Goal: Task Accomplishment & Management: Use online tool/utility

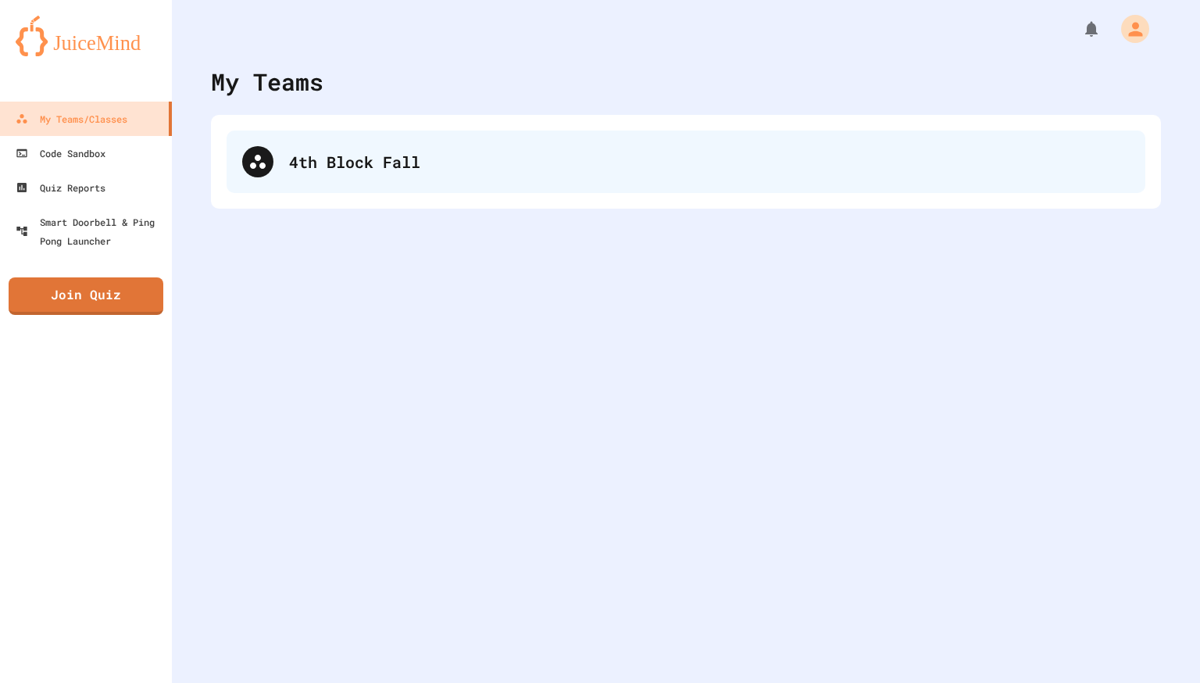
click at [384, 142] on div "4th Block Fall" at bounding box center [686, 161] width 919 height 62
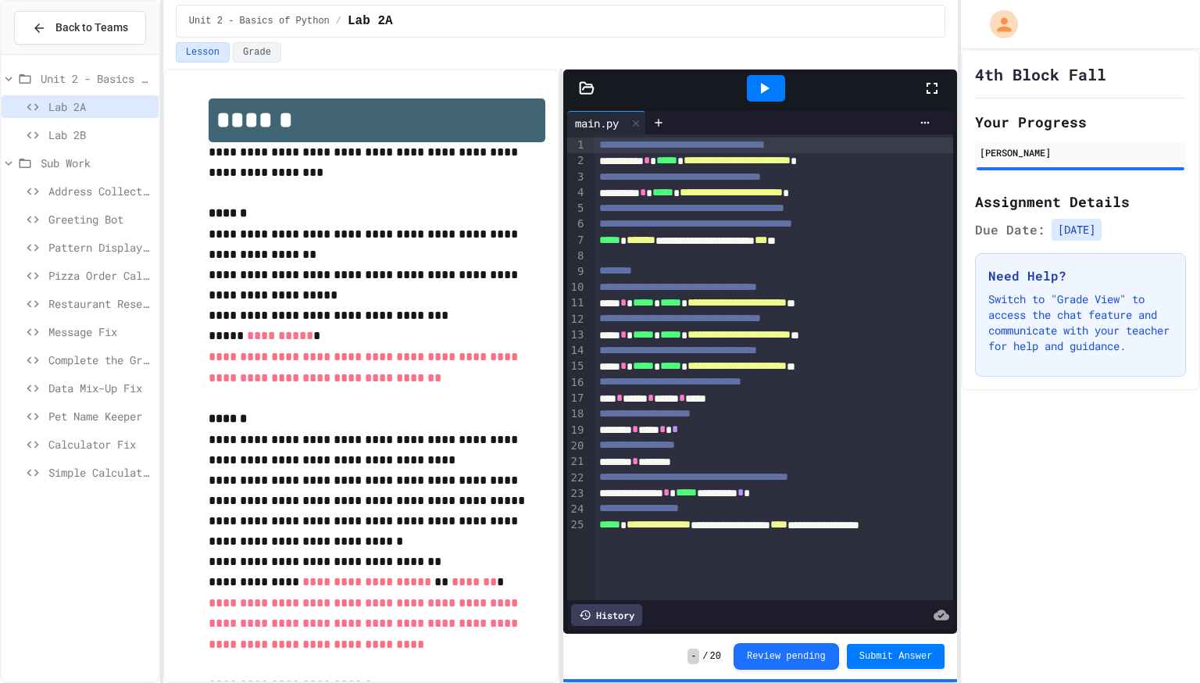
click at [99, 191] on span "Address Collector Fix" at bounding box center [100, 191] width 104 height 16
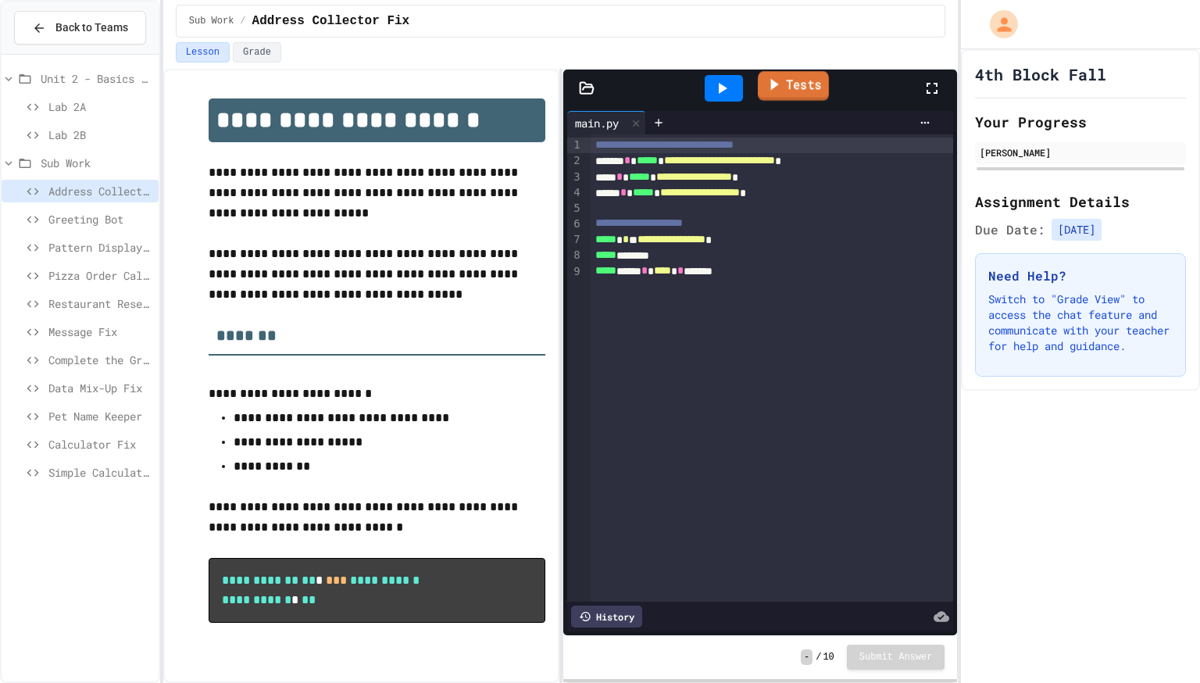
click at [774, 97] on link "Tests" at bounding box center [793, 86] width 71 height 30
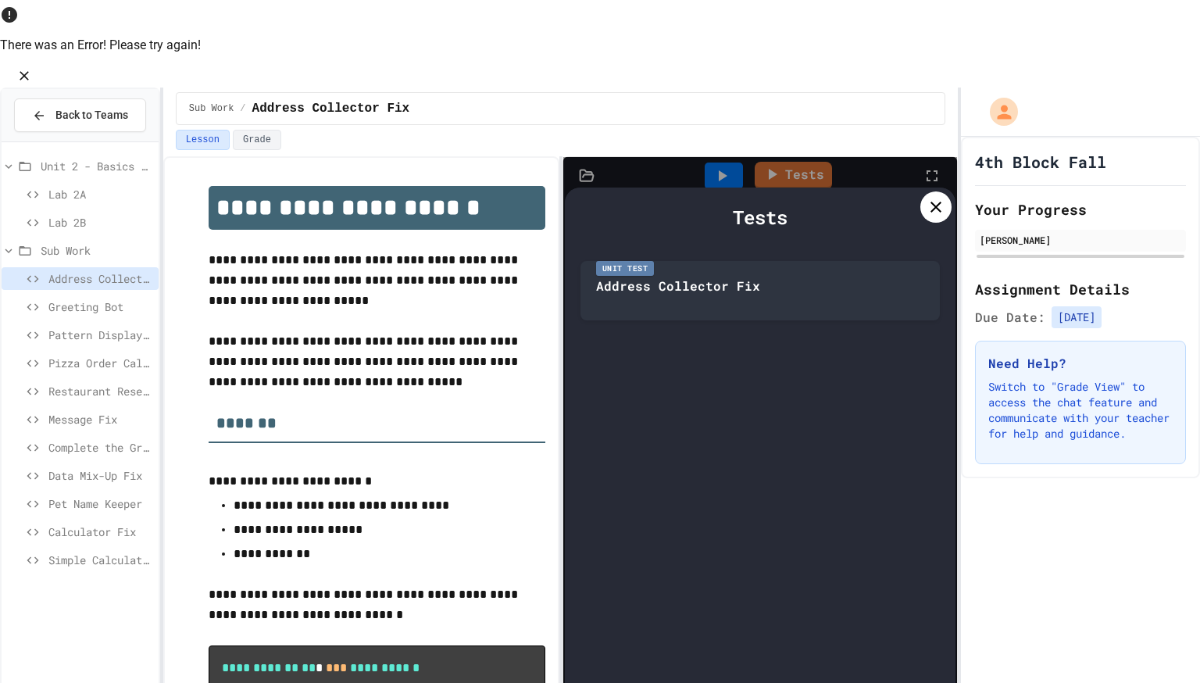
click at [933, 198] on icon at bounding box center [935, 207] width 19 height 19
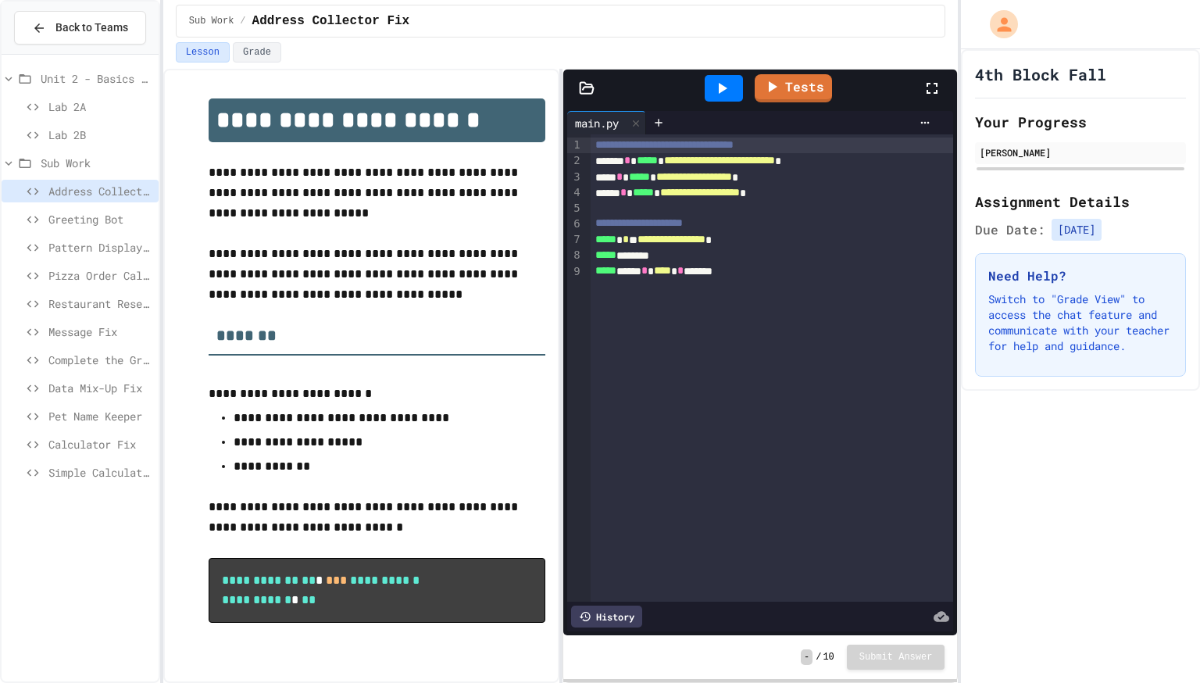
click at [812, 105] on div "Tests" at bounding box center [766, 88] width 313 height 42
click at [807, 87] on link "Tests" at bounding box center [793, 88] width 77 height 28
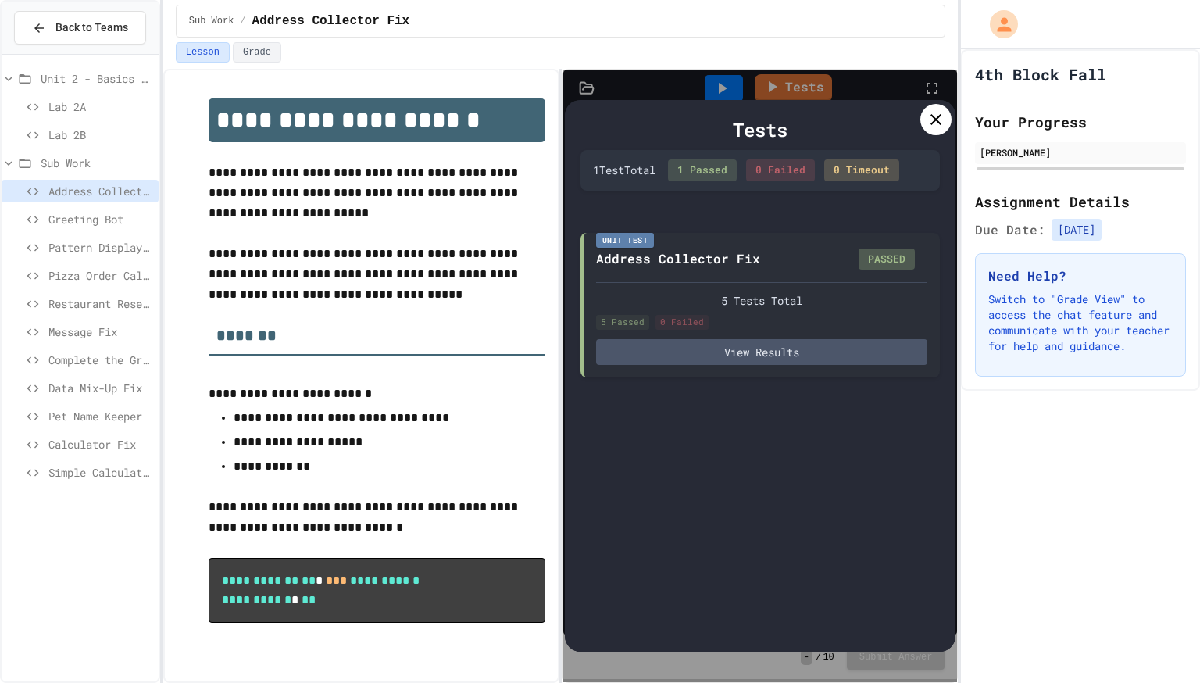
click at [106, 267] on span "Pizza Order Calculator" at bounding box center [100, 275] width 104 height 16
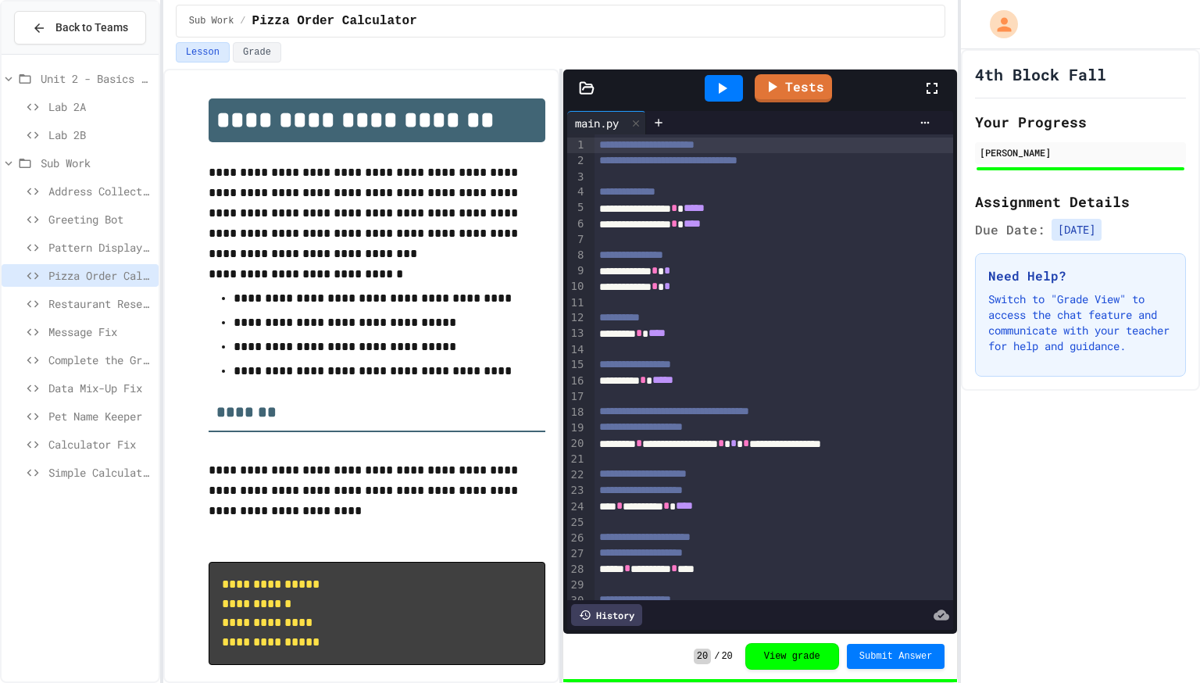
scroll to position [137, 0]
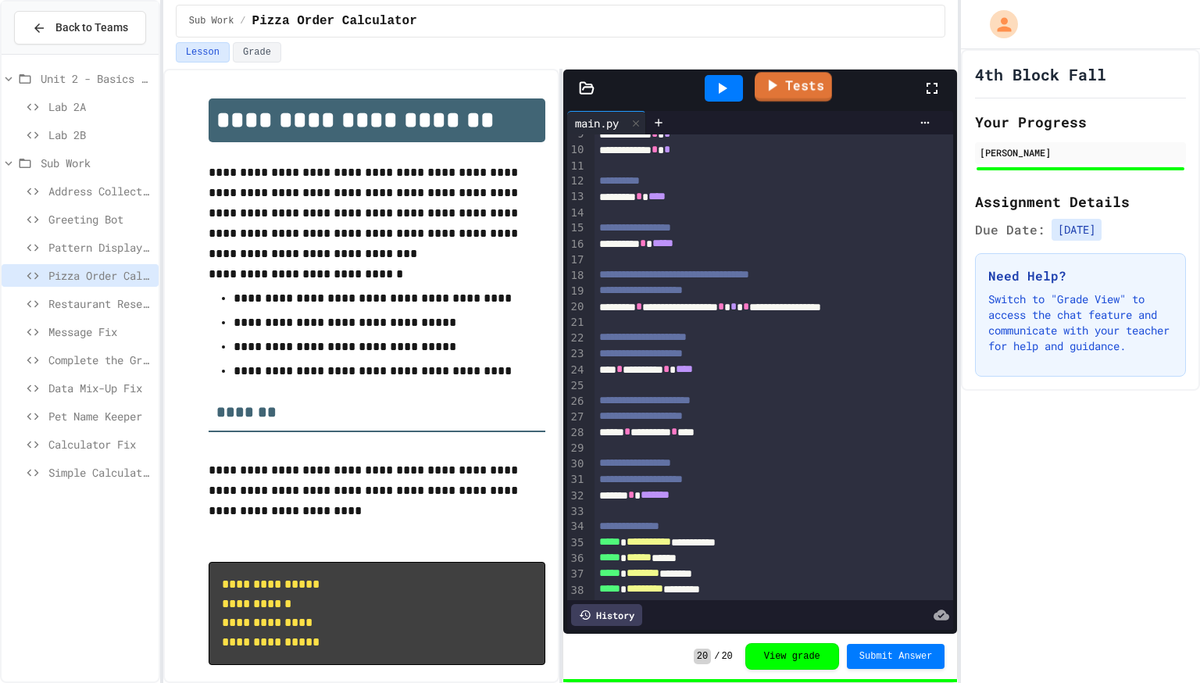
click at [772, 95] on link "Tests" at bounding box center [793, 87] width 77 height 30
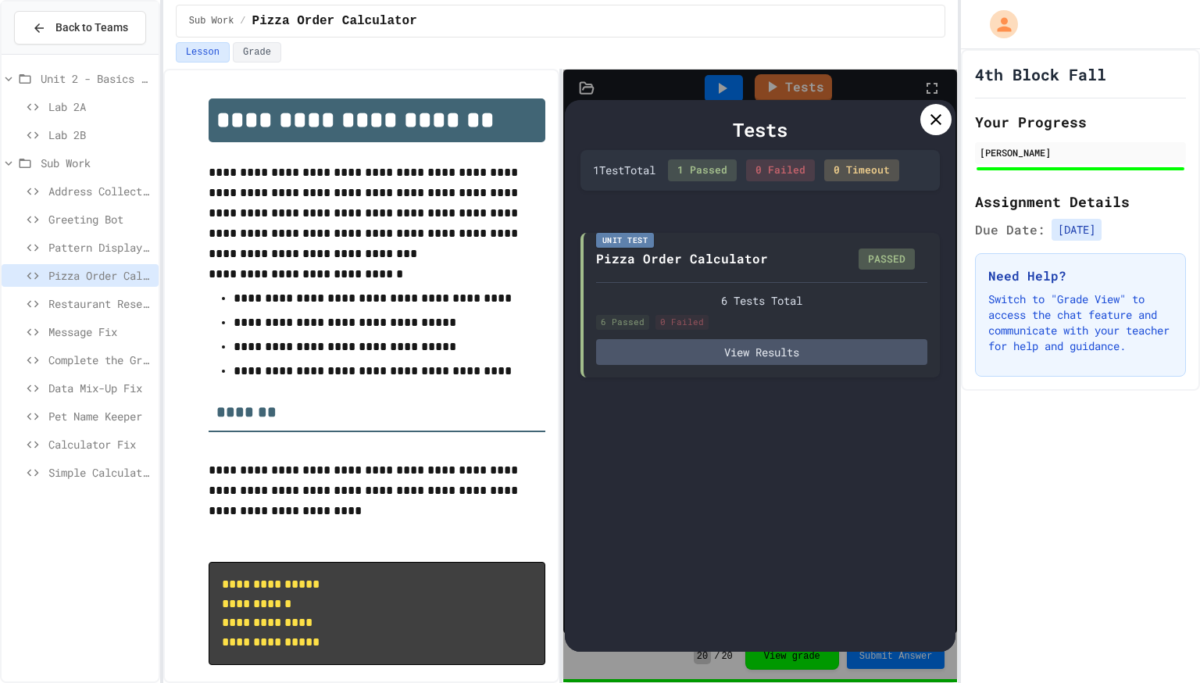
click at [930, 129] on div at bounding box center [935, 119] width 31 height 31
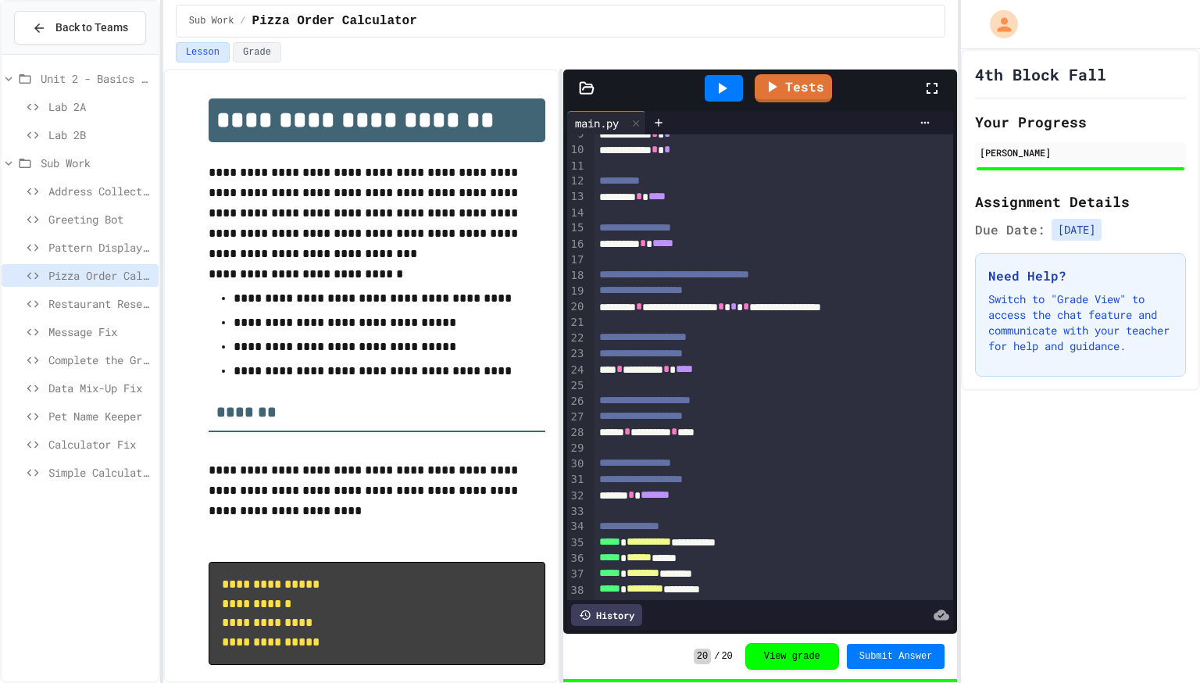
click at [85, 293] on div "Restaurant Reservation System" at bounding box center [80, 303] width 157 height 23
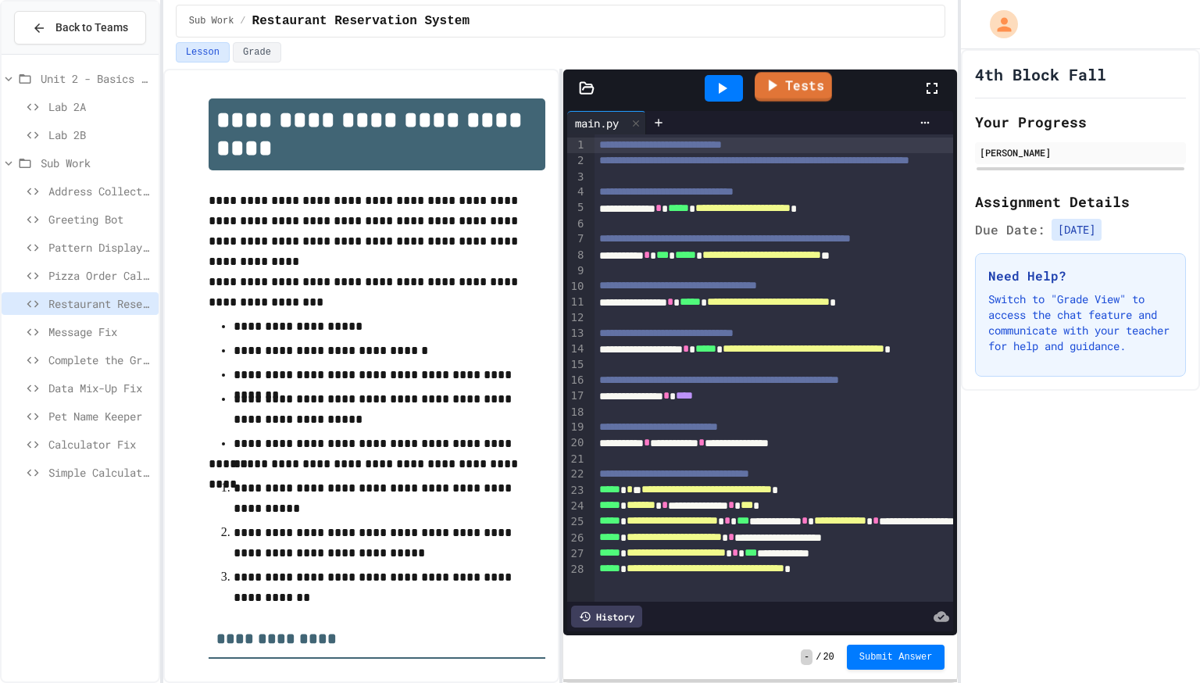
click at [806, 93] on link "Tests" at bounding box center [793, 87] width 77 height 30
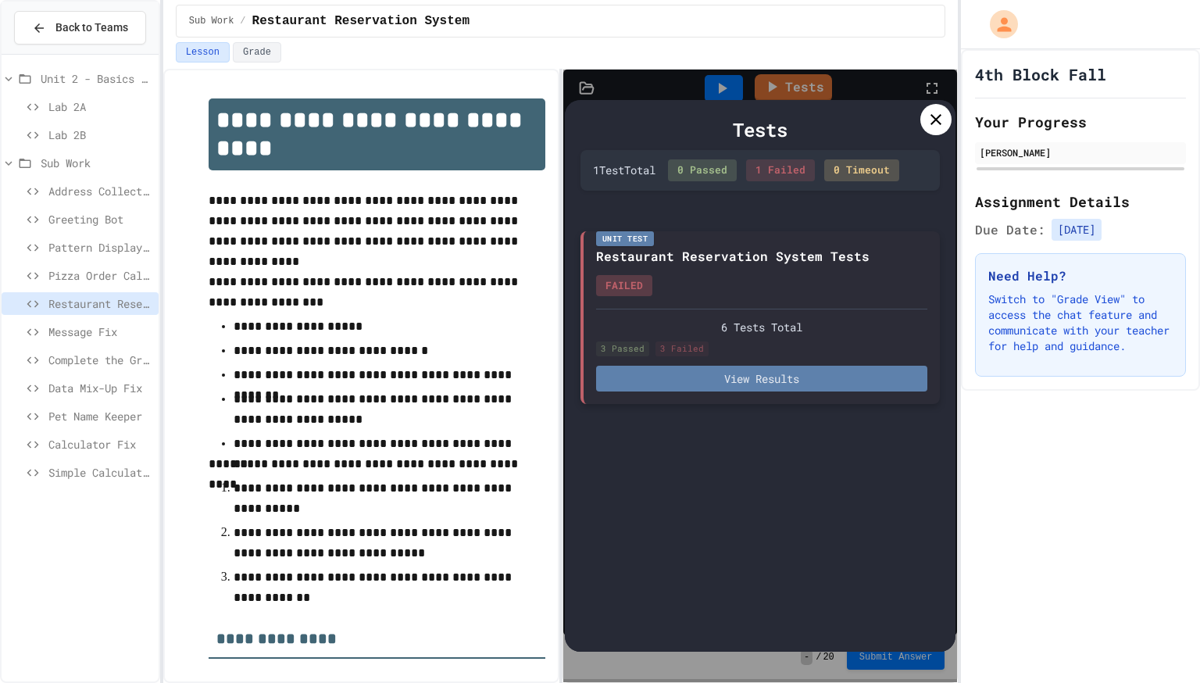
click at [766, 373] on button "View Results" at bounding box center [761, 379] width 331 height 26
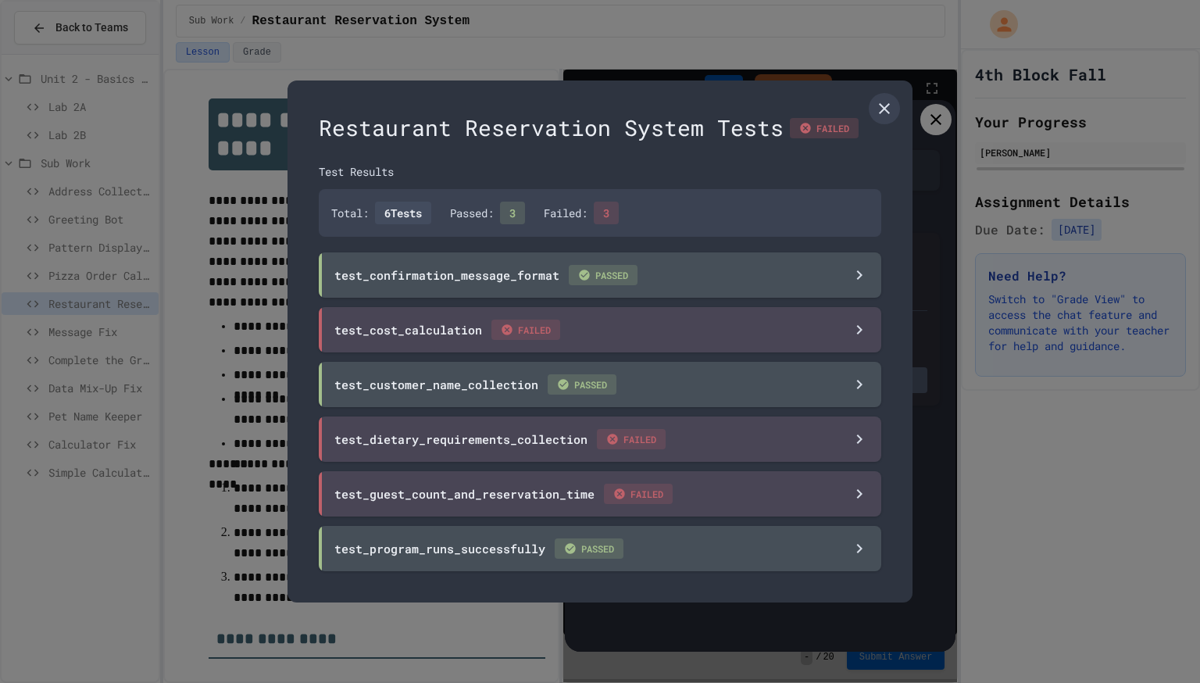
click at [937, 245] on div at bounding box center [600, 341] width 1200 height 683
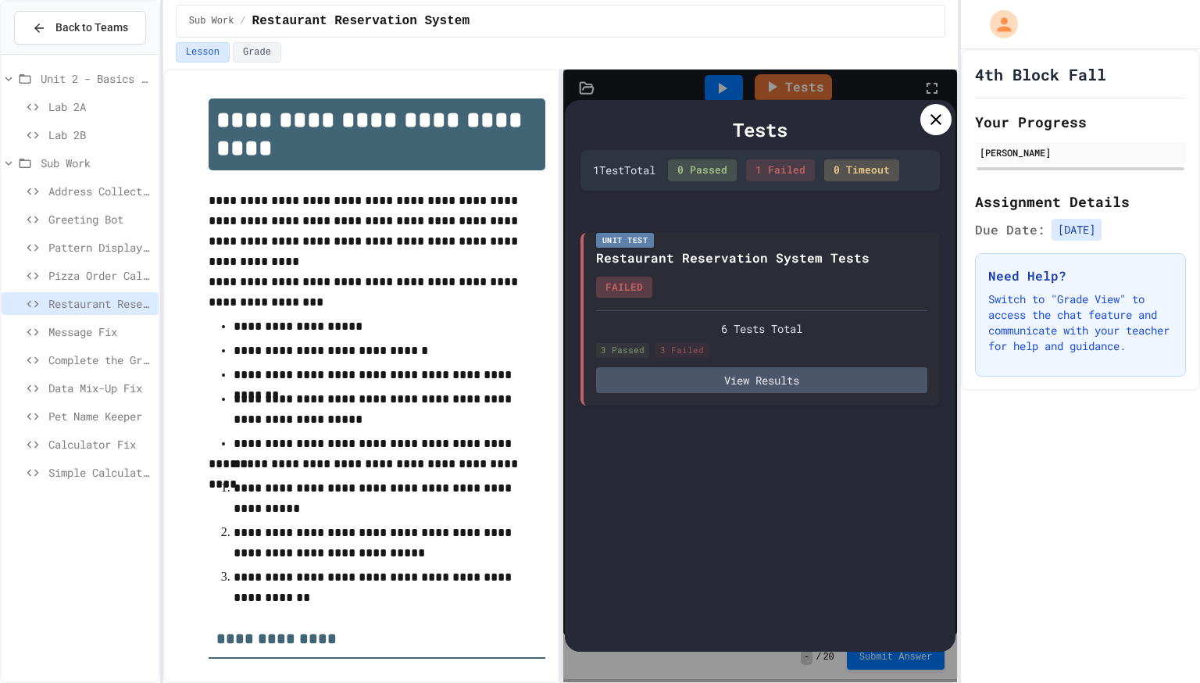
click at [937, 126] on icon at bounding box center [935, 119] width 19 height 19
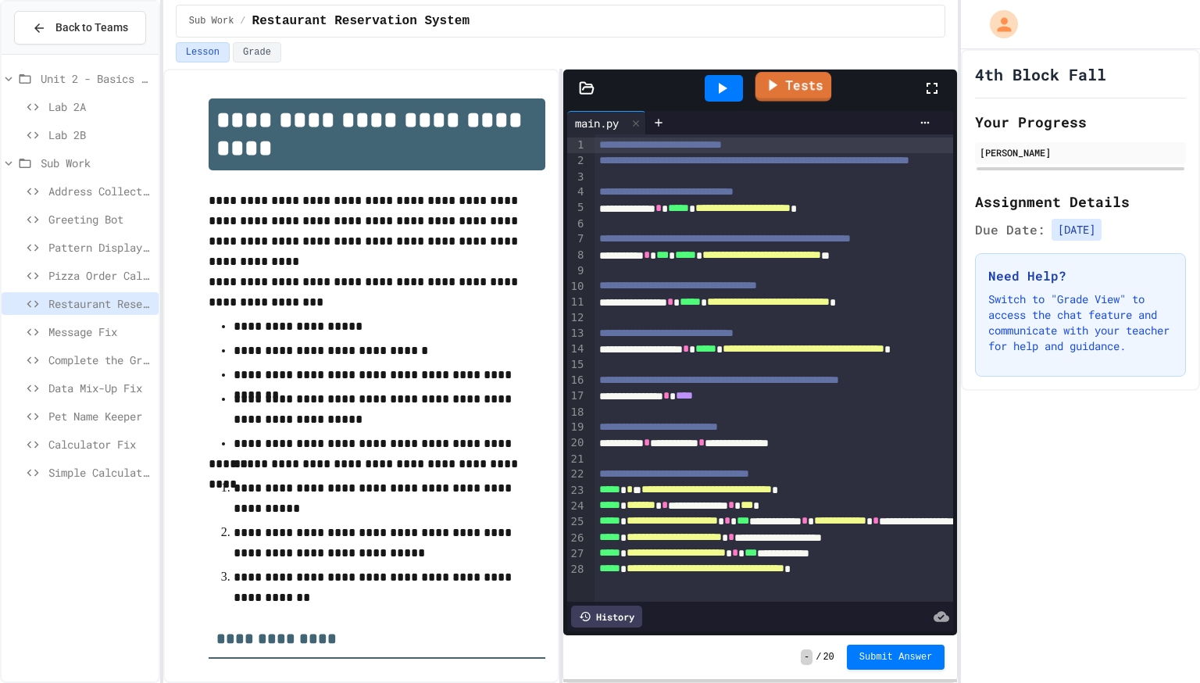
click at [816, 84] on link "Tests" at bounding box center [793, 87] width 77 height 30
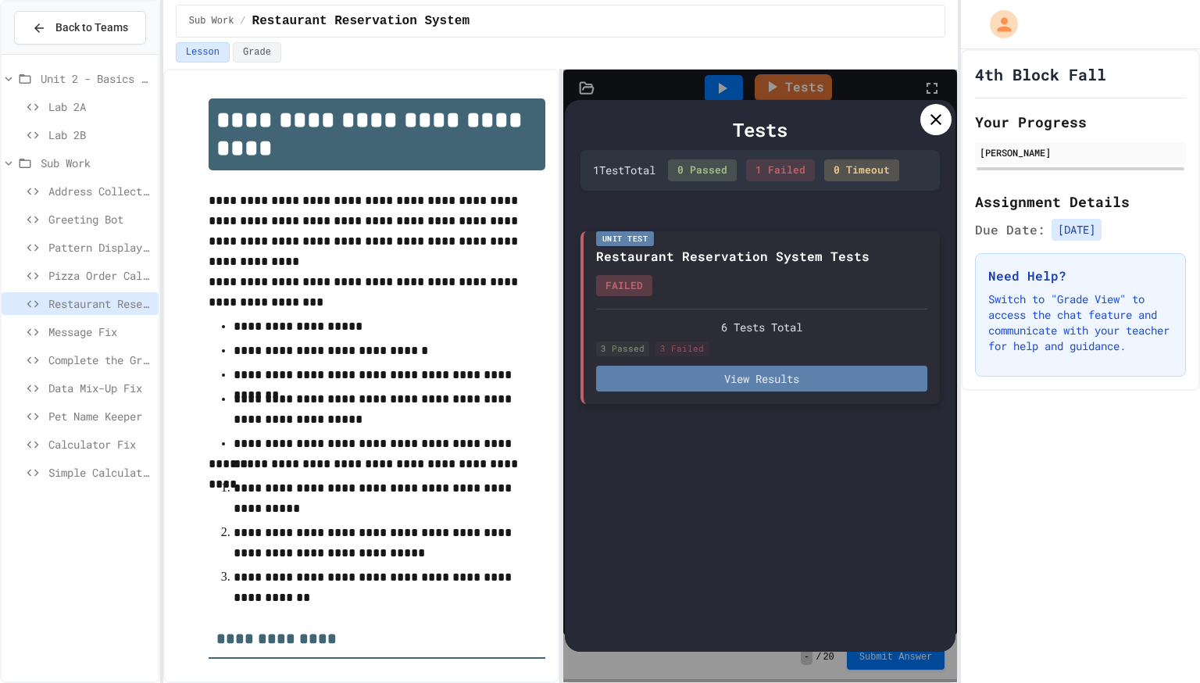
click at [825, 377] on button "View Results" at bounding box center [761, 379] width 331 height 26
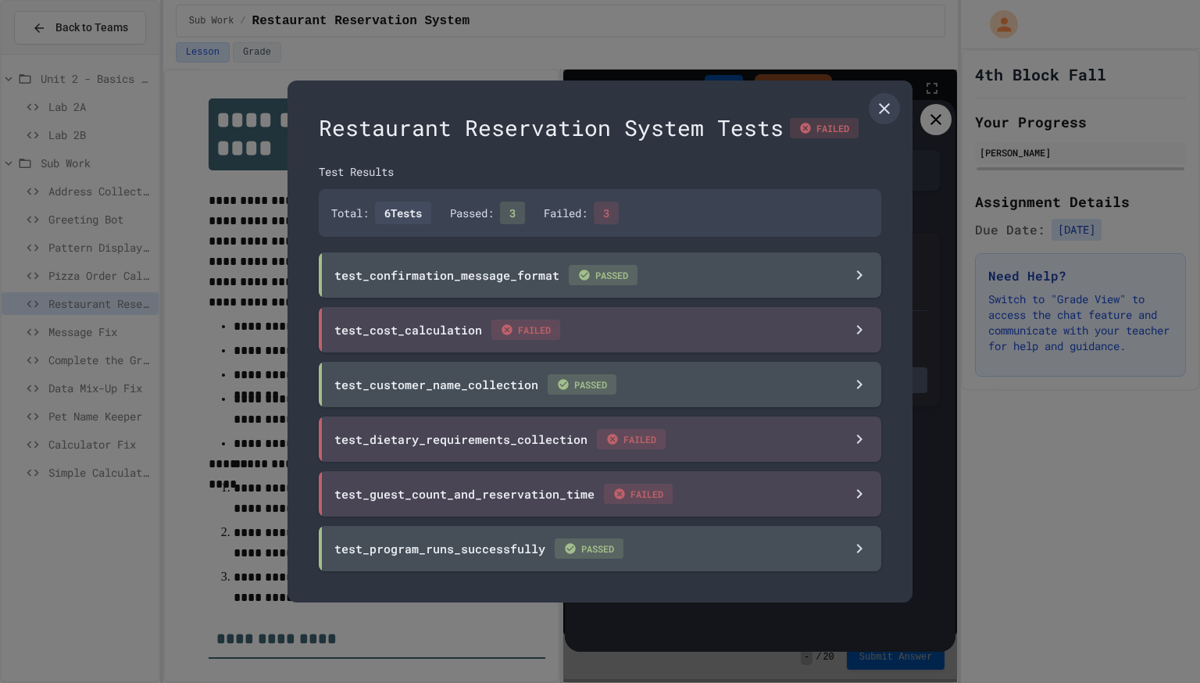
click at [937, 115] on div at bounding box center [600, 341] width 1200 height 683
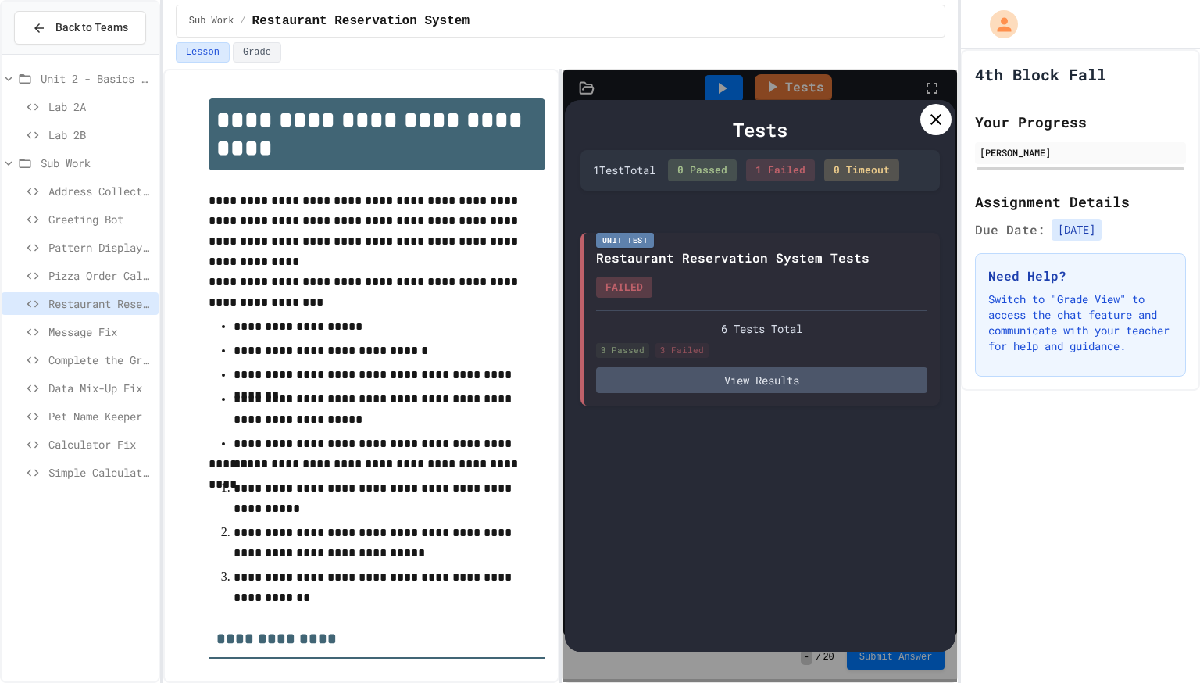
click at [940, 124] on icon at bounding box center [935, 119] width 19 height 19
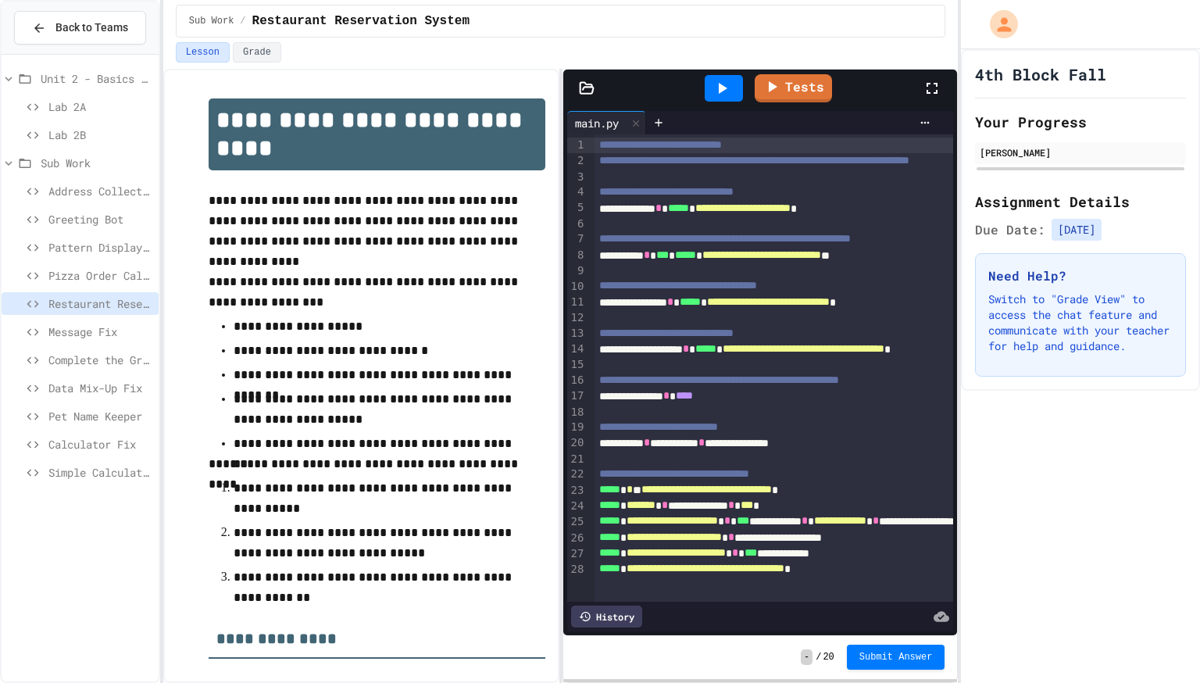
click at [755, 94] on div "Tests" at bounding box center [766, 88] width 313 height 42
click at [776, 97] on link "Tests" at bounding box center [793, 87] width 77 height 30
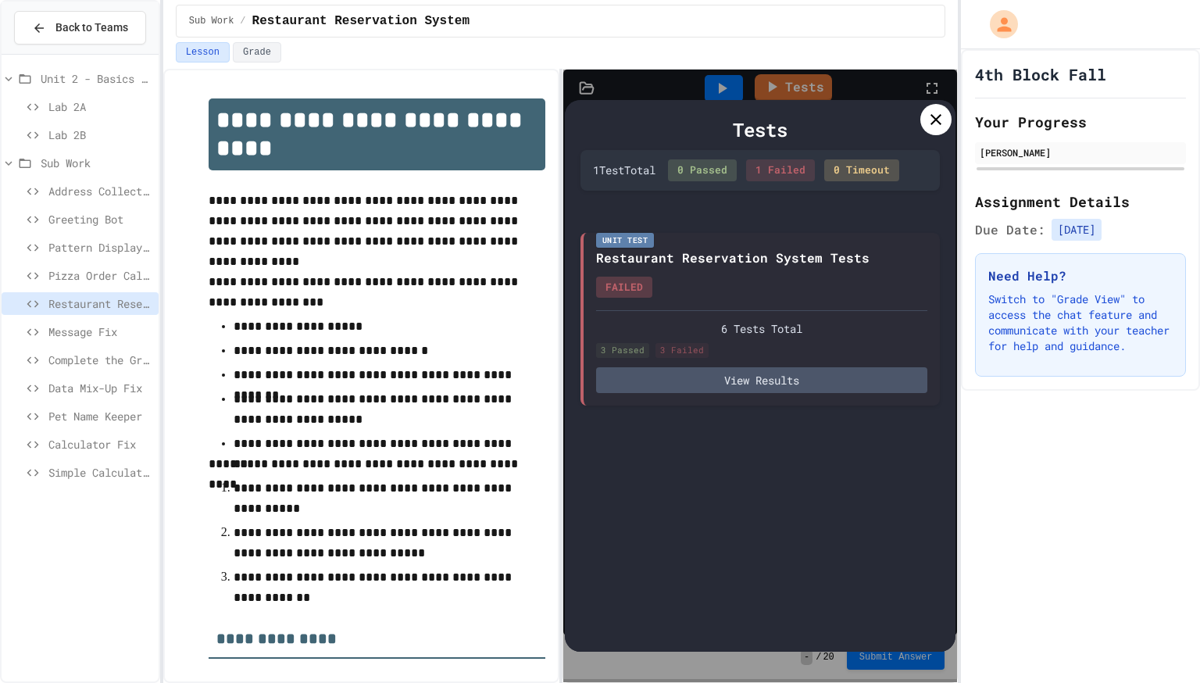
click at [923, 119] on div at bounding box center [935, 119] width 31 height 31
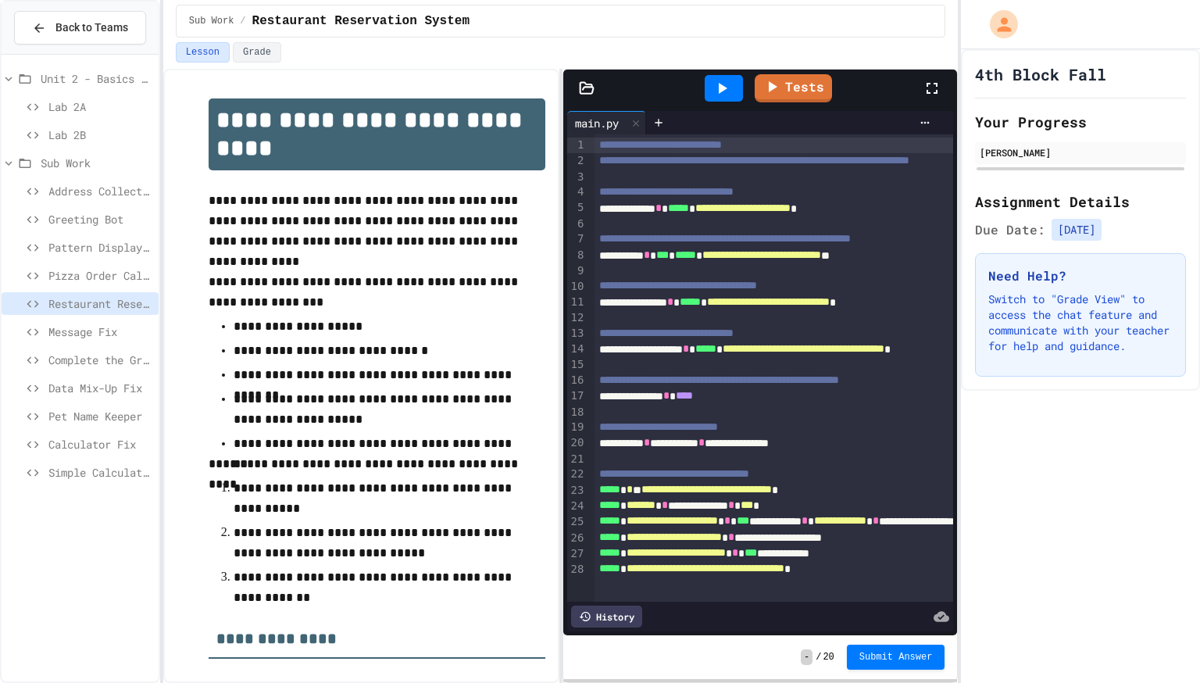
click at [714, 89] on icon at bounding box center [721, 88] width 19 height 19
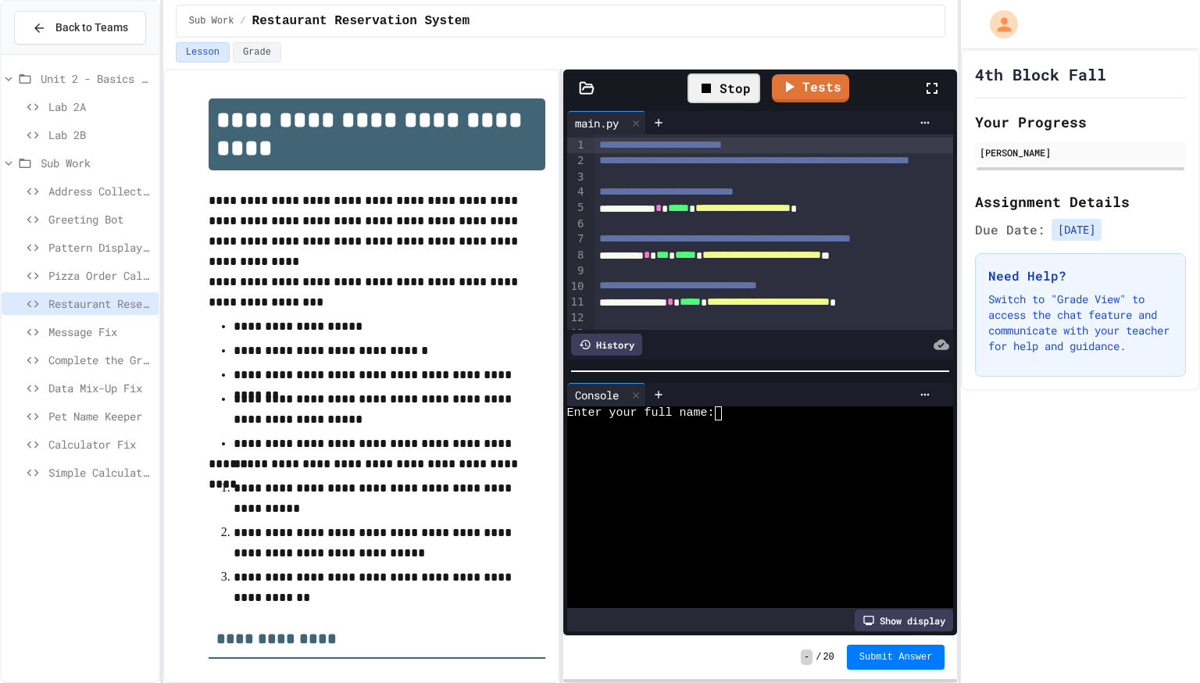
click at [729, 457] on div at bounding box center [753, 456] width 373 height 14
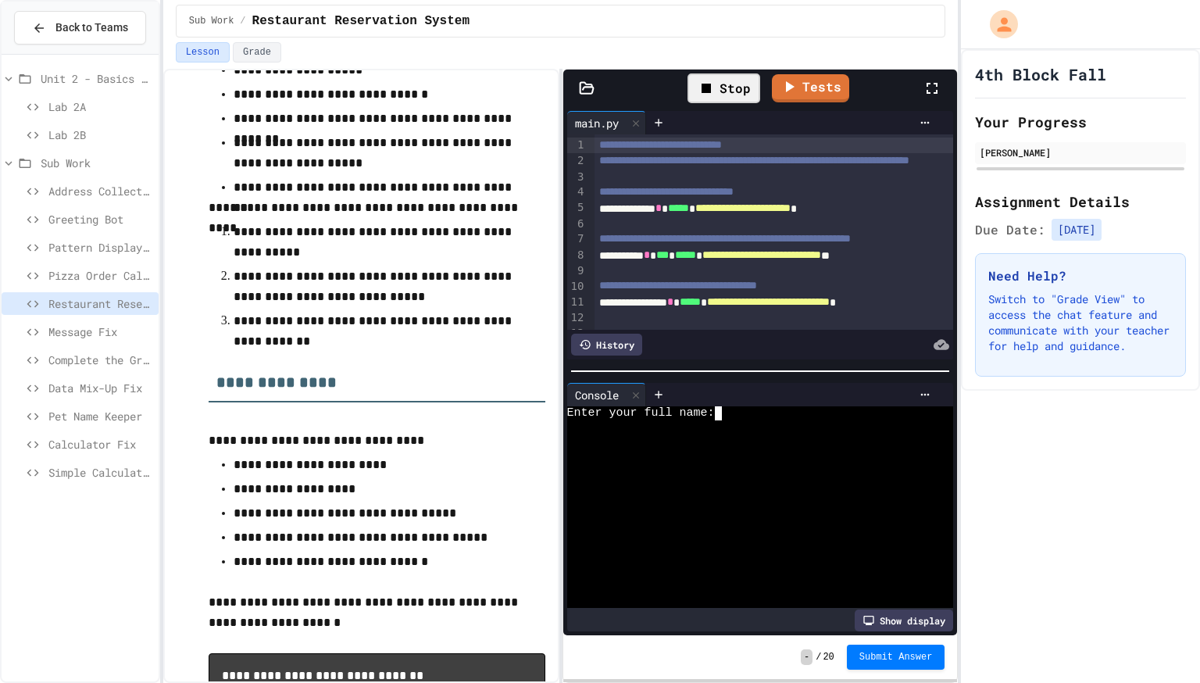
scroll to position [262, 0]
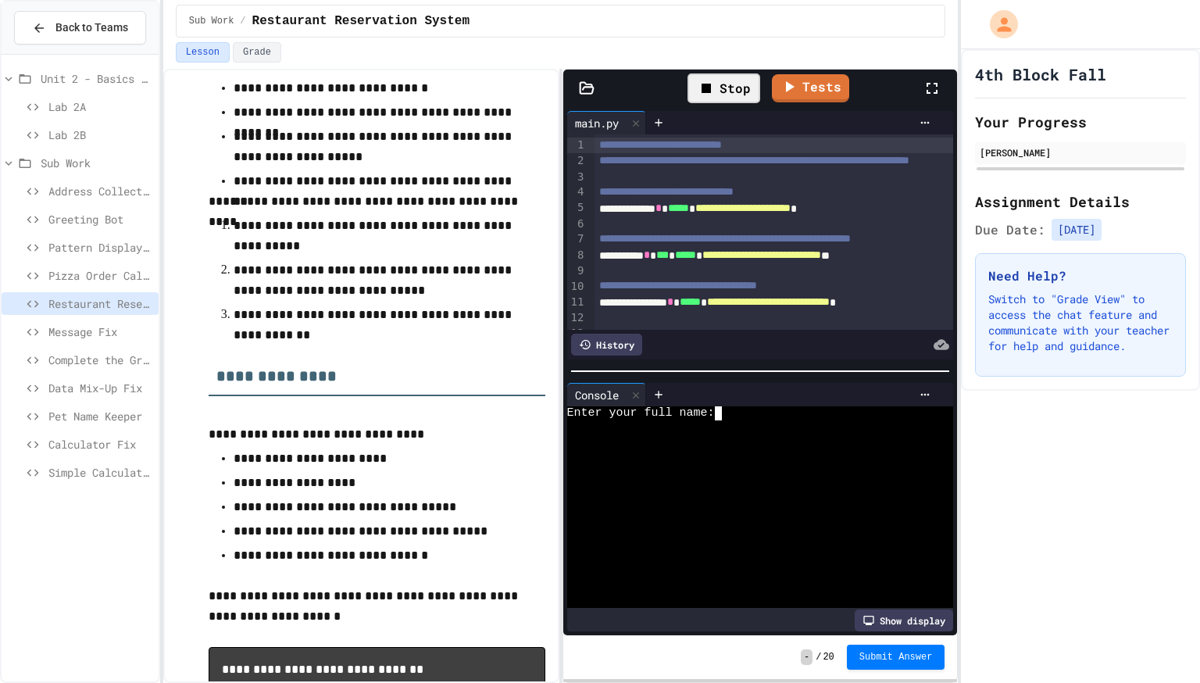
click at [740, 453] on div at bounding box center [753, 456] width 373 height 14
type textarea "***"
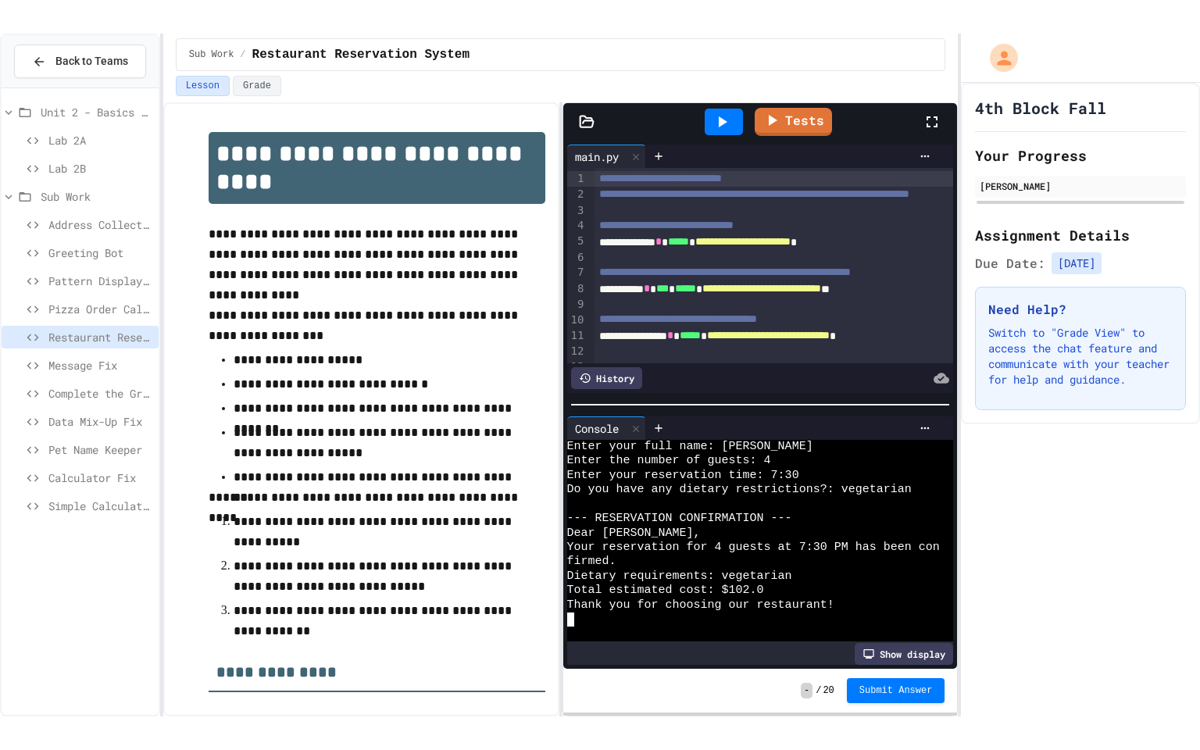
scroll to position [441, 0]
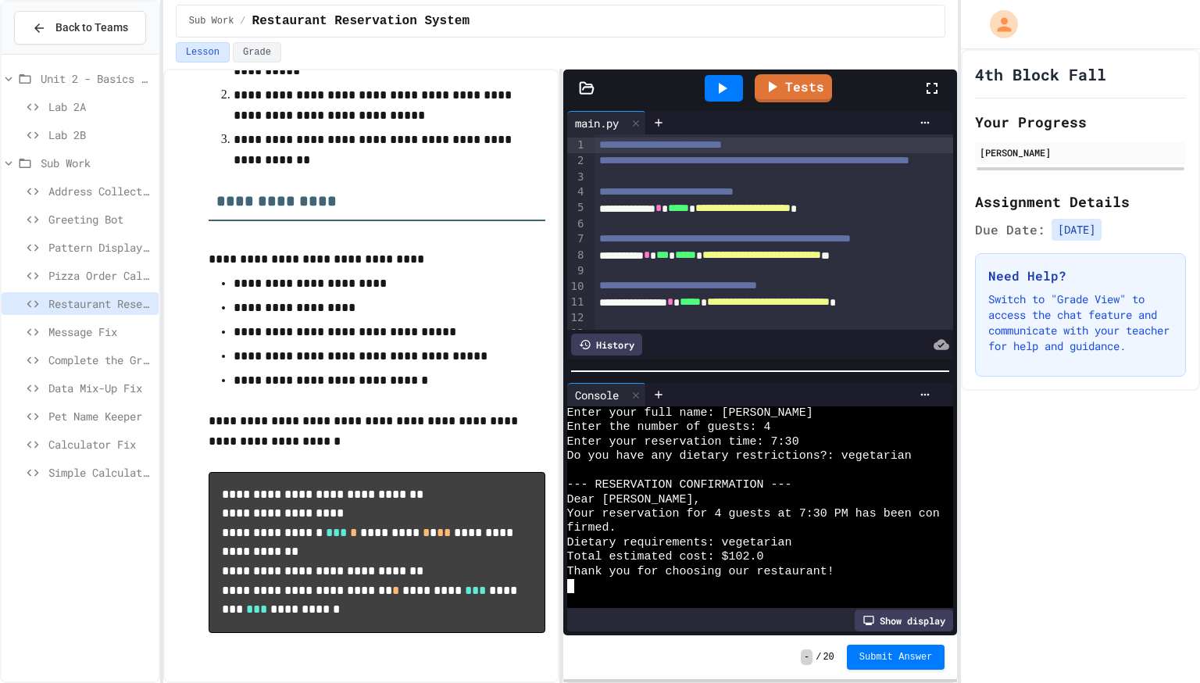
click at [935, 83] on icon at bounding box center [931, 88] width 11 height 11
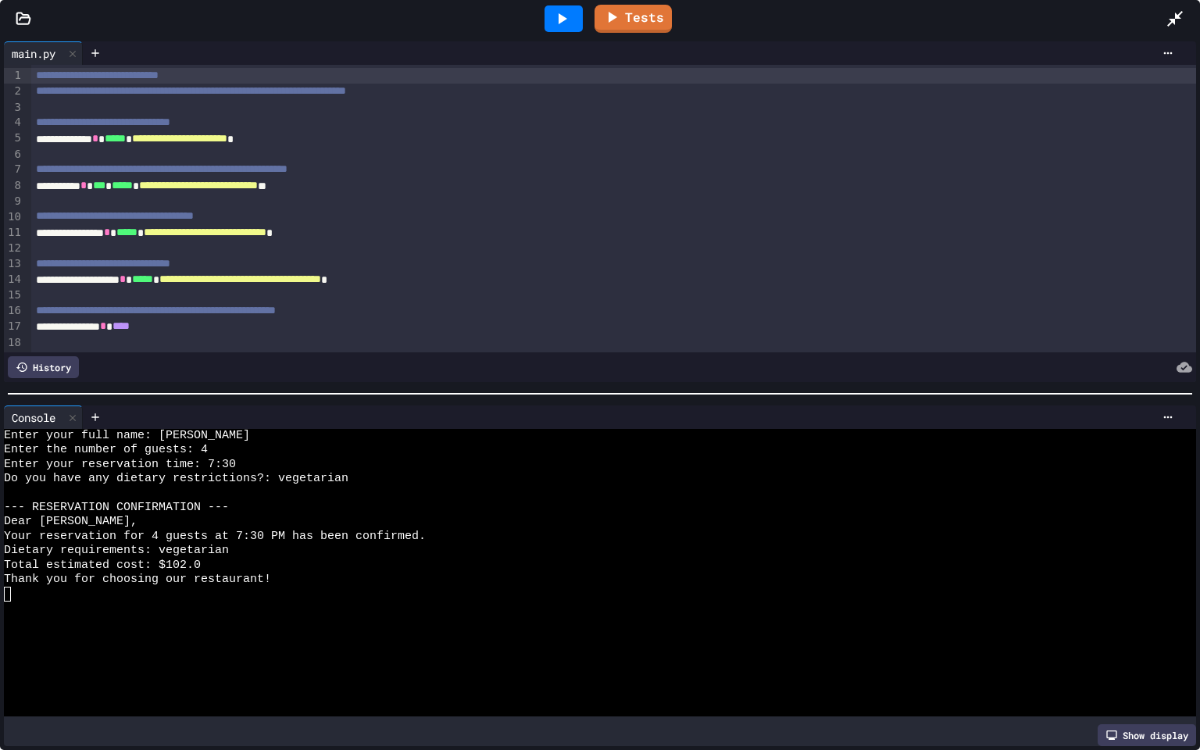
click at [1191, 9] on div at bounding box center [1182, 19] width 34 height 42
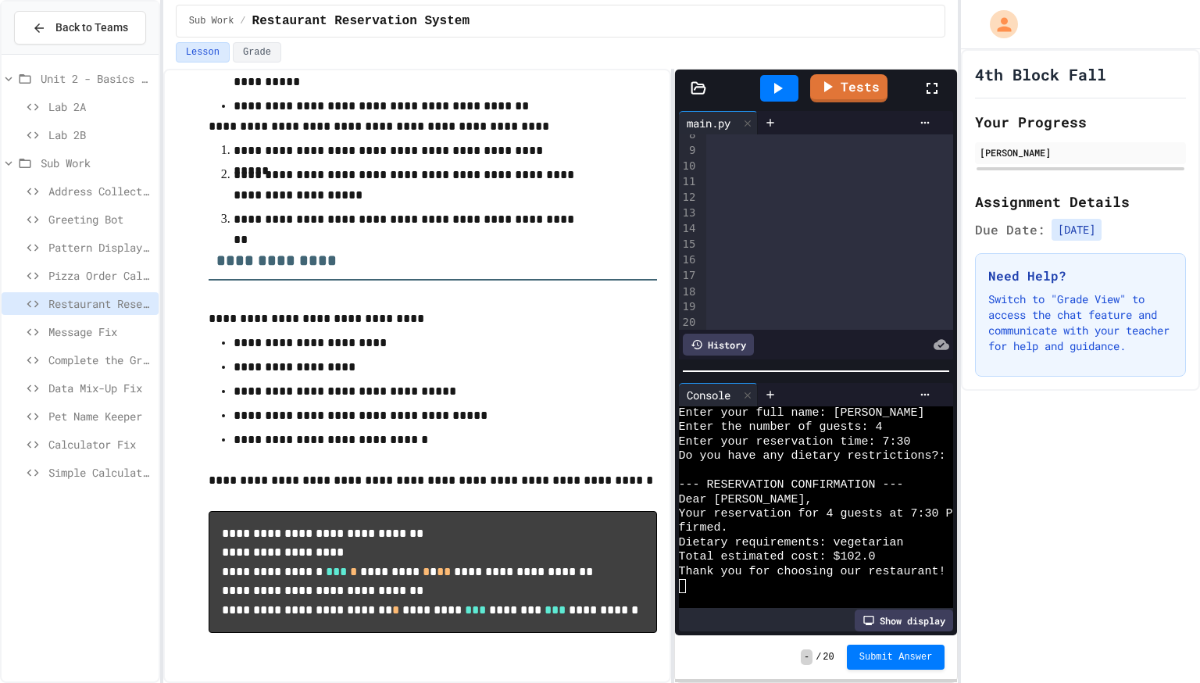
scroll to position [252, 0]
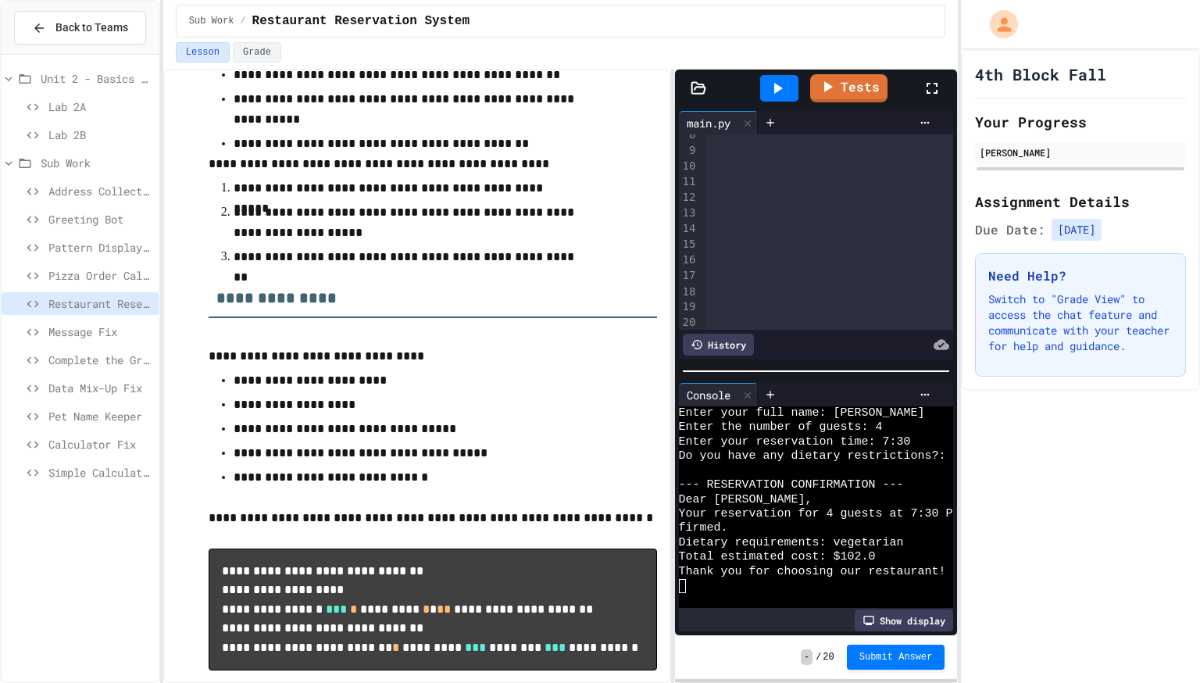
click at [795, 281] on div "**********" at bounding box center [560, 376] width 795 height 614
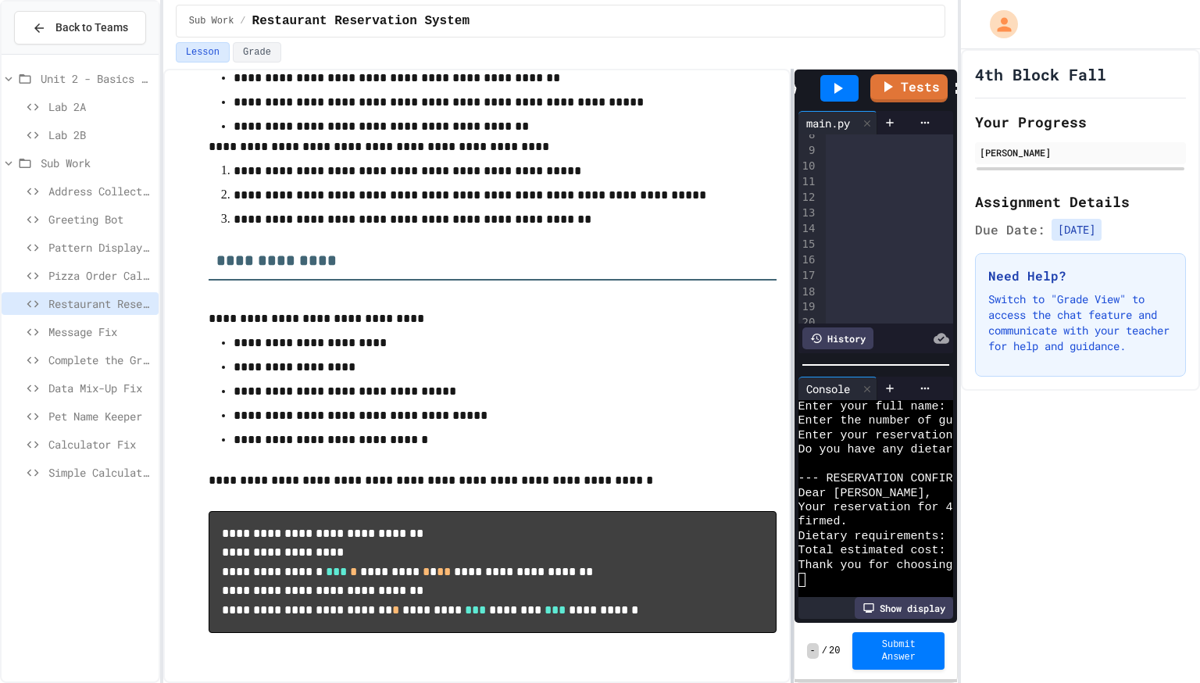
scroll to position [144, 0]
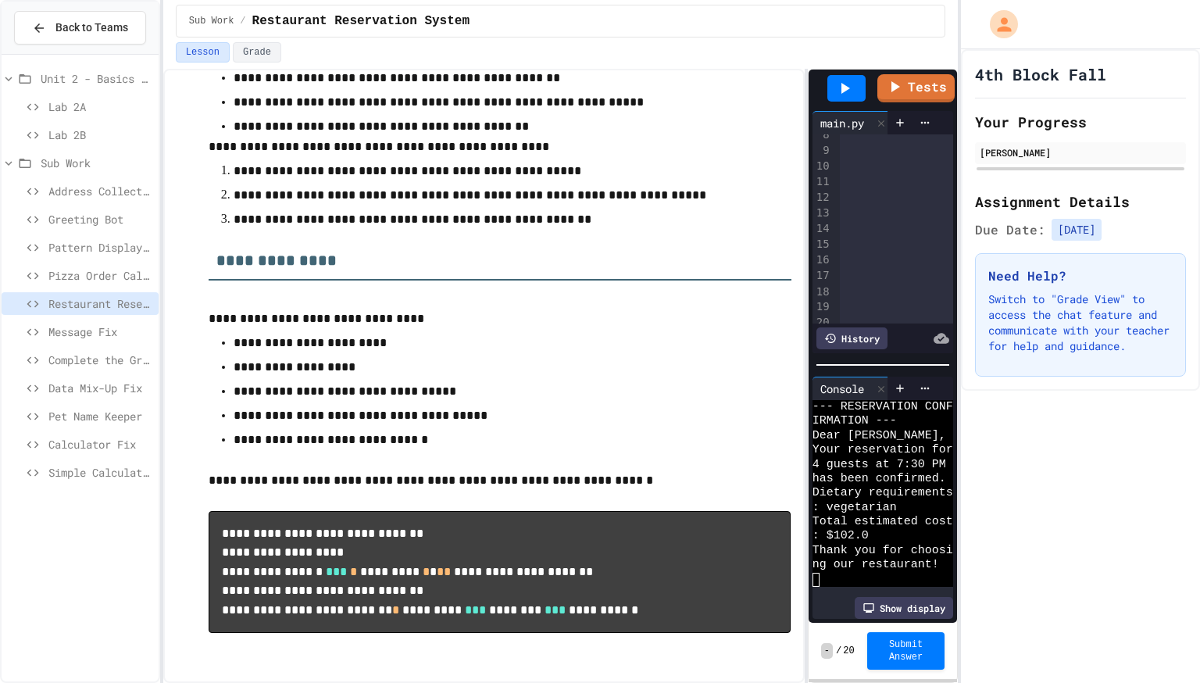
click at [810, 412] on div "**********" at bounding box center [560, 376] width 795 height 614
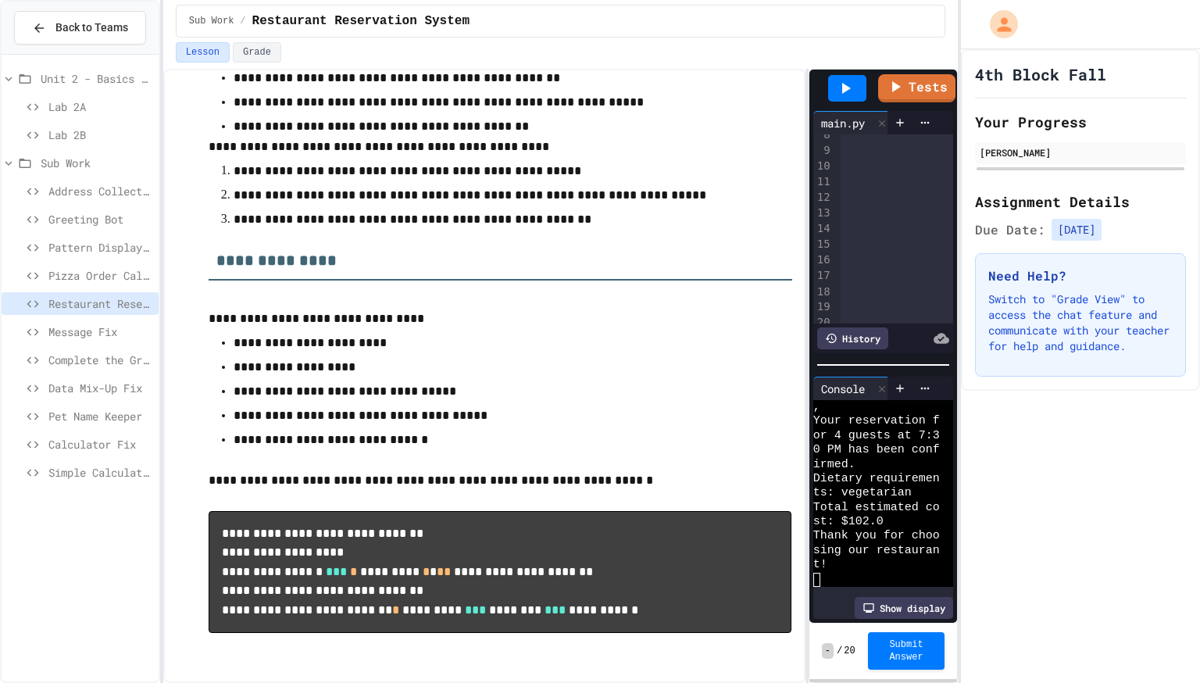
scroll to position [187, 0]
click at [813, 200] on div "12" at bounding box center [823, 198] width 20 height 16
click at [813, 202] on div "12" at bounding box center [823, 198] width 20 height 16
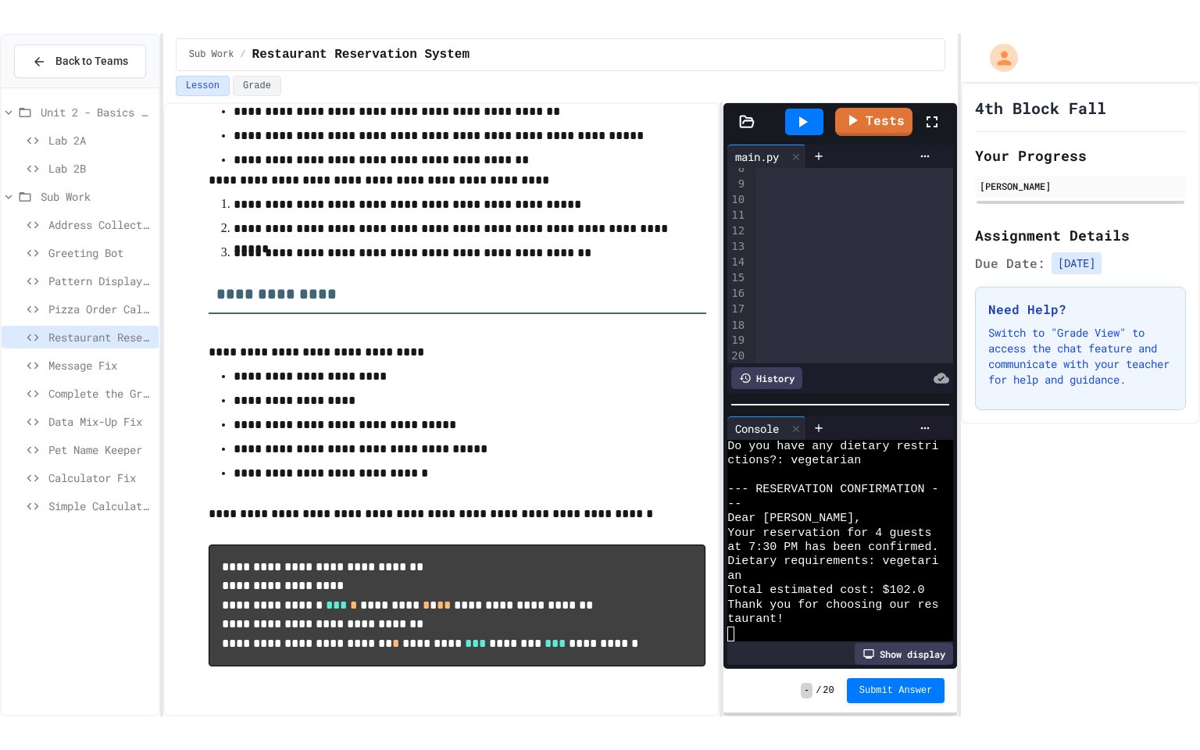
scroll to position [72, 0]
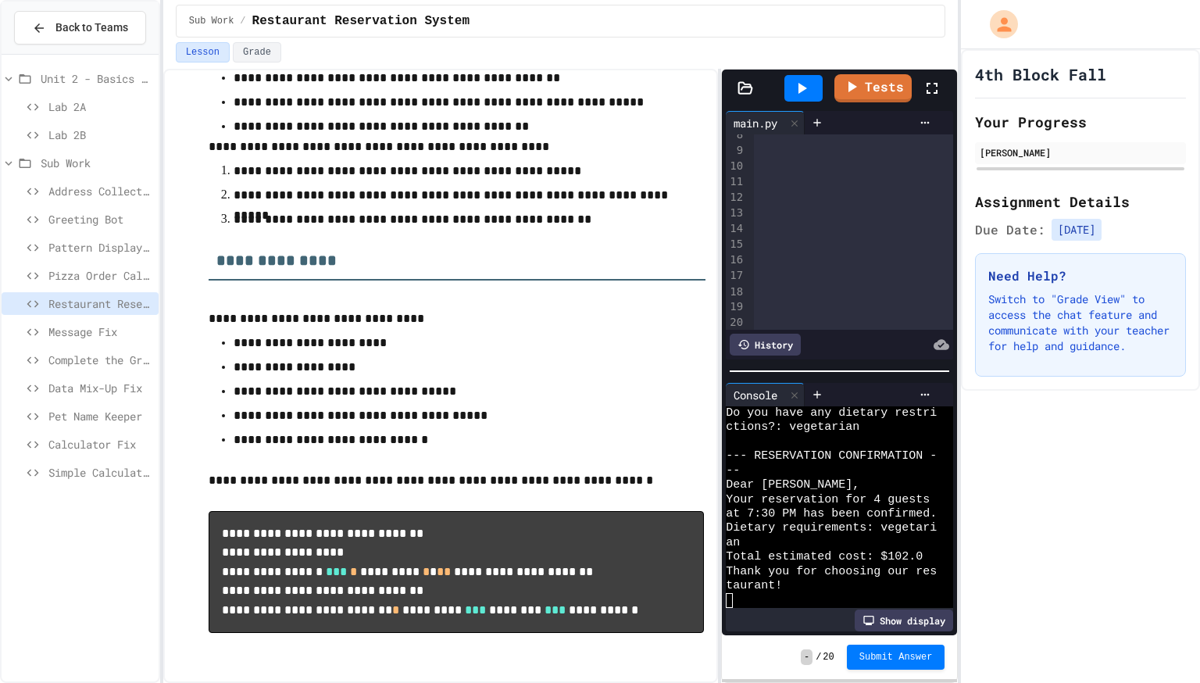
click at [724, 215] on div "**********" at bounding box center [560, 376] width 795 height 614
click at [928, 90] on icon at bounding box center [931, 88] width 11 height 11
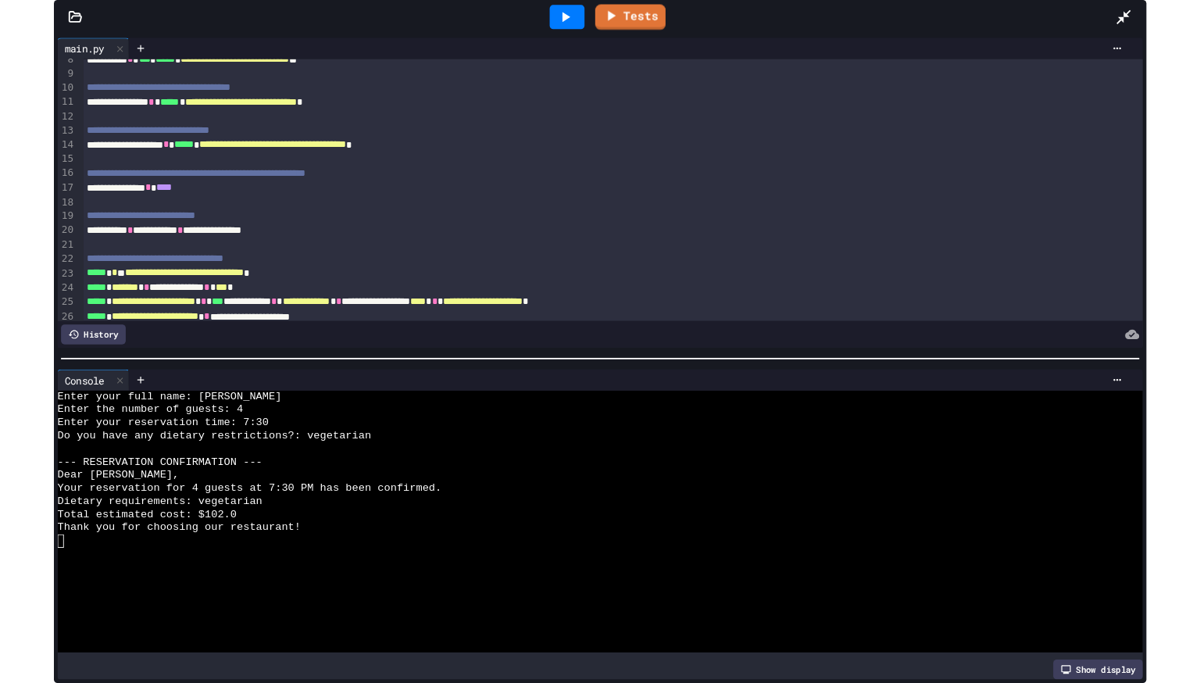
scroll to position [0, 0]
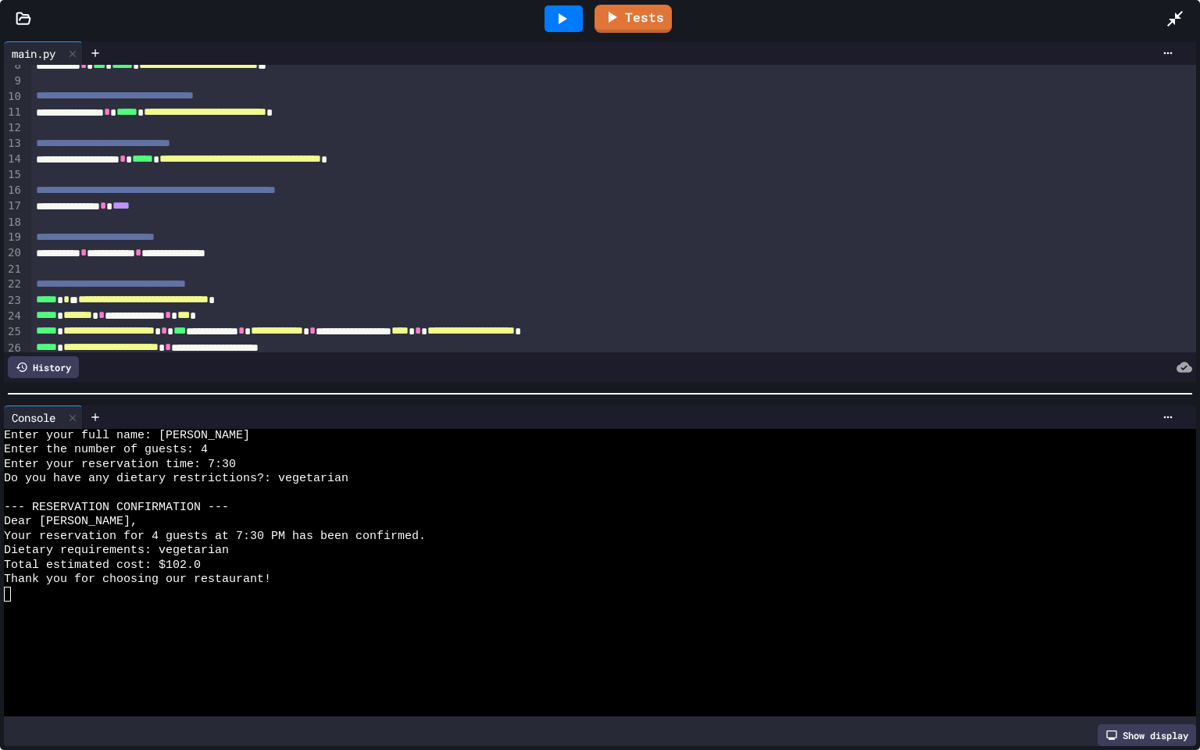
click at [1192, 22] on div at bounding box center [1182, 19] width 34 height 42
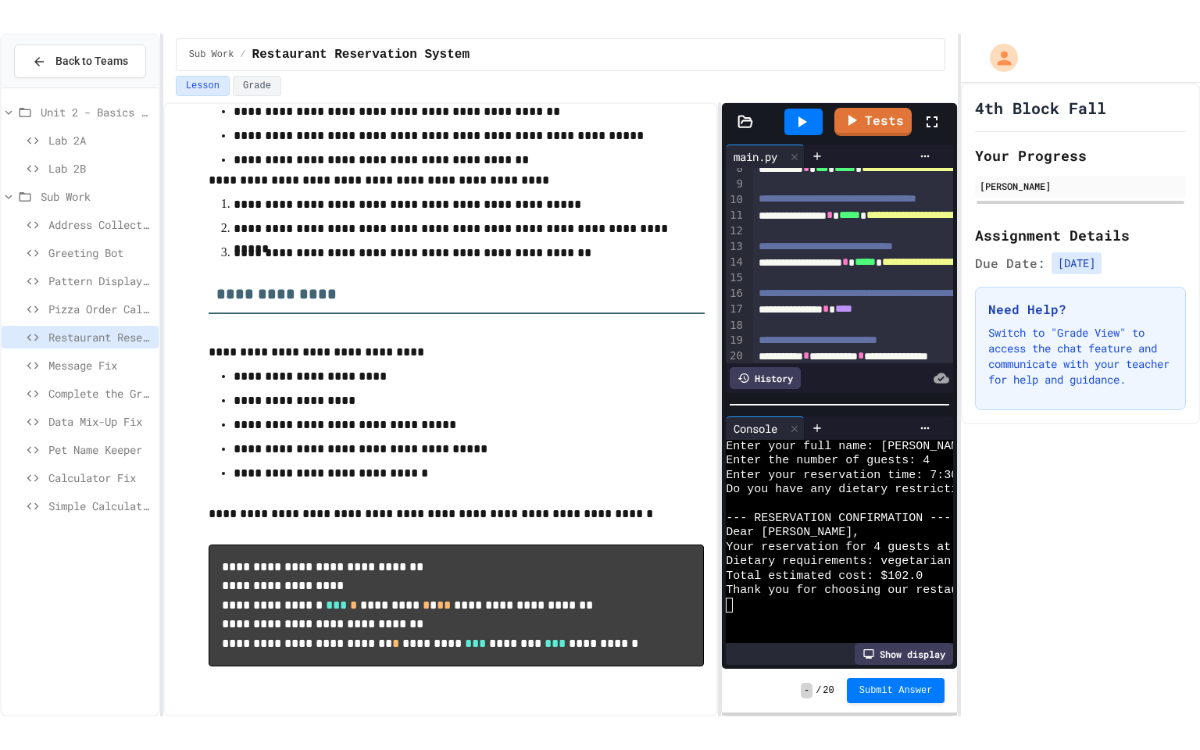
scroll to position [72, 0]
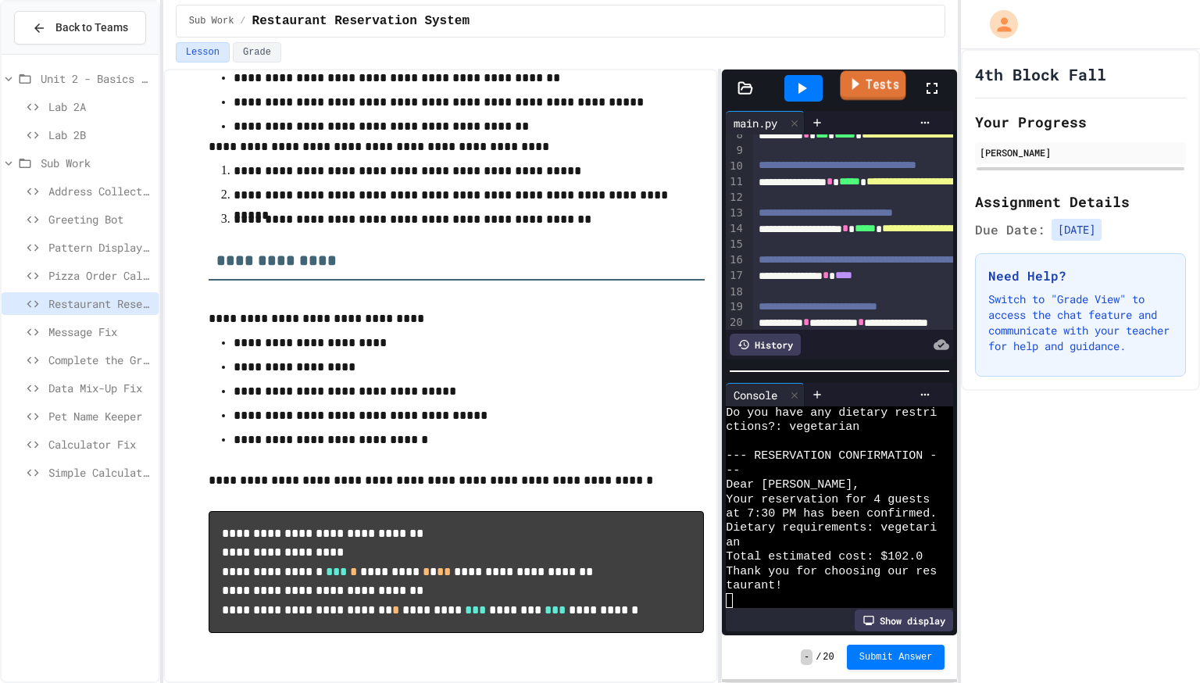
click at [868, 90] on link "Tests" at bounding box center [873, 86] width 66 height 30
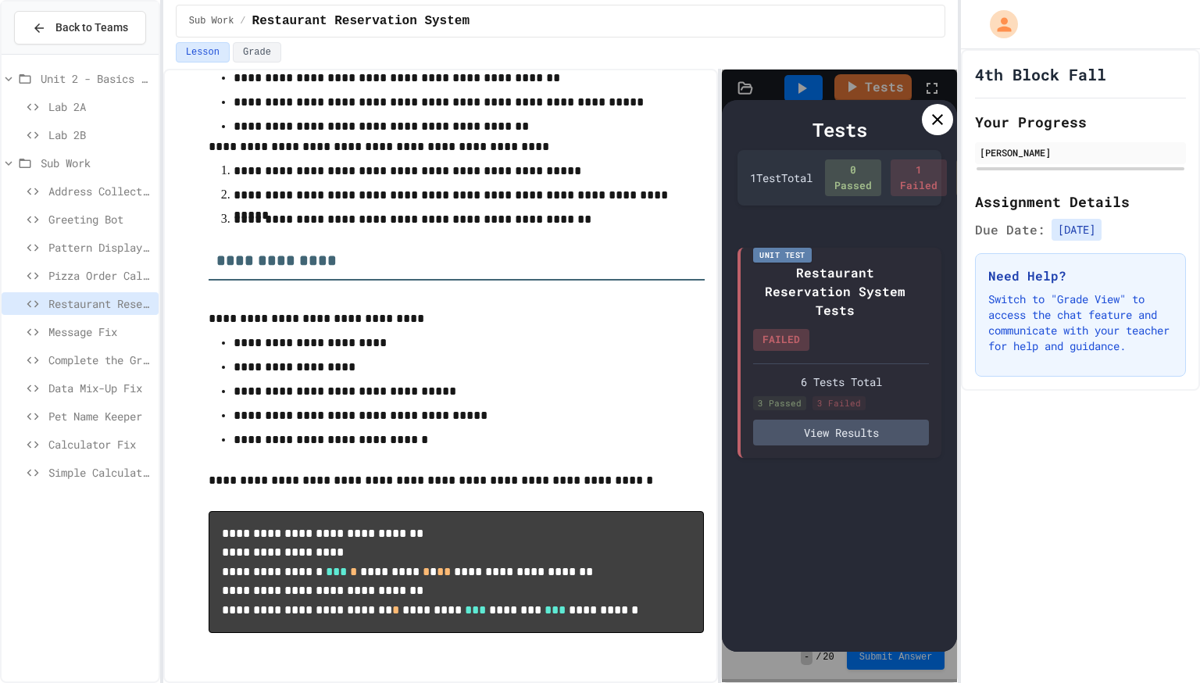
drag, startPoint x: 931, startPoint y: 127, endPoint x: 876, endPoint y: 168, distance: 69.2
click at [876, 168] on div "Tests 1 Test Total 0 Passed 1 Failed 0 Timeout Unit Test Restaurant Reservation…" at bounding box center [839, 375] width 235 height 551
click at [873, 444] on button "View Results" at bounding box center [841, 431] width 176 height 26
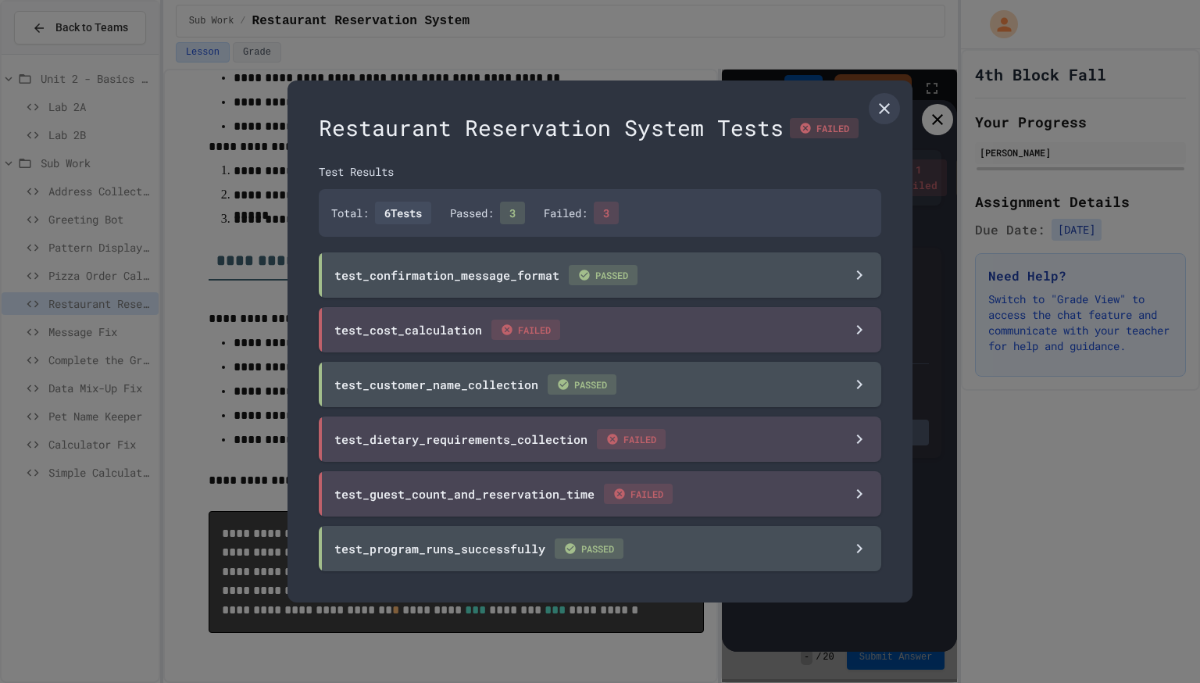
click at [914, 130] on div at bounding box center [600, 341] width 1200 height 683
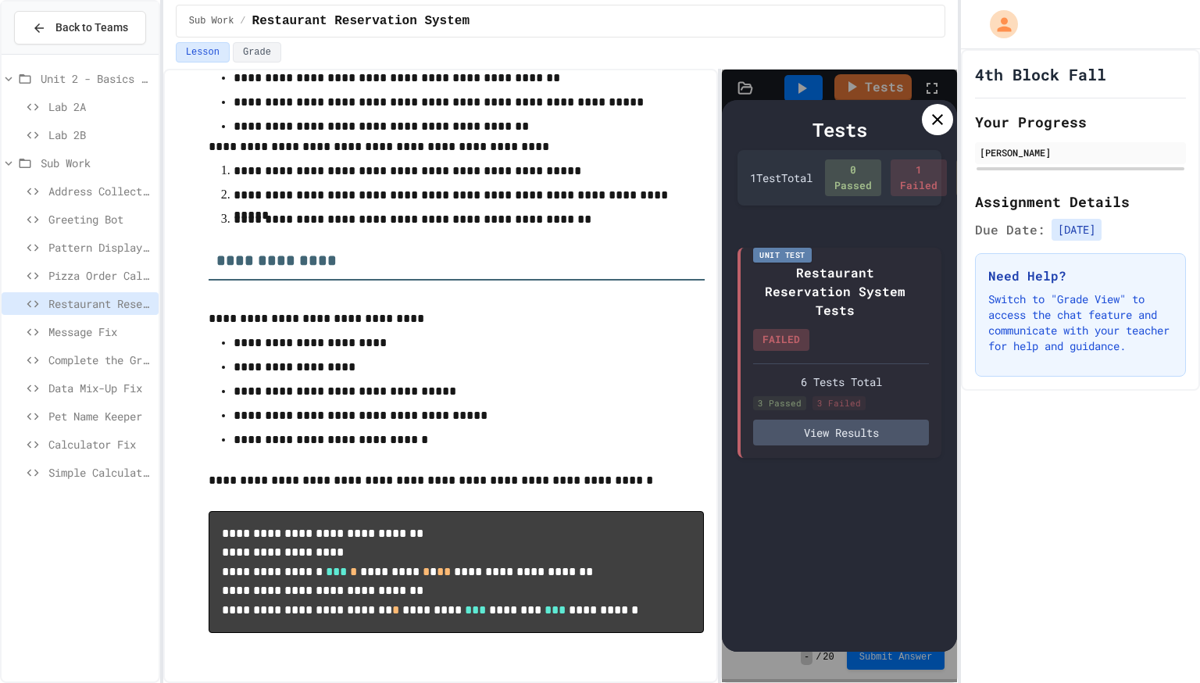
click at [938, 111] on icon at bounding box center [937, 119] width 19 height 19
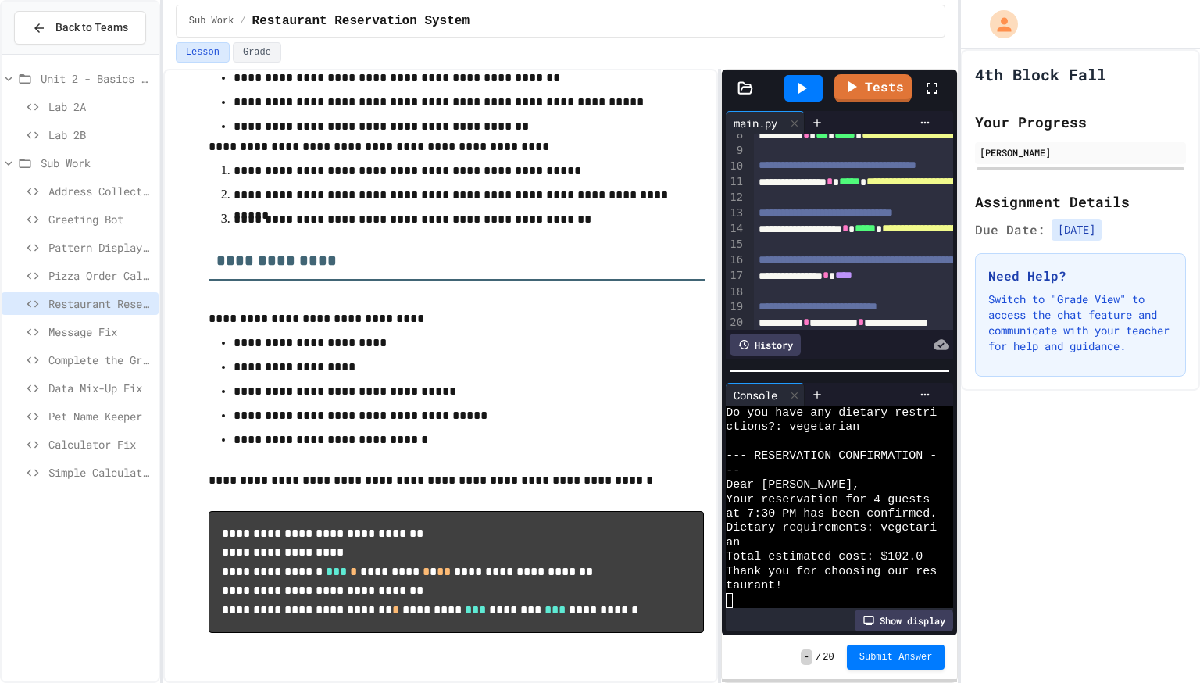
click at [935, 74] on div at bounding box center [940, 88] width 34 height 42
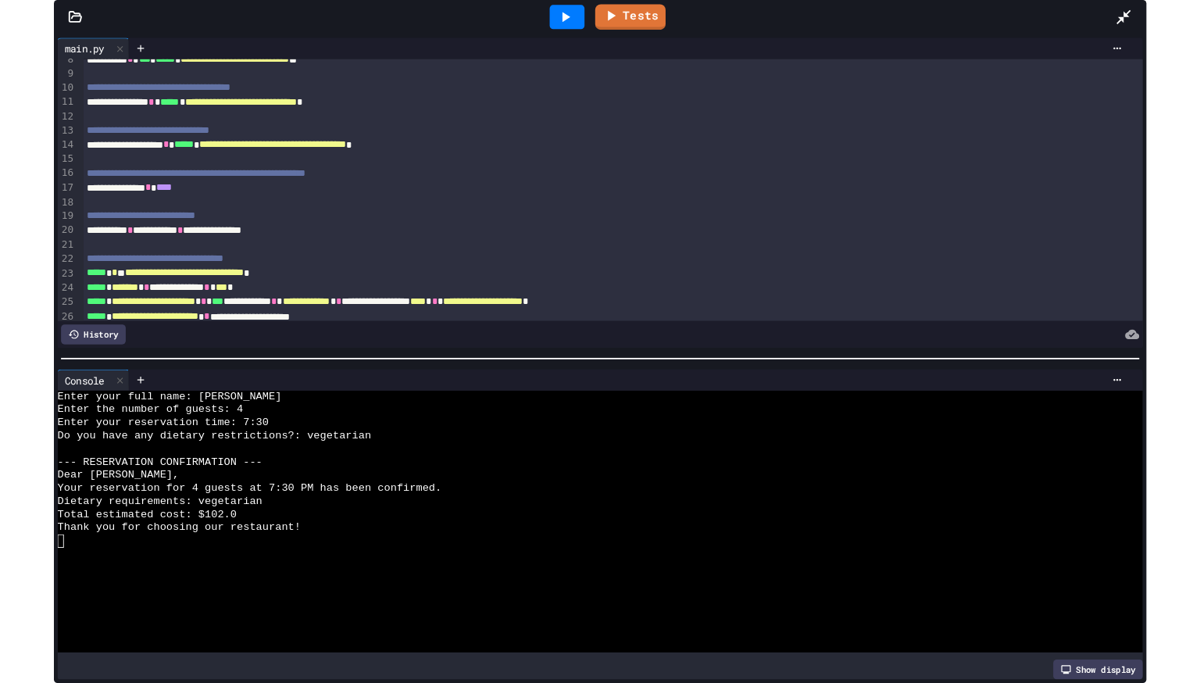
scroll to position [0, 0]
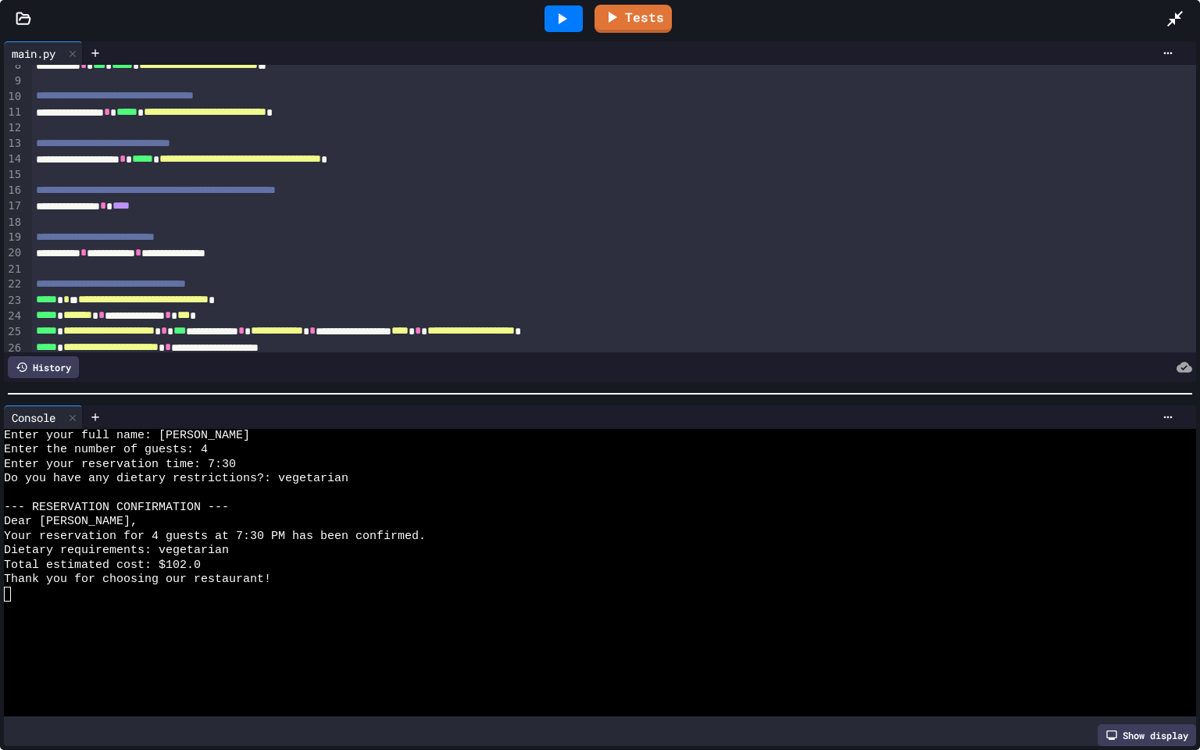
click at [1183, 9] on div at bounding box center [1182, 19] width 34 height 42
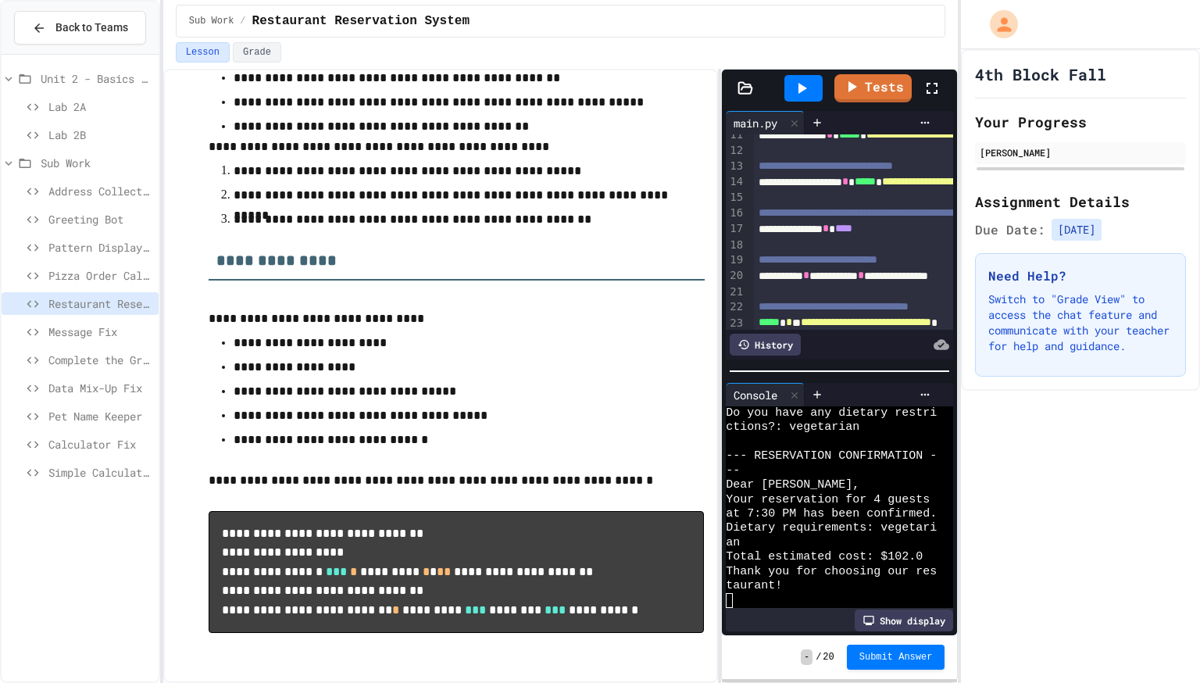
scroll to position [167, 4]
click at [856, 83] on icon at bounding box center [853, 85] width 18 height 20
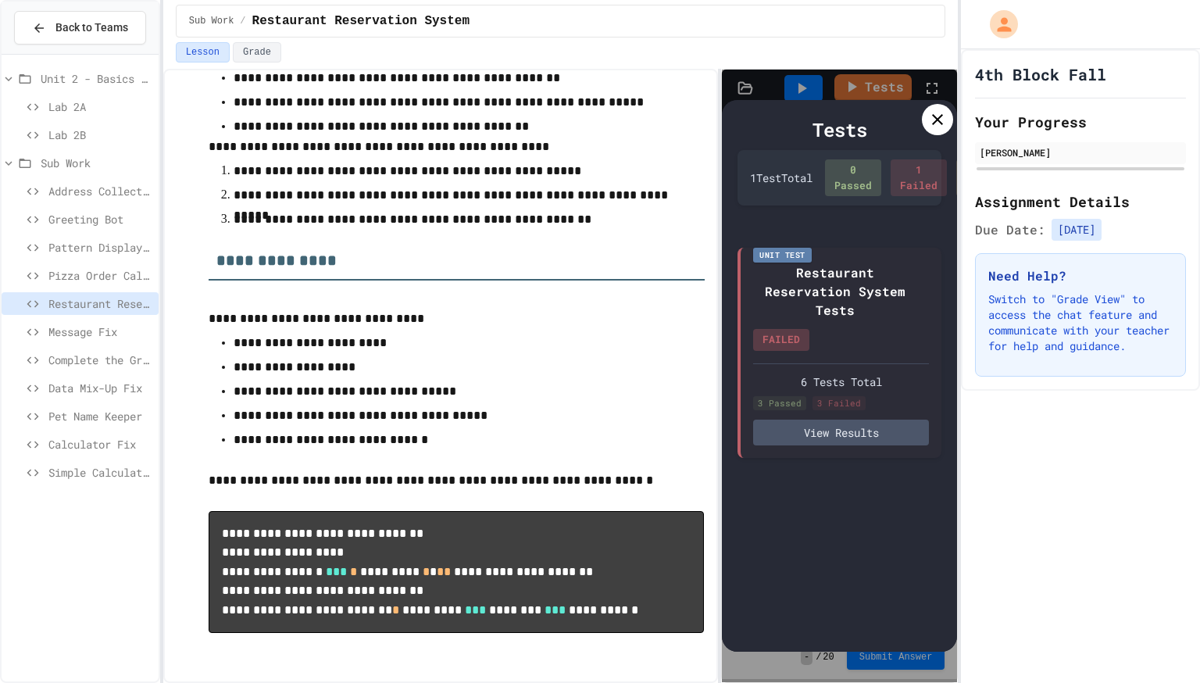
click at [930, 117] on icon at bounding box center [937, 119] width 19 height 19
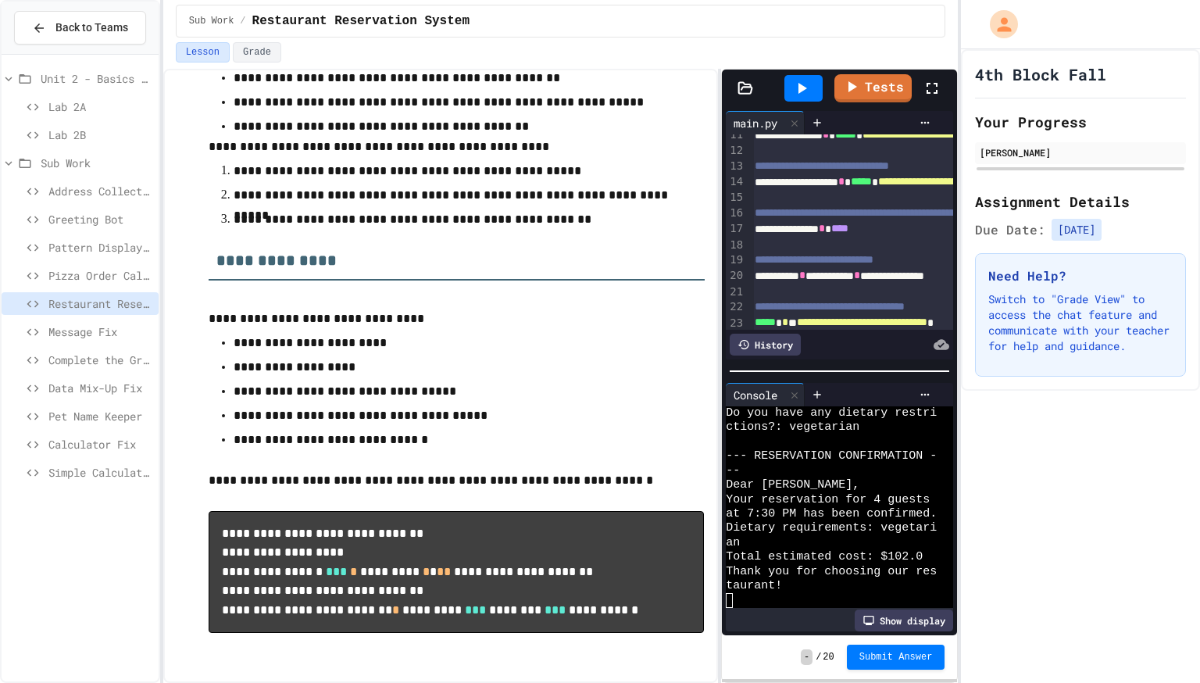
click at [817, 96] on div at bounding box center [803, 88] width 38 height 27
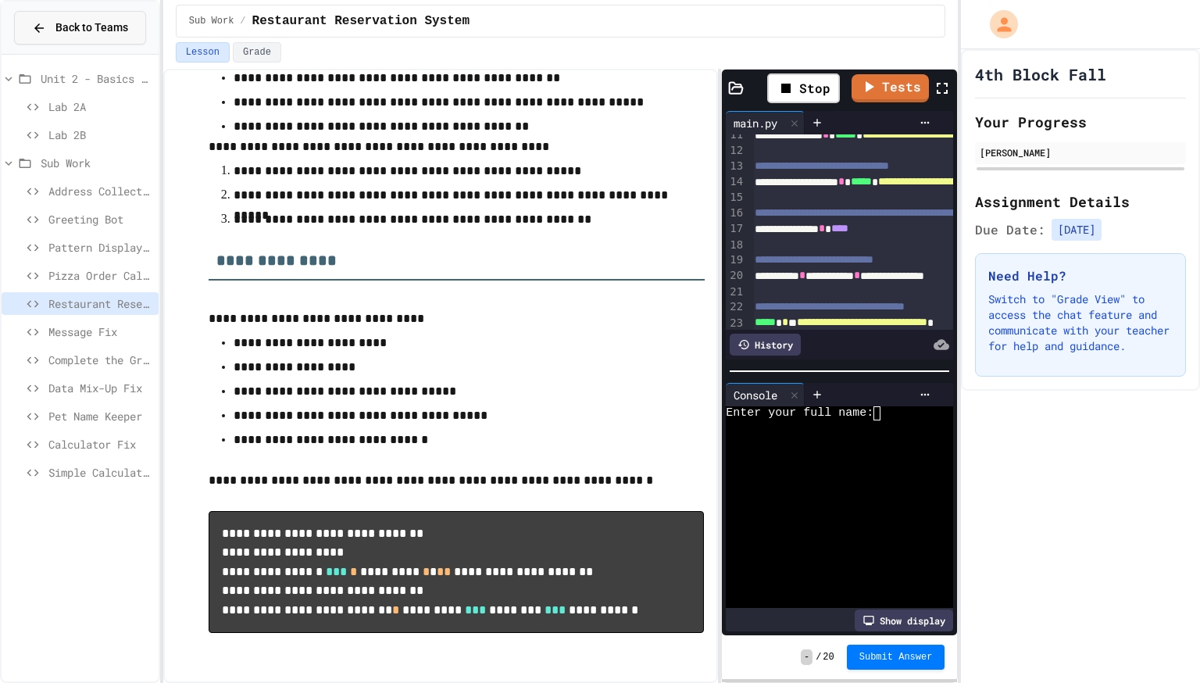
click at [66, 36] on button "Back to Teams" at bounding box center [80, 28] width 132 height 34
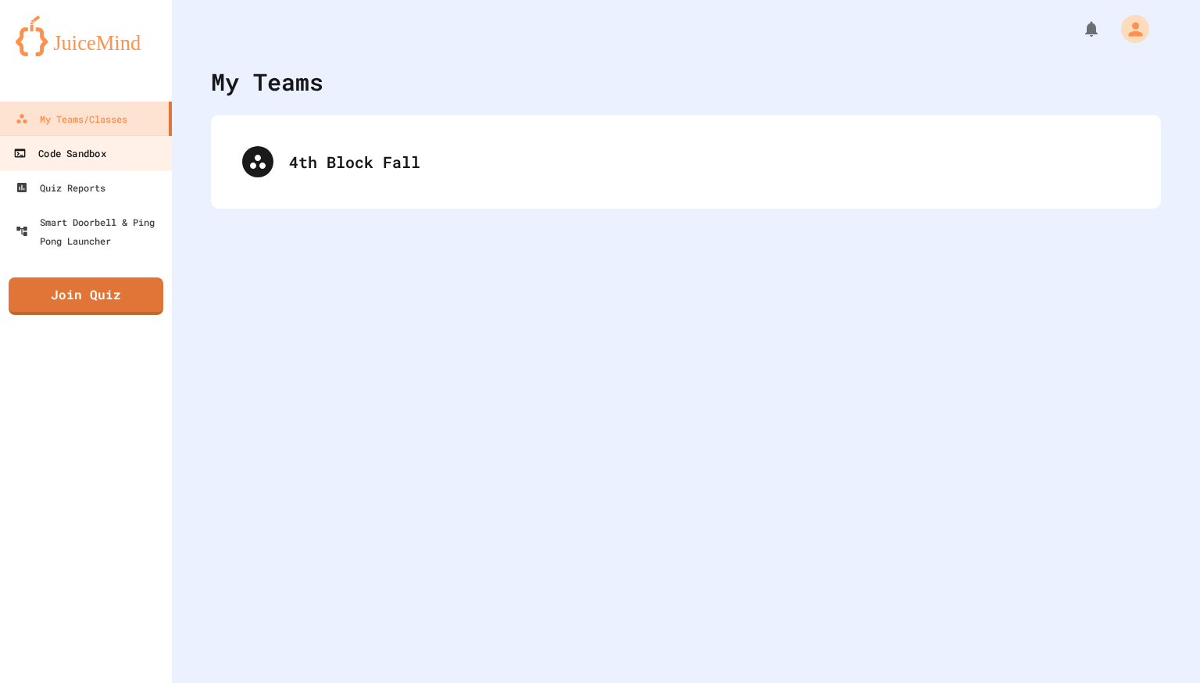
click at [125, 156] on link "Code Sandbox" at bounding box center [86, 152] width 177 height 35
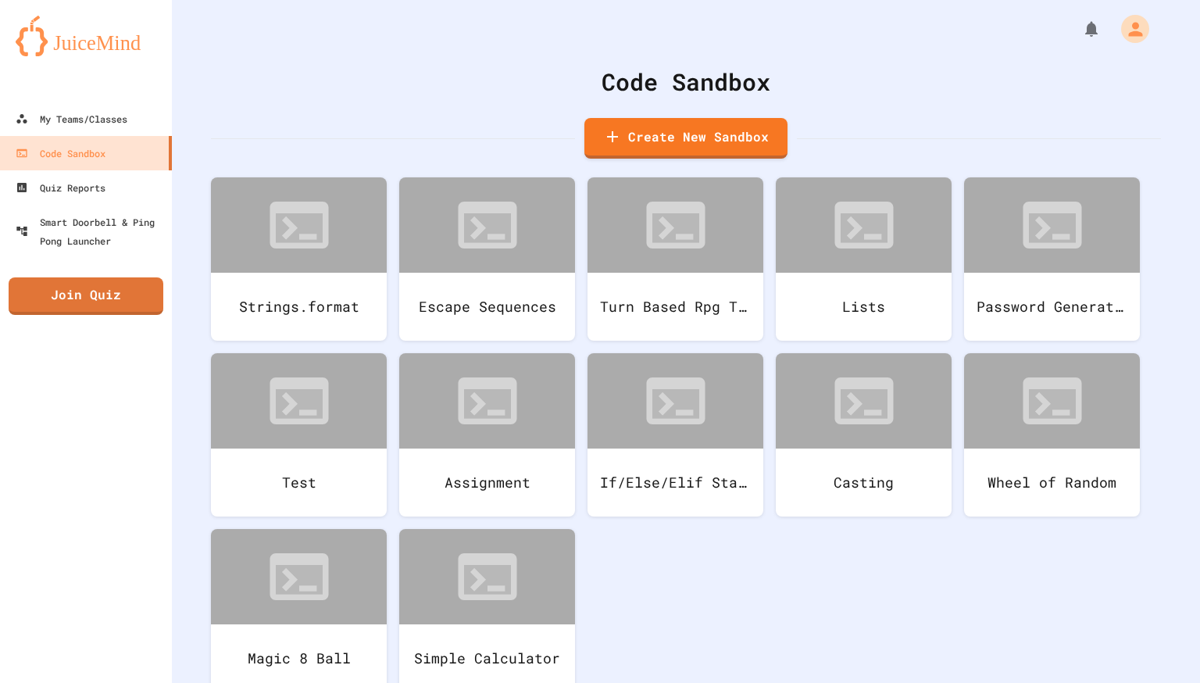
click at [610, 124] on link "Create New Sandbox" at bounding box center [685, 138] width 203 height 41
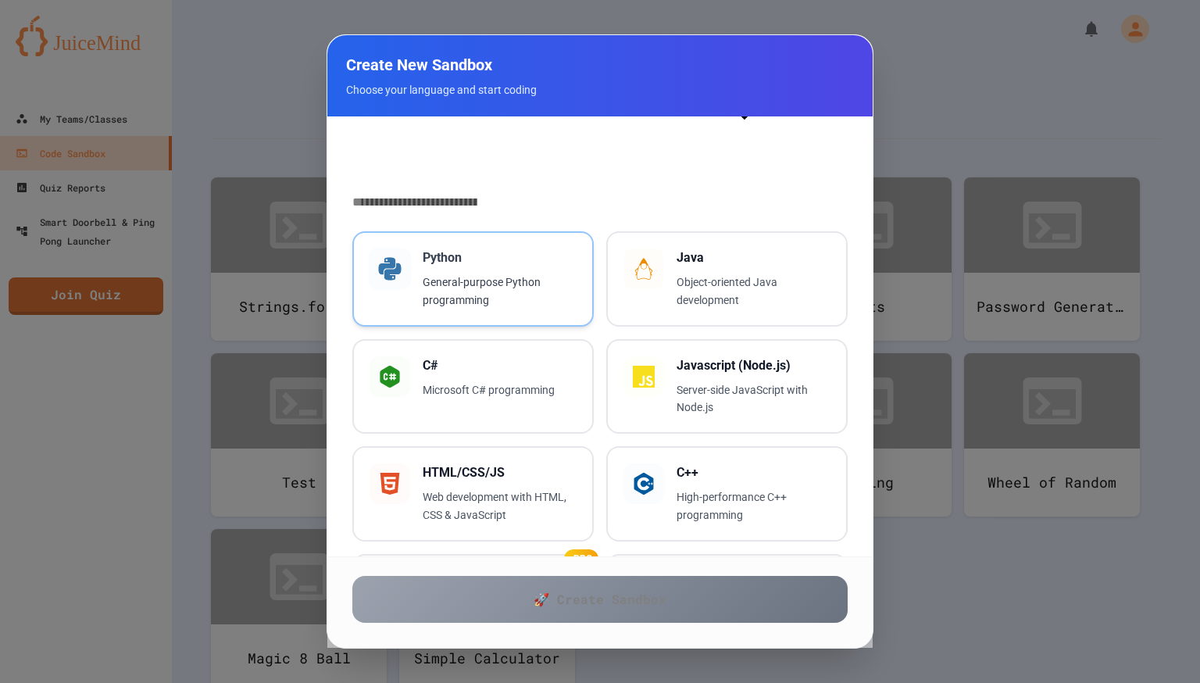
scroll to position [594, 0]
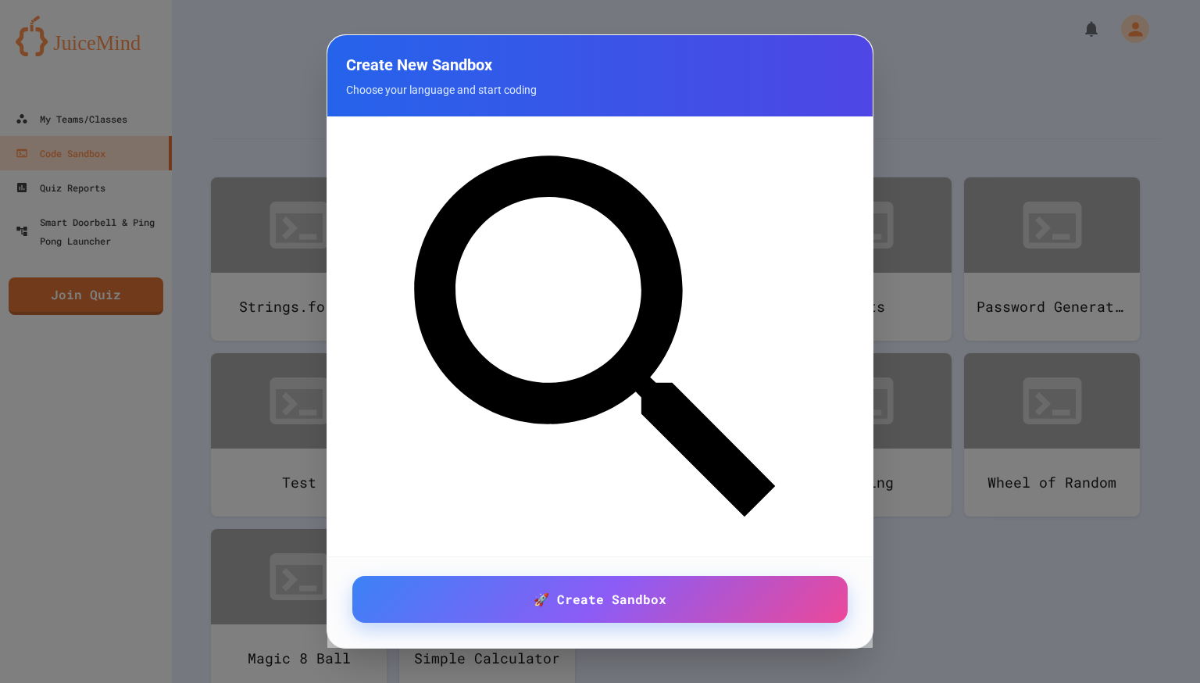
scroll to position [226, 0]
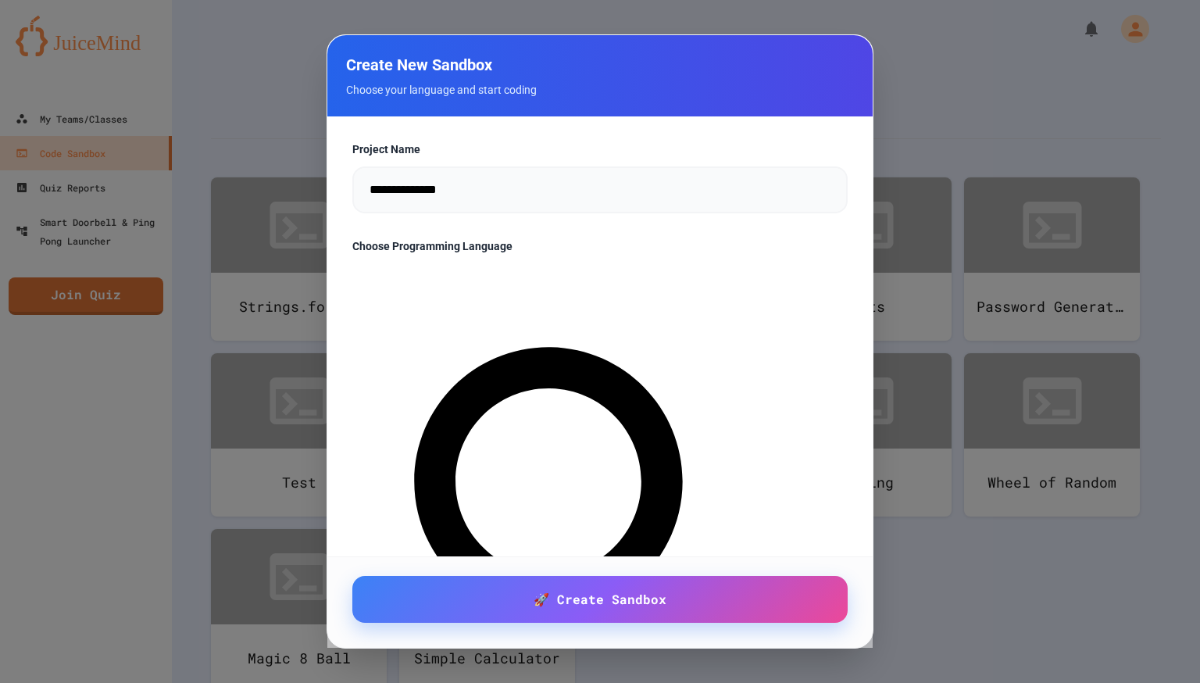
click at [503, 187] on input "**********" at bounding box center [599, 189] width 495 height 47
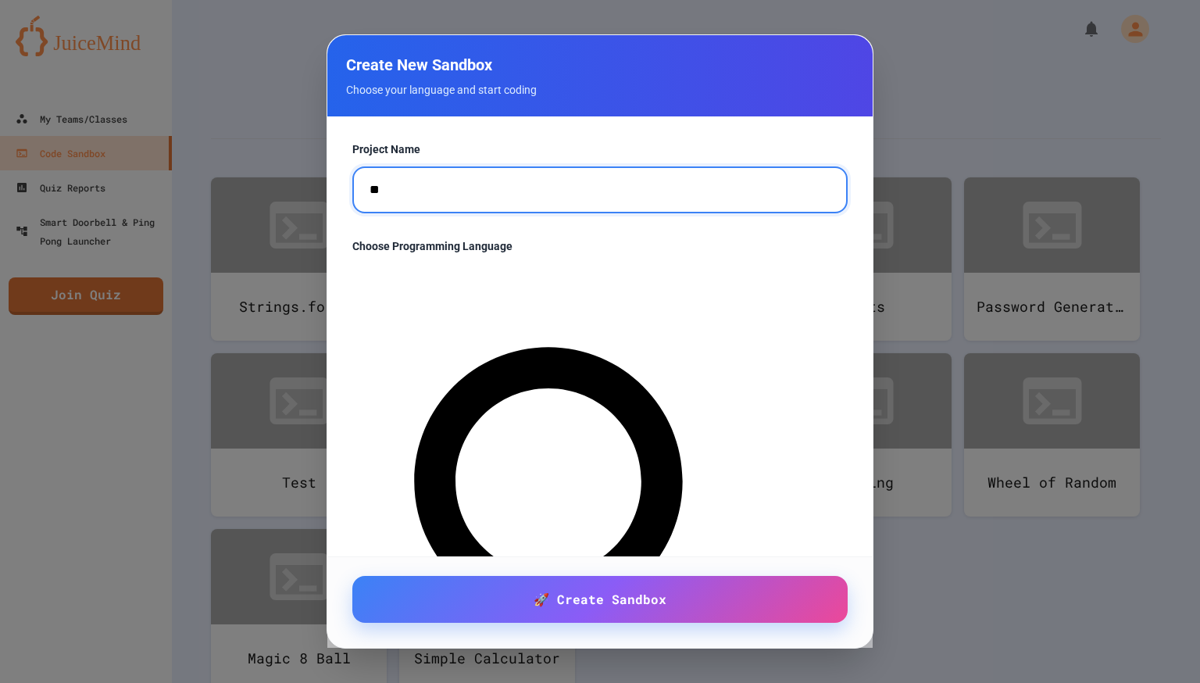
type input "*"
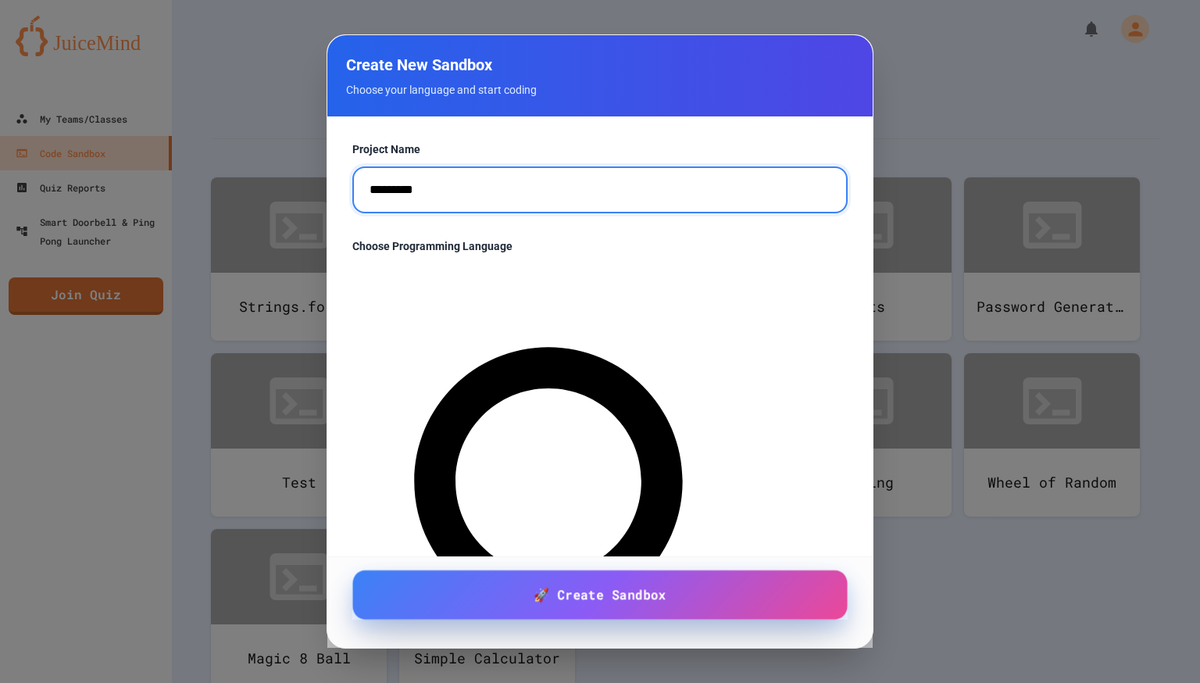
type input "*********"
click at [626, 593] on span "🚀 Create Sandbox" at bounding box center [600, 595] width 133 height 20
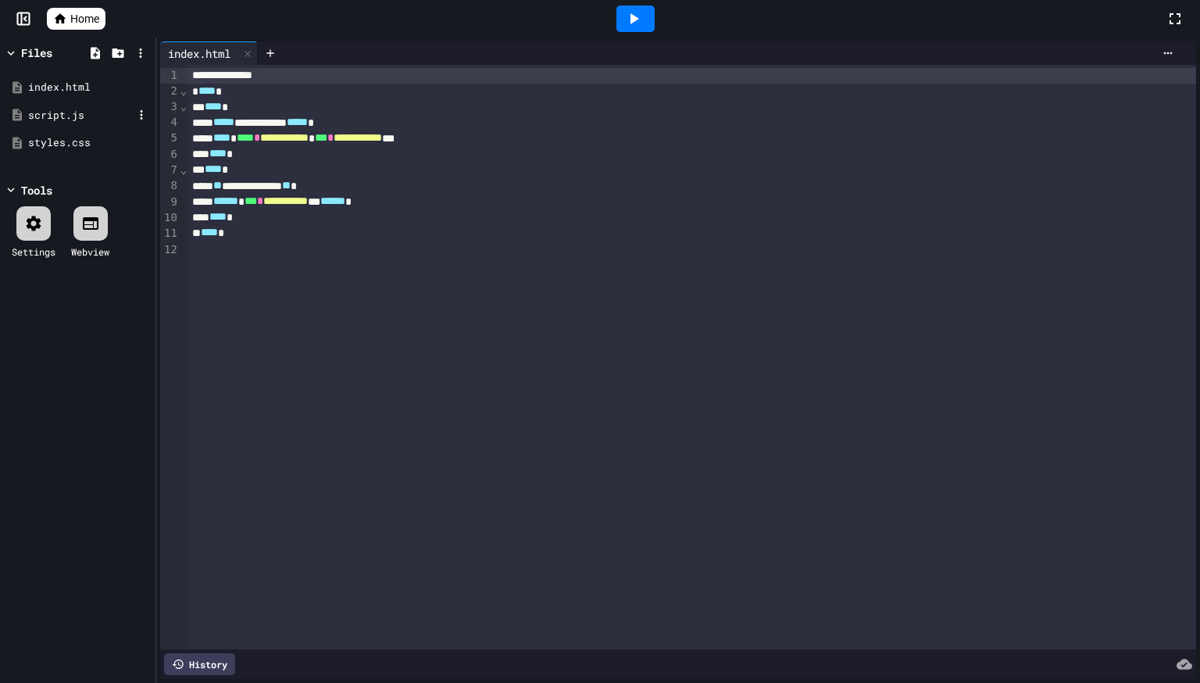
click at [93, 125] on div "script.js" at bounding box center [78, 116] width 148 height 28
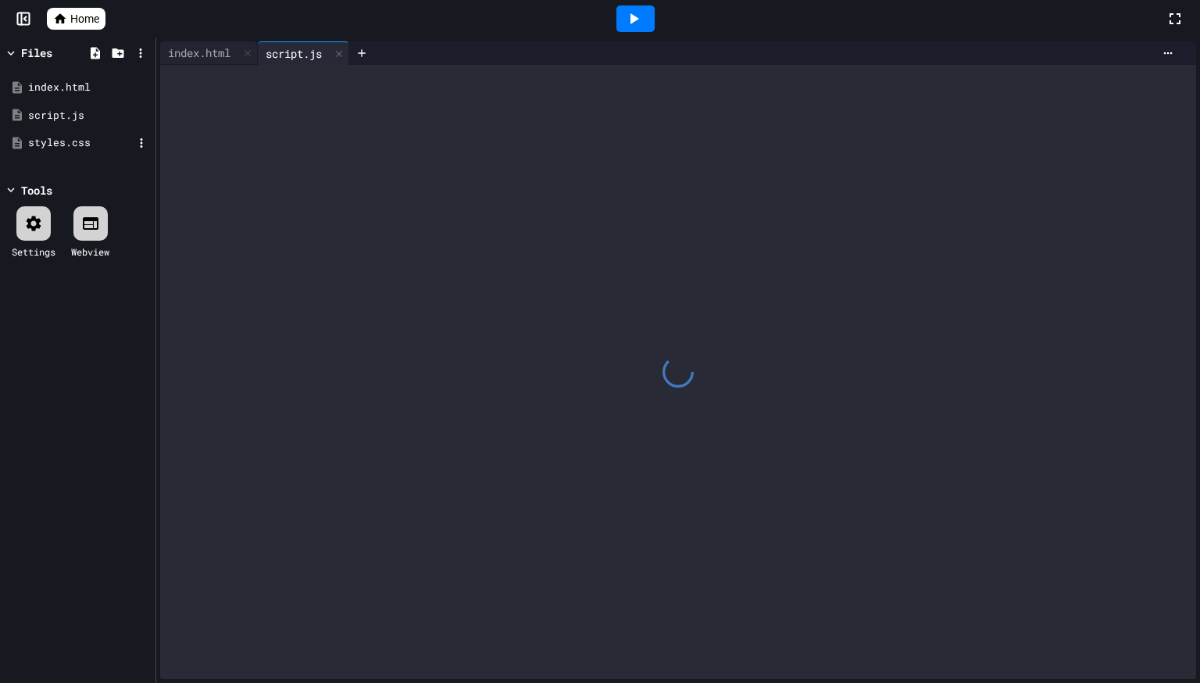
click at [98, 141] on div "styles.css" at bounding box center [80, 143] width 105 height 16
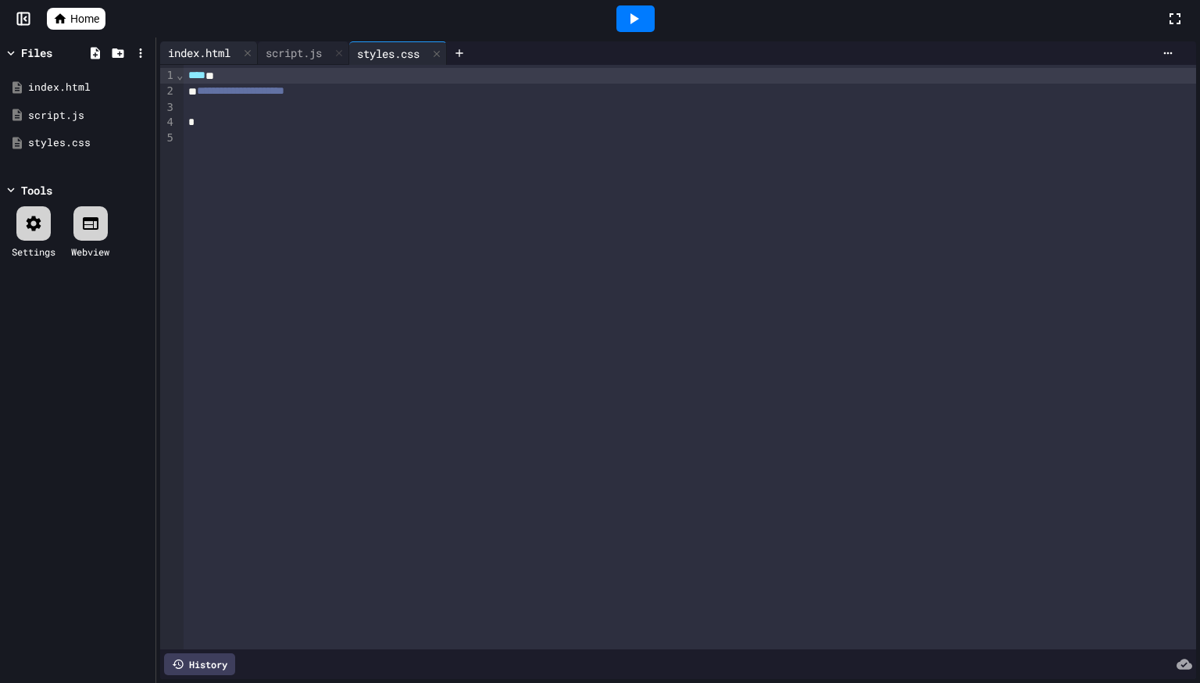
click at [186, 51] on div "index.html" at bounding box center [199, 53] width 78 height 16
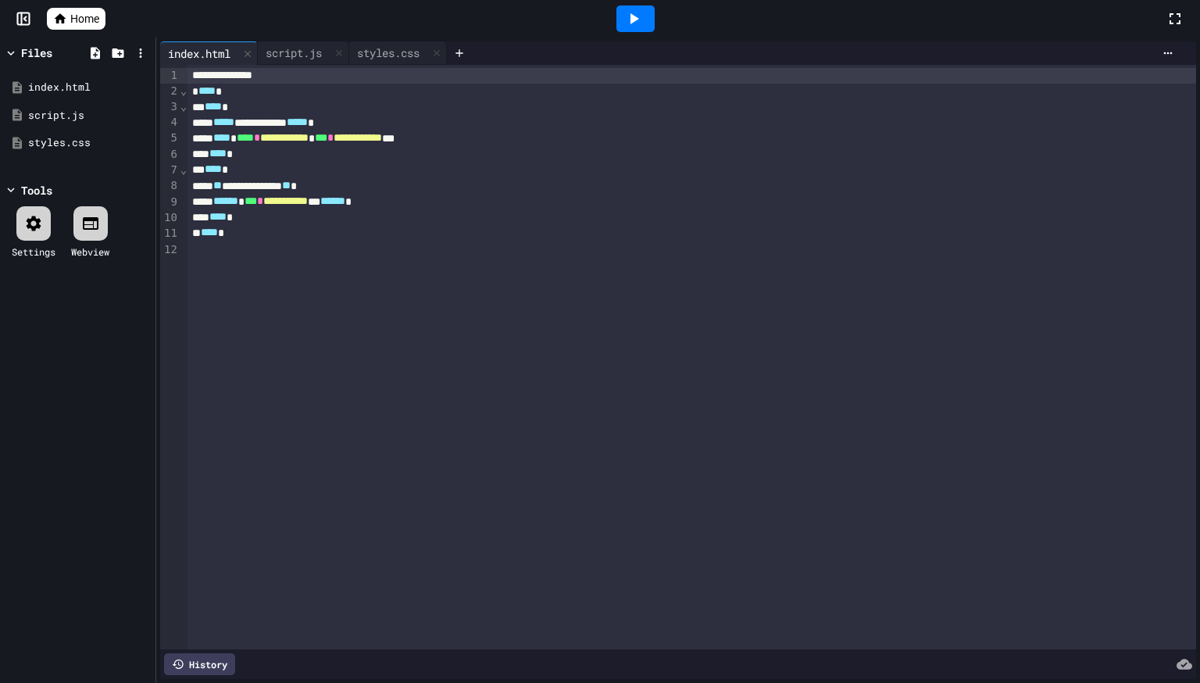
click at [412, 40] on div "**********" at bounding box center [678, 359] width 1044 height 645
click at [412, 45] on div "styles.css" at bounding box center [388, 53] width 78 height 16
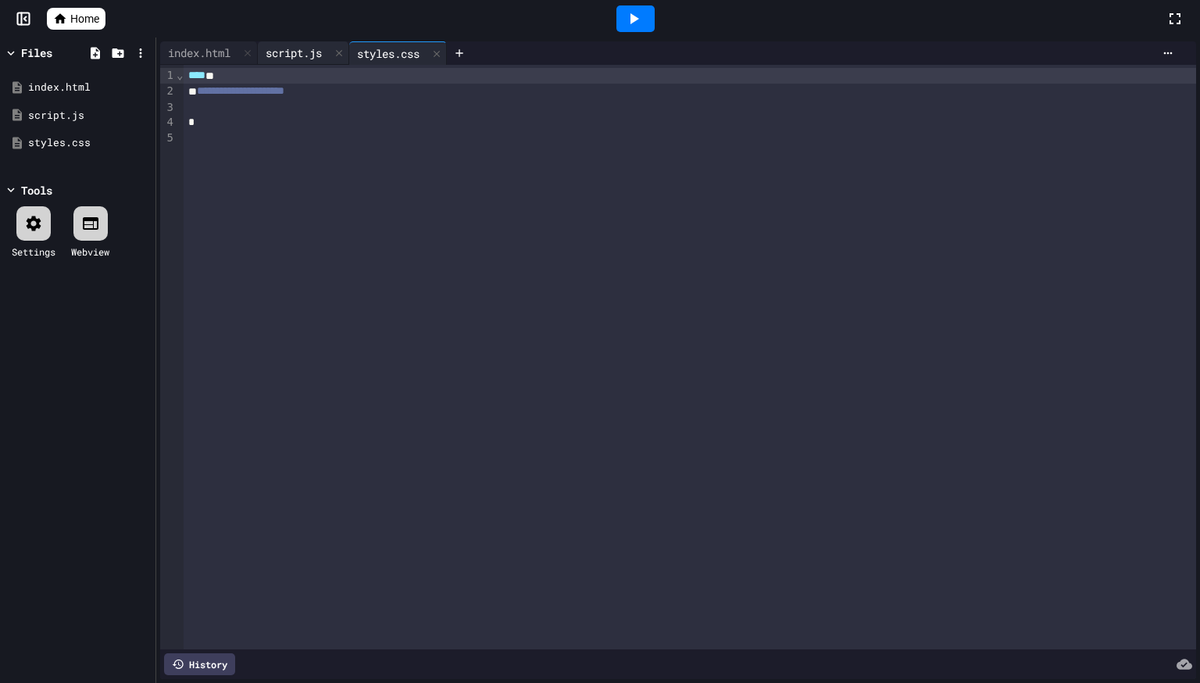
click at [311, 41] on div "script.js" at bounding box center [303, 52] width 91 height 23
click at [224, 47] on div "index.html" at bounding box center [199, 53] width 78 height 16
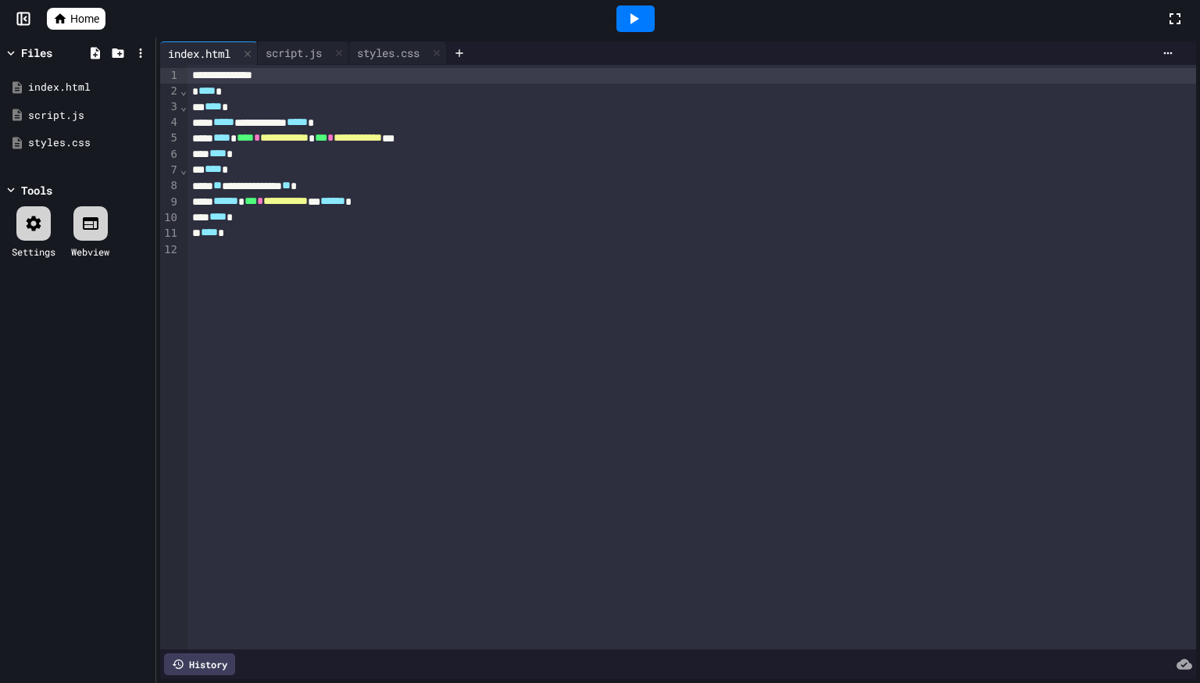
click at [639, 19] on icon at bounding box center [633, 18] width 19 height 19
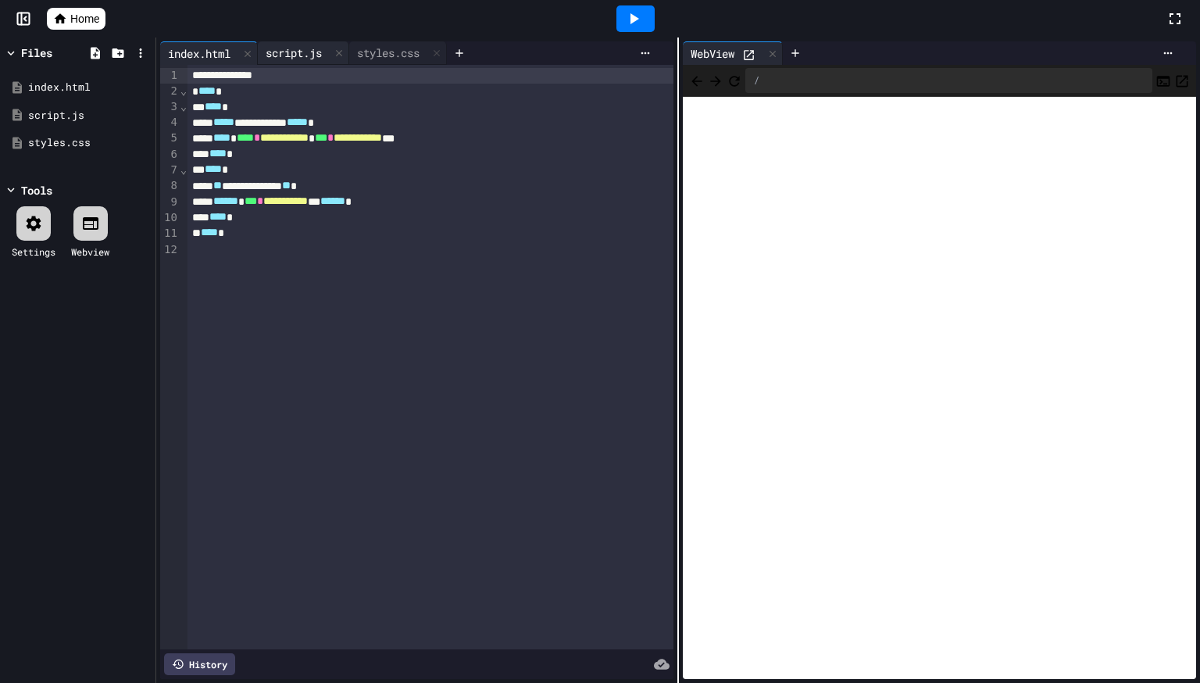
click at [300, 45] on div "script.js" at bounding box center [294, 53] width 72 height 16
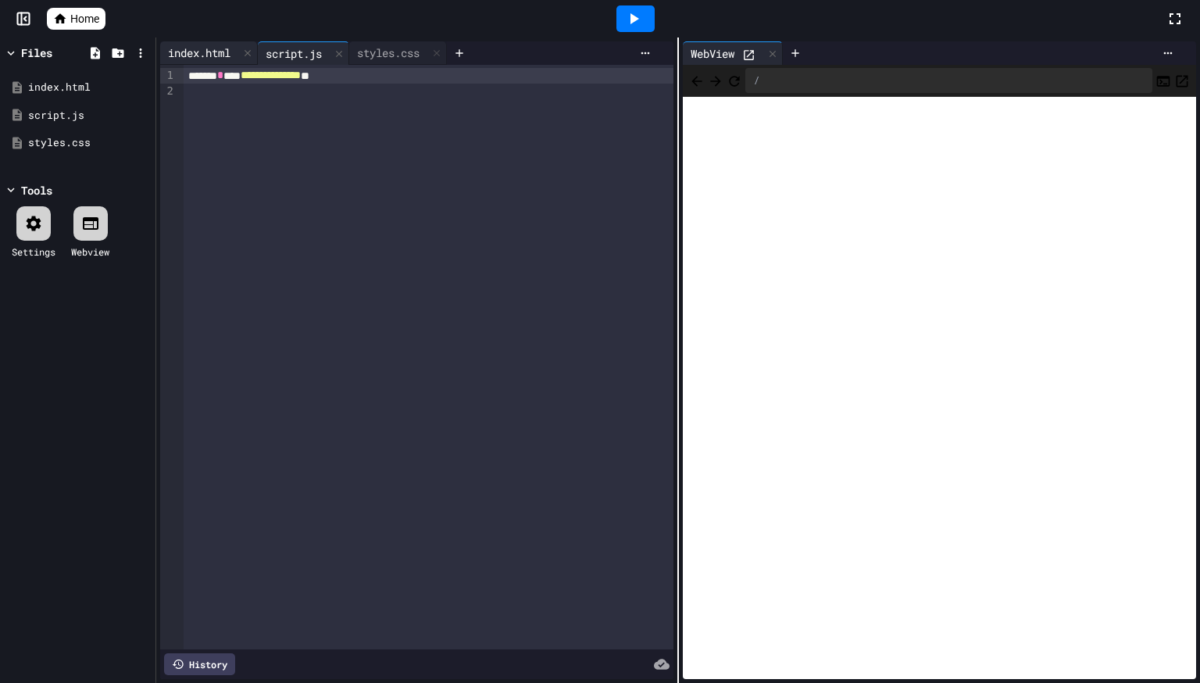
click at [201, 42] on div "index.html" at bounding box center [209, 52] width 98 height 23
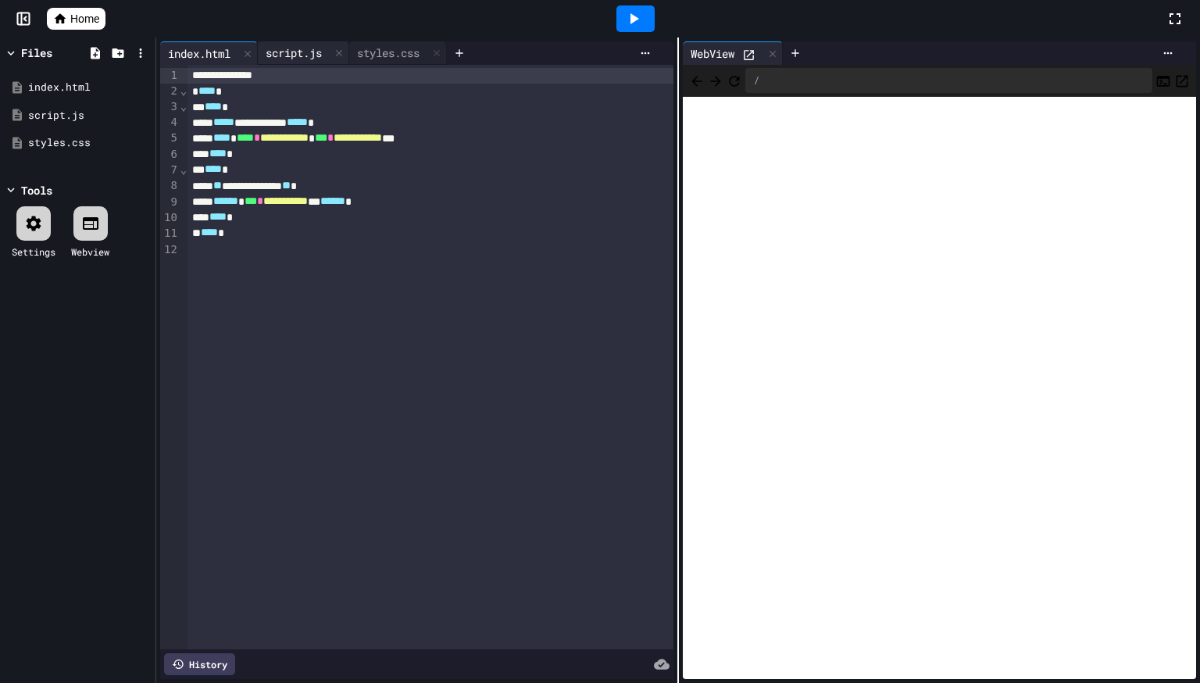
click at [294, 48] on div "script.js" at bounding box center [294, 53] width 72 height 16
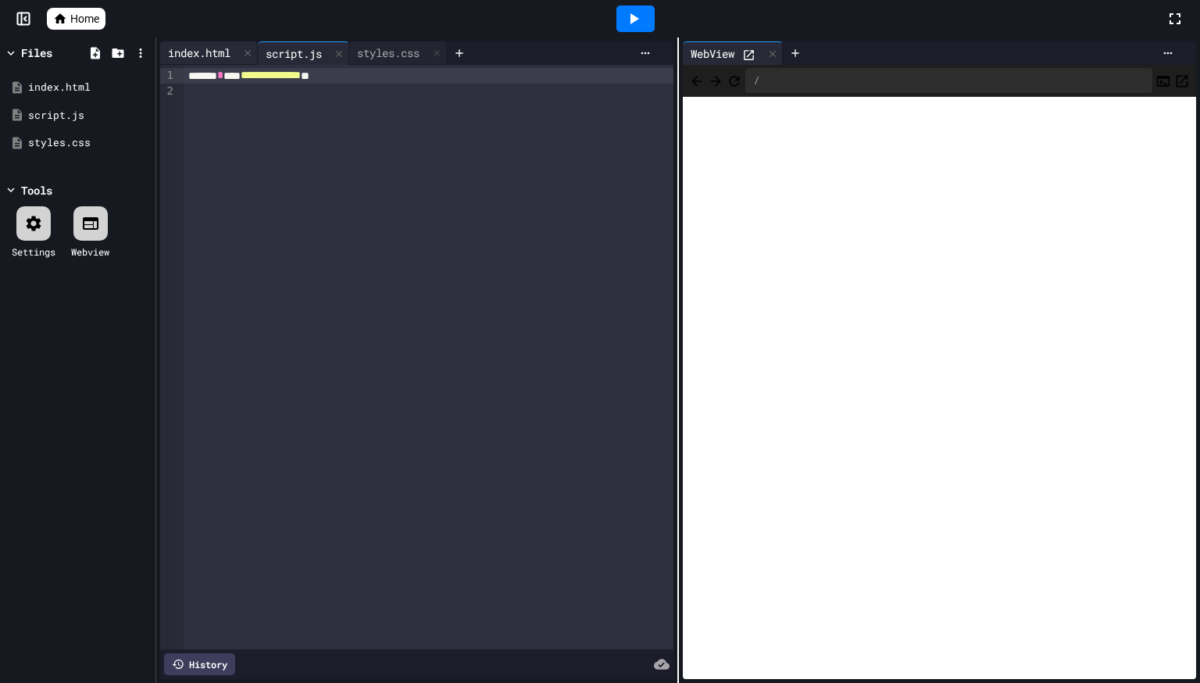
click at [227, 47] on div "index.html" at bounding box center [199, 53] width 78 height 16
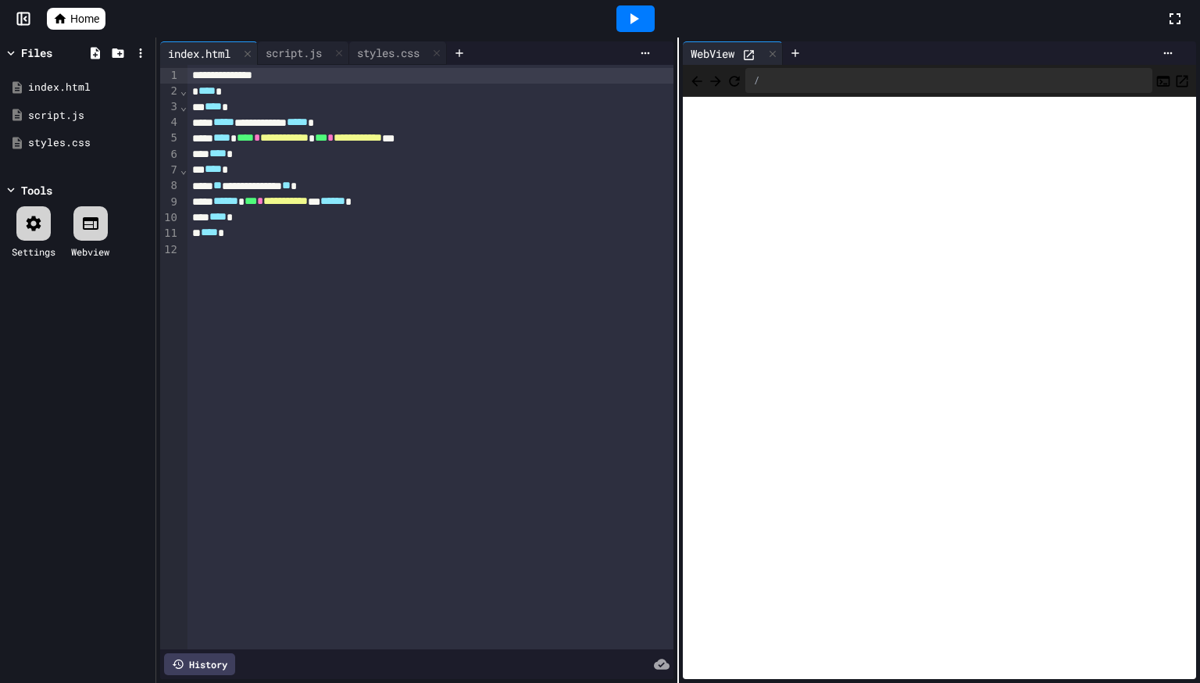
click at [384, 176] on div "* **** *" at bounding box center [430, 170] width 486 height 16
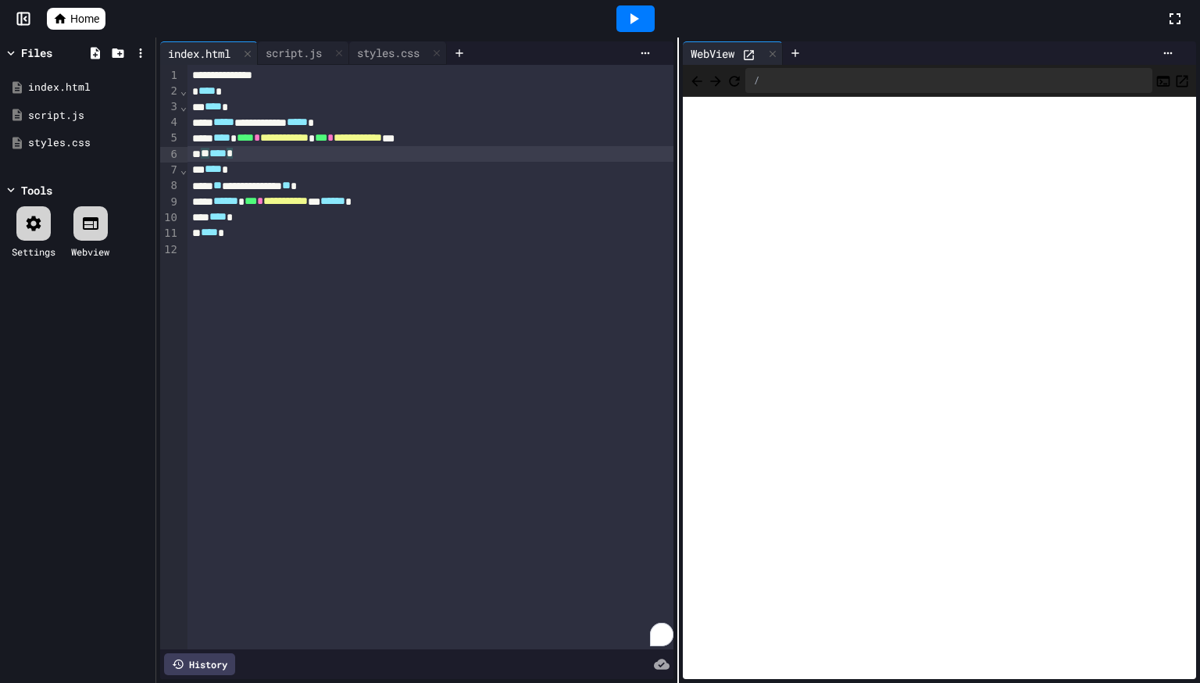
click at [371, 159] on div "** **** *" at bounding box center [430, 154] width 486 height 16
click at [310, 52] on div "script.js" at bounding box center [294, 53] width 72 height 16
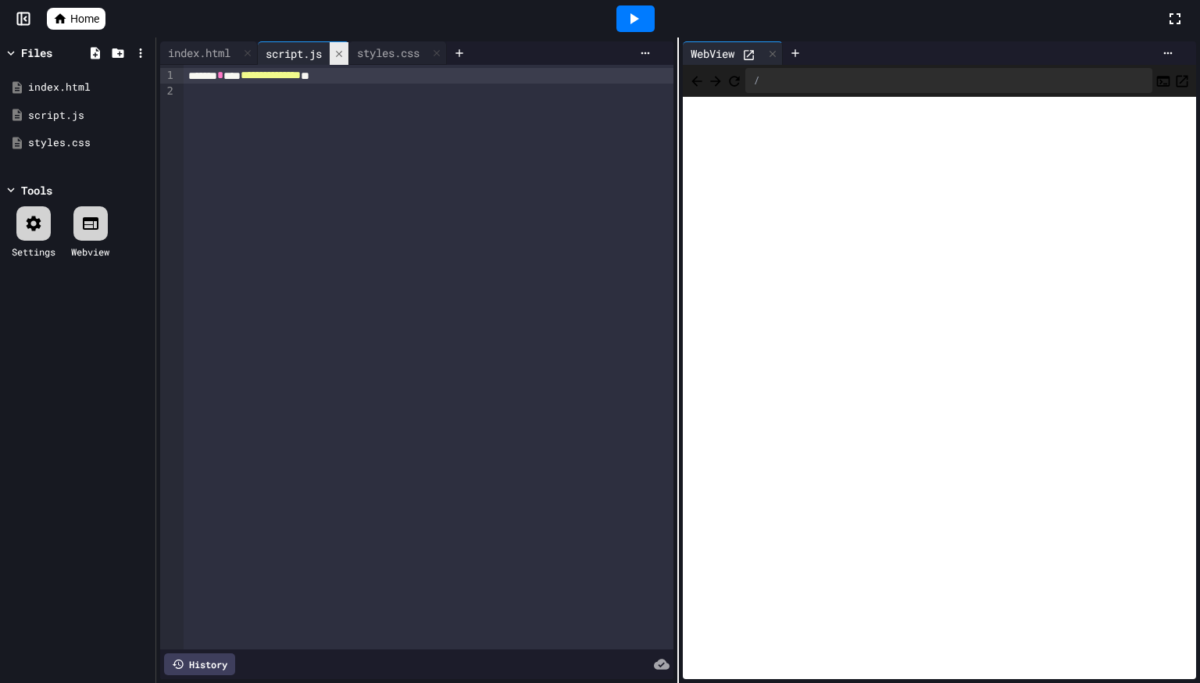
click at [342, 54] on icon at bounding box center [339, 53] width 6 height 6
click at [227, 50] on div "index.html" at bounding box center [199, 53] width 78 height 16
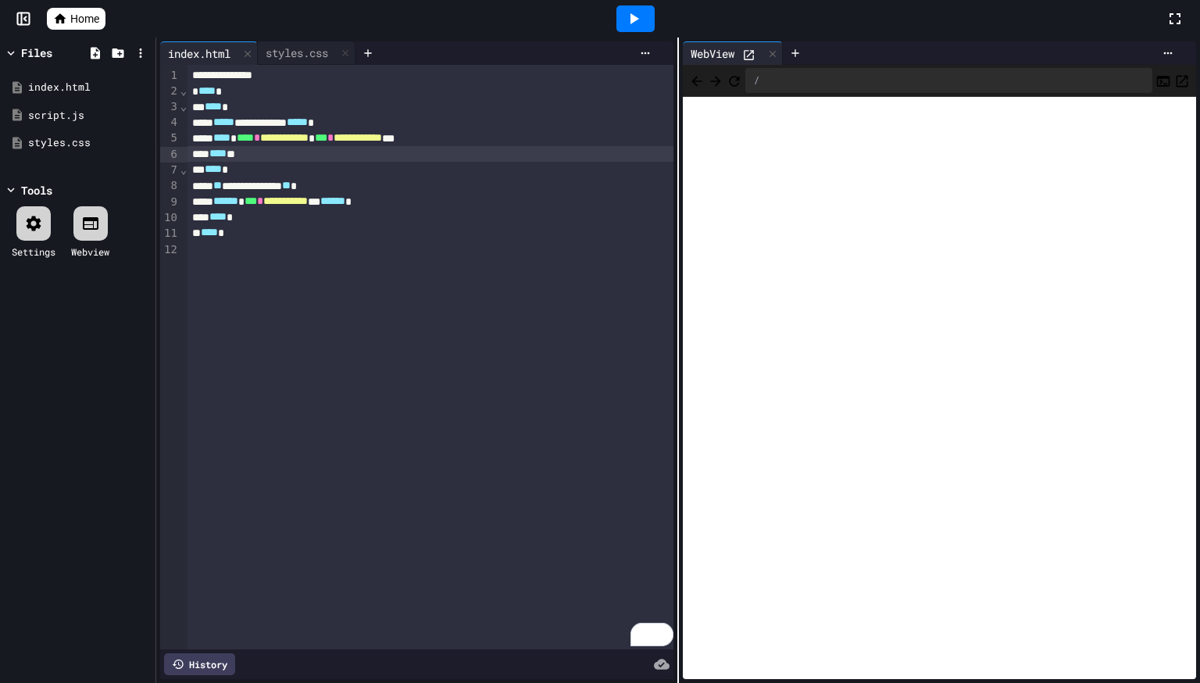
click at [323, 185] on div "**********" at bounding box center [430, 186] width 486 height 16
click at [378, 187] on div "**********" at bounding box center [430, 186] width 486 height 16
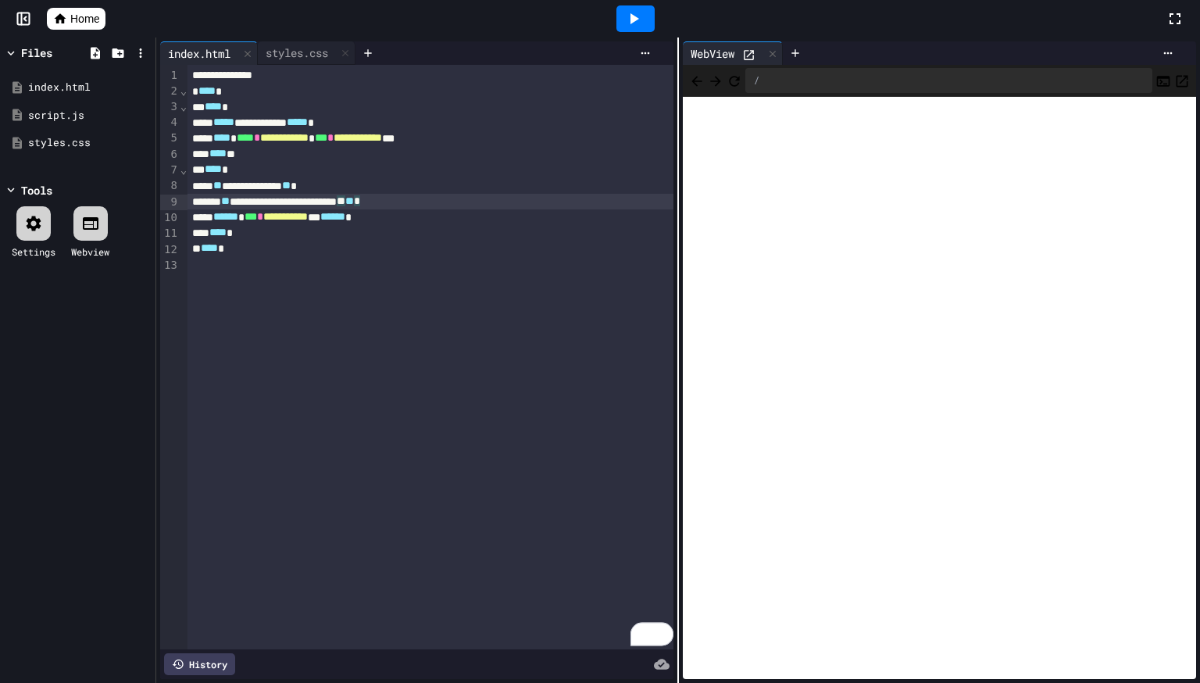
click at [632, 14] on icon at bounding box center [634, 18] width 9 height 11
click at [636, 19] on icon at bounding box center [634, 18] width 9 height 11
click at [345, 201] on span "**" at bounding box center [341, 200] width 9 height 11
click at [320, 187] on div "**********" at bounding box center [430, 186] width 486 height 16
click at [324, 189] on div "**********" at bounding box center [430, 186] width 486 height 16
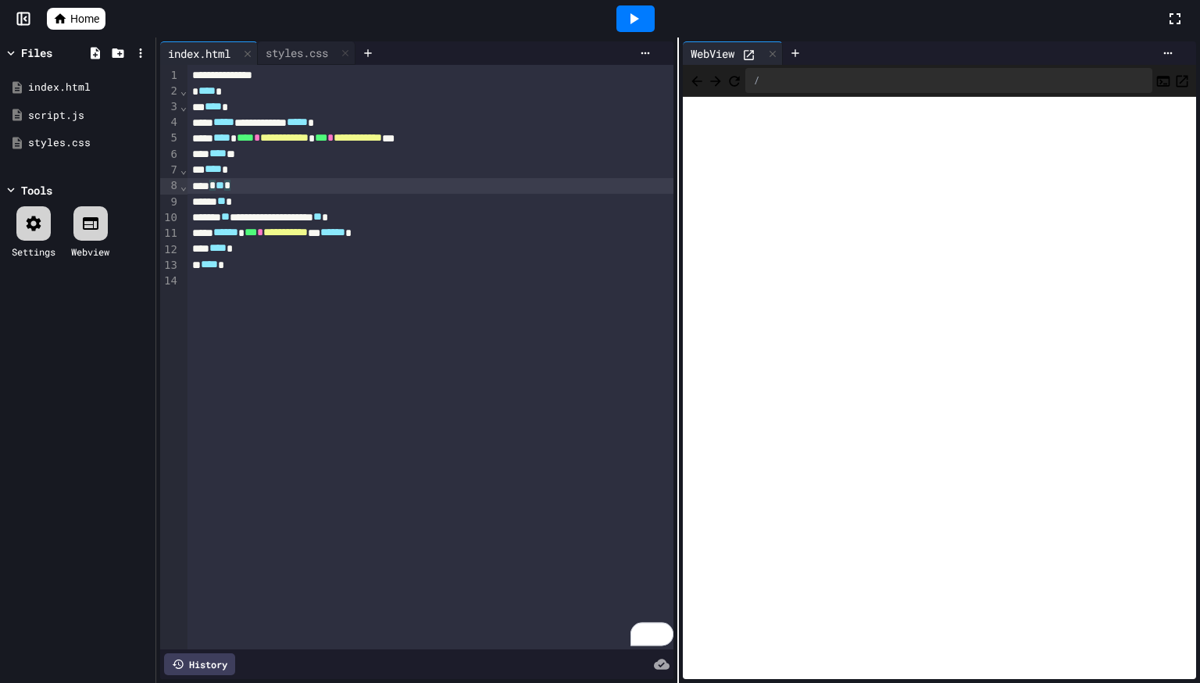
click at [222, 202] on div "** ** *" at bounding box center [430, 202] width 486 height 16
click at [624, 14] on icon at bounding box center [633, 18] width 19 height 19
click at [435, 198] on div "**********" at bounding box center [430, 202] width 486 height 16
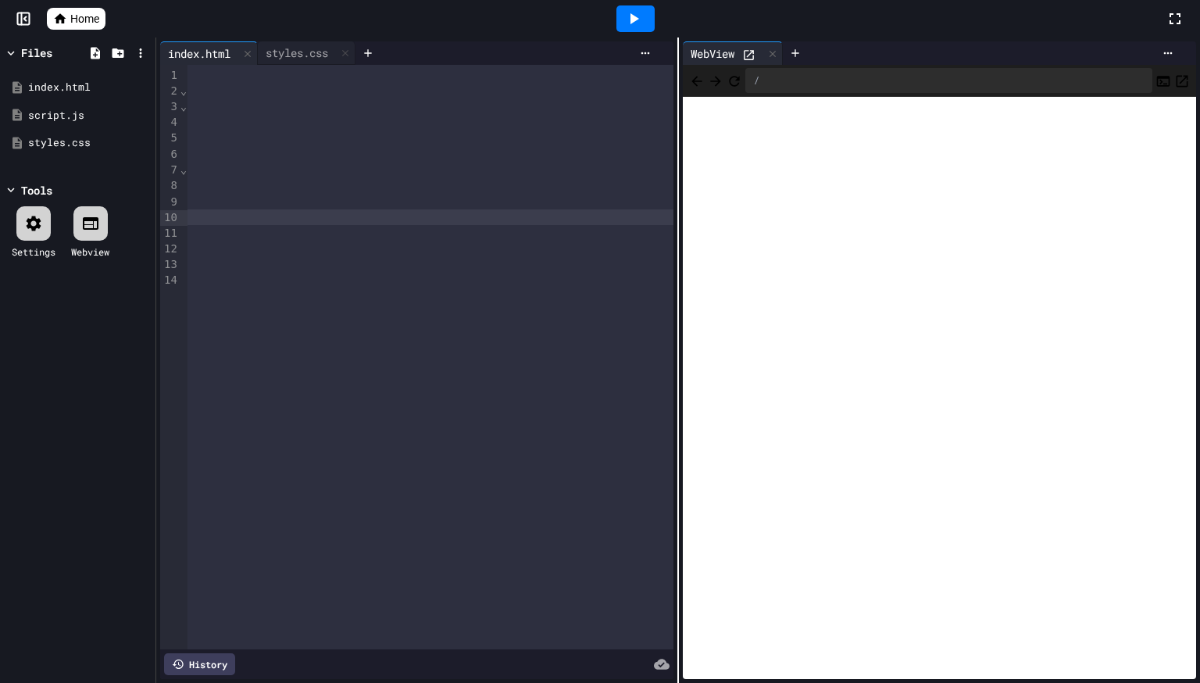
scroll to position [0, 48440]
click at [634, 27] on icon at bounding box center [633, 18] width 19 height 19
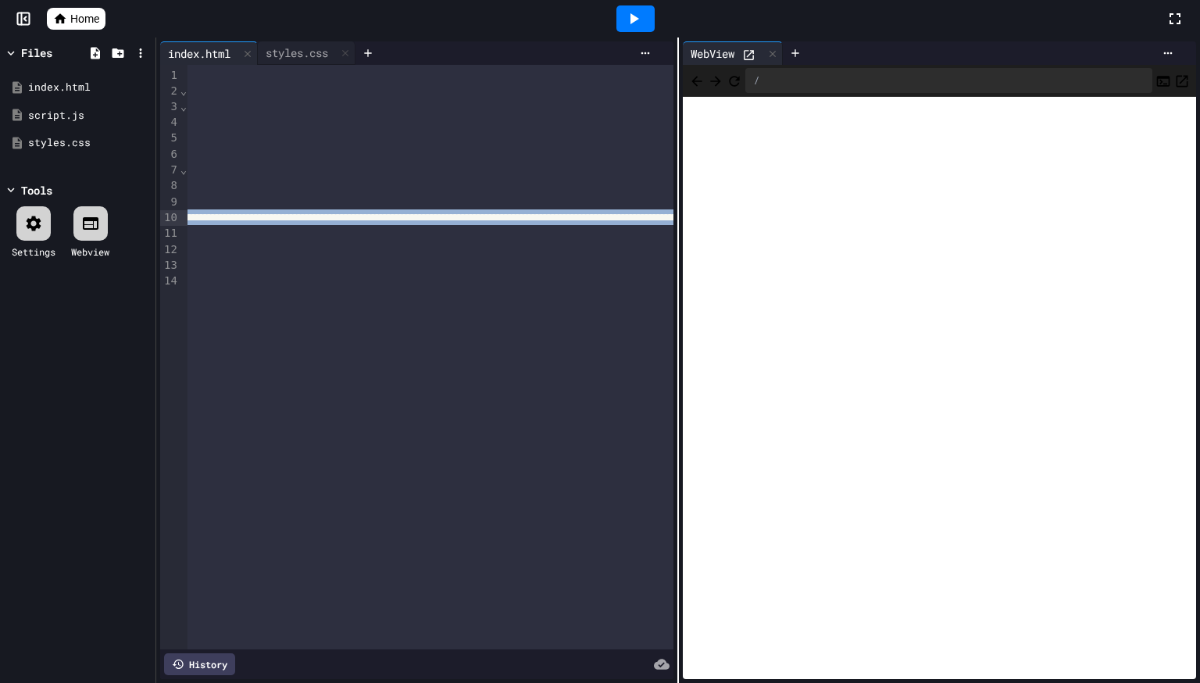
scroll to position [0, 34088]
drag, startPoint x: 645, startPoint y: 219, endPoint x: 135, endPoint y: 220, distance: 510.1
click at [135, 220] on div "**********" at bounding box center [600, 359] width 1200 height 645
click at [296, 56] on div "styles.css" at bounding box center [297, 53] width 78 height 16
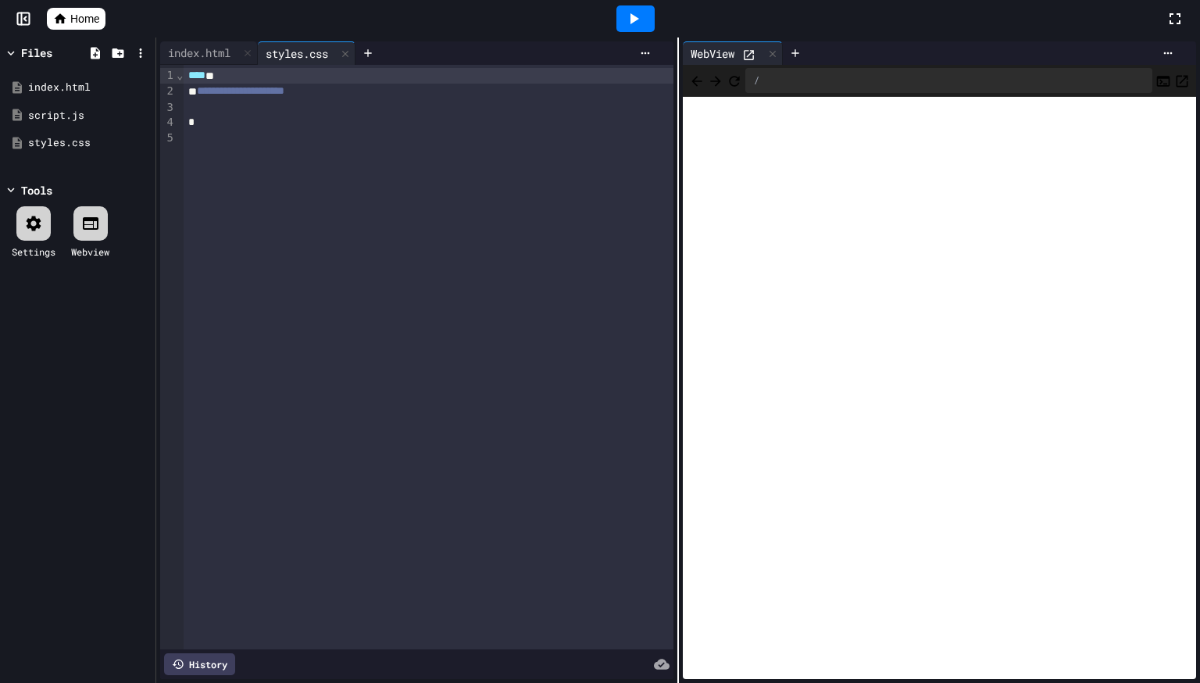
click at [337, 127] on div "*" at bounding box center [429, 123] width 490 height 16
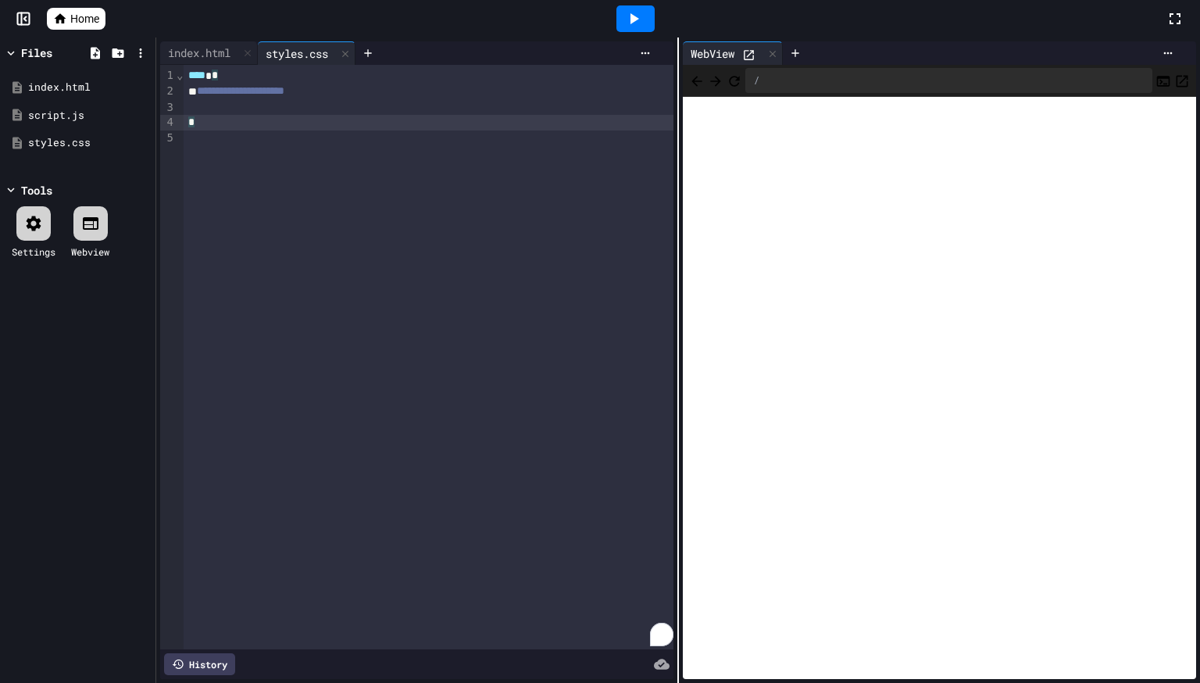
click at [323, 106] on div "To enrich screen reader interactions, please activate Accessibility in Grammarl…" at bounding box center [429, 107] width 490 height 16
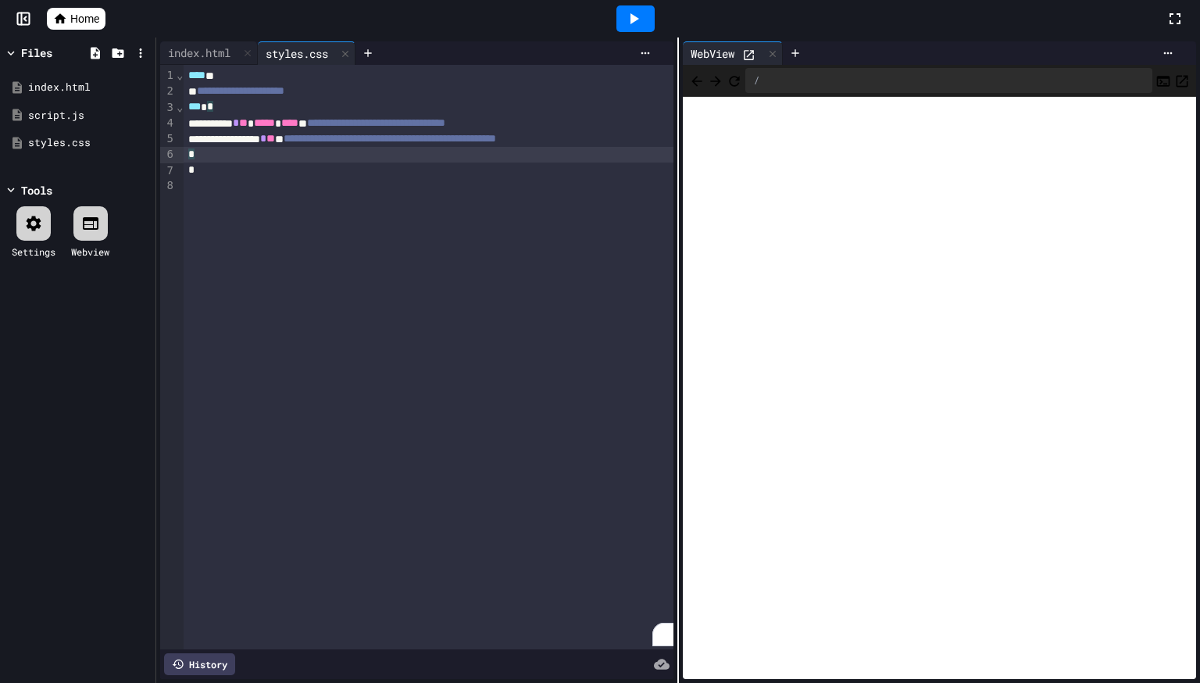
click at [225, 105] on div "*** *" at bounding box center [440, 107] width 512 height 16
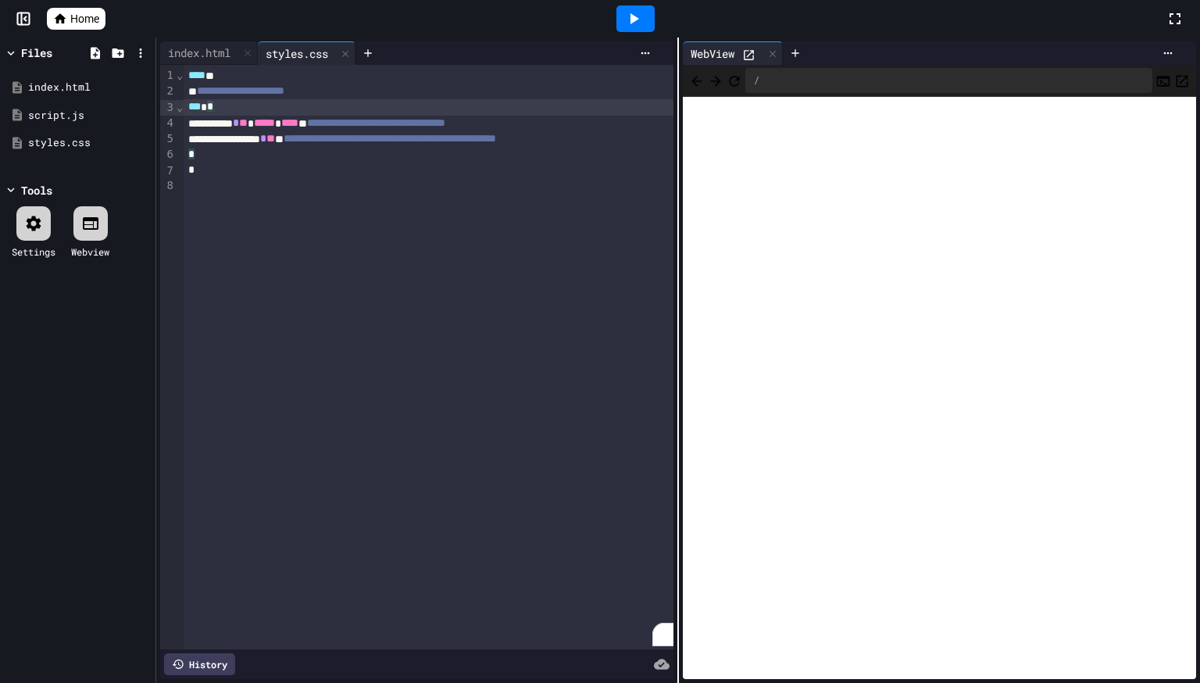
click at [634, 18] on icon at bounding box center [634, 18] width 9 height 11
click at [209, 55] on div "index.html" at bounding box center [199, 53] width 78 height 16
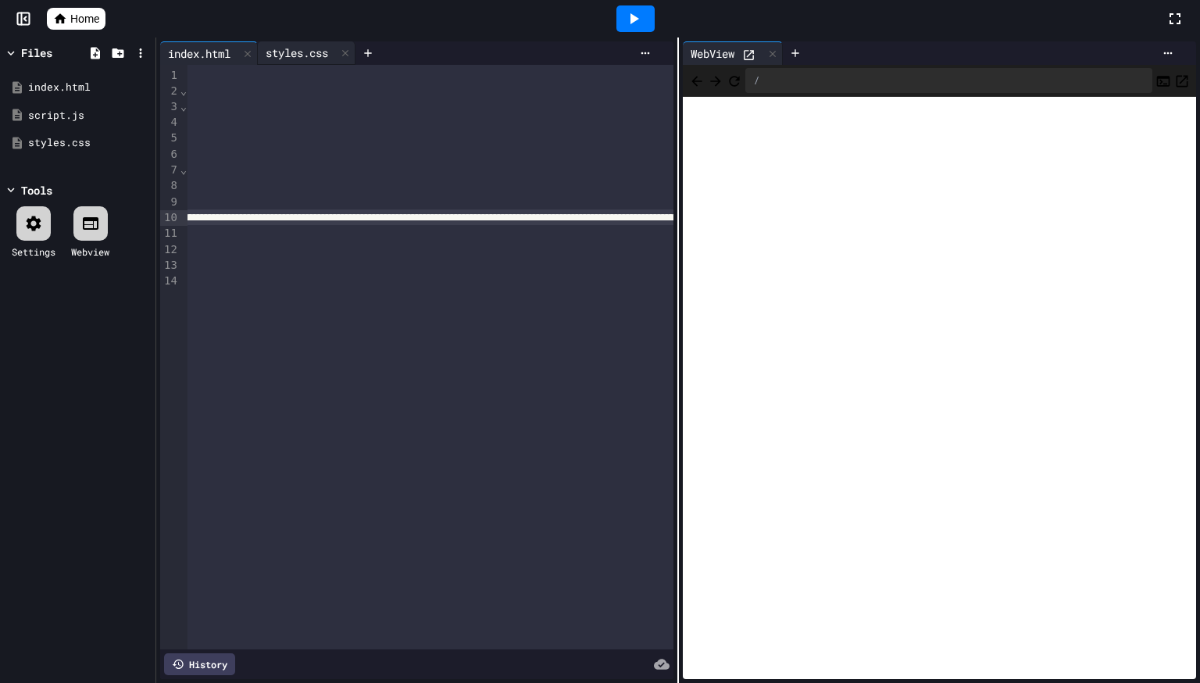
click at [290, 43] on div "styles.css" at bounding box center [307, 52] width 98 height 23
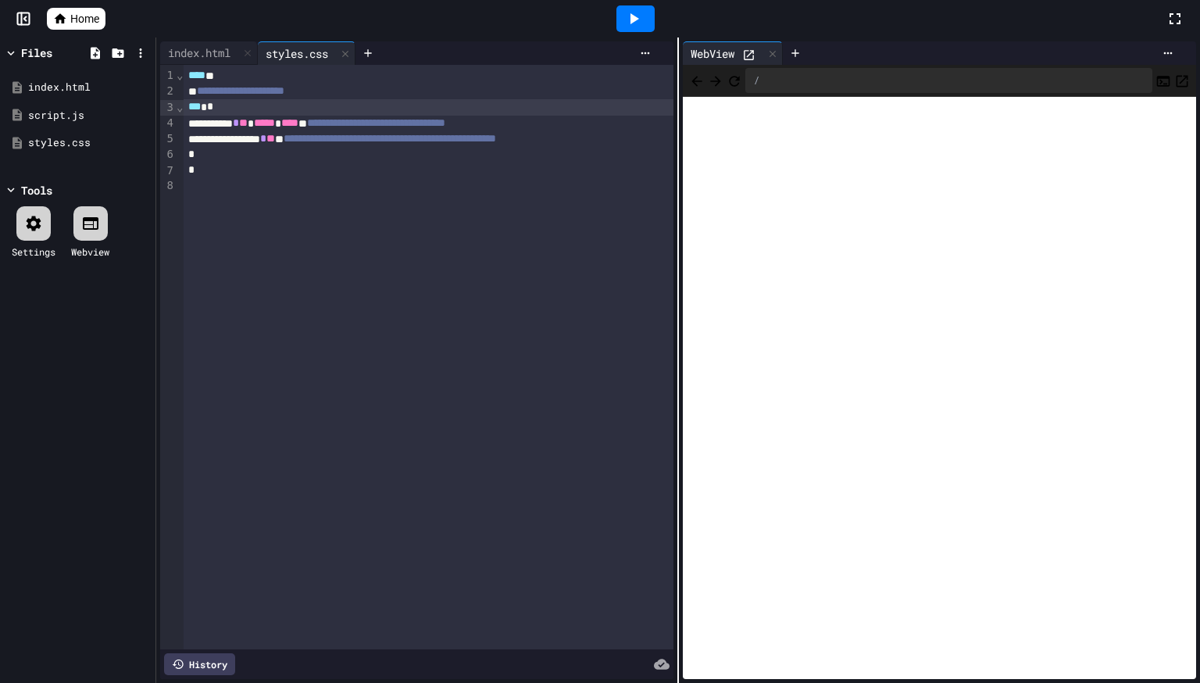
click at [298, 125] on span "****" at bounding box center [289, 122] width 17 height 11
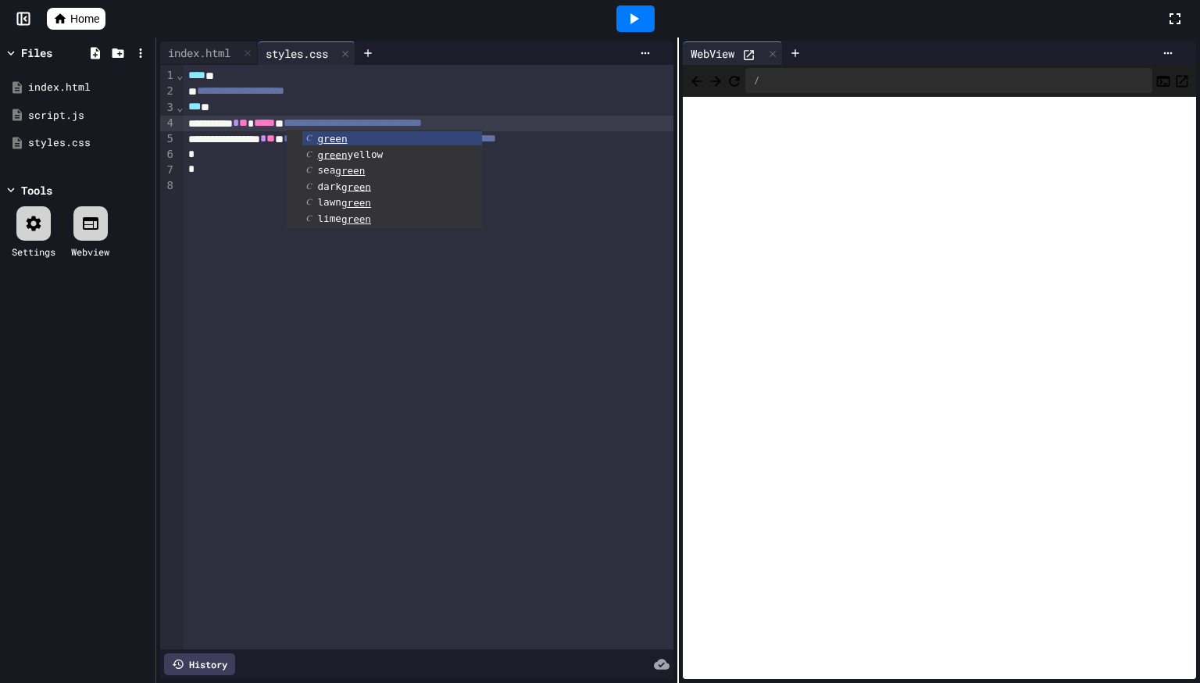
click at [652, 15] on div at bounding box center [635, 18] width 38 height 27
click at [319, 121] on div "**********" at bounding box center [440, 124] width 512 height 16
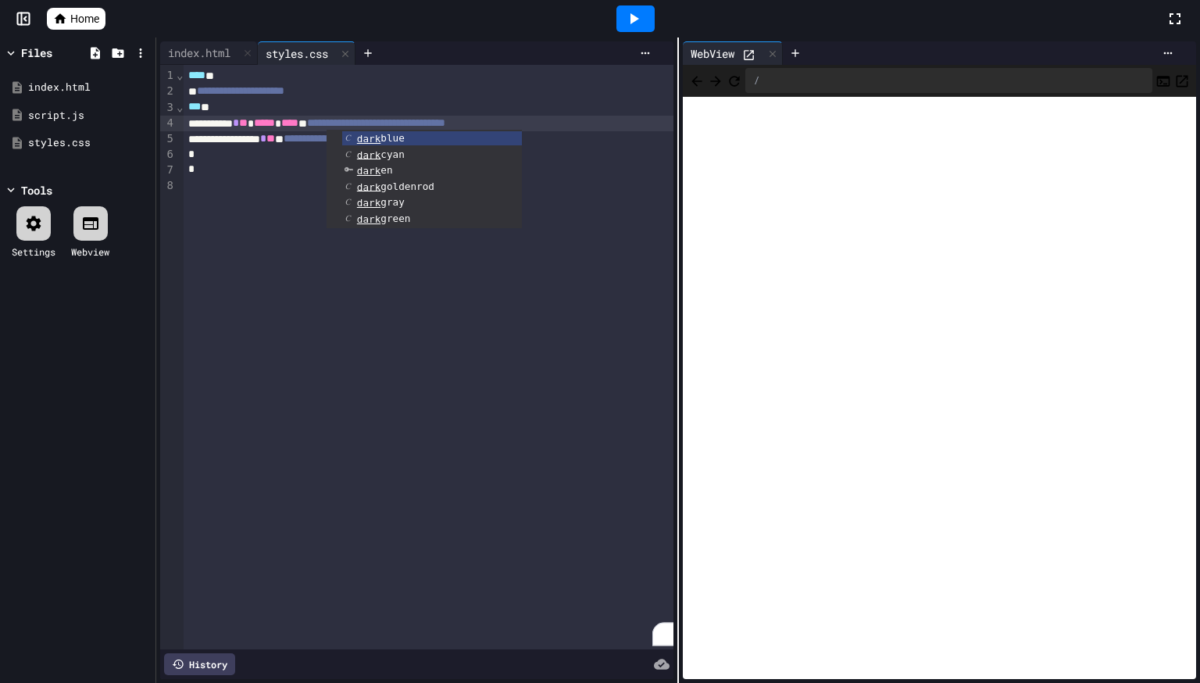
scroll to position [9, 0]
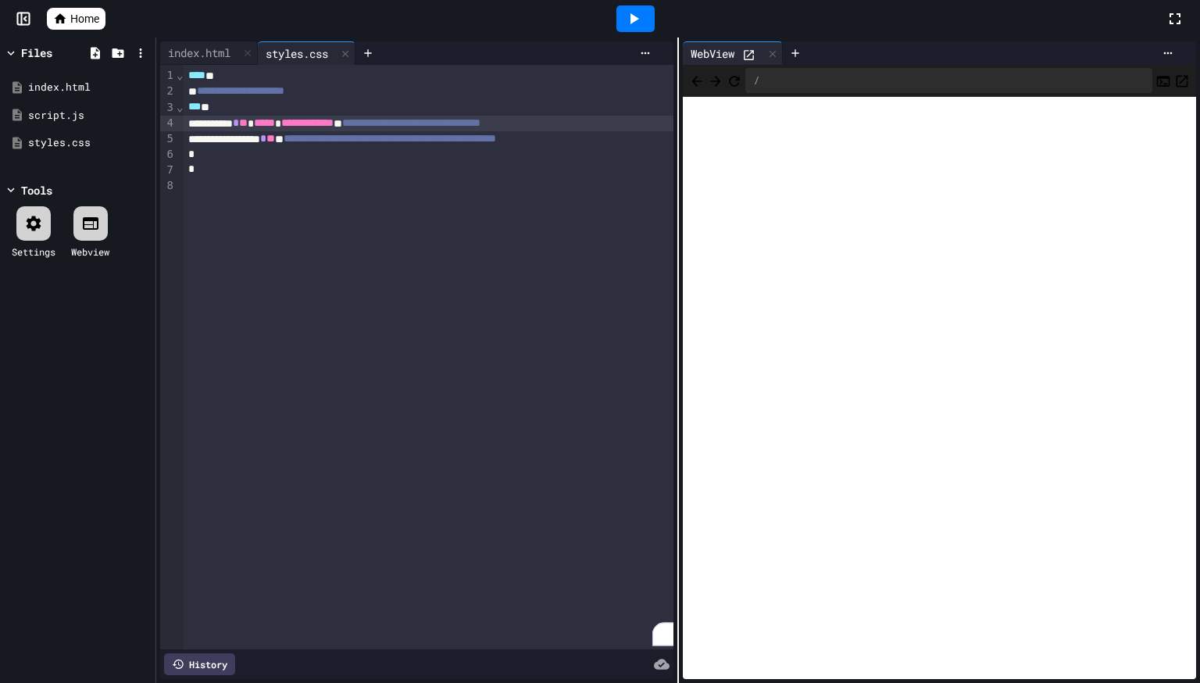
click at [621, 18] on div at bounding box center [635, 18] width 38 height 27
click at [334, 121] on span "**********" at bounding box center [307, 122] width 52 height 11
click at [631, 21] on icon at bounding box center [634, 18] width 9 height 11
click at [313, 123] on div "**********" at bounding box center [440, 124] width 512 height 16
click at [619, 20] on div at bounding box center [635, 18] width 38 height 27
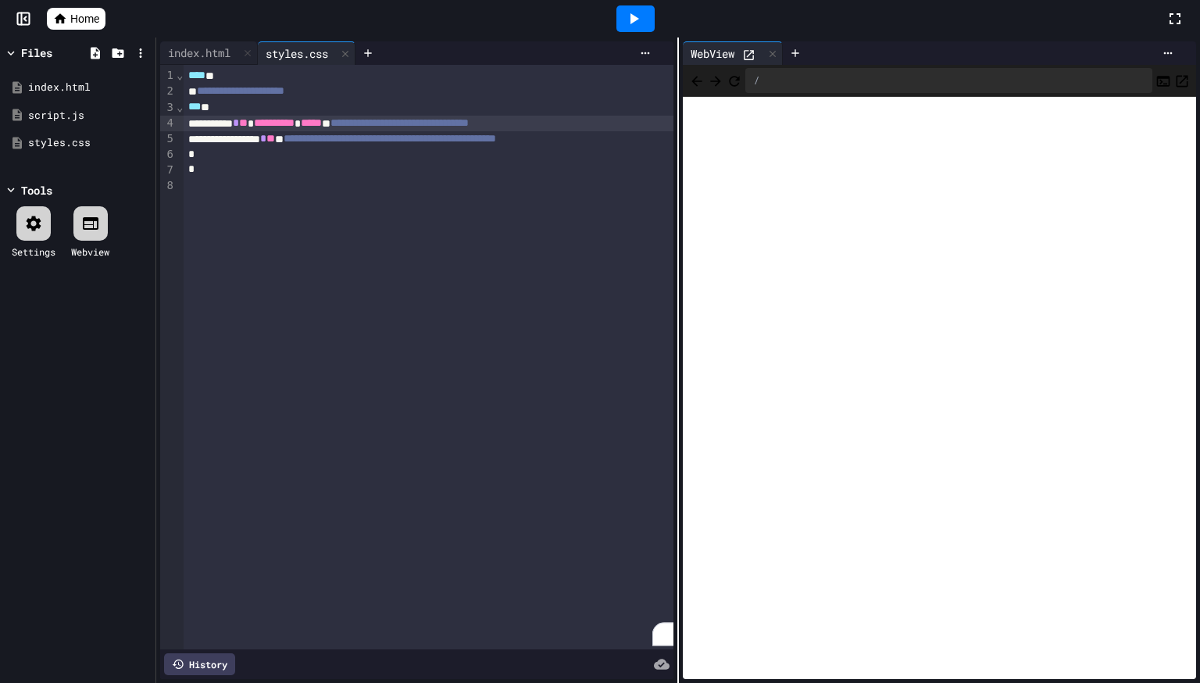
click at [294, 122] on span "**********" at bounding box center [274, 122] width 41 height 11
click at [637, 15] on icon at bounding box center [633, 18] width 19 height 19
click at [248, 122] on span "**" at bounding box center [243, 122] width 9 height 11
click at [644, 26] on div at bounding box center [635, 18] width 38 height 27
click at [291, 73] on div "**** *" at bounding box center [440, 76] width 512 height 16
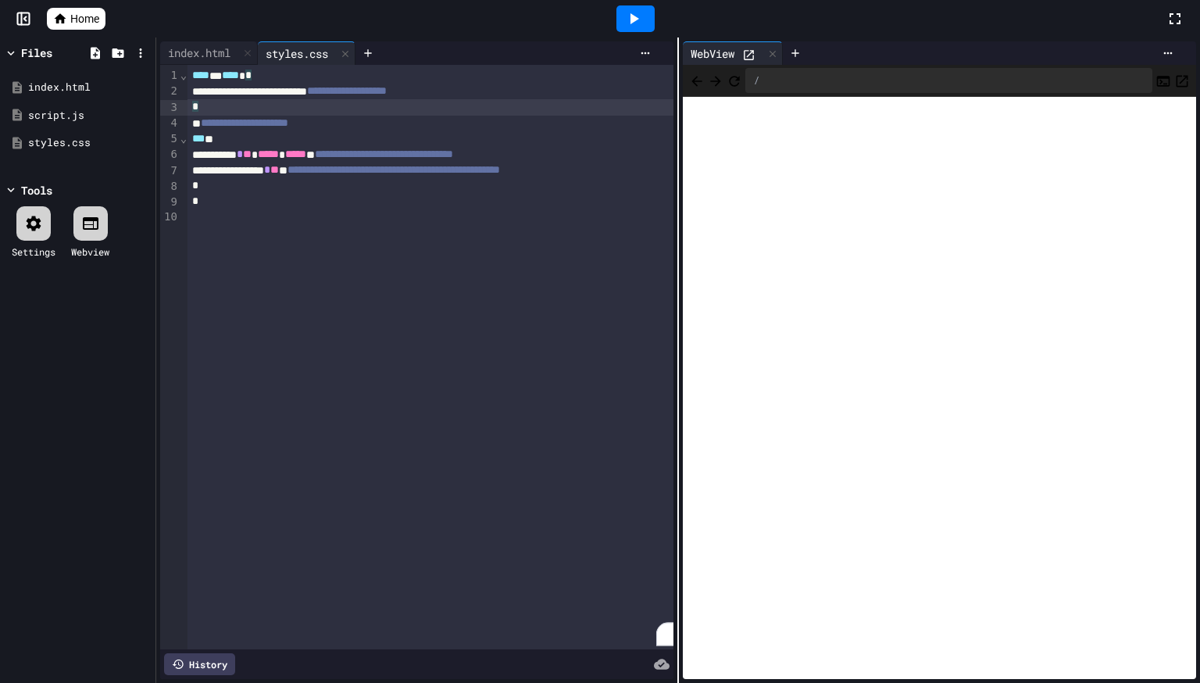
click at [286, 75] on div "**** * **** *" at bounding box center [443, 76] width 512 height 16
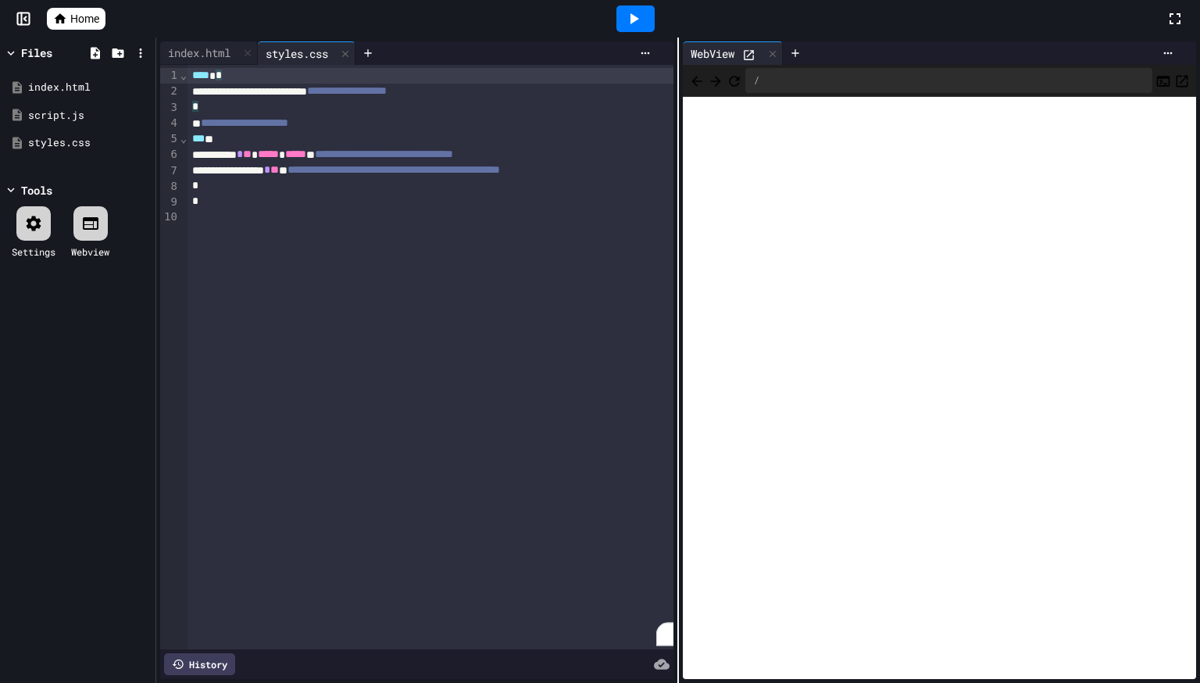
click at [629, 16] on icon at bounding box center [633, 18] width 19 height 19
click at [619, 19] on div at bounding box center [635, 18] width 38 height 27
drag, startPoint x: 379, startPoint y: 109, endPoint x: 152, endPoint y: 74, distance: 229.9
click at [152, 74] on div "**********" at bounding box center [600, 359] width 1200 height 645
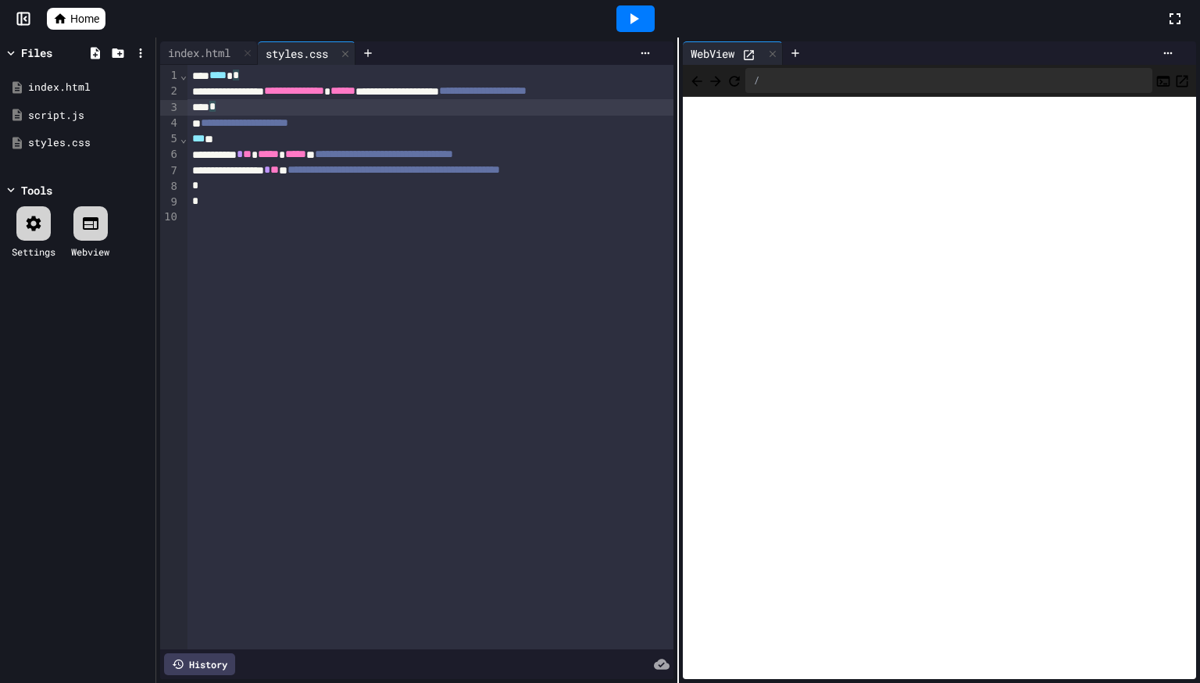
click at [622, 10] on div at bounding box center [635, 18] width 38 height 27
click at [622, 10] on icon at bounding box center [618, 18] width 19 height 19
click at [180, 52] on div "index.html" at bounding box center [199, 53] width 78 height 16
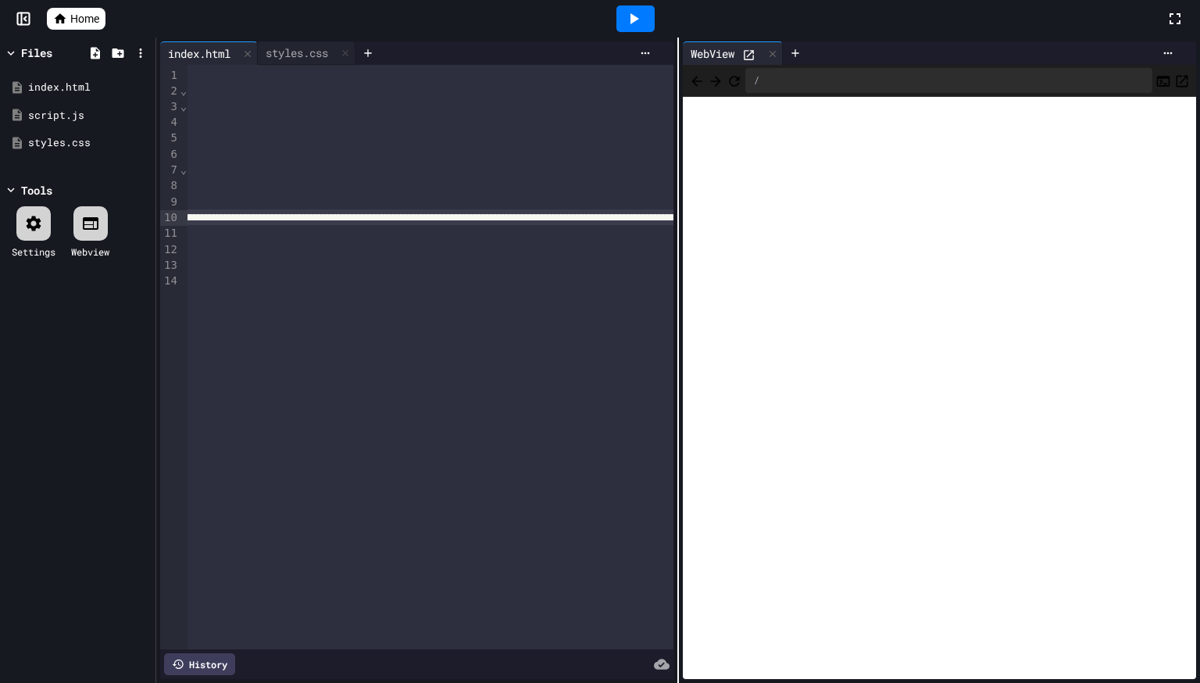
scroll to position [0, 0]
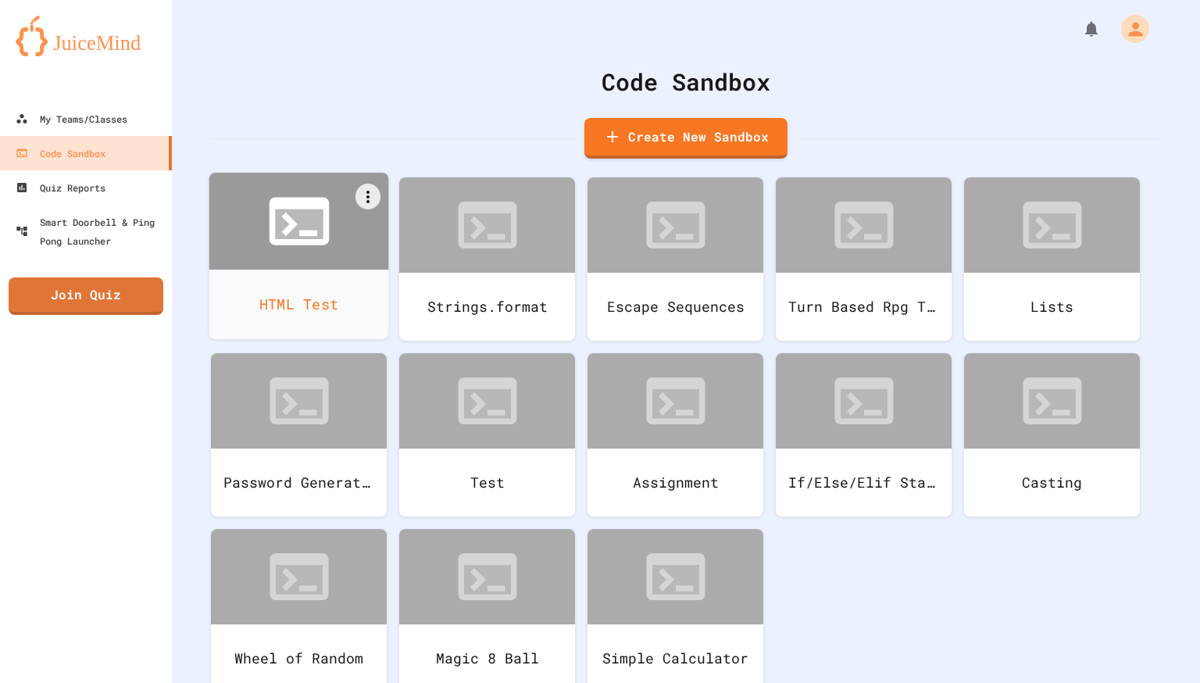
click at [323, 244] on icon at bounding box center [299, 222] width 60 height 48
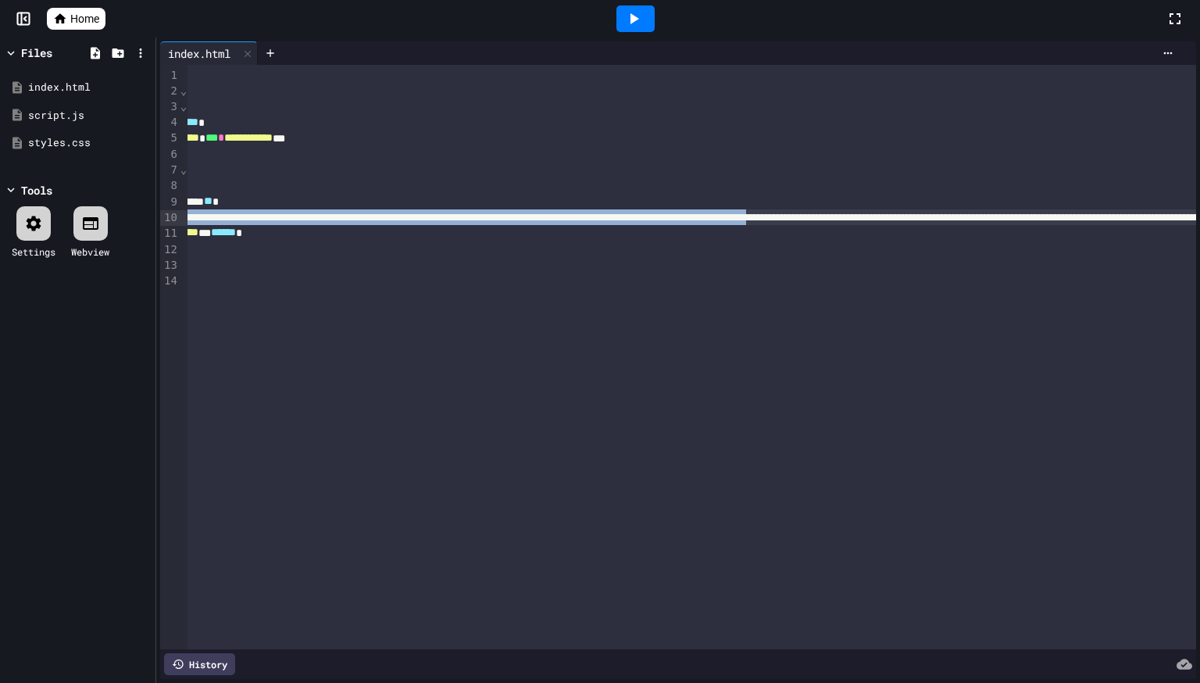
drag, startPoint x: 266, startPoint y: 217, endPoint x: 1196, endPoint y: 217, distance: 929.6
click at [1196, 217] on div "**********" at bounding box center [678, 359] width 1044 height 645
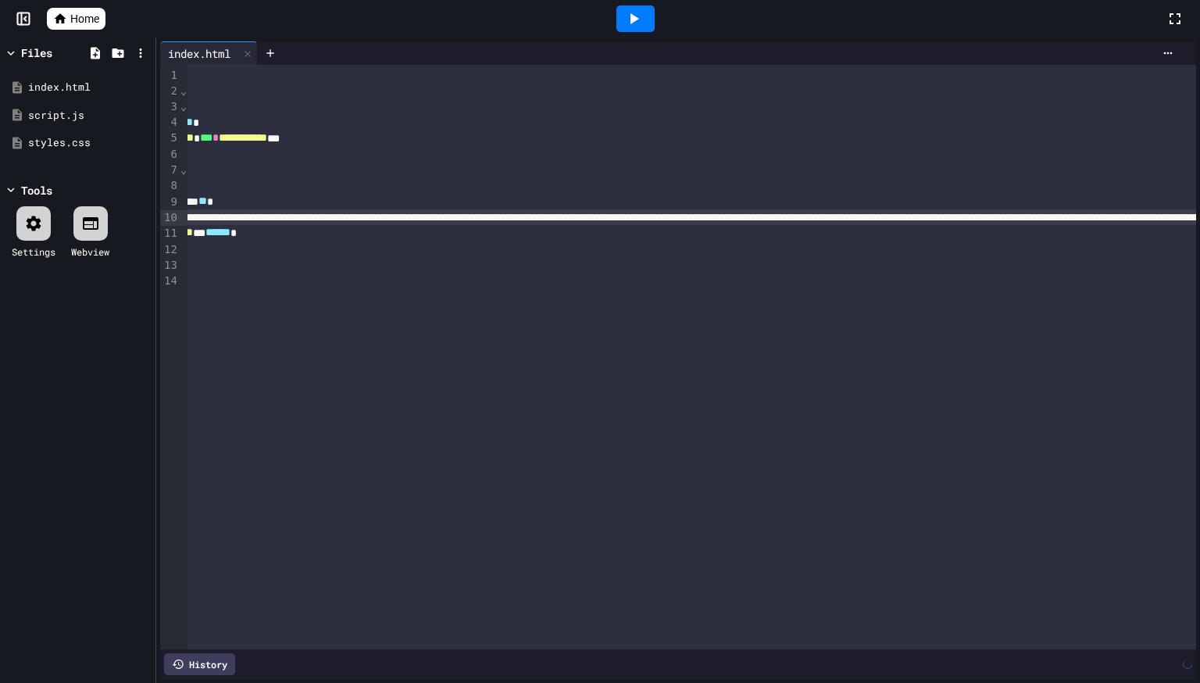
scroll to position [0, 66]
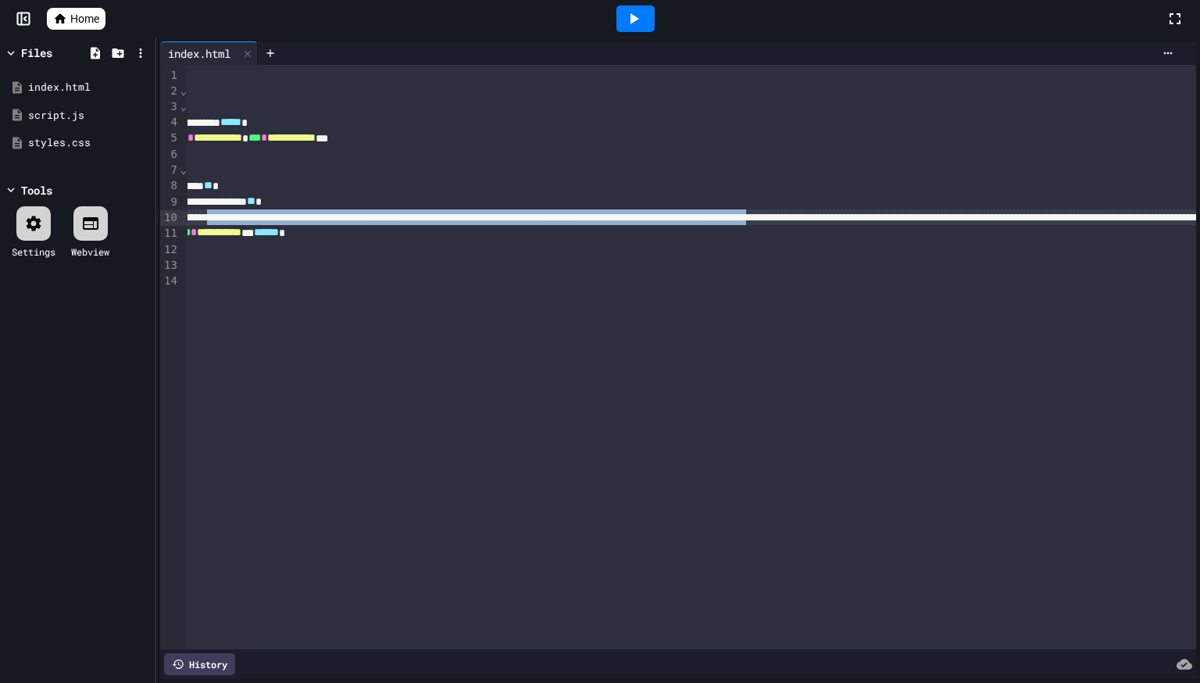
drag, startPoint x: 1163, startPoint y: 218, endPoint x: 257, endPoint y: 216, distance: 906.1
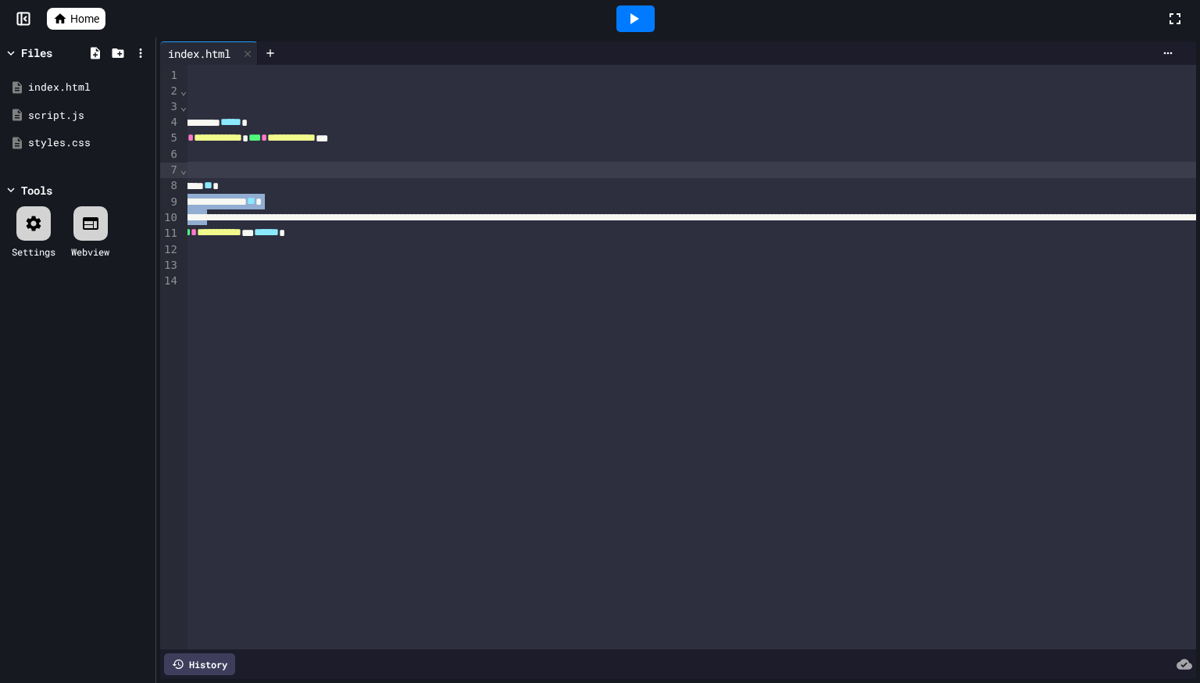
scroll to position [0, 88]
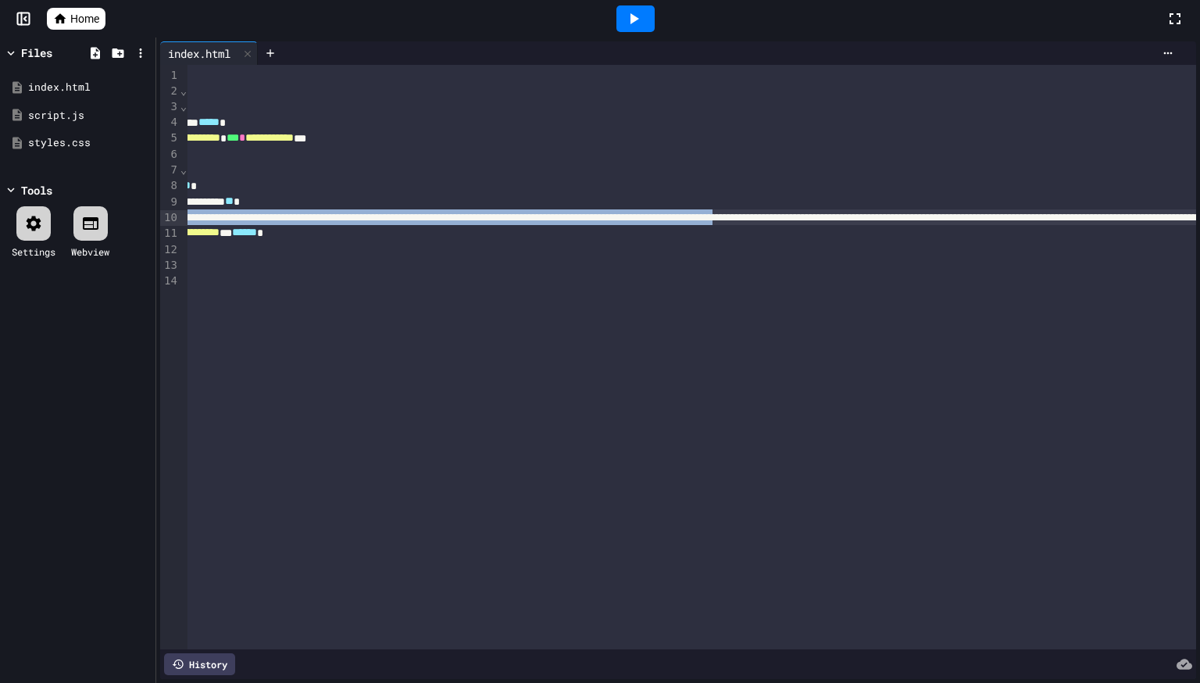
drag, startPoint x: 257, startPoint y: 216, endPoint x: 1121, endPoint y: 216, distance: 863.9
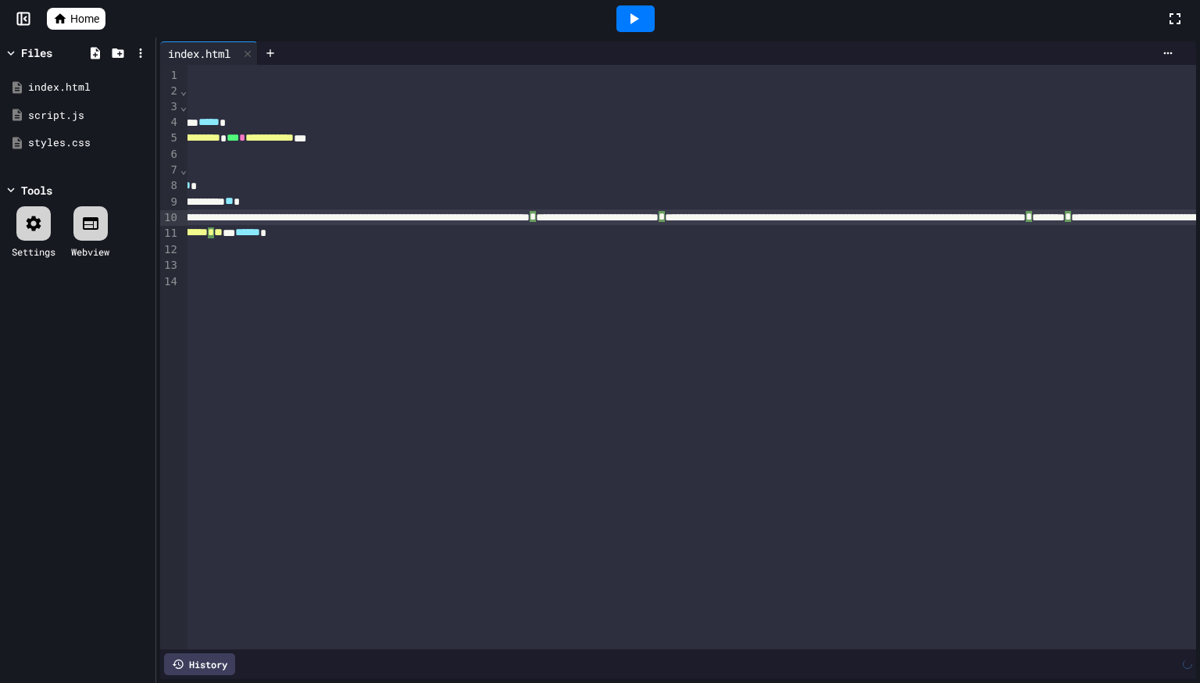
drag, startPoint x: 1119, startPoint y: 220, endPoint x: 574, endPoint y: 216, distance: 544.5
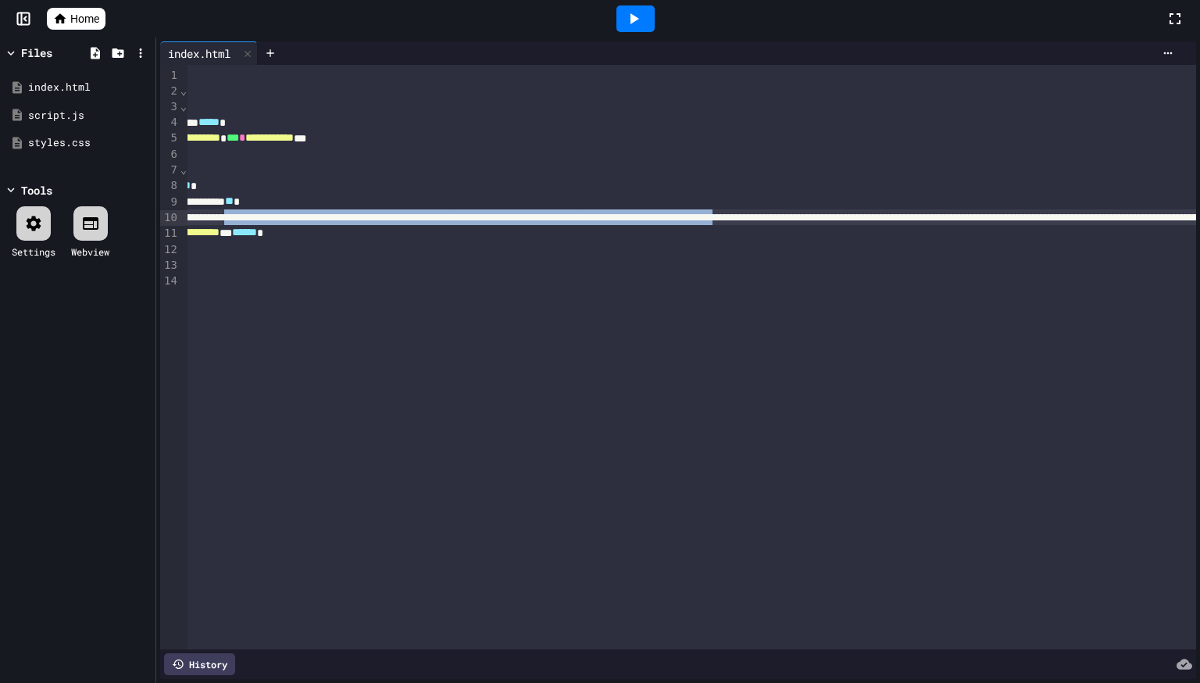
drag, startPoint x: 1119, startPoint y: 215, endPoint x: 303, endPoint y: 223, distance: 816.3
drag, startPoint x: 303, startPoint y: 223, endPoint x: 1198, endPoint y: 216, distance: 895.2
click at [1198, 216] on div "**********" at bounding box center [678, 359] width 1044 height 645
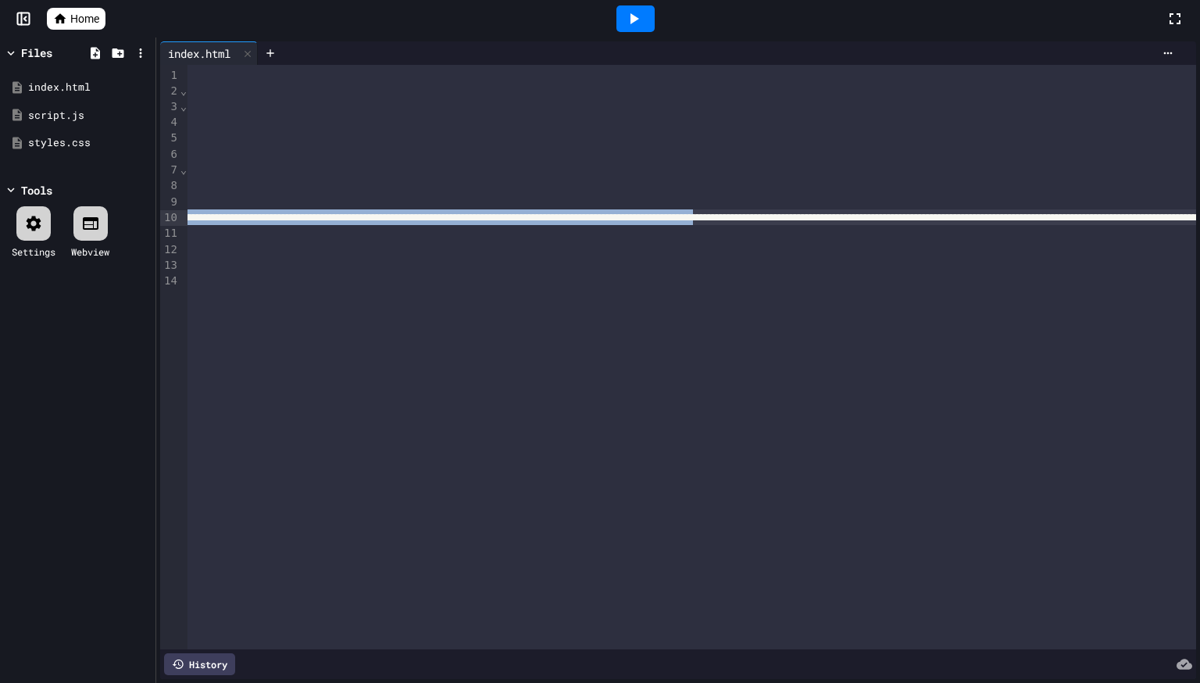
click at [1198, 216] on div "**********" at bounding box center [678, 359] width 1044 height 645
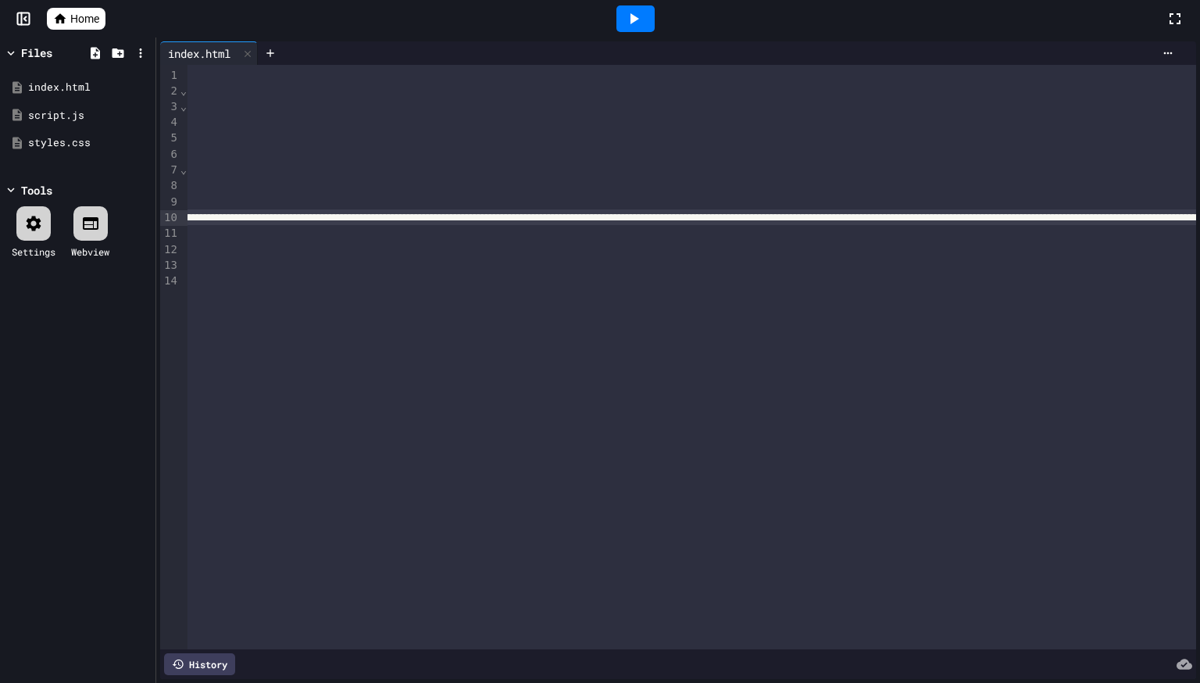
click at [1198, 216] on div "**********" at bounding box center [678, 359] width 1044 height 645
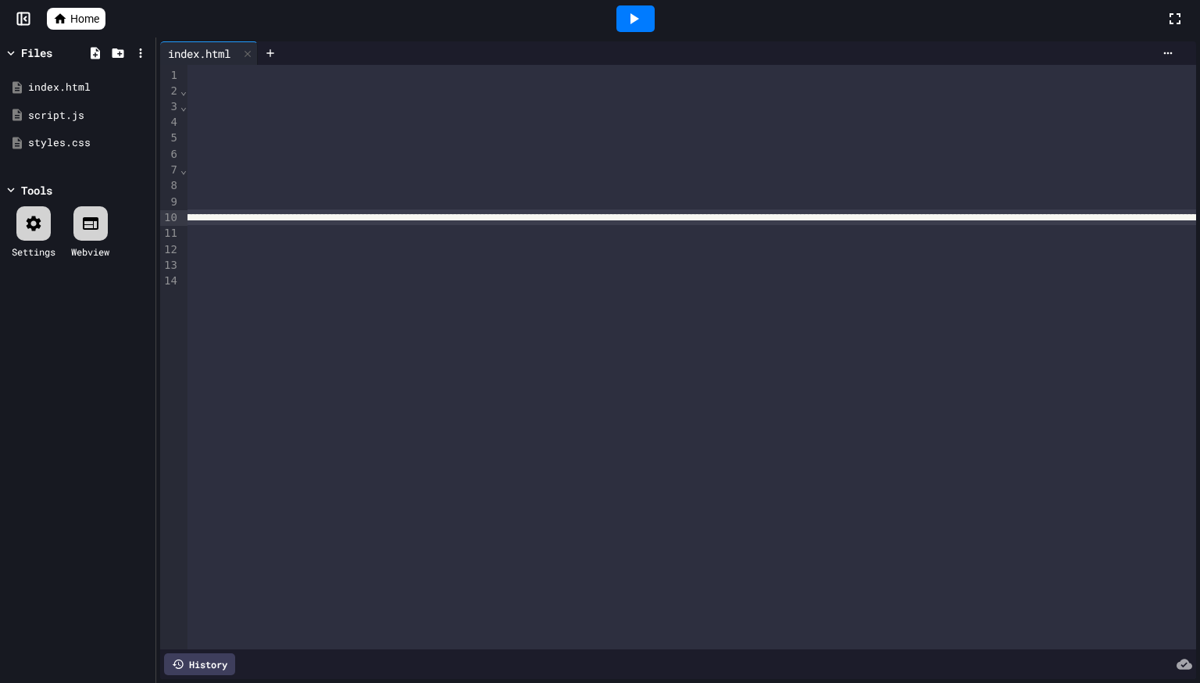
scroll to position [0, 0]
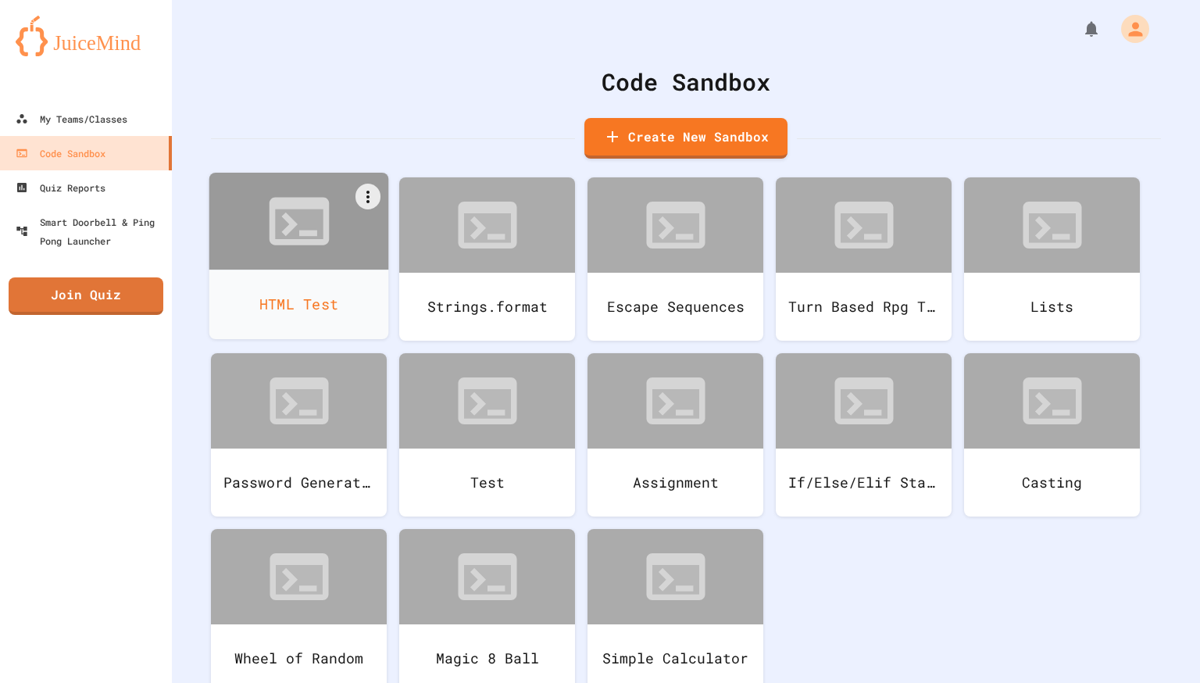
click at [265, 305] on div "HTML Test" at bounding box center [299, 304] width 180 height 70
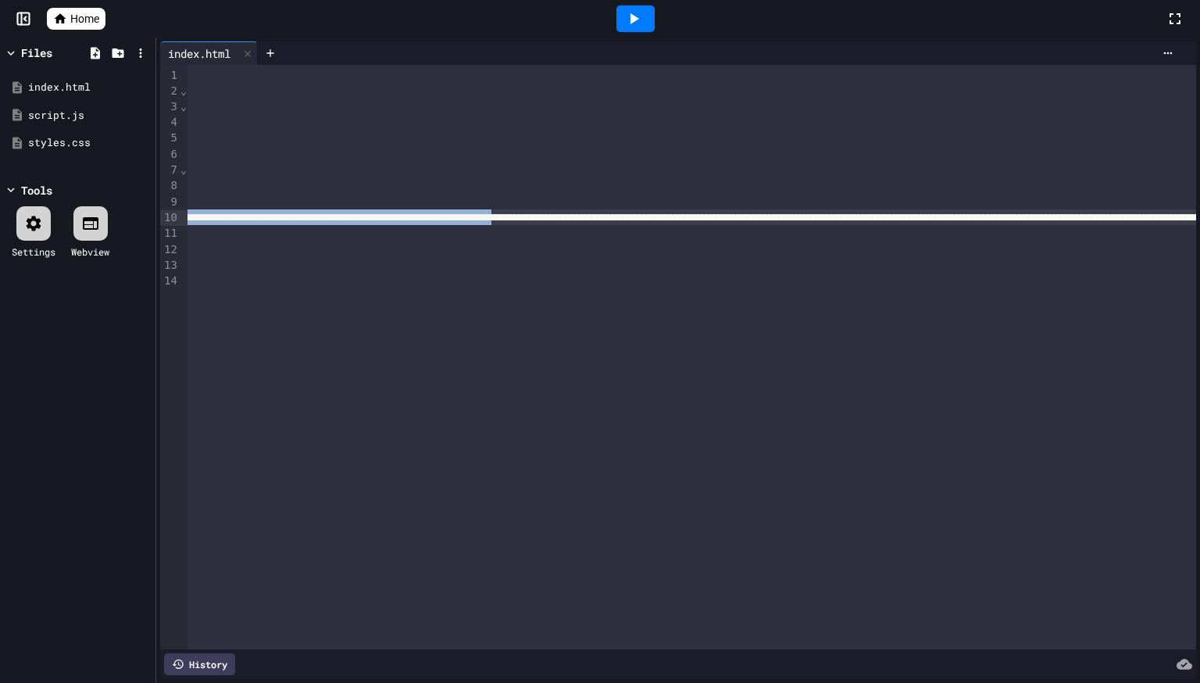
scroll to position [0, 737]
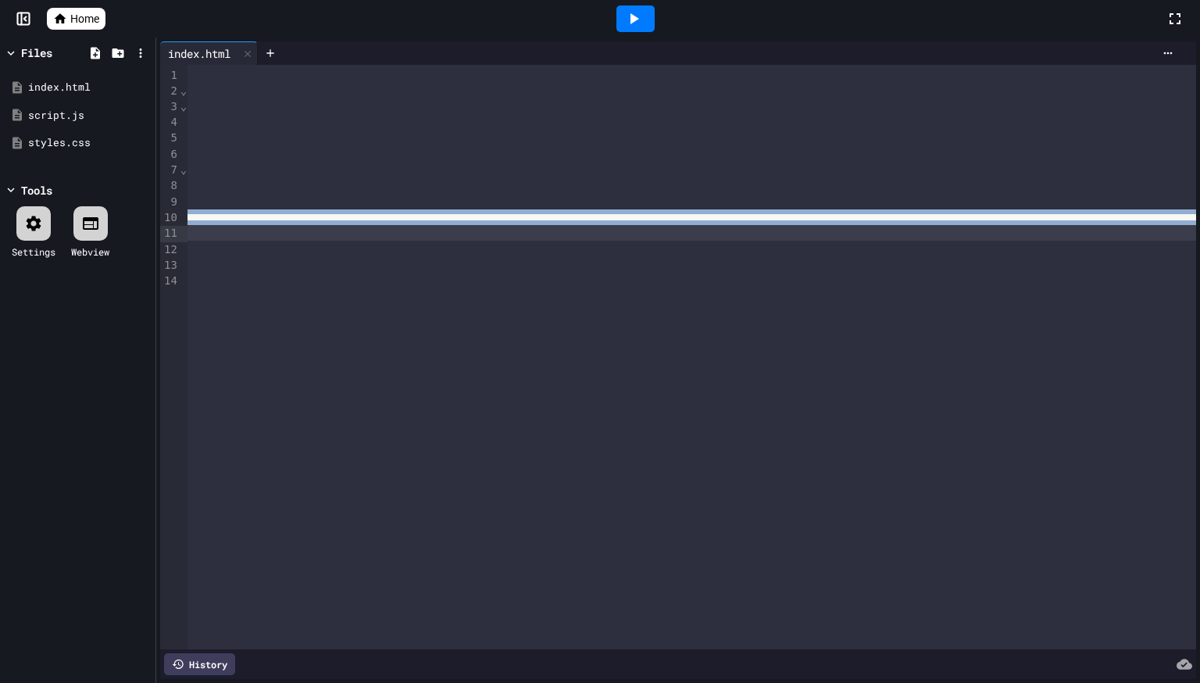
drag, startPoint x: 229, startPoint y: 220, endPoint x: 941, endPoint y: 234, distance: 712.6
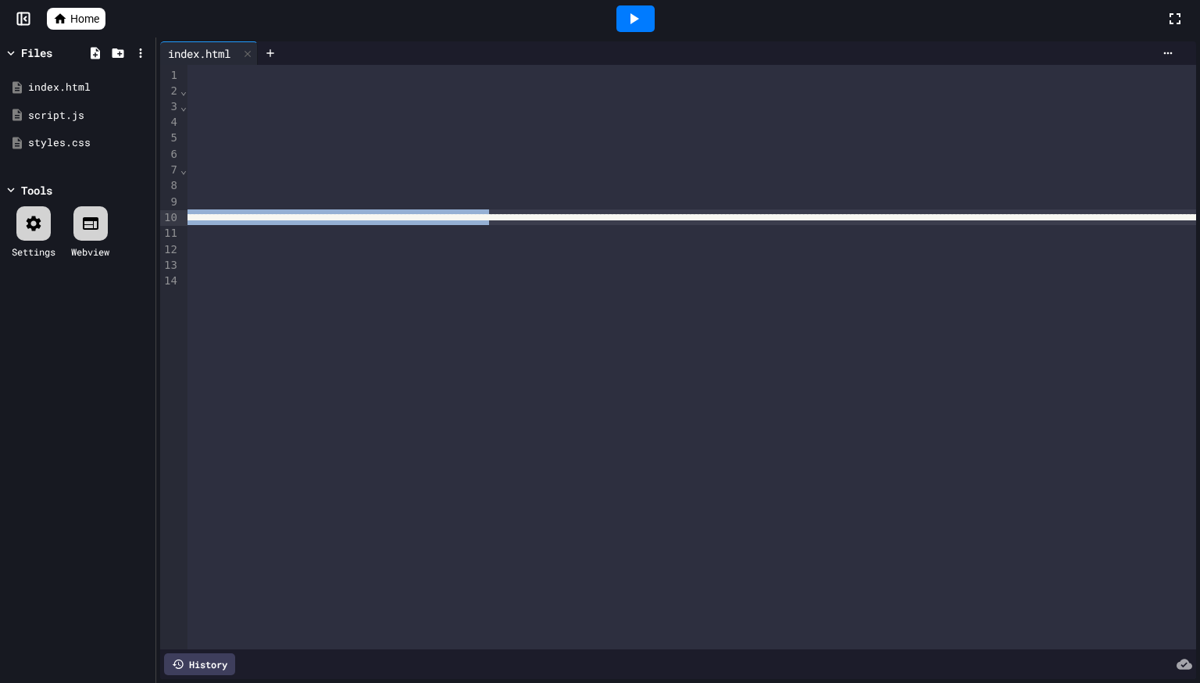
drag, startPoint x: 1190, startPoint y: 217, endPoint x: 279, endPoint y: 216, distance: 910.8
drag, startPoint x: 277, startPoint y: 214, endPoint x: 1140, endPoint y: 216, distance: 862.4
drag, startPoint x: 1140, startPoint y: 216, endPoint x: 880, endPoint y: 206, distance: 259.5
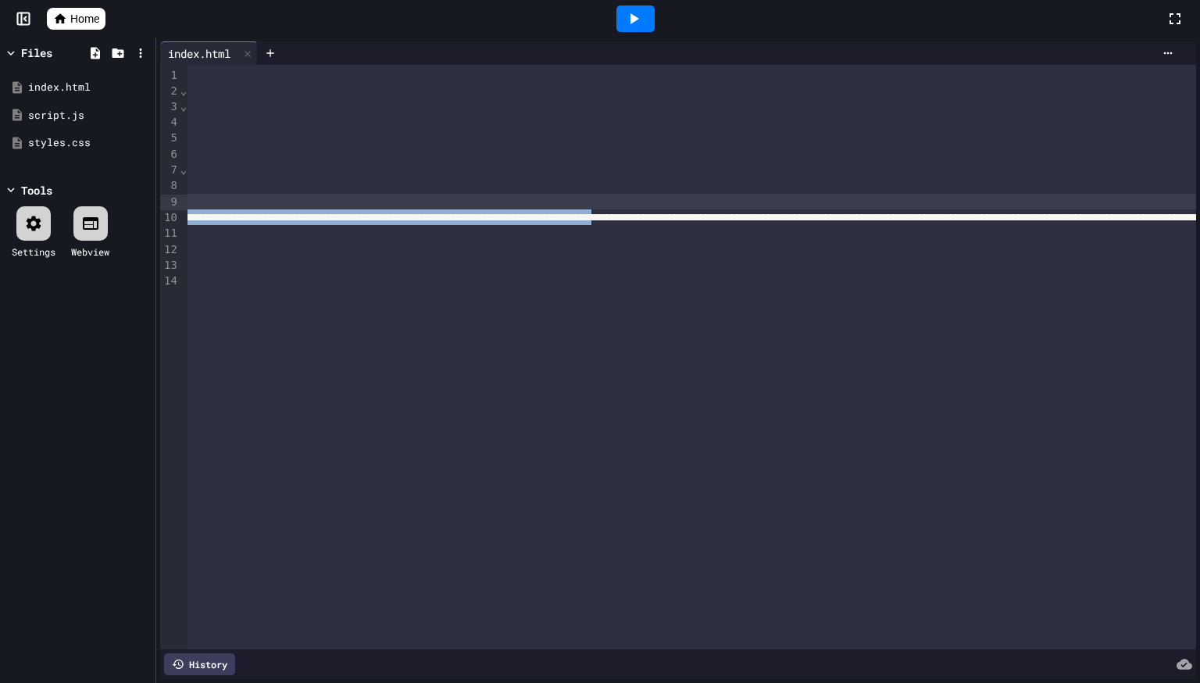
scroll to position [0, 505]
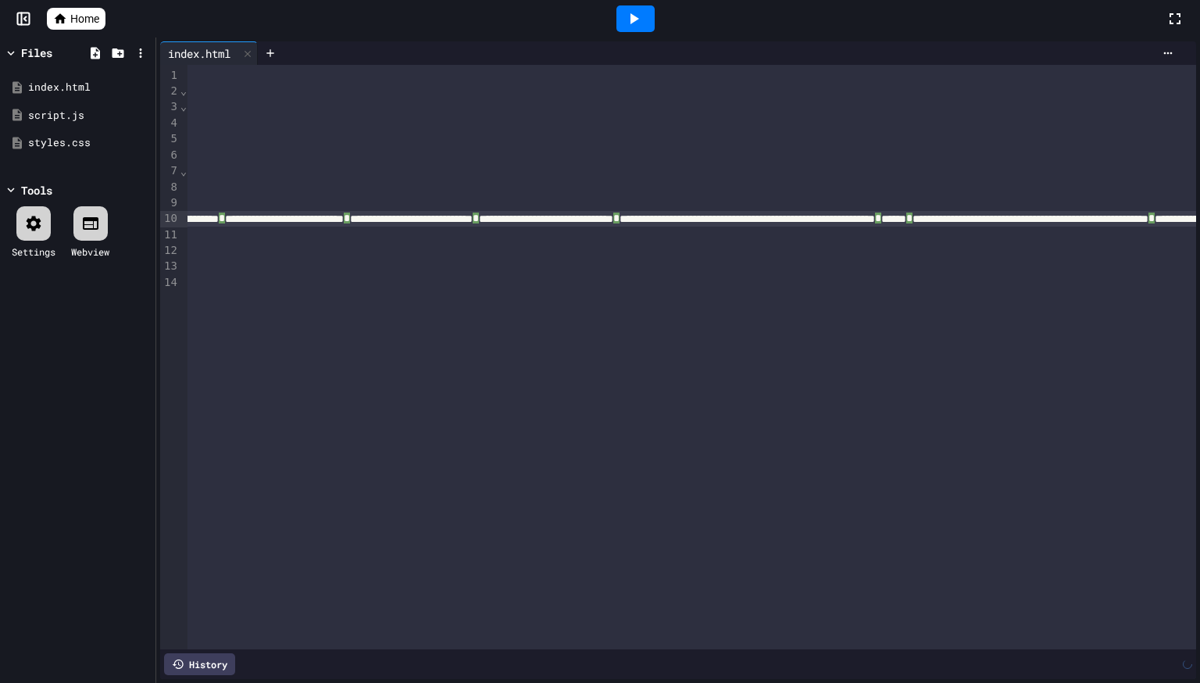
drag, startPoint x: 1165, startPoint y: 215, endPoint x: 282, endPoint y: 216, distance: 882.7
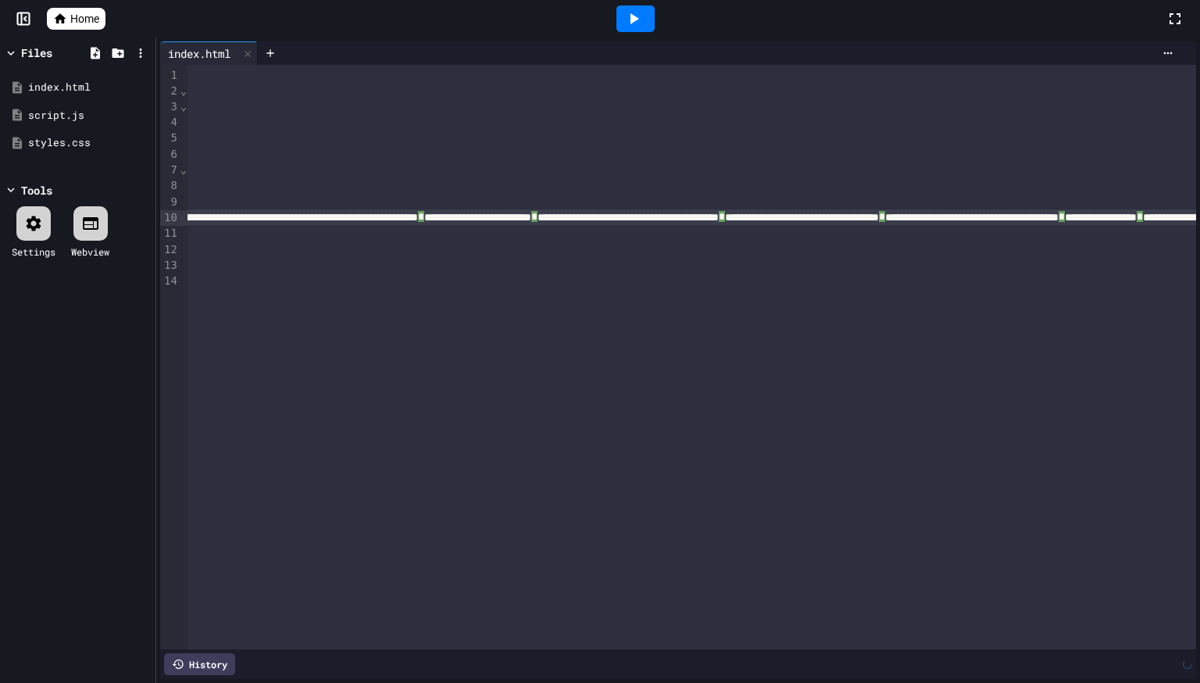
drag, startPoint x: 1115, startPoint y: 214, endPoint x: 295, endPoint y: 214, distance: 820.2
drag, startPoint x: 1119, startPoint y: 221, endPoint x: 290, endPoint y: 222, distance: 829.6
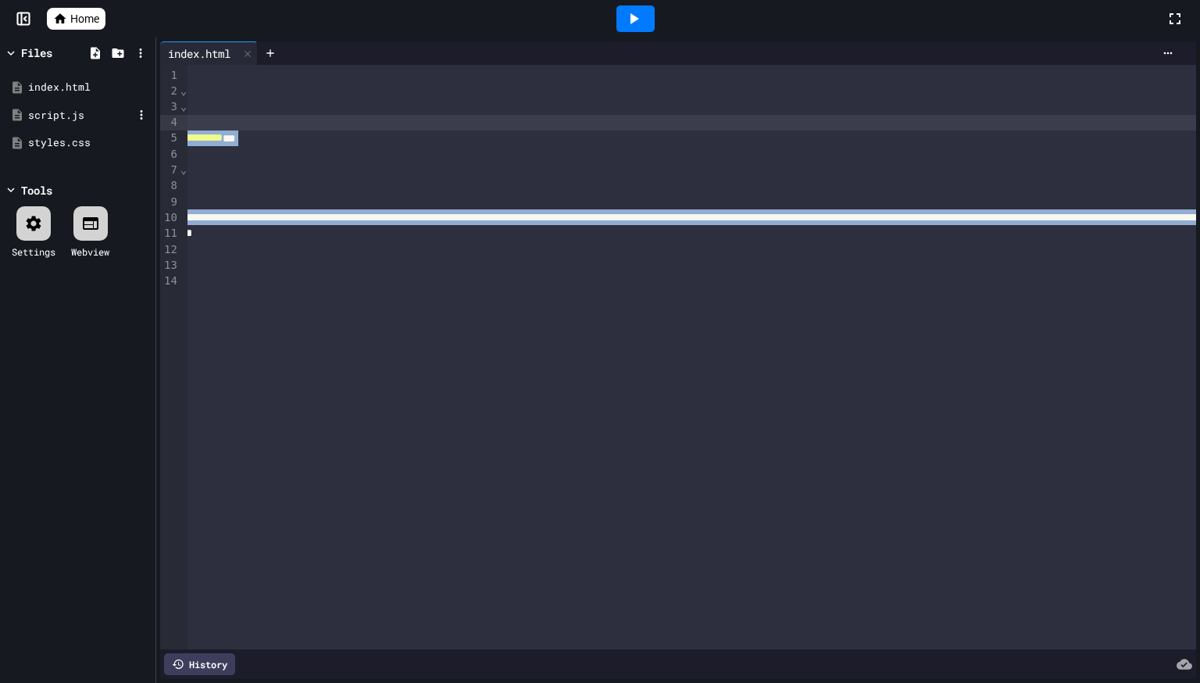
scroll to position [0, 0]
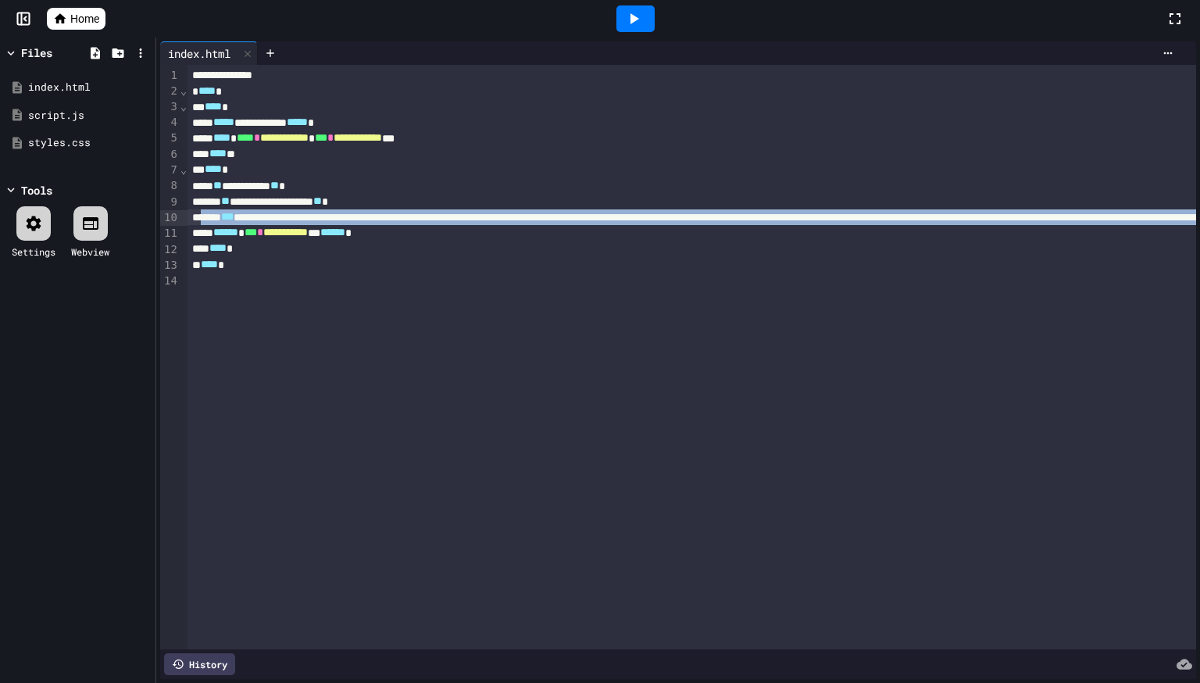
drag, startPoint x: 942, startPoint y: 219, endPoint x: 208, endPoint y: 219, distance: 734.3
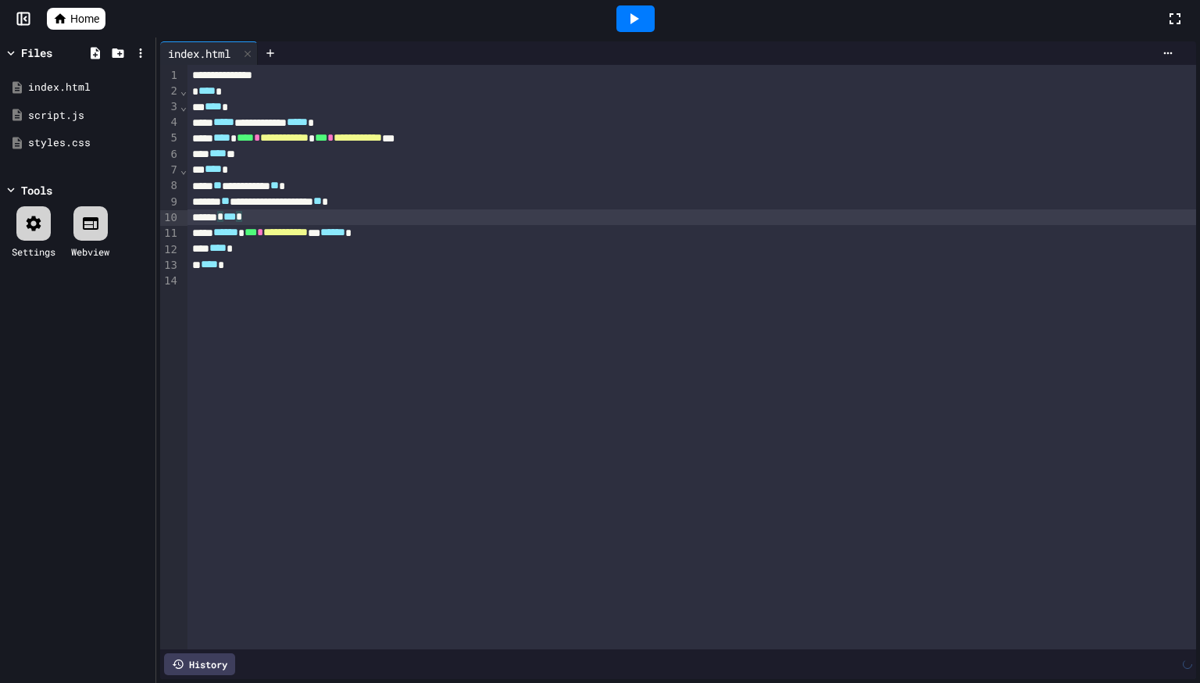
click at [106, 237] on div at bounding box center [90, 223] width 34 height 34
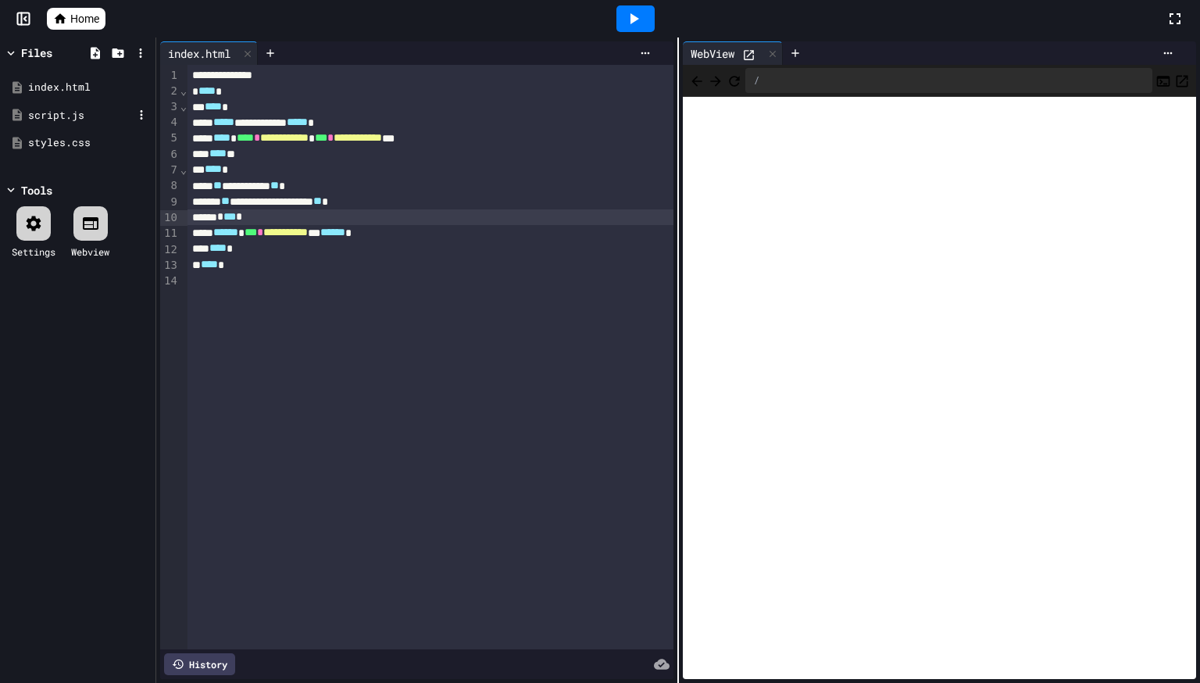
click at [80, 116] on div "script.js" at bounding box center [80, 116] width 105 height 16
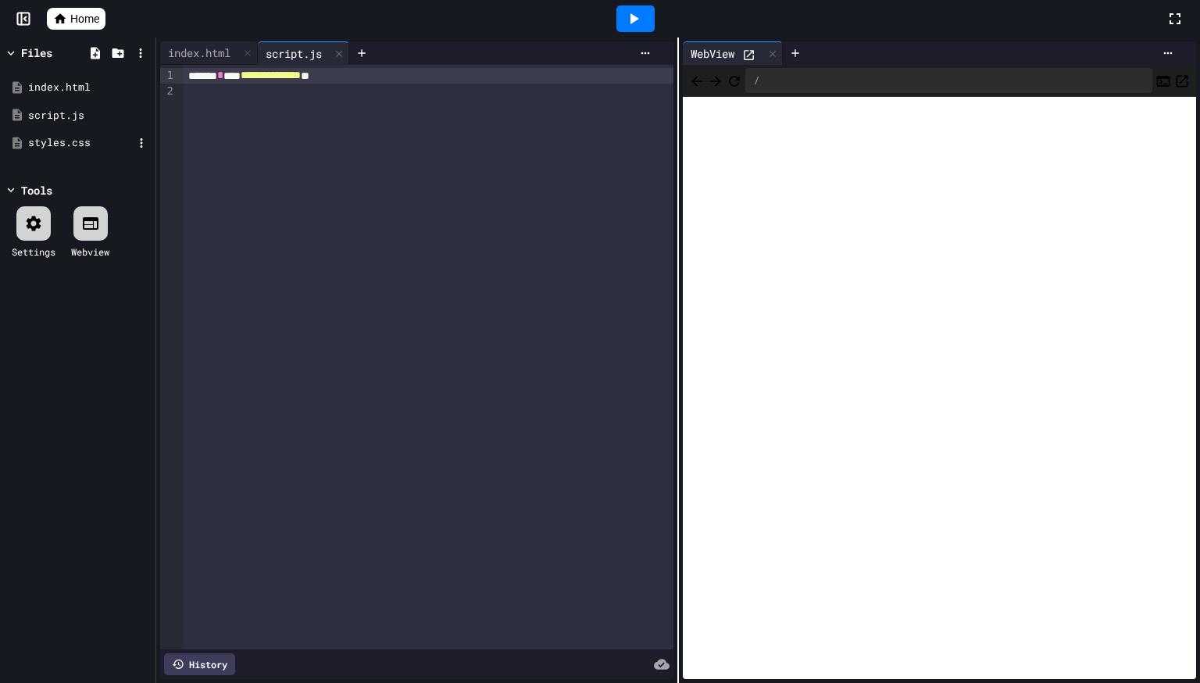
click at [84, 140] on div "styles.css" at bounding box center [80, 143] width 105 height 16
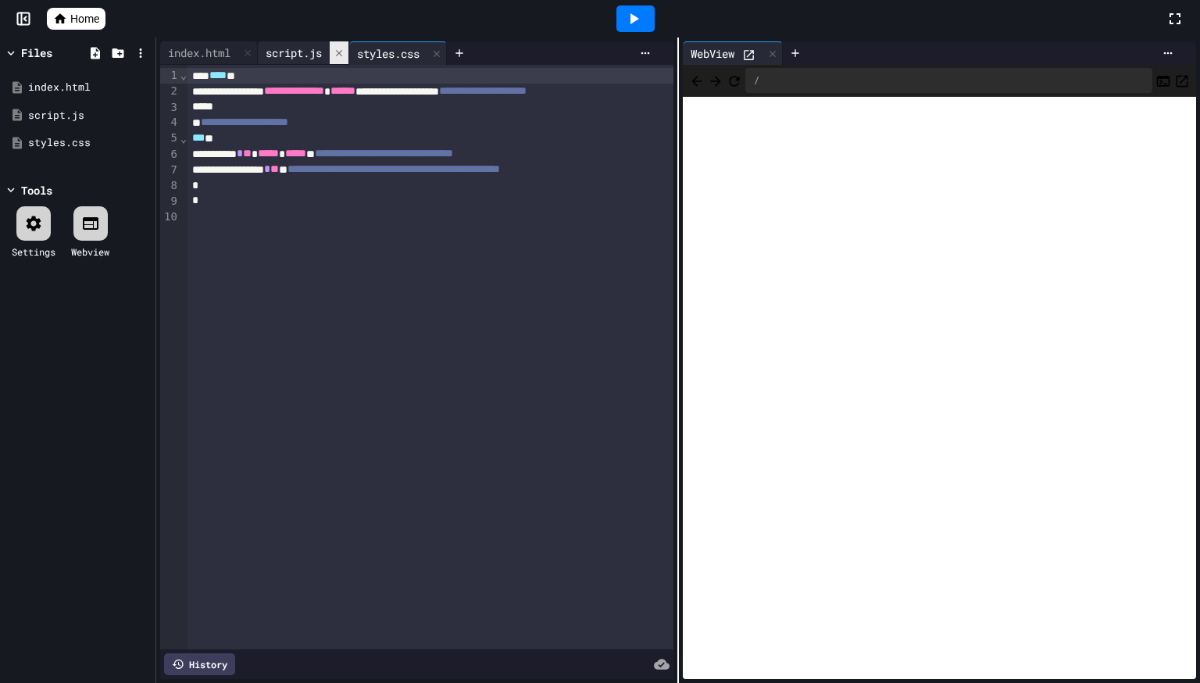
click at [344, 52] on icon at bounding box center [339, 53] width 11 height 11
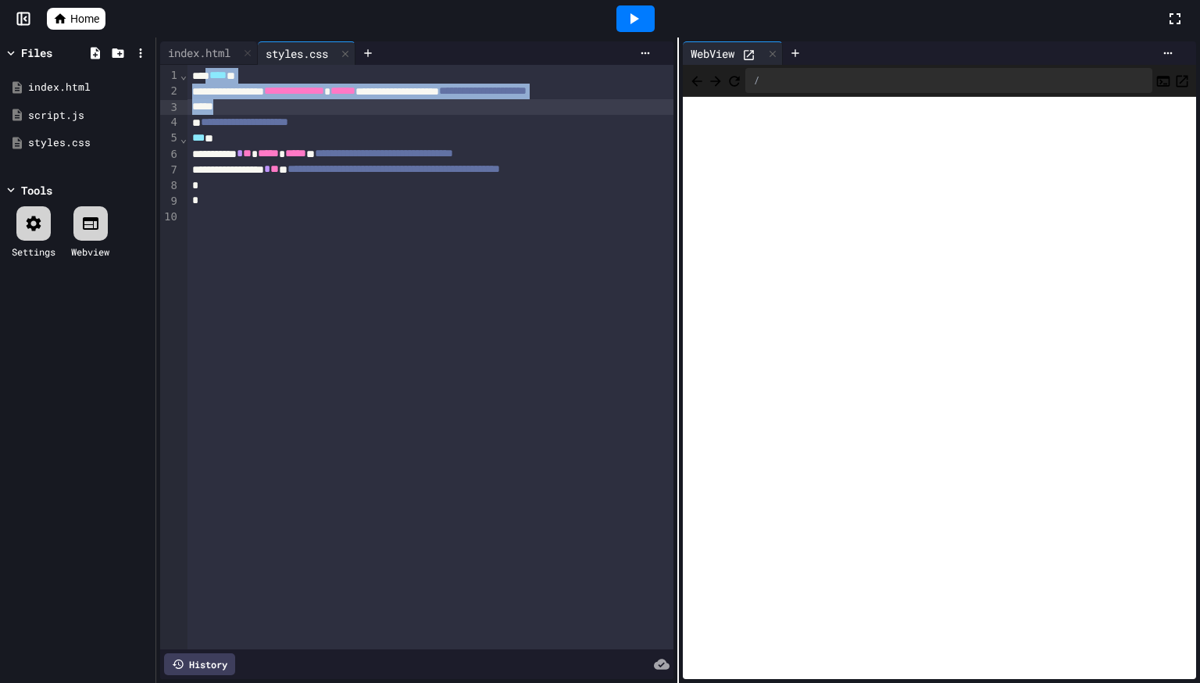
drag, startPoint x: 214, startPoint y: 73, endPoint x: 654, endPoint y: 105, distance: 440.9
click at [654, 105] on div "**********" at bounding box center [462, 357] width 551 height 584
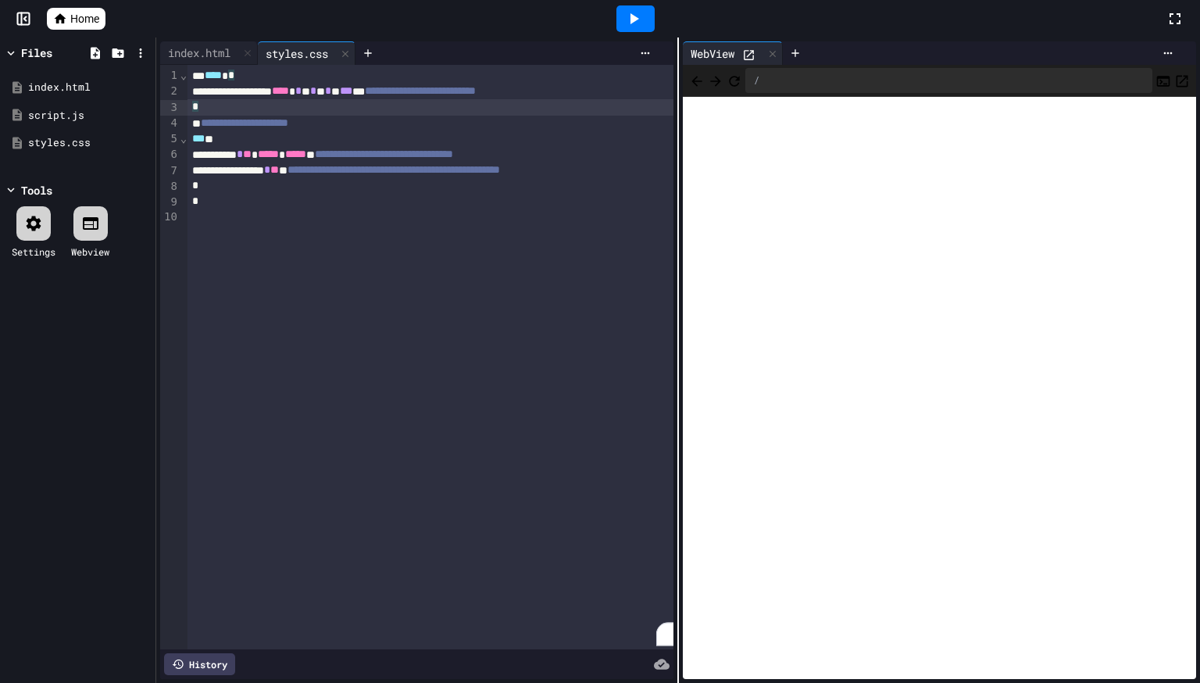
click at [626, 19] on icon at bounding box center [633, 18] width 19 height 19
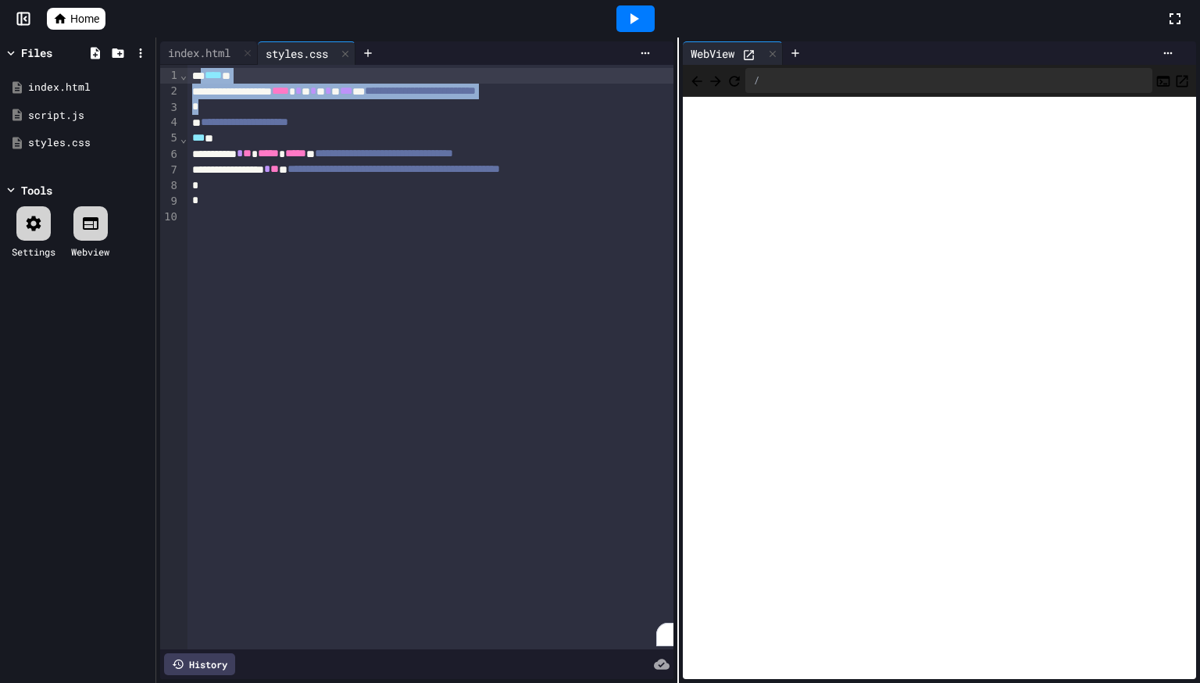
drag, startPoint x: 410, startPoint y: 112, endPoint x: 205, endPoint y: 74, distance: 208.1
click at [205, 74] on div "**********" at bounding box center [443, 357] width 512 height 584
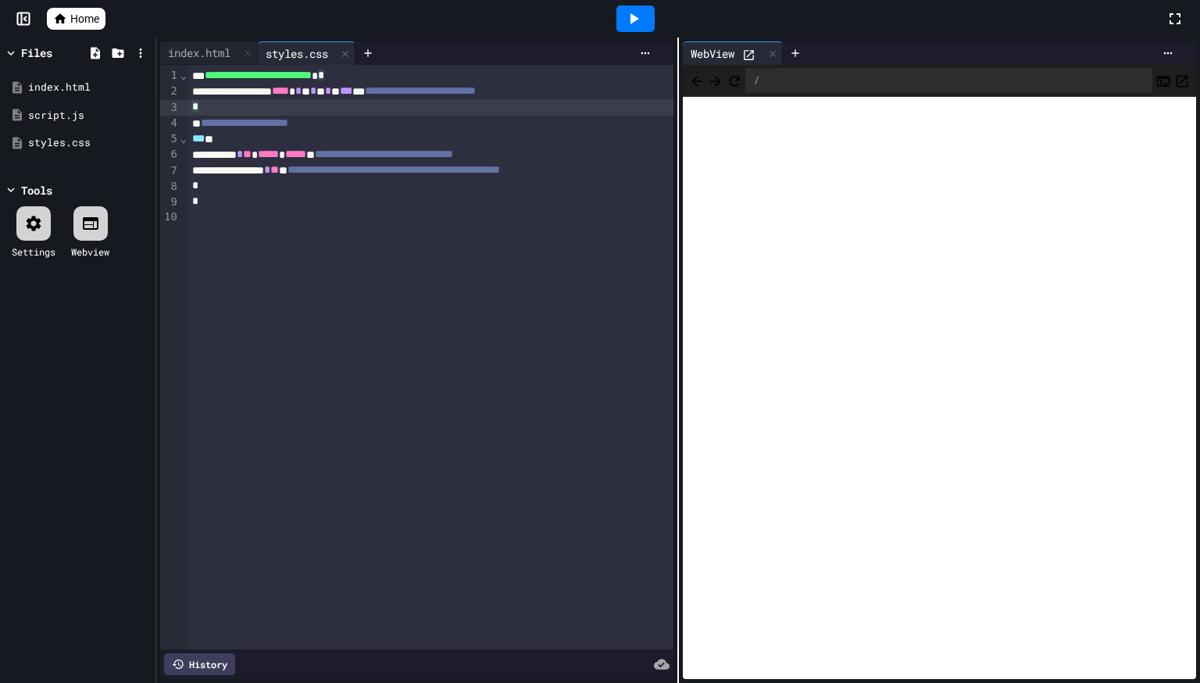
click at [625, 20] on icon at bounding box center [633, 18] width 19 height 19
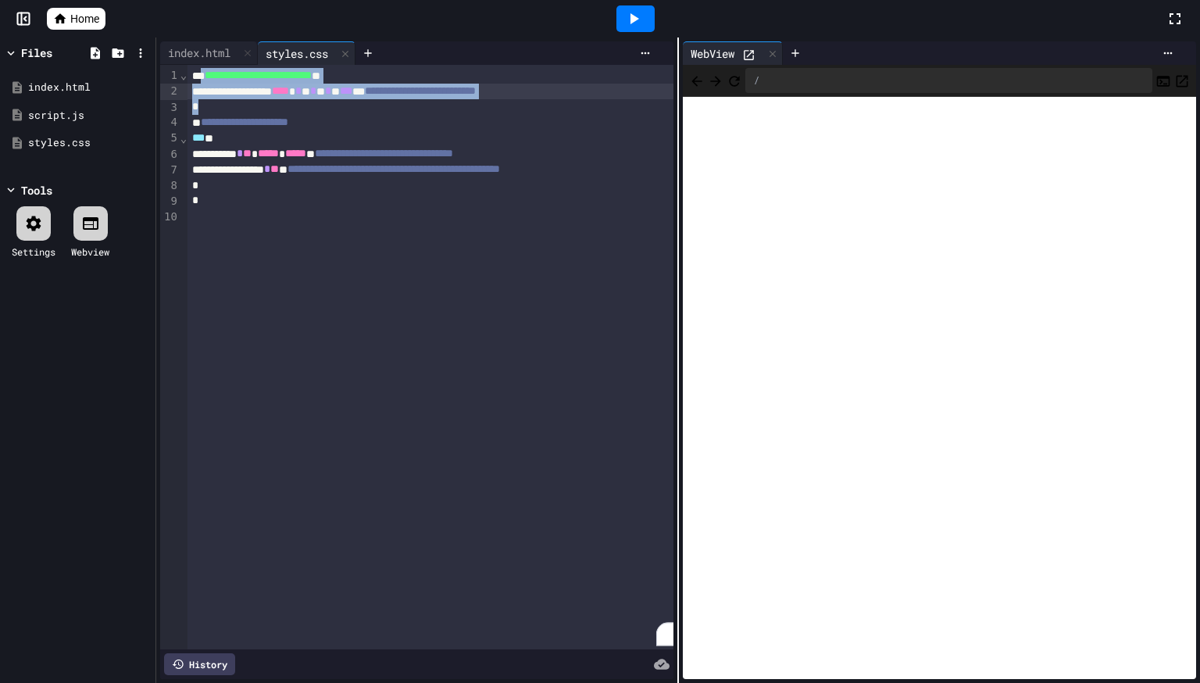
drag, startPoint x: 499, startPoint y: 110, endPoint x: 205, endPoint y: 80, distance: 295.2
click at [205, 80] on div "**********" at bounding box center [443, 357] width 512 height 584
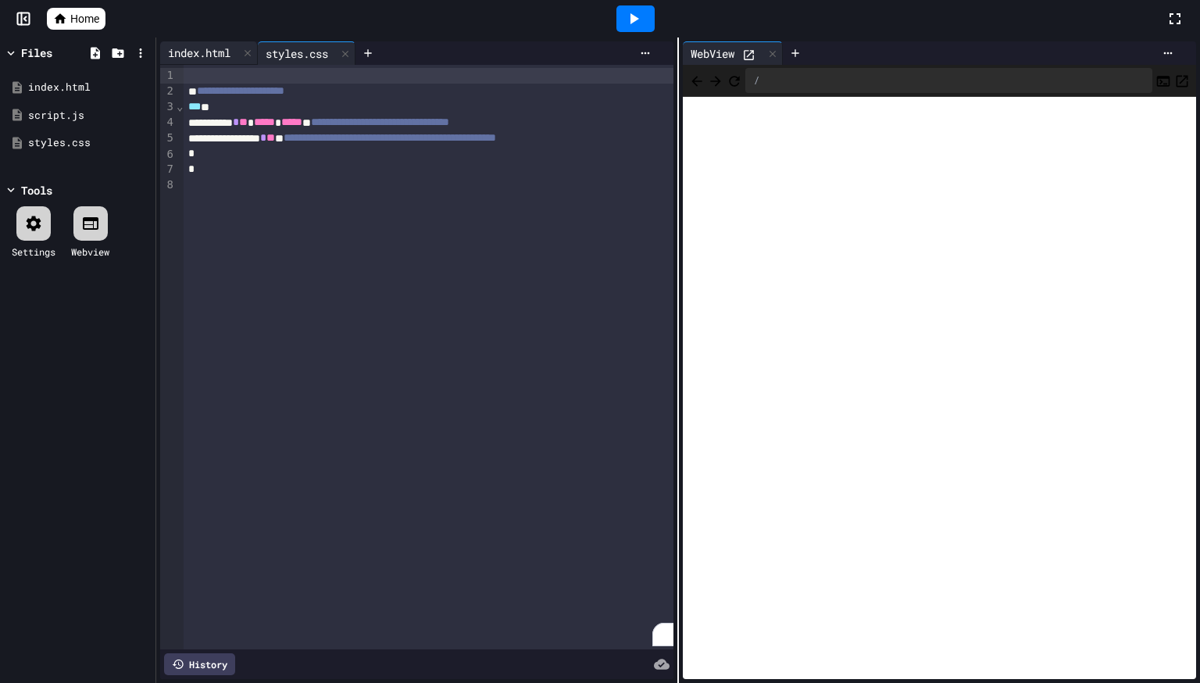
click at [216, 53] on div "index.html" at bounding box center [199, 53] width 78 height 16
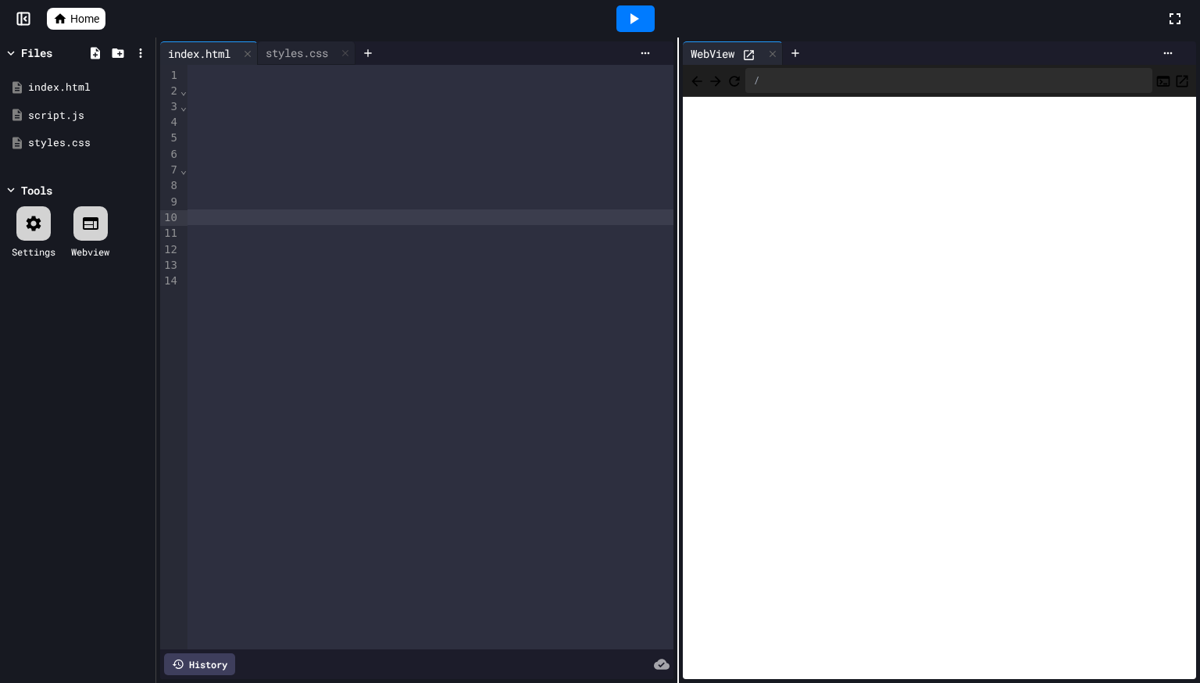
scroll to position [0, 2056]
click at [623, 16] on div at bounding box center [635, 18] width 38 height 27
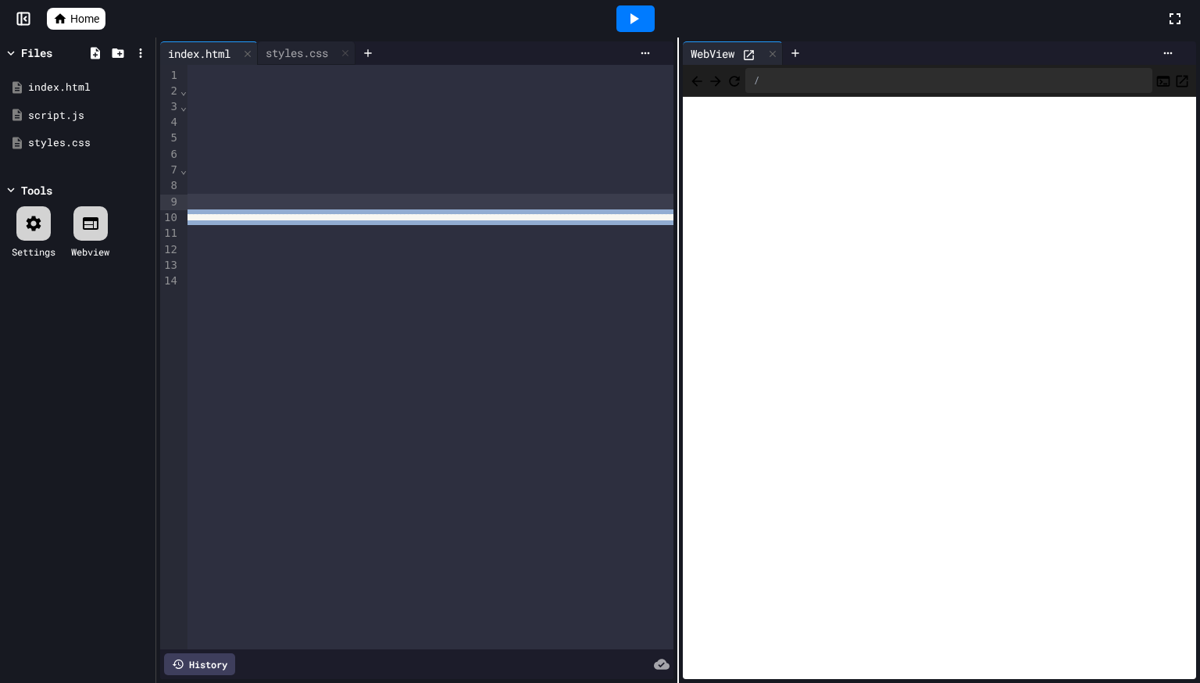
scroll to position [0, 0]
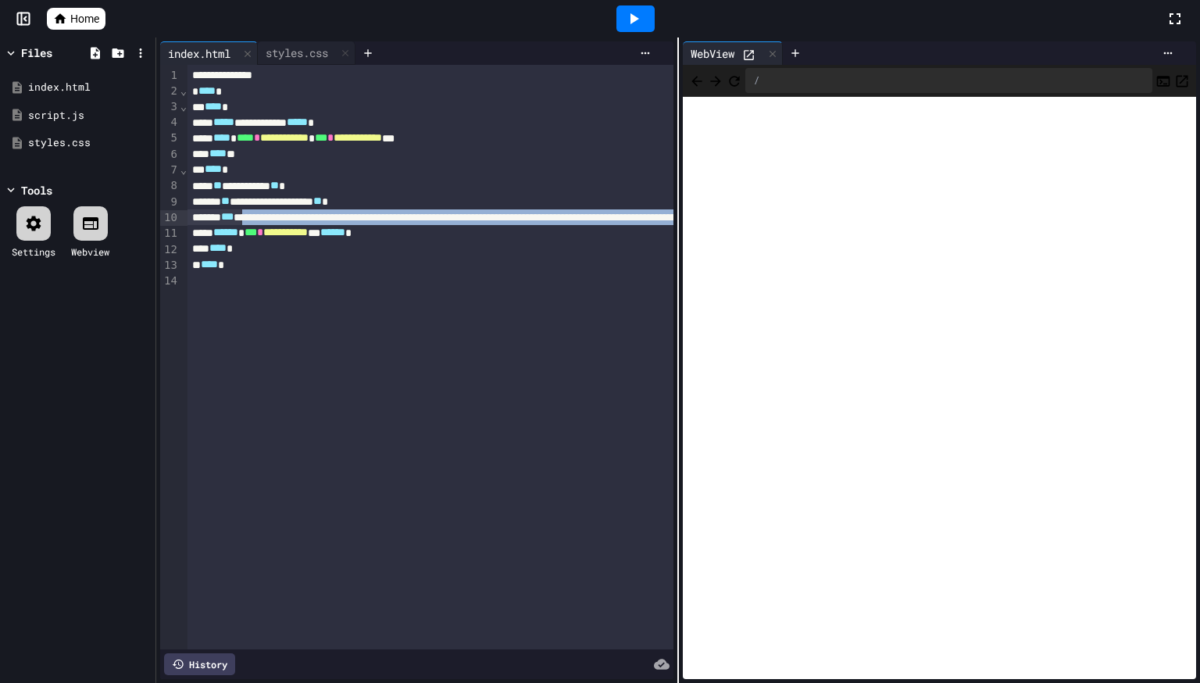
drag, startPoint x: 634, startPoint y: 214, endPoint x: 269, endPoint y: 221, distance: 364.1
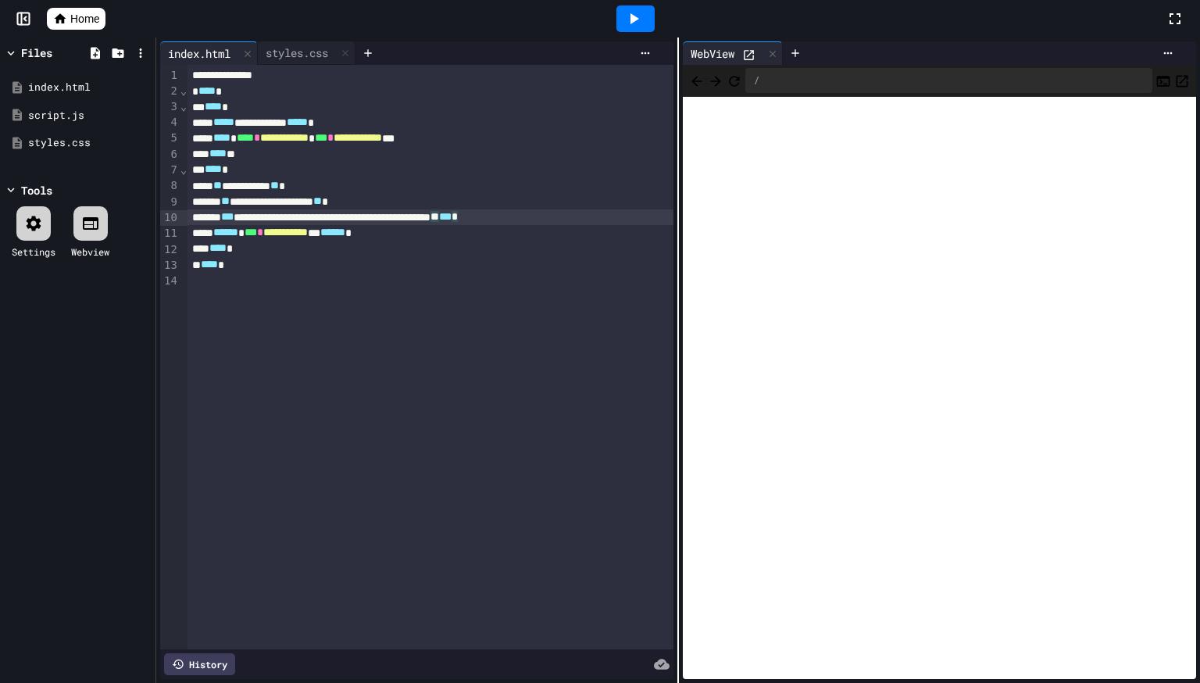
click at [635, 13] on icon at bounding box center [633, 18] width 19 height 19
click at [634, 24] on icon at bounding box center [633, 18] width 19 height 19
click at [632, 26] on div "Stop" at bounding box center [635, 19] width 73 height 30
click at [439, 218] on span "**" at bounding box center [434, 216] width 9 height 11
click at [650, 4] on div at bounding box center [636, 19] width 54 height 42
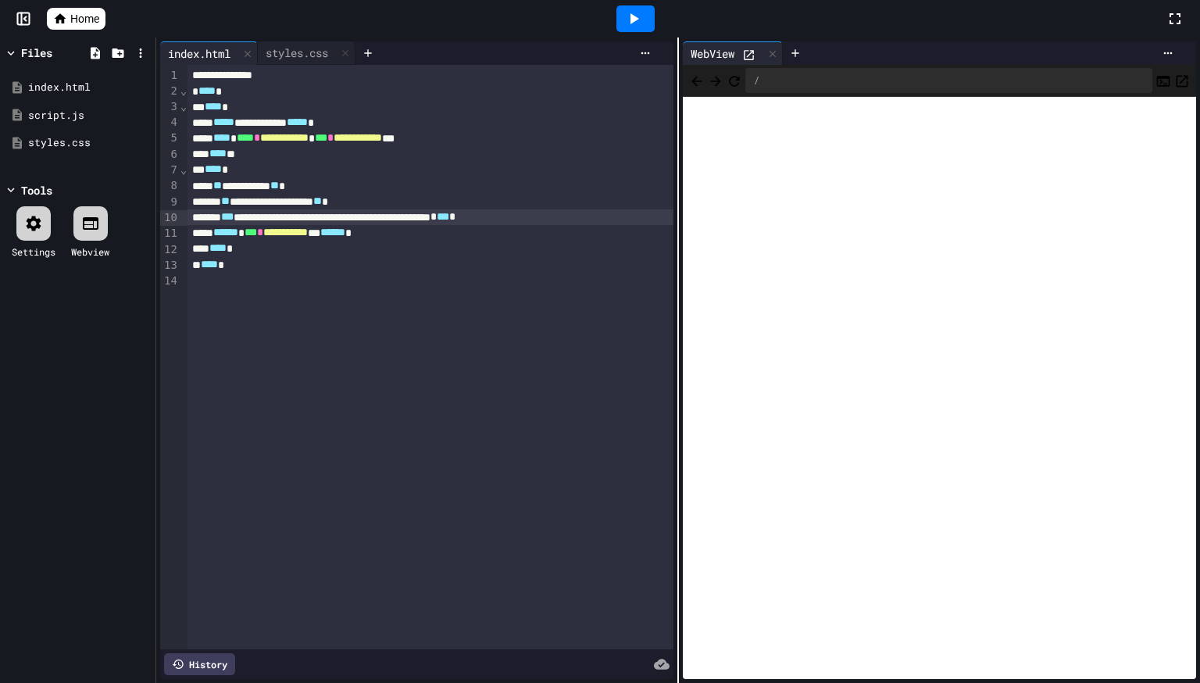
click at [644, 12] on div at bounding box center [635, 18] width 38 height 27
click at [648, 12] on div at bounding box center [635, 18] width 38 height 27
click at [259, 218] on span "**********" at bounding box center [245, 216] width 48 height 11
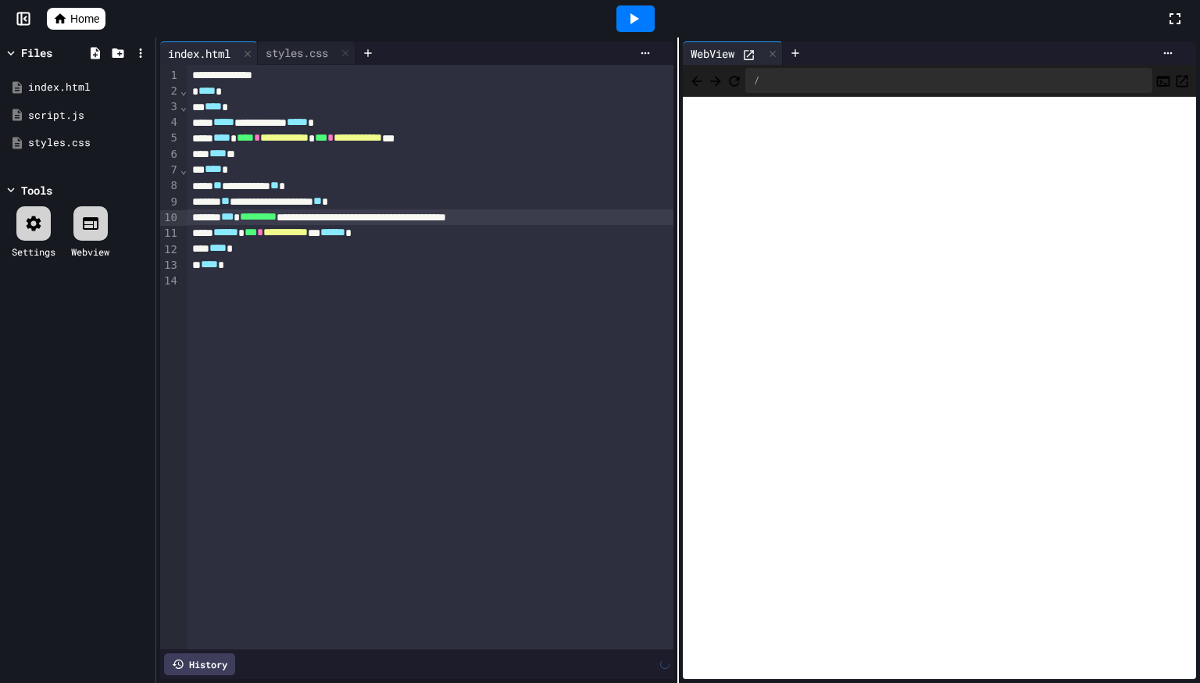
click at [277, 219] on span "*********" at bounding box center [258, 216] width 37 height 11
click at [620, 16] on div at bounding box center [635, 18] width 38 height 27
click at [631, 4] on div at bounding box center [636, 19] width 54 height 42
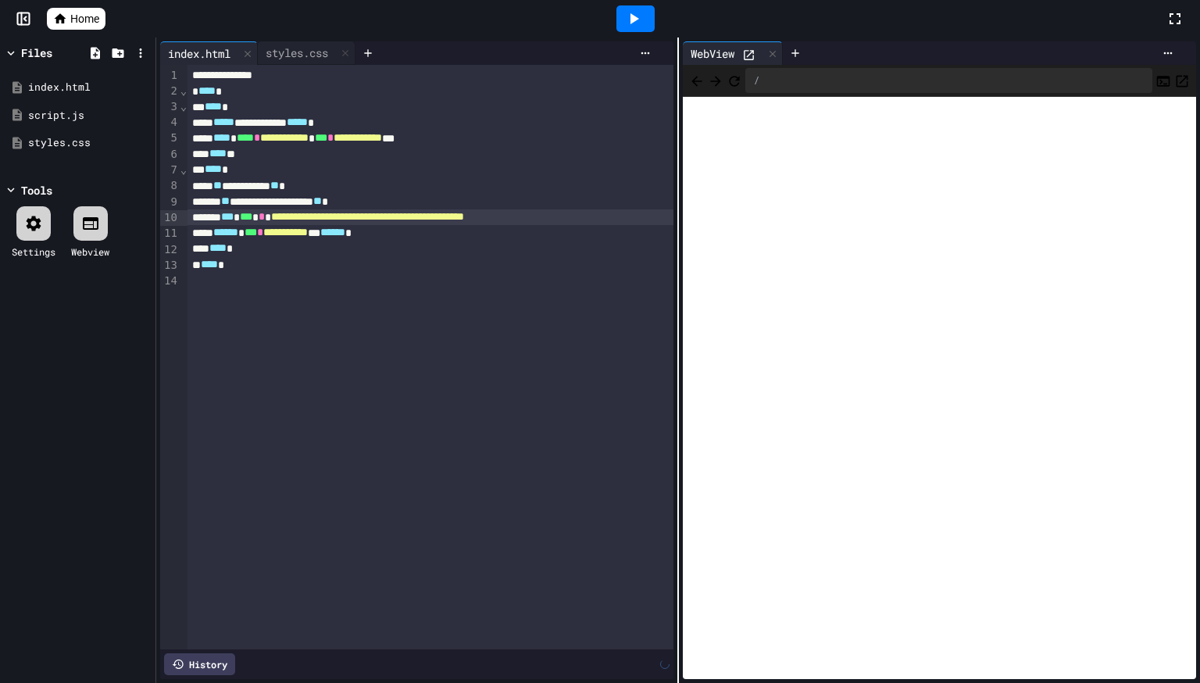
click at [636, 20] on icon at bounding box center [634, 18] width 9 height 11
click at [633, 14] on icon at bounding box center [634, 18] width 9 height 11
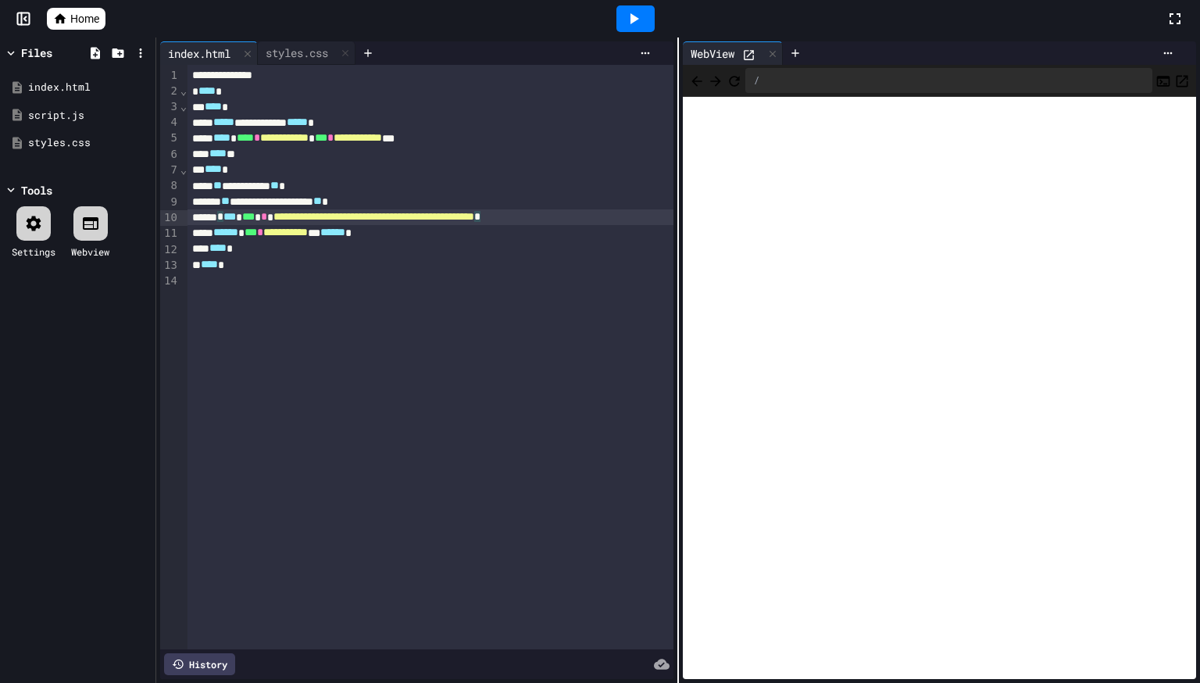
click at [630, 8] on div at bounding box center [635, 18] width 38 height 27
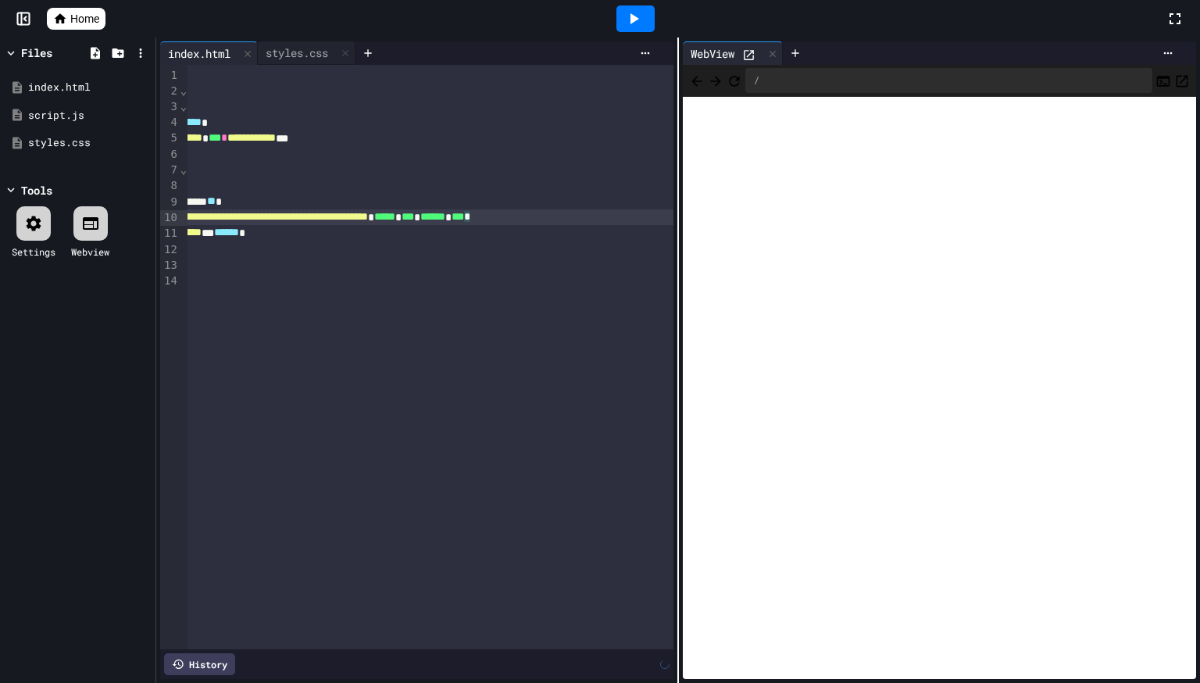
scroll to position [0, 113]
click at [626, 11] on icon at bounding box center [633, 18] width 19 height 19
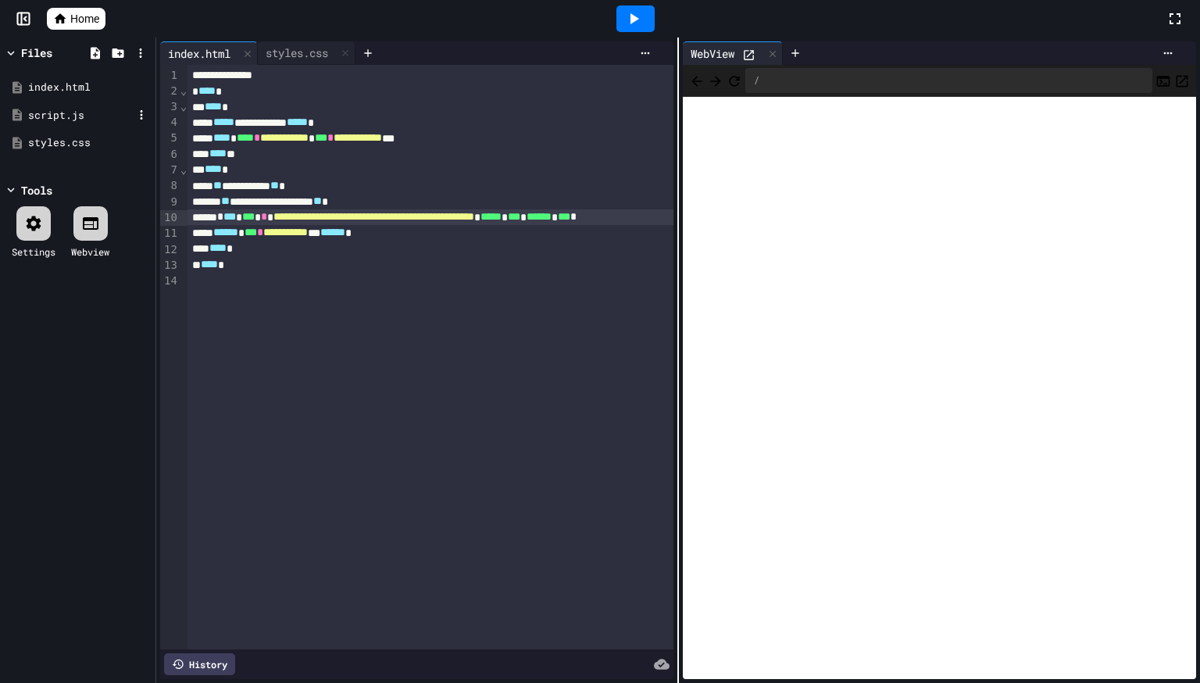
click at [41, 108] on div "script.js" at bounding box center [80, 116] width 105 height 16
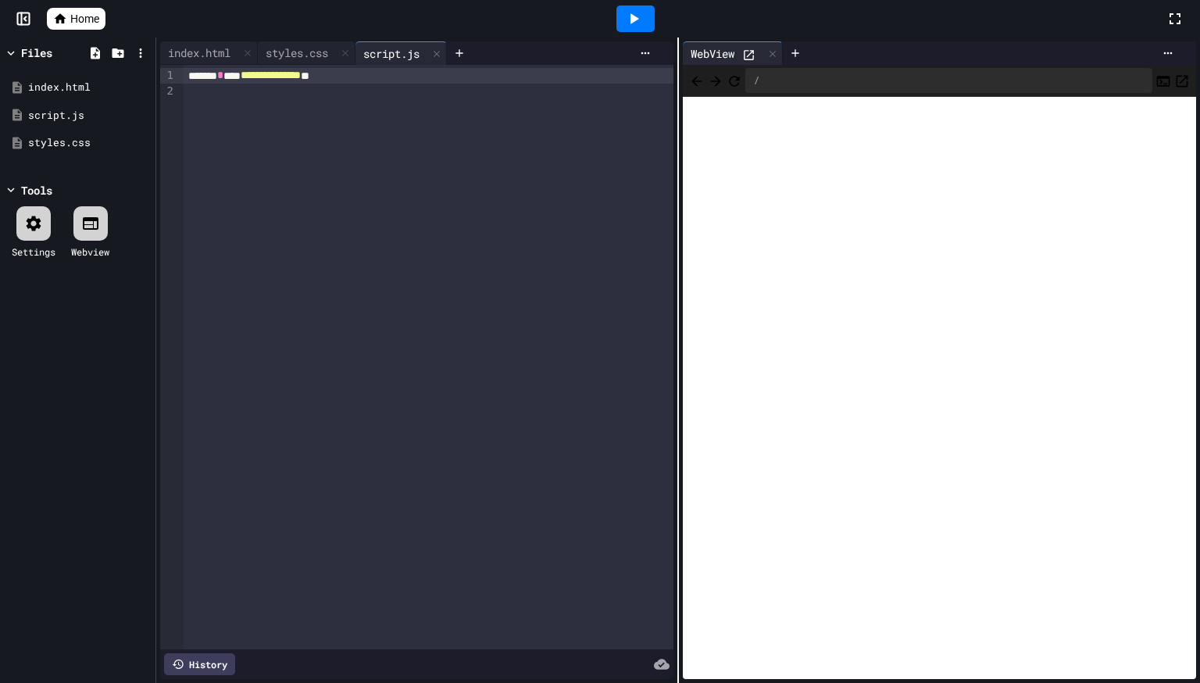
click at [291, 98] on div at bounding box center [429, 92] width 490 height 16
click at [87, 16] on span "Home" at bounding box center [84, 19] width 29 height 16
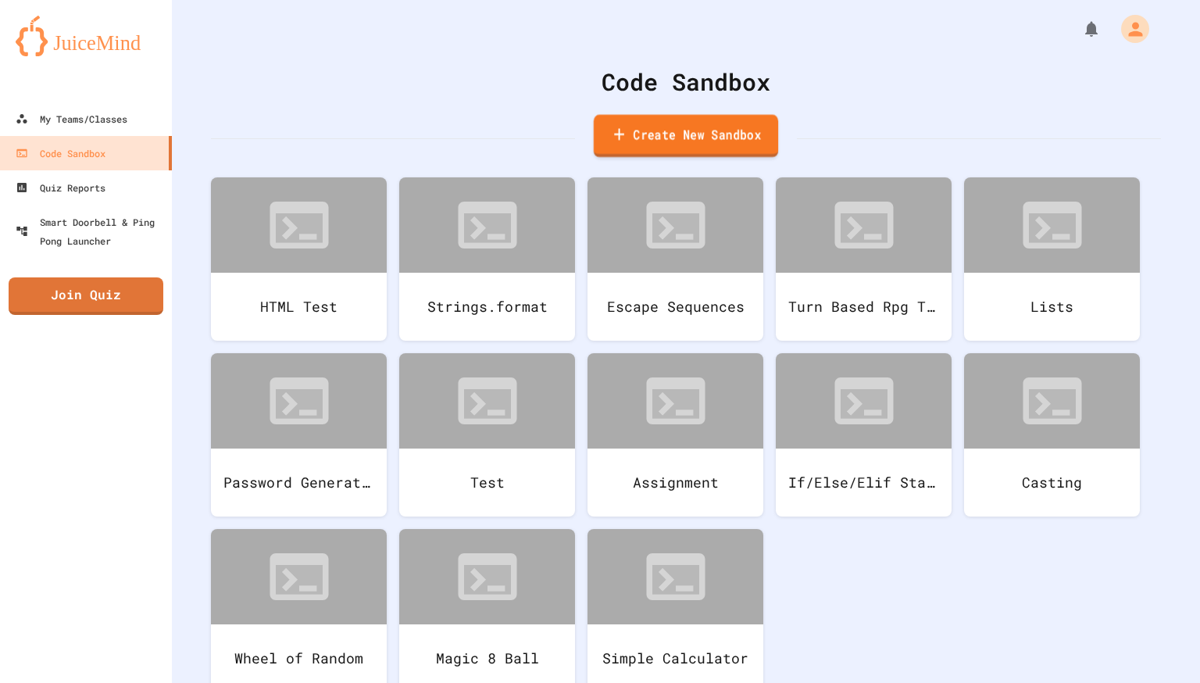
click at [662, 130] on link "Create New Sandbox" at bounding box center [686, 136] width 184 height 43
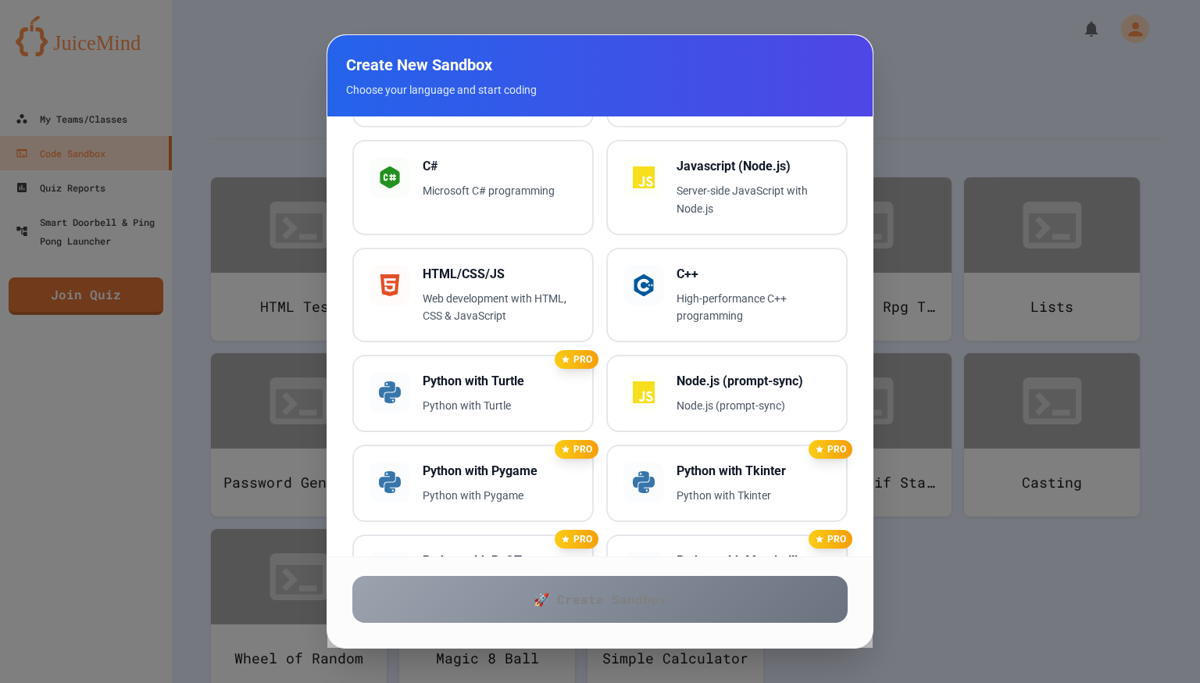
scroll to position [288, 0]
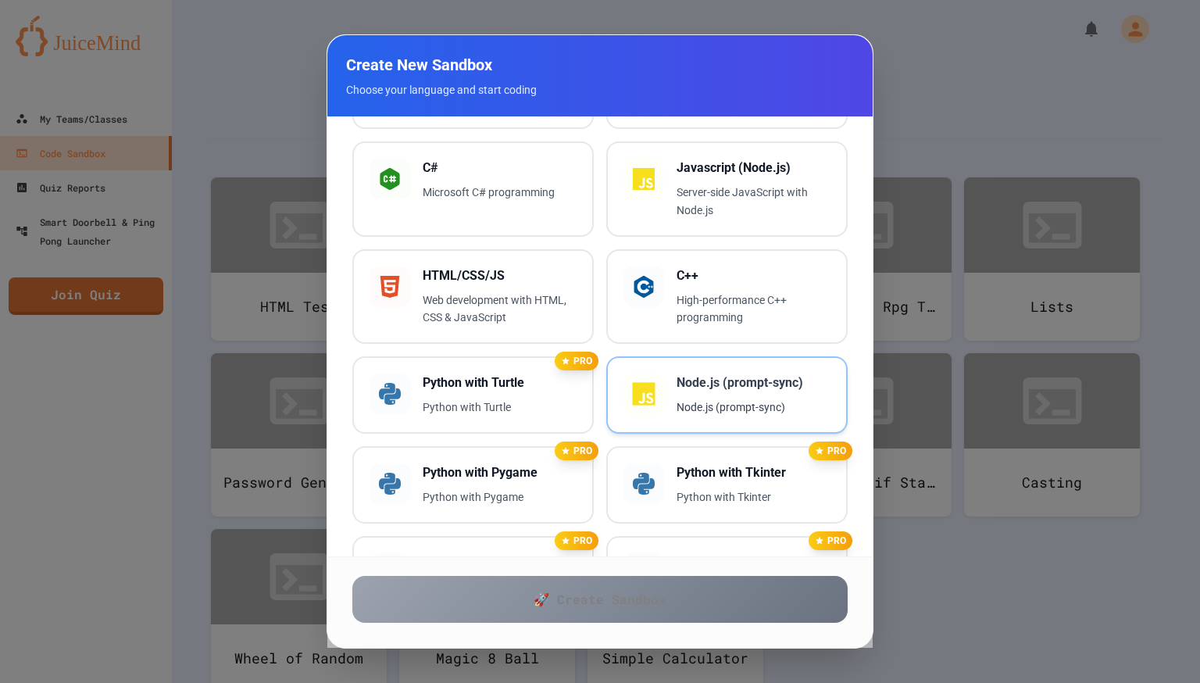
click at [675, 373] on div "Node.js (prompt-sync) Node.js (prompt-sync)" at bounding box center [726, 394] width 207 height 43
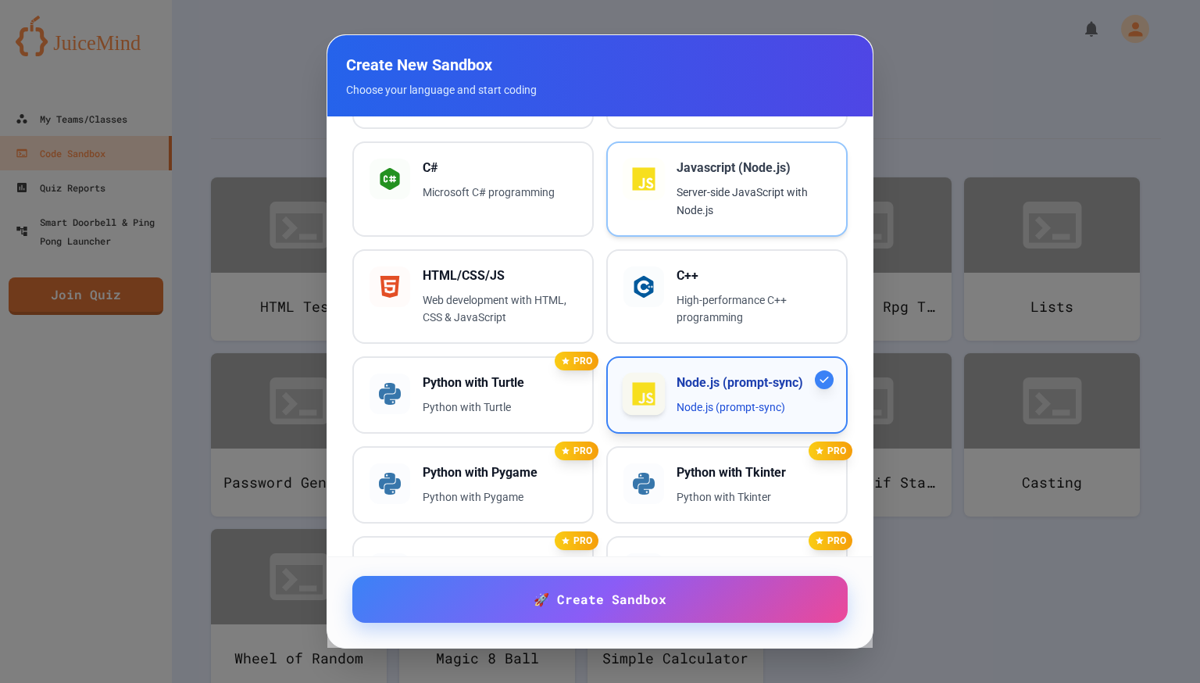
click at [730, 169] on h3 "Javascript (Node.js)" at bounding box center [753, 168] width 154 height 19
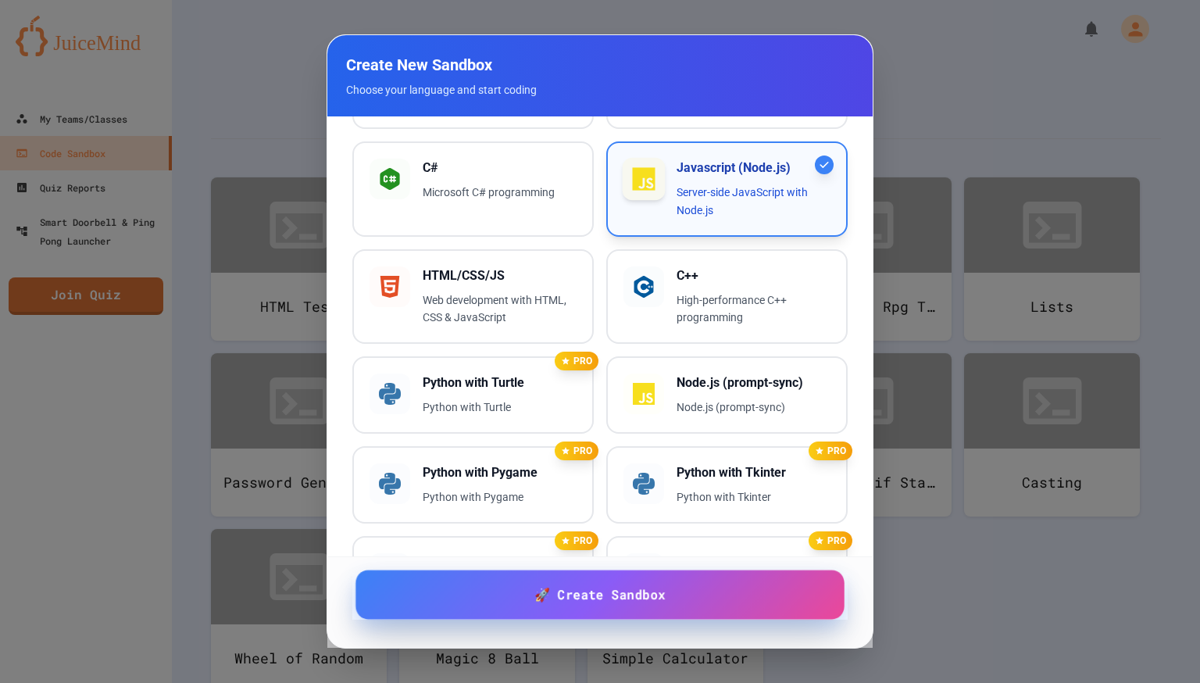
click at [641, 592] on span "🚀 Create Sandbox" at bounding box center [599, 595] width 131 height 20
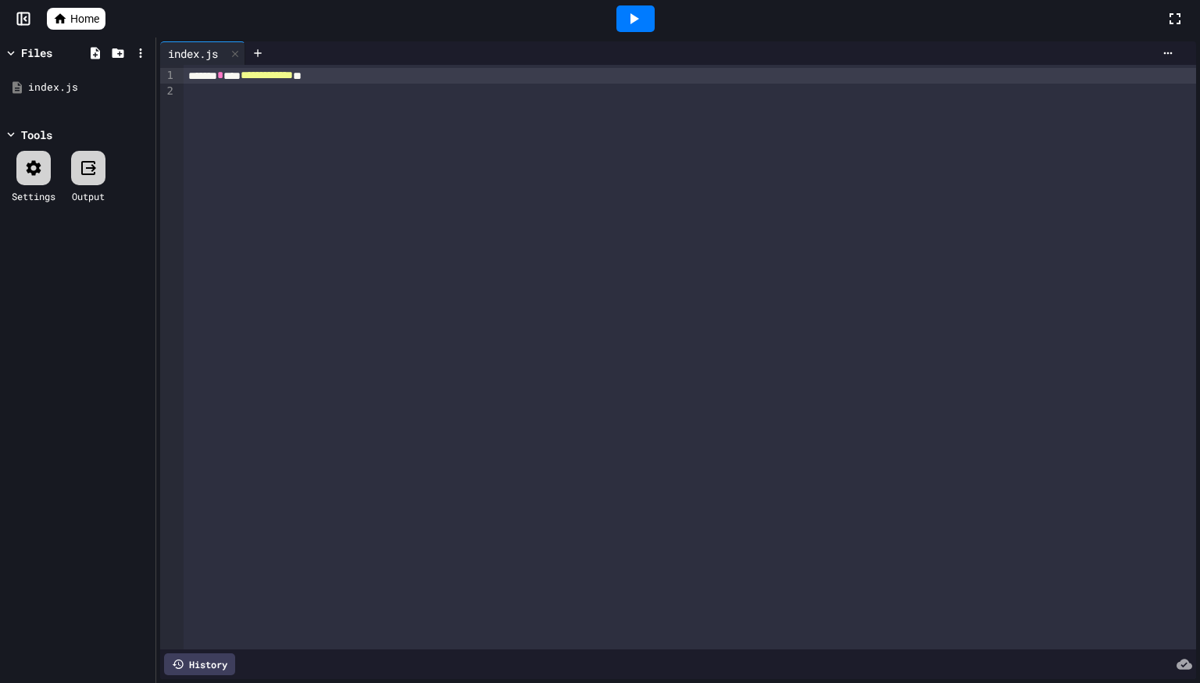
click at [626, 16] on icon at bounding box center [633, 18] width 19 height 19
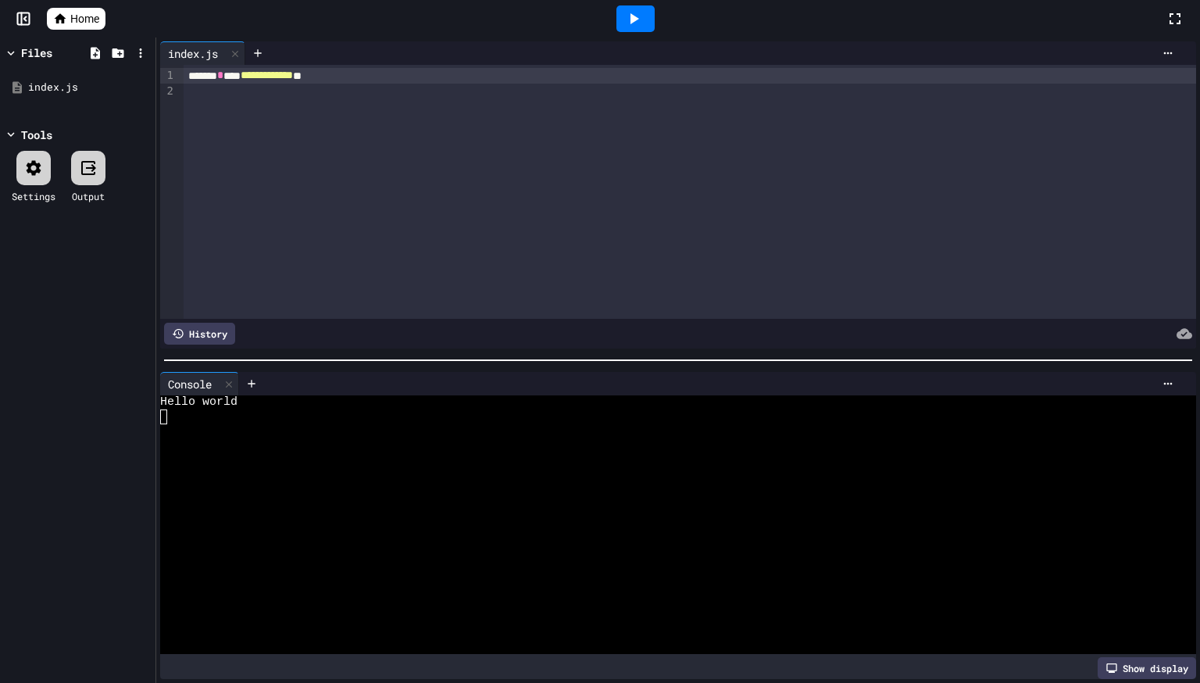
click at [391, 80] on div "**********" at bounding box center [690, 76] width 1012 height 16
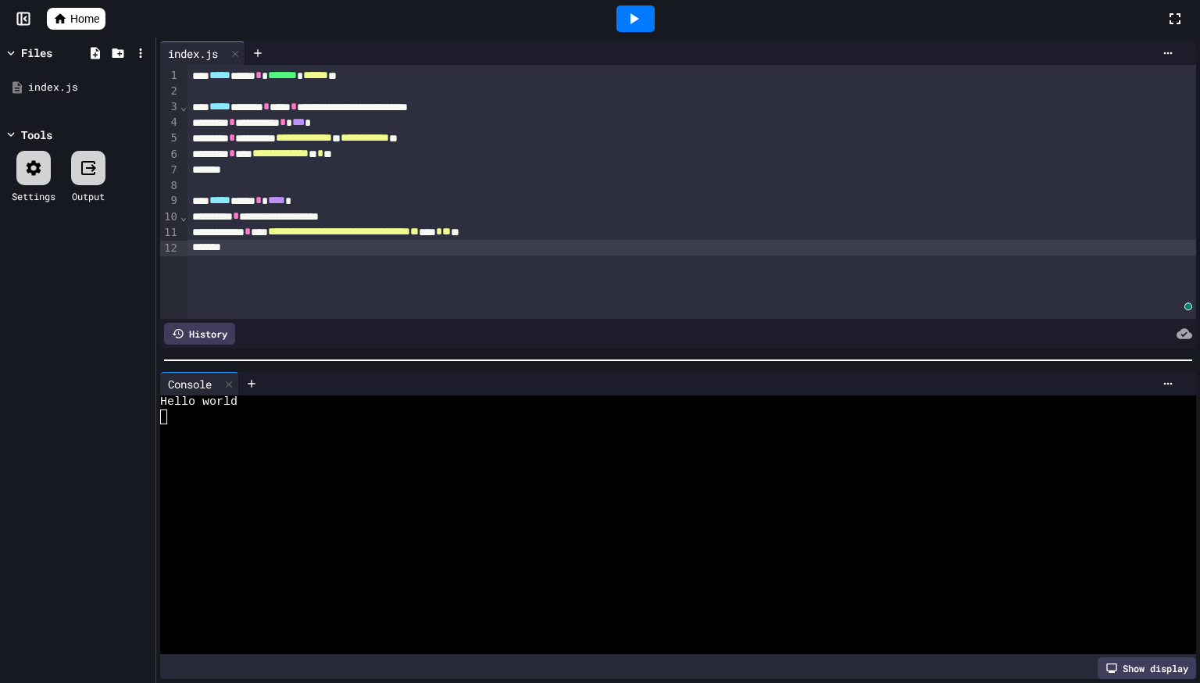
click at [653, 23] on div at bounding box center [635, 18] width 38 height 27
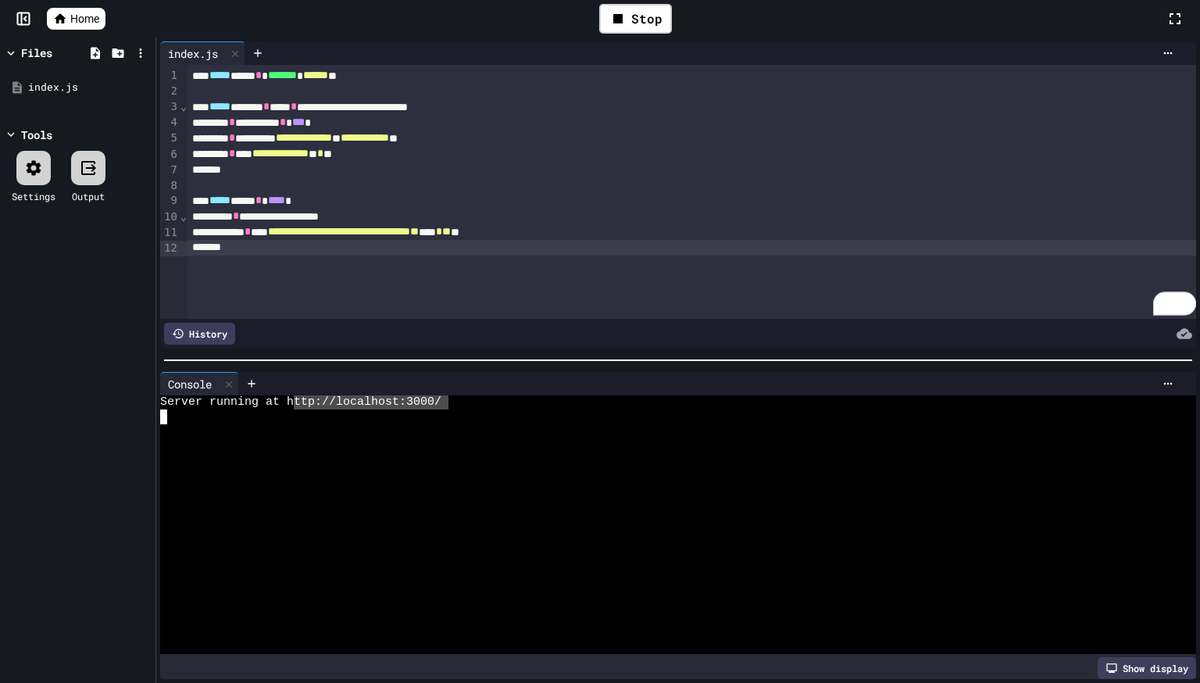
type textarea "**********"
drag, startPoint x: 448, startPoint y: 405, endPoint x: 287, endPoint y: 399, distance: 160.3
click at [287, 399] on div "Server running at http://localhost:3000/" at bounding box center [669, 402] width 1019 height 14
type textarea "**********"
drag, startPoint x: 438, startPoint y: 404, endPoint x: 290, endPoint y: 401, distance: 148.5
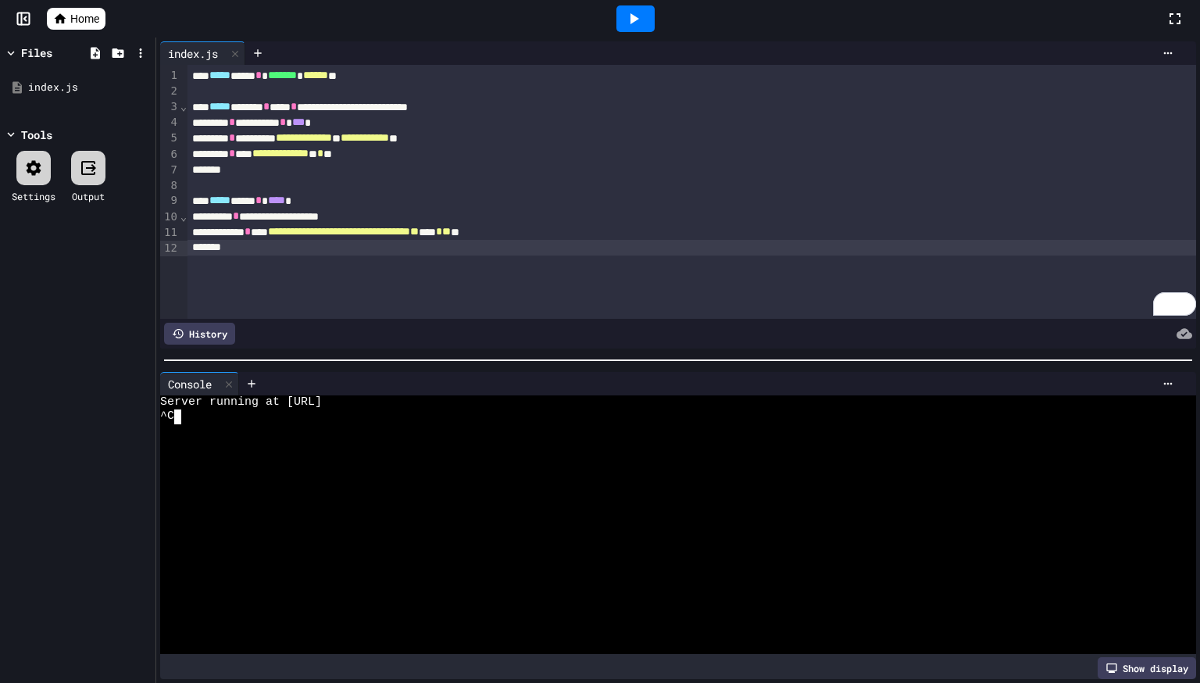
click at [444, 403] on div "Server running at http://localhost:3000/" at bounding box center [669, 402] width 1019 height 14
click at [369, 259] on div "**********" at bounding box center [691, 192] width 1008 height 254
click at [632, 23] on icon at bounding box center [634, 18] width 9 height 11
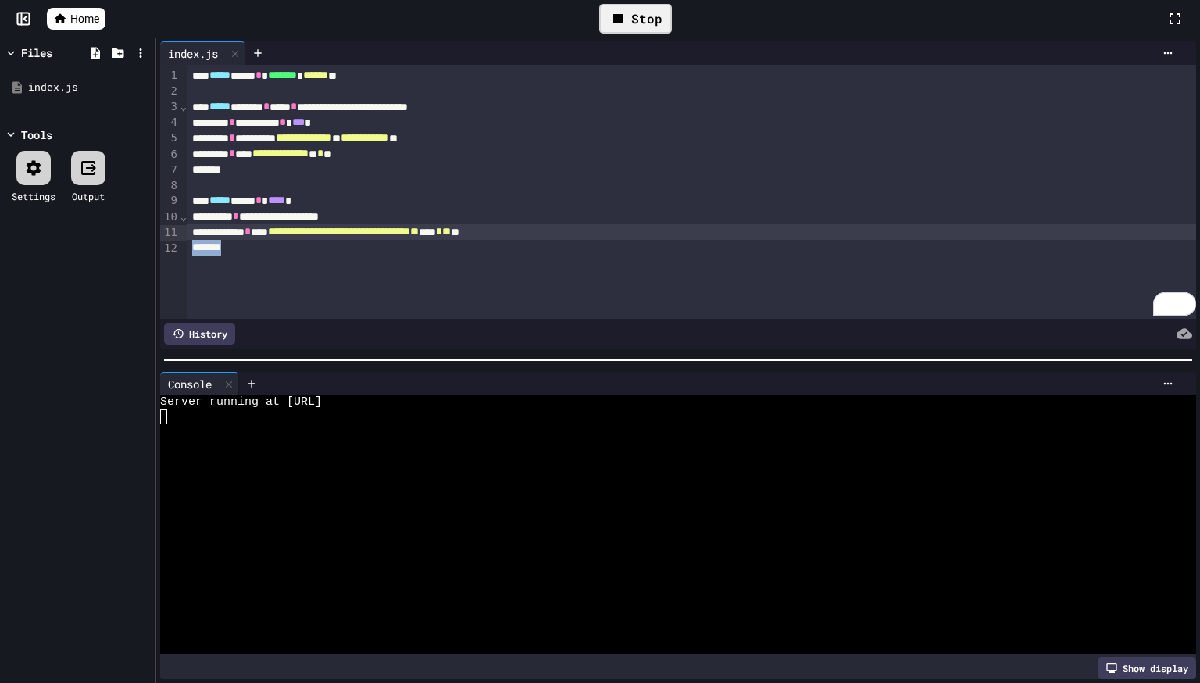
drag, startPoint x: 627, startPoint y: 233, endPoint x: 385, endPoint y: 243, distance: 242.4
click at [385, 243] on div "**********" at bounding box center [691, 192] width 1008 height 254
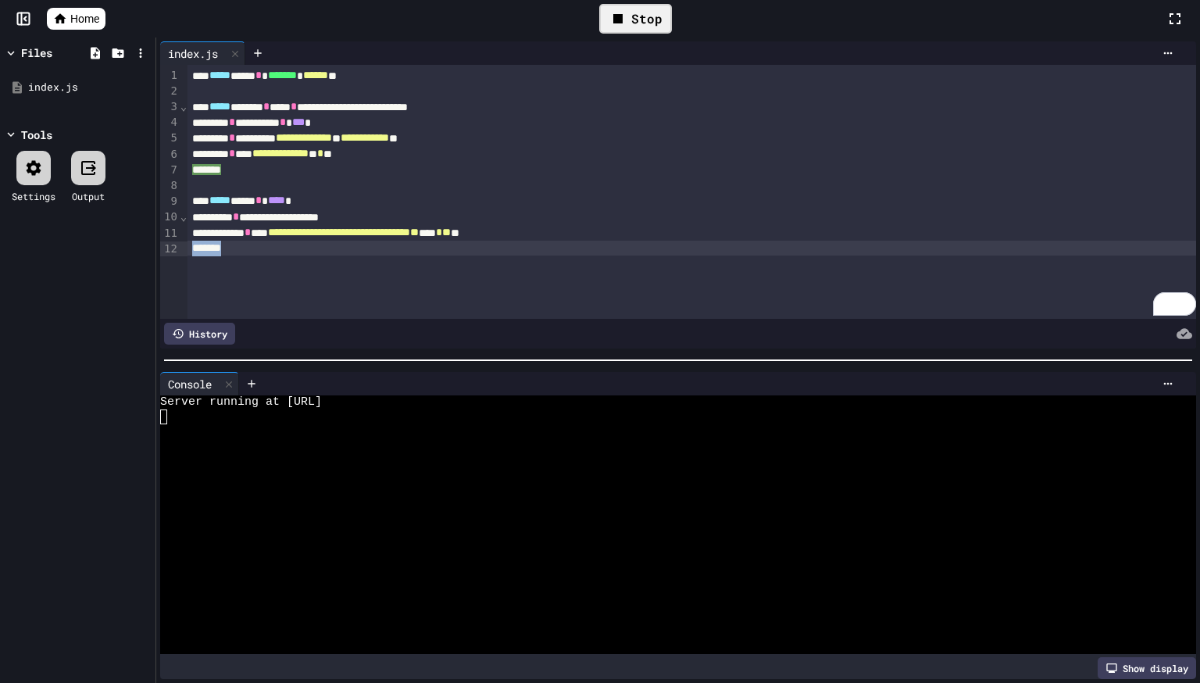
click at [385, 243] on div "***" at bounding box center [691, 249] width 1008 height 16
type textarea "**********"
drag, startPoint x: 441, startPoint y: 402, endPoint x: 290, endPoint y: 405, distance: 151.6
click at [290, 405] on div "Server running at http://localhost:3000/" at bounding box center [669, 402] width 1019 height 14
click at [635, 17] on icon at bounding box center [634, 18] width 9 height 11
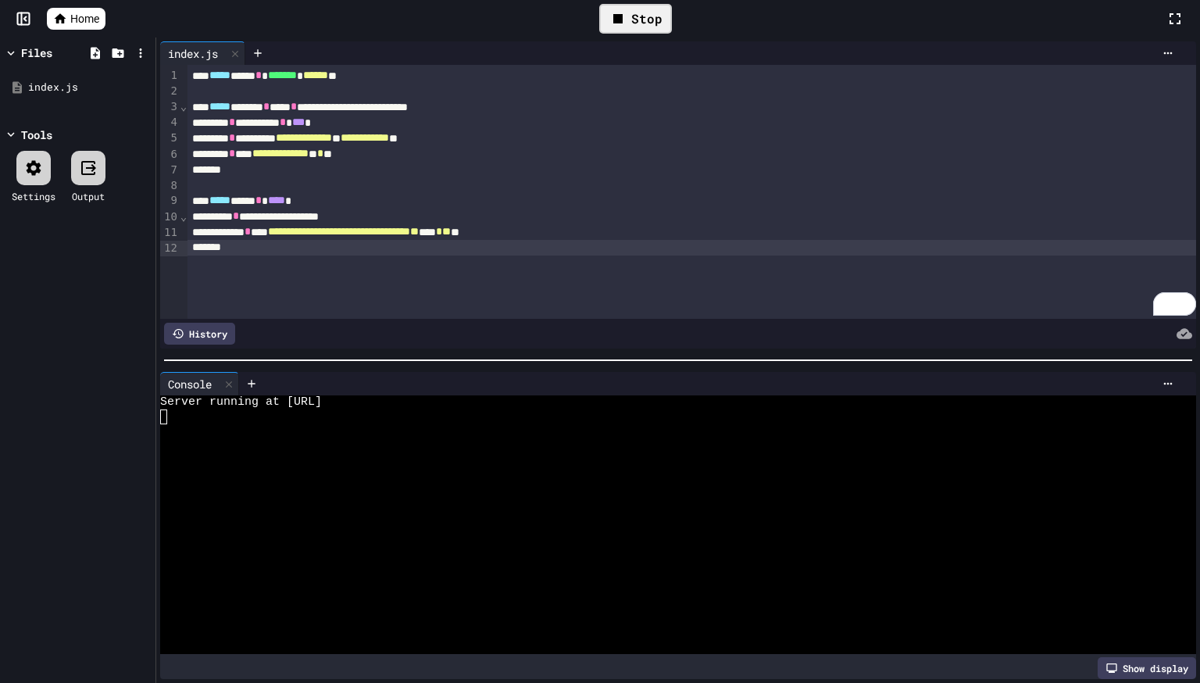
click at [631, 23] on div "Stop" at bounding box center [635, 19] width 73 height 30
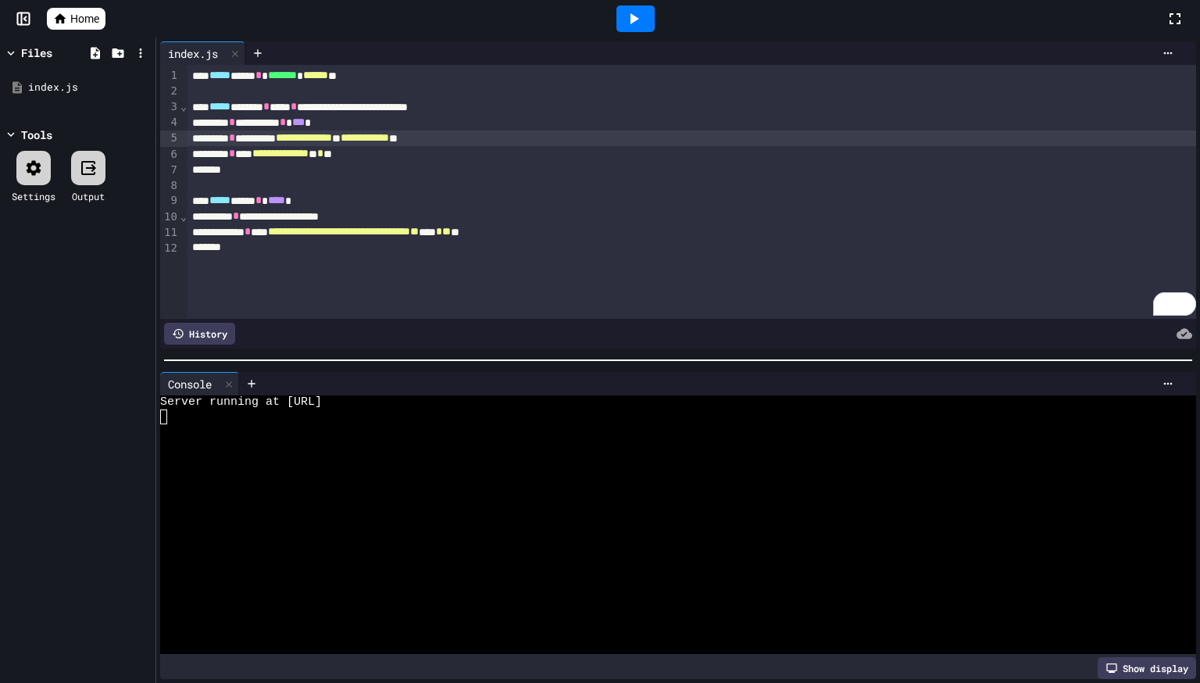
click at [373, 145] on div "**********" at bounding box center [691, 138] width 1008 height 16
click at [386, 170] on div "***" at bounding box center [691, 170] width 1008 height 16
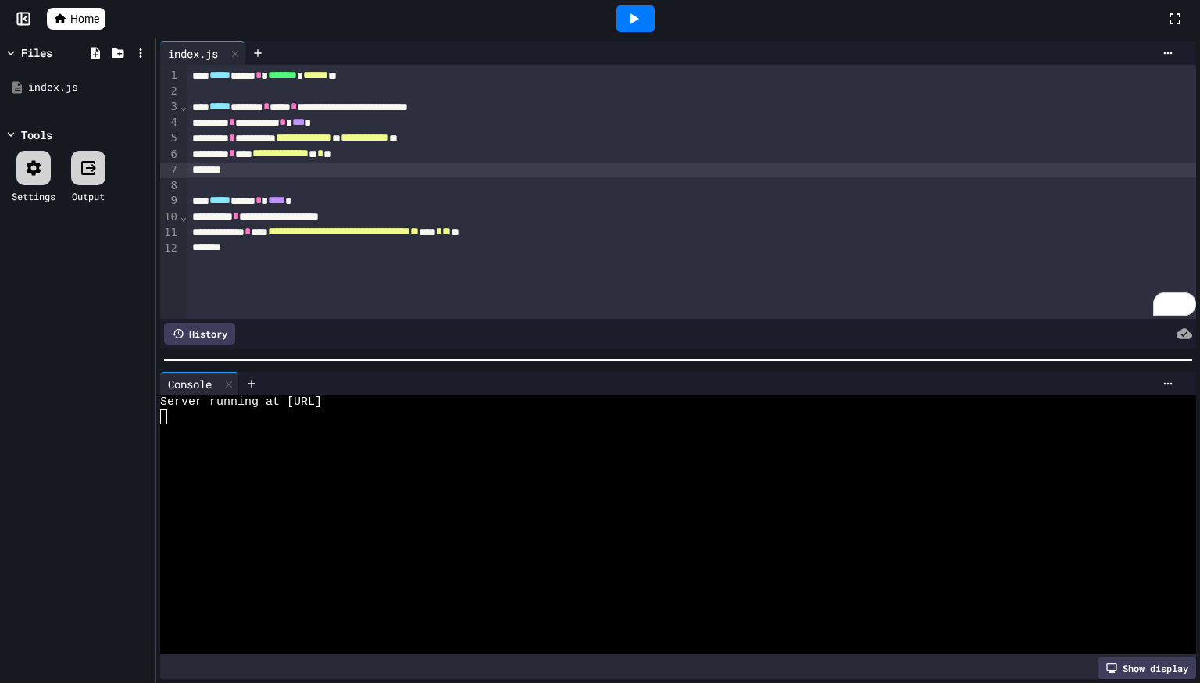
click at [80, 16] on span "Home" at bounding box center [84, 19] width 29 height 16
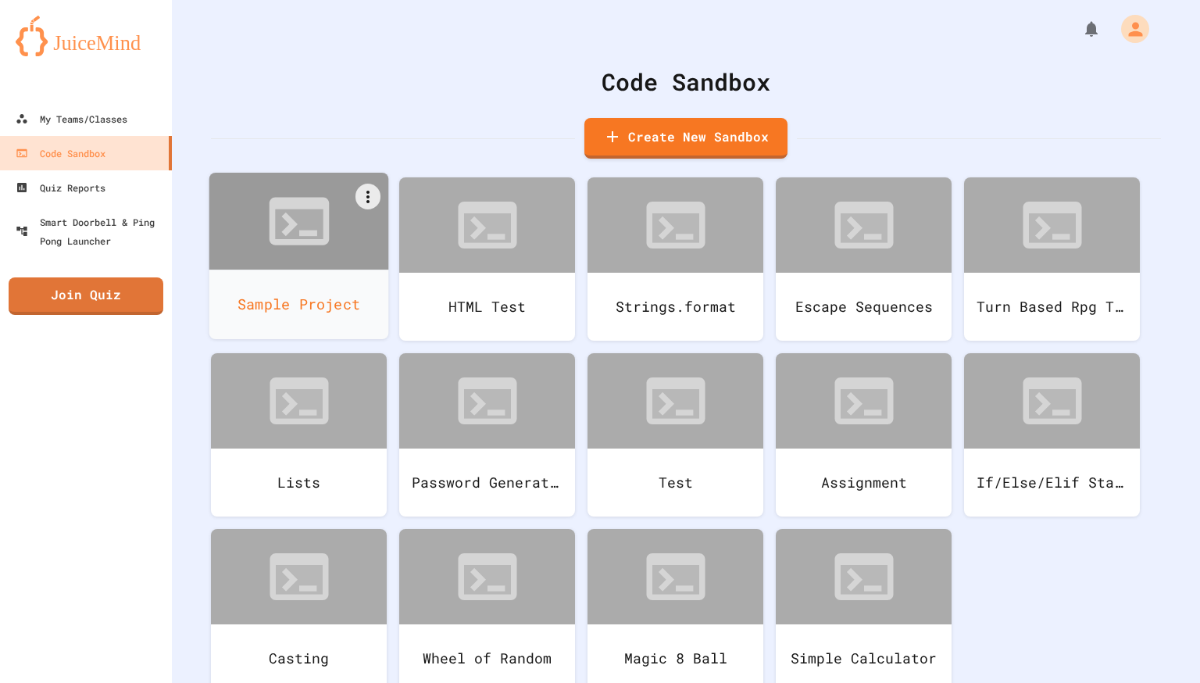
click at [305, 276] on div "Sample Project" at bounding box center [299, 304] width 180 height 70
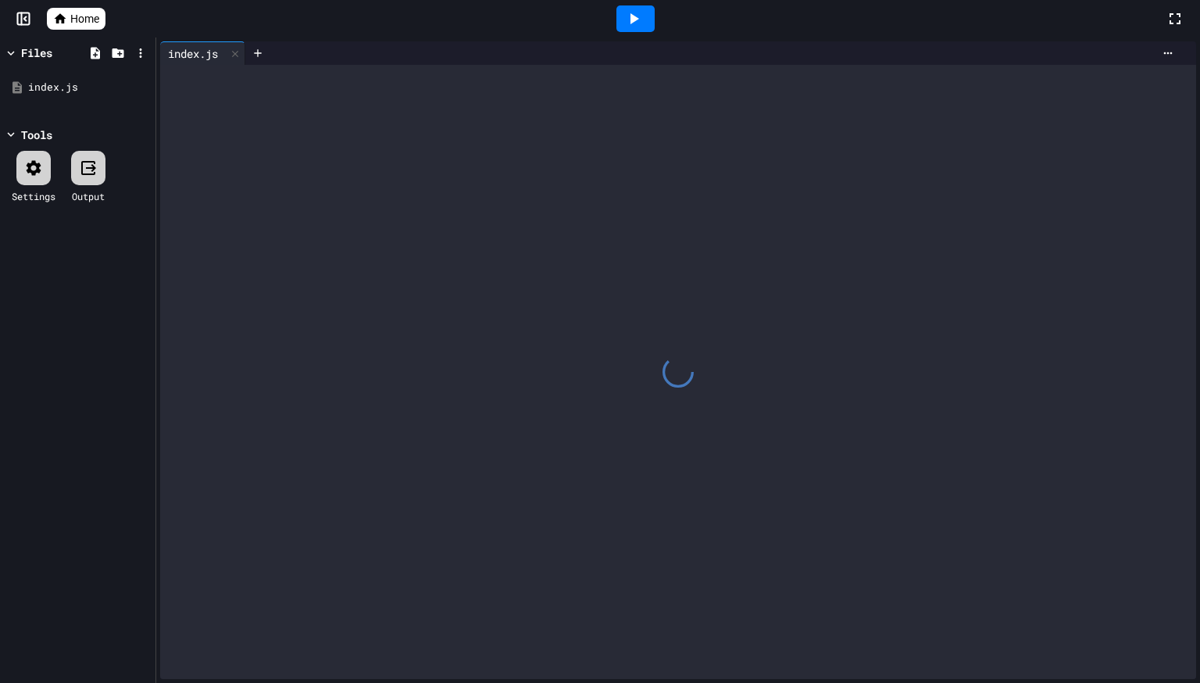
click at [347, 201] on div at bounding box center [678, 372] width 1036 height 614
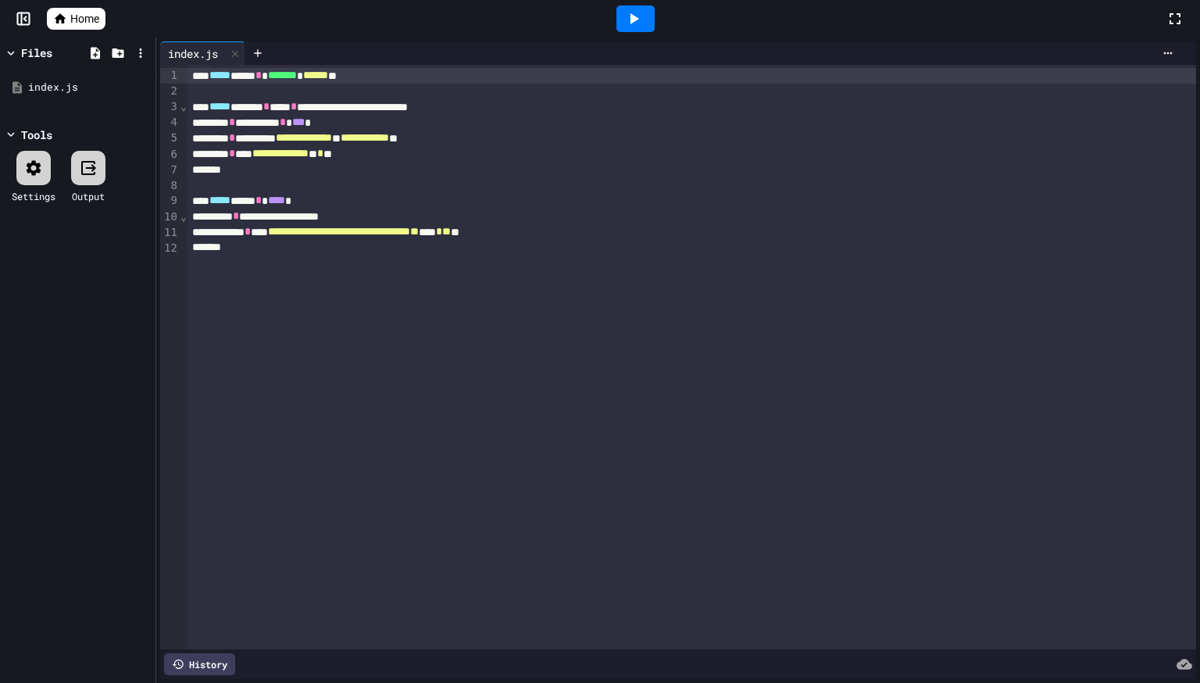
click at [347, 201] on div "***** **** * **** *" at bounding box center [691, 201] width 1008 height 16
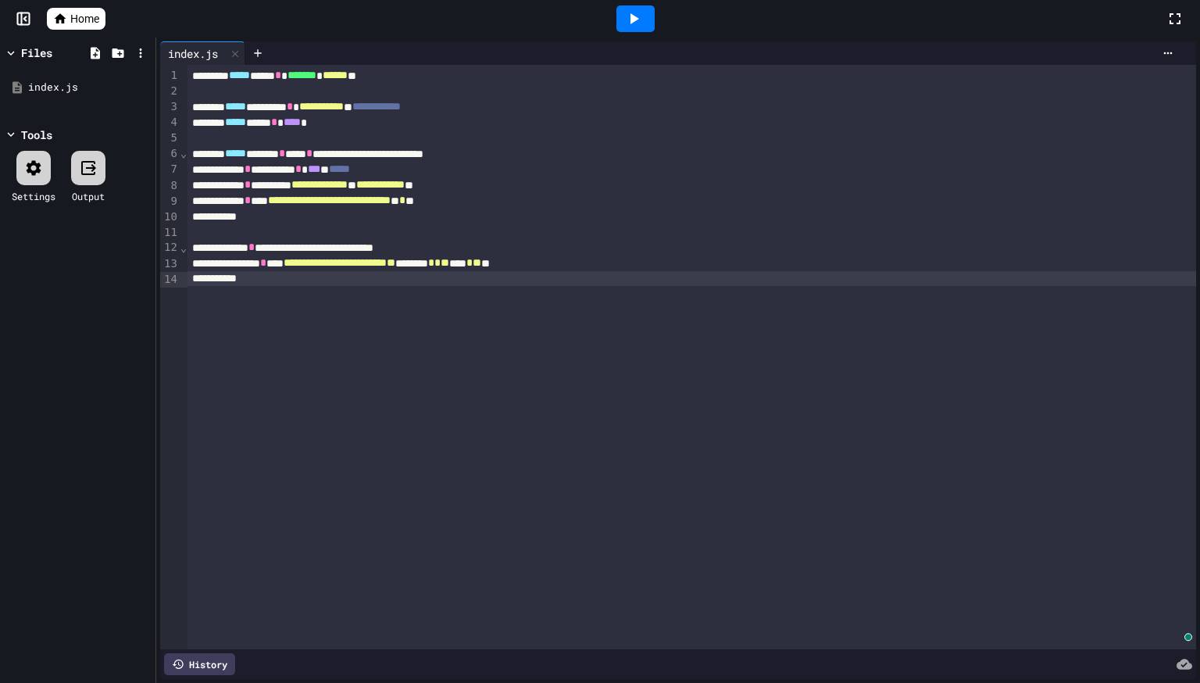
click at [636, 28] on div at bounding box center [635, 18] width 38 height 27
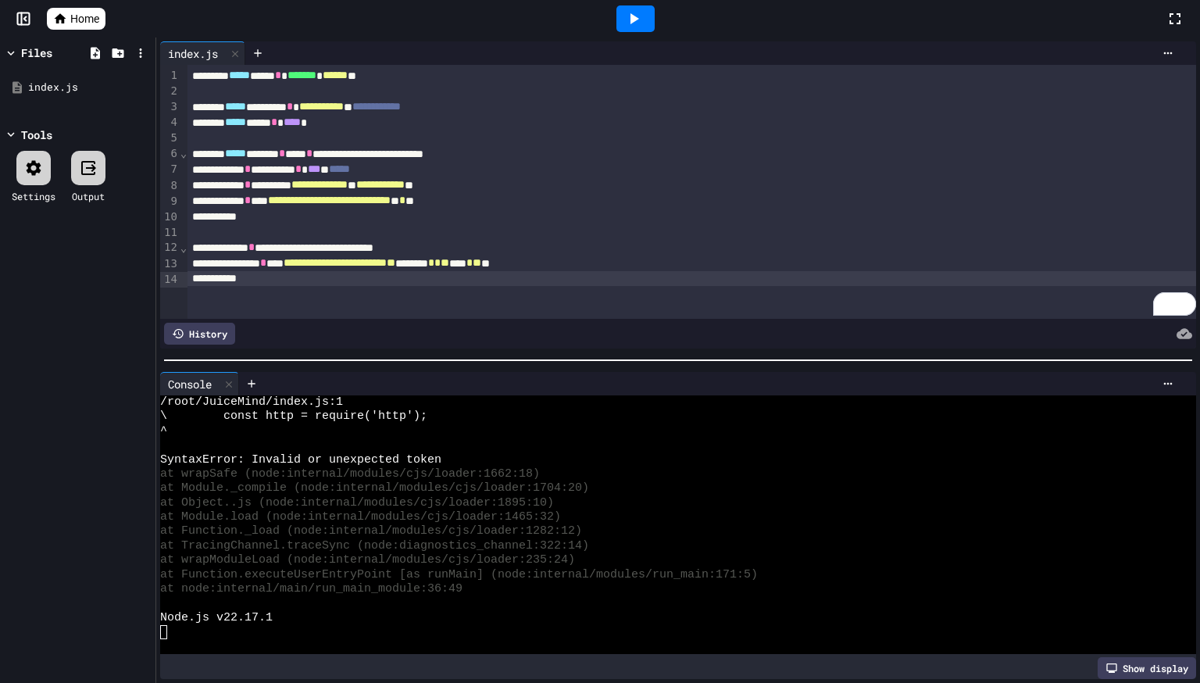
click at [474, 295] on div "**********" at bounding box center [691, 192] width 1008 height 254
click at [312, 637] on div at bounding box center [669, 632] width 1019 height 14
click at [228, 641] on div at bounding box center [669, 646] width 1019 height 14
click at [640, 18] on icon at bounding box center [633, 18] width 19 height 19
click at [305, 648] on div at bounding box center [669, 646] width 1019 height 14
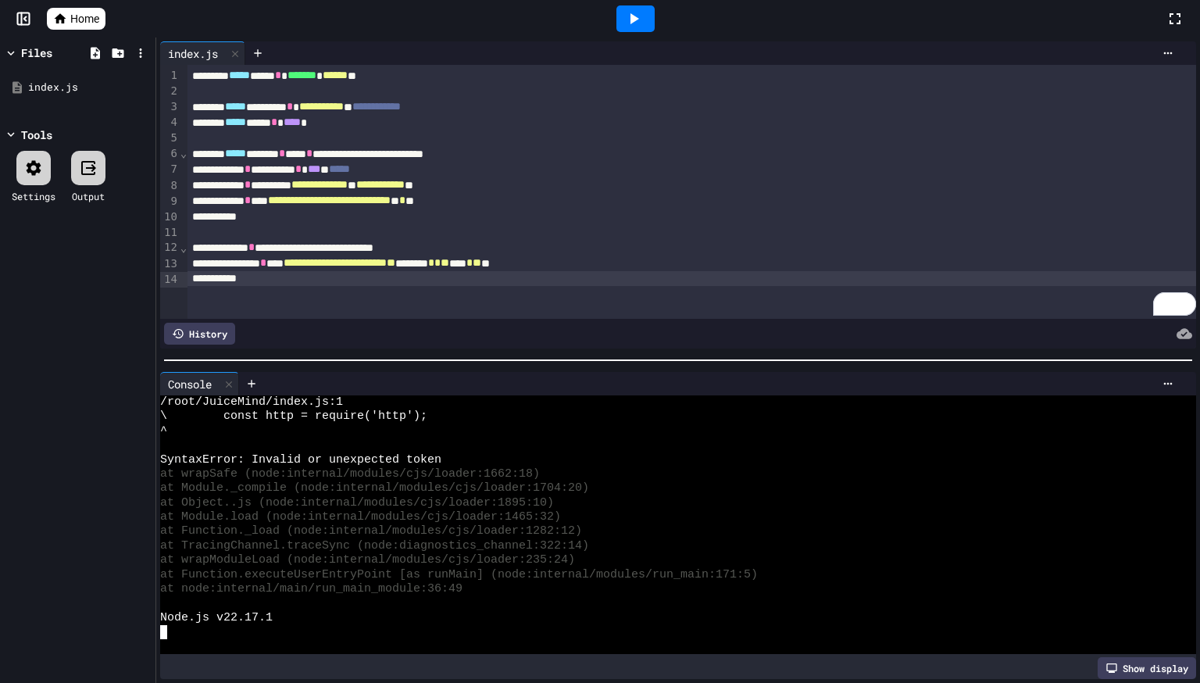
click at [77, 13] on span "Home" at bounding box center [84, 19] width 29 height 16
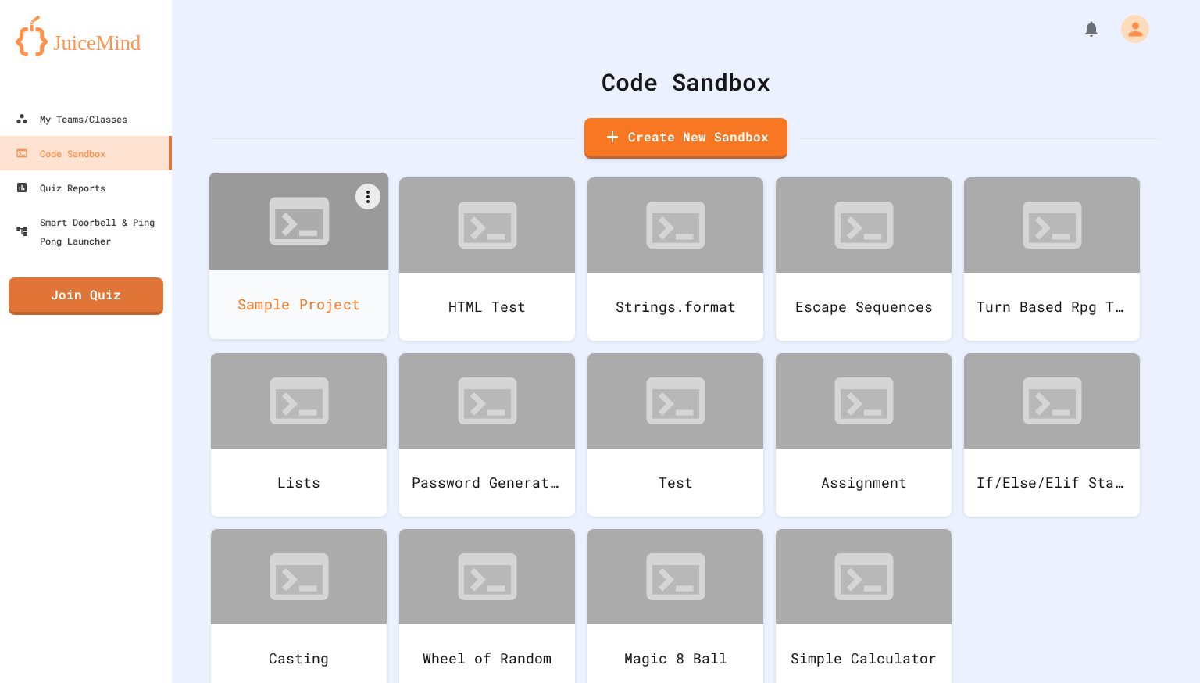
click at [275, 290] on div "Sample Project" at bounding box center [299, 304] width 180 height 70
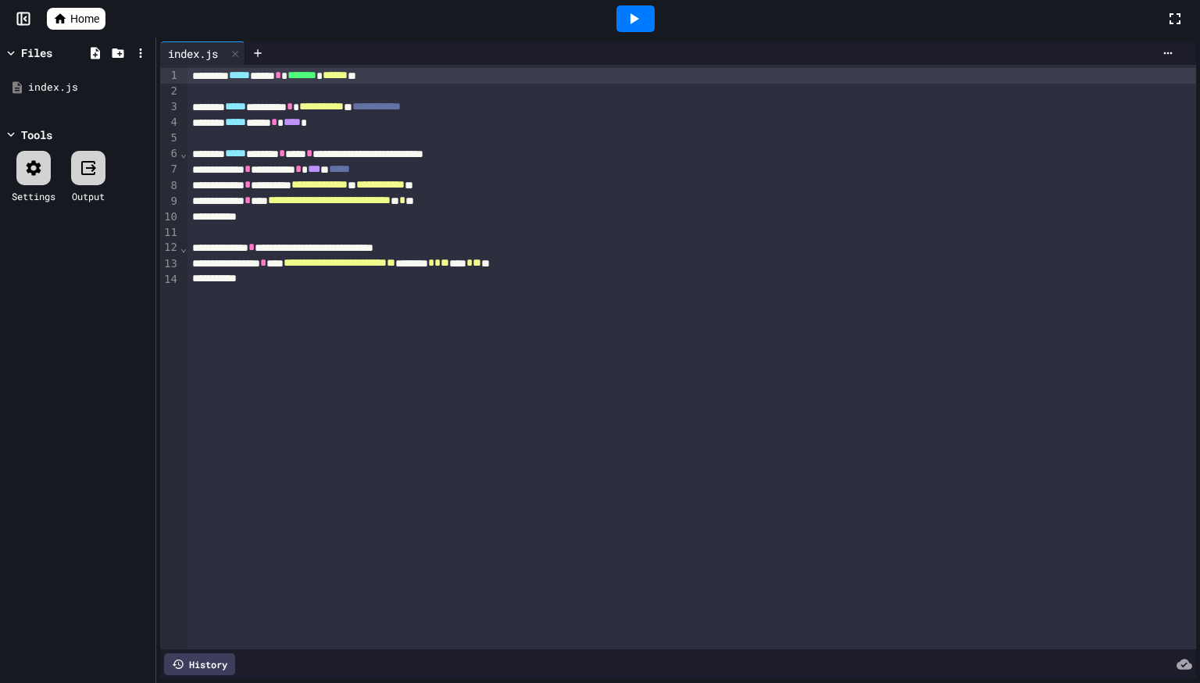
click at [57, 17] on icon at bounding box center [61, 18] width 12 height 10
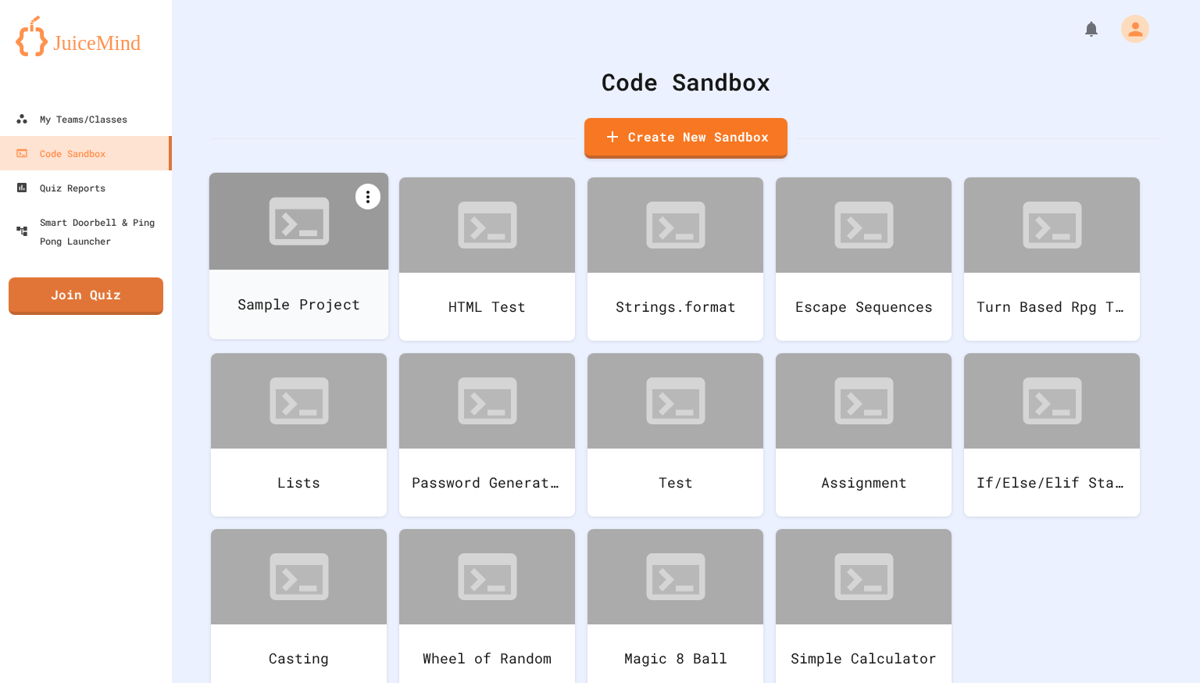
click at [359, 202] on icon at bounding box center [368, 196] width 19 height 19
click at [383, 261] on icon at bounding box center [377, 257] width 19 height 19
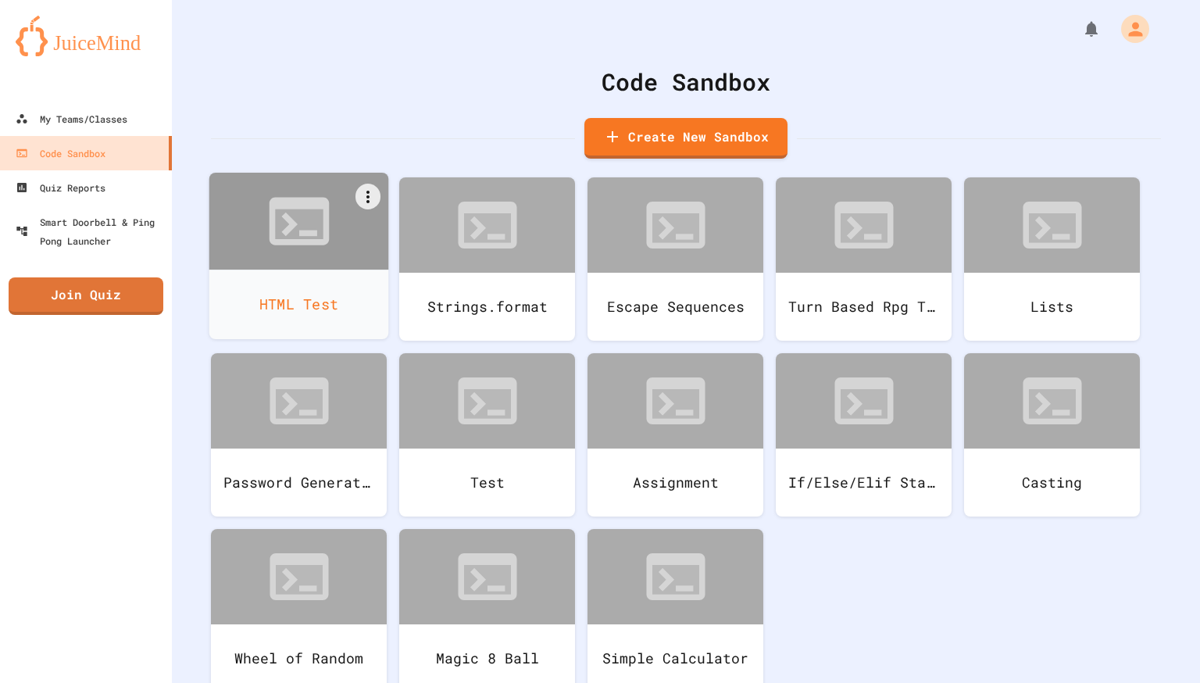
click at [316, 273] on div "HTML Test" at bounding box center [299, 304] width 180 height 70
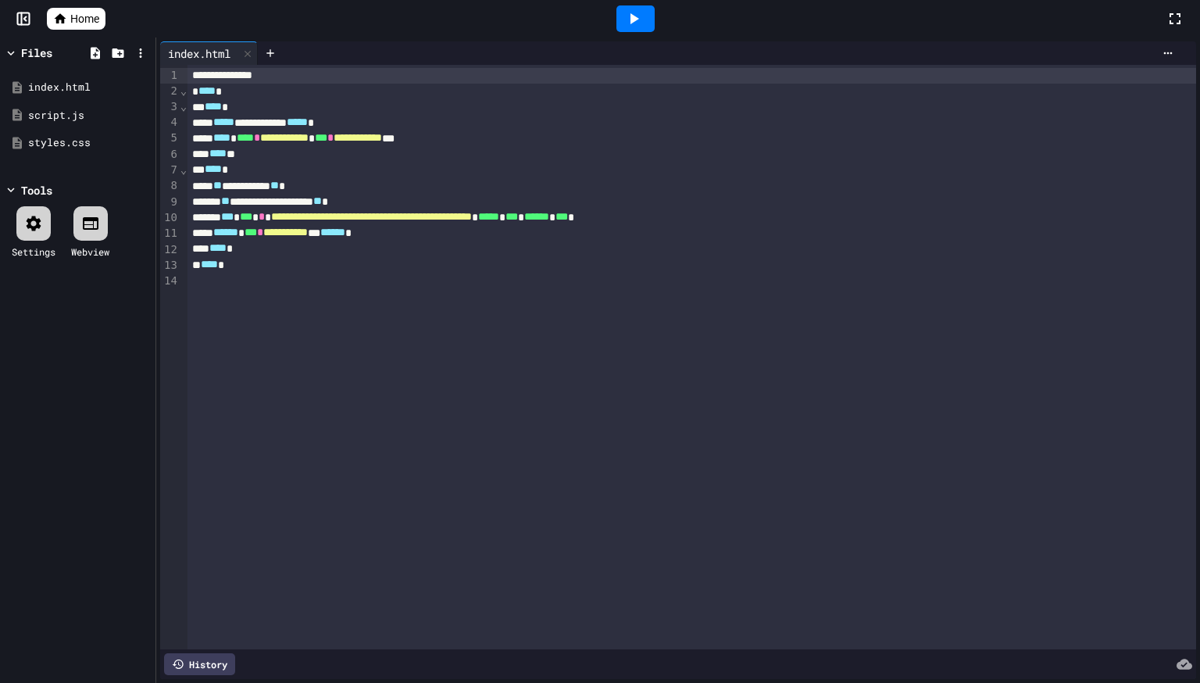
click at [643, 28] on div at bounding box center [635, 18] width 38 height 27
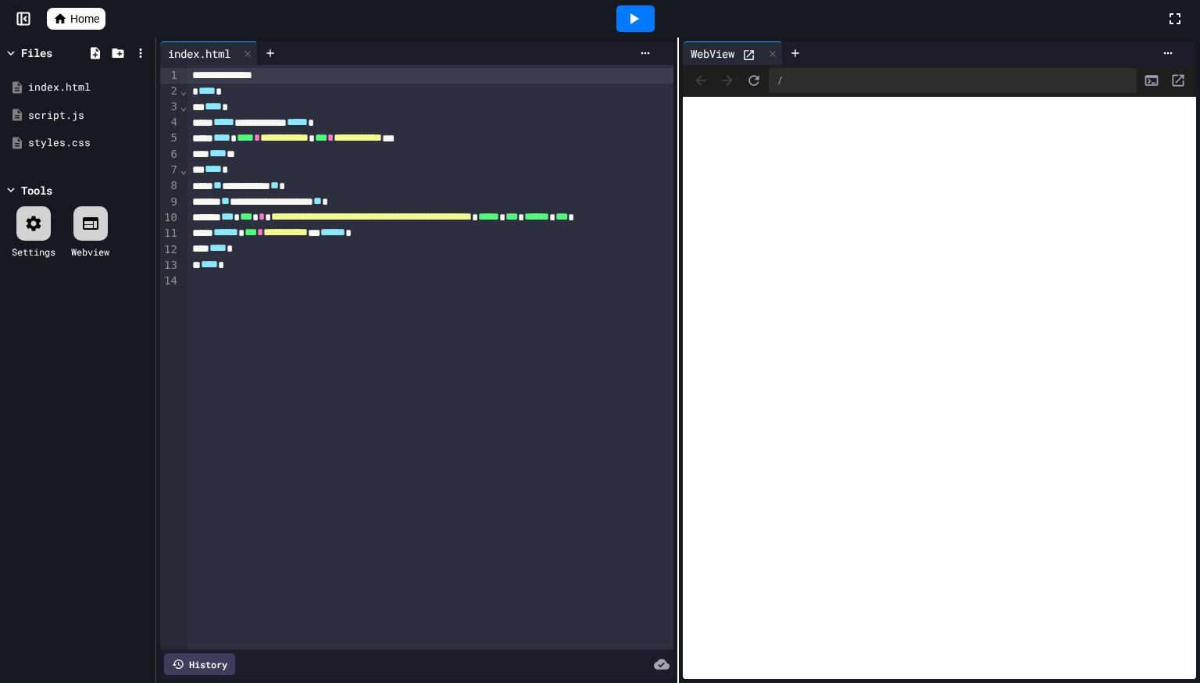
click at [86, 19] on span "Home" at bounding box center [84, 19] width 29 height 16
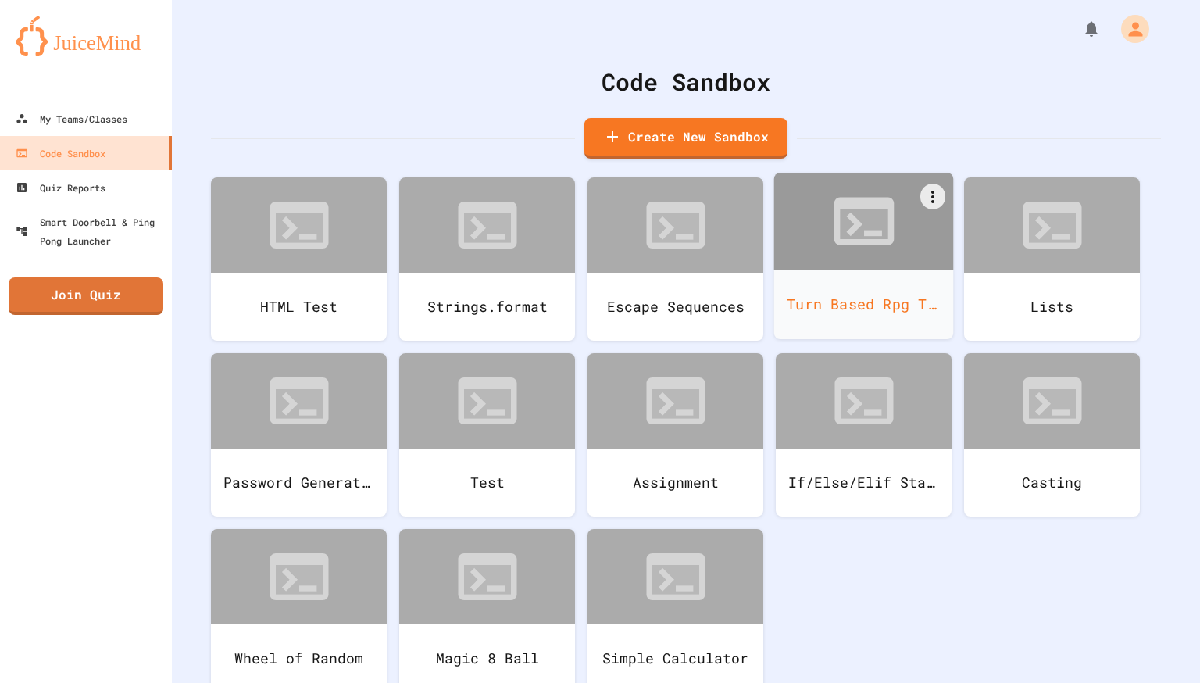
click at [886, 299] on div "Turn Based Rpg Test" at bounding box center [864, 304] width 180 height 70
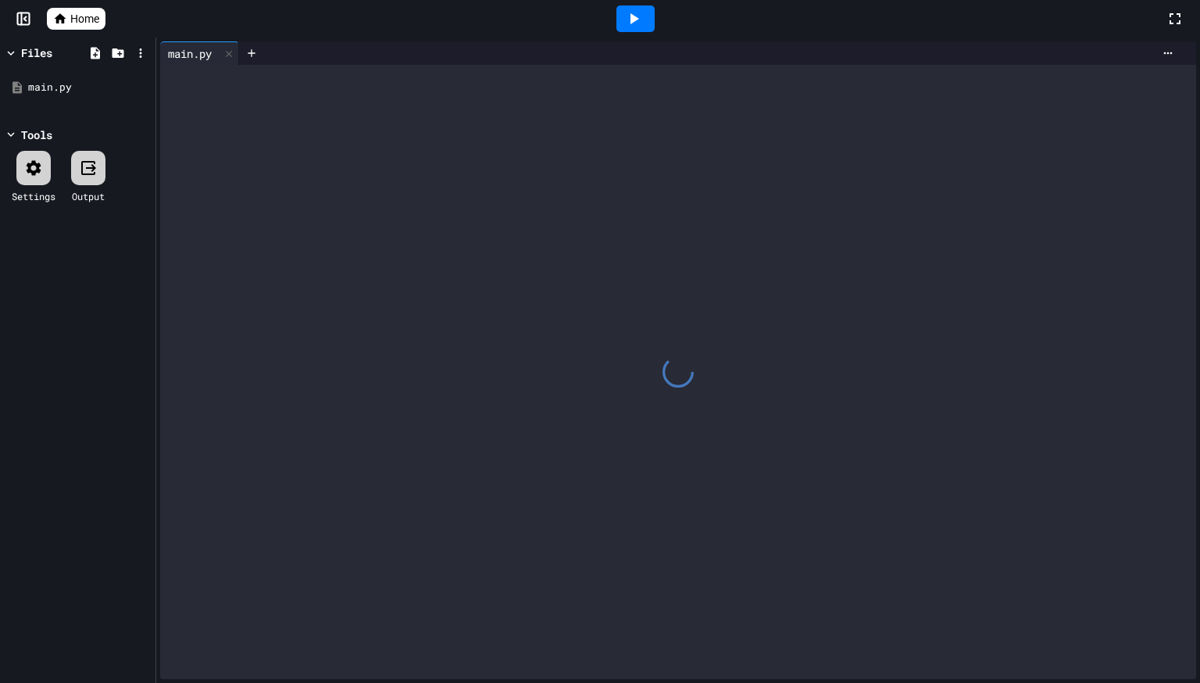
click at [88, 9] on link "Home" at bounding box center [76, 19] width 59 height 22
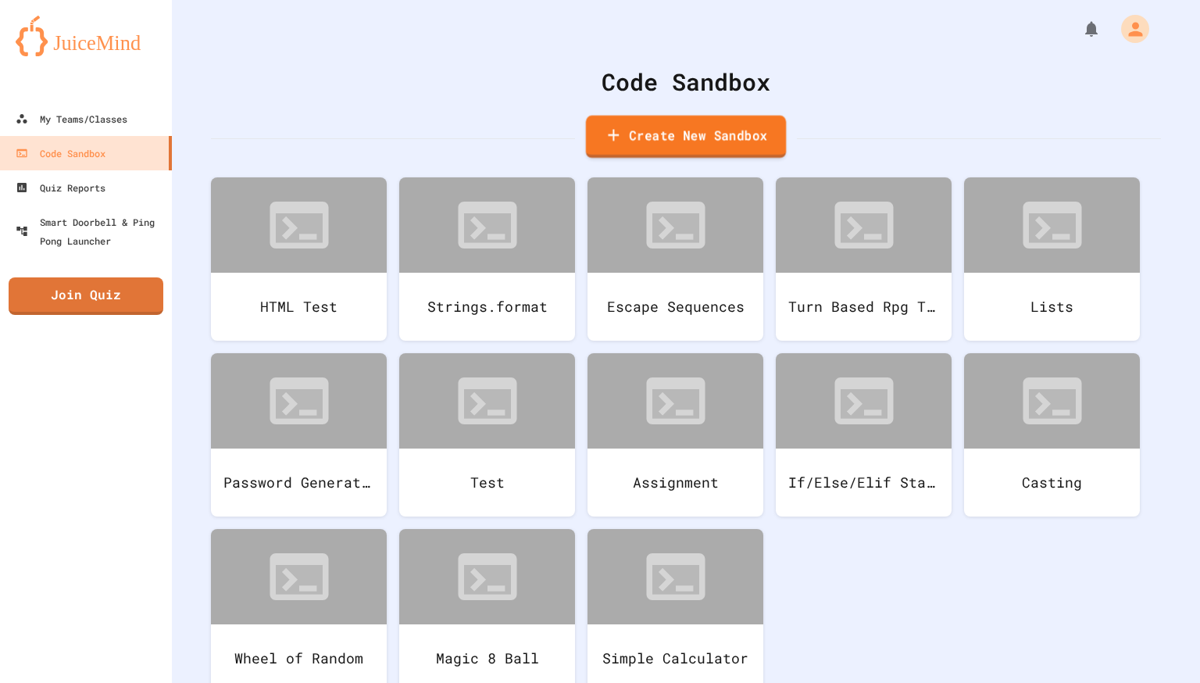
click at [674, 146] on link "Create New Sandbox" at bounding box center [686, 137] width 200 height 43
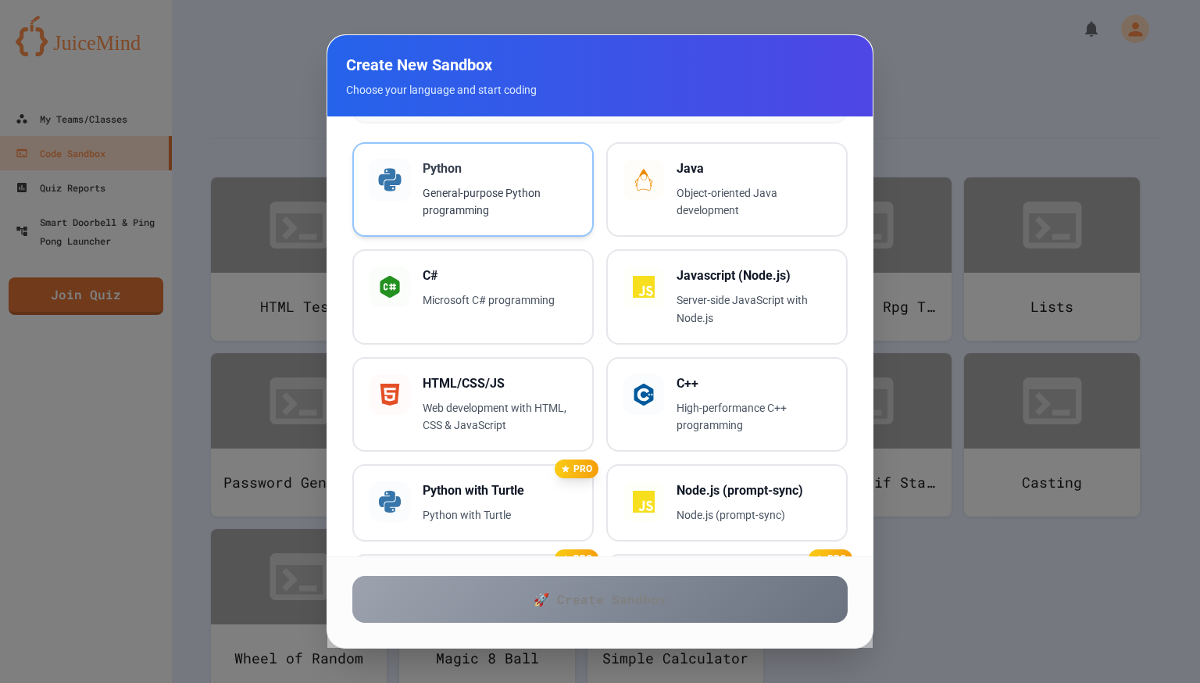
scroll to position [204, 0]
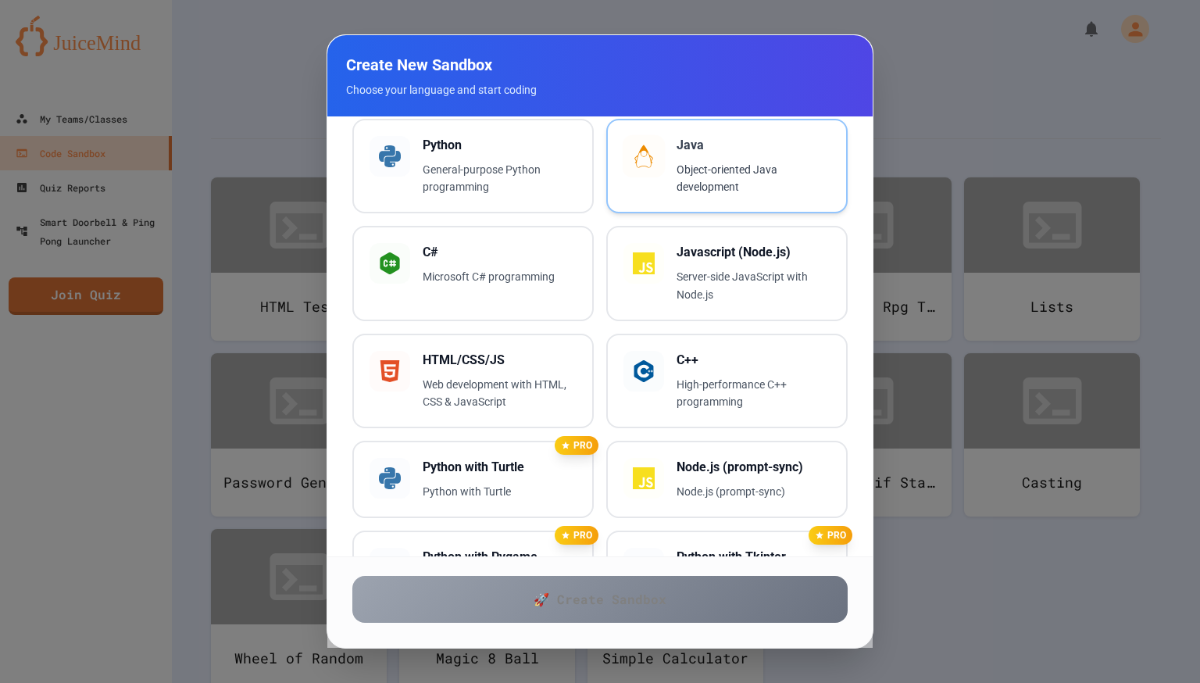
click at [697, 154] on div "Java Object-oriented Java development" at bounding box center [753, 166] width 154 height 61
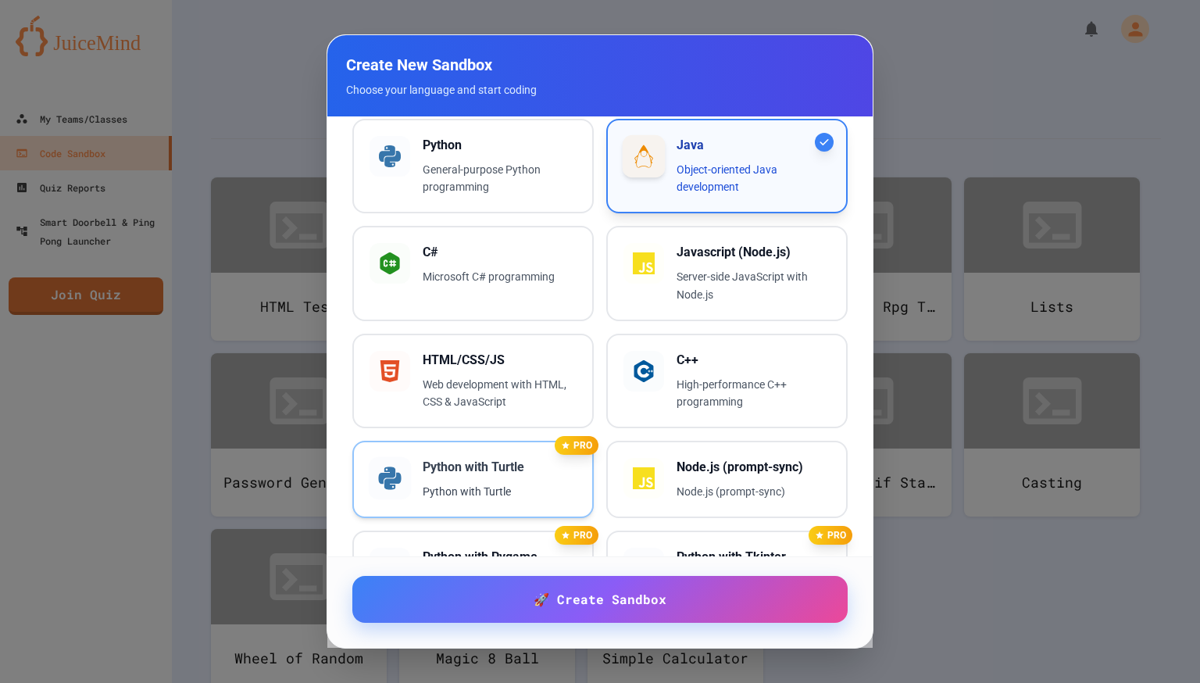
scroll to position [0, 0]
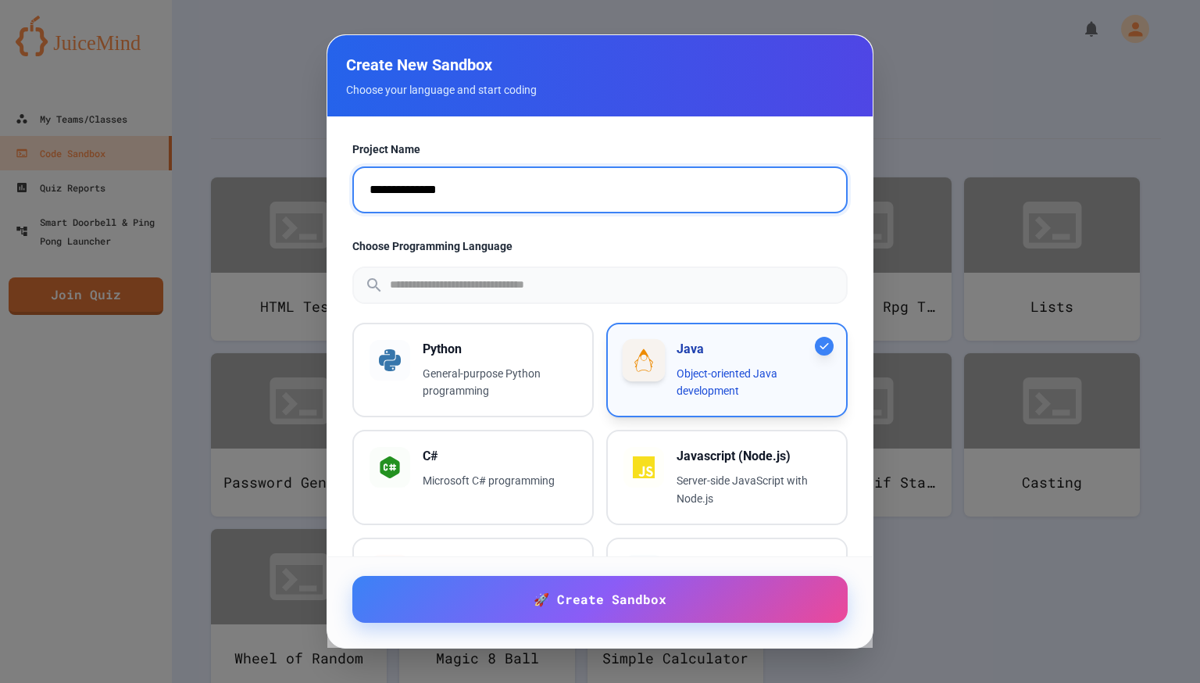
drag, startPoint x: 485, startPoint y: 184, endPoint x: 309, endPoint y: 185, distance: 176.5
click at [309, 185] on div "**********" at bounding box center [600, 341] width 1200 height 683
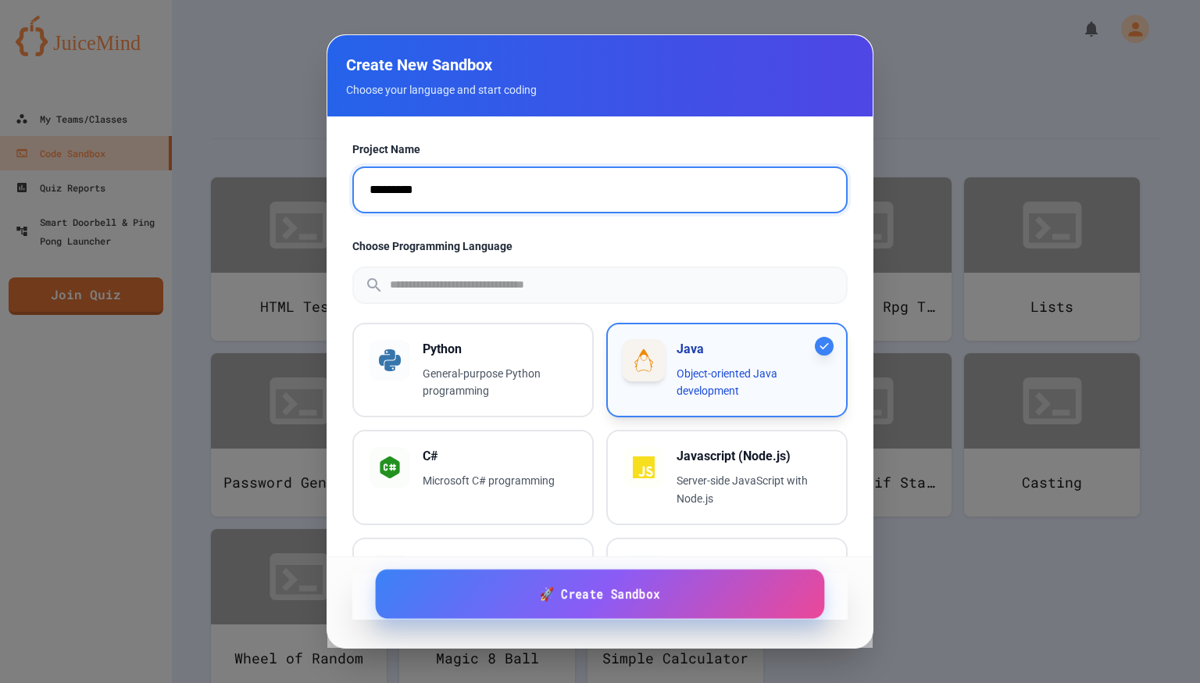
type input "*********"
click at [488, 592] on link "🚀 Create Sandbox" at bounding box center [600, 593] width 449 height 49
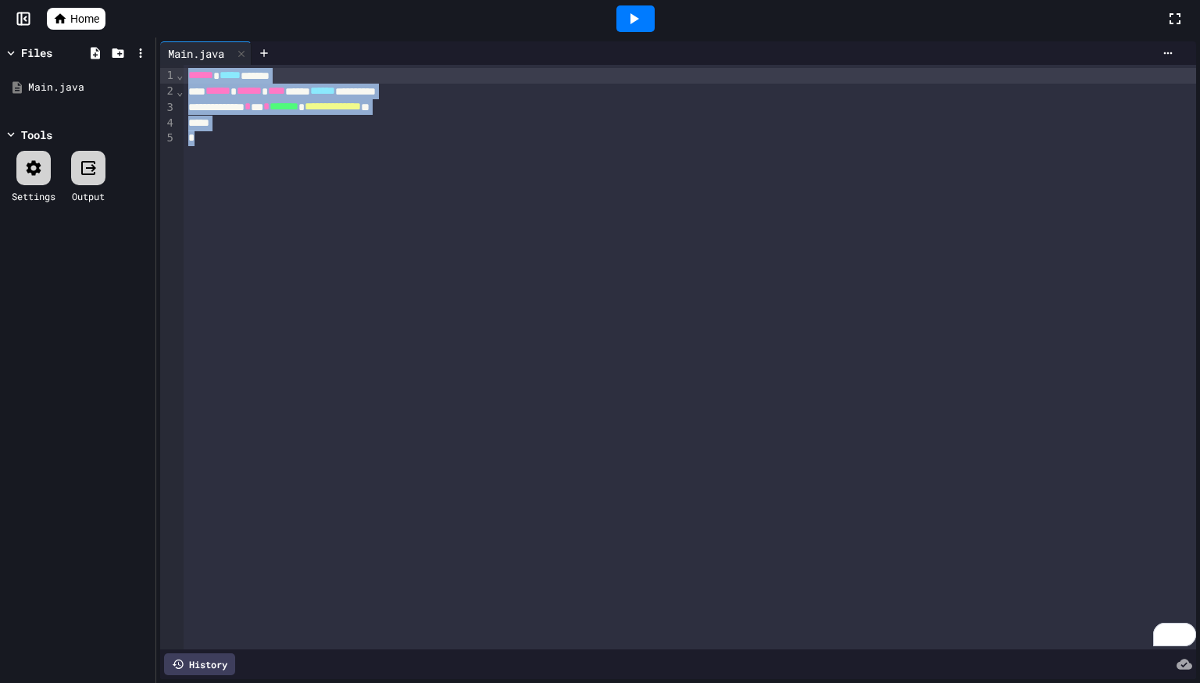
drag, startPoint x: 518, startPoint y: 152, endPoint x: 86, endPoint y: 45, distance: 445.0
click at [86, 45] on div "**********" at bounding box center [600, 359] width 1200 height 645
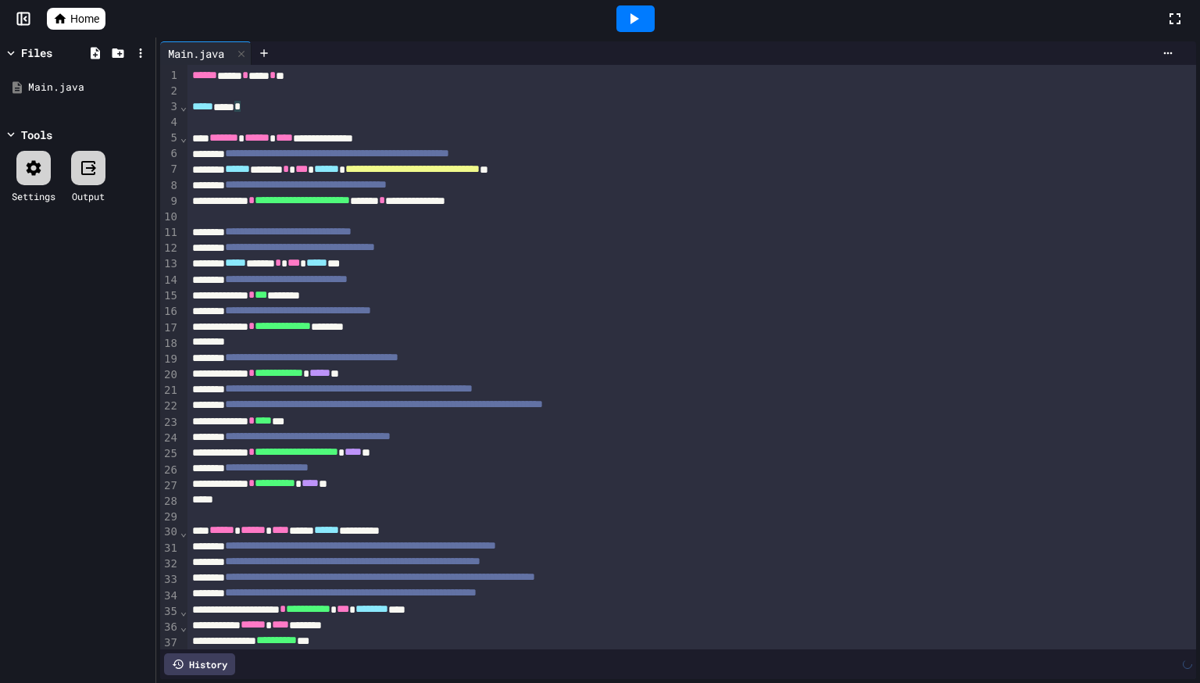
scroll to position [66, 0]
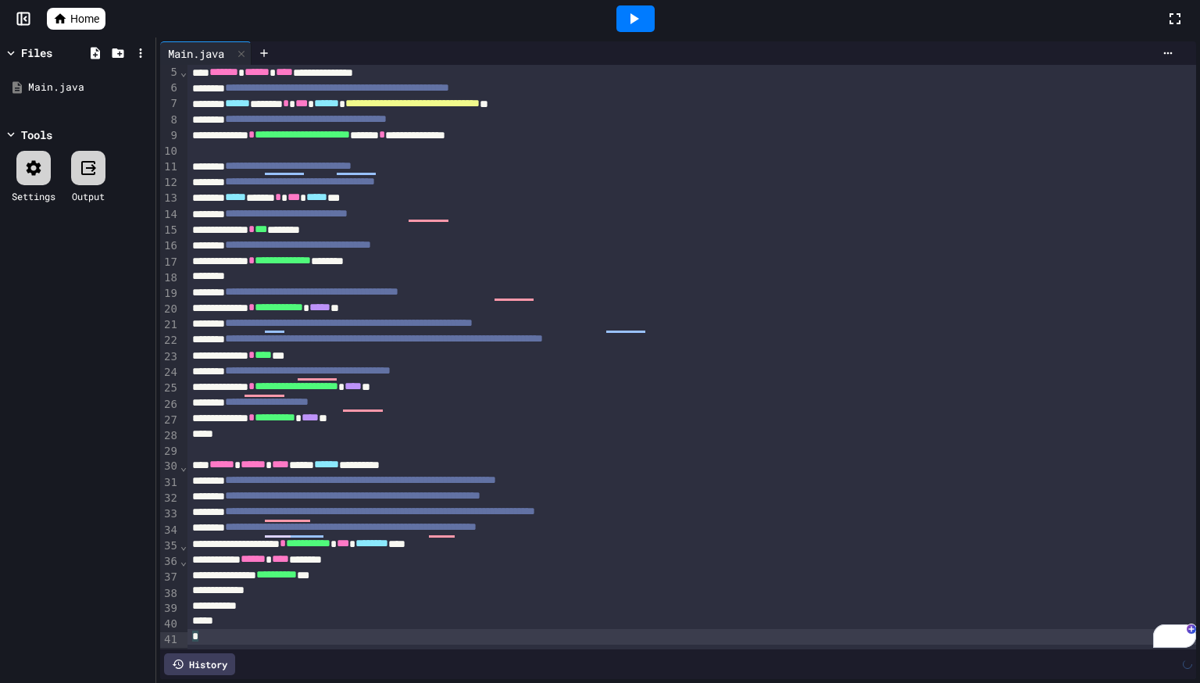
click at [631, 20] on icon at bounding box center [634, 18] width 9 height 11
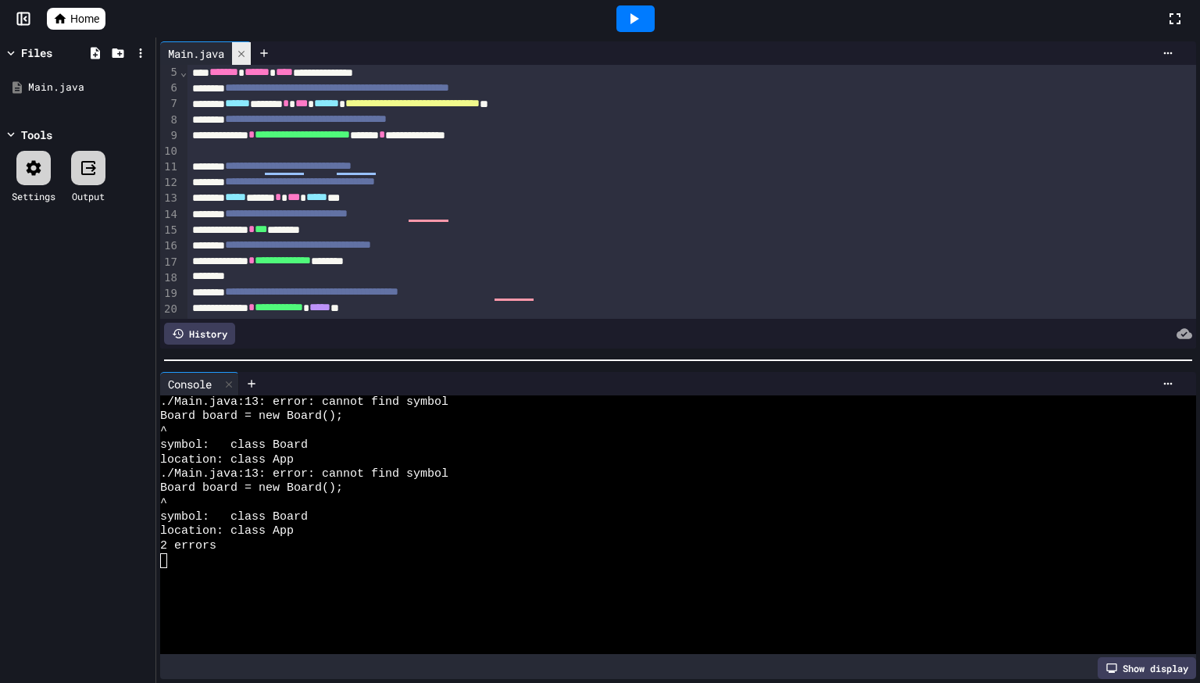
click at [239, 55] on icon at bounding box center [241, 53] width 11 height 11
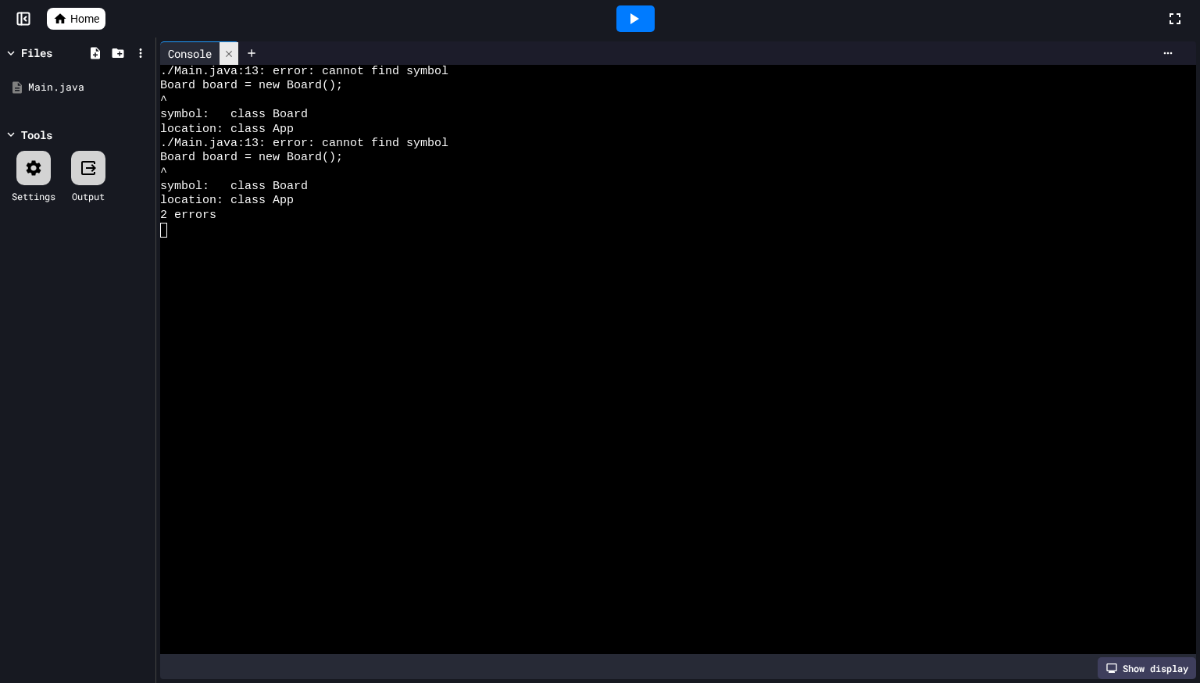
click at [223, 54] on div at bounding box center [229, 53] width 19 height 23
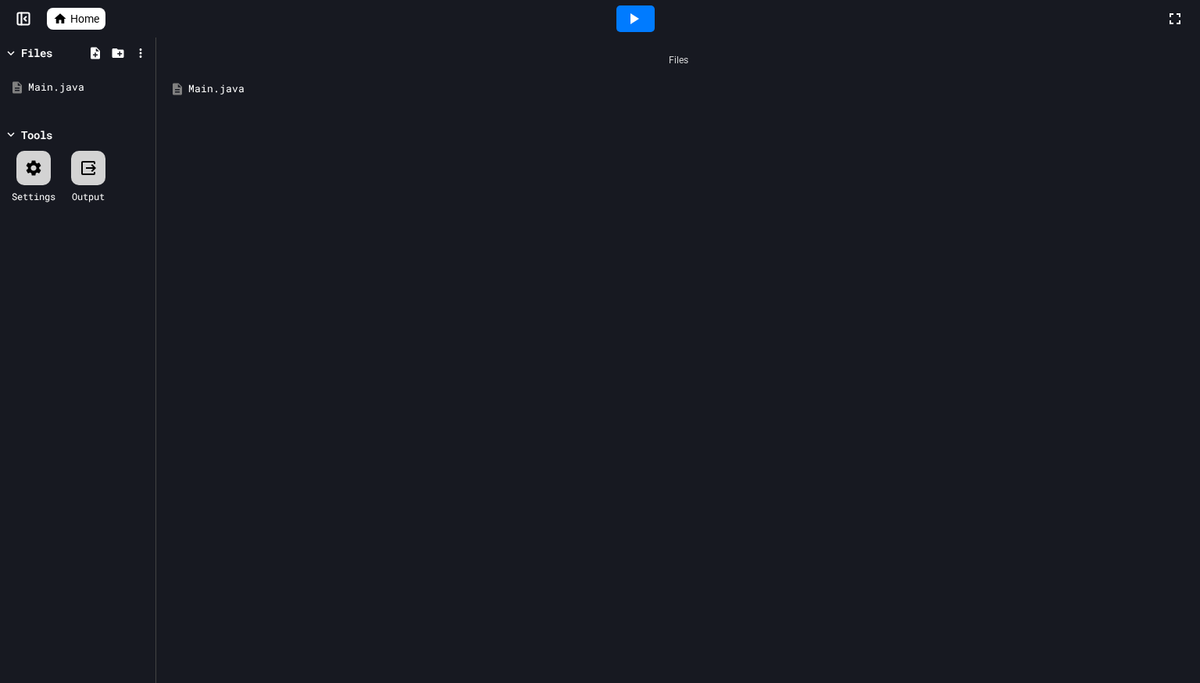
click at [66, 27] on link "Home" at bounding box center [76, 19] width 59 height 22
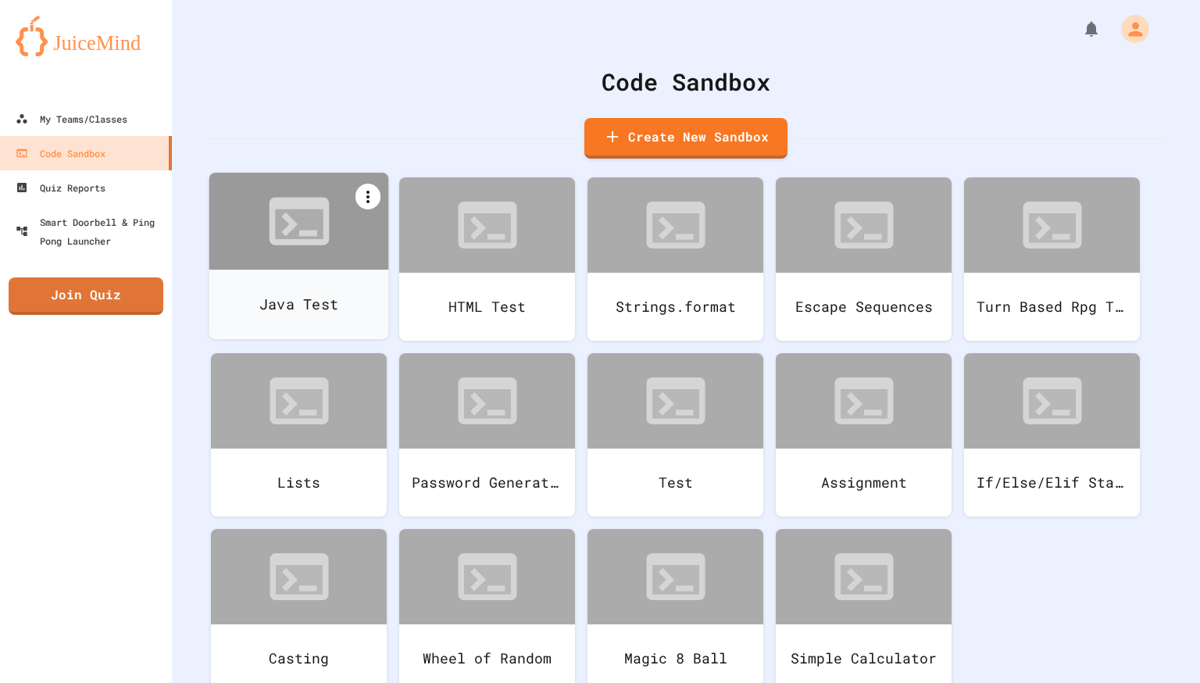
click at [362, 195] on icon at bounding box center [368, 196] width 19 height 19
click at [392, 262] on div at bounding box center [382, 257] width 28 height 19
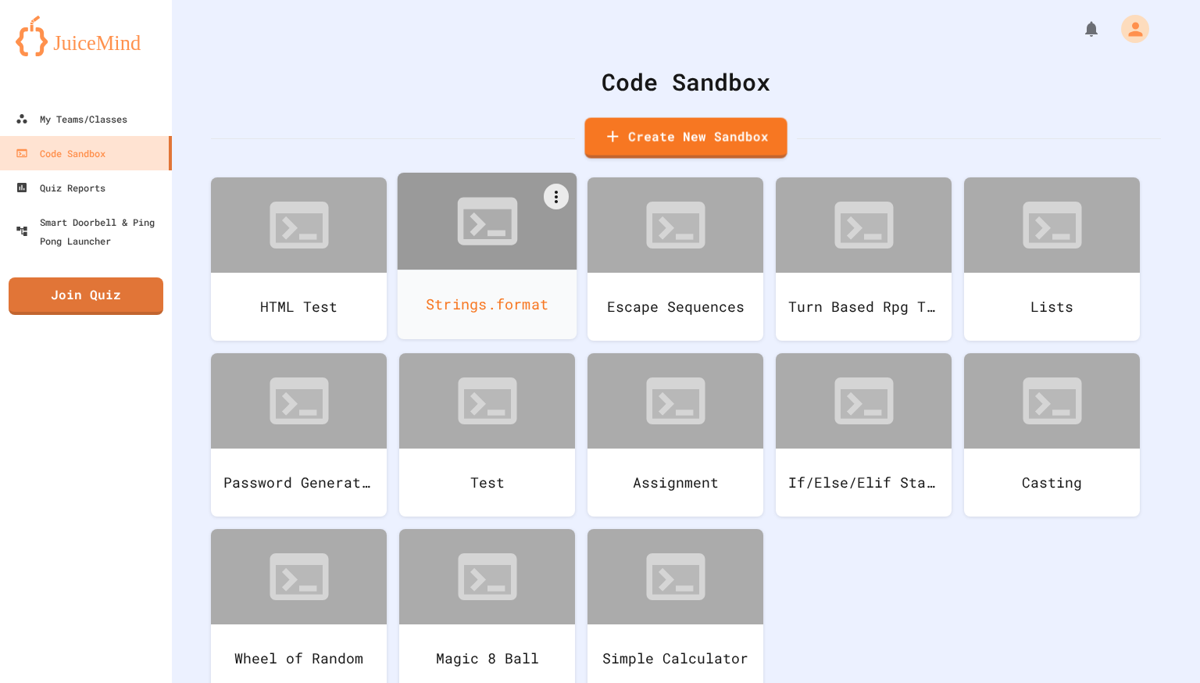
click at [437, 266] on div at bounding box center [488, 221] width 180 height 97
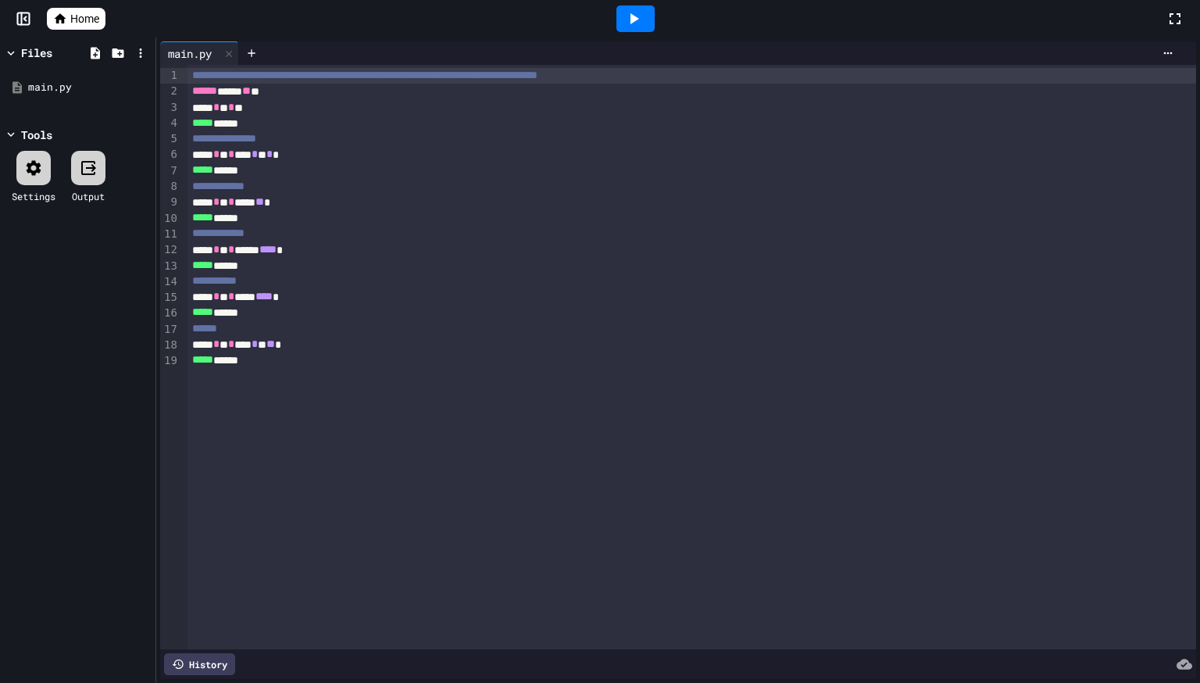
click at [87, 24] on span "Home" at bounding box center [84, 19] width 29 height 16
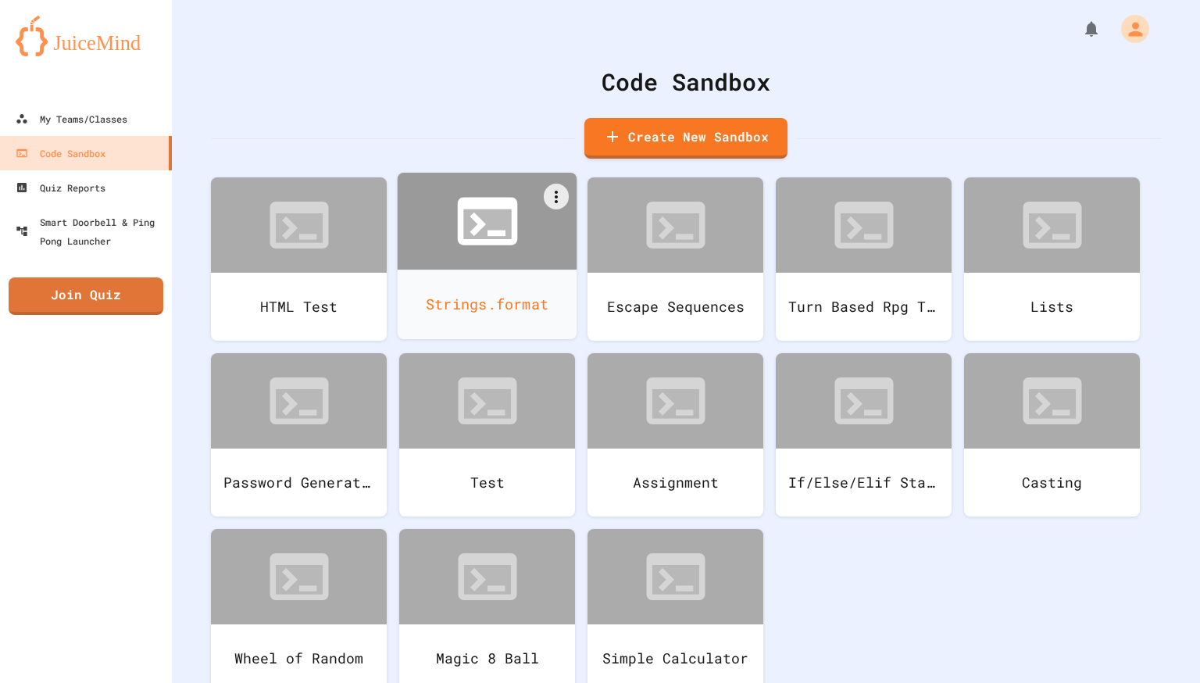
click at [484, 234] on icon at bounding box center [487, 224] width 48 height 30
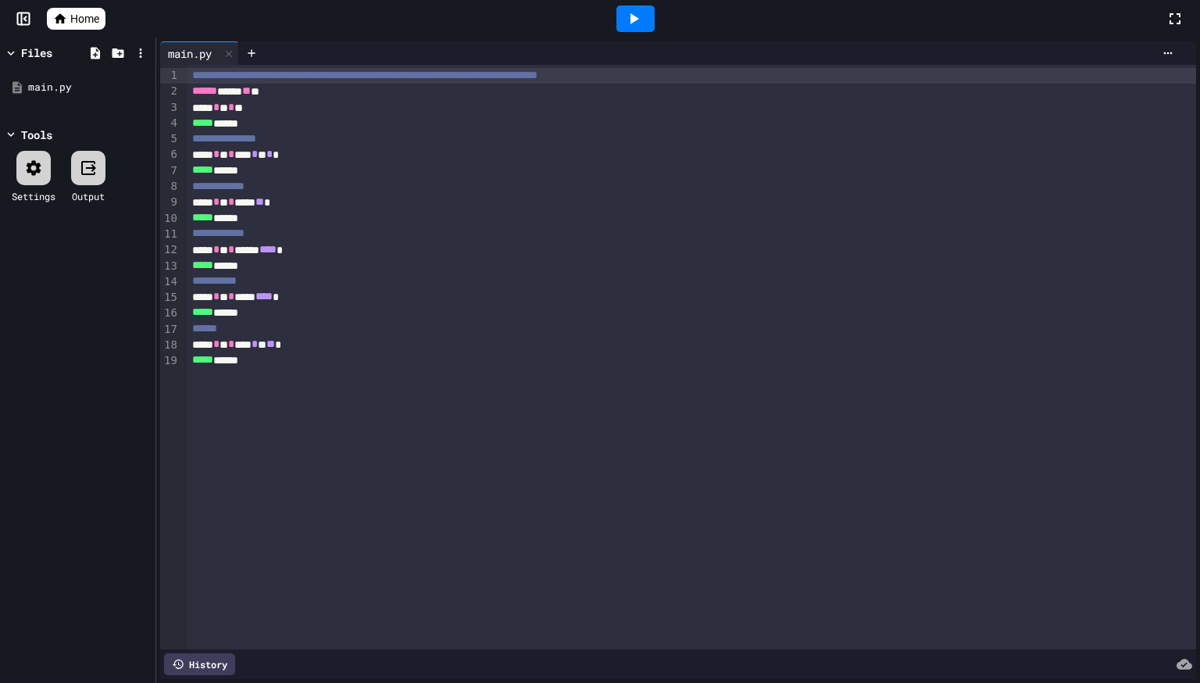
click at [92, 22] on span "Home" at bounding box center [84, 19] width 29 height 16
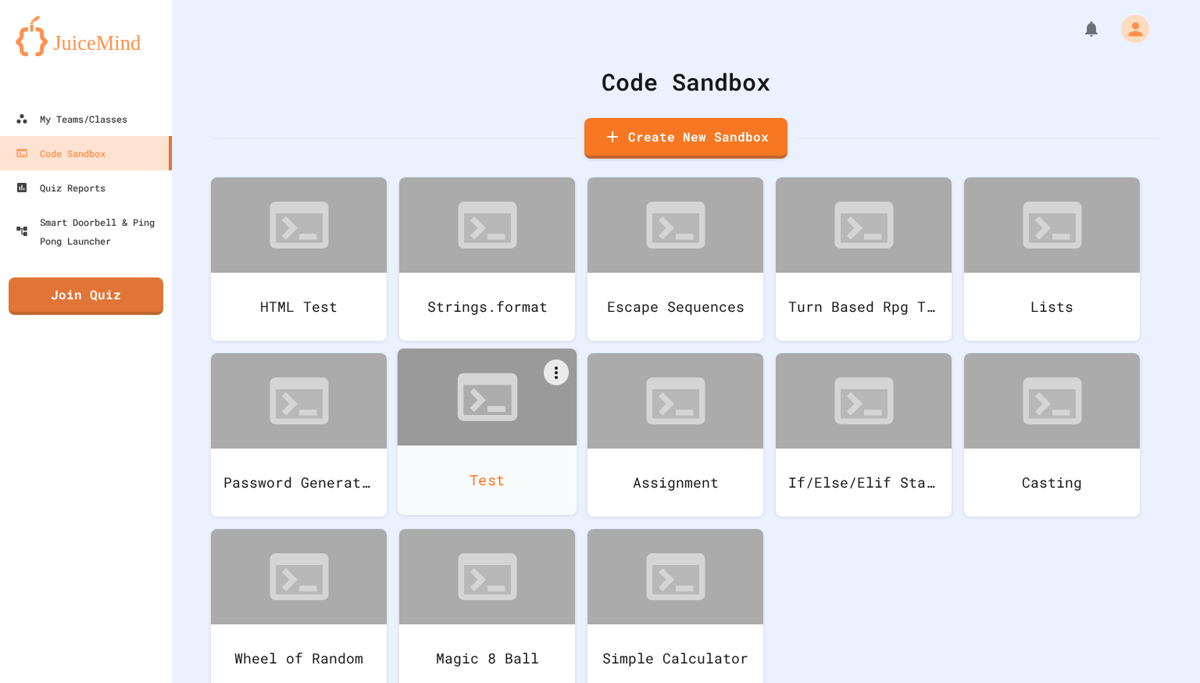
click at [541, 414] on div at bounding box center [488, 396] width 180 height 97
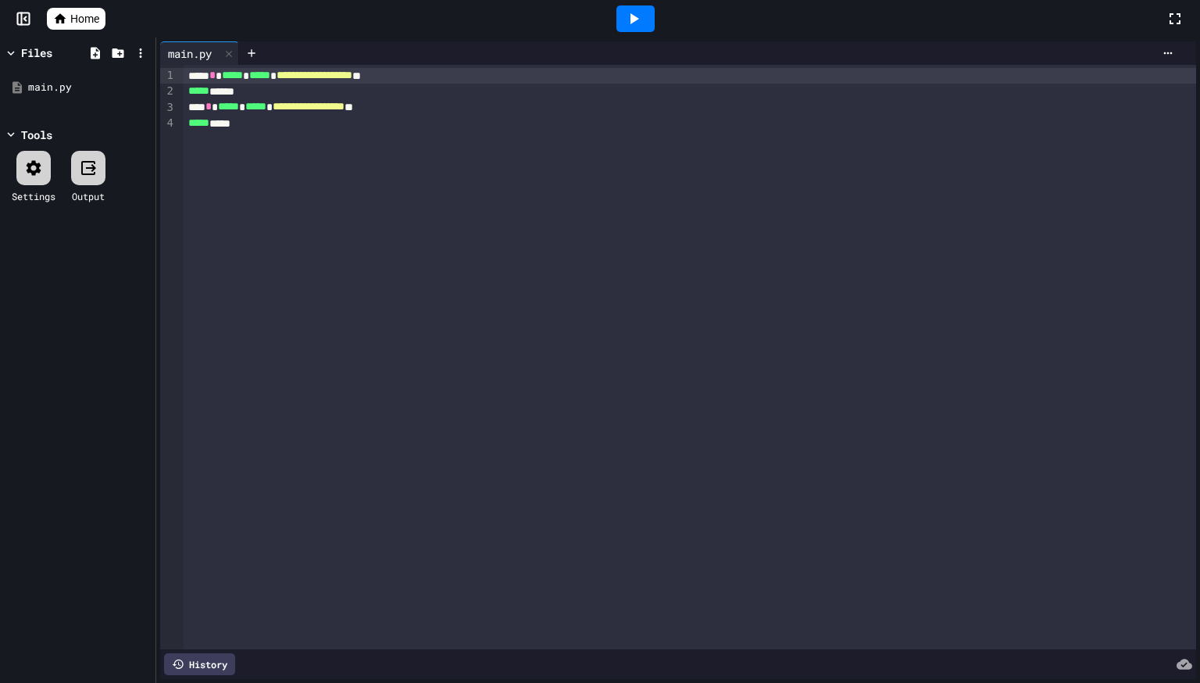
click at [106, 29] on div at bounding box center [635, 19] width 1060 height 42
click at [97, 21] on span "Home" at bounding box center [84, 19] width 29 height 16
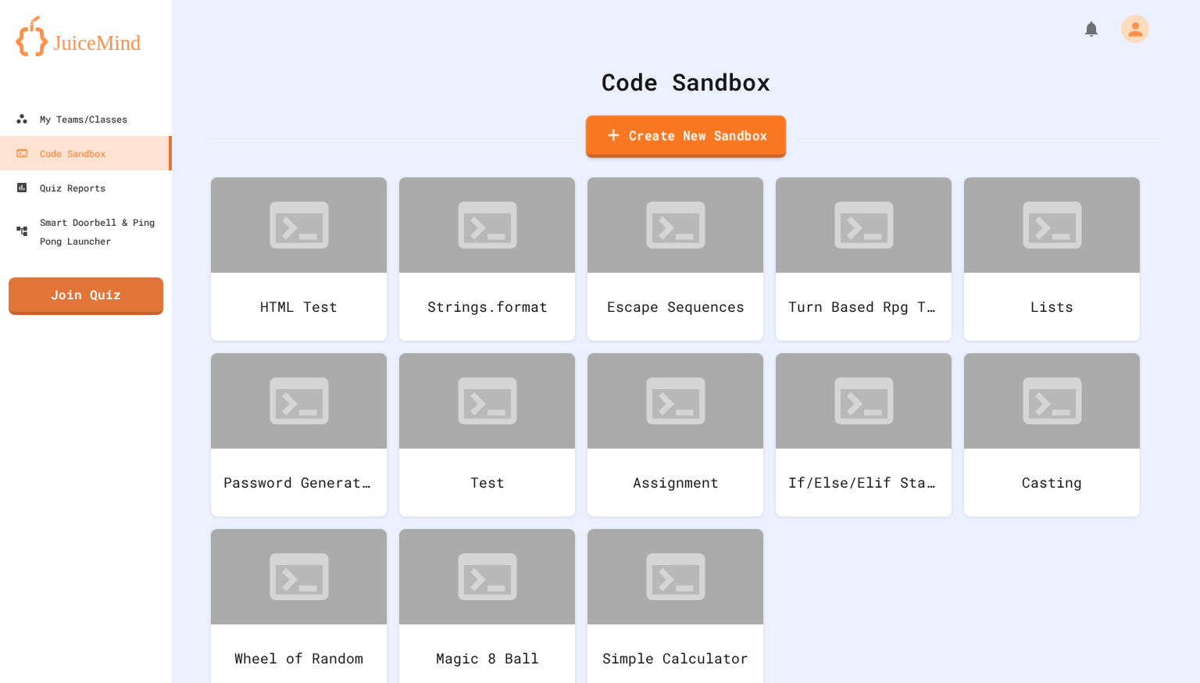
click at [628, 141] on link "Create New Sandbox" at bounding box center [686, 137] width 200 height 43
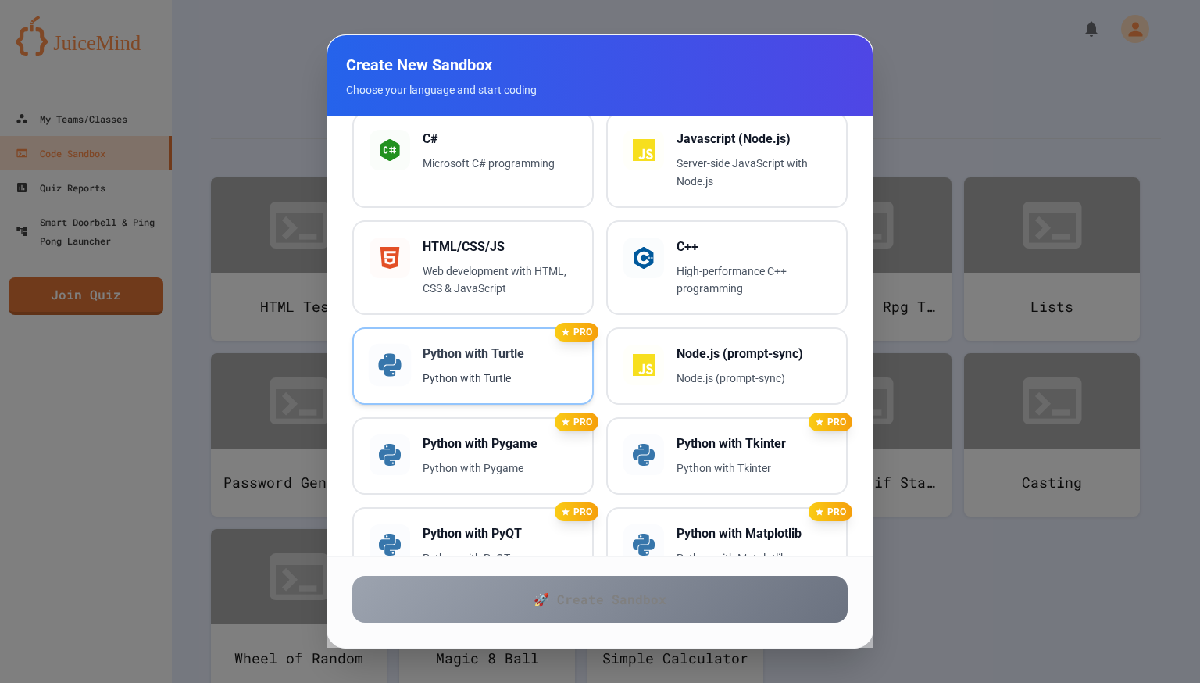
scroll to position [328, 0]
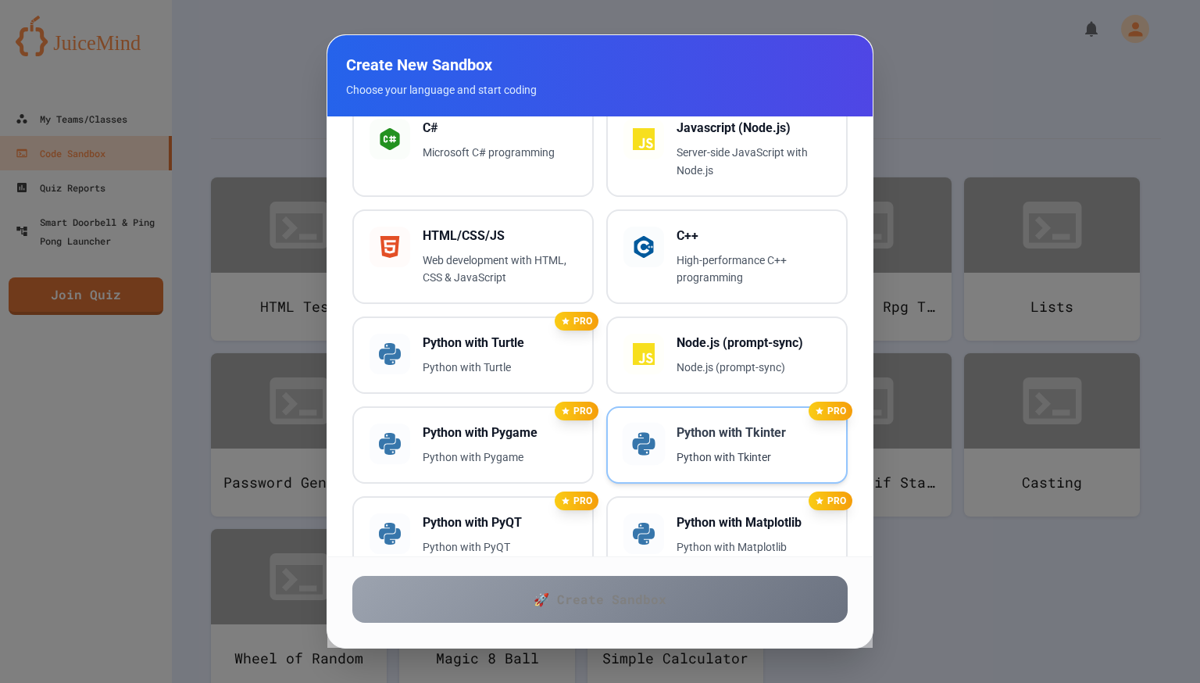
click at [757, 460] on p "Python with Tkinter" at bounding box center [753, 457] width 154 height 18
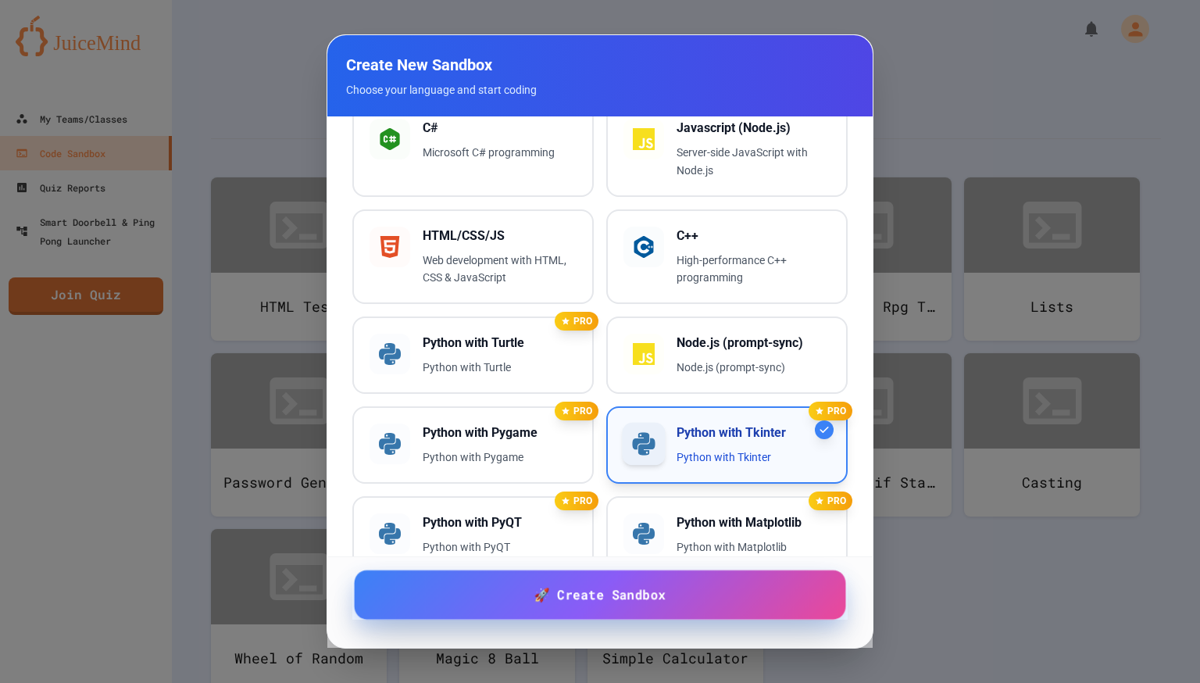
click at [673, 591] on link "🚀 Create Sandbox" at bounding box center [599, 594] width 491 height 49
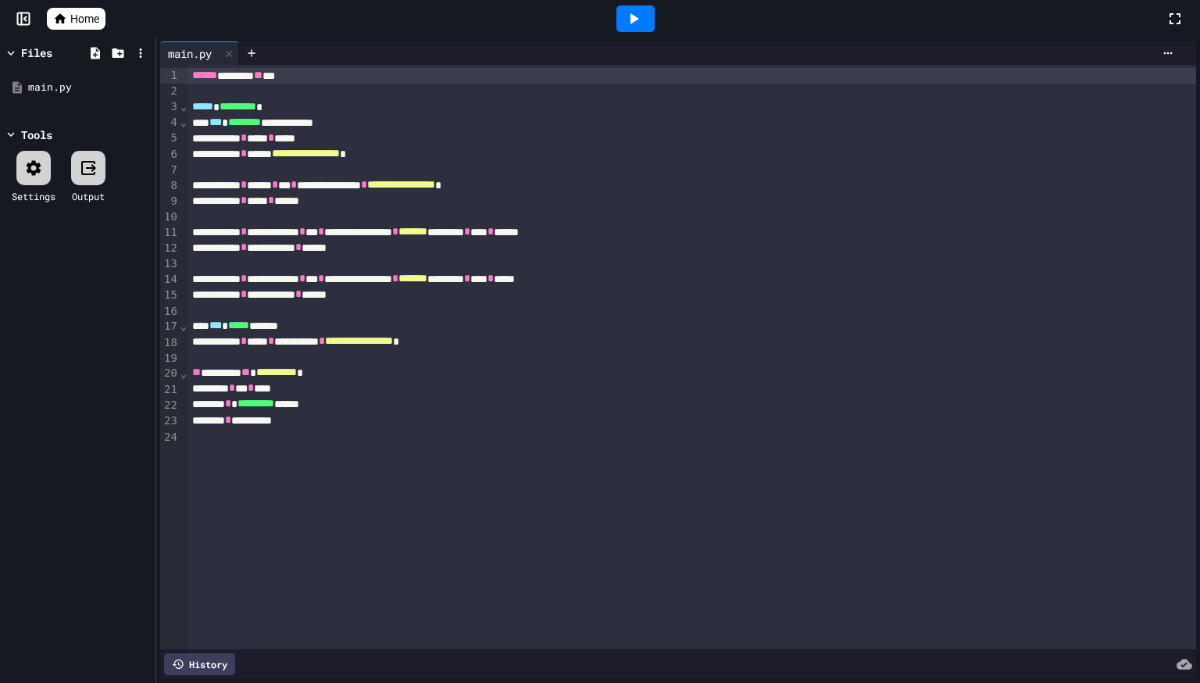
click at [94, 28] on link "Home" at bounding box center [76, 19] width 59 height 22
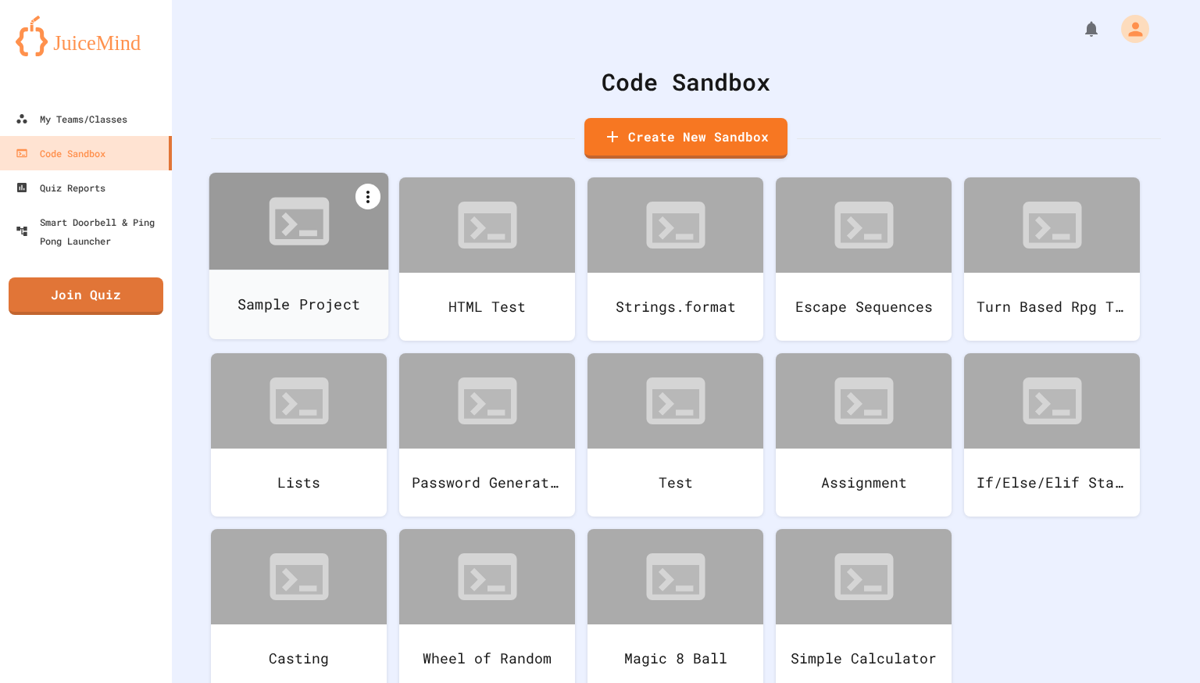
click at [374, 200] on icon at bounding box center [368, 196] width 19 height 19
click at [386, 230] on icon at bounding box center [377, 229] width 19 height 19
type input "*"
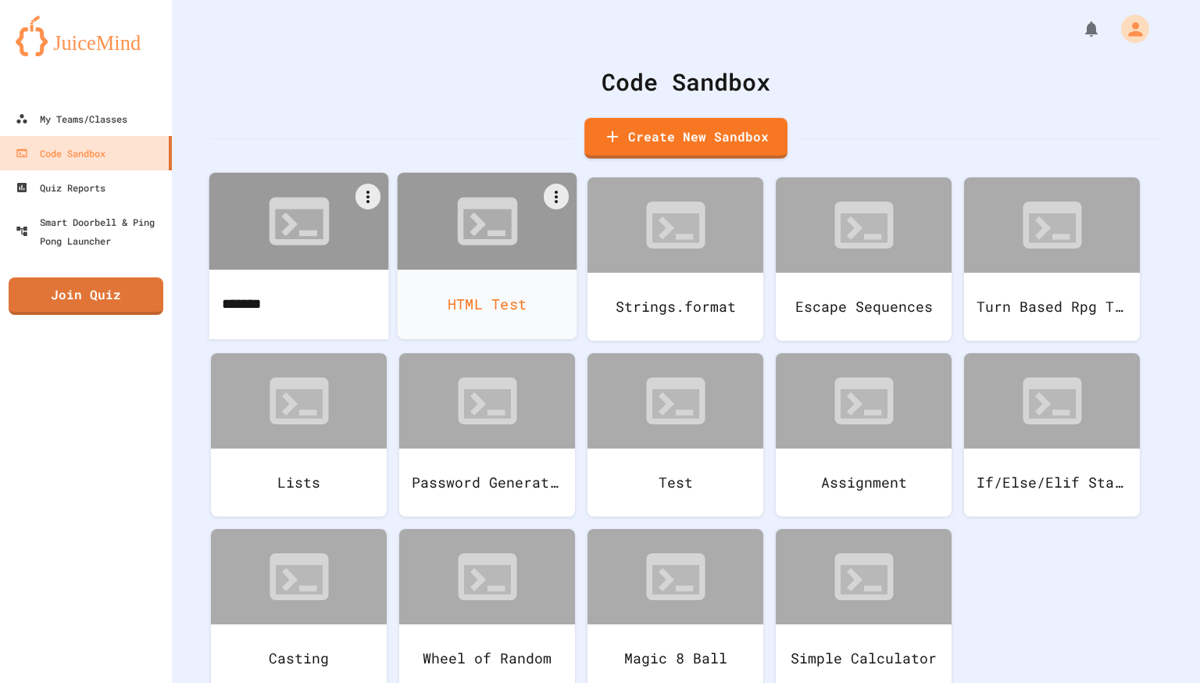
type input "*******"
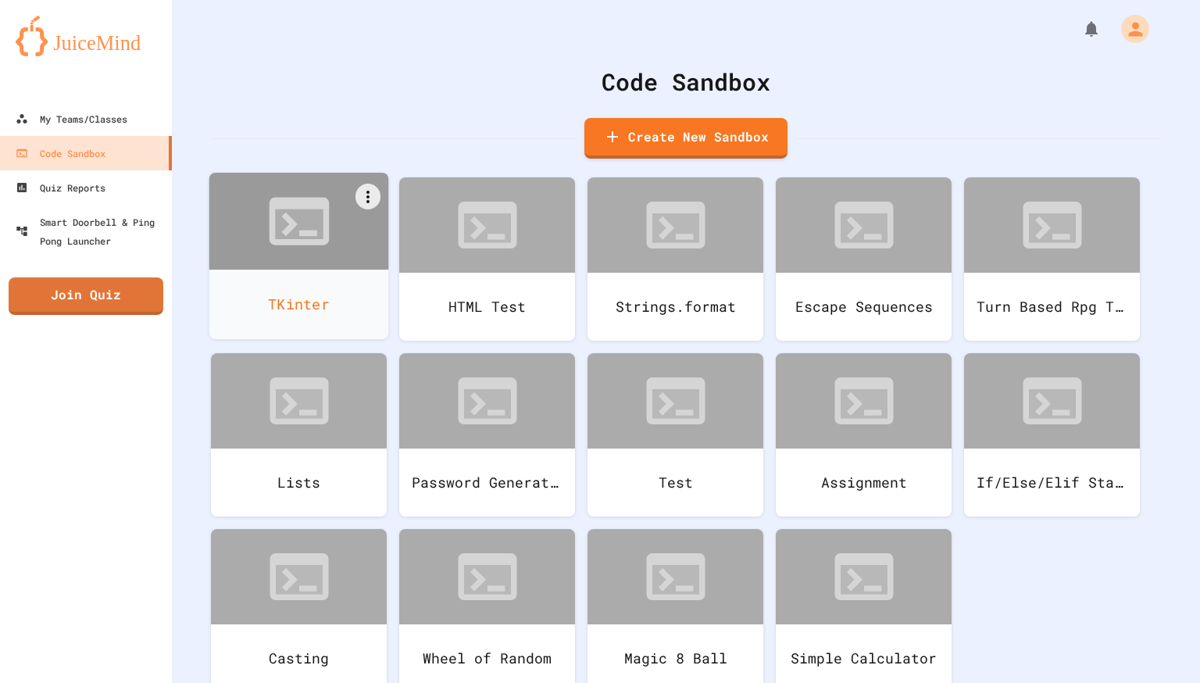
click at [340, 257] on div at bounding box center [299, 221] width 180 height 97
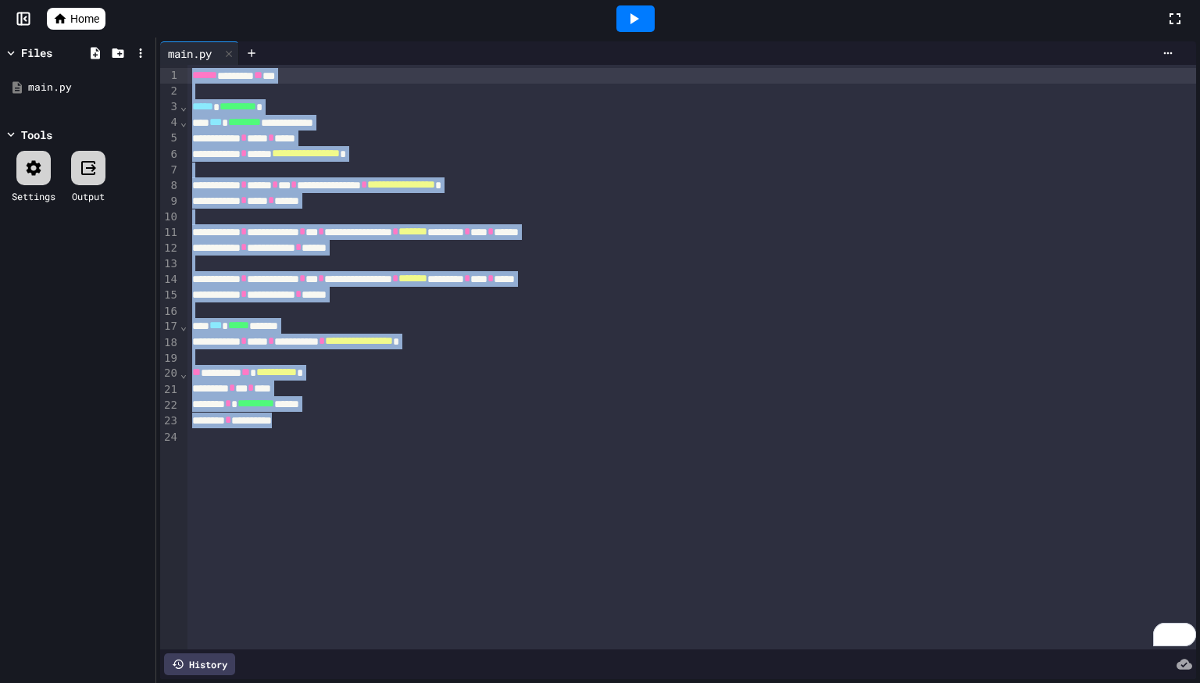
drag, startPoint x: 549, startPoint y: 424, endPoint x: 68, endPoint y: -57, distance: 680.5
click at [68, 0] on html "**********" at bounding box center [600, 341] width 1200 height 683
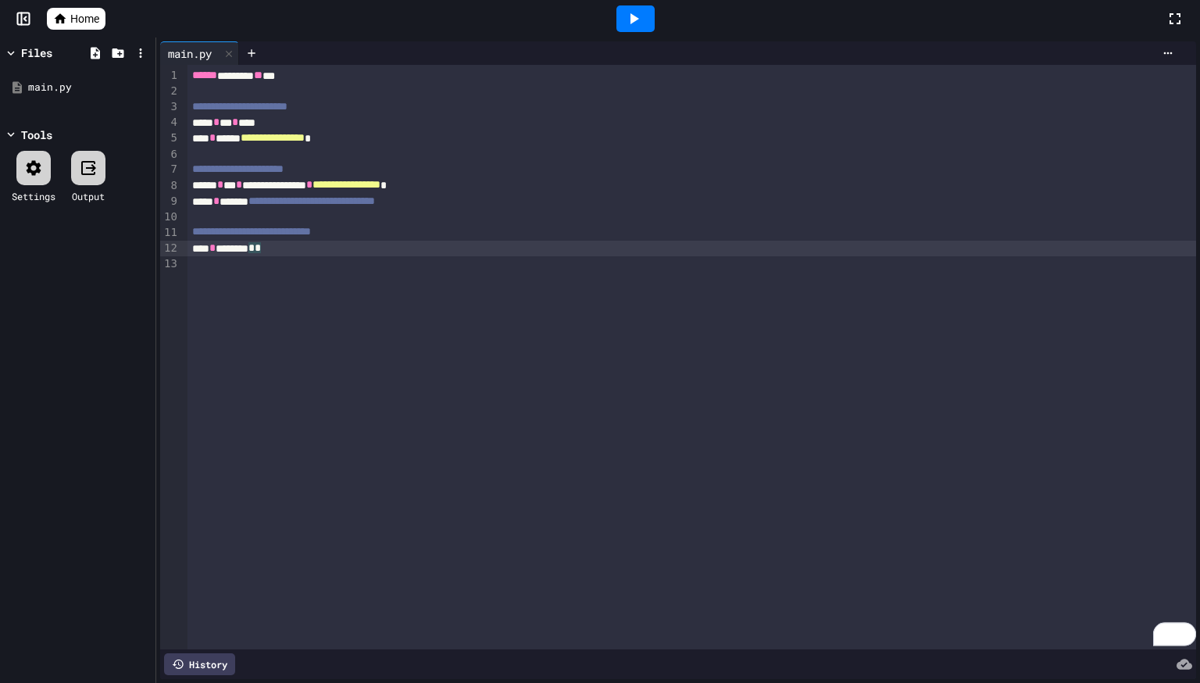
click at [634, 27] on icon at bounding box center [633, 18] width 19 height 19
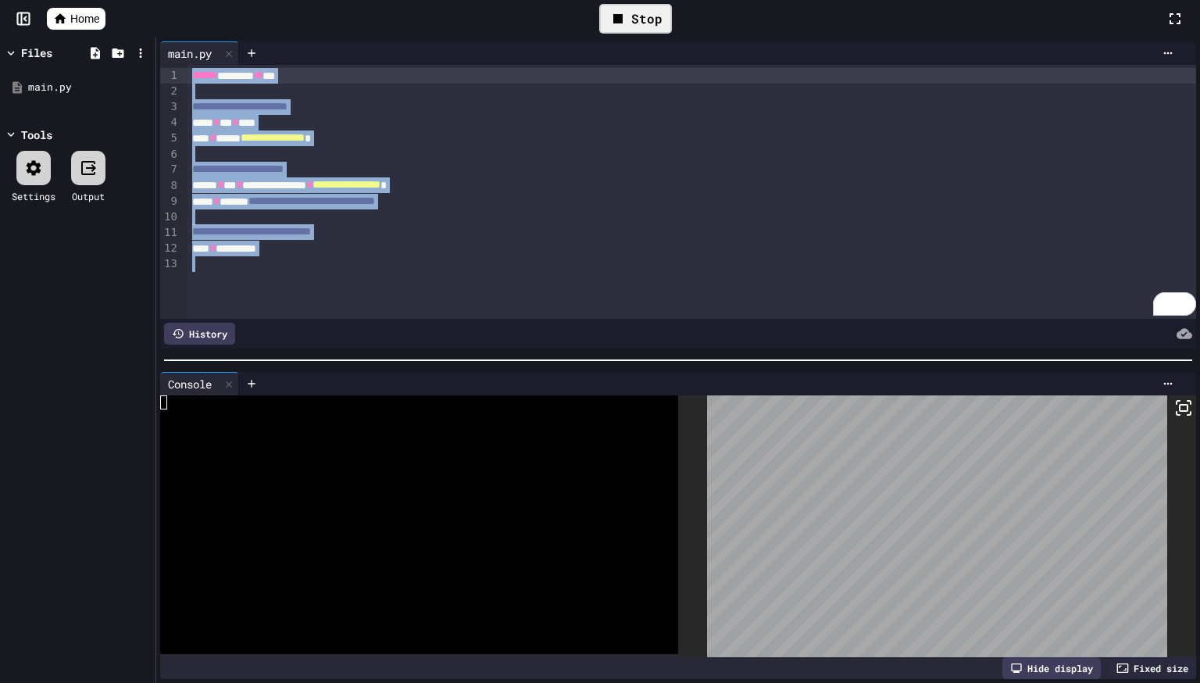
drag, startPoint x: 367, startPoint y: 259, endPoint x: 166, endPoint y: 70, distance: 275.7
click at [166, 70] on div "**********" at bounding box center [678, 192] width 1036 height 254
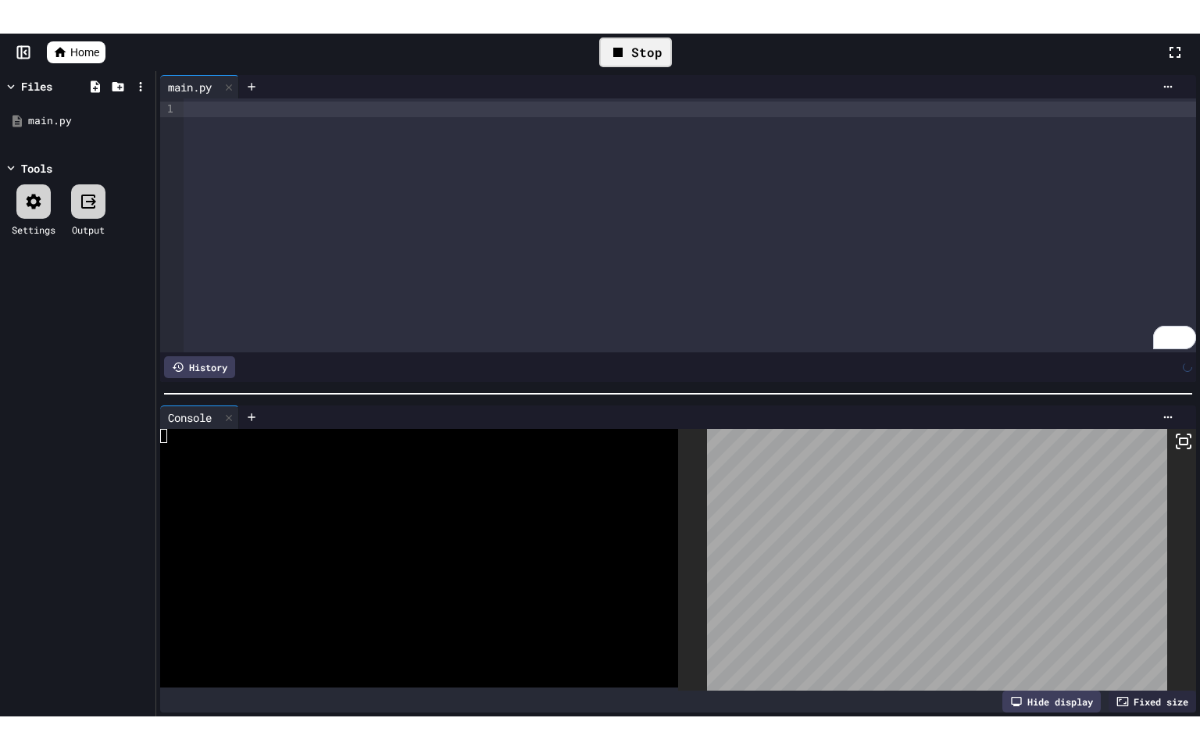
scroll to position [1087, 0]
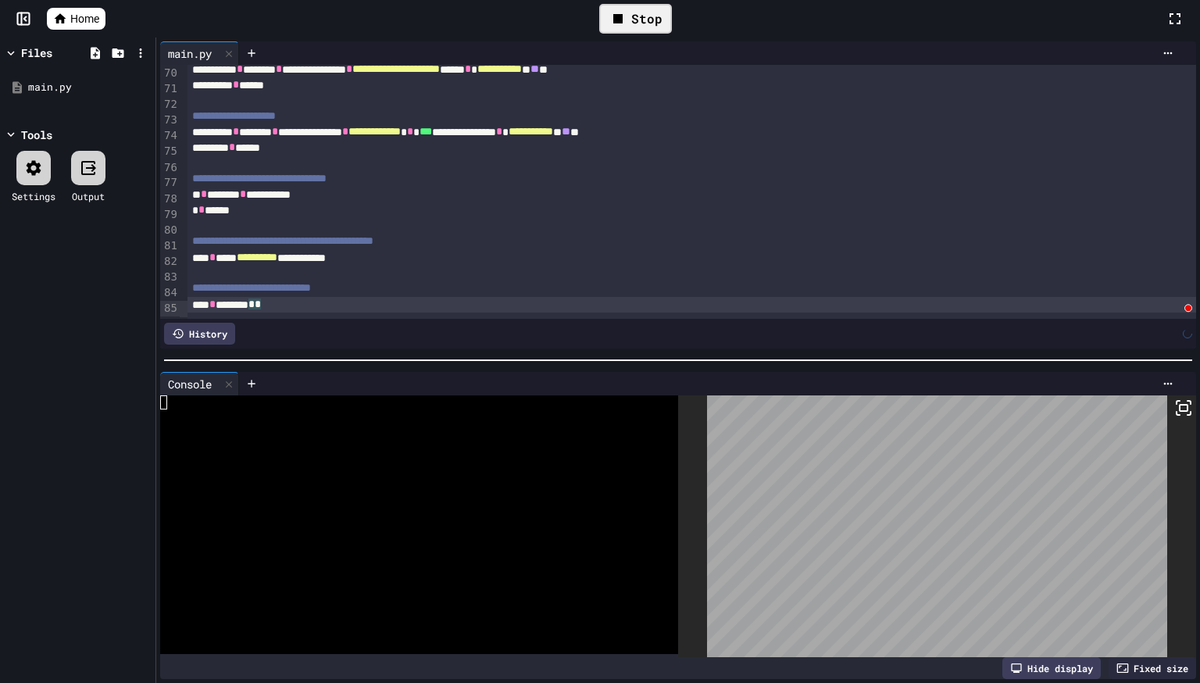
click at [626, 18] on icon at bounding box center [618, 18] width 19 height 19
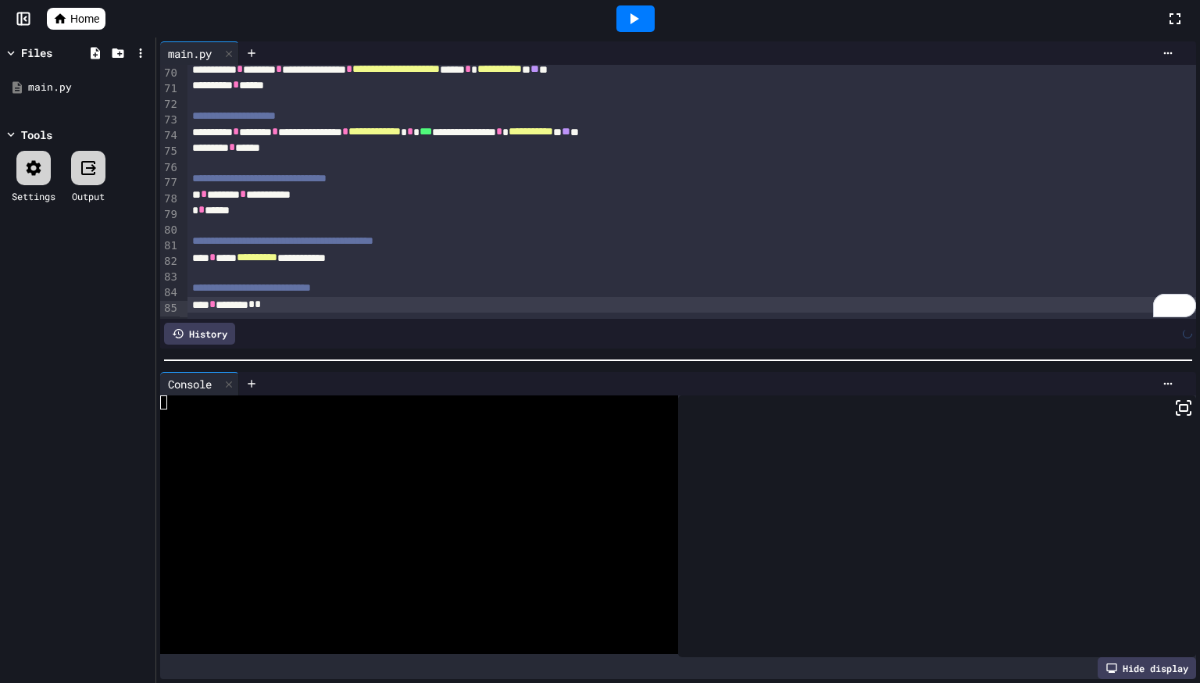
click at [626, 18] on icon at bounding box center [633, 18] width 19 height 19
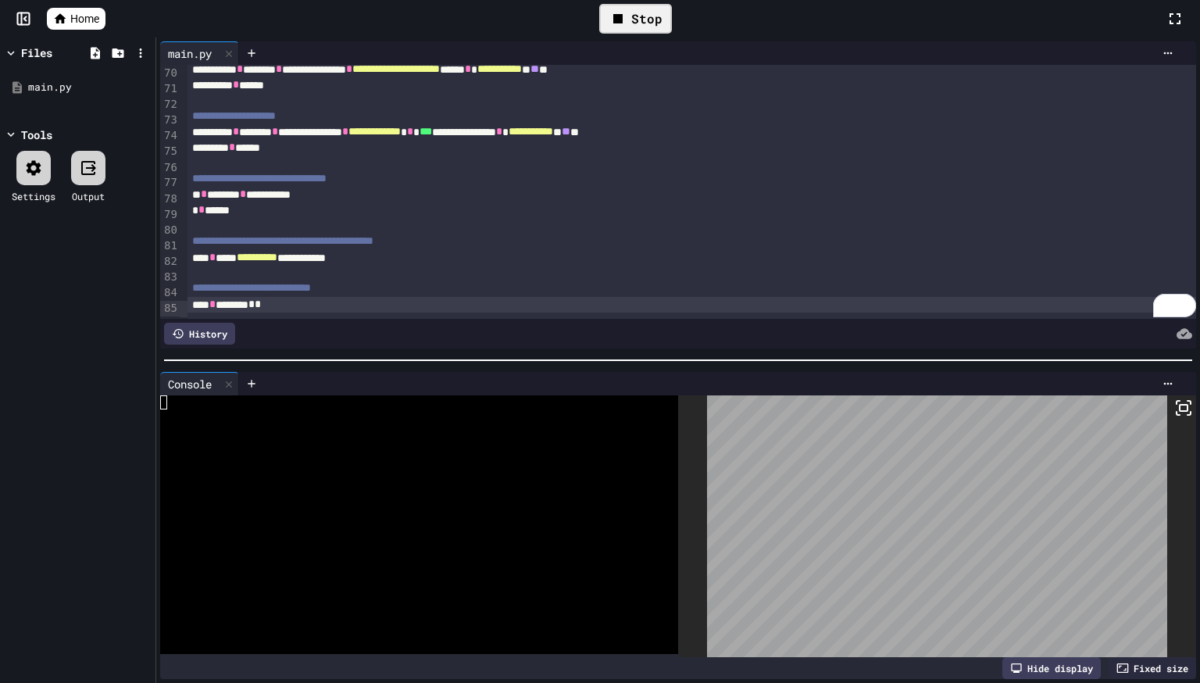
click at [1177, 407] on icon at bounding box center [1183, 407] width 19 height 19
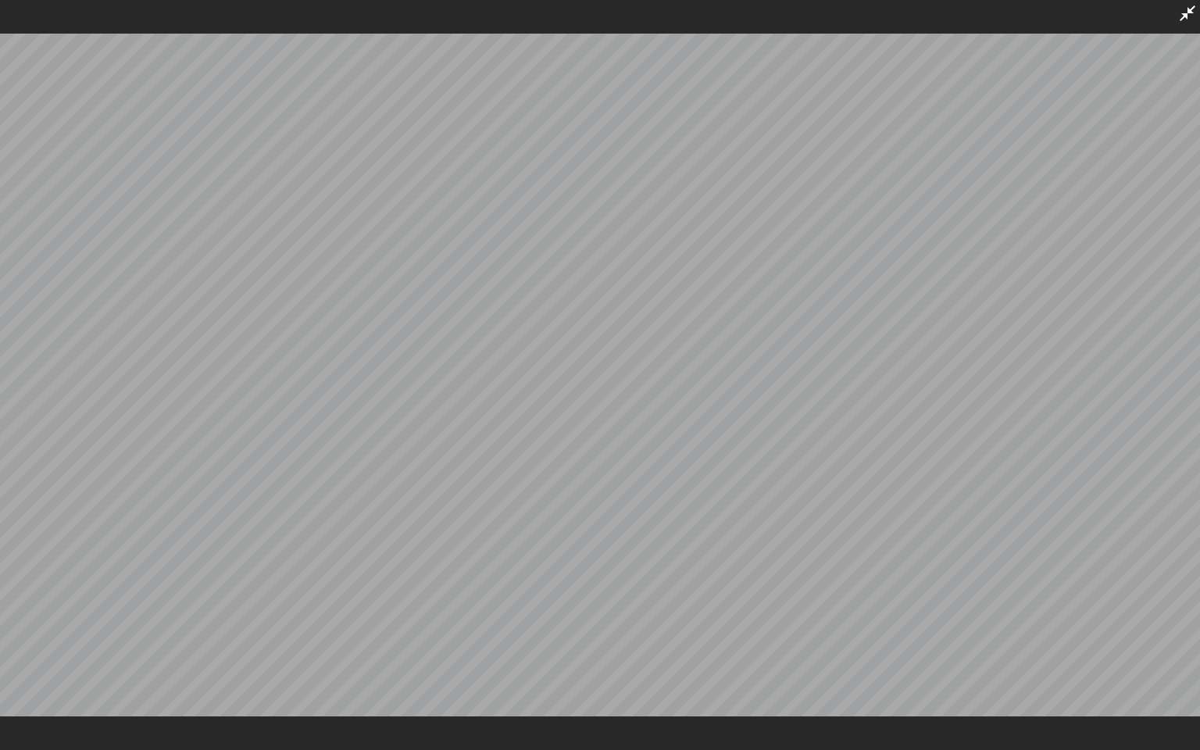
scroll to position [115, 0]
click at [1173, 9] on div at bounding box center [600, 375] width 1200 height 750
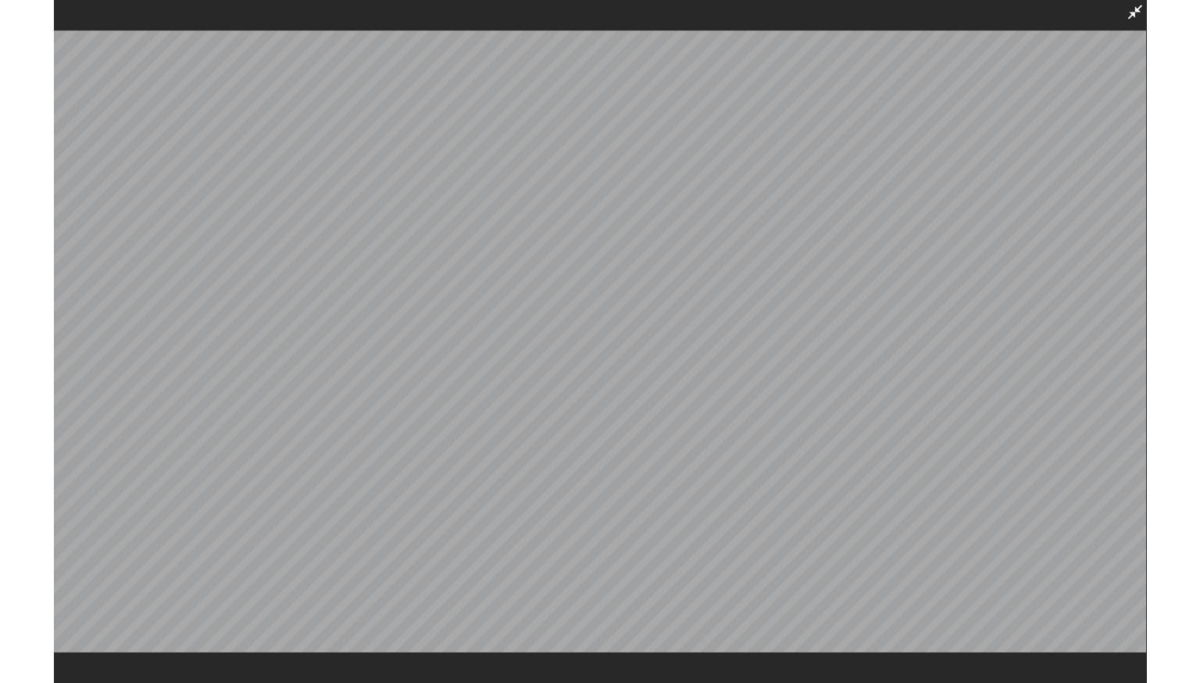
scroll to position [762, 0]
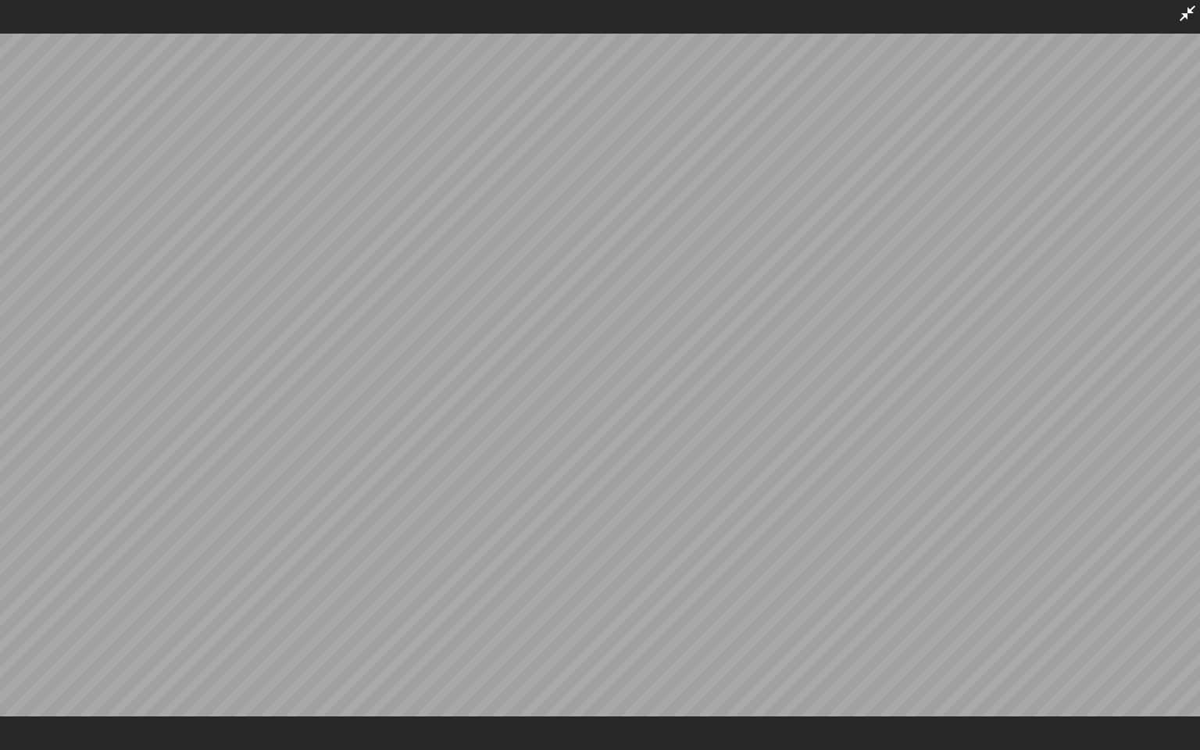
click at [1192, 19] on icon at bounding box center [1187, 13] width 19 height 19
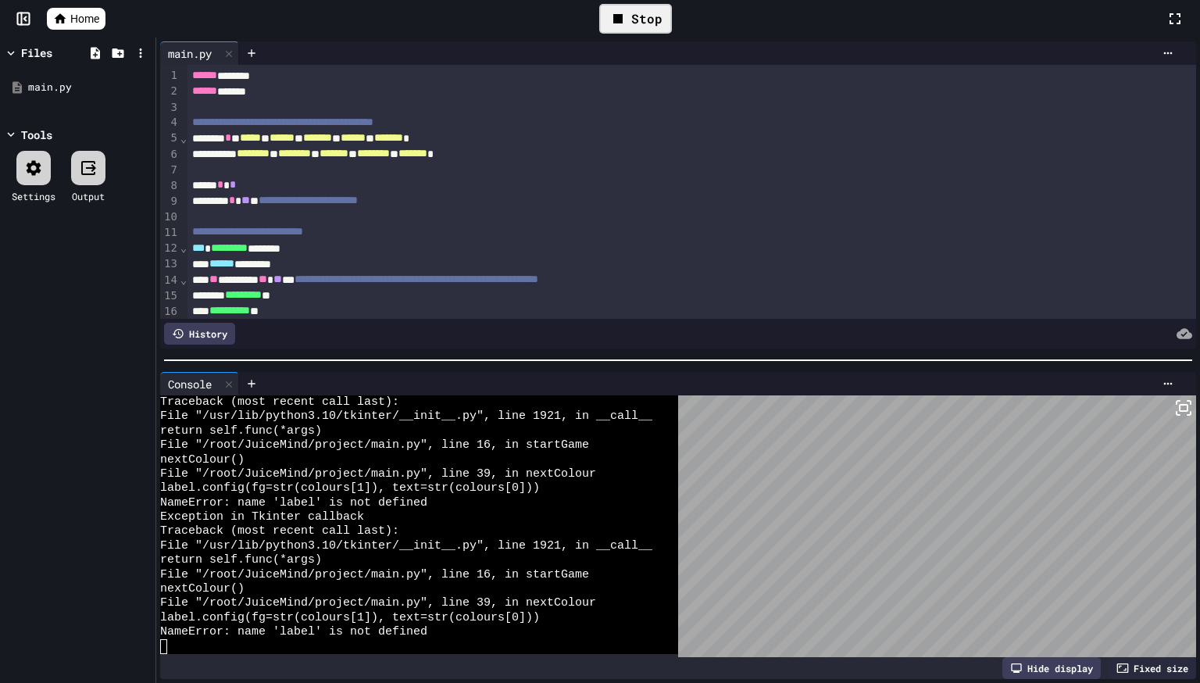
scroll to position [791, 0]
click at [636, 21] on div "Stop" at bounding box center [635, 19] width 73 height 30
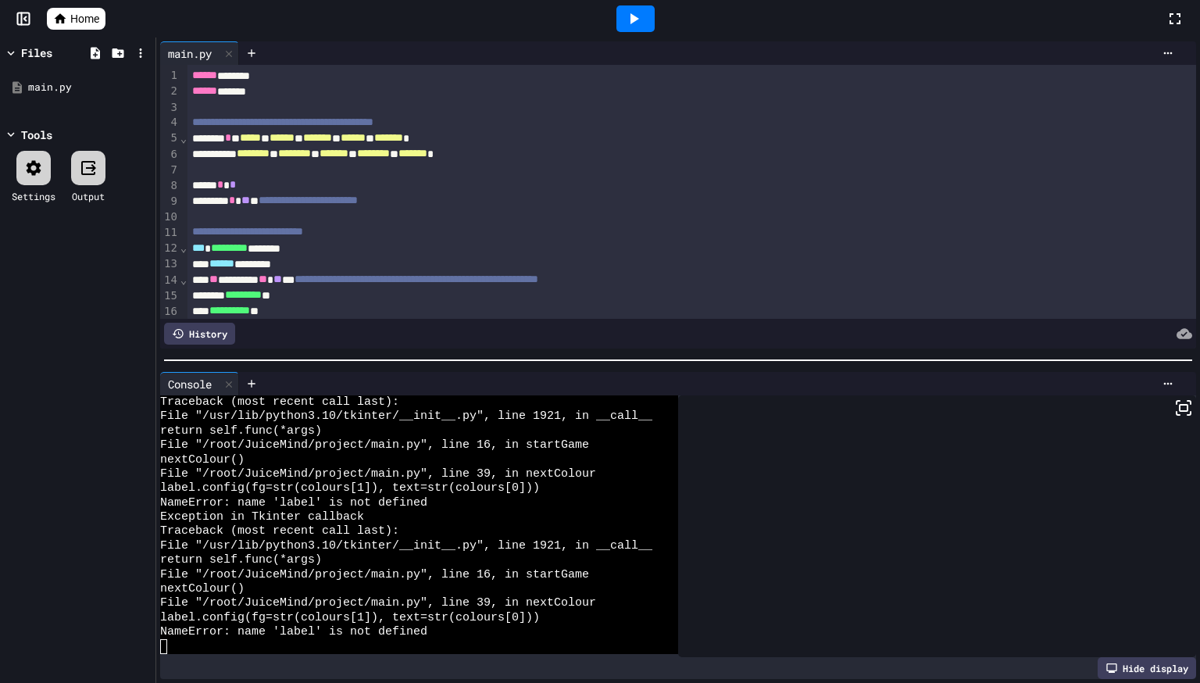
click at [542, 318] on div "**********" at bounding box center [691, 311] width 1008 height 16
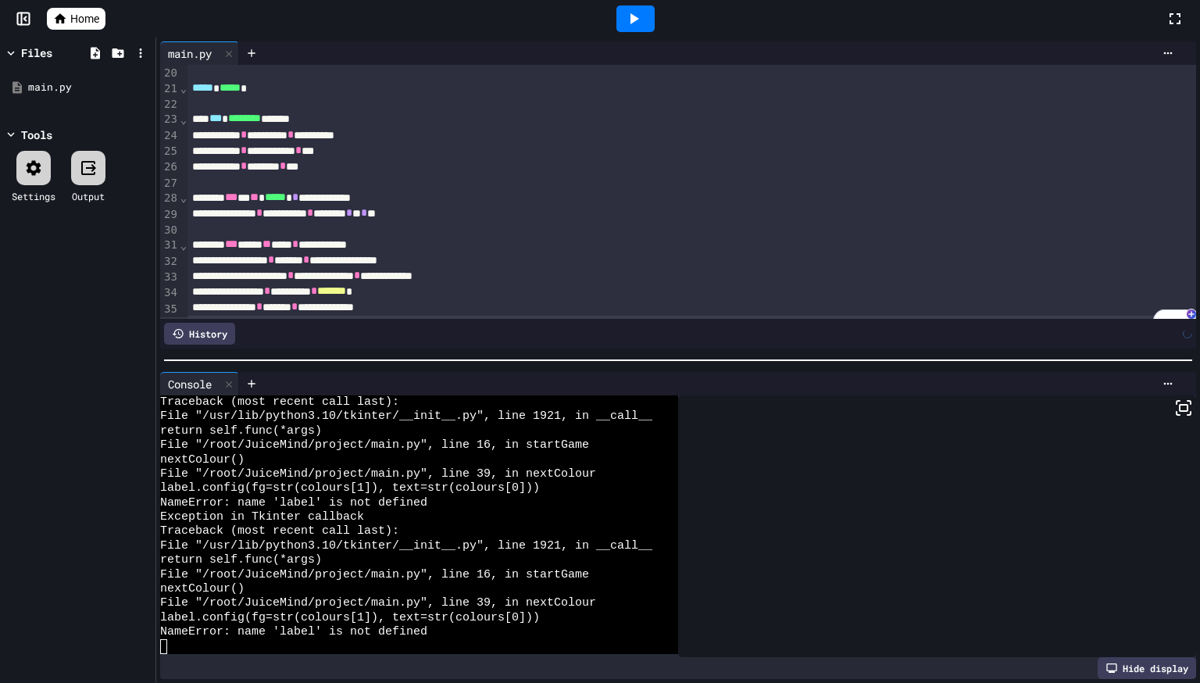
scroll to position [319, 0]
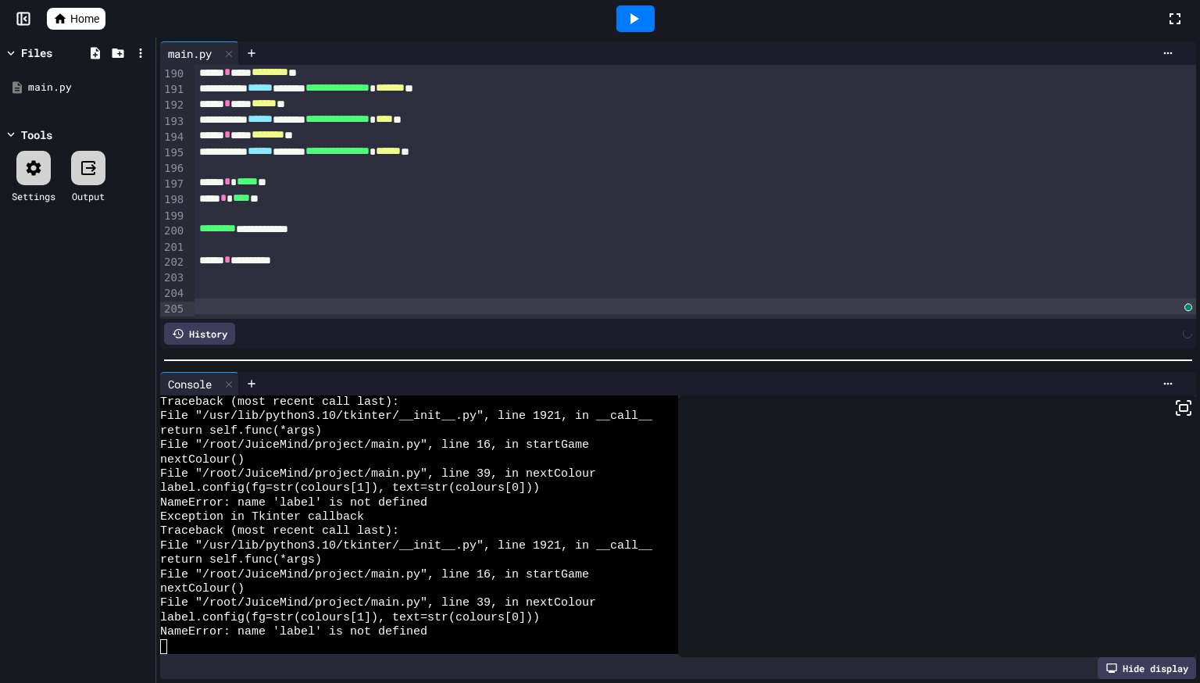
scroll to position [2983, 0]
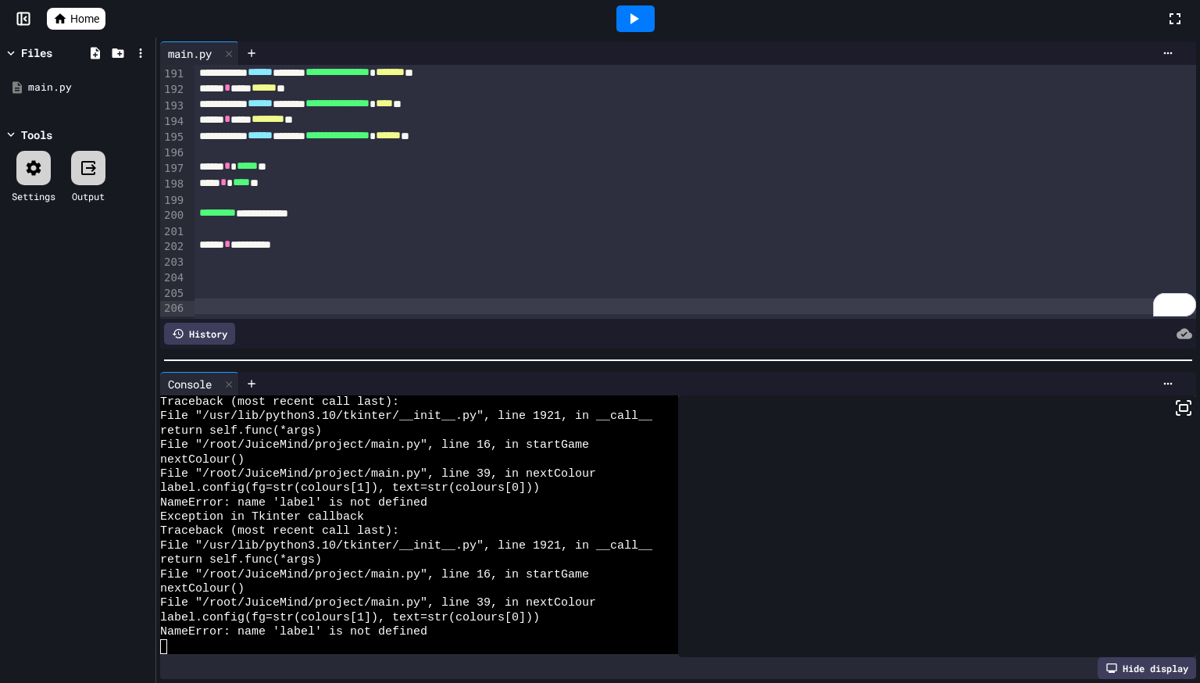
click at [341, 288] on div "To enrich screen reader interactions, please activate Accessibility in Grammarl…" at bounding box center [695, 291] width 1001 height 16
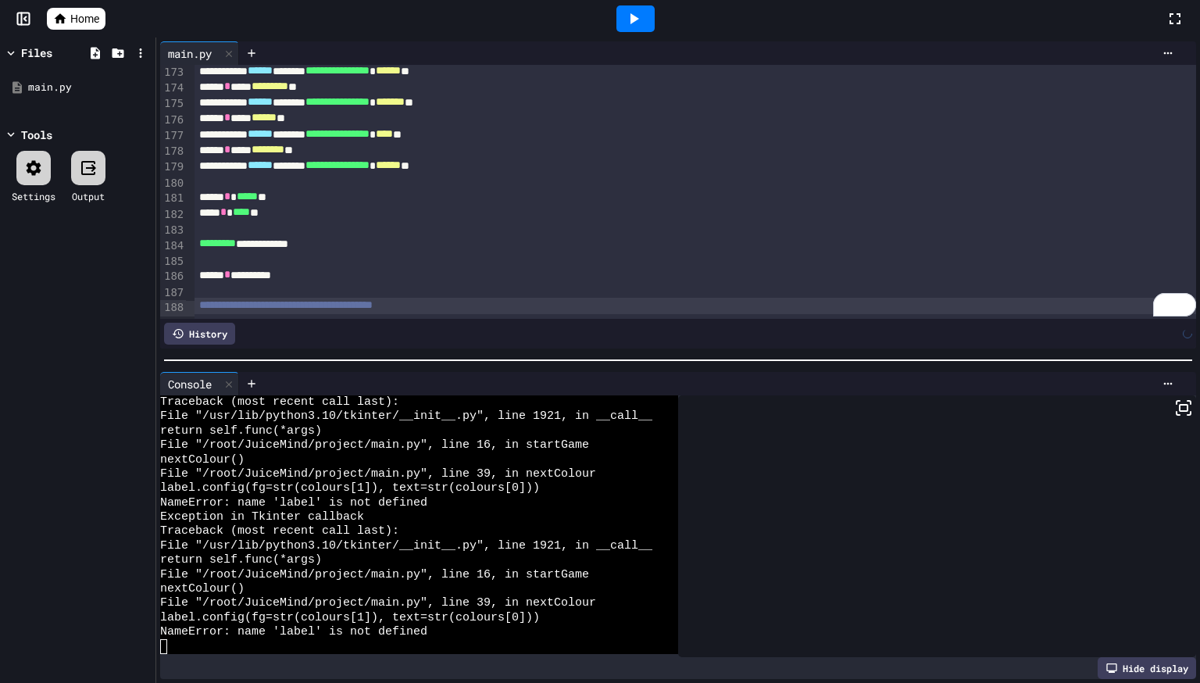
scroll to position [2647, 0]
click at [612, 27] on div at bounding box center [636, 19] width 54 height 42
click at [629, 24] on icon at bounding box center [633, 18] width 19 height 19
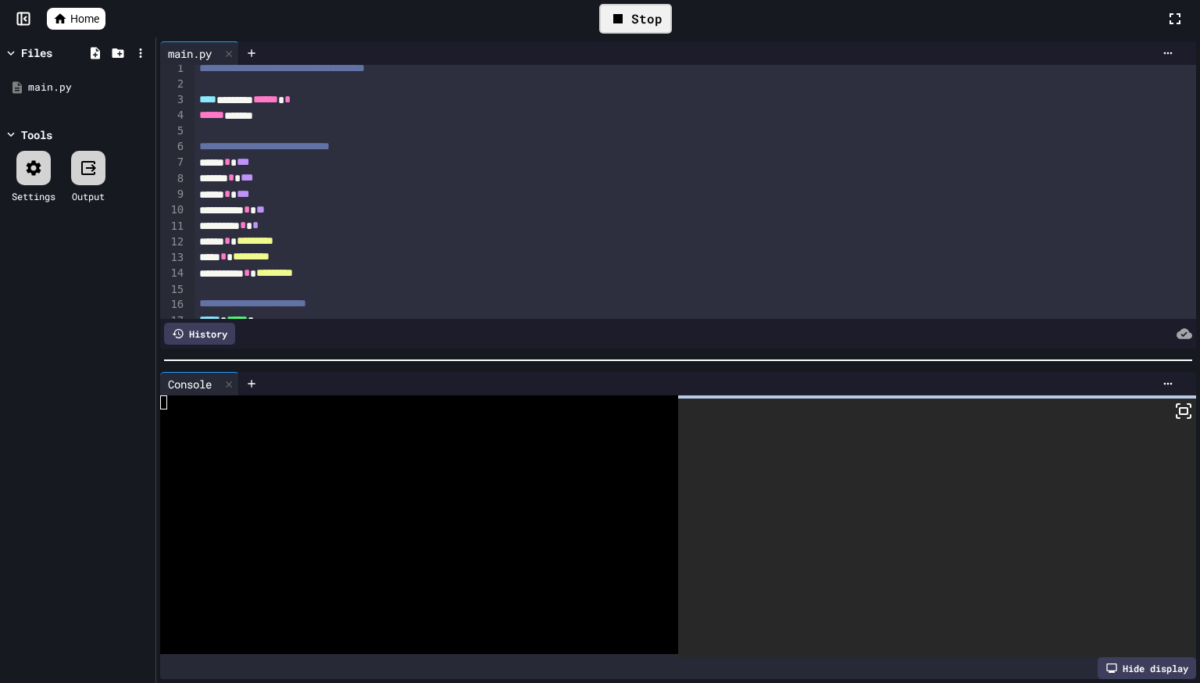
scroll to position [0, 0]
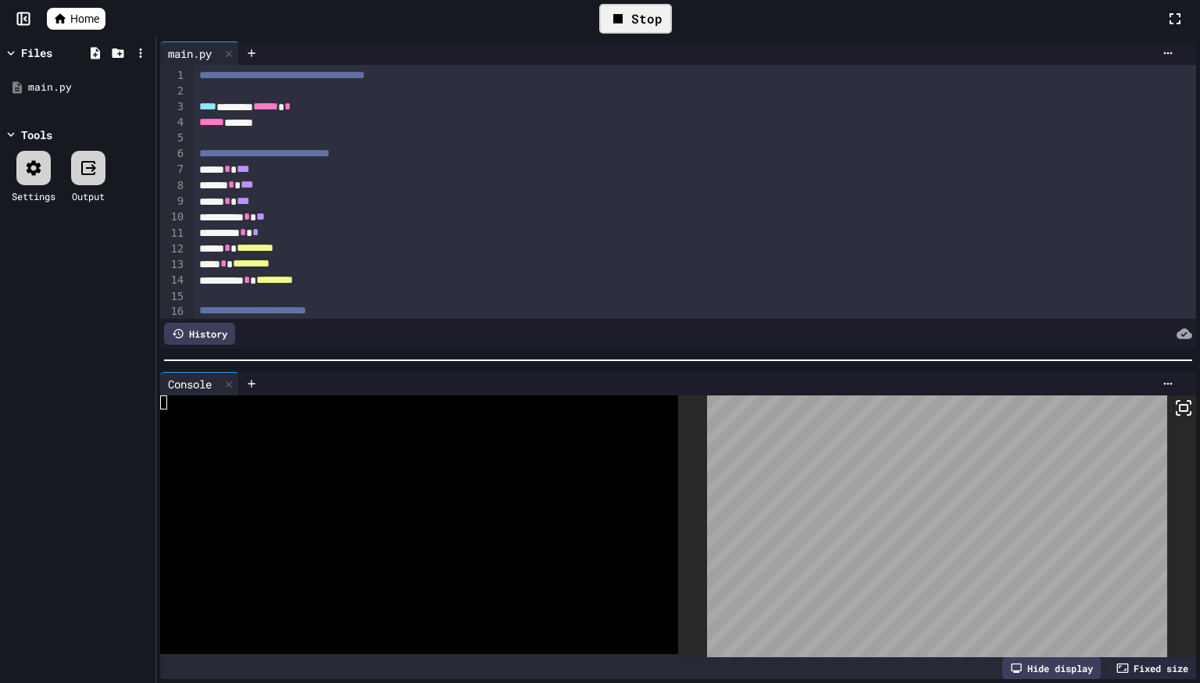
click at [323, 74] on span "**********" at bounding box center [282, 75] width 166 height 11
click at [1183, 412] on icon at bounding box center [1183, 407] width 19 height 19
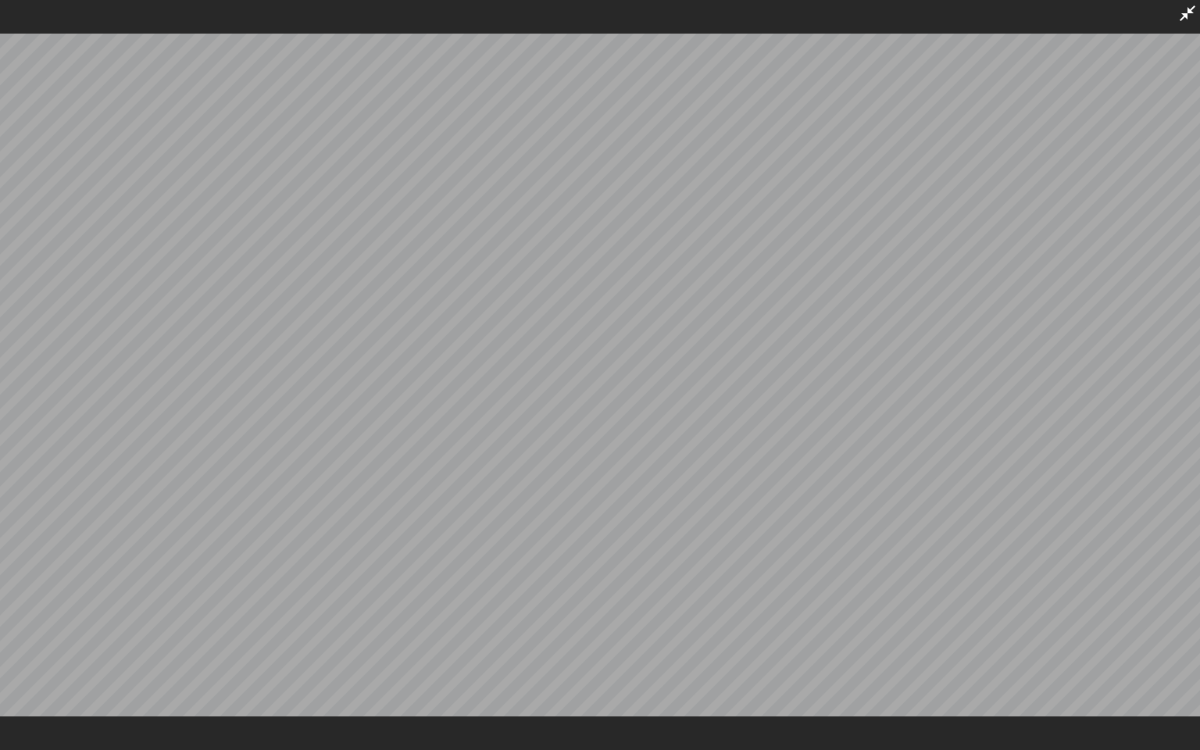
click at [1183, 14] on icon at bounding box center [1188, 13] width 16 height 16
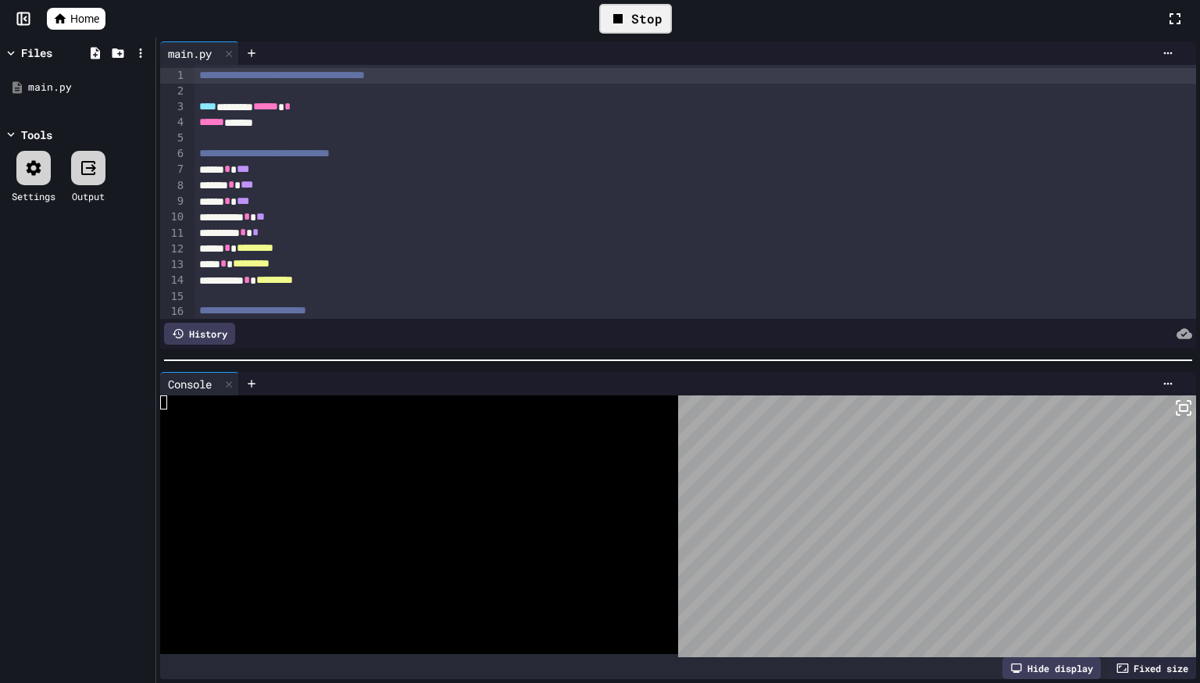
click at [662, 23] on div "Stop" at bounding box center [635, 19] width 73 height 30
click at [662, 23] on div "Stop" at bounding box center [635, 18] width 1060 height 45
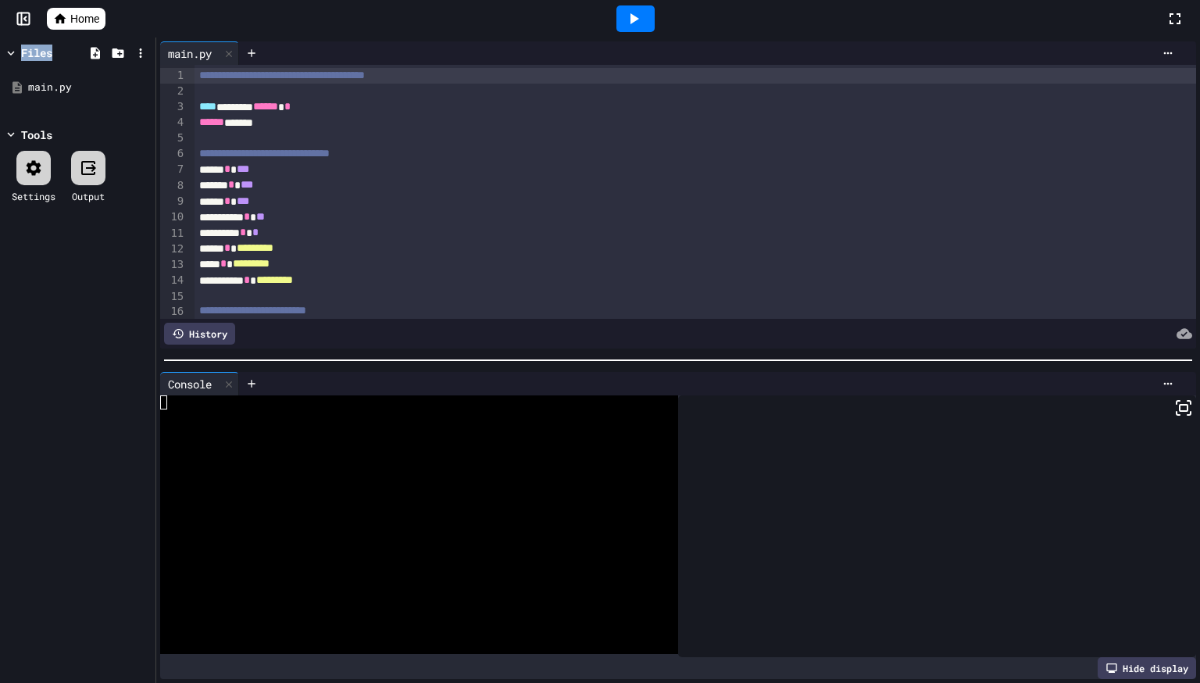
click at [641, 20] on icon at bounding box center [633, 18] width 19 height 19
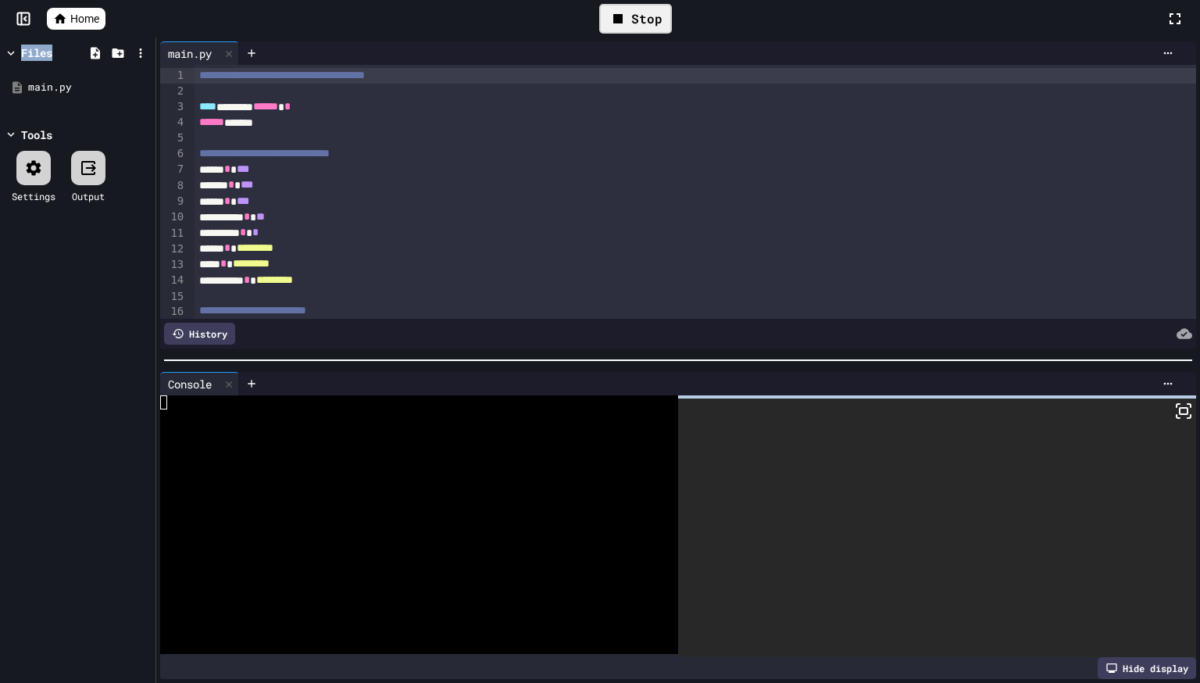
click at [1182, 412] on icon at bounding box center [1183, 411] width 19 height 19
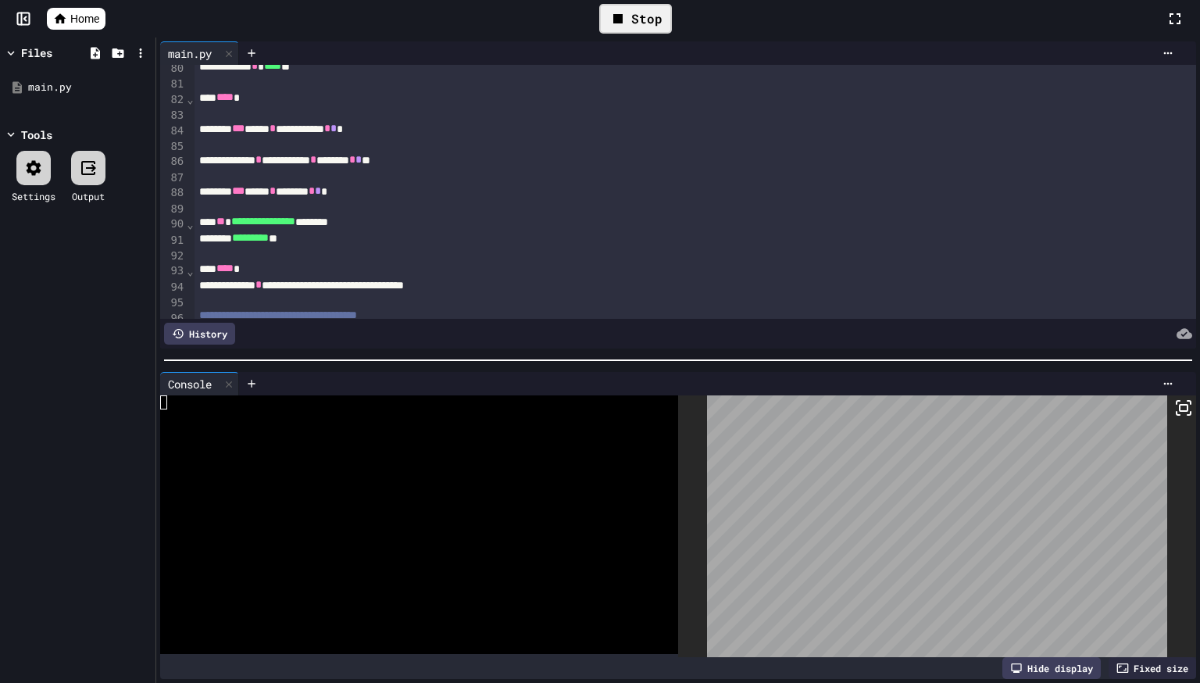
scroll to position [1249, 0]
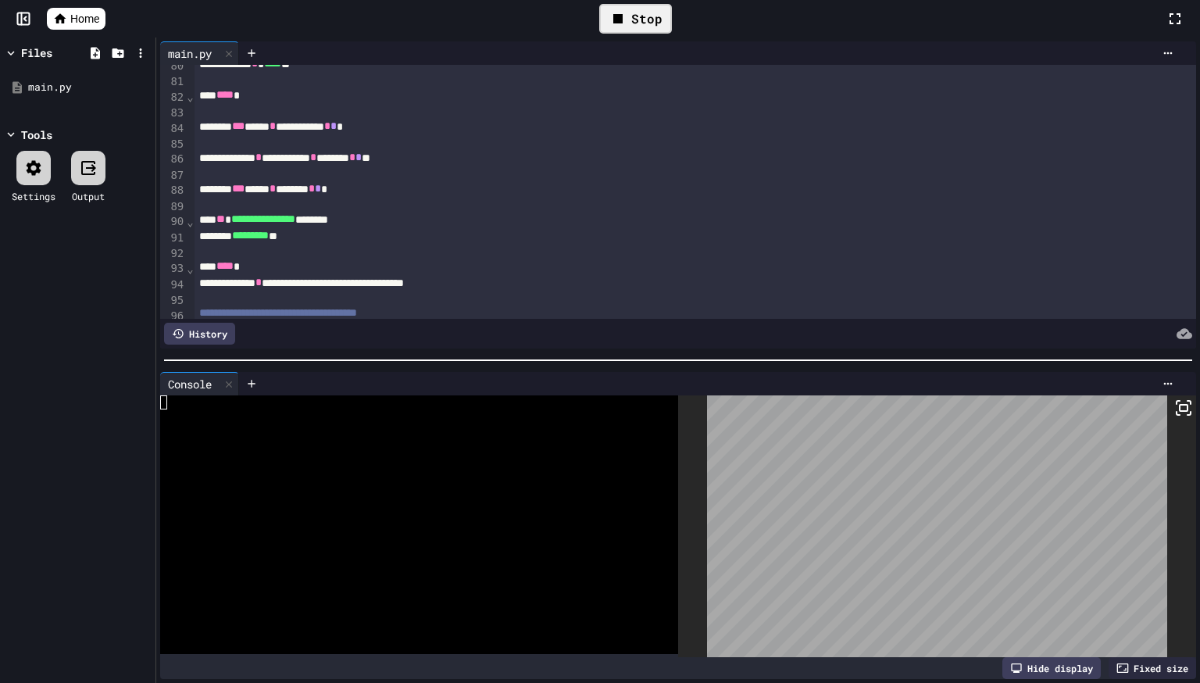
click at [60, 17] on icon at bounding box center [61, 18] width 12 height 10
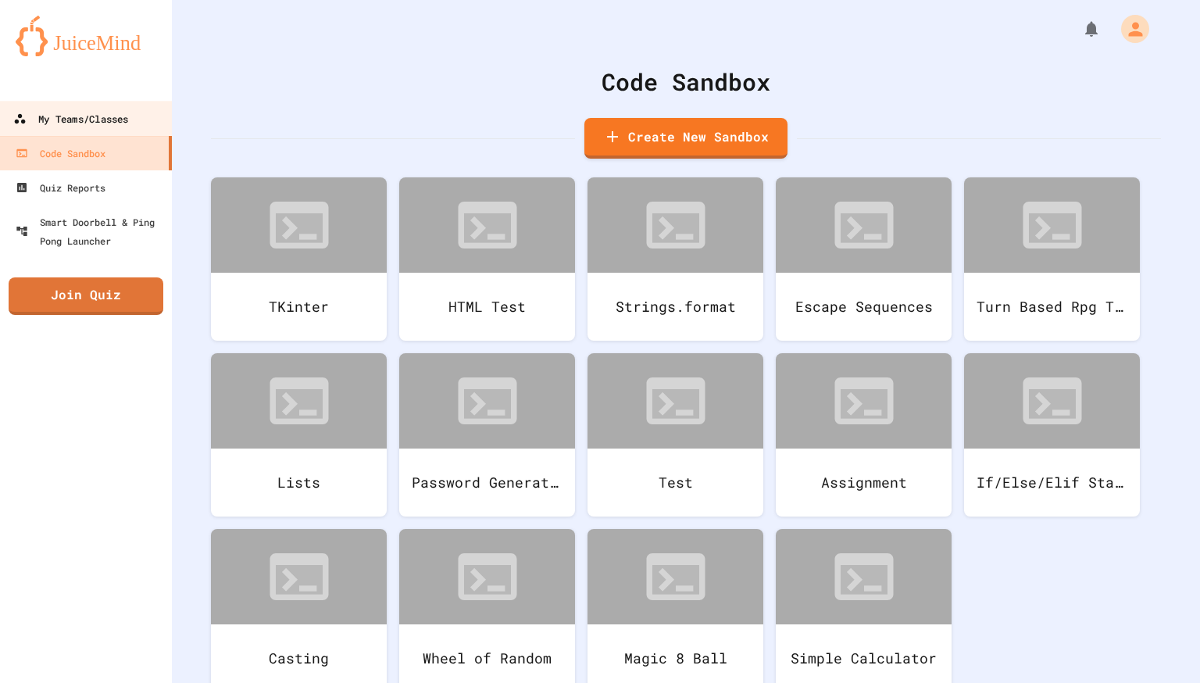
click at [128, 131] on link "My Teams/Classes" at bounding box center [86, 118] width 177 height 35
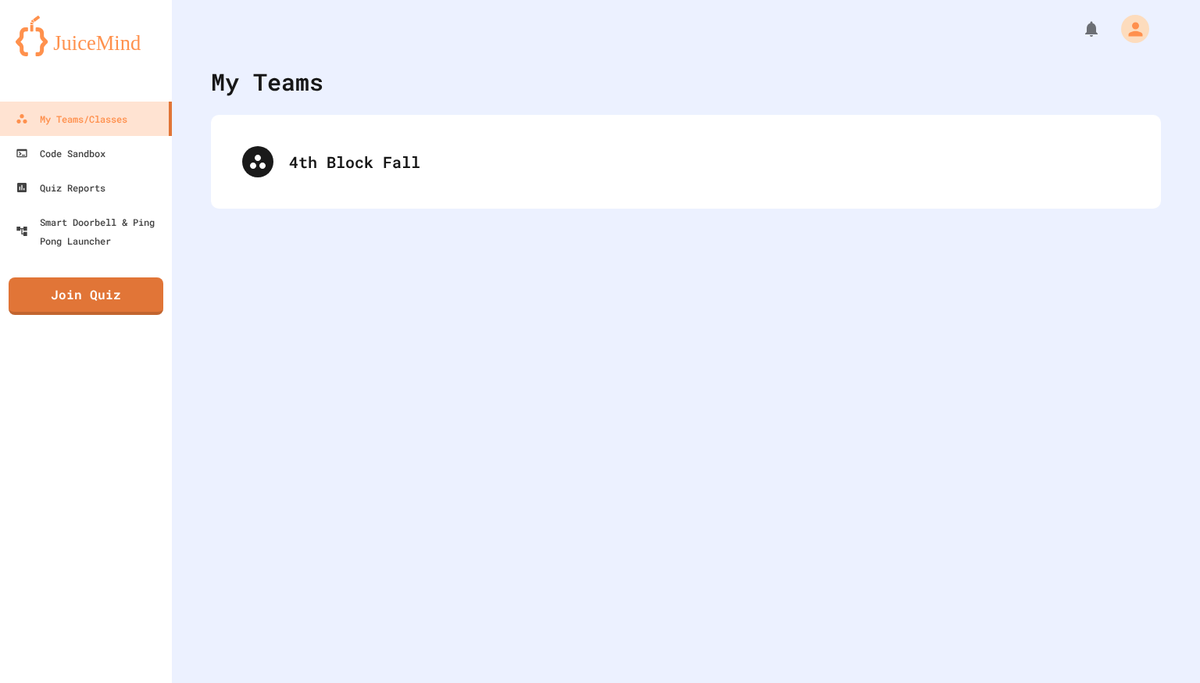
click at [391, 199] on div "4th Block Fall" at bounding box center [686, 162] width 950 height 94
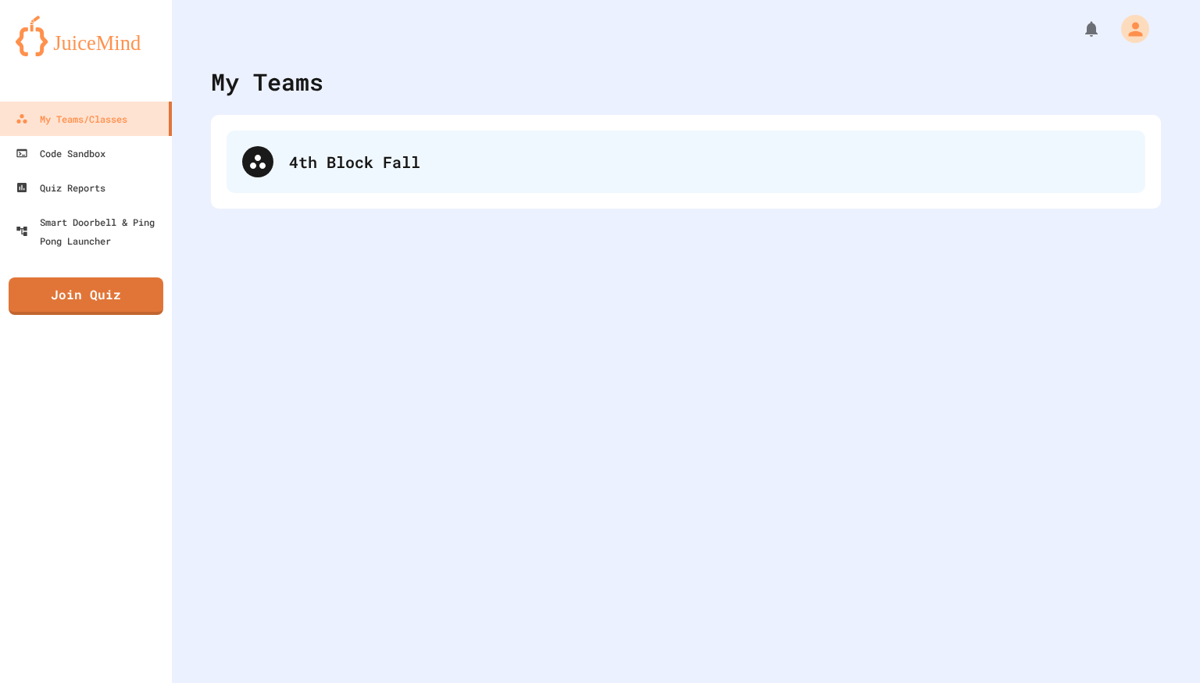
click at [361, 173] on div "4th Block Fall" at bounding box center [709, 161] width 841 height 23
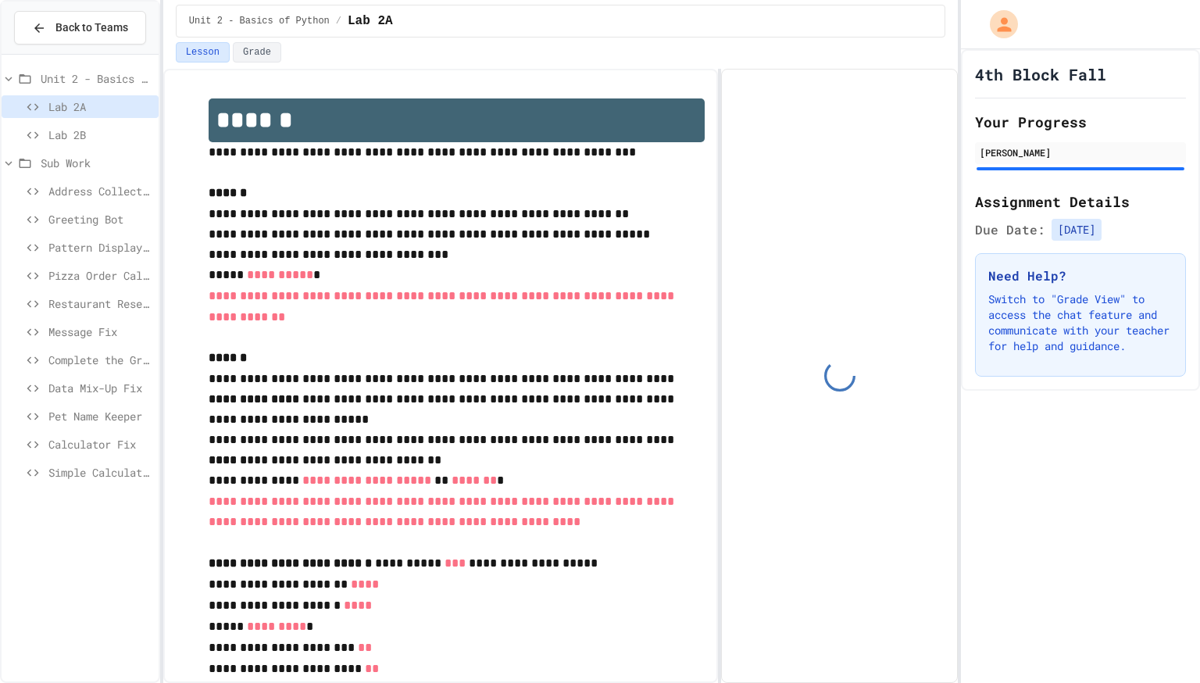
click at [134, 384] on span "Data Mix-Up Fix" at bounding box center [100, 388] width 104 height 16
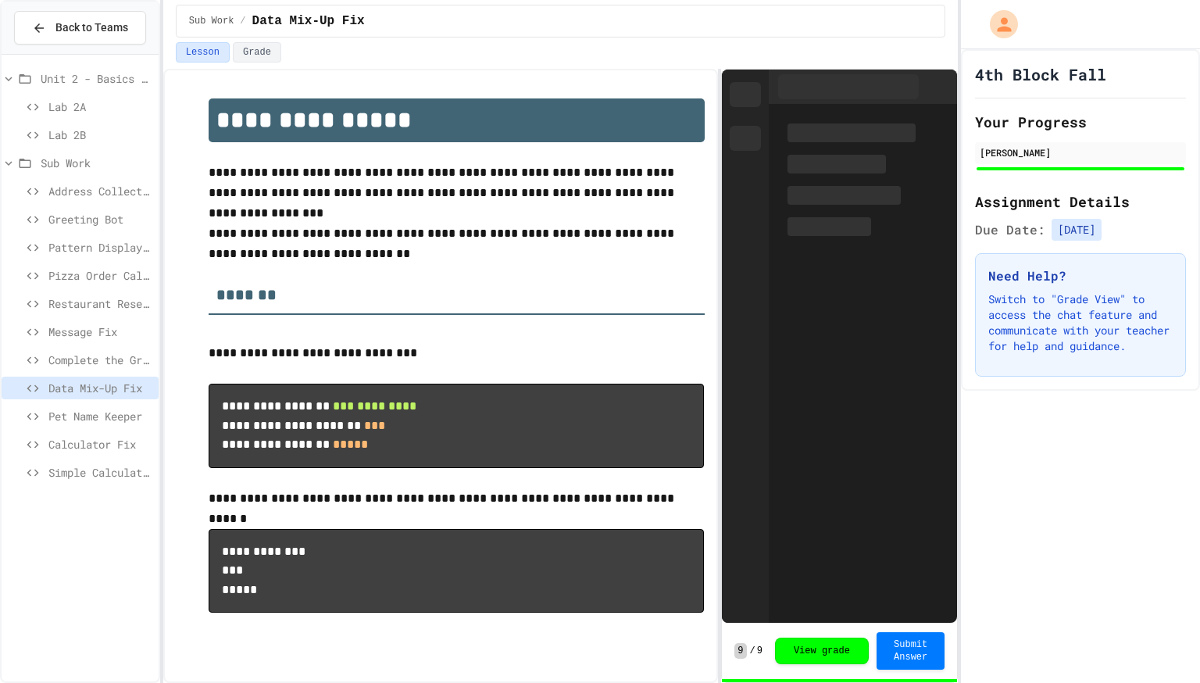
click at [116, 273] on span "Pizza Order Calculator" at bounding box center [100, 275] width 104 height 16
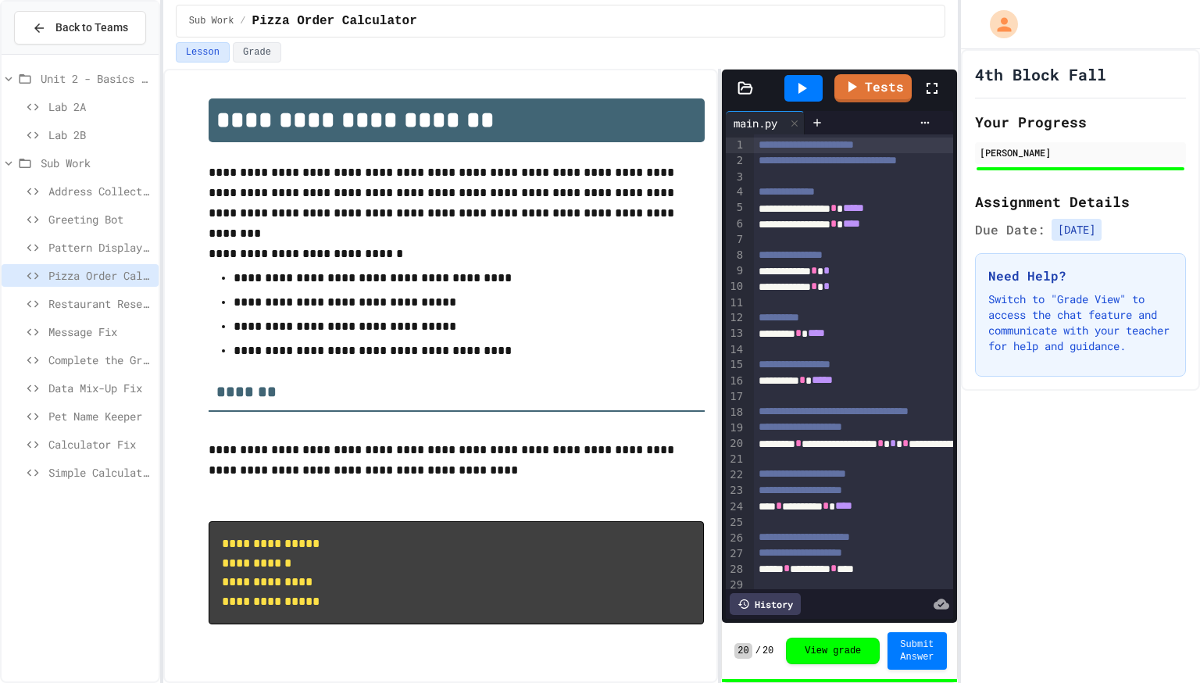
click at [120, 312] on div "Restaurant Reservation System" at bounding box center [80, 303] width 157 height 23
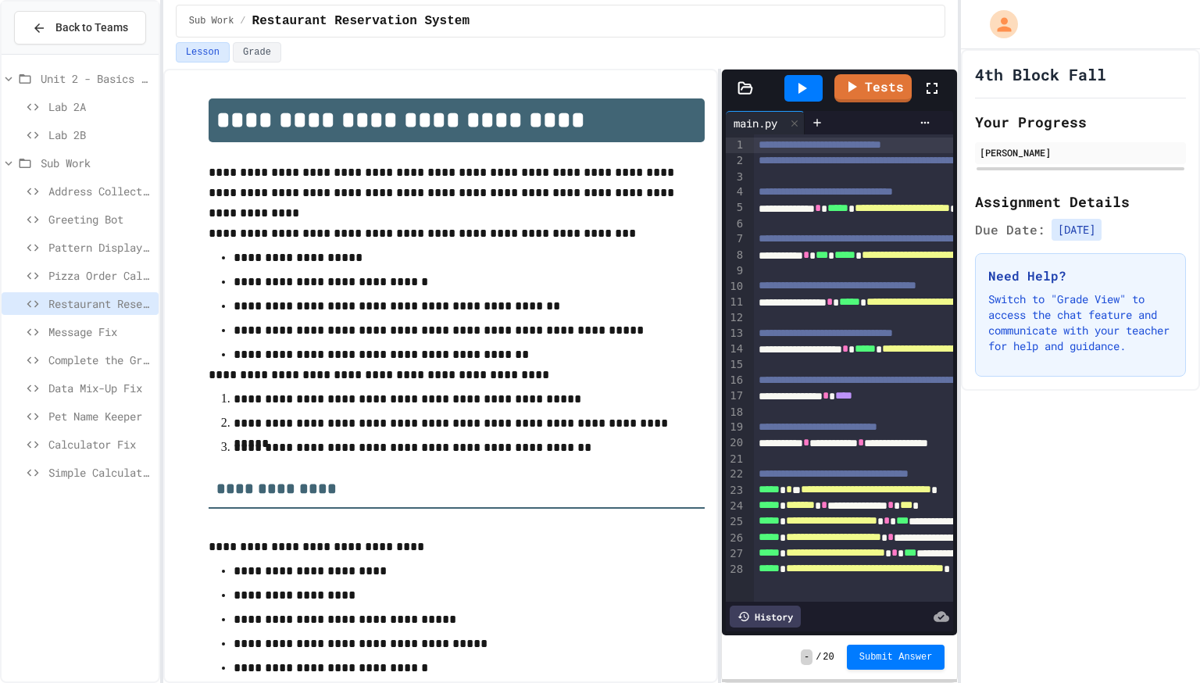
scroll to position [219, 0]
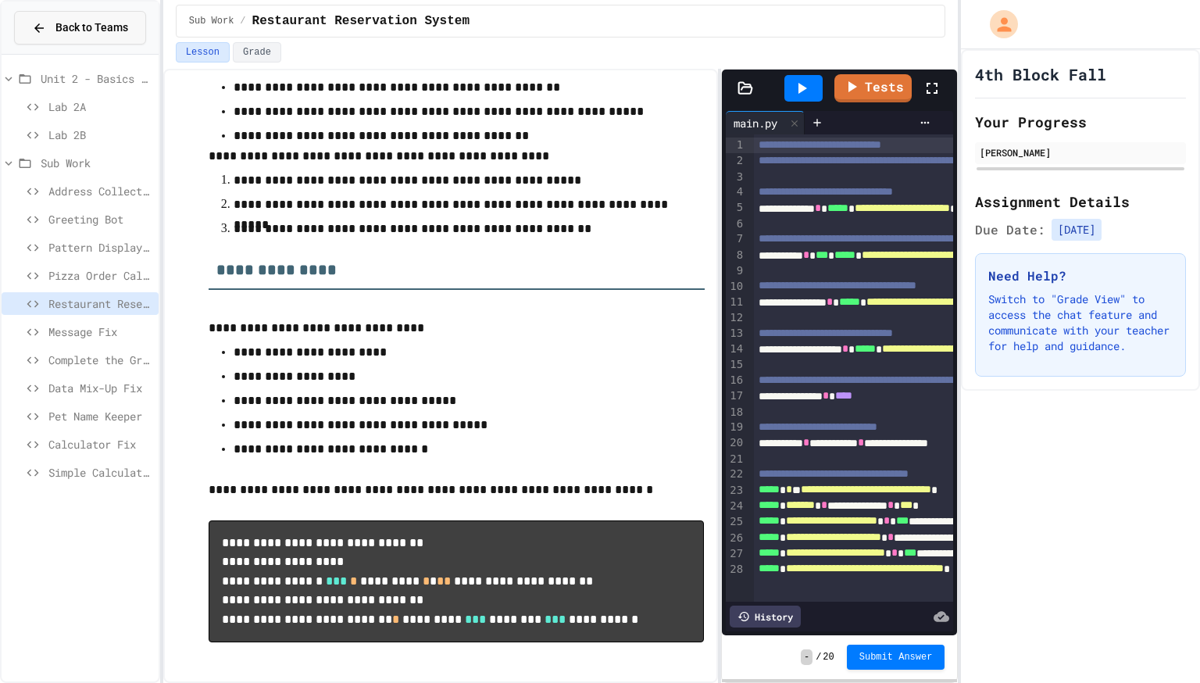
click at [58, 41] on button "Back to Teams" at bounding box center [80, 28] width 132 height 34
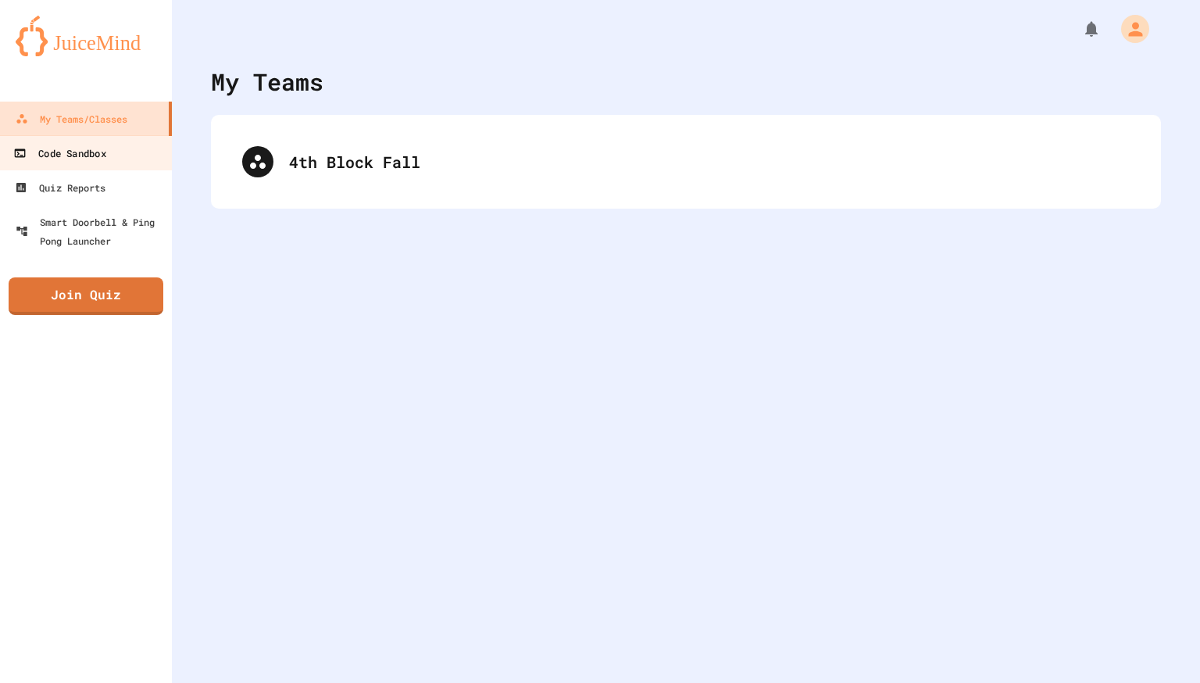
click at [105, 154] on div "Code Sandbox" at bounding box center [59, 154] width 92 height 20
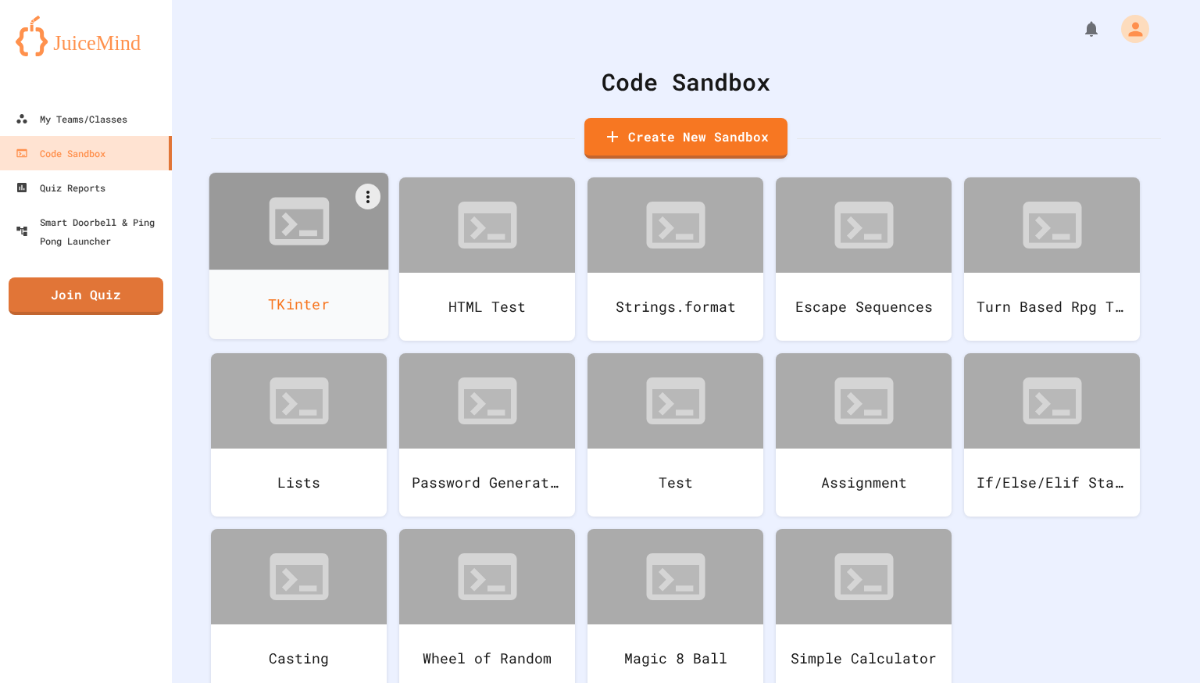
click at [293, 282] on div "TKinter" at bounding box center [299, 304] width 180 height 70
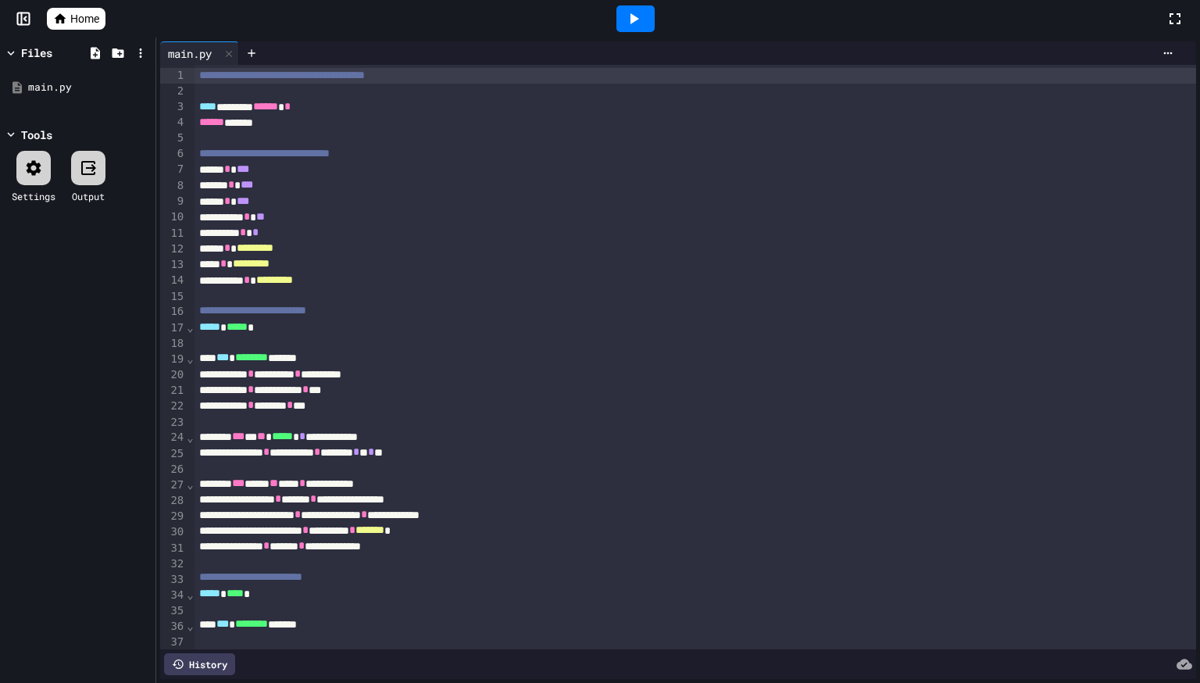
click at [623, 36] on div at bounding box center [636, 19] width 54 height 42
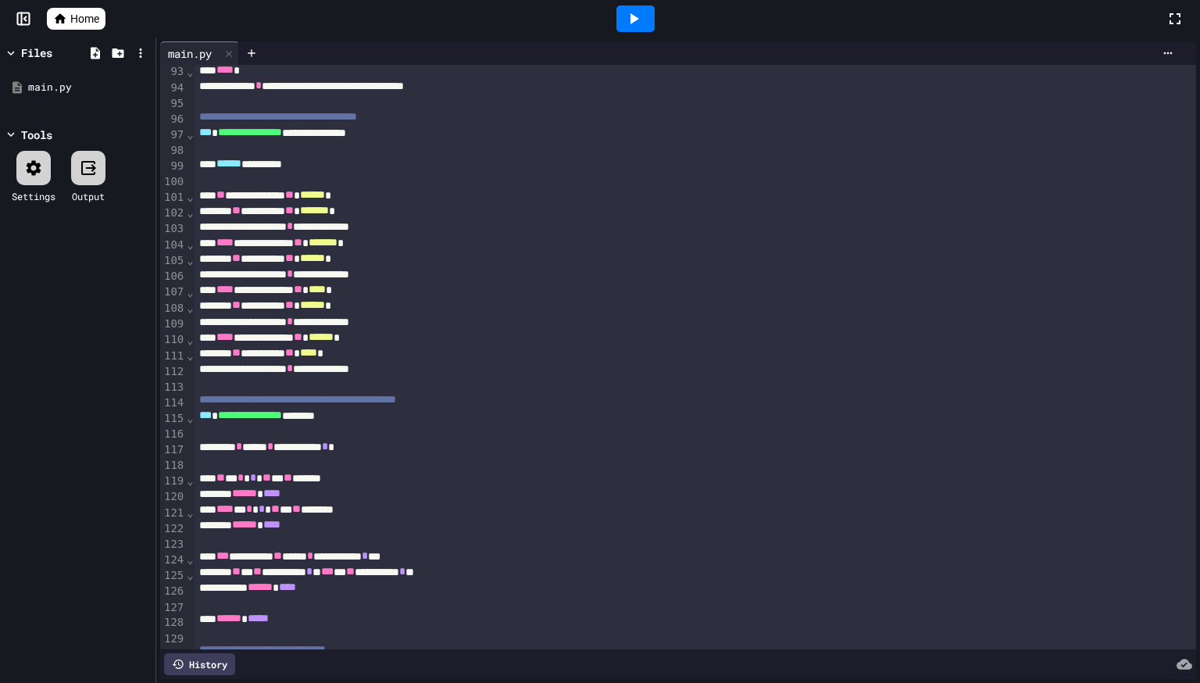
scroll to position [2372, 0]
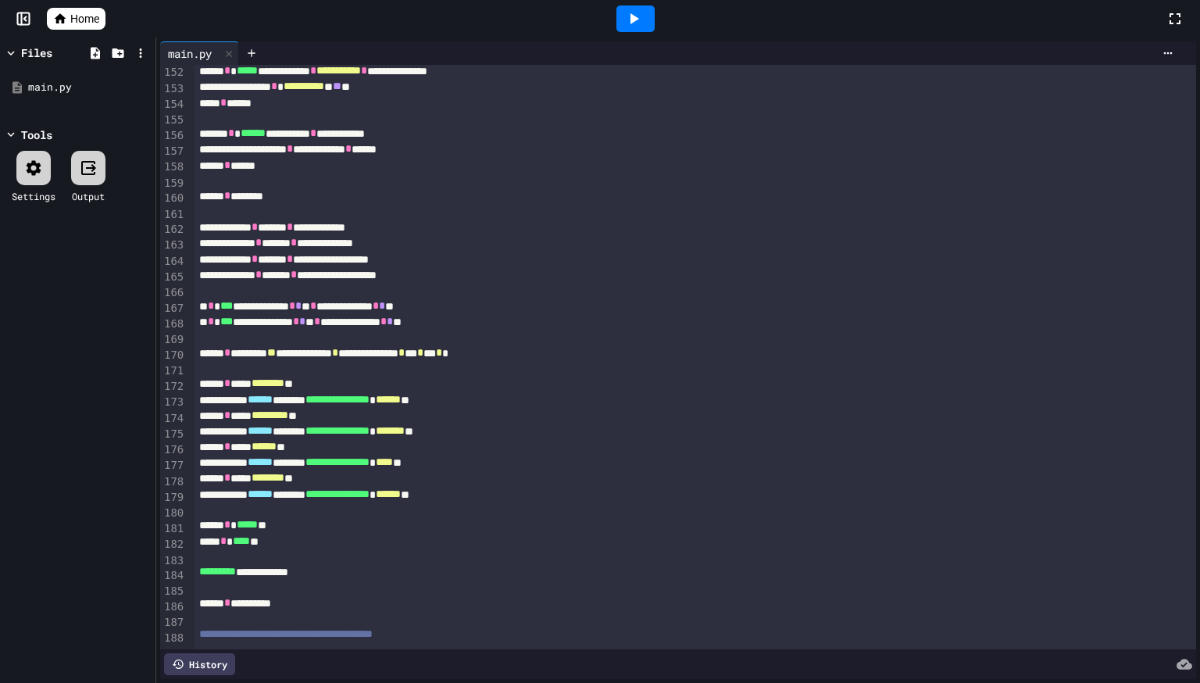
click at [635, 31] on div at bounding box center [635, 18] width 38 height 27
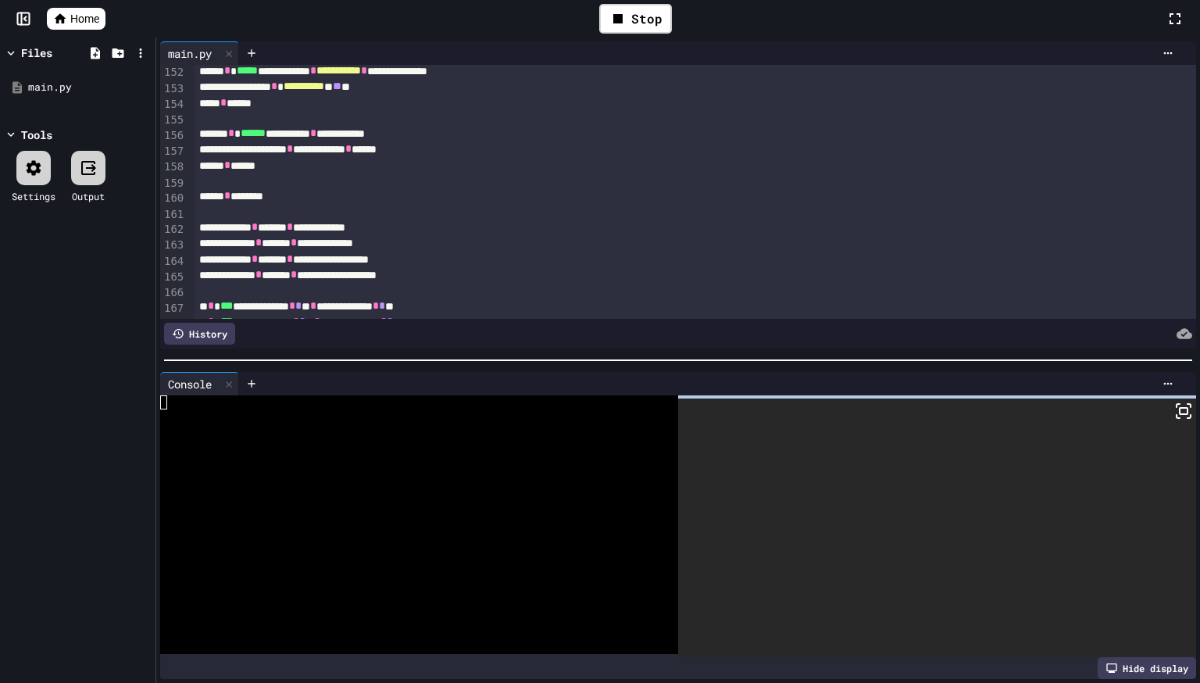
click at [1184, 409] on icon at bounding box center [1183, 411] width 19 height 19
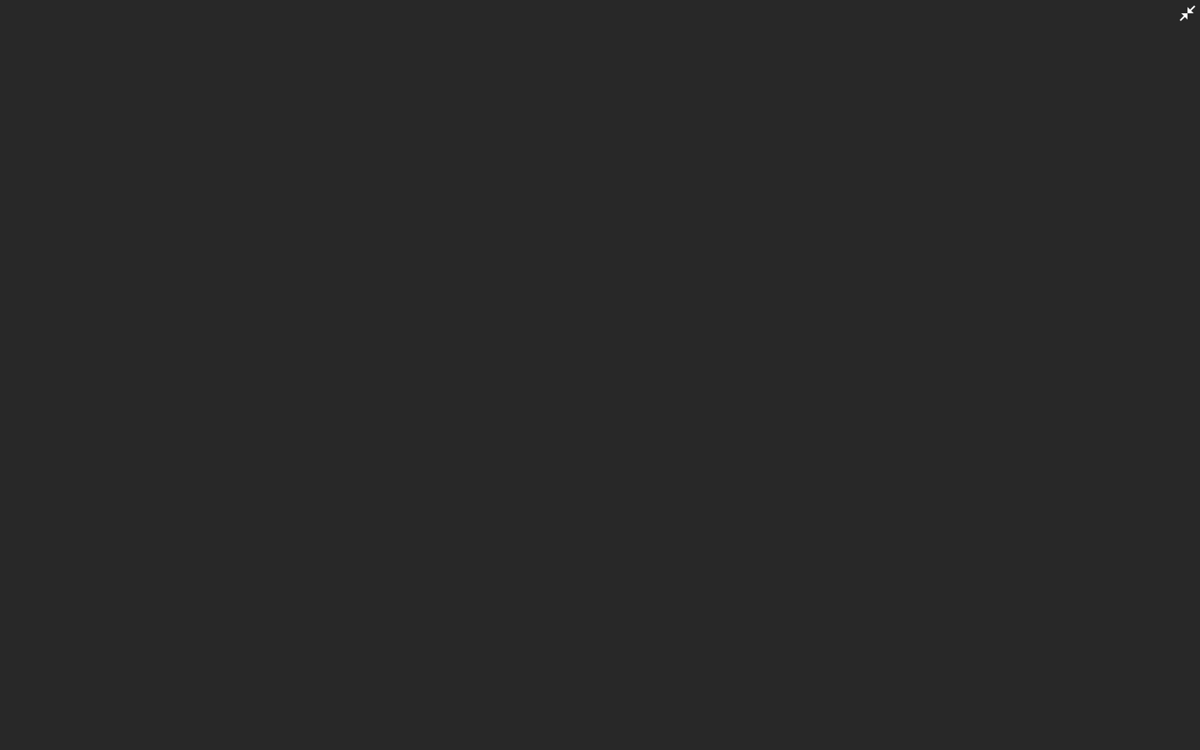
click at [980, 454] on div at bounding box center [600, 375] width 1200 height 750
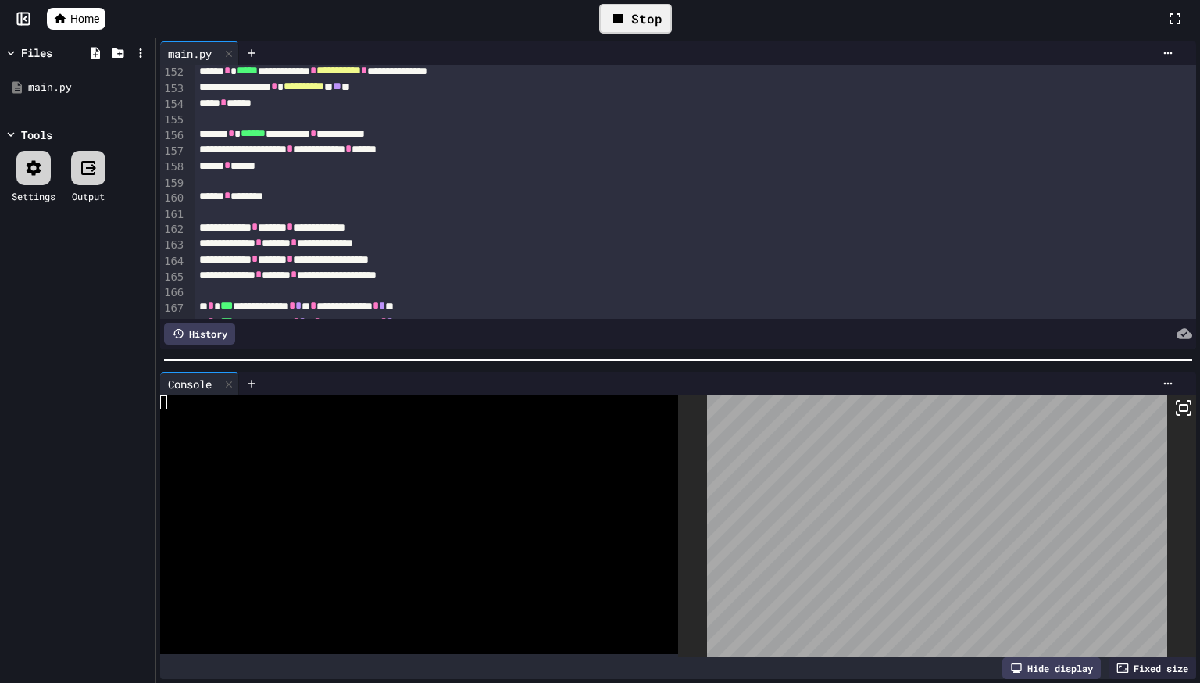
click at [634, 24] on div "Stop" at bounding box center [635, 19] width 73 height 30
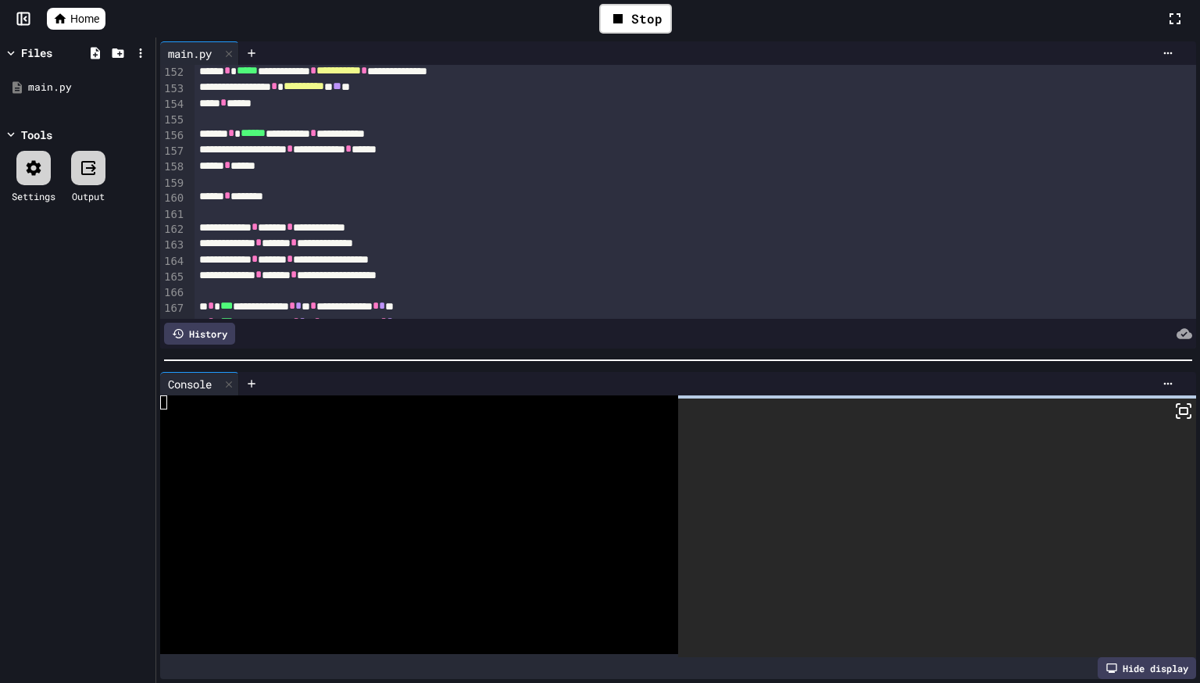
click at [1187, 405] on icon at bounding box center [1183, 411] width 19 height 19
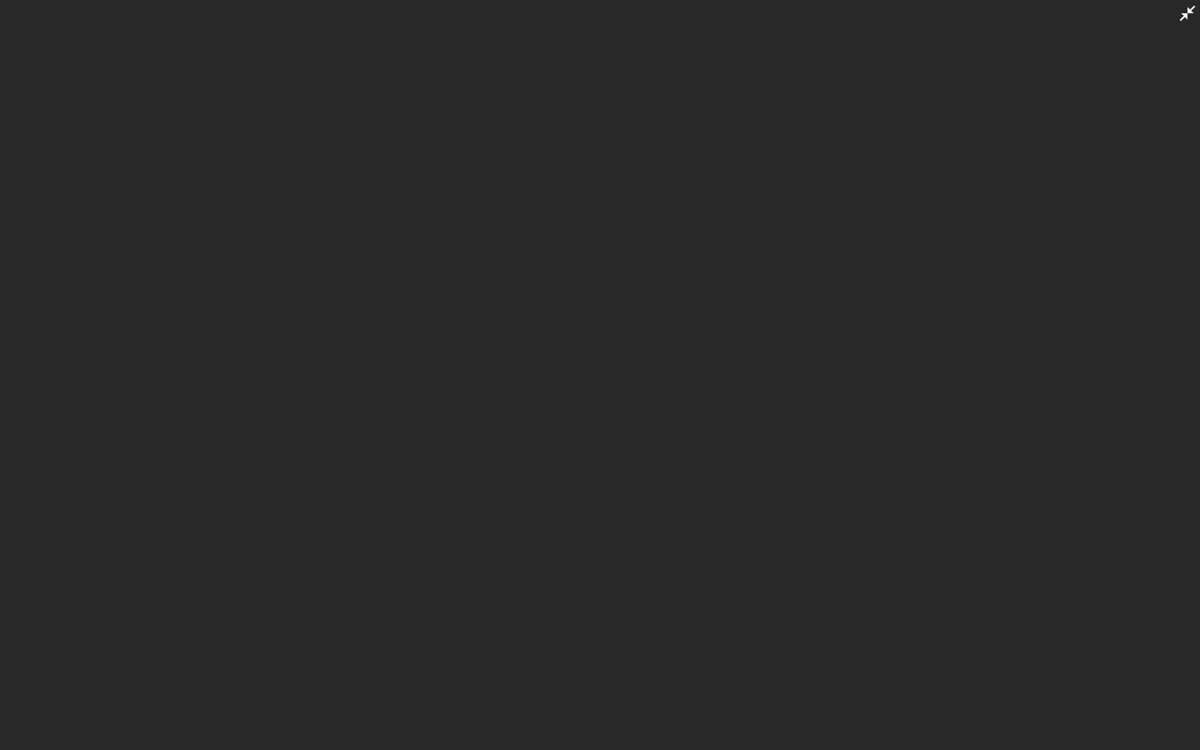
click at [1075, 457] on div at bounding box center [600, 375] width 1200 height 750
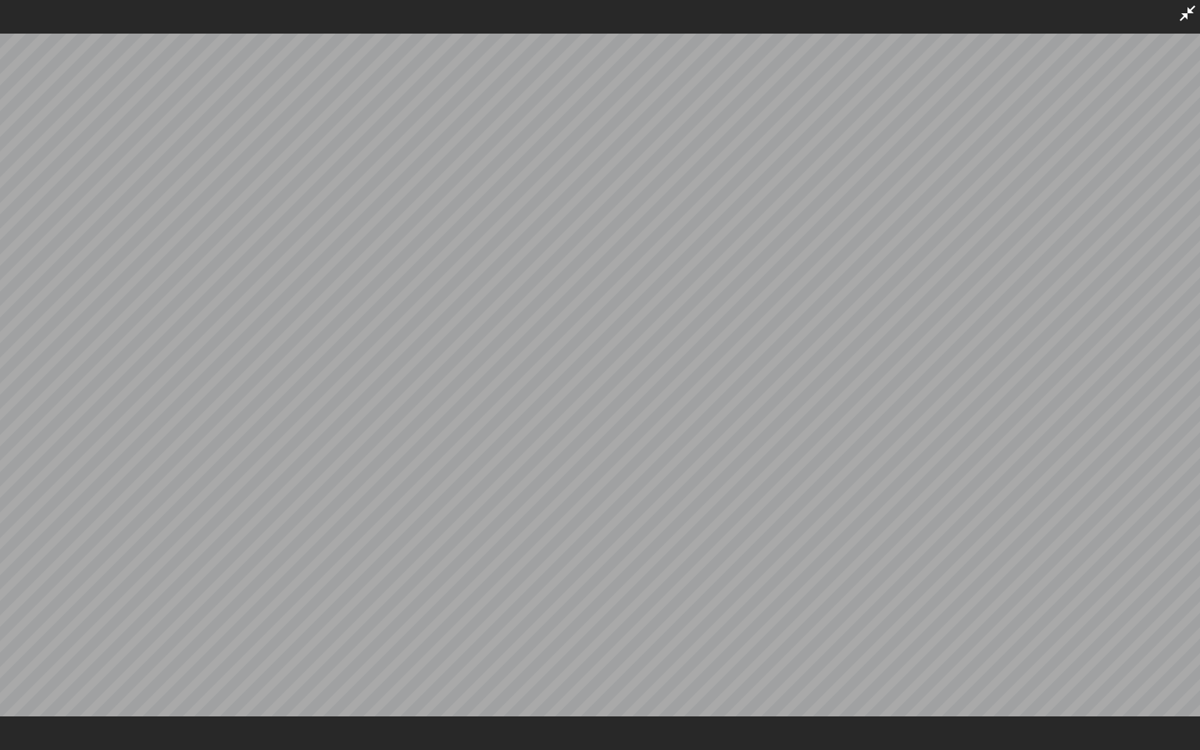
click at [1185, 9] on icon at bounding box center [1187, 13] width 19 height 19
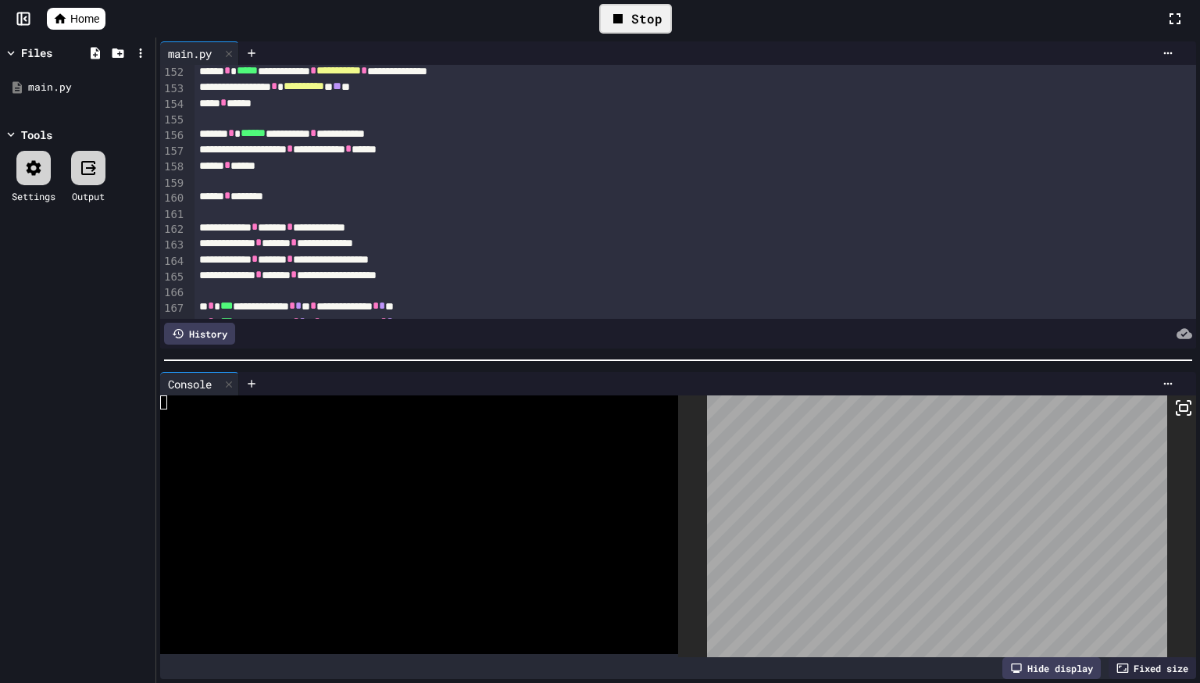
click at [608, 6] on div "Stop" at bounding box center [635, 19] width 73 height 30
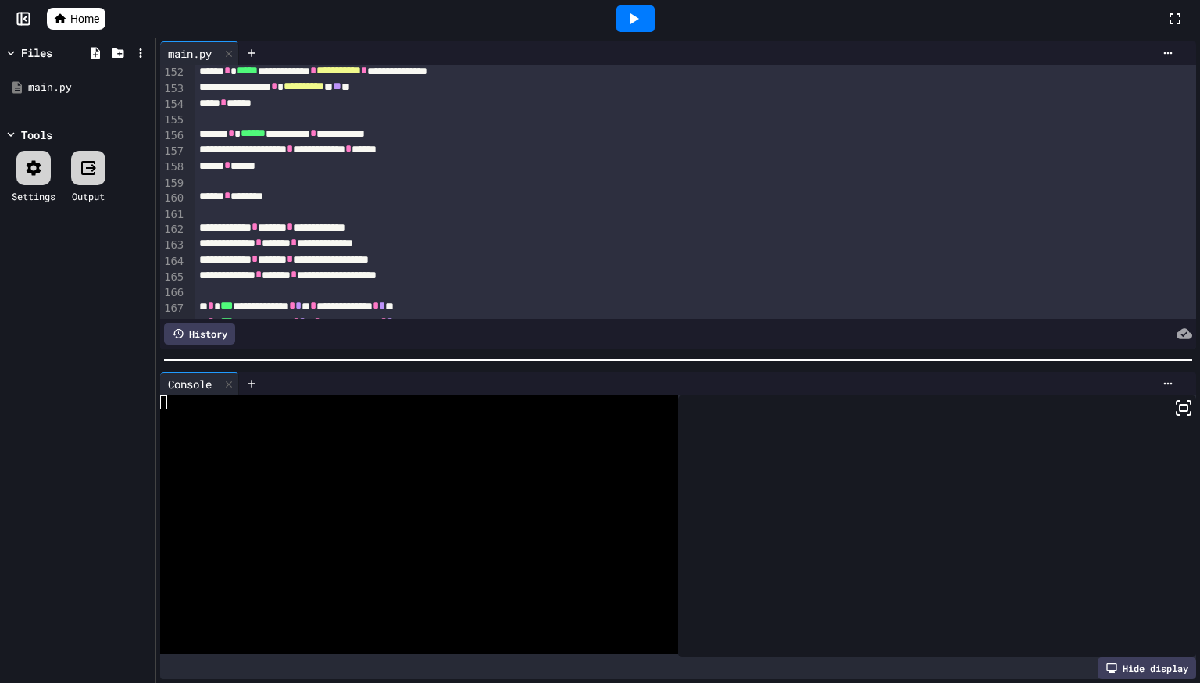
click at [609, 6] on div at bounding box center [636, 19] width 54 height 42
click at [625, 20] on icon at bounding box center [633, 18] width 19 height 19
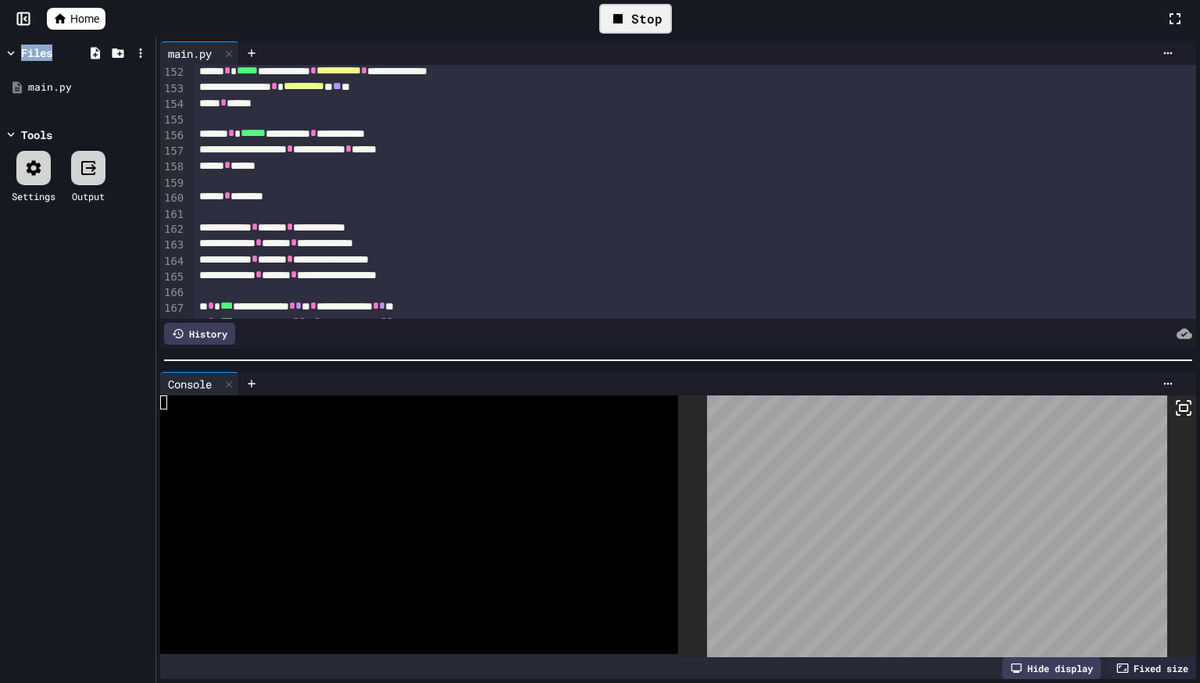
click at [87, 21] on span "Home" at bounding box center [84, 19] width 29 height 16
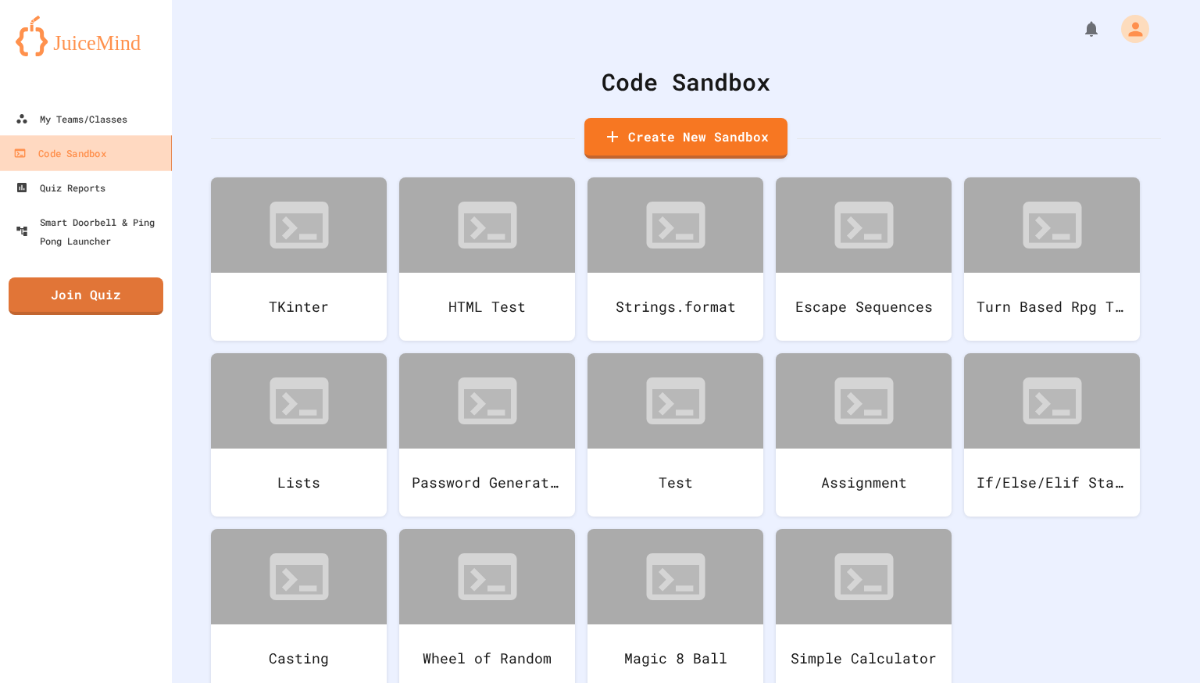
click at [66, 136] on link "Code Sandbox" at bounding box center [86, 152] width 177 height 35
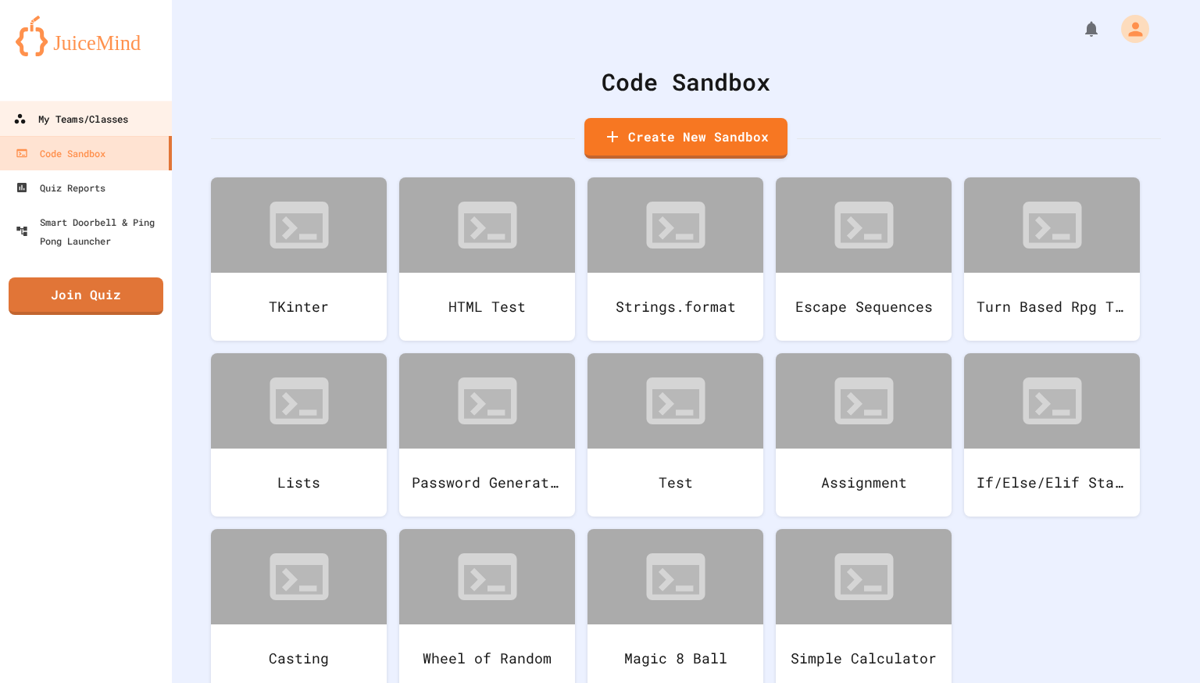
click at [65, 125] on div "My Teams/Classes" at bounding box center [70, 119] width 115 height 20
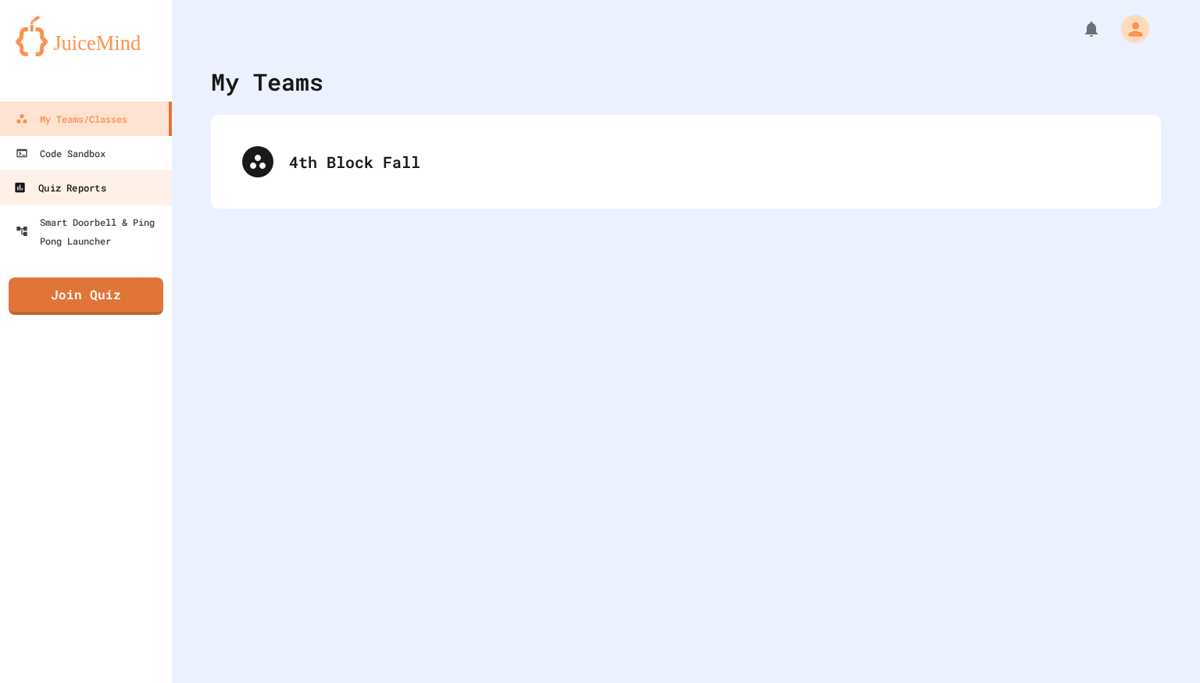
click at [117, 183] on link "Quiz Reports" at bounding box center [86, 187] width 177 height 35
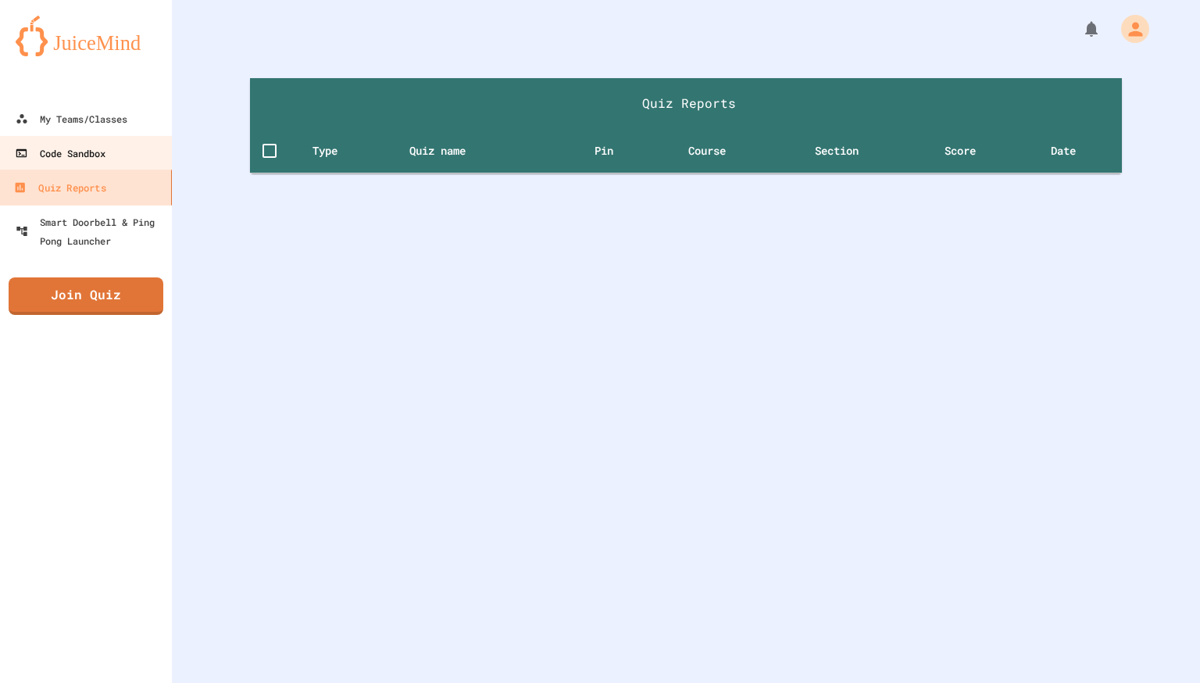
click at [127, 164] on link "Code Sandbox" at bounding box center [85, 153] width 173 height 34
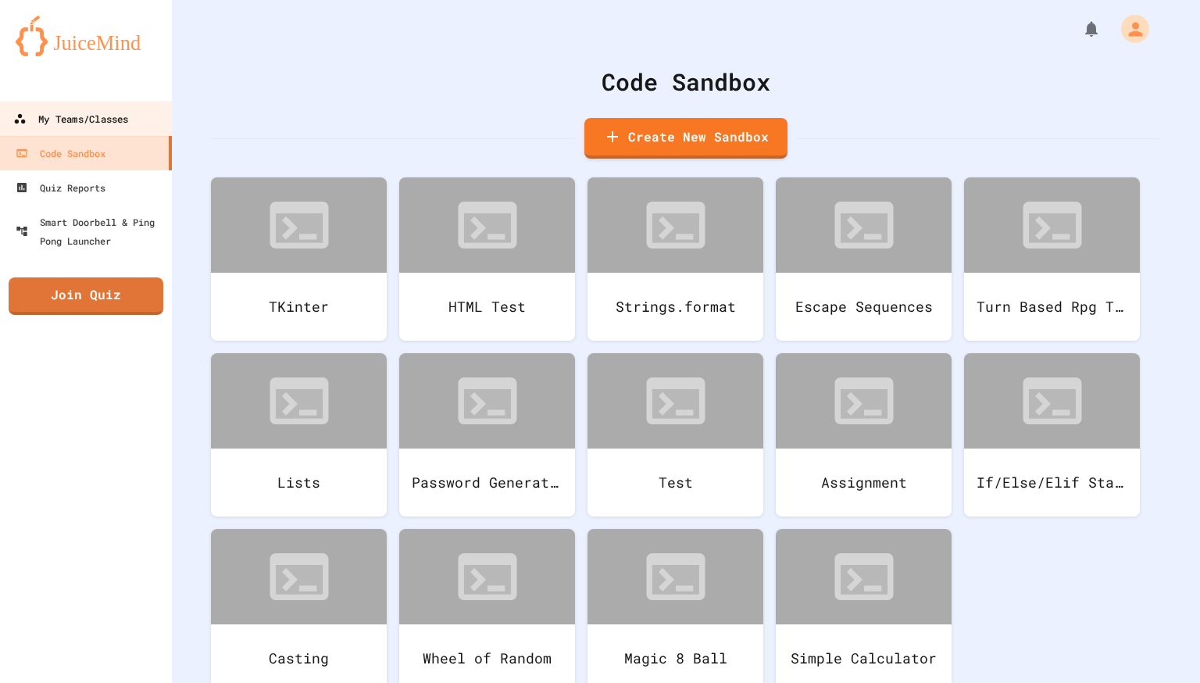
click at [150, 115] on link "My Teams/Classes" at bounding box center [86, 118] width 177 height 35
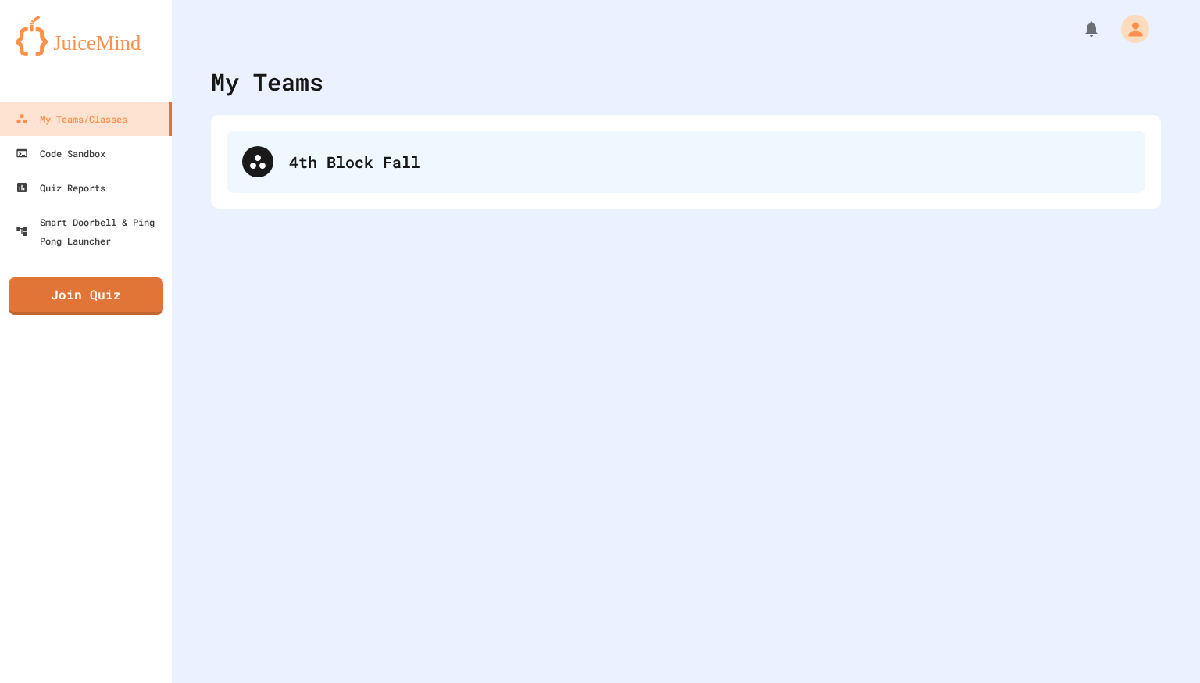
click at [338, 183] on div "4th Block Fall" at bounding box center [686, 161] width 919 height 62
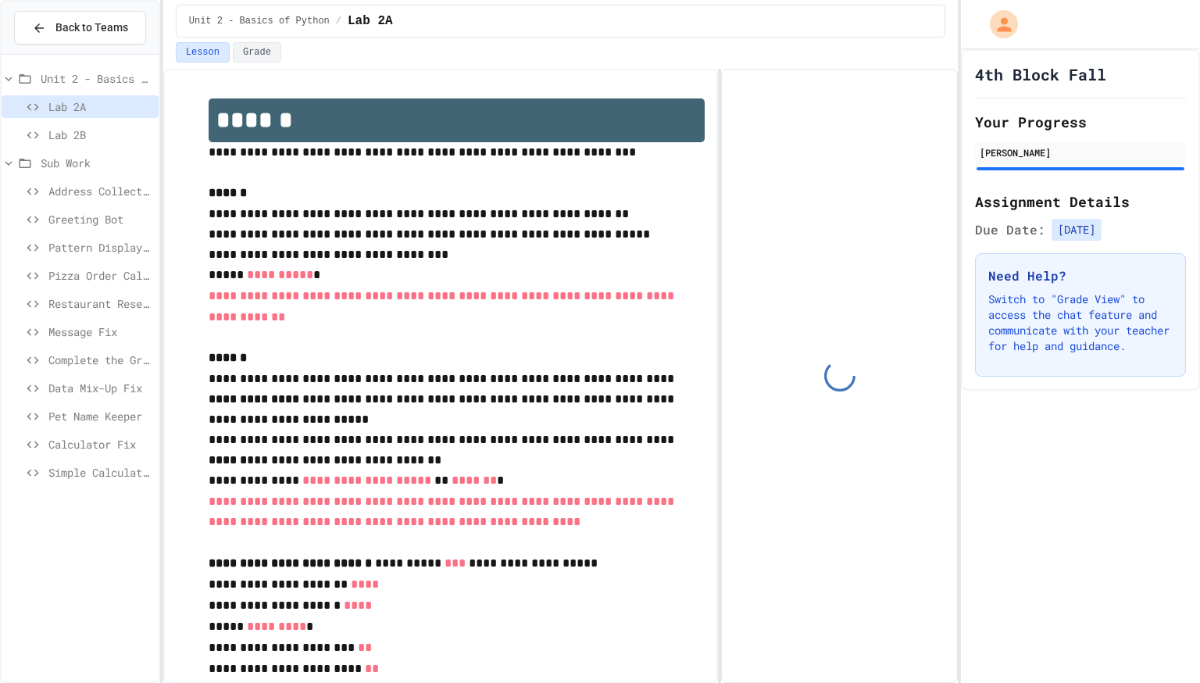
click at [44, 232] on div "Greeting Bot" at bounding box center [80, 222] width 157 height 28
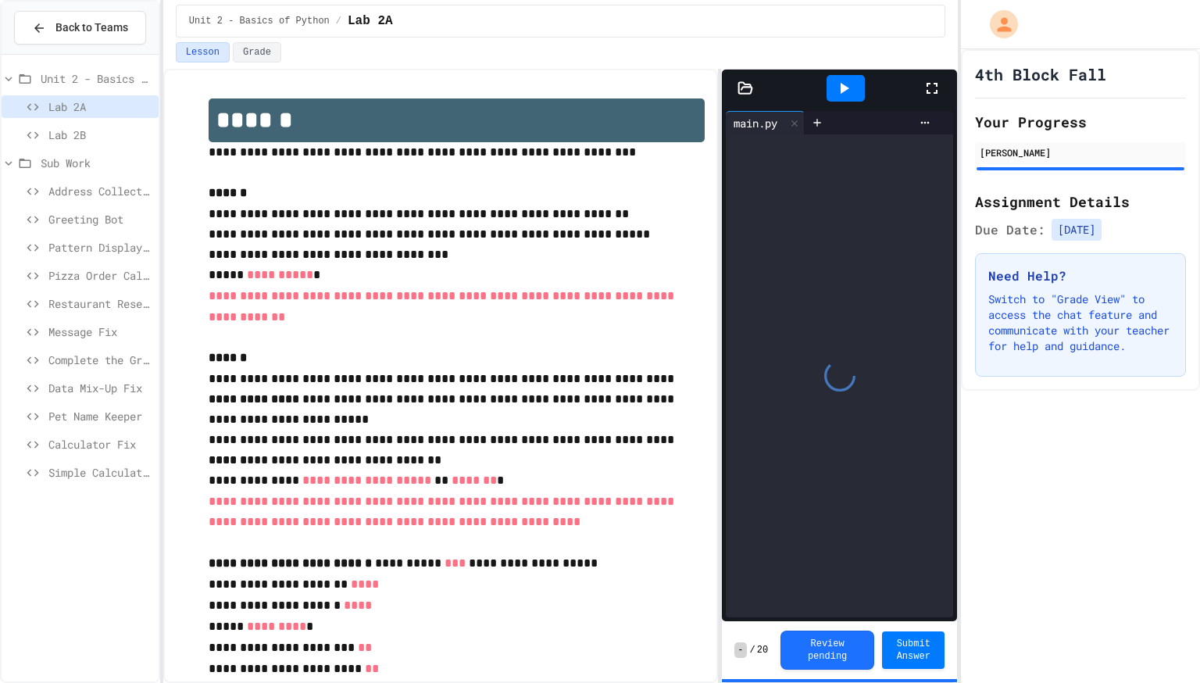
click at [67, 251] on span "Pattern Display Challenge" at bounding box center [100, 247] width 104 height 16
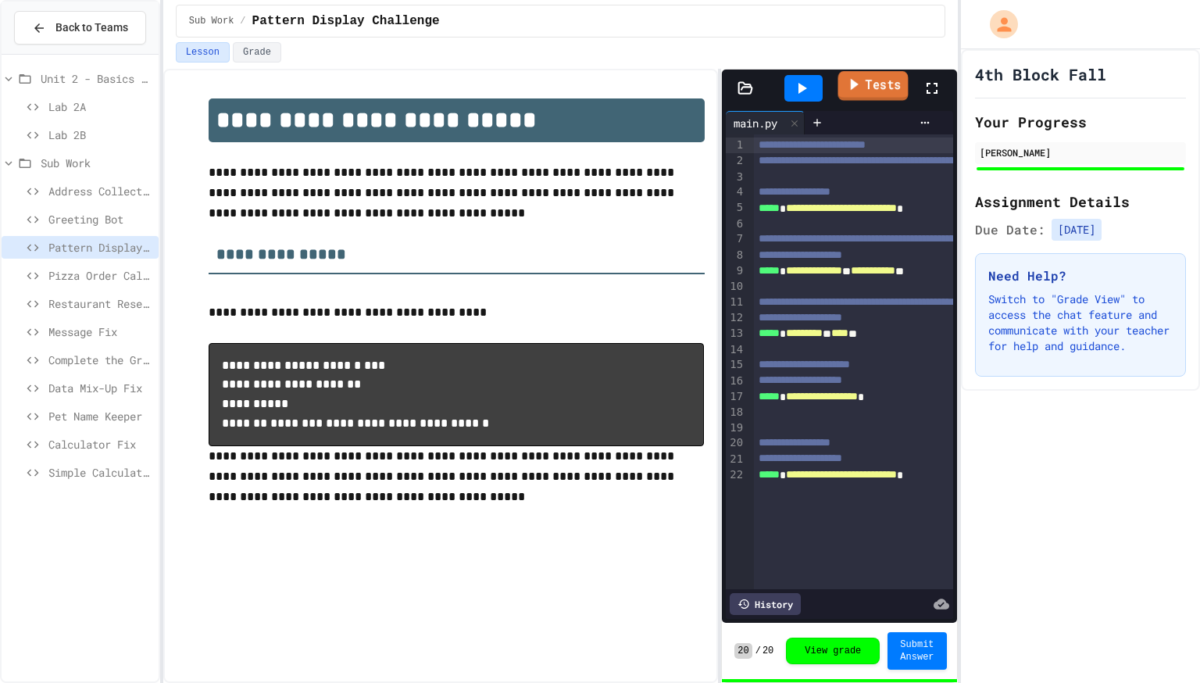
click at [862, 95] on link "Tests" at bounding box center [872, 86] width 70 height 30
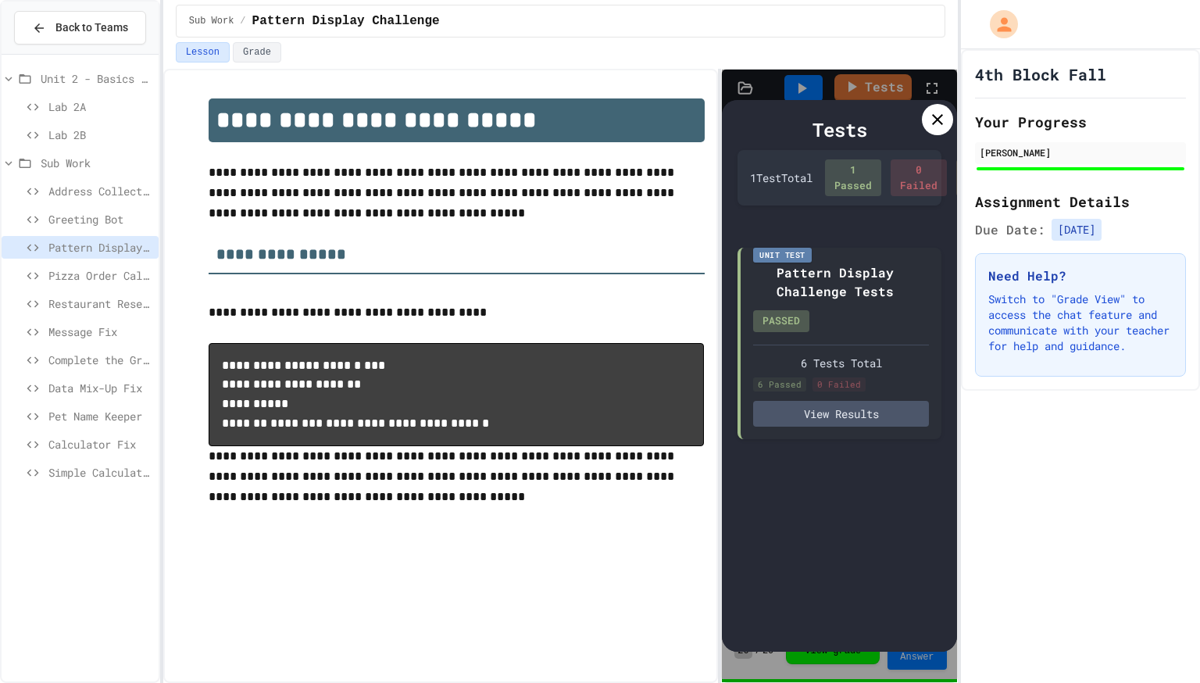
click at [31, 302] on icon at bounding box center [32, 304] width 19 height 14
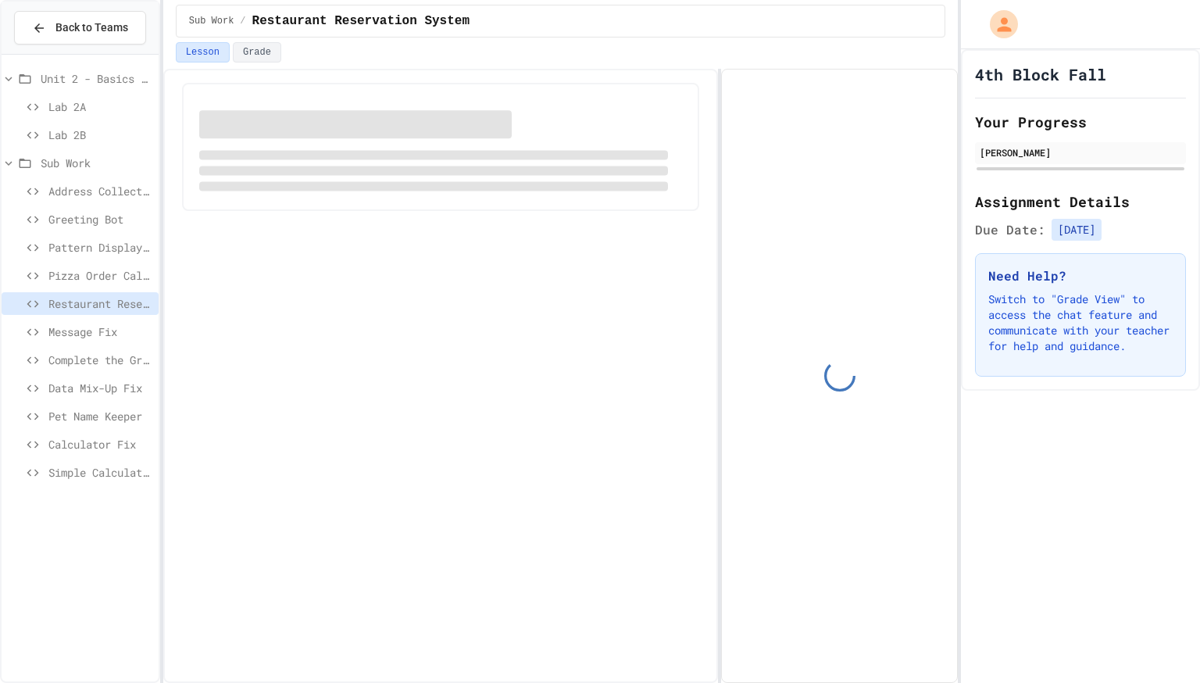
click at [55, 265] on div "Pizza Order Calculator" at bounding box center [80, 275] width 157 height 23
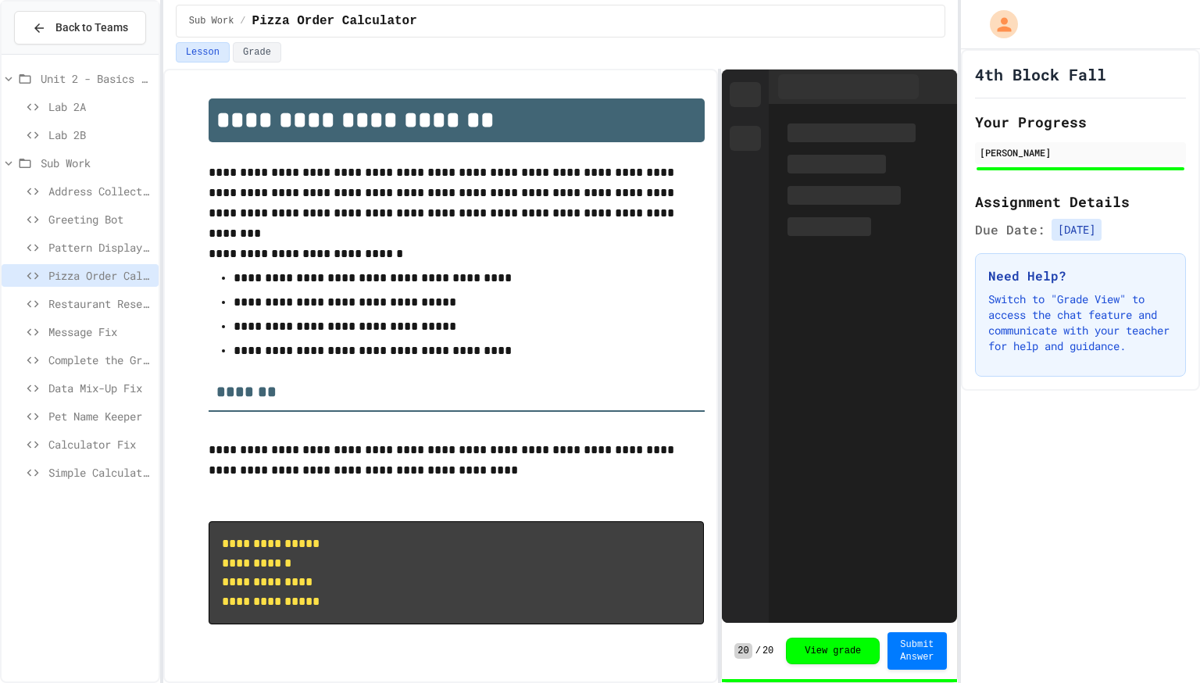
click at [92, 327] on span "Message Fix" at bounding box center [100, 331] width 104 height 16
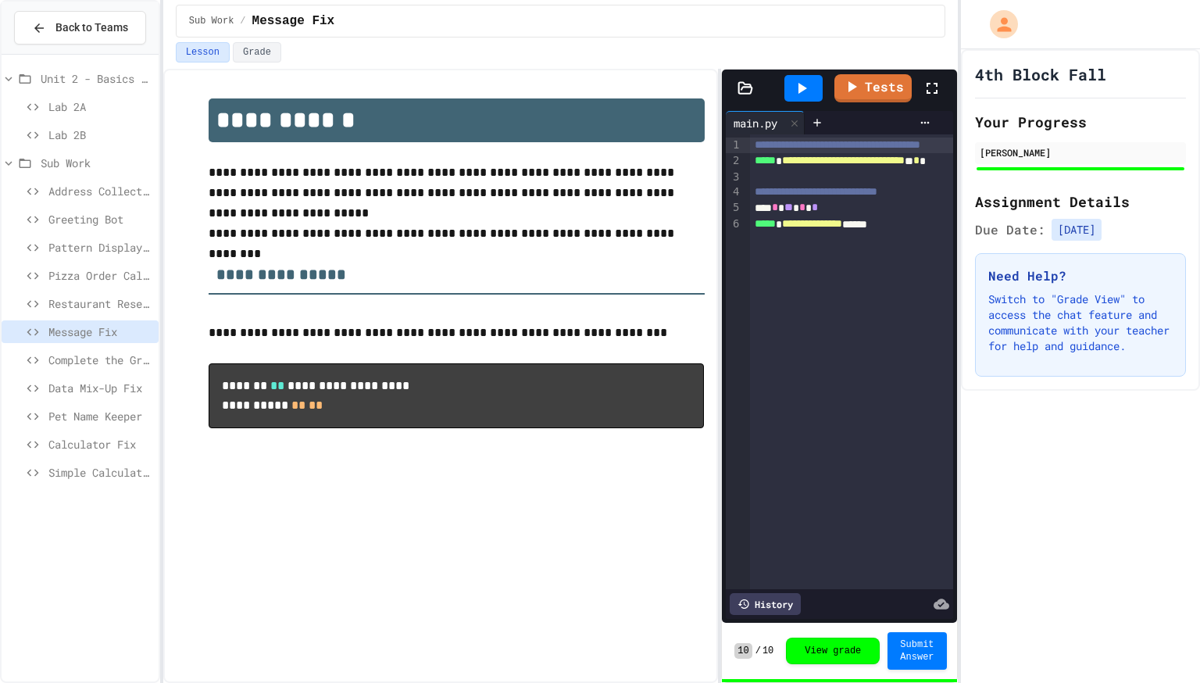
click at [117, 283] on div "Pizza Order Calculator" at bounding box center [80, 275] width 157 height 23
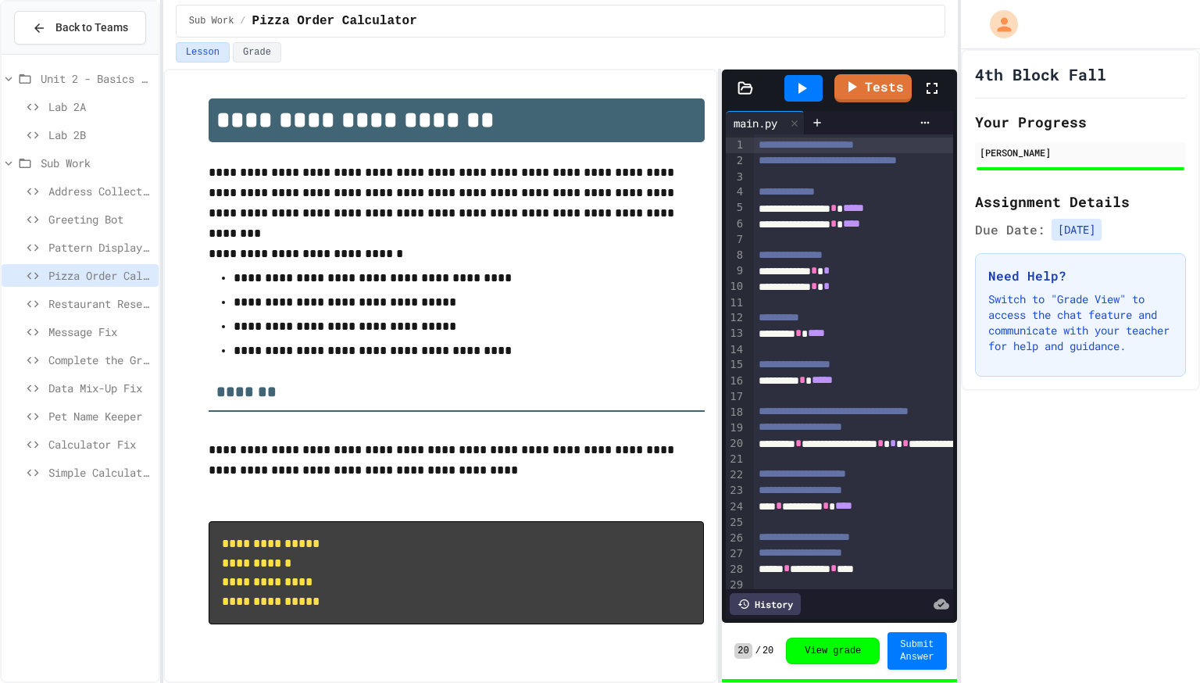
click at [127, 320] on div "Message Fix" at bounding box center [80, 331] width 157 height 23
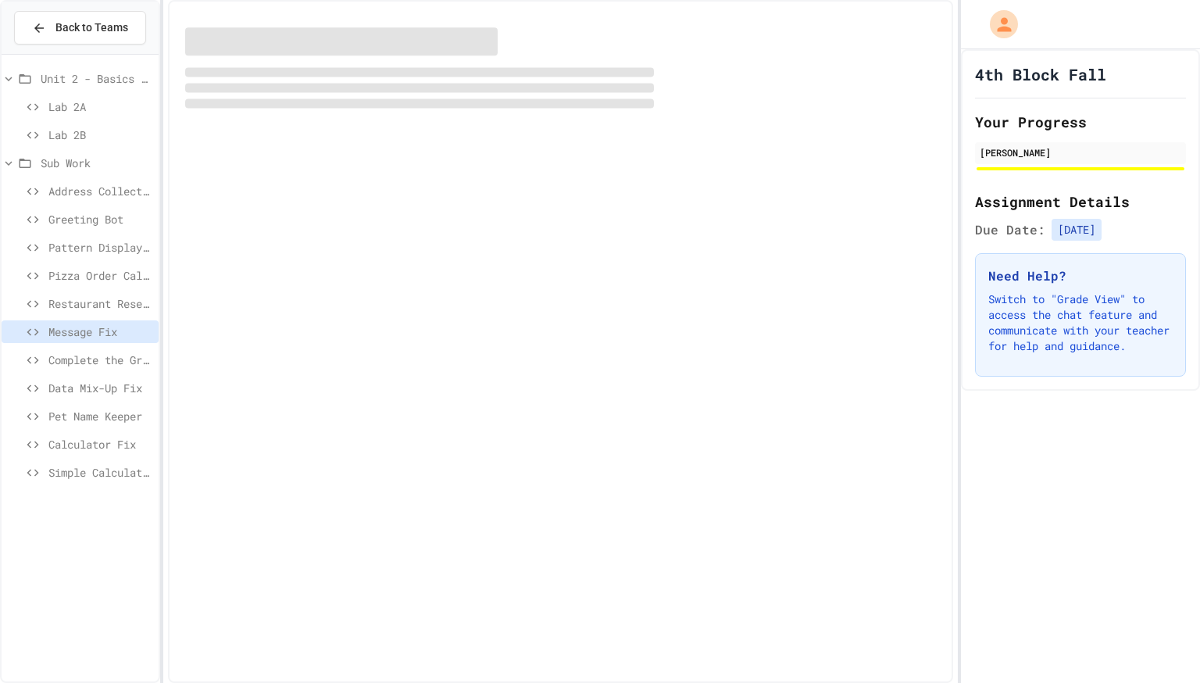
click at [124, 308] on span "Restaurant Reservation System" at bounding box center [100, 303] width 104 height 16
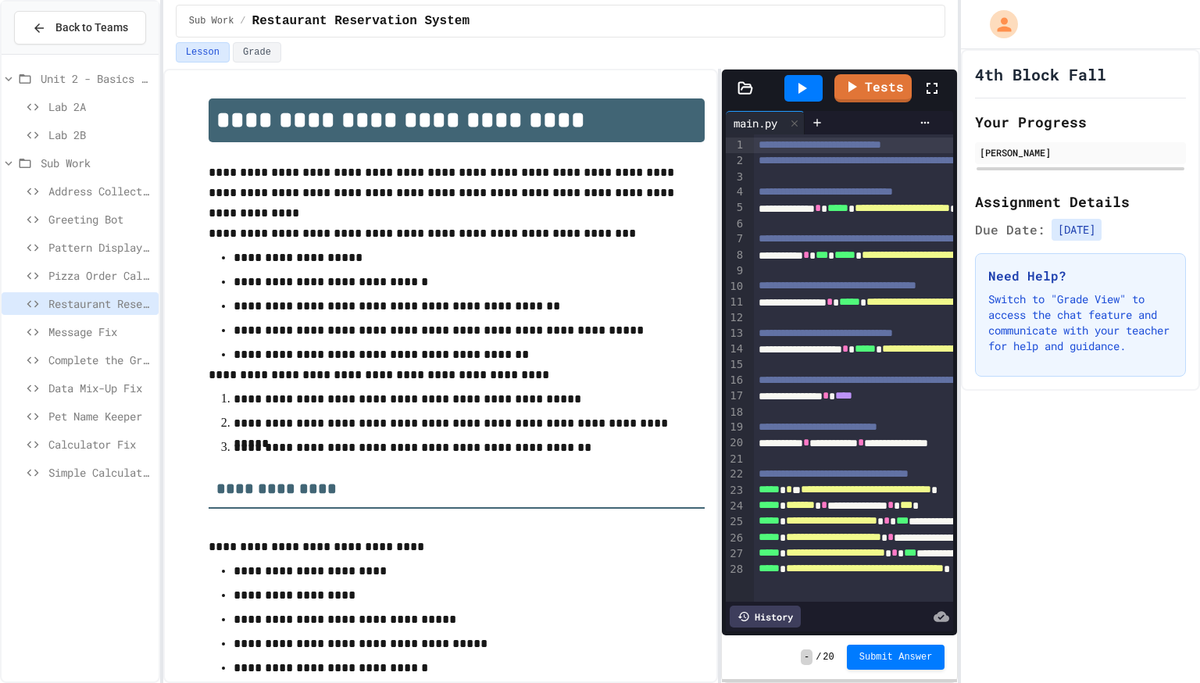
click at [44, 236] on div "Pattern Display Challenge" at bounding box center [80, 247] width 157 height 23
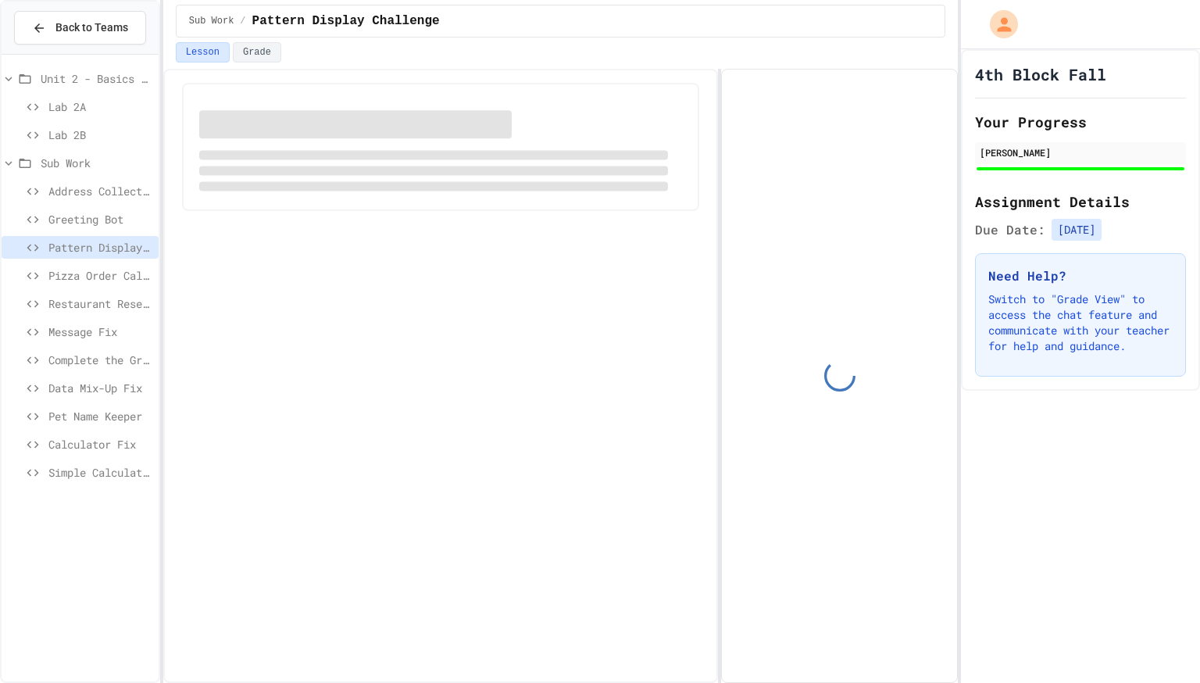
click at [44, 228] on div "Greeting Bot" at bounding box center [80, 219] width 157 height 23
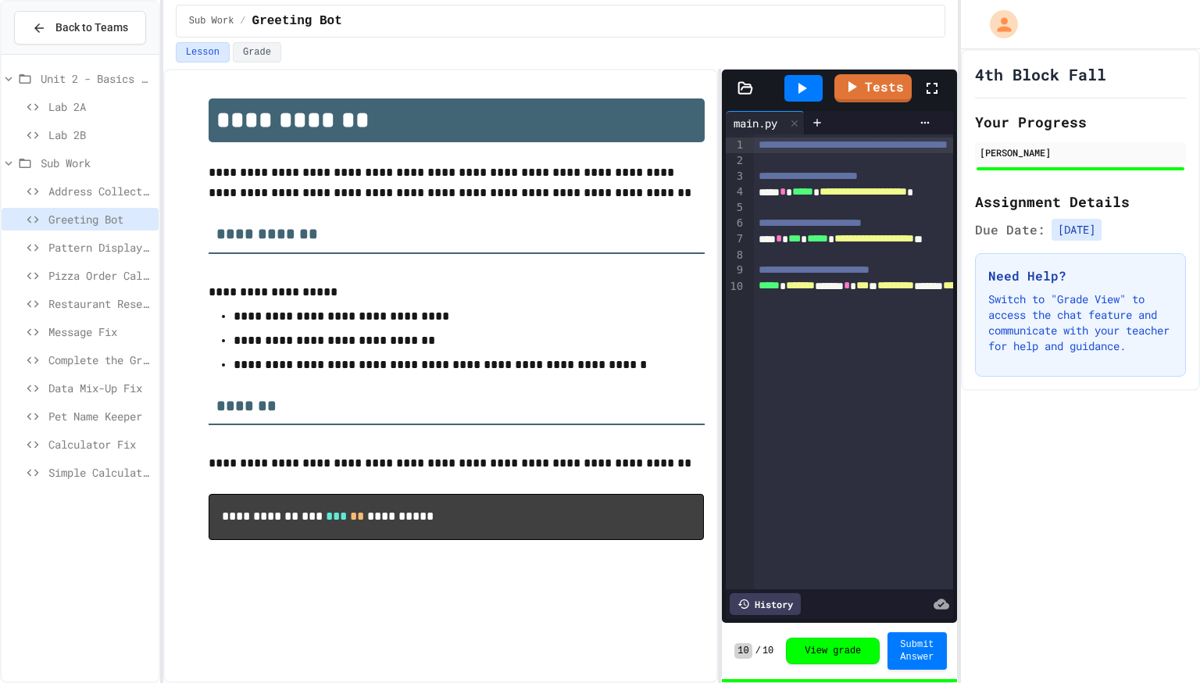
click at [113, 244] on span "Pattern Display Challenge" at bounding box center [100, 247] width 104 height 16
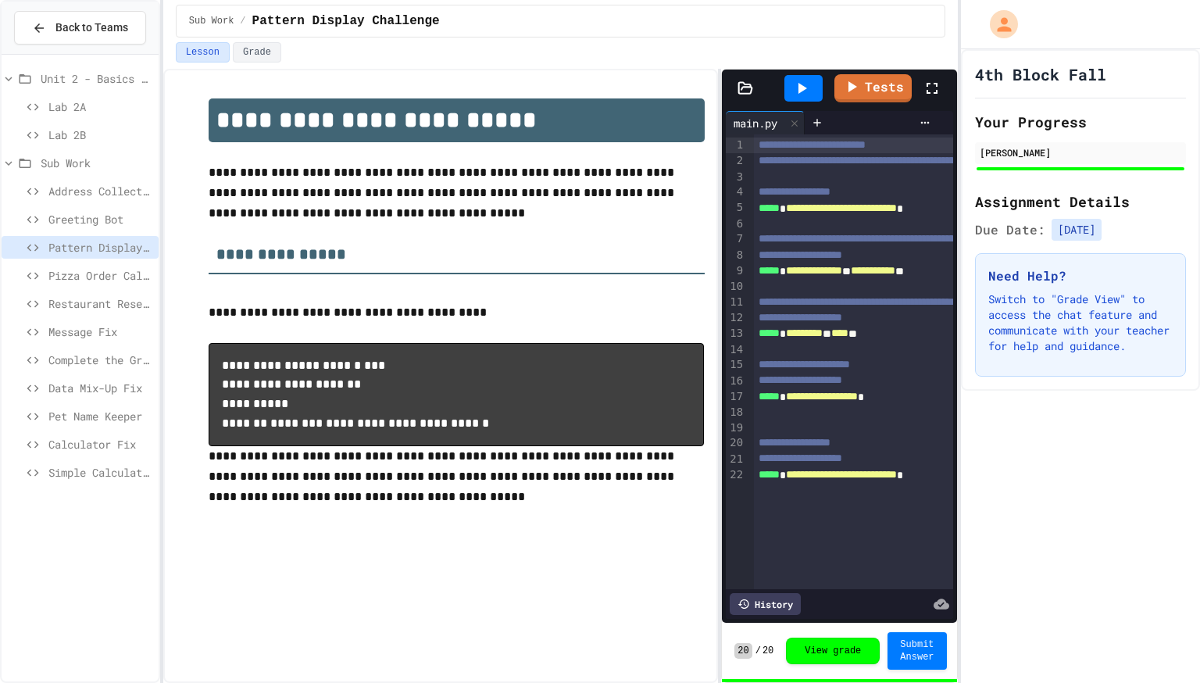
click at [941, 84] on div at bounding box center [940, 88] width 34 height 42
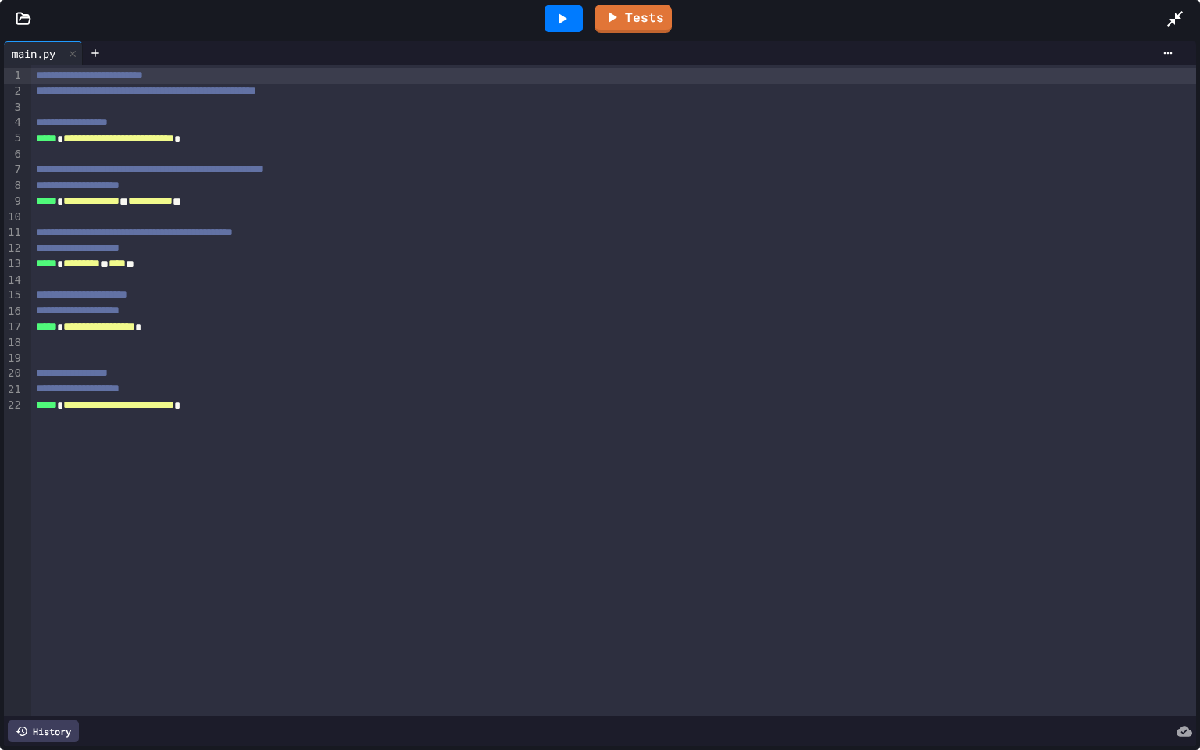
click at [1181, 16] on icon at bounding box center [1174, 18] width 19 height 19
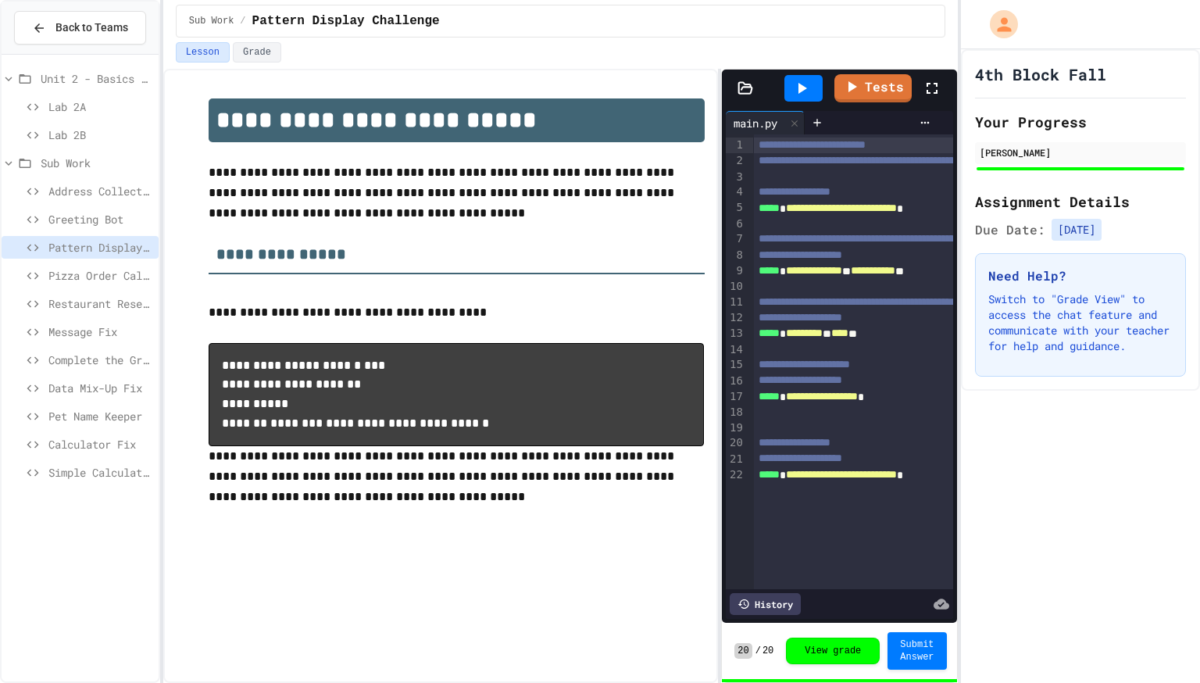
click at [57, 293] on div "Restaurant Reservation System" at bounding box center [80, 303] width 157 height 23
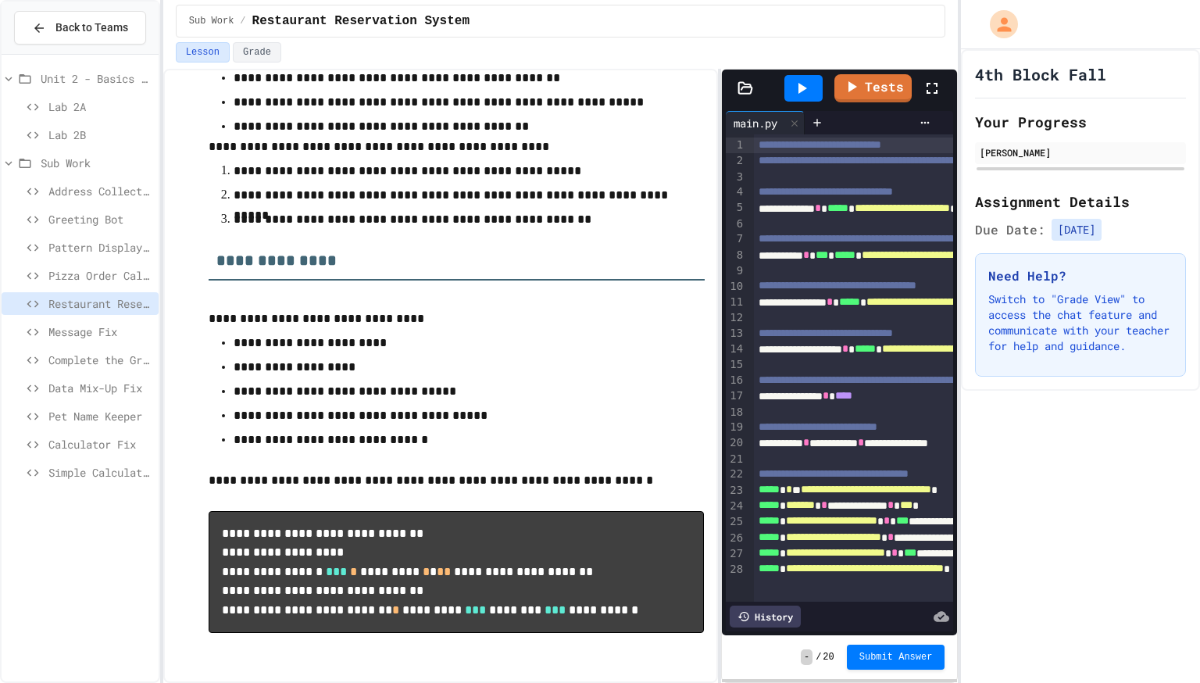
scroll to position [252, 0]
click at [112, 22] on span "Back to Teams" at bounding box center [91, 28] width 73 height 16
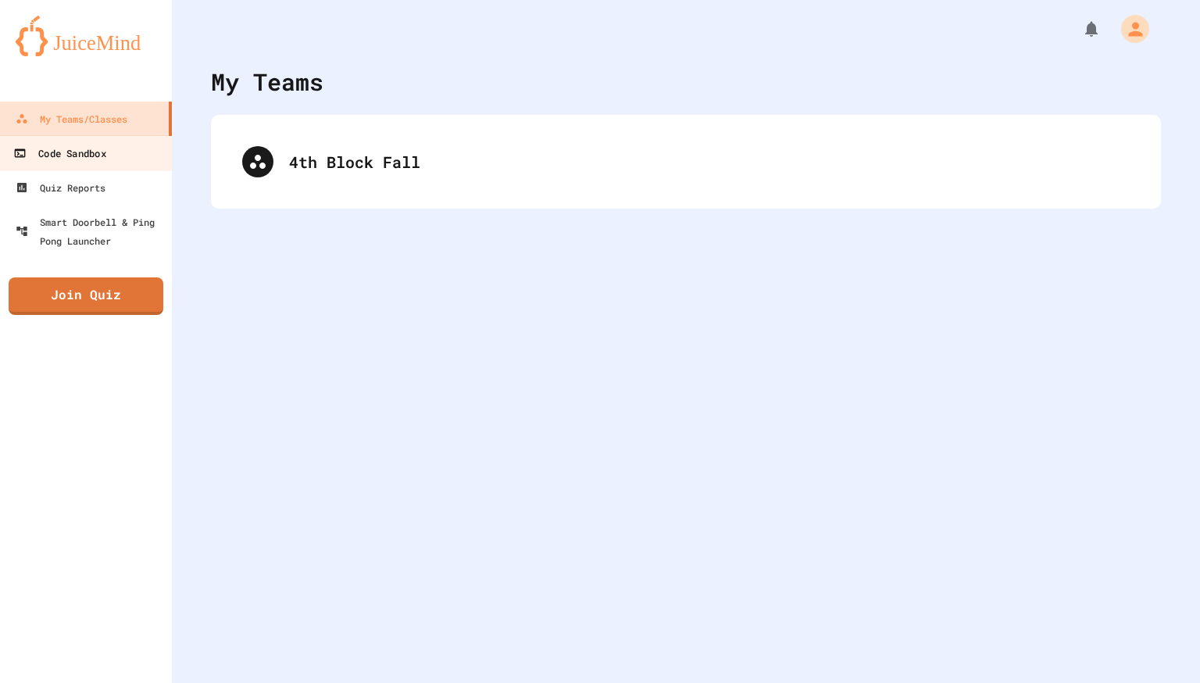
click at [91, 139] on link "Code Sandbox" at bounding box center [86, 152] width 177 height 35
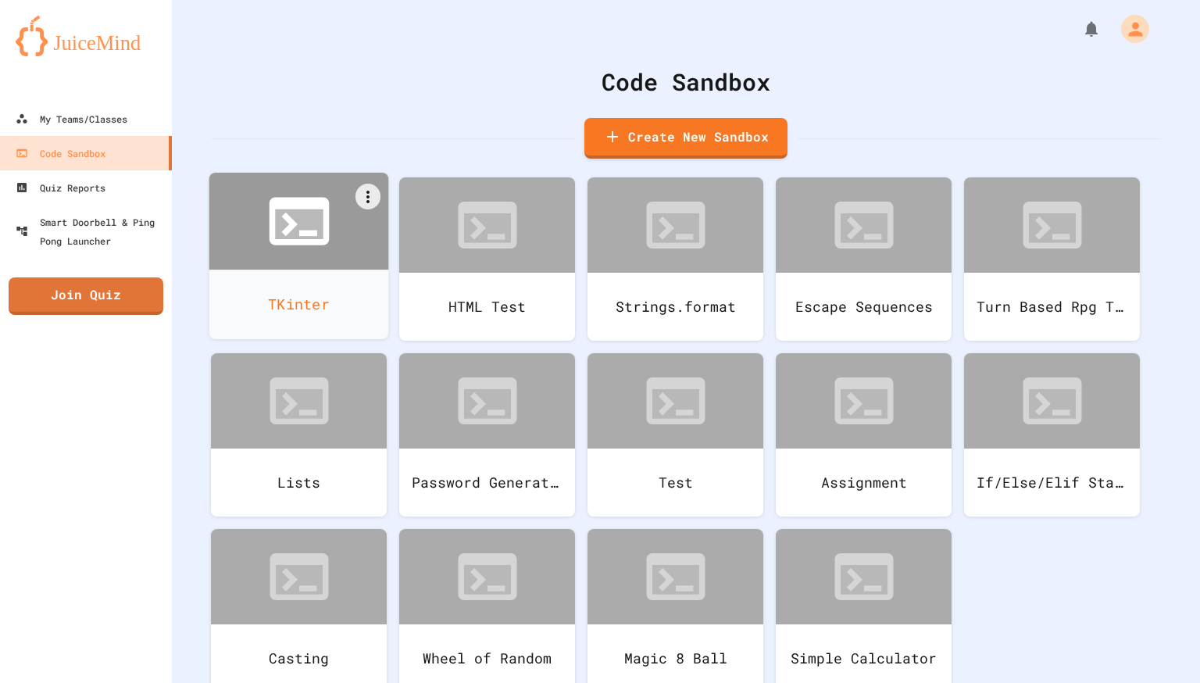
click at [284, 212] on icon at bounding box center [299, 224] width 48 height 30
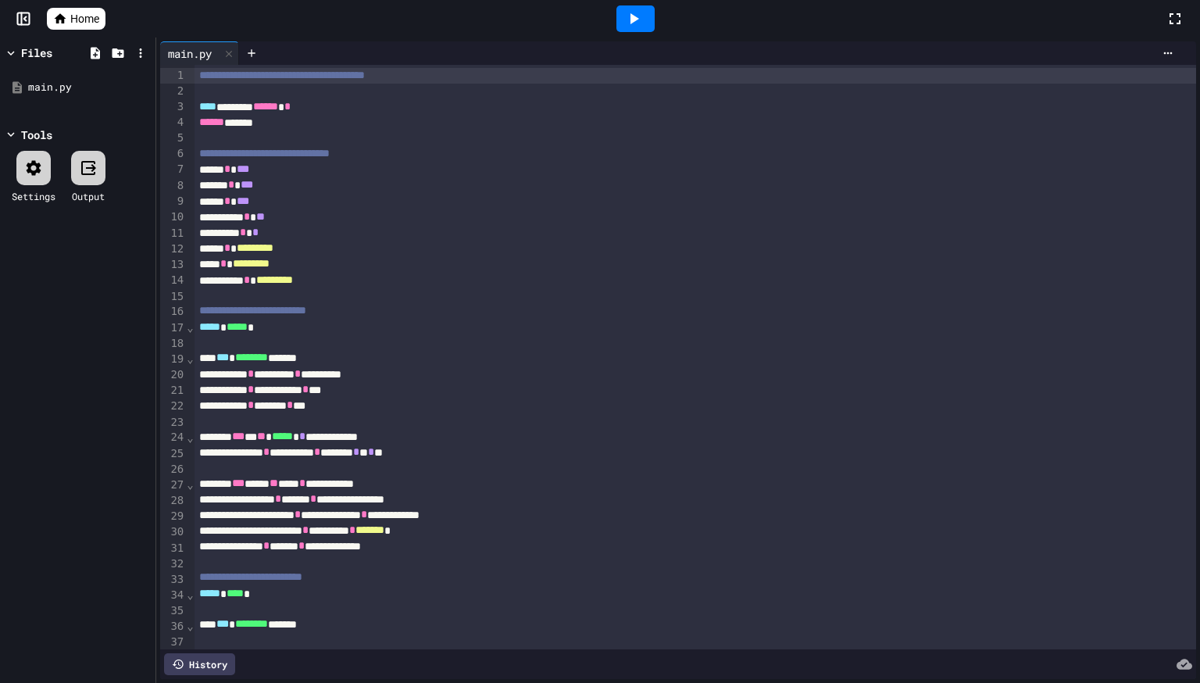
click at [623, 21] on div at bounding box center [635, 18] width 38 height 27
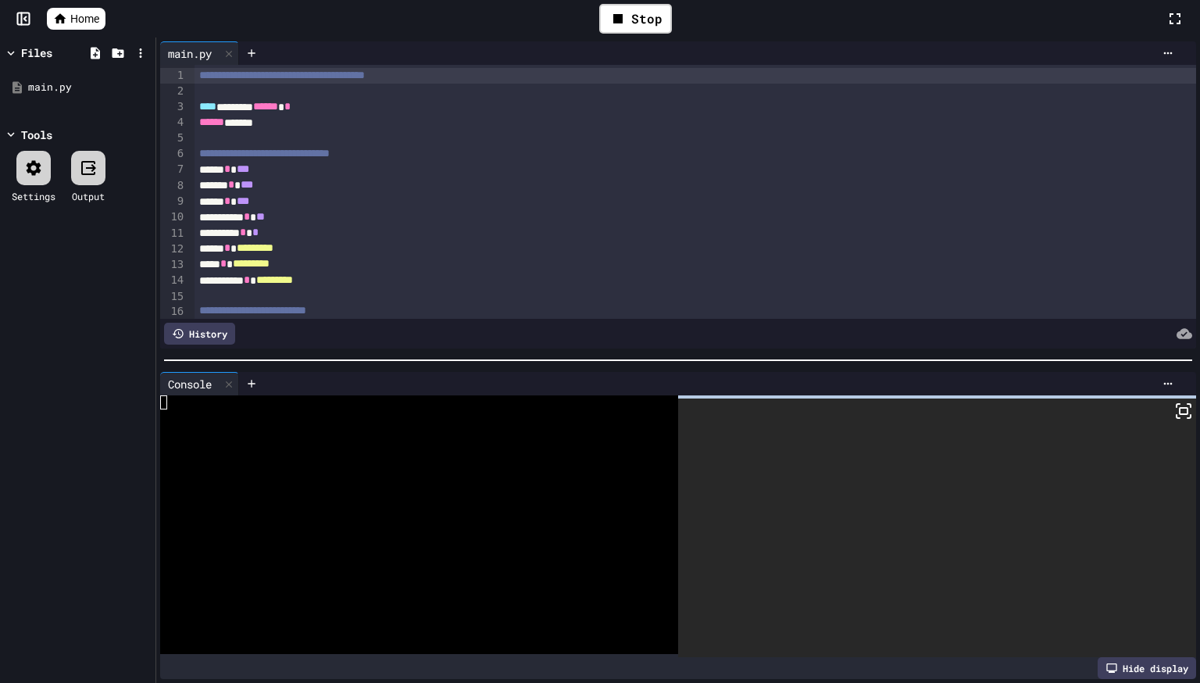
click at [1184, 415] on icon at bounding box center [1183, 411] width 19 height 19
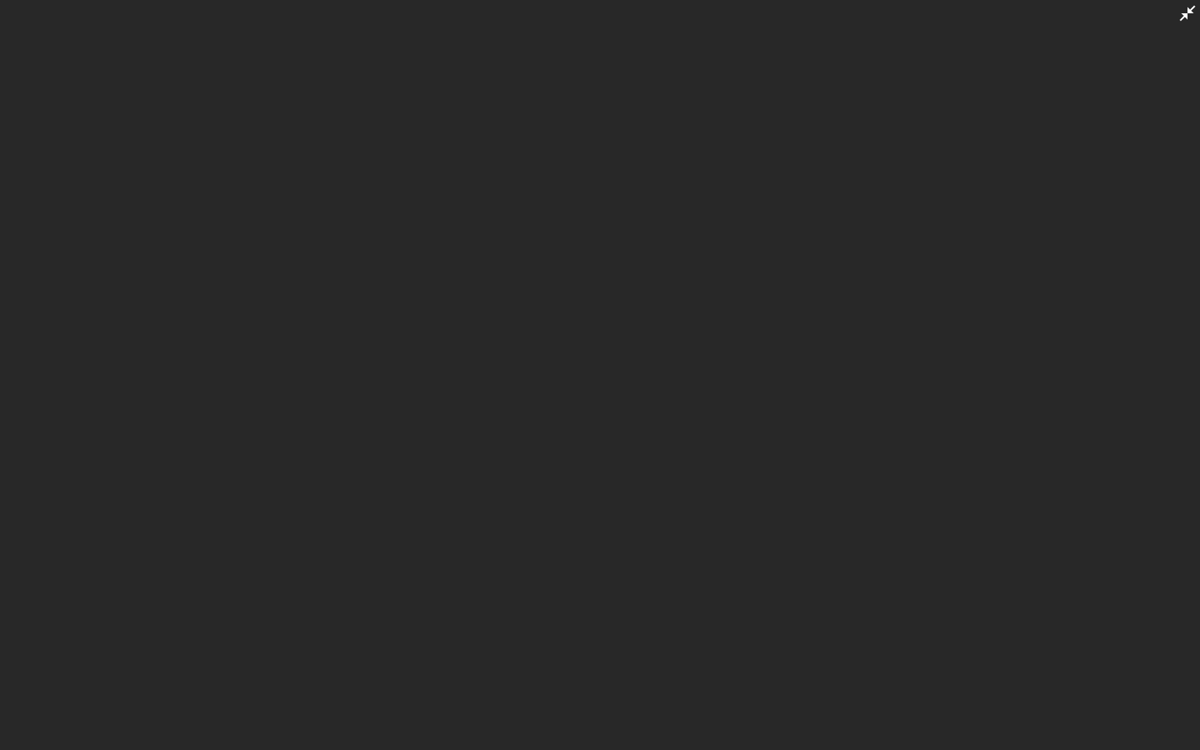
click at [1140, 512] on div at bounding box center [600, 375] width 1200 height 750
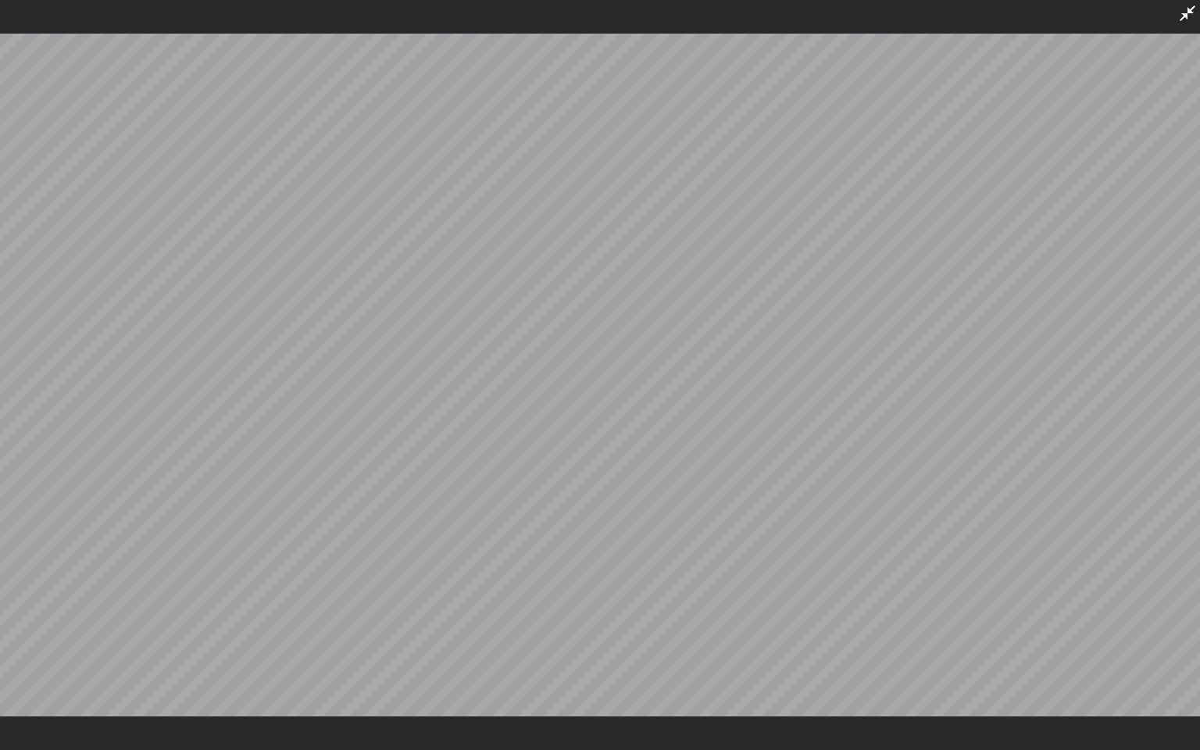
click at [820, 682] on div at bounding box center [600, 375] width 1200 height 750
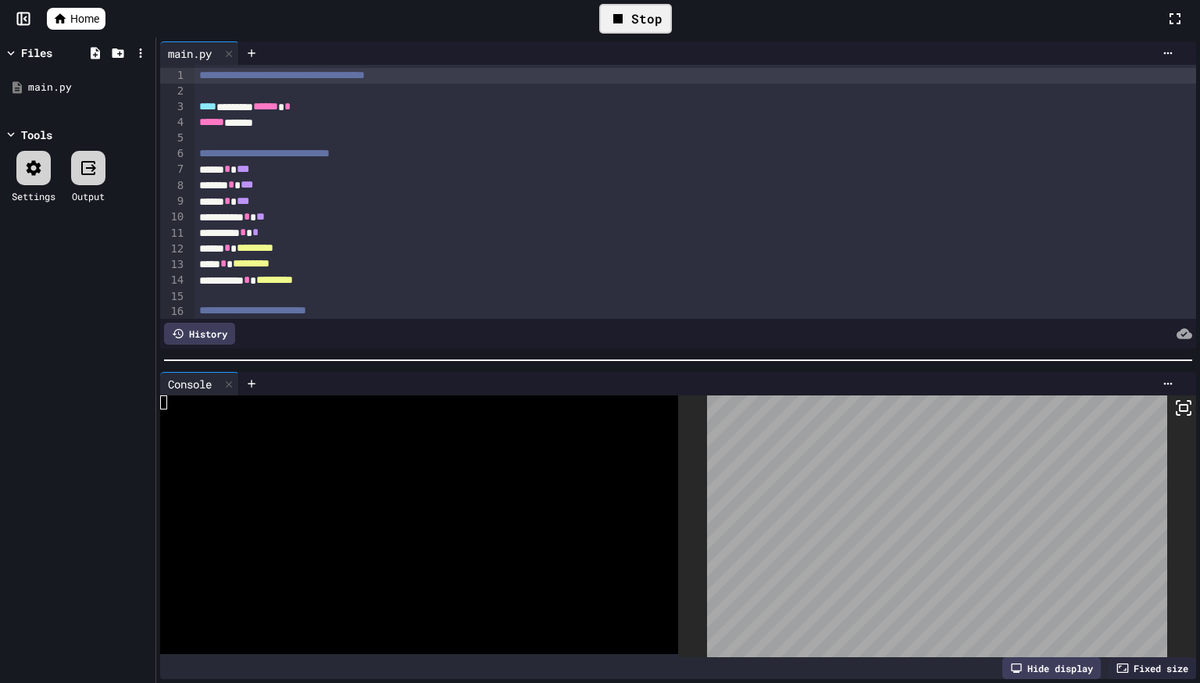
click at [632, 11] on div "Stop" at bounding box center [635, 19] width 73 height 30
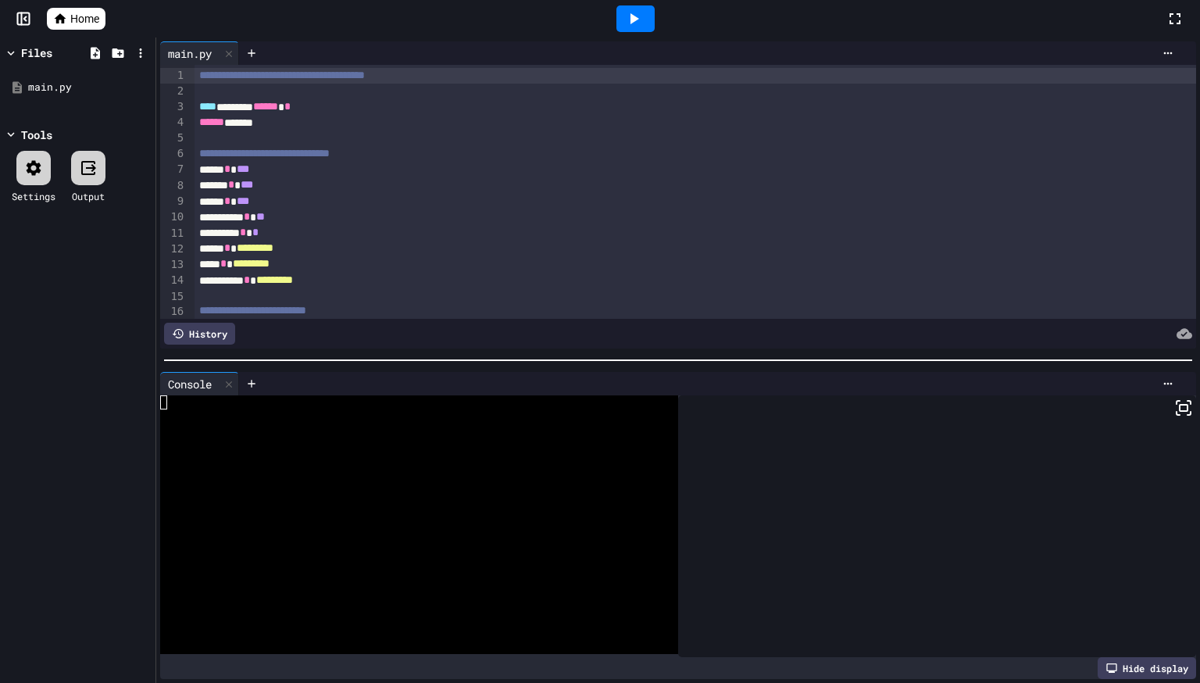
click at [313, 229] on div "********* * *" at bounding box center [695, 233] width 1001 height 16
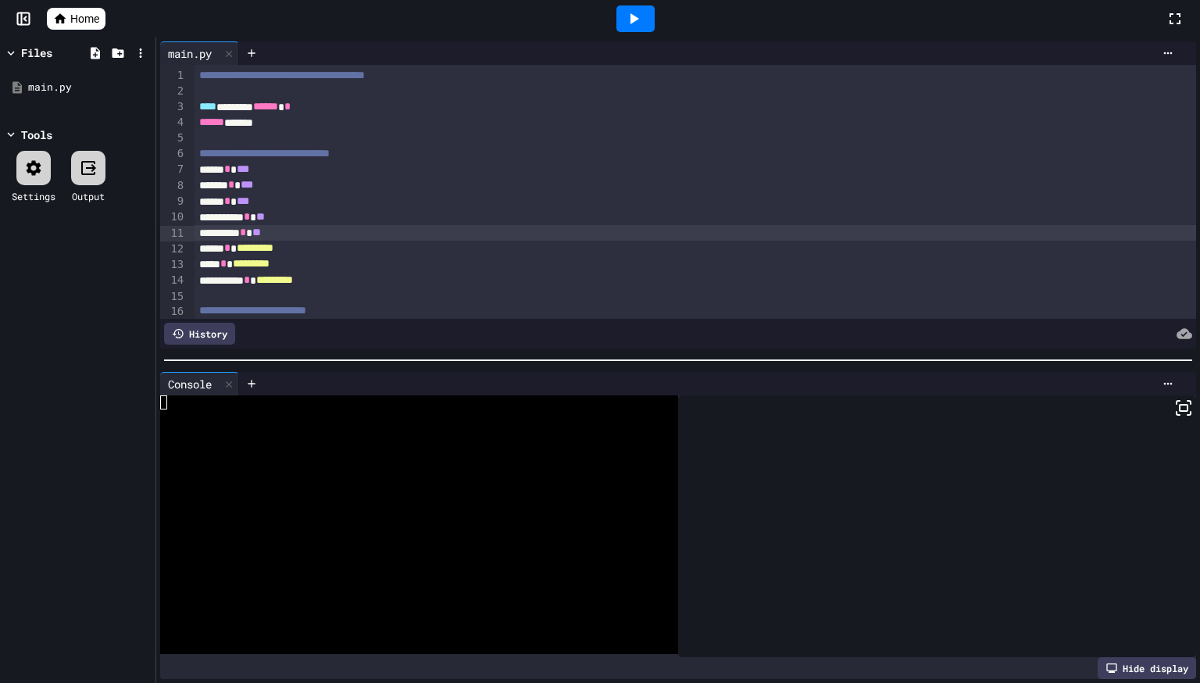
click at [632, 9] on icon at bounding box center [633, 18] width 19 height 19
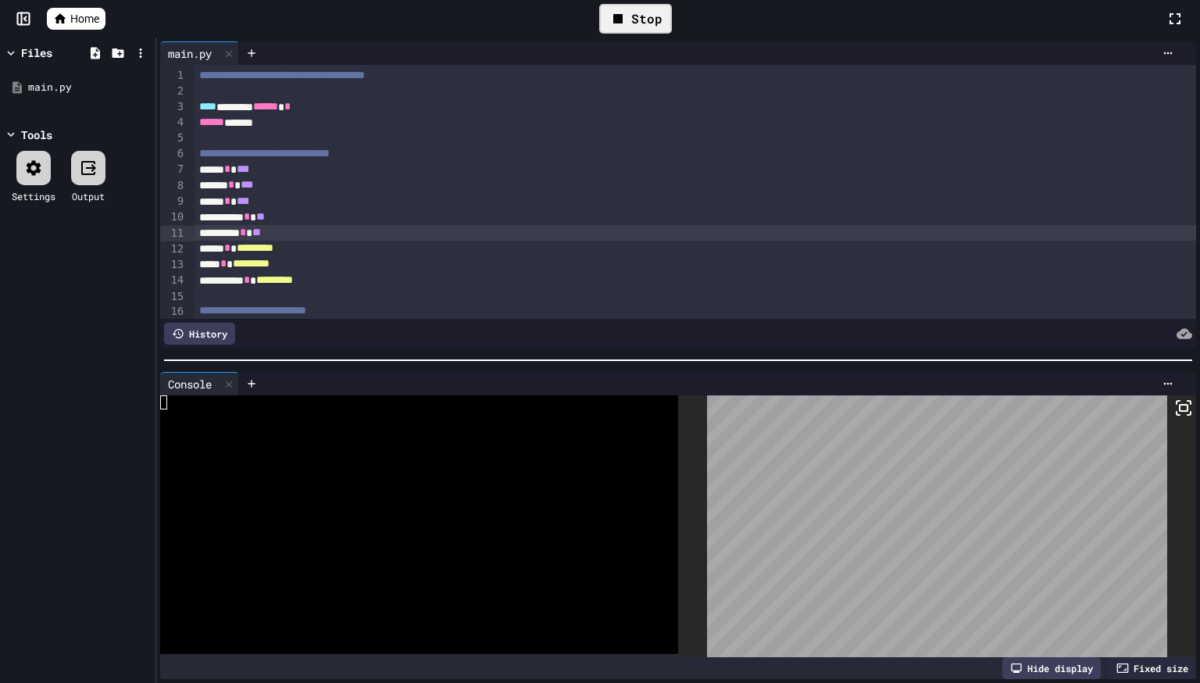
click at [1183, 407] on icon at bounding box center [1183, 407] width 19 height 19
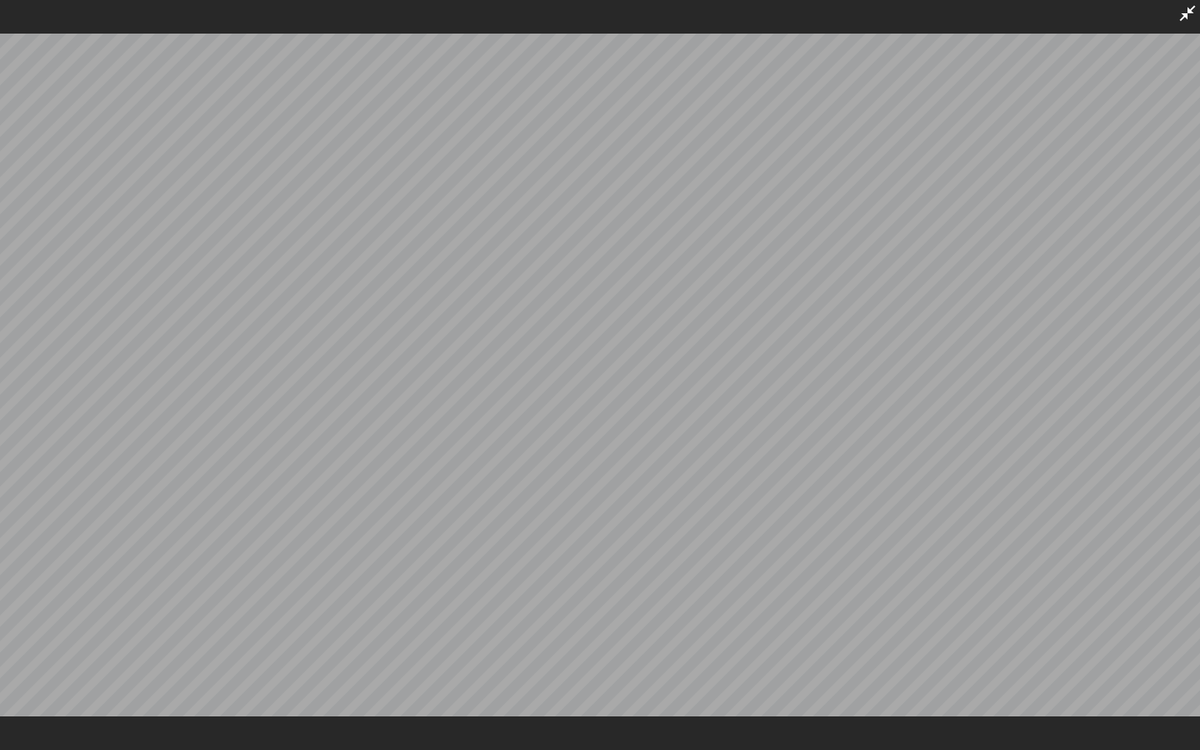
click at [1185, 9] on icon at bounding box center [1187, 13] width 19 height 19
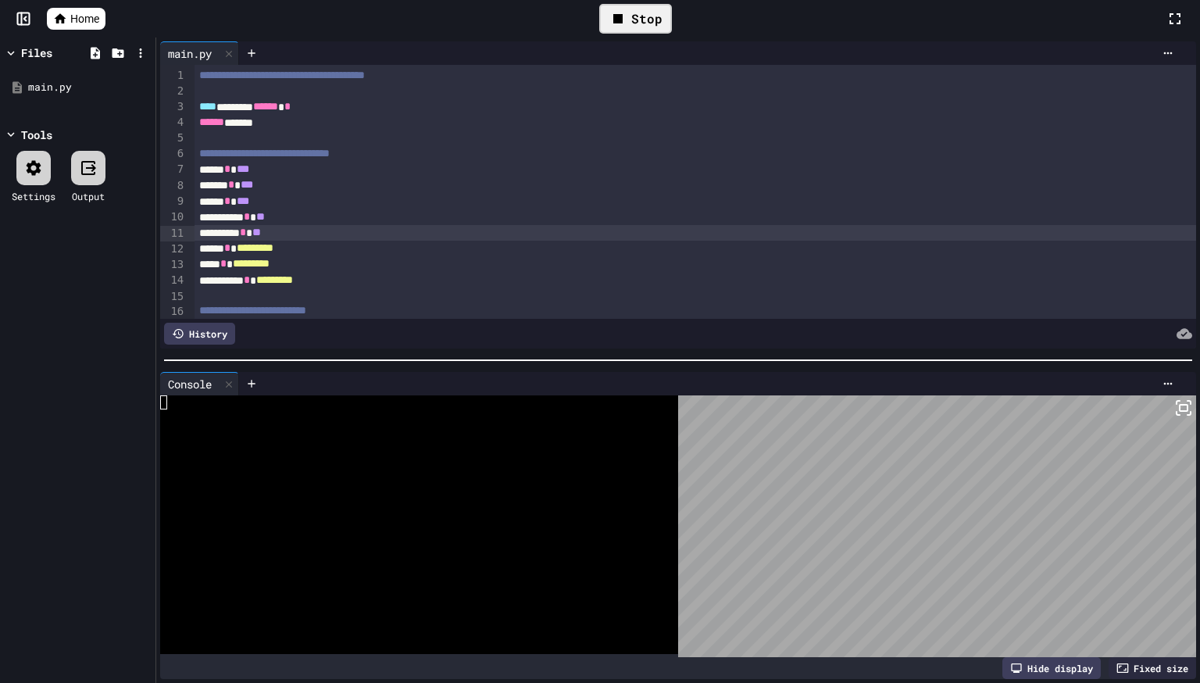
click at [651, 22] on div "Stop" at bounding box center [635, 19] width 73 height 30
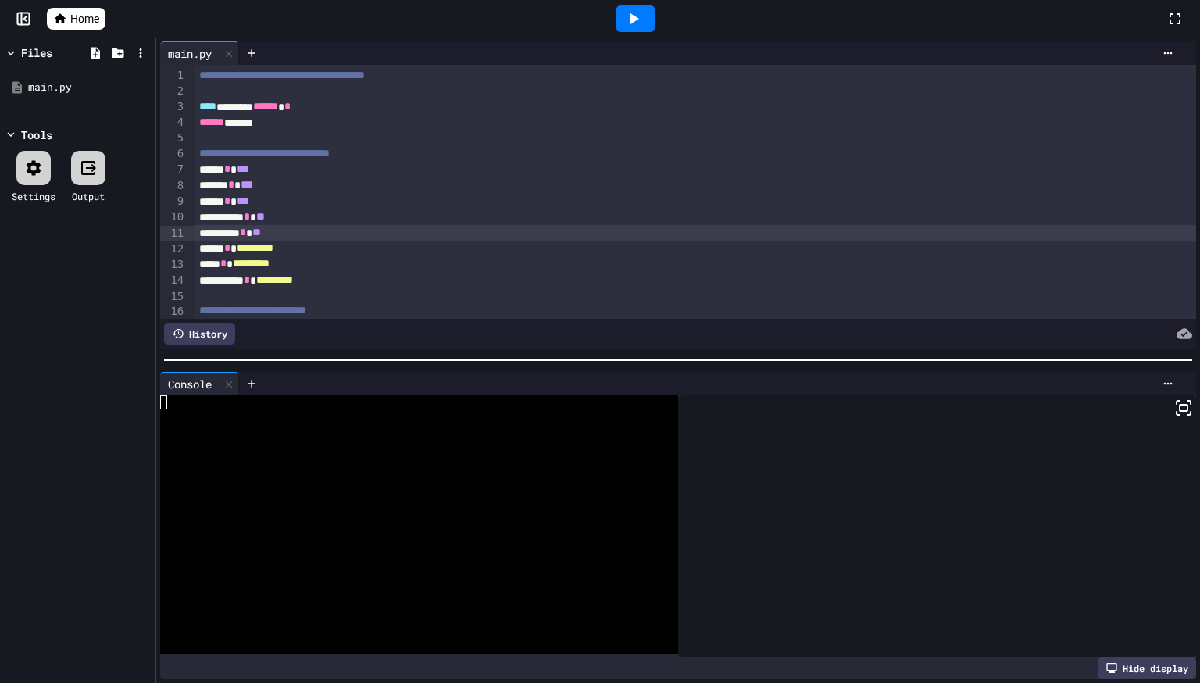
click at [300, 225] on div "********* * **" at bounding box center [695, 233] width 1001 height 16
click at [305, 221] on div "**********" at bounding box center [695, 217] width 1001 height 16
click at [636, 16] on icon at bounding box center [633, 18] width 19 height 19
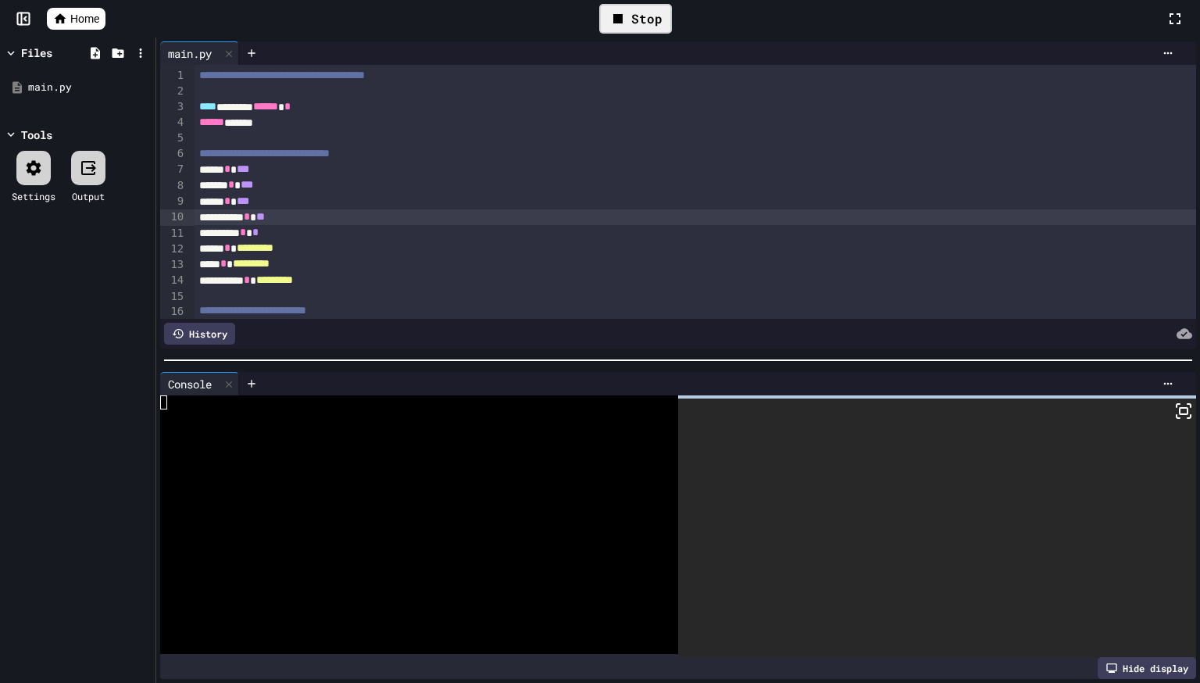
click at [1187, 418] on icon at bounding box center [1188, 416] width 3 height 3
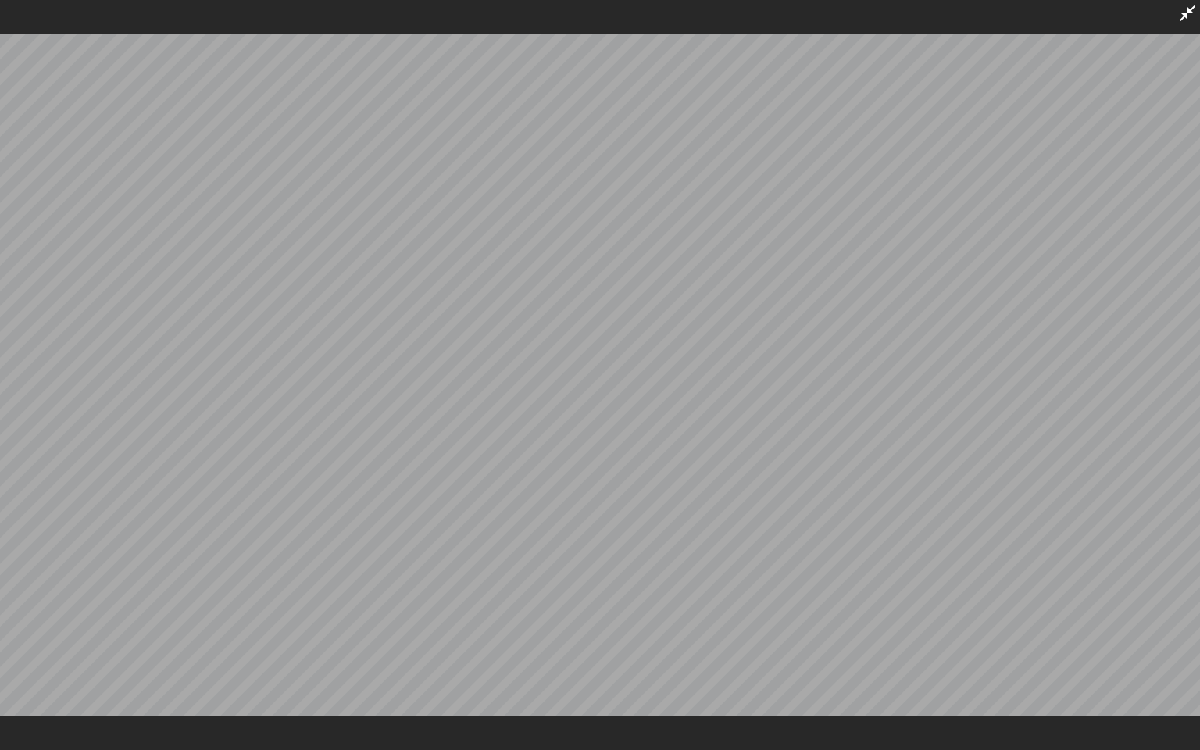
click at [1191, 17] on icon at bounding box center [1187, 13] width 19 height 19
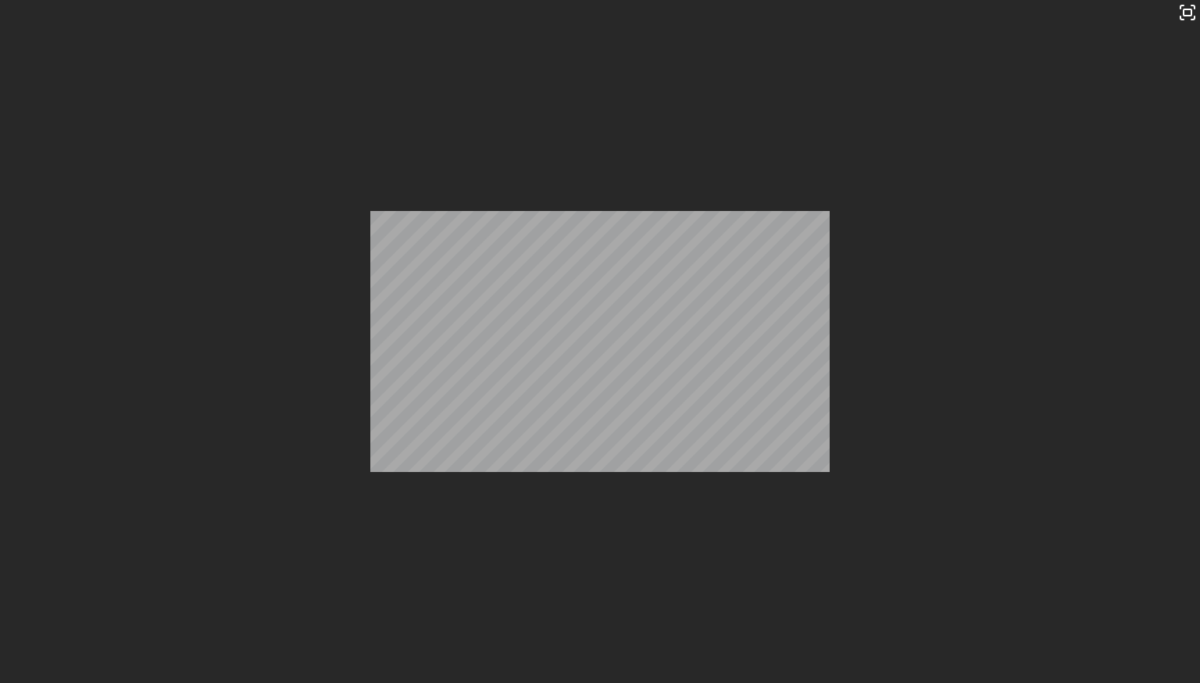
scroll to position [2693, 0]
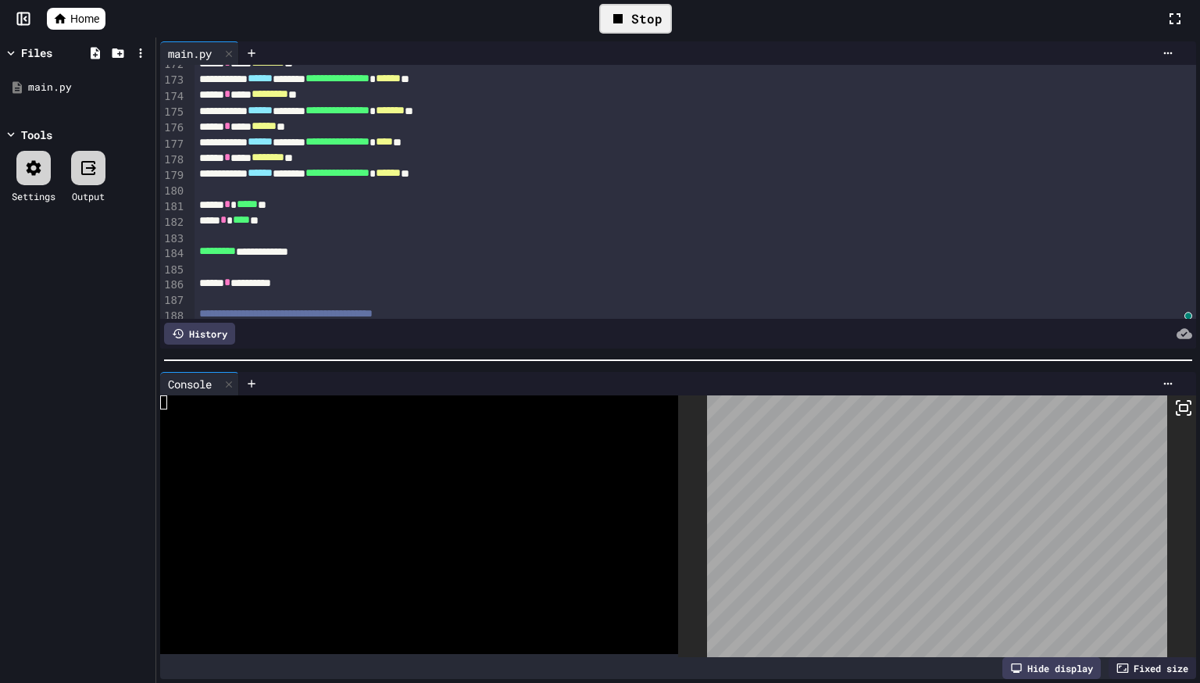
click at [81, 12] on span "Home" at bounding box center [84, 19] width 29 height 16
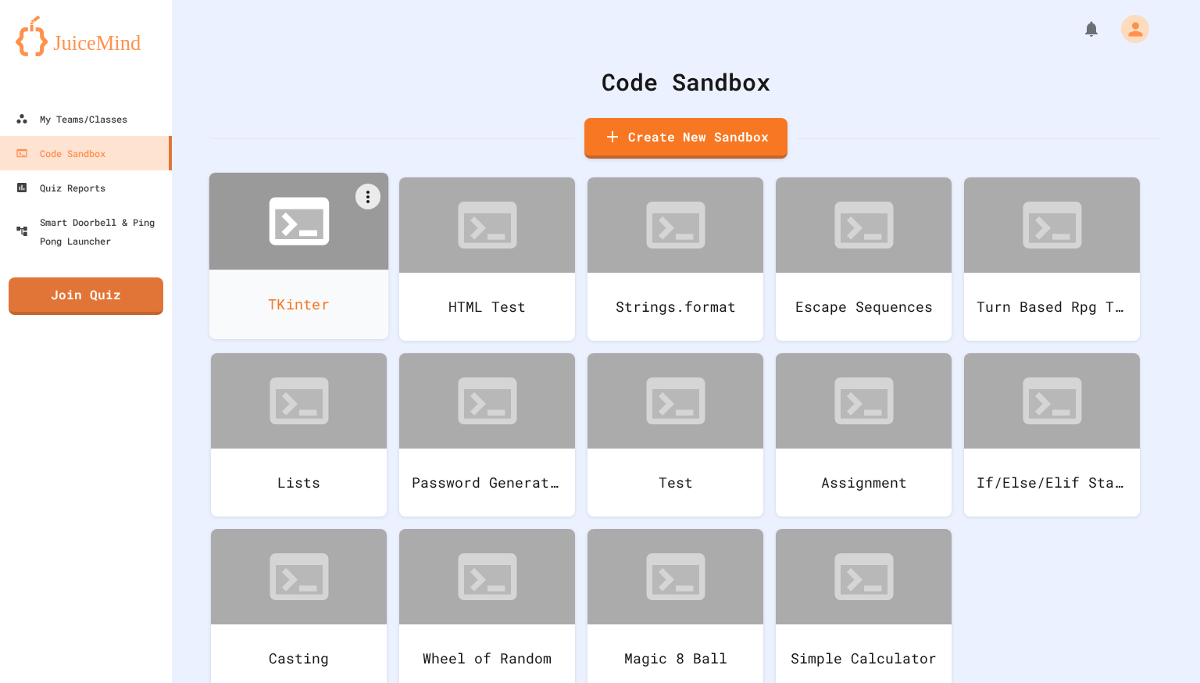
click at [322, 234] on icon at bounding box center [299, 224] width 48 height 30
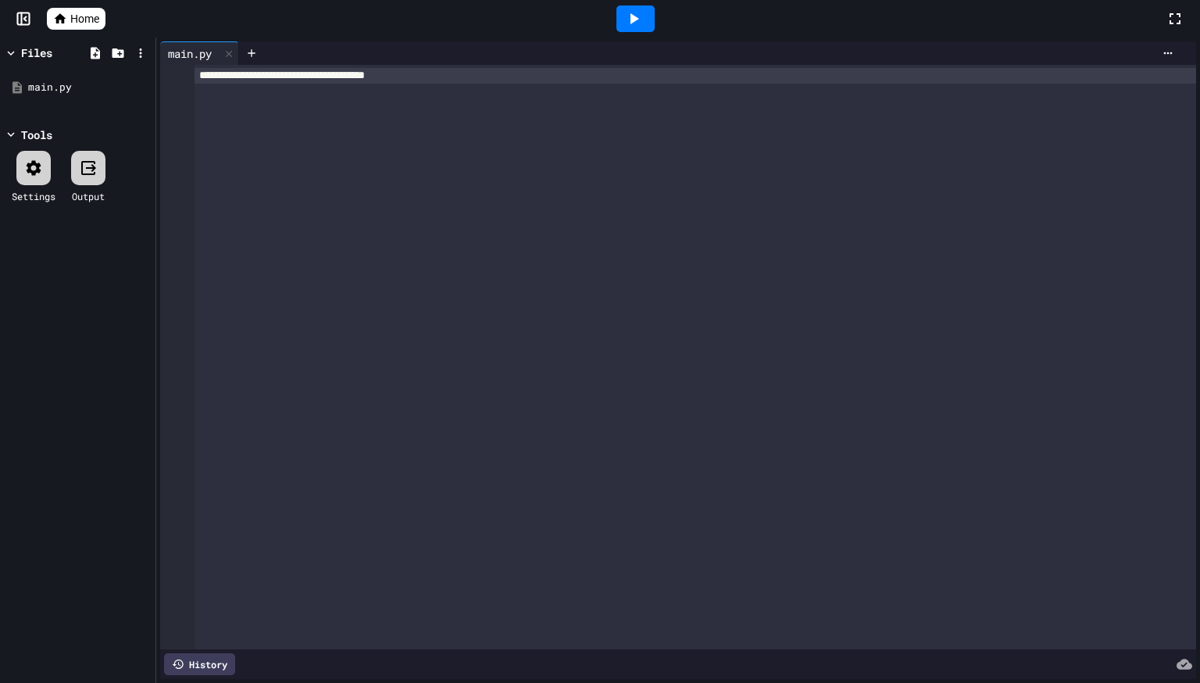
scroll to position [2362, 0]
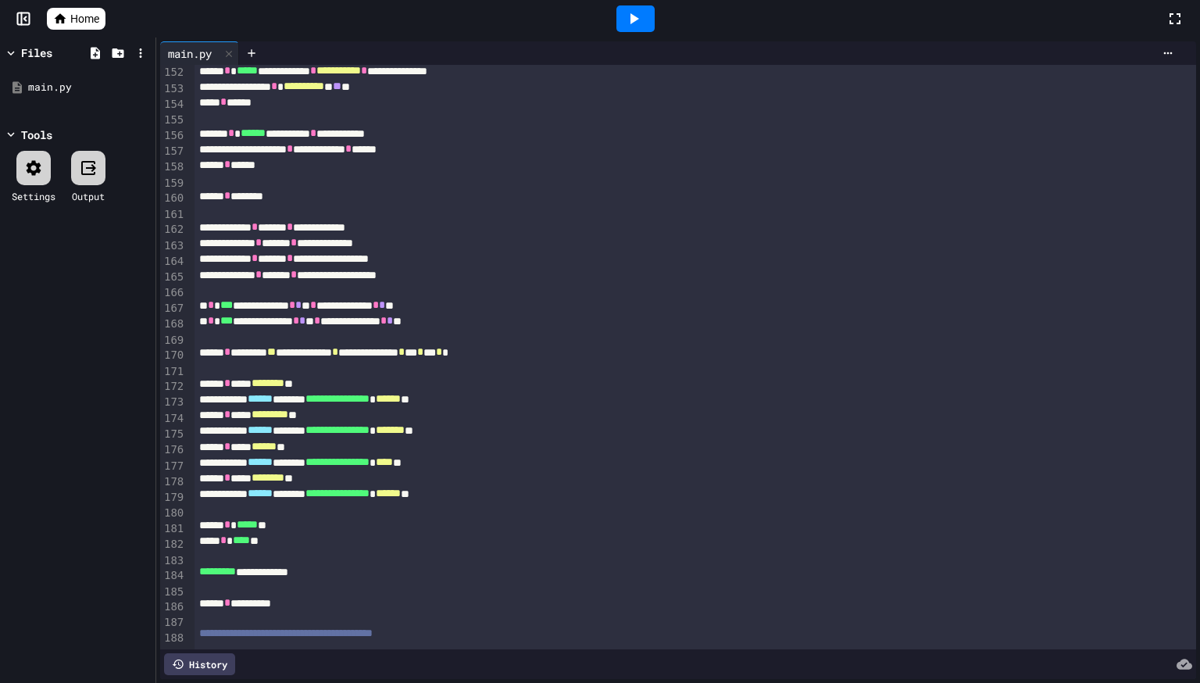
click at [103, 11] on link "Home" at bounding box center [76, 19] width 59 height 22
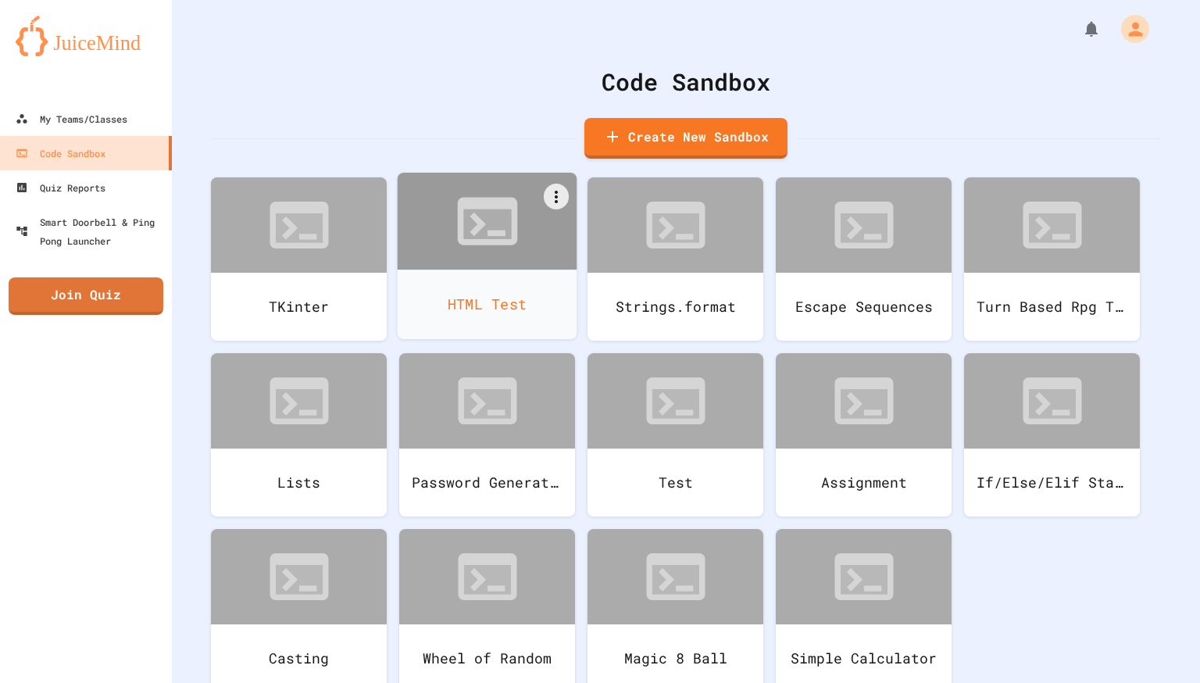
click at [509, 264] on div at bounding box center [488, 221] width 180 height 97
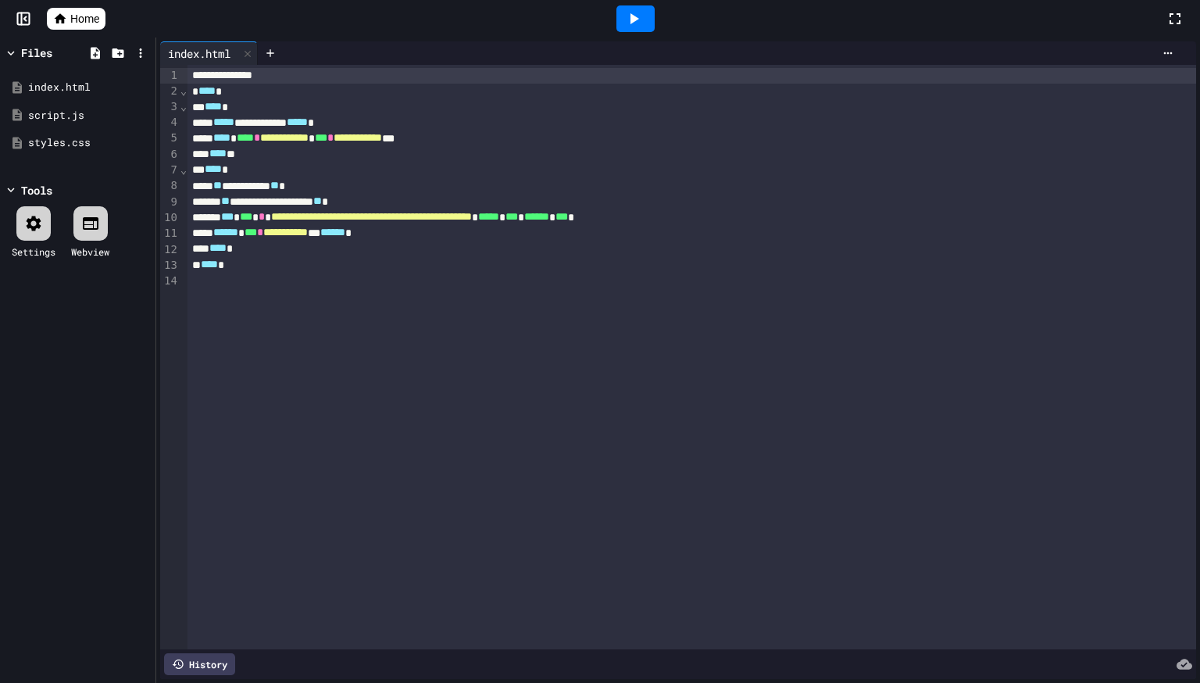
click at [633, 9] on icon at bounding box center [633, 18] width 19 height 19
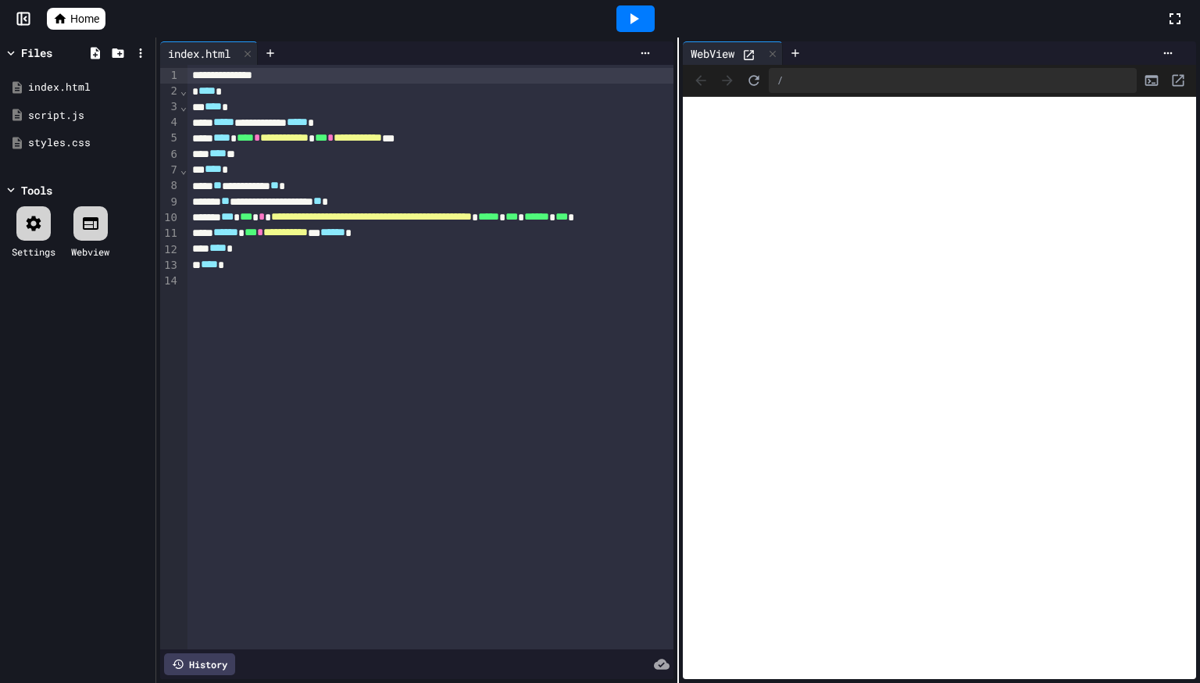
click at [52, 24] on link "Home" at bounding box center [76, 19] width 59 height 22
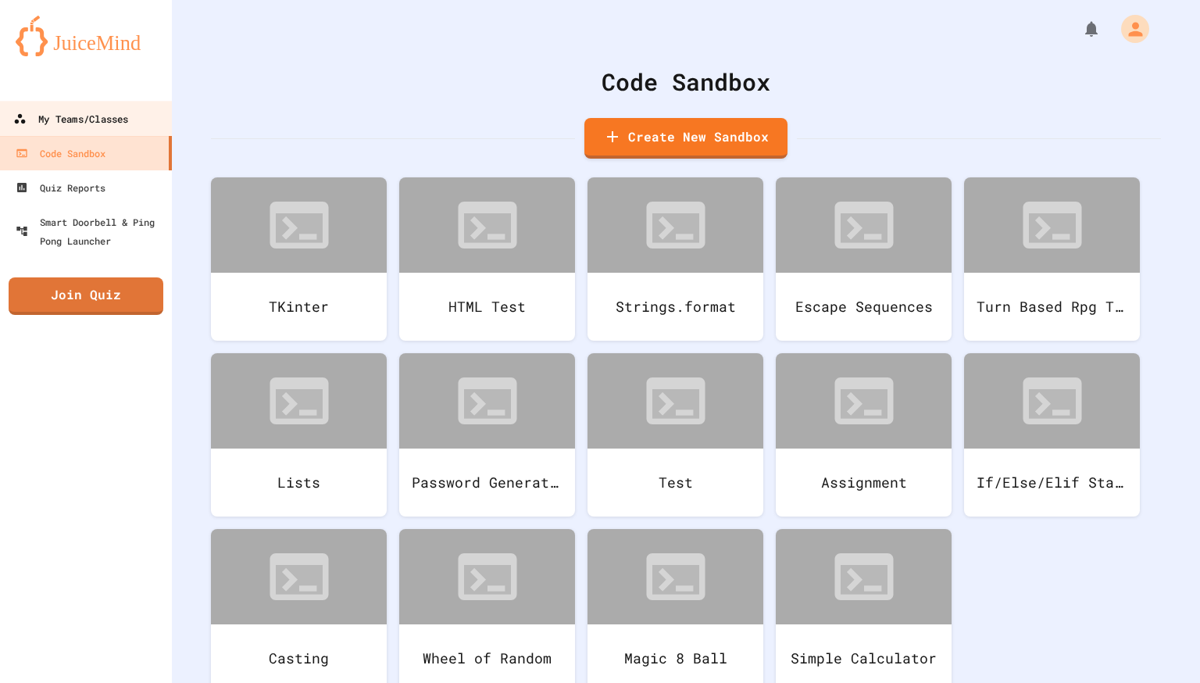
click at [60, 116] on div "My Teams/Classes" at bounding box center [70, 119] width 115 height 20
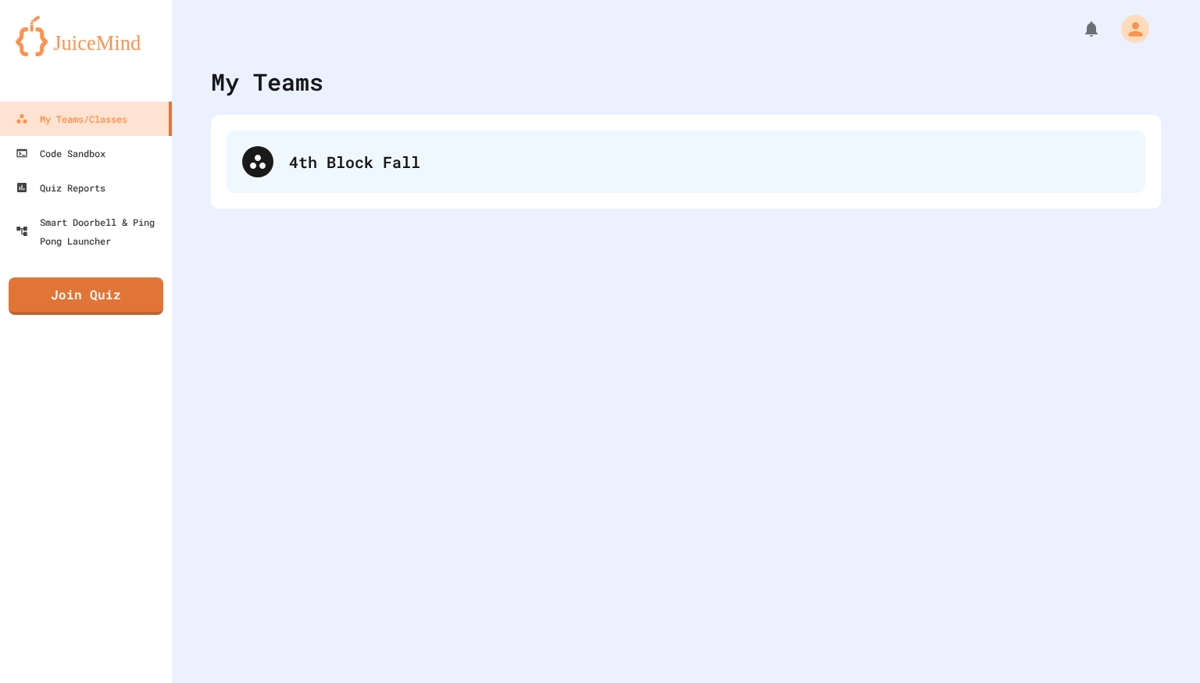
click at [258, 167] on icon at bounding box center [257, 161] width 19 height 19
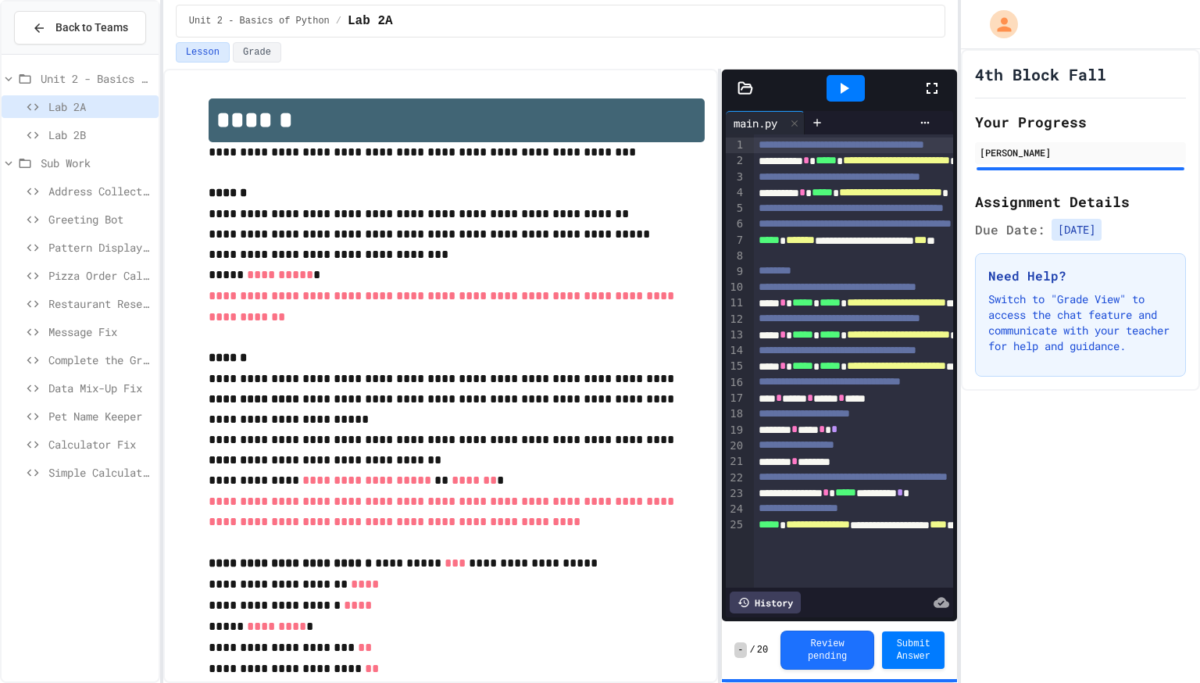
click at [59, 231] on div "Greeting Bot" at bounding box center [80, 222] width 157 height 28
click at [59, 227] on div "Greeting Bot" at bounding box center [80, 219] width 157 height 23
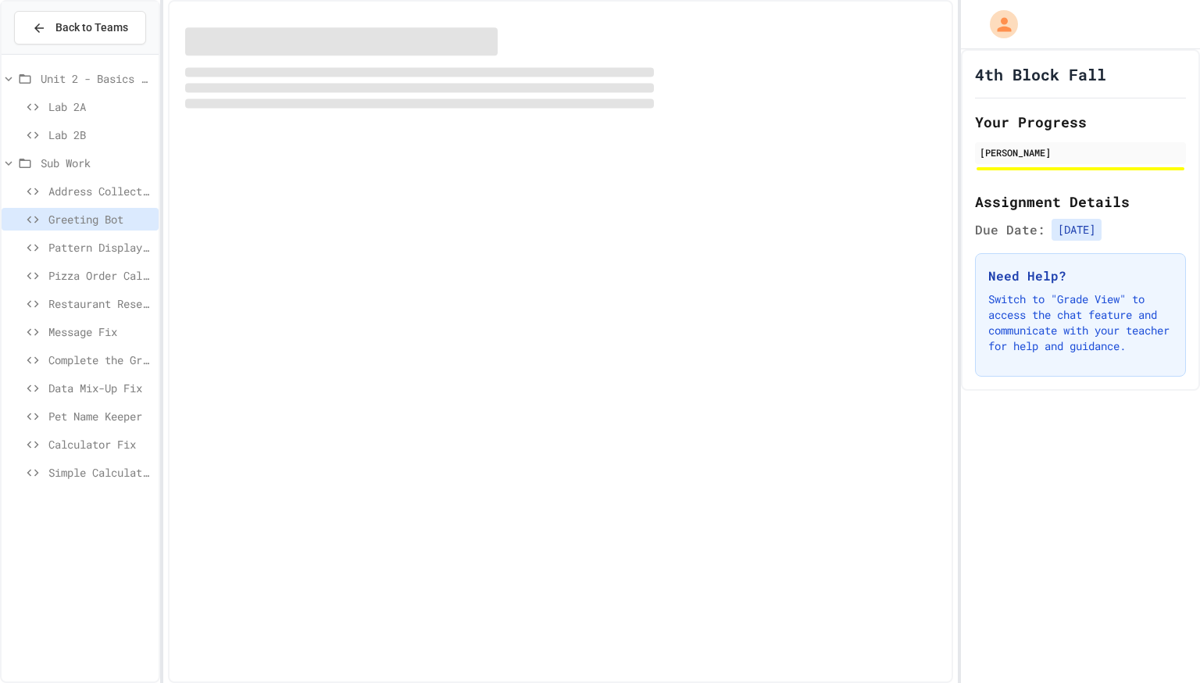
click at [86, 345] on div "Message Fix" at bounding box center [80, 334] width 157 height 28
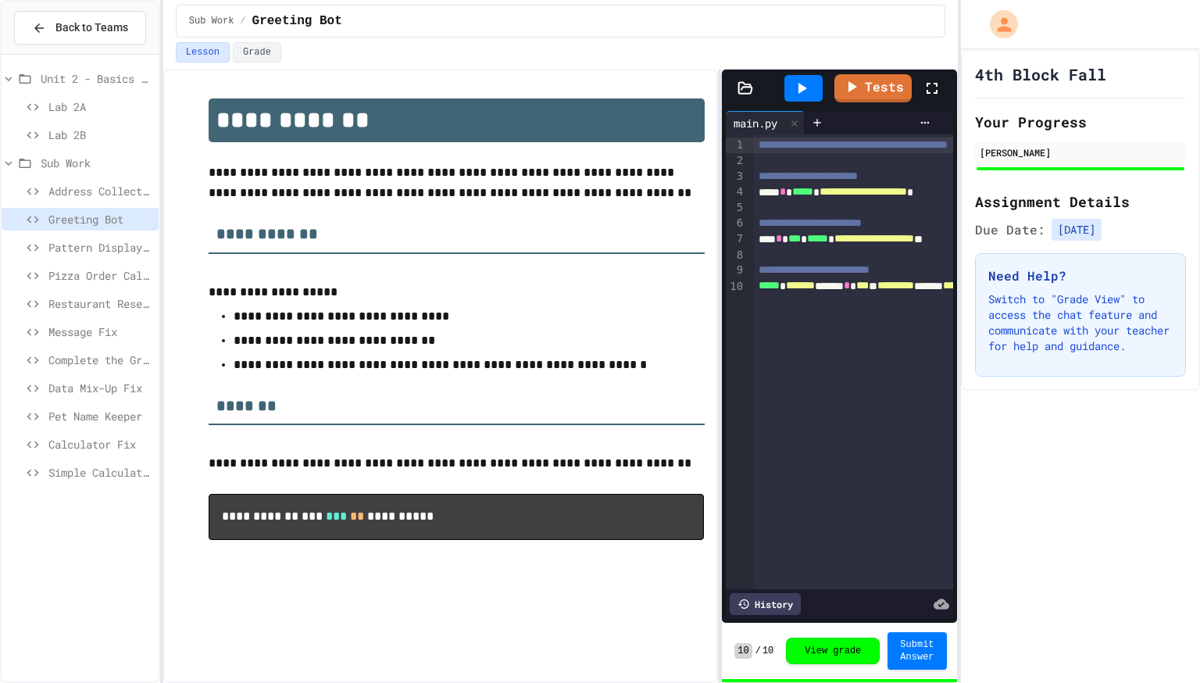
click at [95, 451] on span "Calculator Fix" at bounding box center [100, 444] width 104 height 16
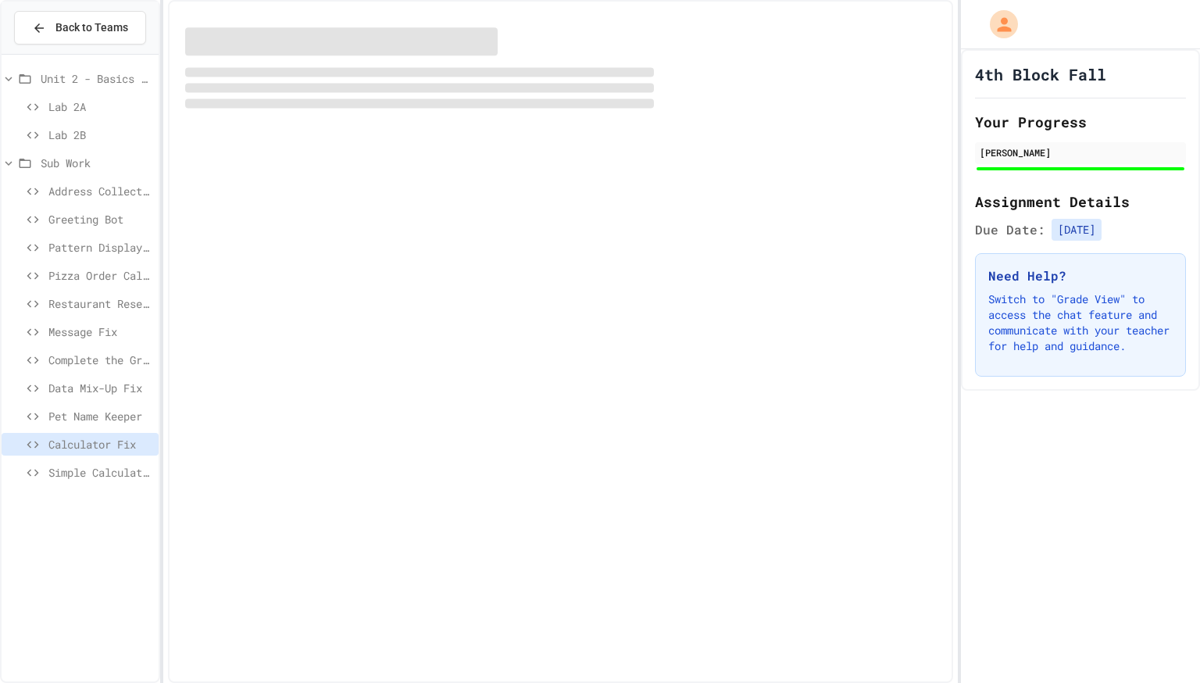
click at [103, 554] on div "Unit 2 - Basics of Python Lab 2A Lab 2B Sub Work Address Collector Fix Greeting…" at bounding box center [80, 368] width 157 height 615
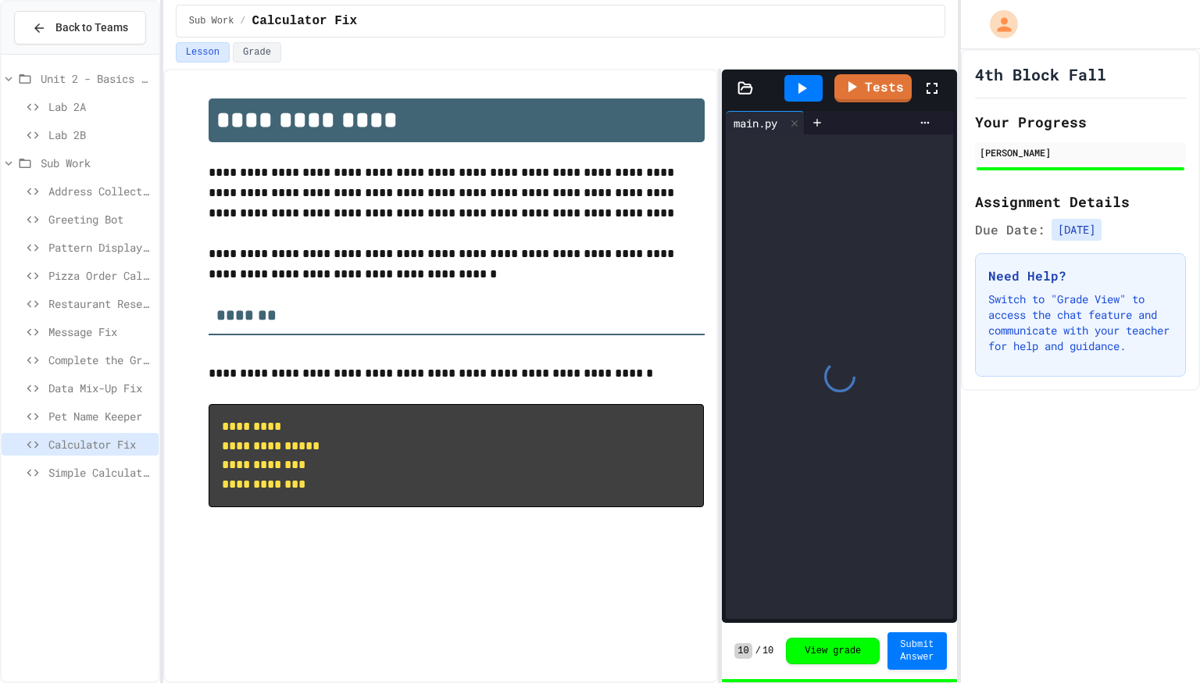
click at [104, 532] on div "Unit 2 - Basics of Python Lab 2A Lab 2B Sub Work Address Collector Fix Greeting…" at bounding box center [80, 368] width 157 height 615
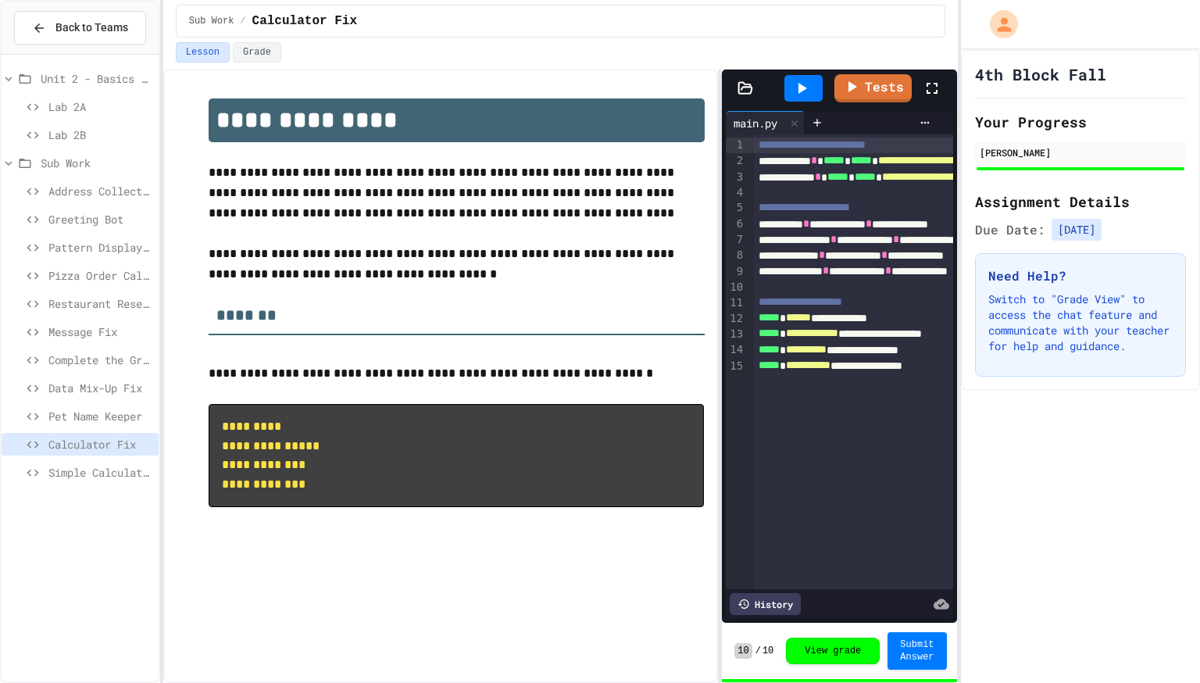
click at [116, 466] on span "Simple Calculator" at bounding box center [100, 472] width 104 height 16
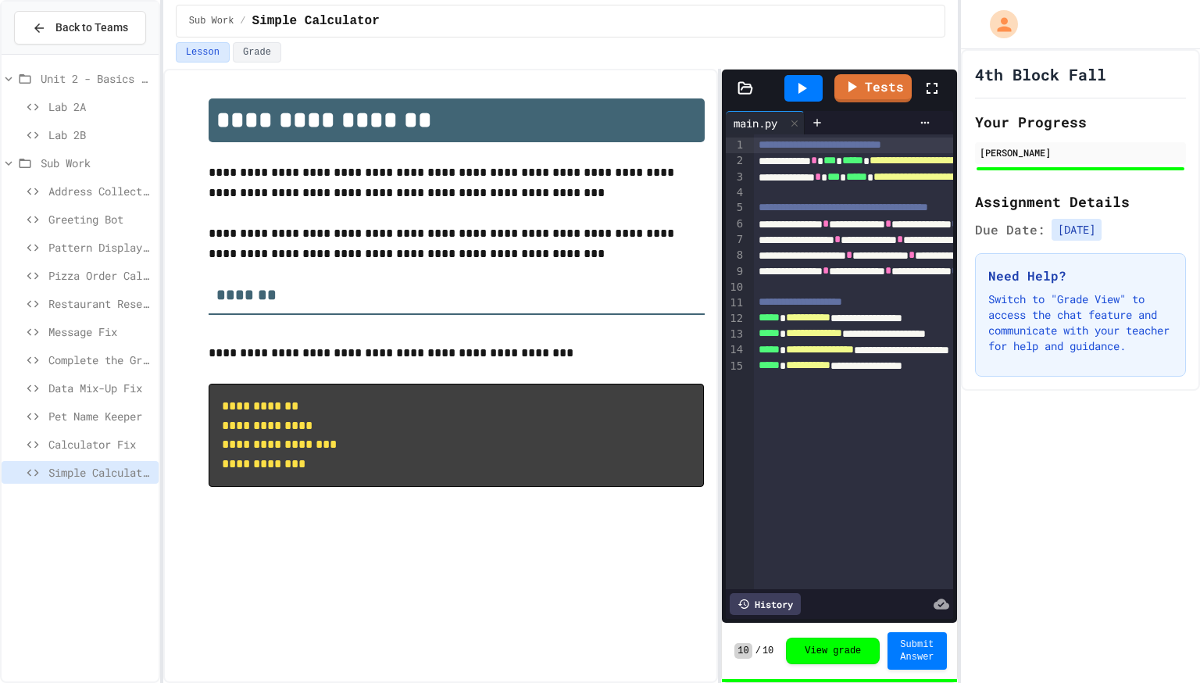
click at [104, 437] on span "Calculator Fix" at bounding box center [100, 444] width 104 height 16
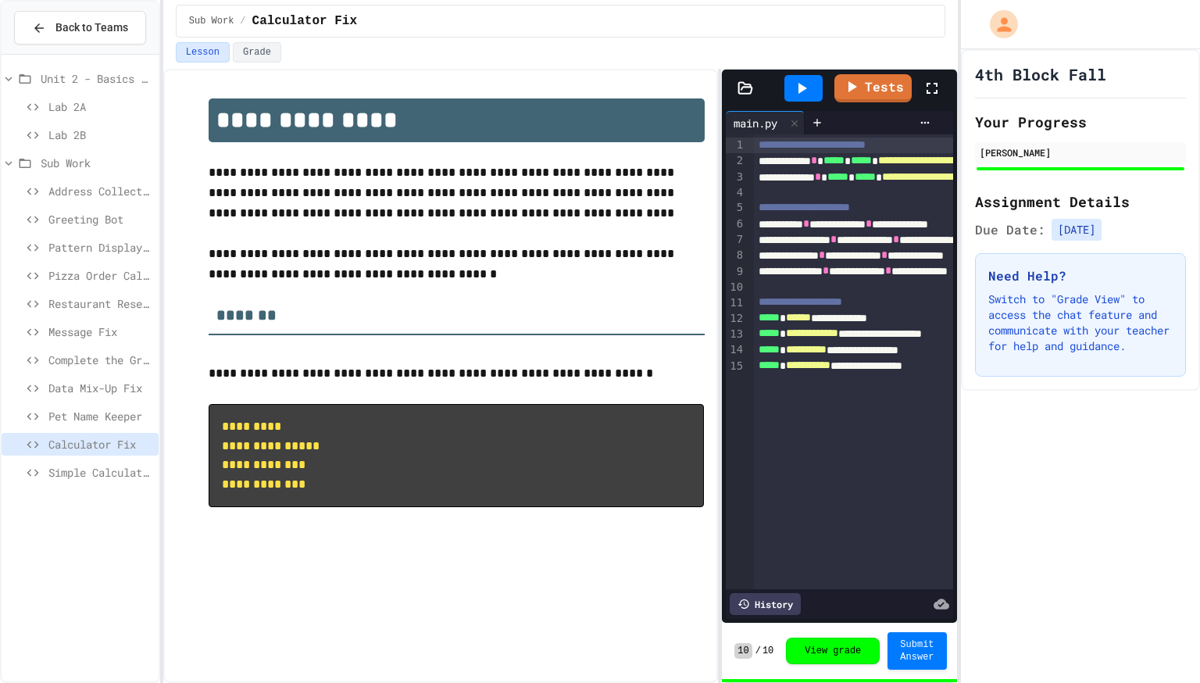
click at [105, 413] on span "Pet Name Keeper" at bounding box center [100, 416] width 104 height 16
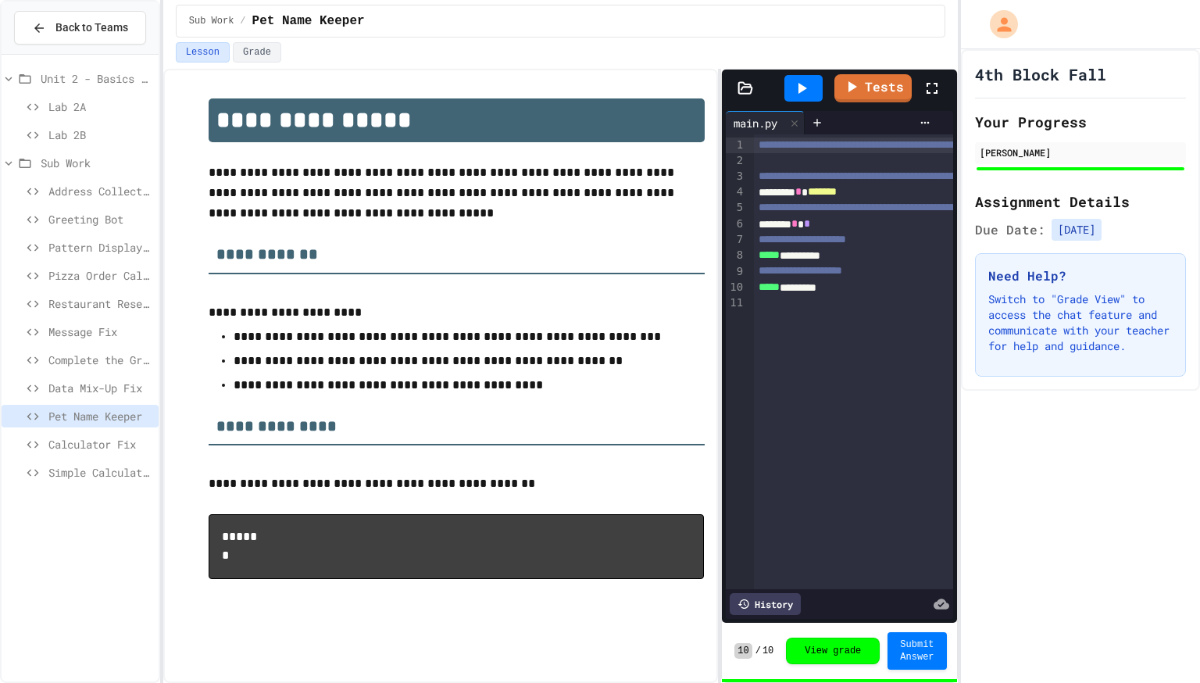
click at [110, 388] on span "Data Mix-Up Fix" at bounding box center [100, 388] width 104 height 16
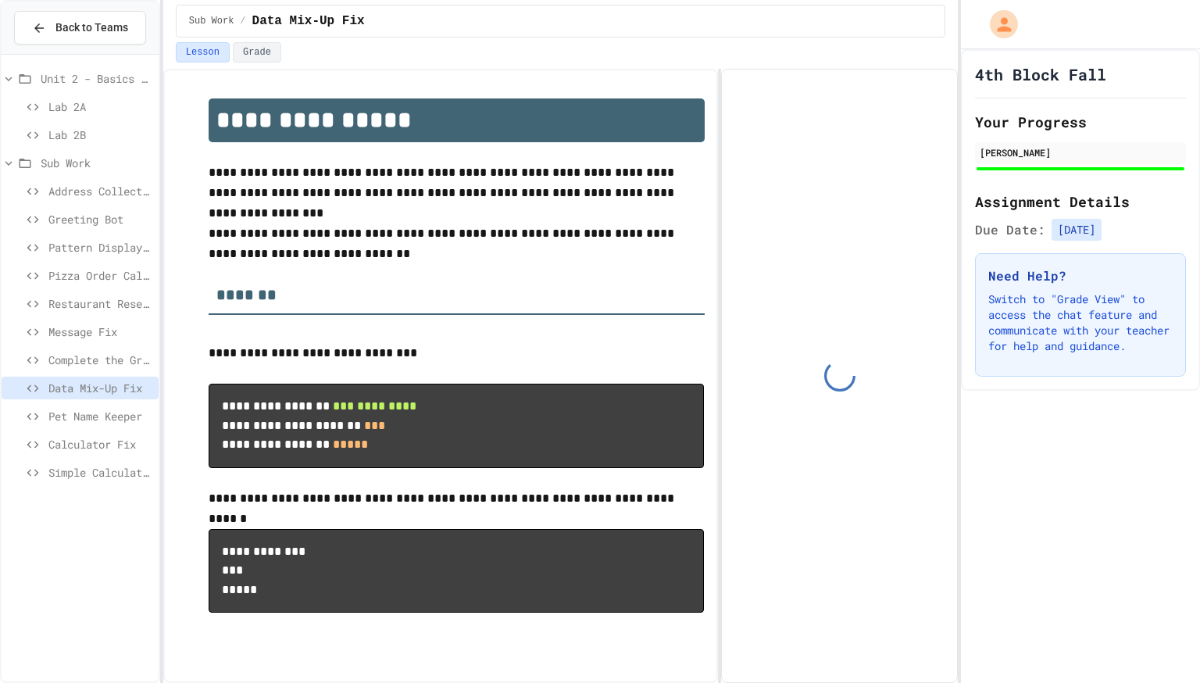
click at [112, 362] on span "Complete the Greeting" at bounding box center [100, 360] width 104 height 16
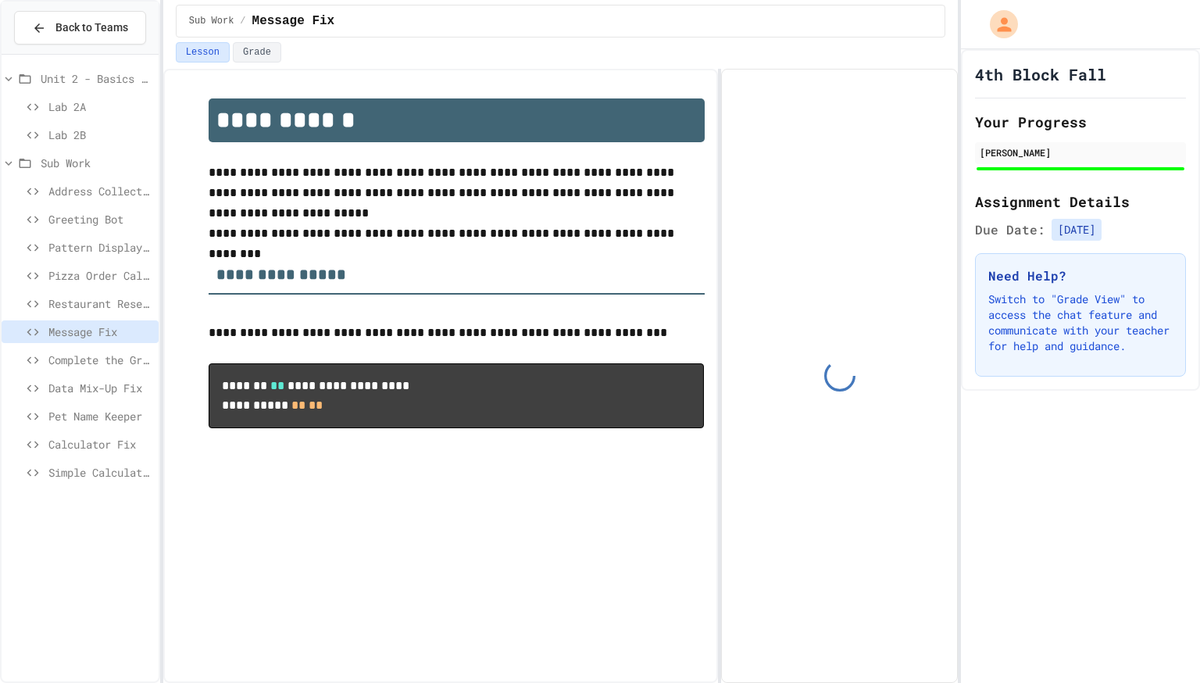
click at [114, 309] on span "Restaurant Reservation System" at bounding box center [100, 303] width 104 height 16
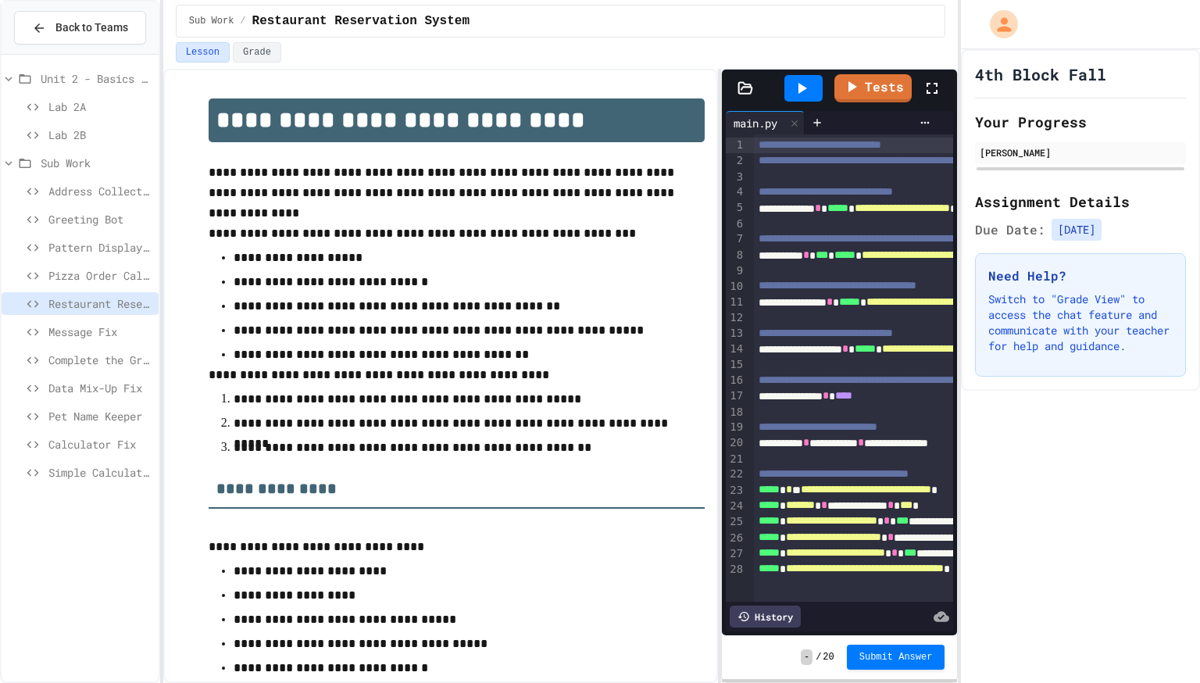
click at [815, 96] on div at bounding box center [803, 88] width 38 height 27
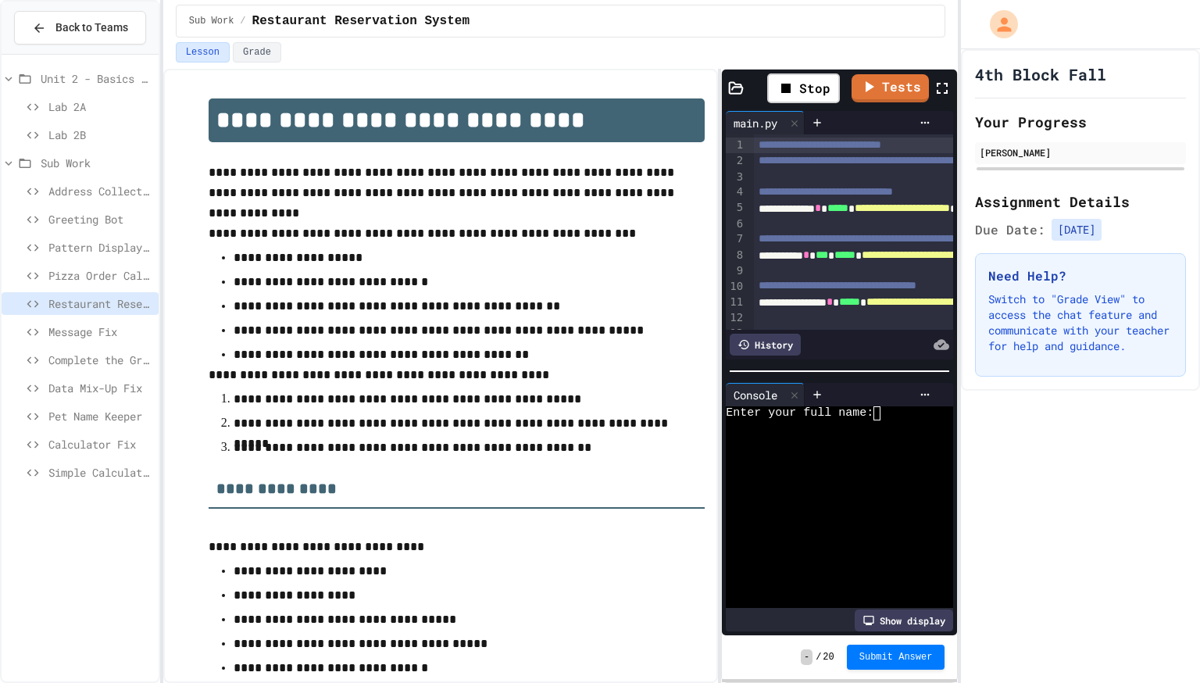
click at [1084, 261] on div "Need Help? Switch to "Grade View" to access the chat feature and communicate wi…" at bounding box center [1080, 314] width 211 height 123
click at [862, 468] on div at bounding box center [831, 471] width 211 height 14
type textarea "***"
click at [940, 81] on icon at bounding box center [942, 88] width 19 height 19
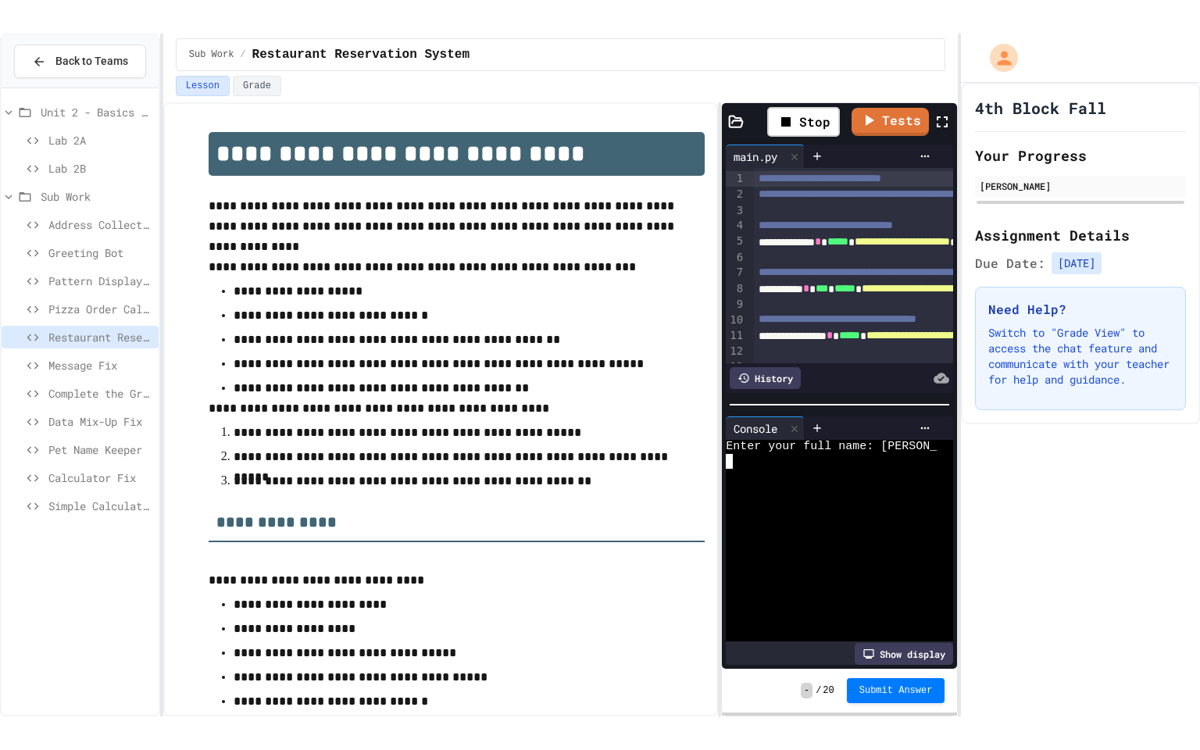
scroll to position [0, 0]
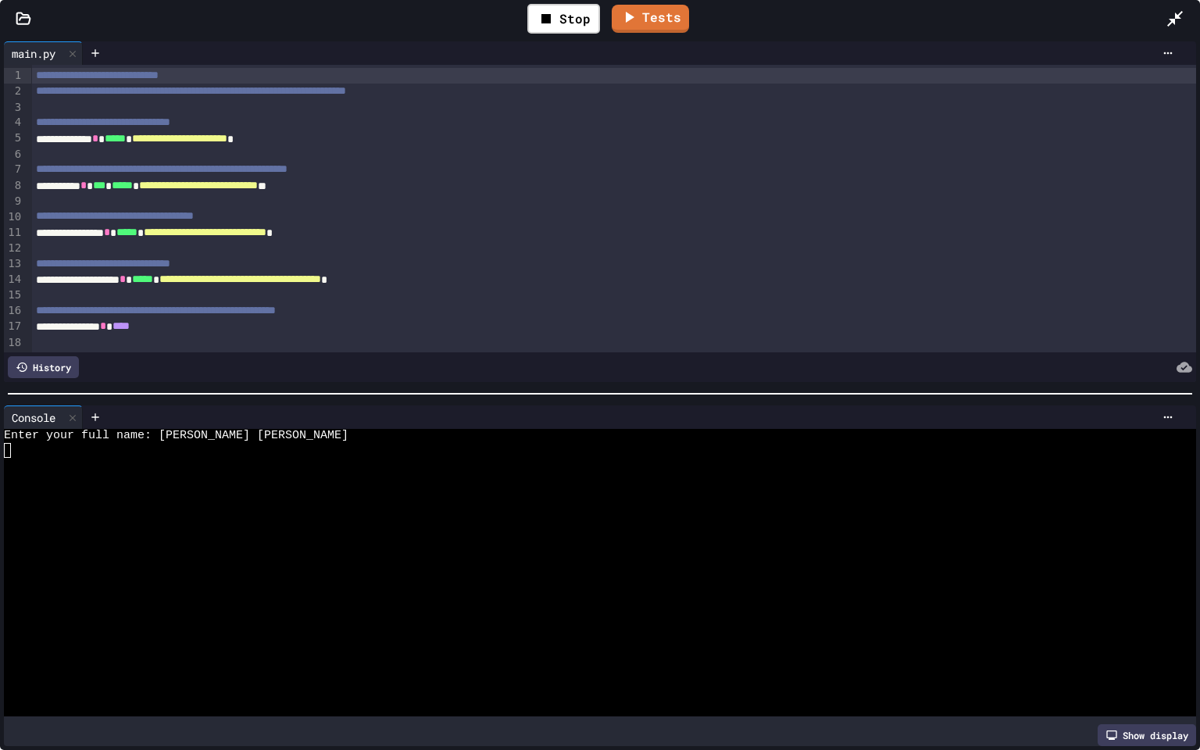
click at [736, 536] on div at bounding box center [591, 537] width 1174 height 14
click at [715, 495] on div at bounding box center [591, 494] width 1174 height 14
click at [656, 464] on div at bounding box center [591, 465] width 1174 height 14
click at [586, 441] on div "Enter your full name: [PERSON_NAME] [PERSON_NAME]" at bounding box center [591, 436] width 1174 height 14
click at [232, 416] on div at bounding box center [644, 417] width 1073 height 12
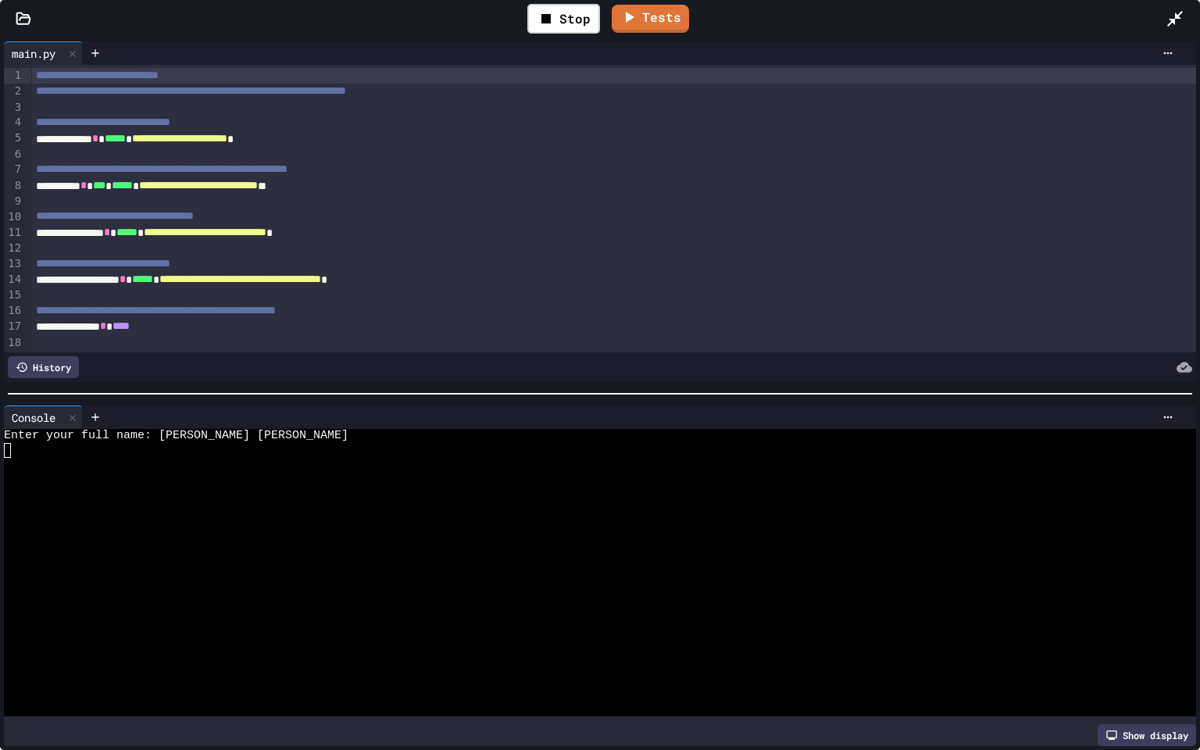
click at [287, 453] on div at bounding box center [591, 450] width 1174 height 14
click at [584, 12] on div "Stop" at bounding box center [563, 19] width 73 height 30
click at [584, 12] on div at bounding box center [564, 19] width 54 height 42
click at [572, 15] on div at bounding box center [563, 18] width 38 height 27
click at [559, 468] on div at bounding box center [591, 465] width 1174 height 14
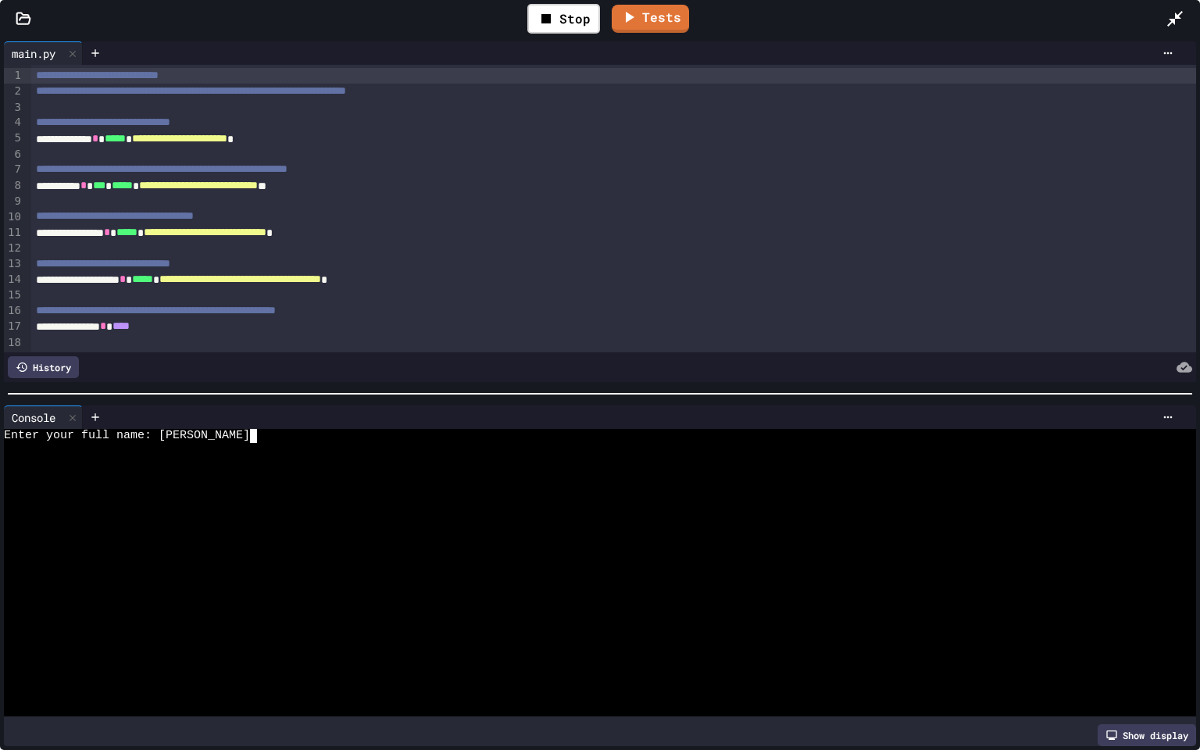
type textarea "***"
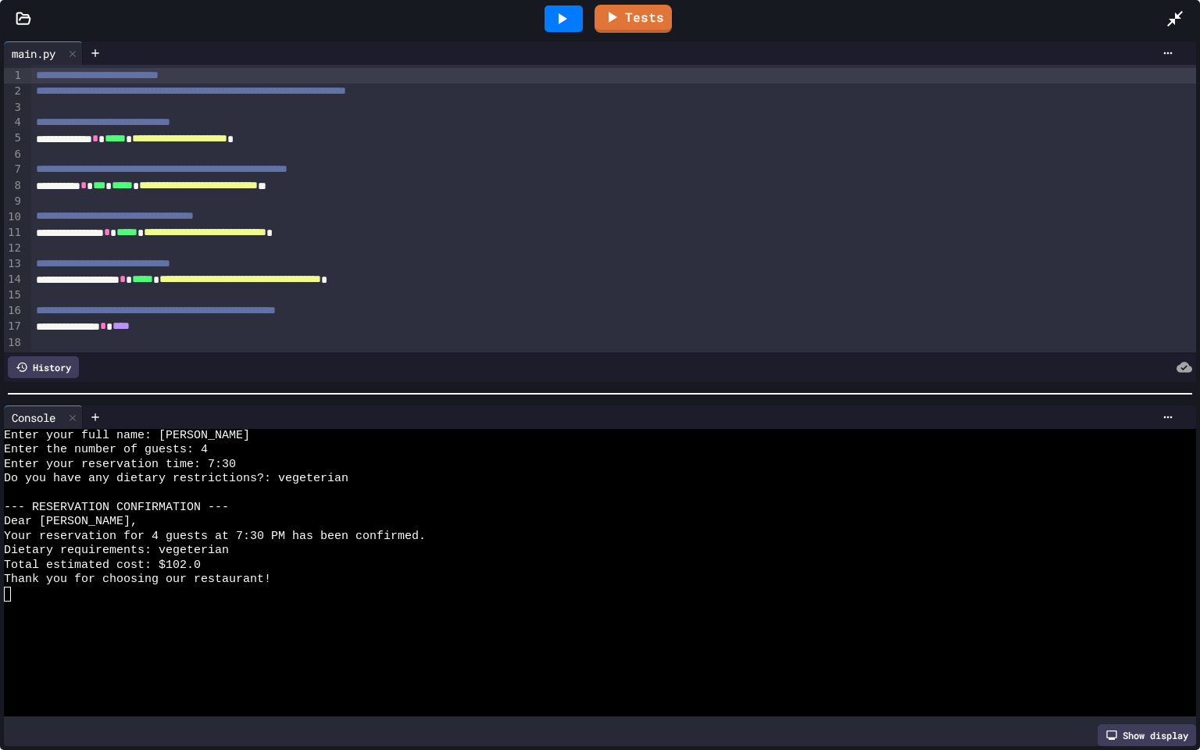
click at [1189, 12] on div at bounding box center [1182, 19] width 34 height 42
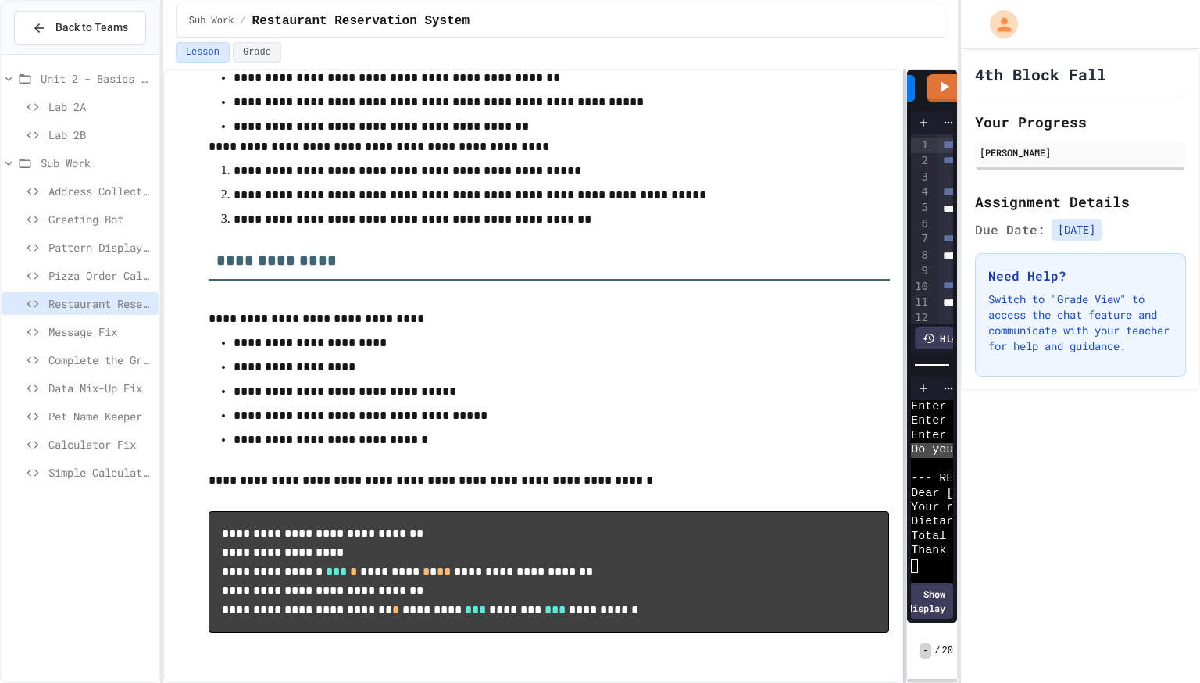
scroll to position [1178, 0]
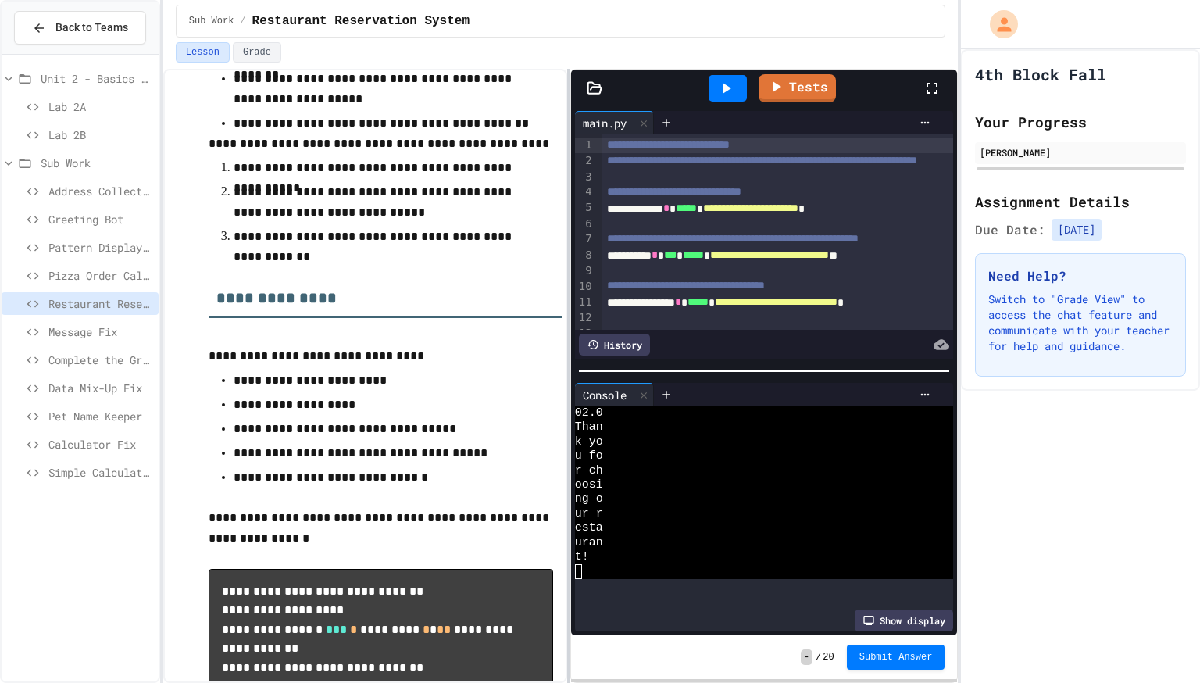
click at [557, 392] on div "**********" at bounding box center [560, 376] width 795 height 614
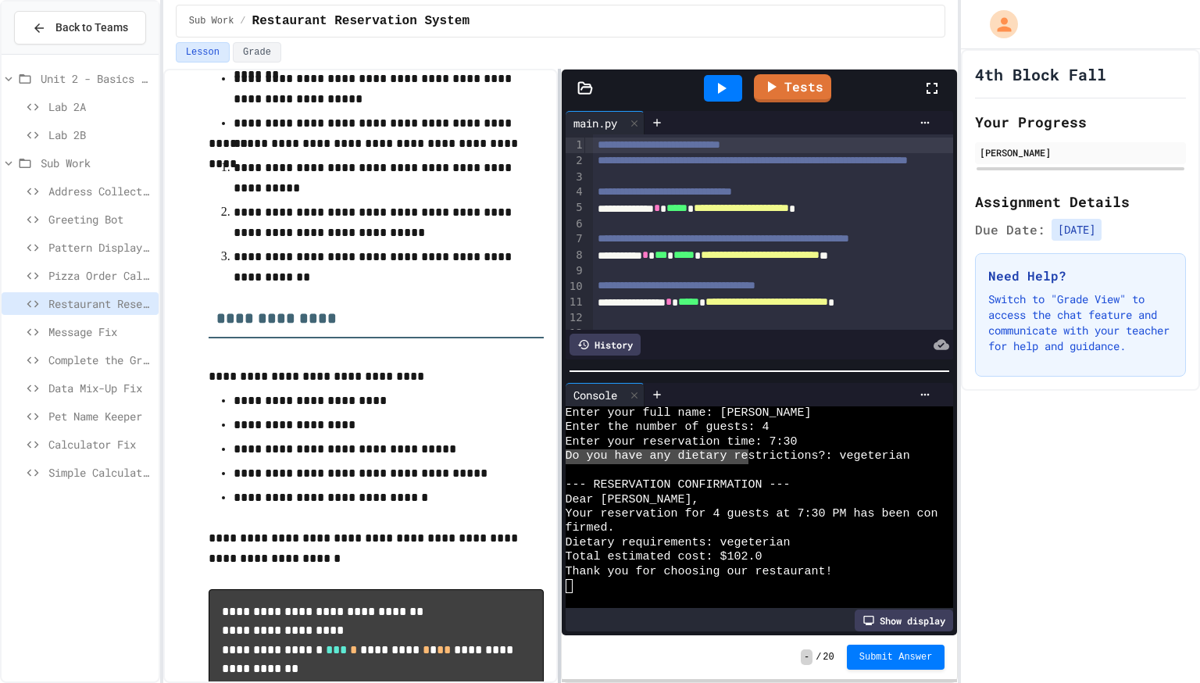
scroll to position [0, 0]
click at [823, 92] on link "Tests" at bounding box center [792, 86] width 70 height 30
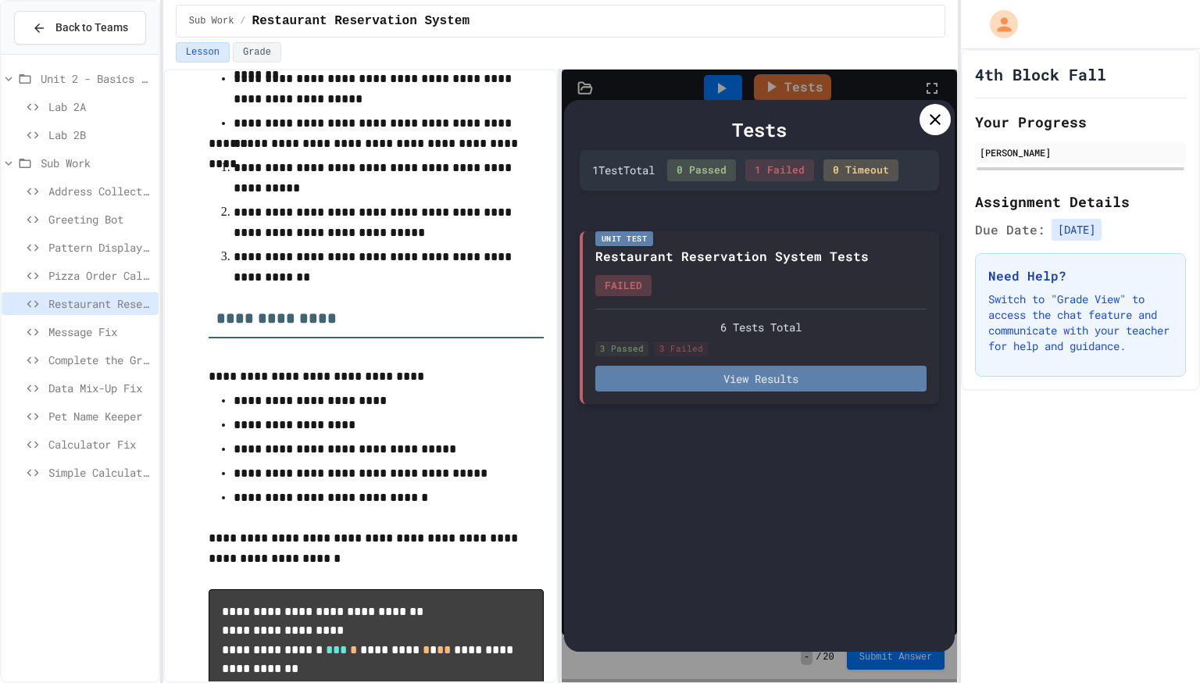
click at [823, 379] on button "View Results" at bounding box center [760, 379] width 331 height 26
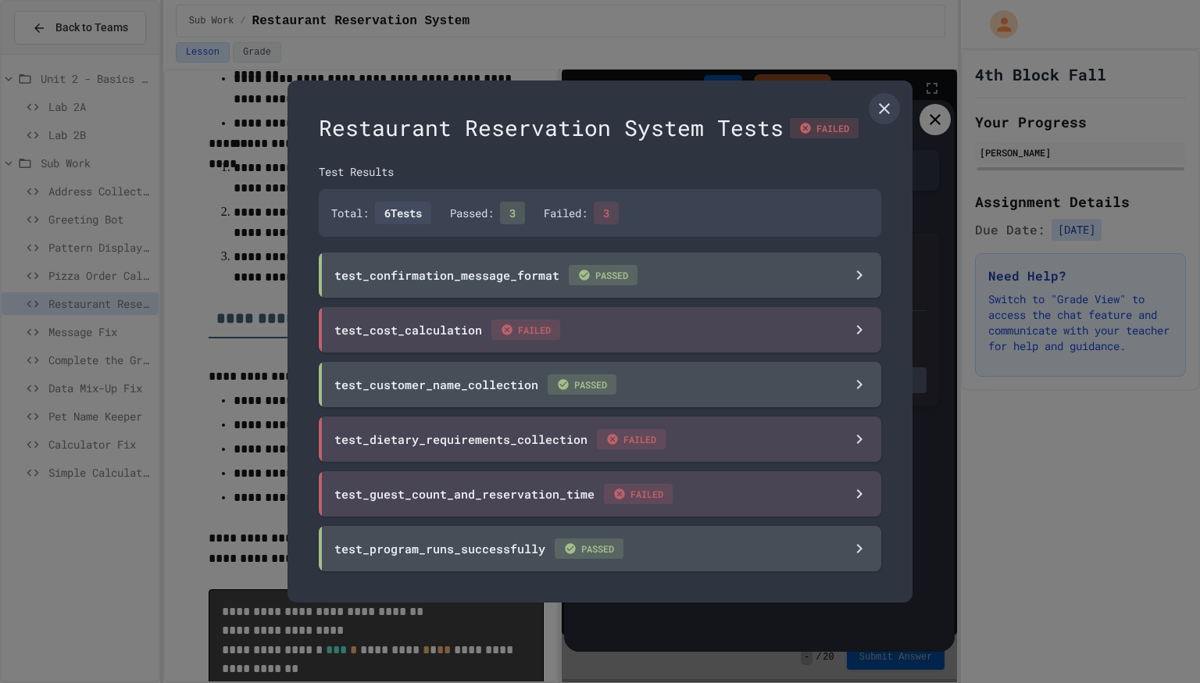
click at [950, 289] on div at bounding box center [600, 341] width 1200 height 683
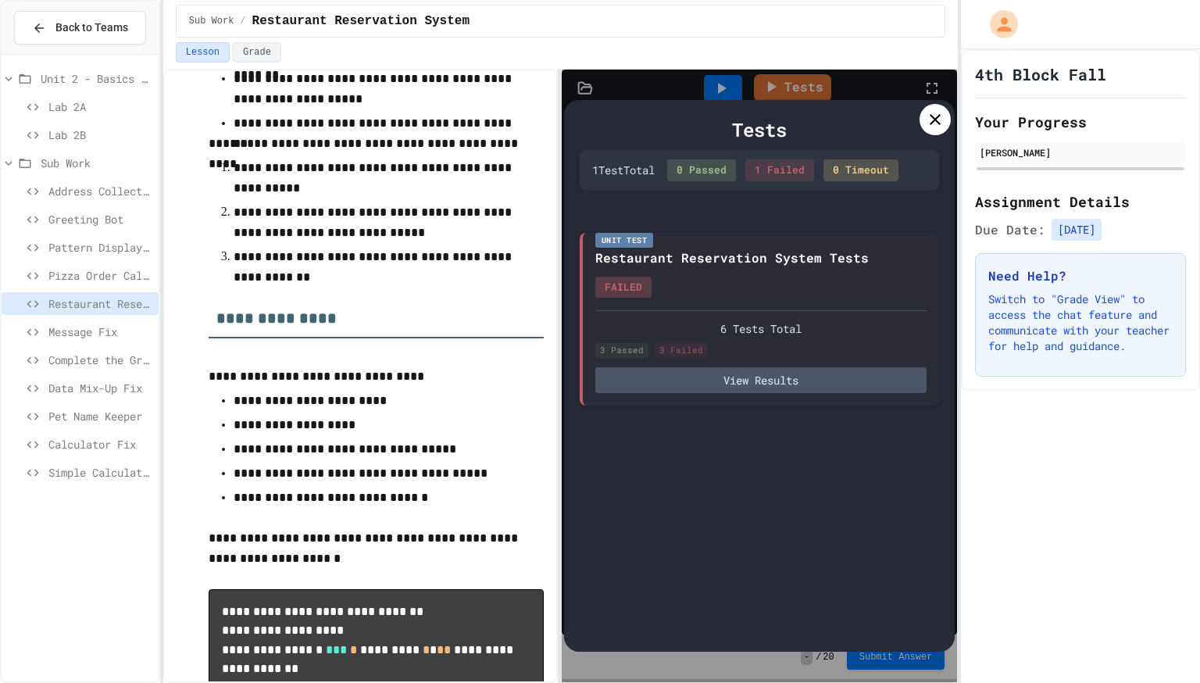
click at [941, 110] on icon at bounding box center [935, 119] width 19 height 19
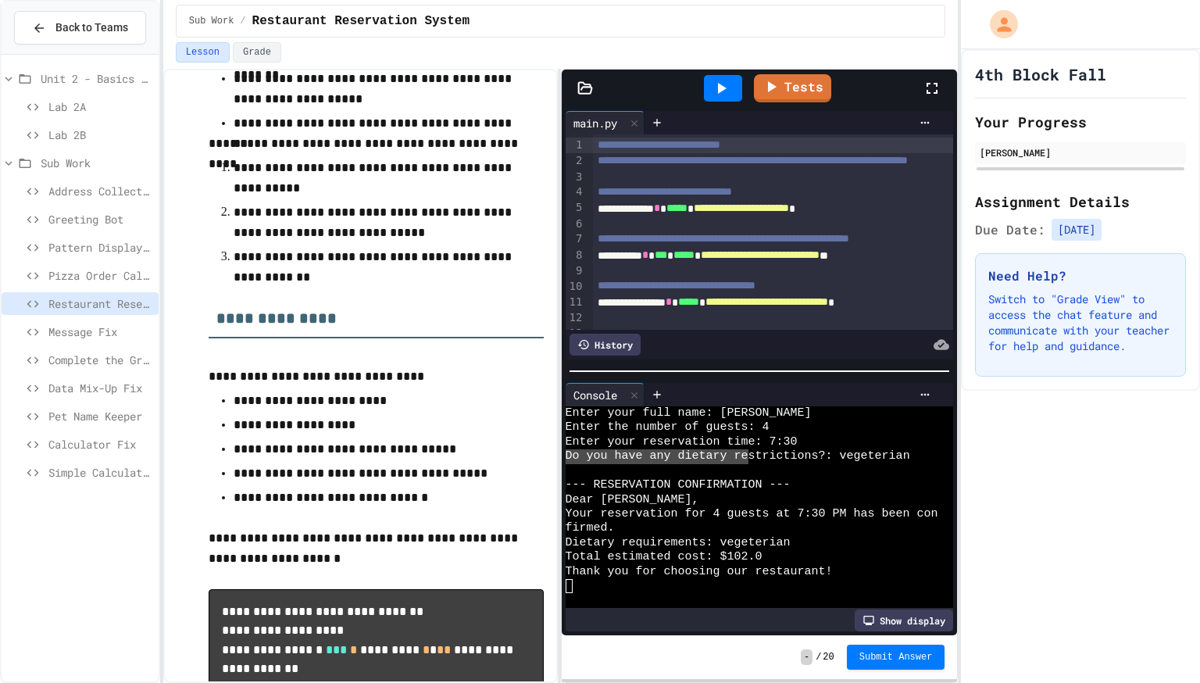
click at [91, 330] on span "Message Fix" at bounding box center [100, 331] width 104 height 16
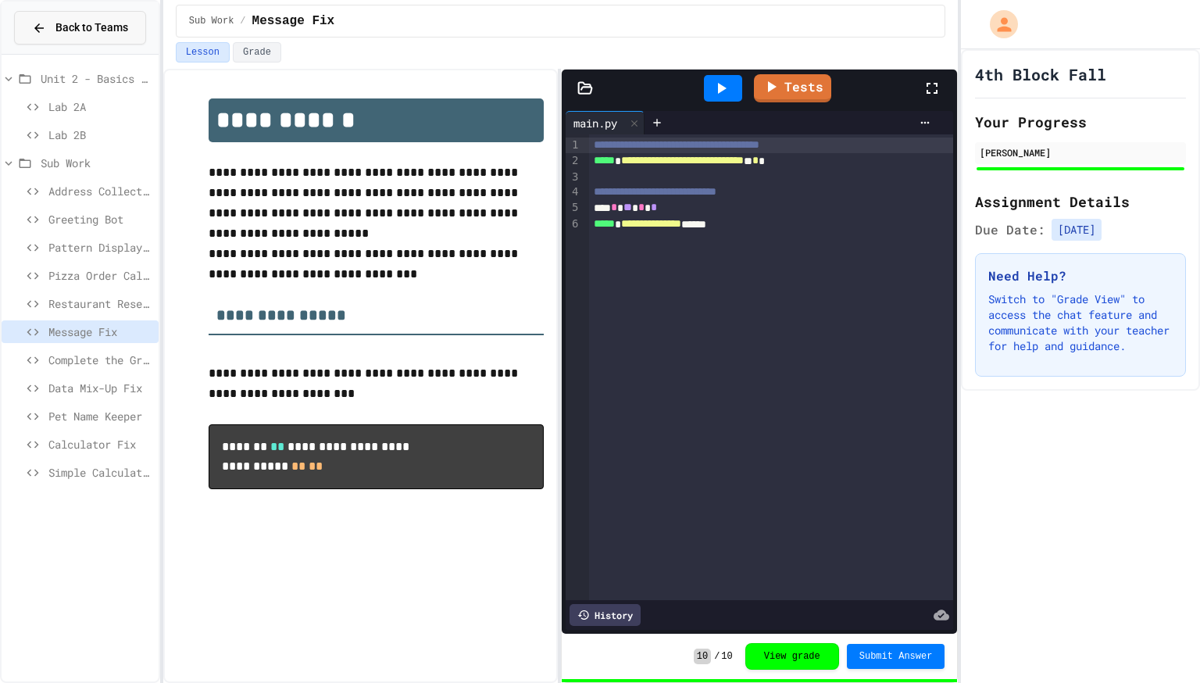
click at [93, 20] on span "Back to Teams" at bounding box center [91, 28] width 73 height 16
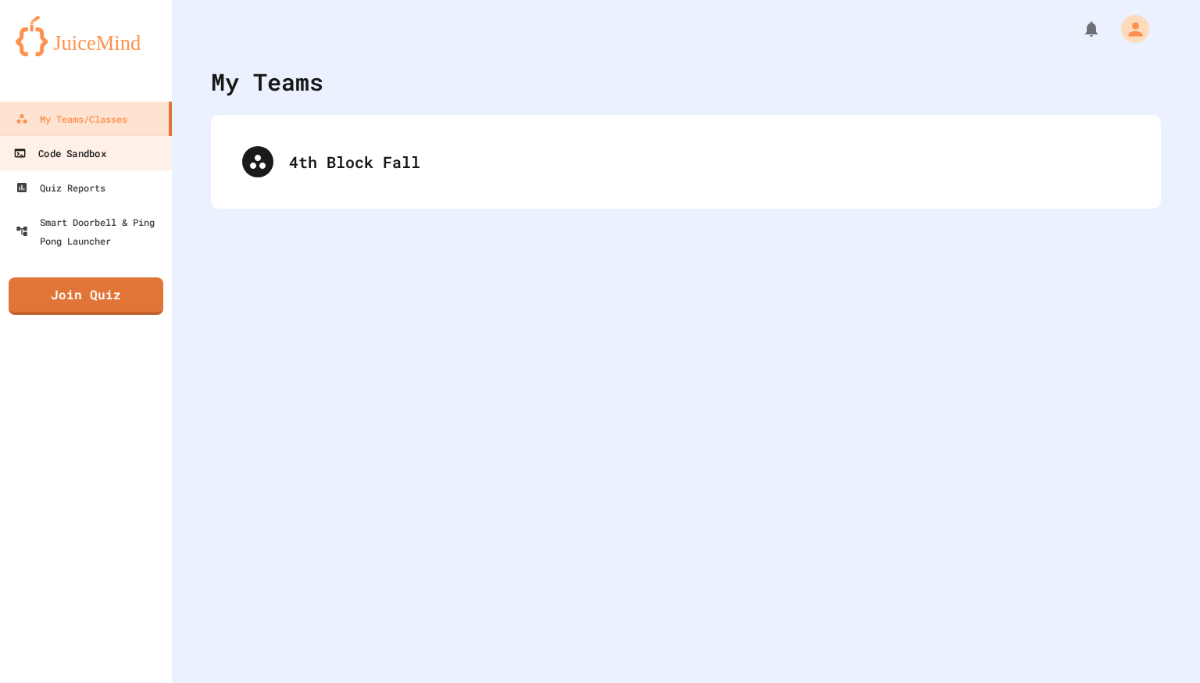
click at [105, 145] on div "Code Sandbox" at bounding box center [59, 154] width 92 height 20
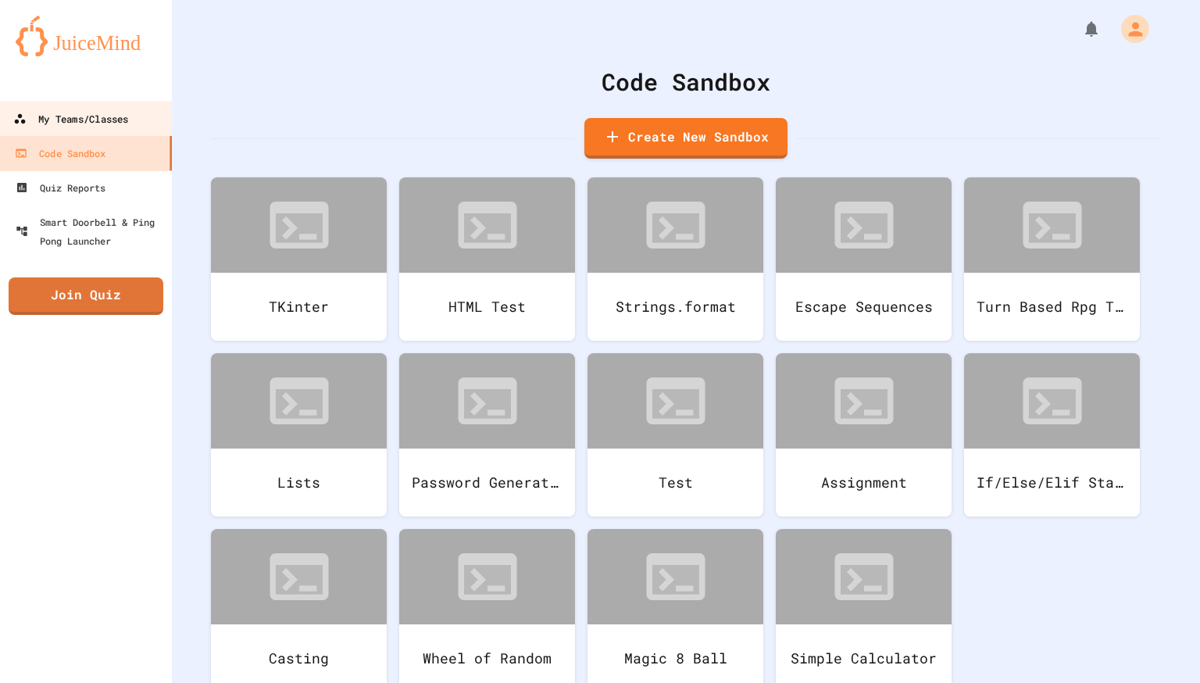
click at [100, 123] on div "My Teams/Classes" at bounding box center [70, 119] width 115 height 20
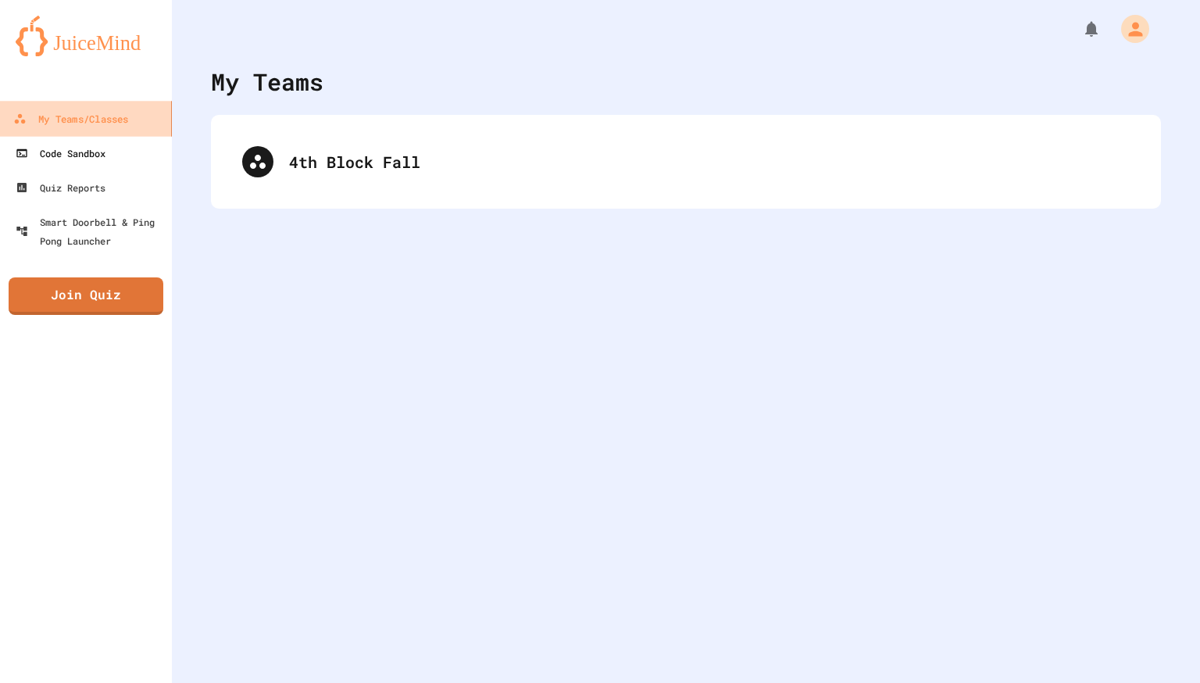
click at [105, 148] on div "Code Sandbox" at bounding box center [61, 153] width 90 height 19
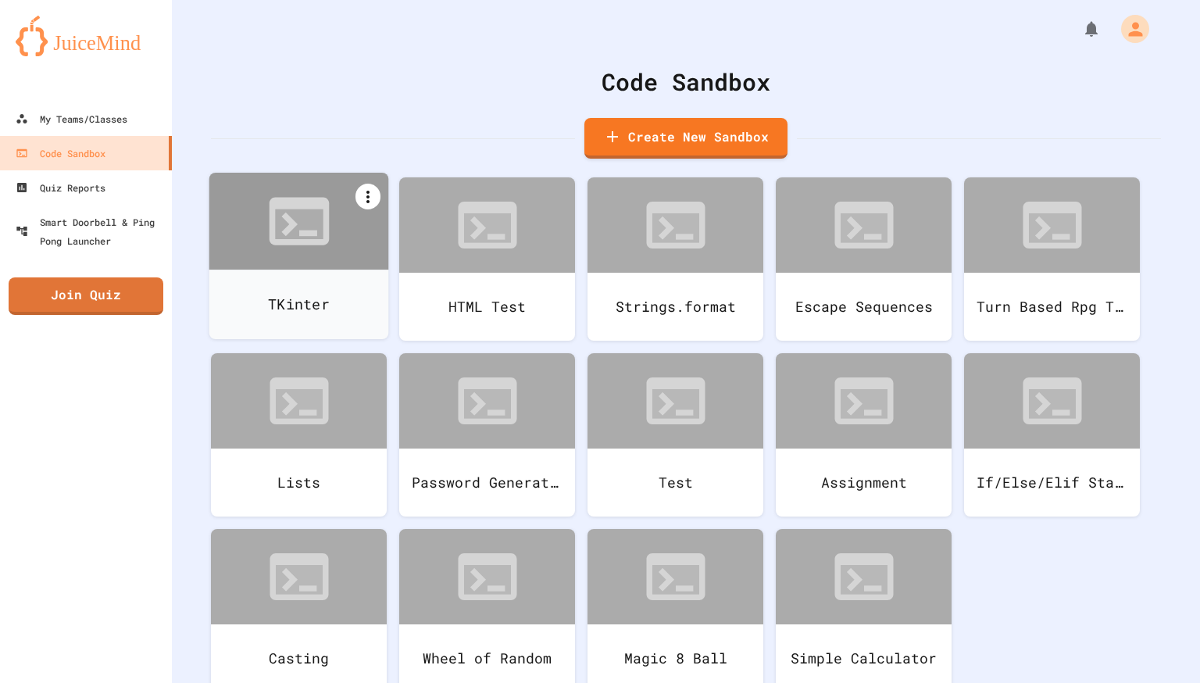
click at [374, 191] on icon at bounding box center [368, 196] width 19 height 19
click at [394, 225] on div at bounding box center [382, 229] width 28 height 19
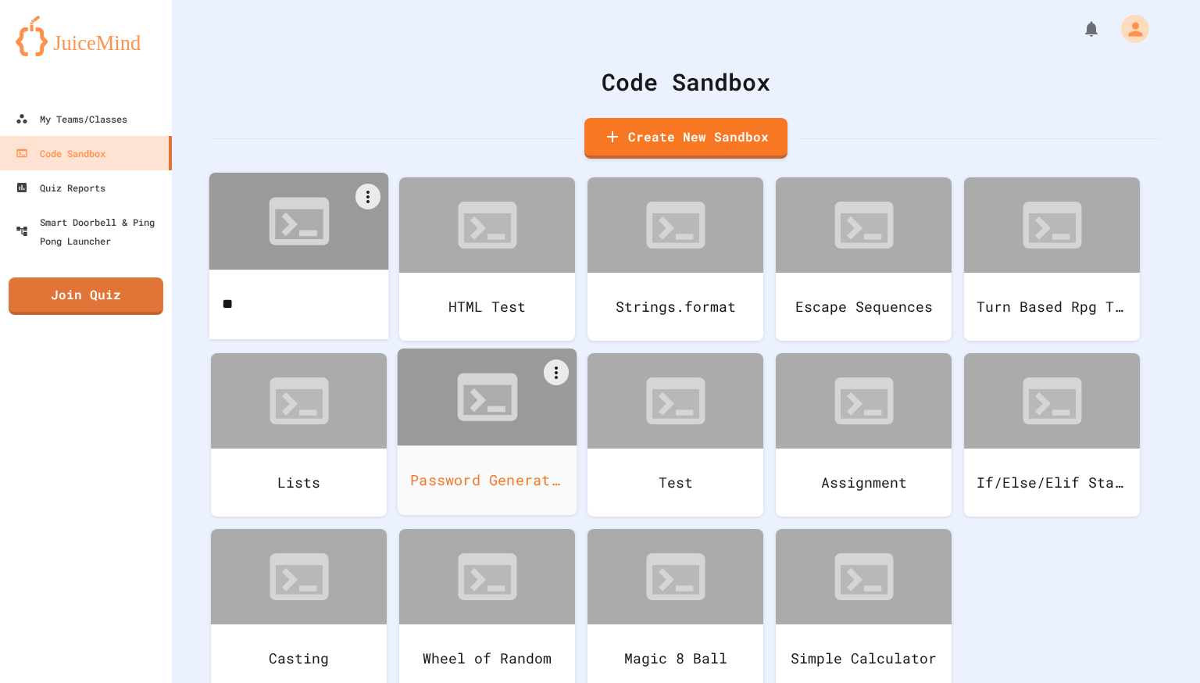
type input "*"
type input "*****"
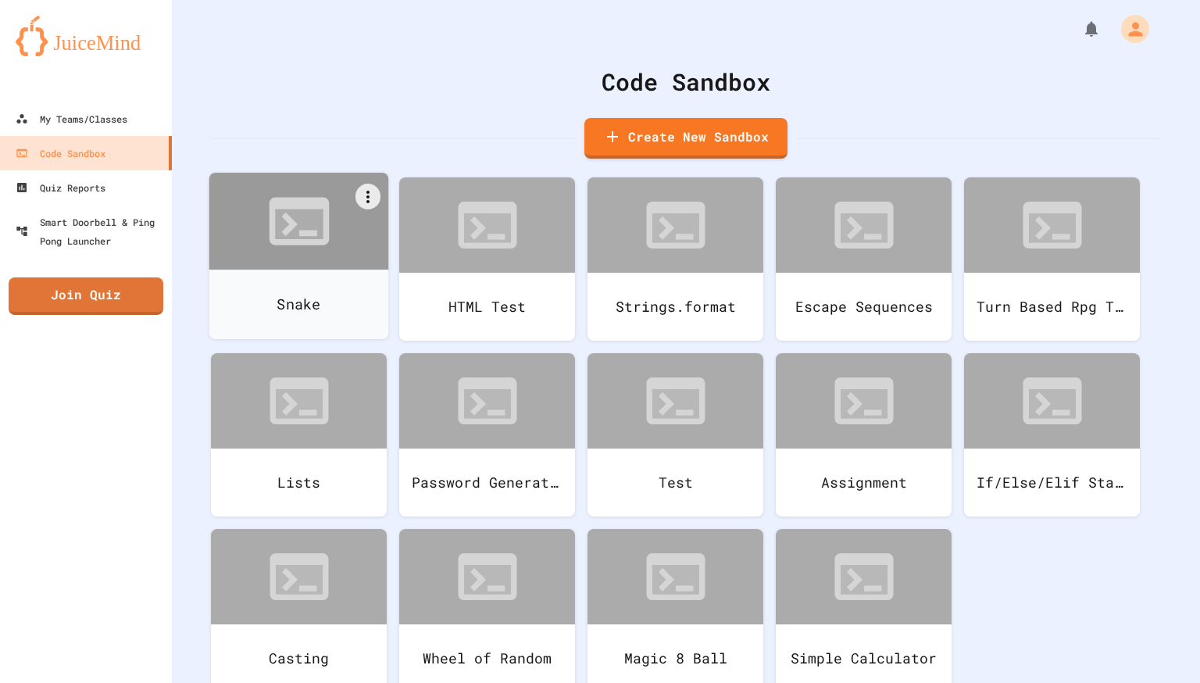
click at [604, 115] on div "Code Sandbox Create New Sandbox" at bounding box center [686, 111] width 950 height 95
click at [613, 136] on icon at bounding box center [612, 136] width 19 height 19
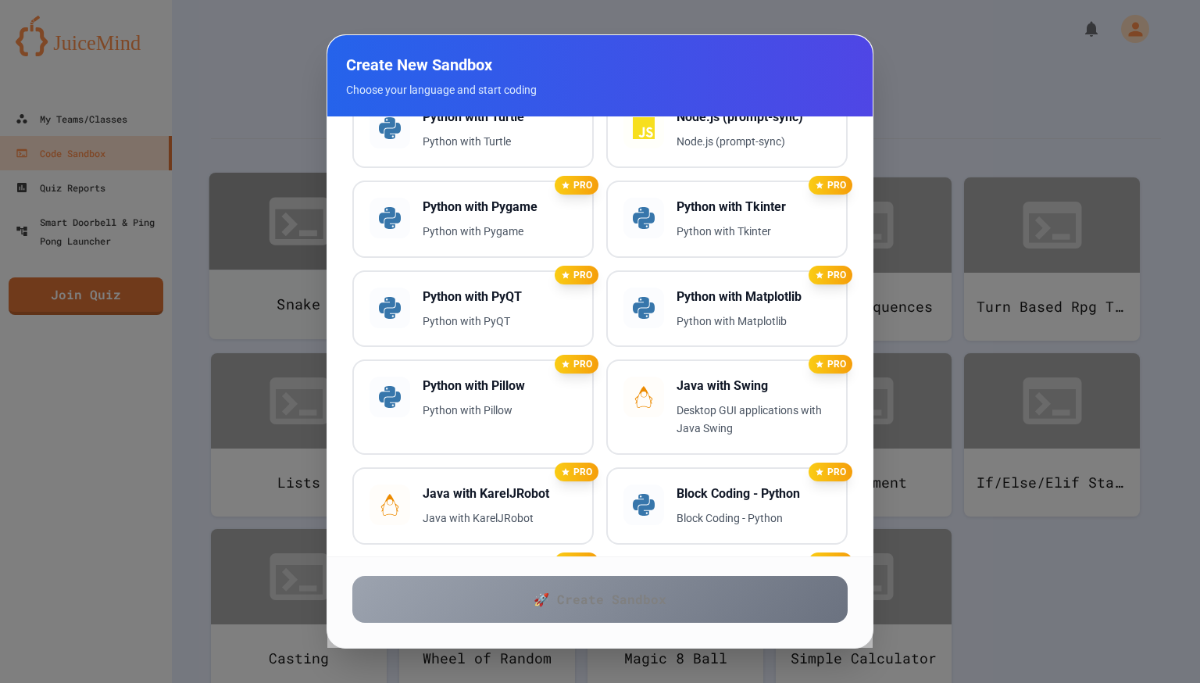
scroll to position [544, 0]
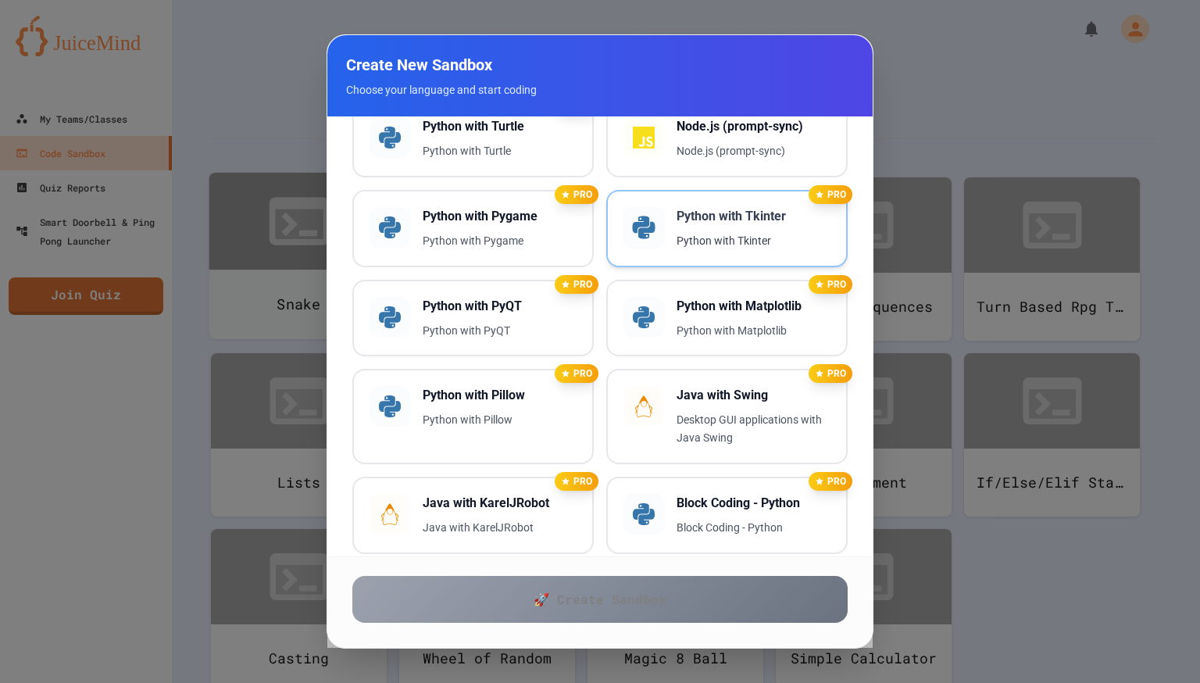
click at [664, 216] on div at bounding box center [644, 227] width 43 height 43
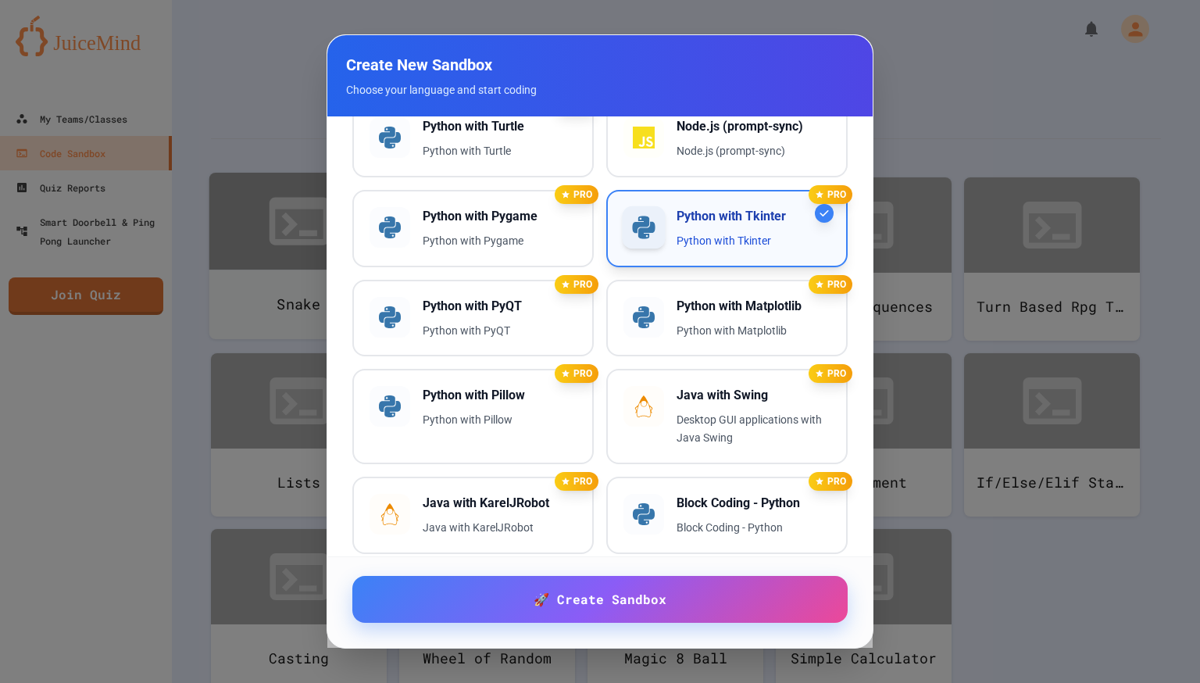
click at [243, 176] on div at bounding box center [600, 341] width 1200 height 683
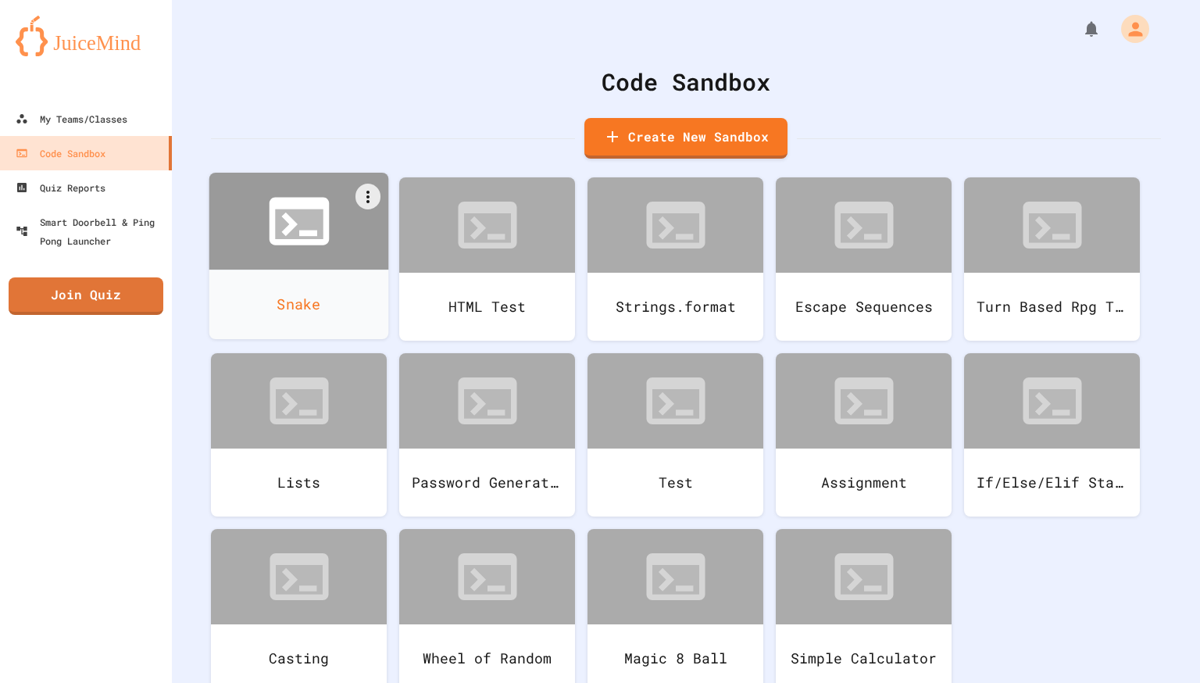
click at [268, 212] on icon at bounding box center [299, 221] width 72 height 72
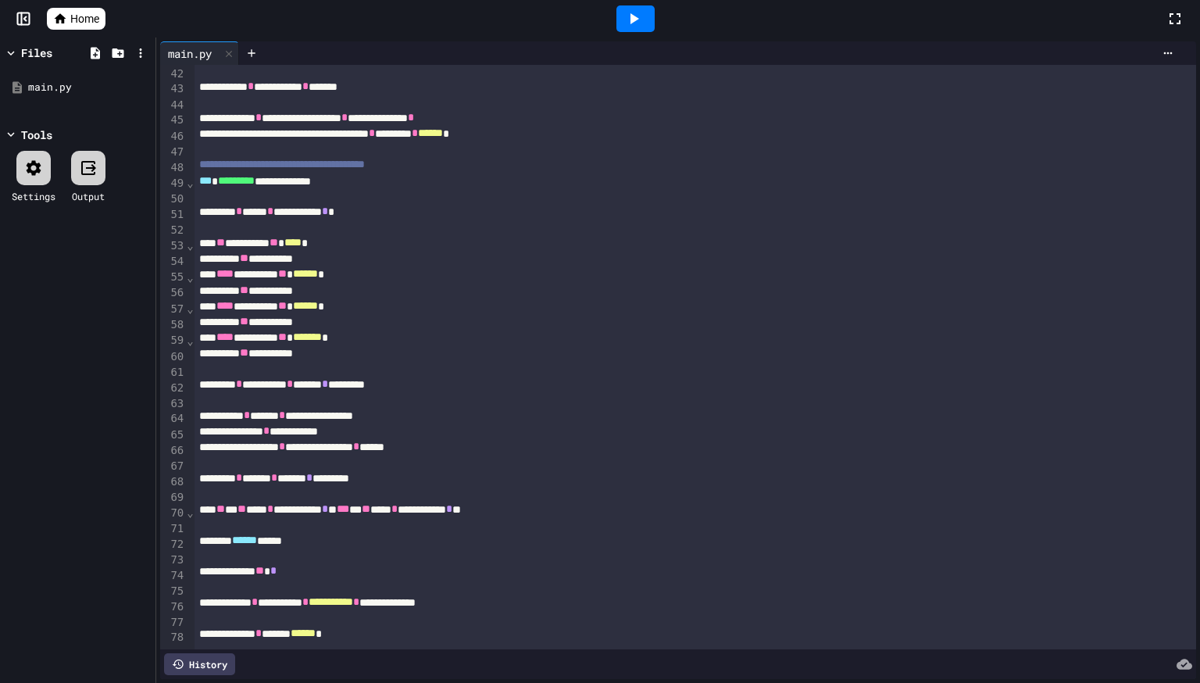
scroll to position [694, 0]
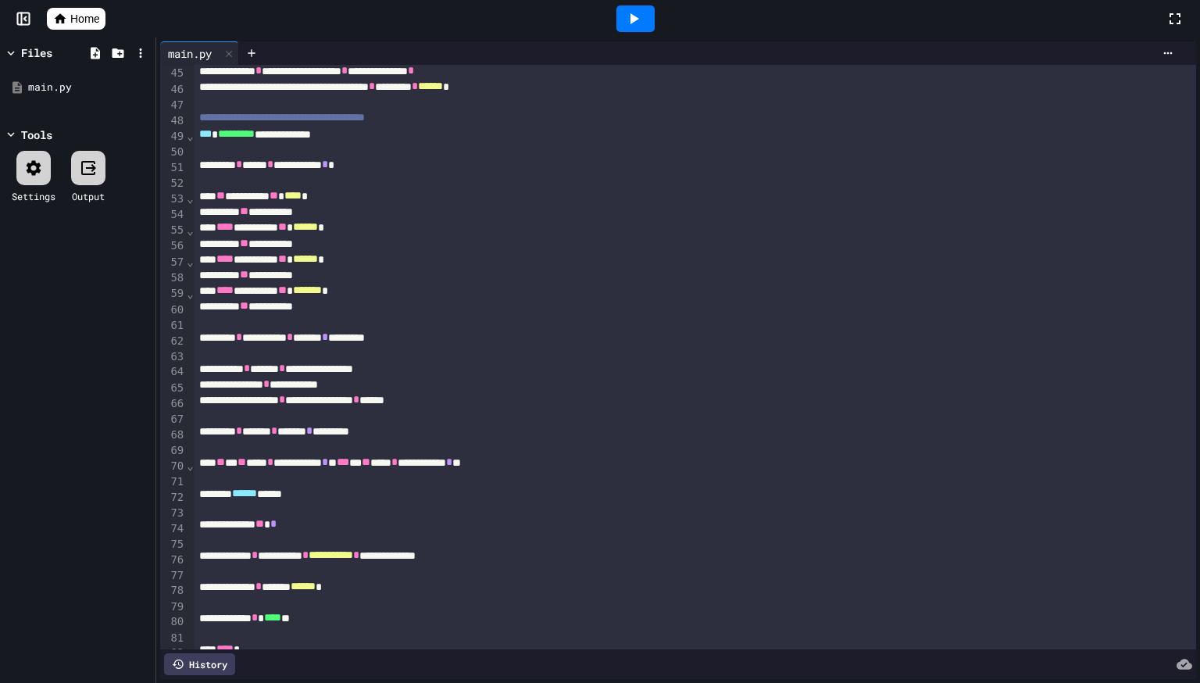
click at [623, 35] on div at bounding box center [636, 19] width 54 height 42
click at [620, 28] on div at bounding box center [635, 18] width 38 height 27
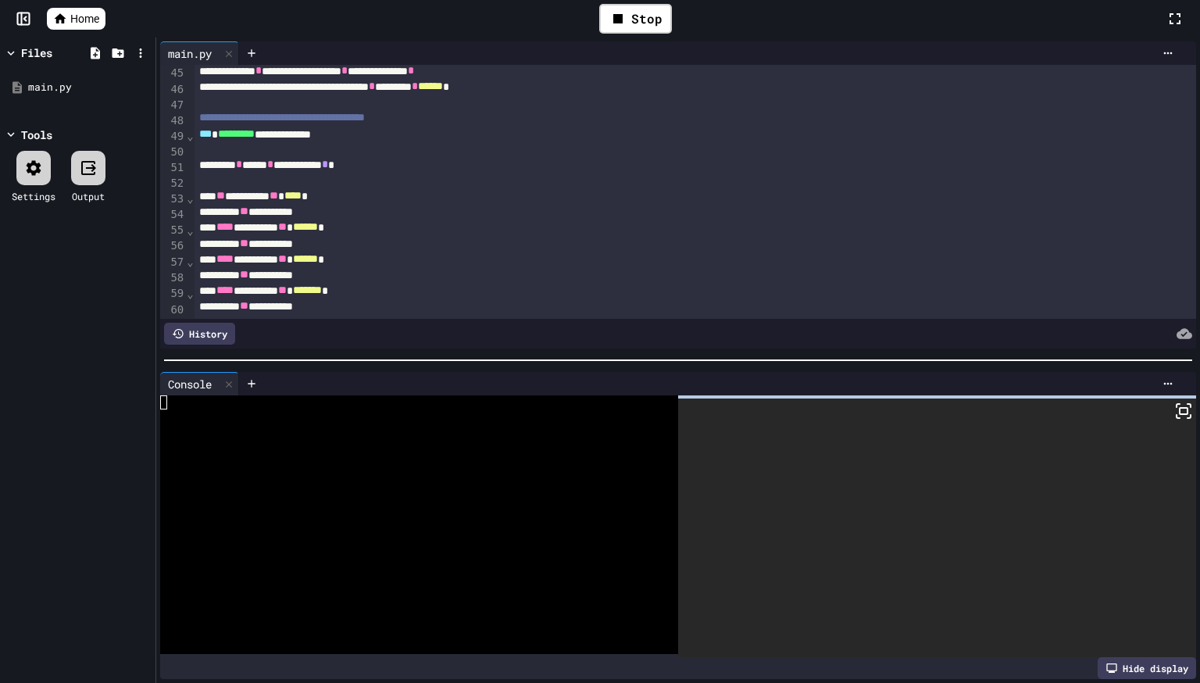
click at [1177, 416] on icon at bounding box center [1183, 411] width 19 height 19
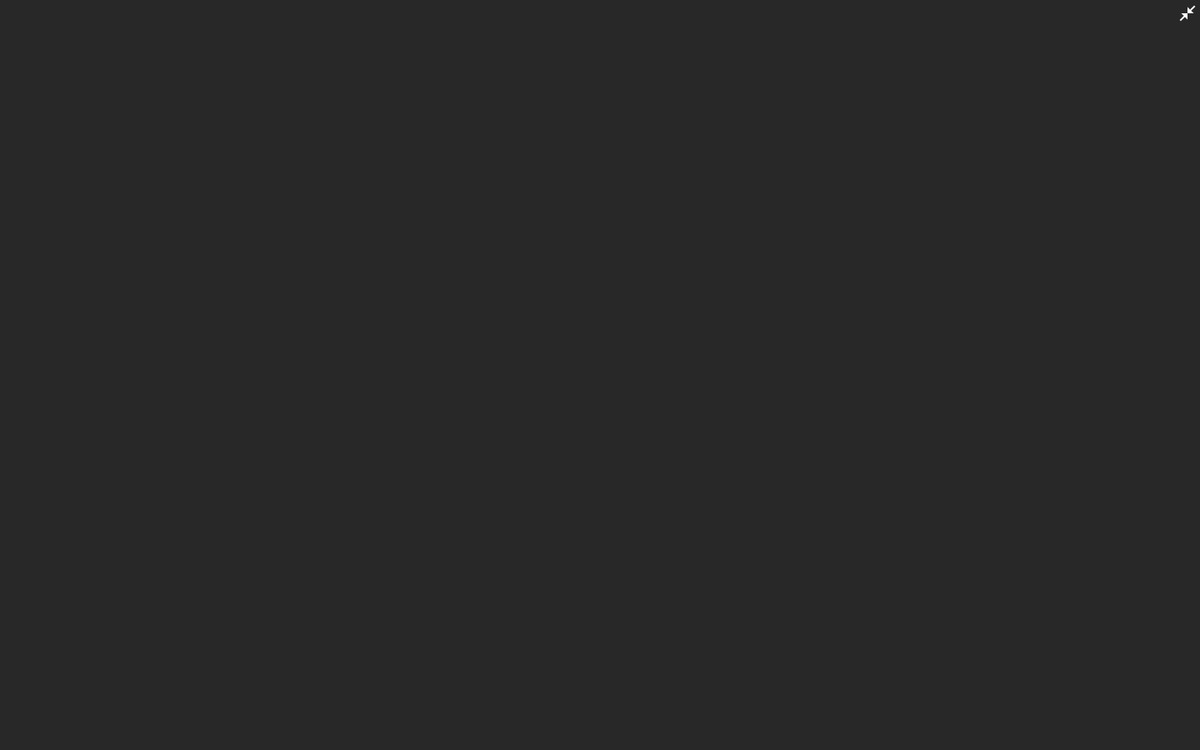
click at [868, 451] on div at bounding box center [600, 375] width 1200 height 750
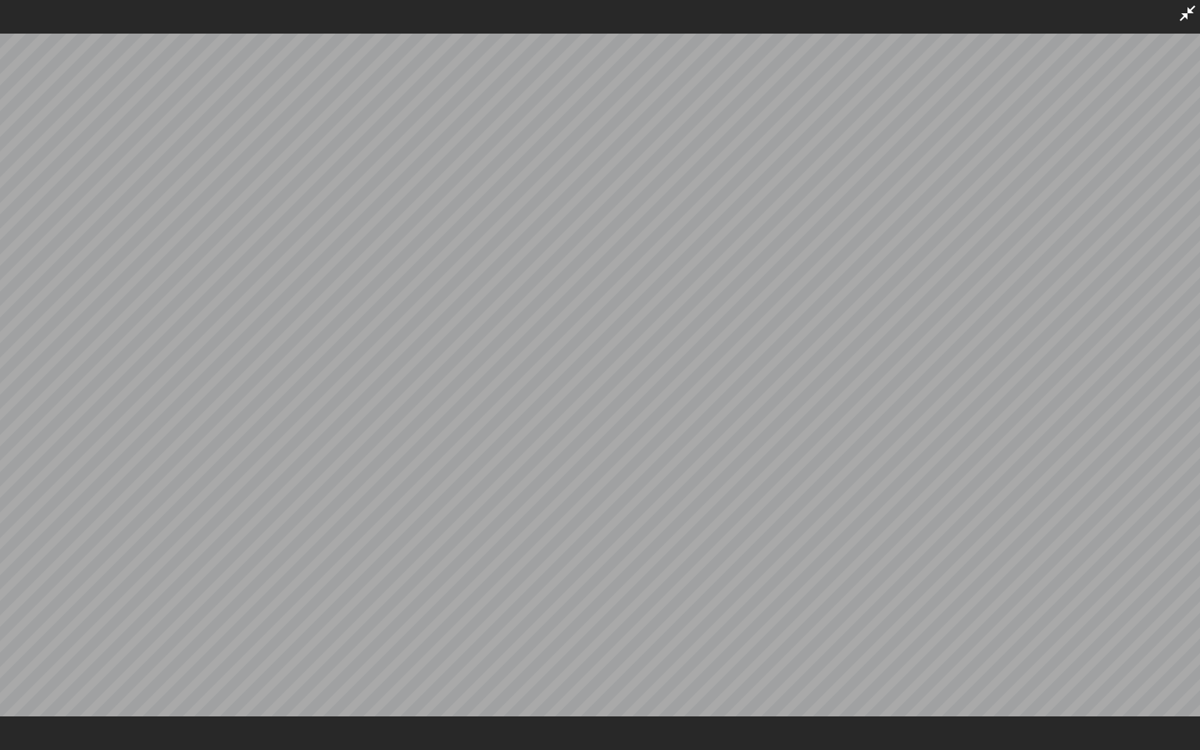
click at [1187, 27] on div at bounding box center [600, 375] width 1200 height 750
click at [1194, 13] on icon at bounding box center [1187, 13] width 19 height 19
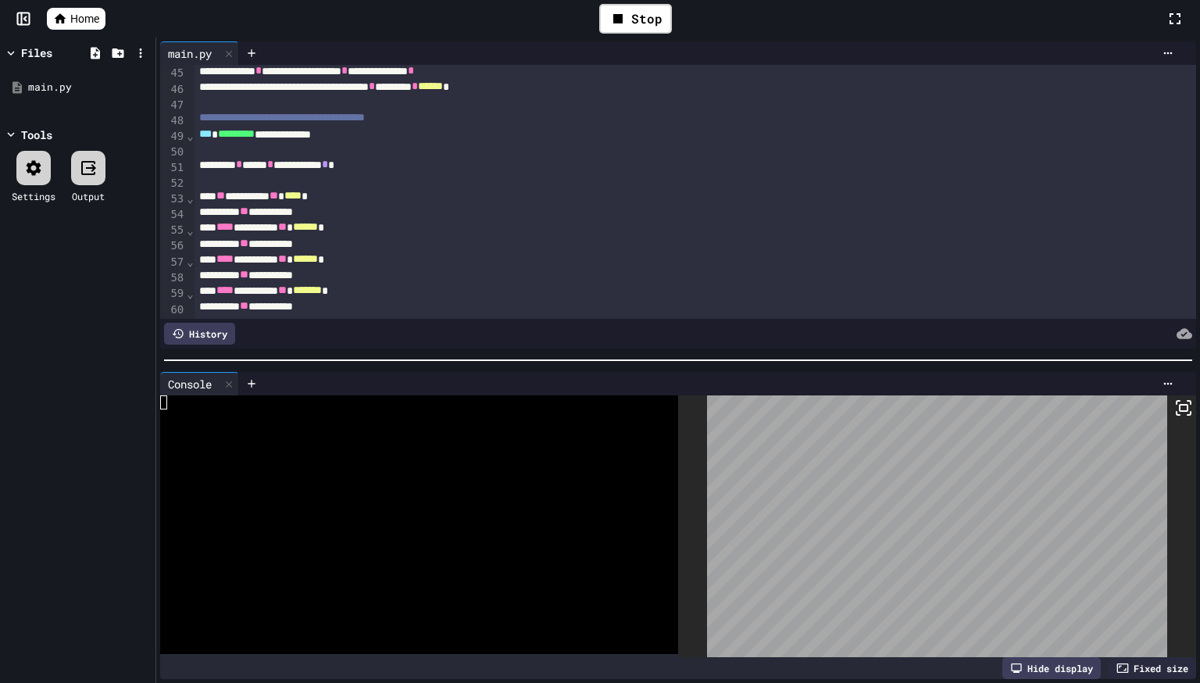
click at [83, 26] on span "Home" at bounding box center [84, 19] width 29 height 16
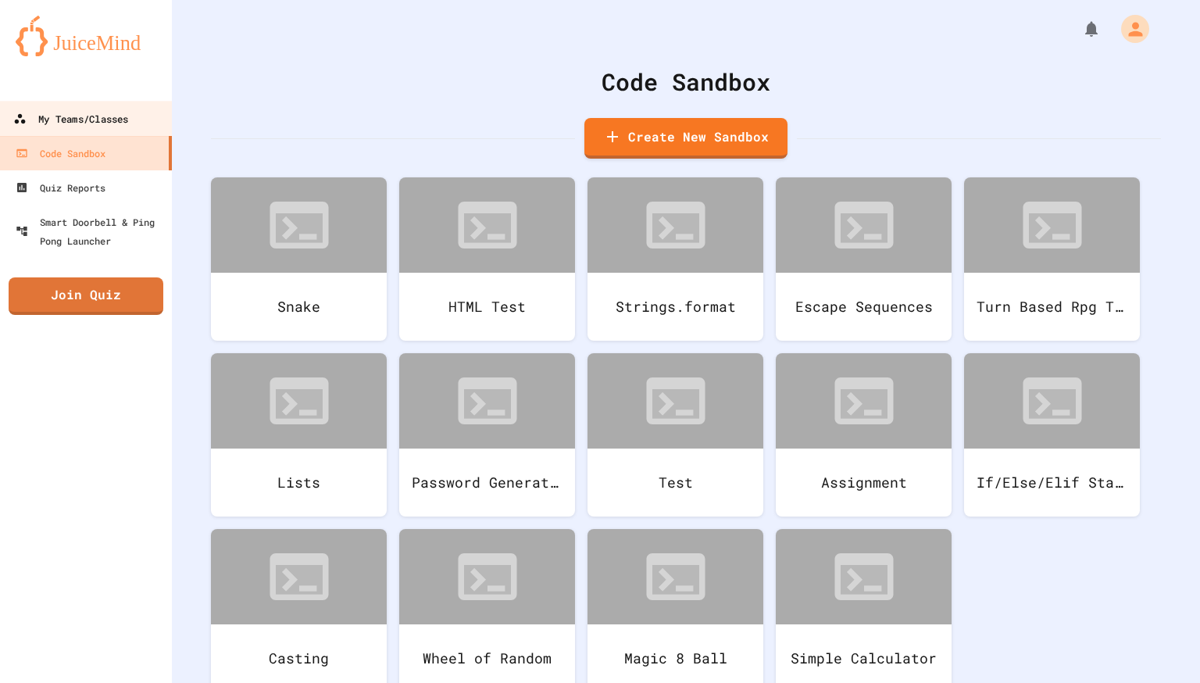
click at [80, 121] on div "My Teams/Classes" at bounding box center [70, 119] width 115 height 20
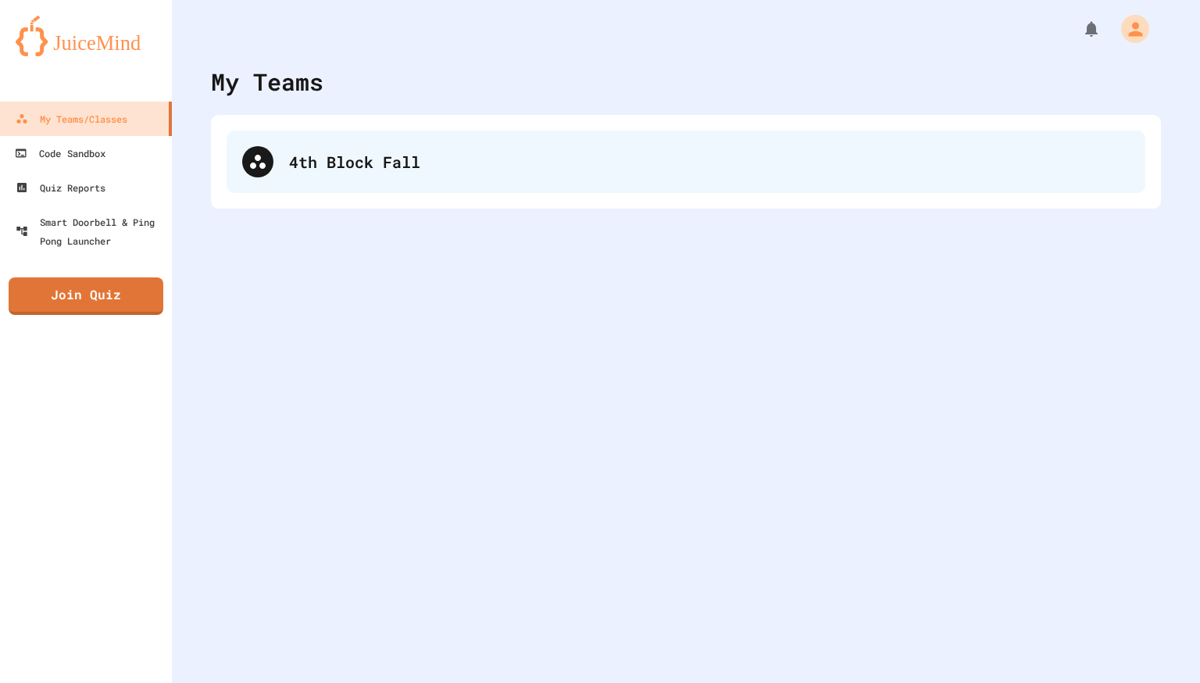
click at [256, 187] on div "4th Block Fall" at bounding box center [686, 161] width 919 height 62
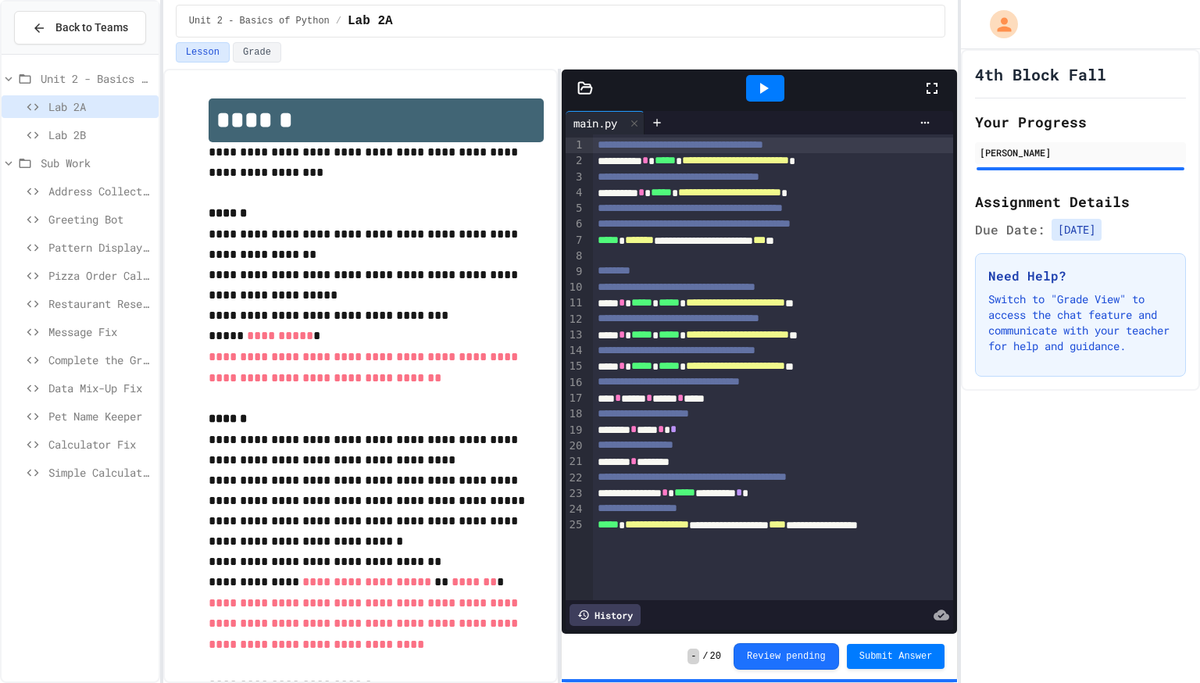
click at [108, 333] on span "Message Fix" at bounding box center [100, 331] width 104 height 16
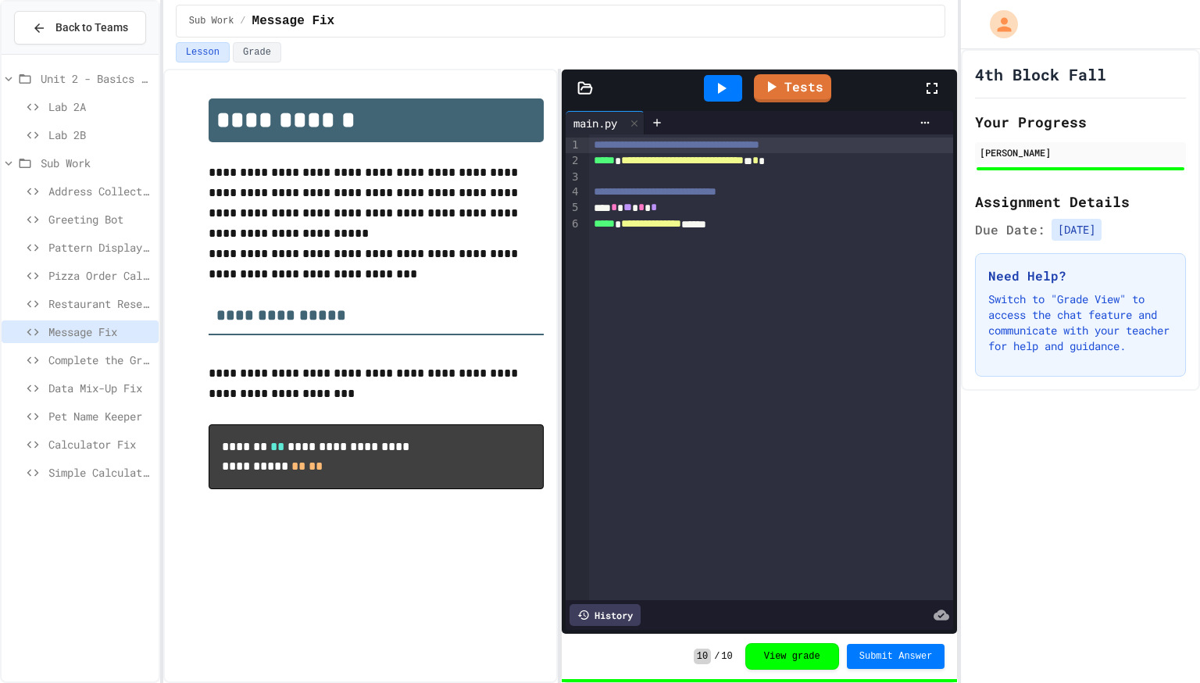
click at [723, 91] on icon at bounding box center [721, 88] width 19 height 19
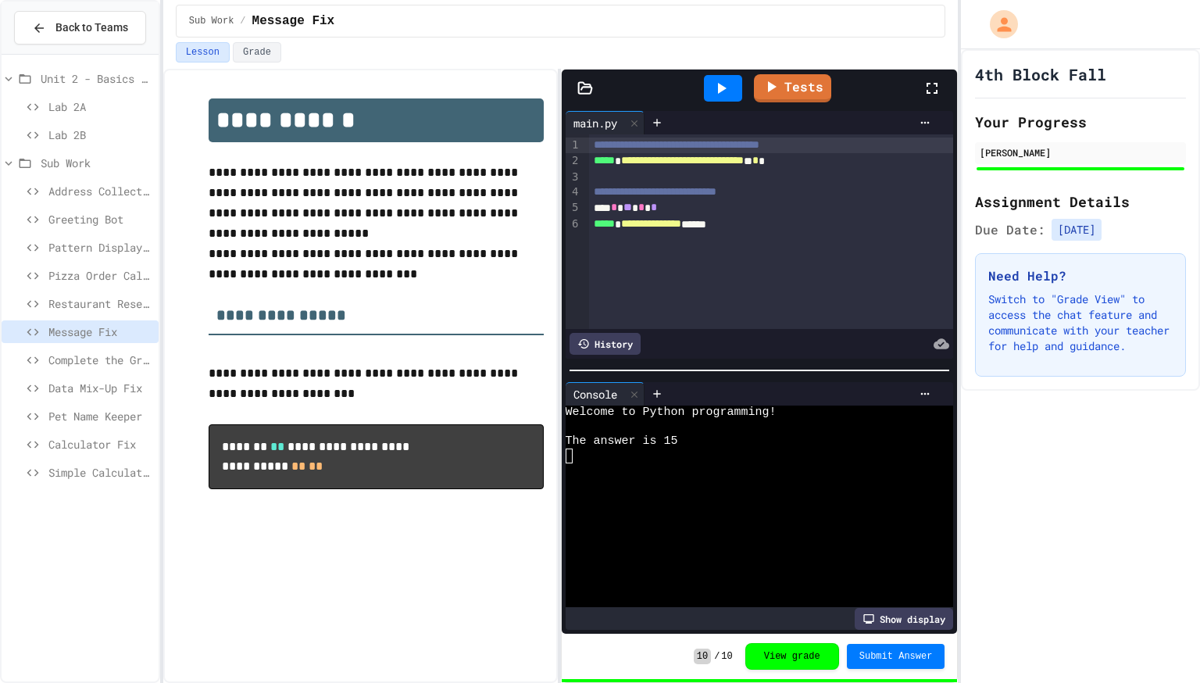
click at [728, 97] on div at bounding box center [723, 88] width 38 height 27
click at [722, 97] on div at bounding box center [723, 88] width 38 height 27
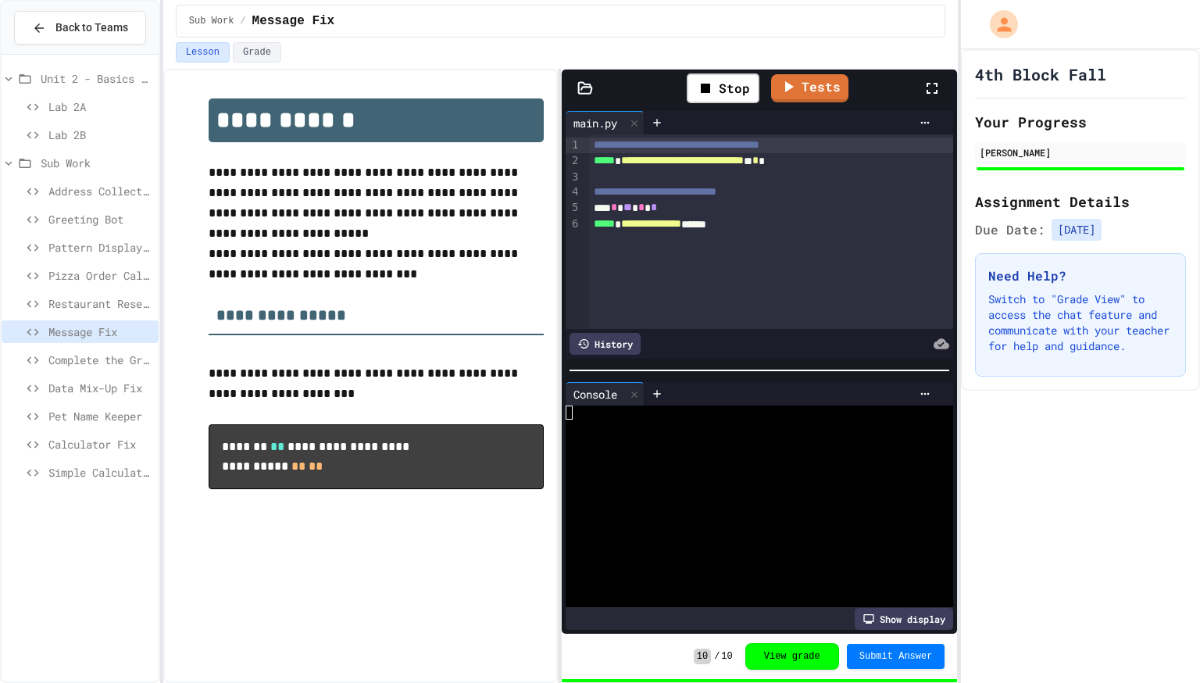
click at [759, 172] on div at bounding box center [771, 178] width 365 height 16
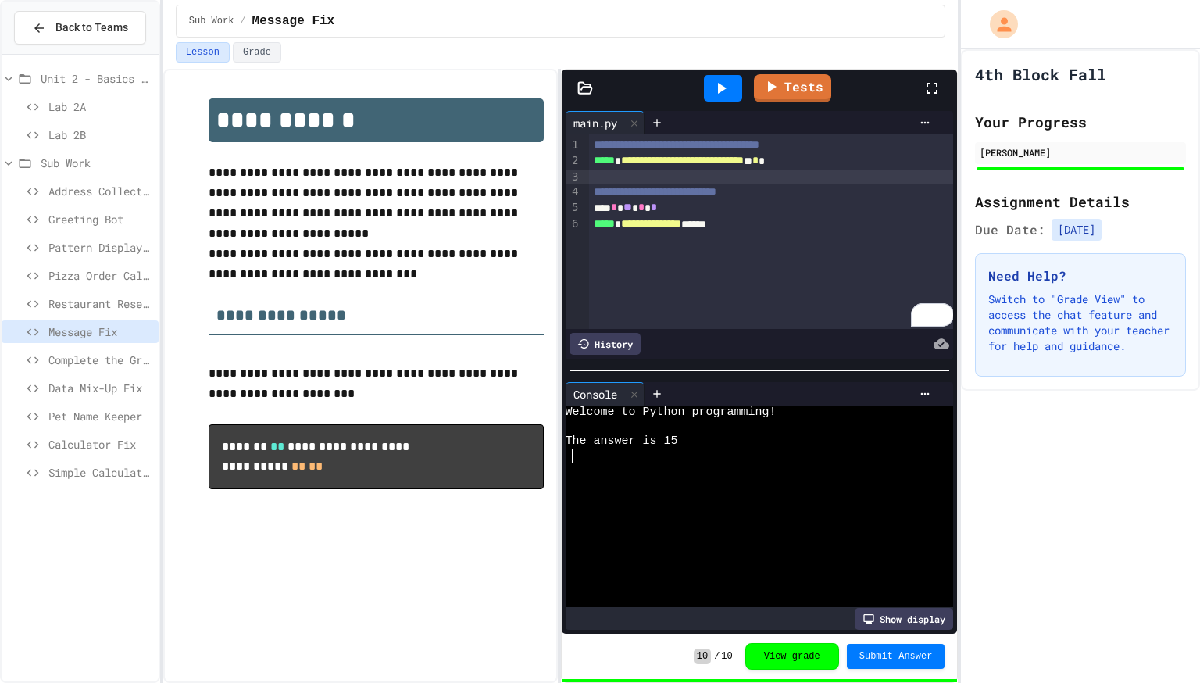
click at [130, 359] on span "Complete the Greeting" at bounding box center [100, 360] width 104 height 16
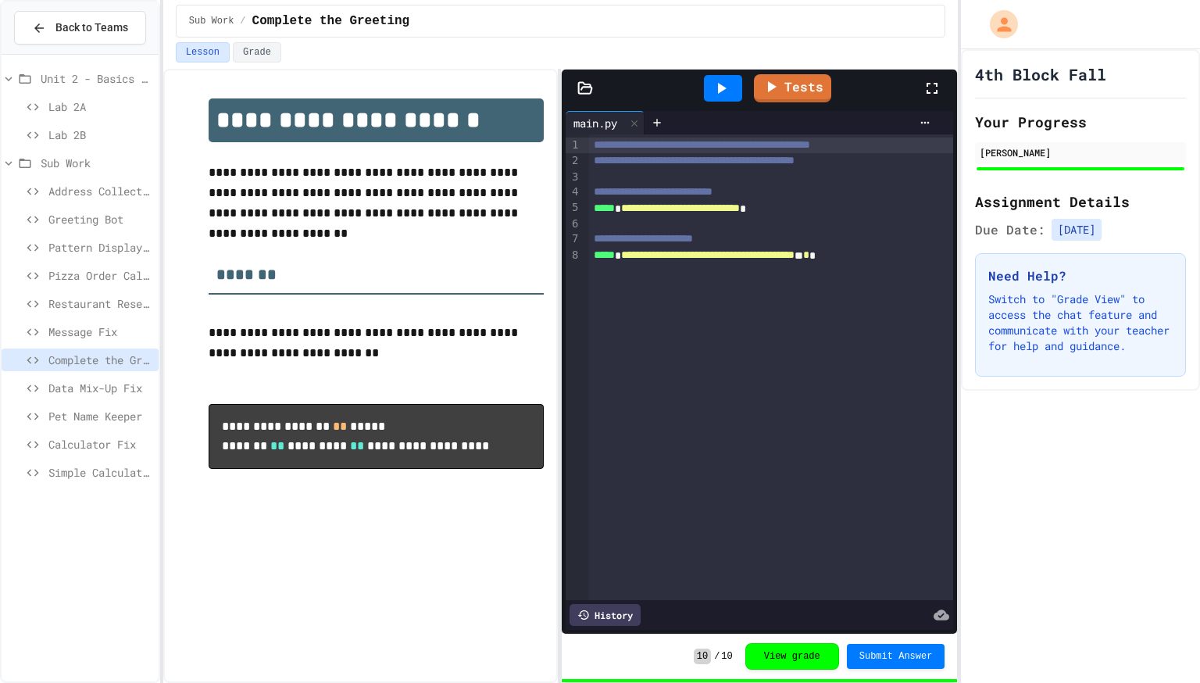
click at [933, 255] on div "**********" at bounding box center [772, 256] width 367 height 16
click at [713, 75] on div at bounding box center [723, 88] width 38 height 27
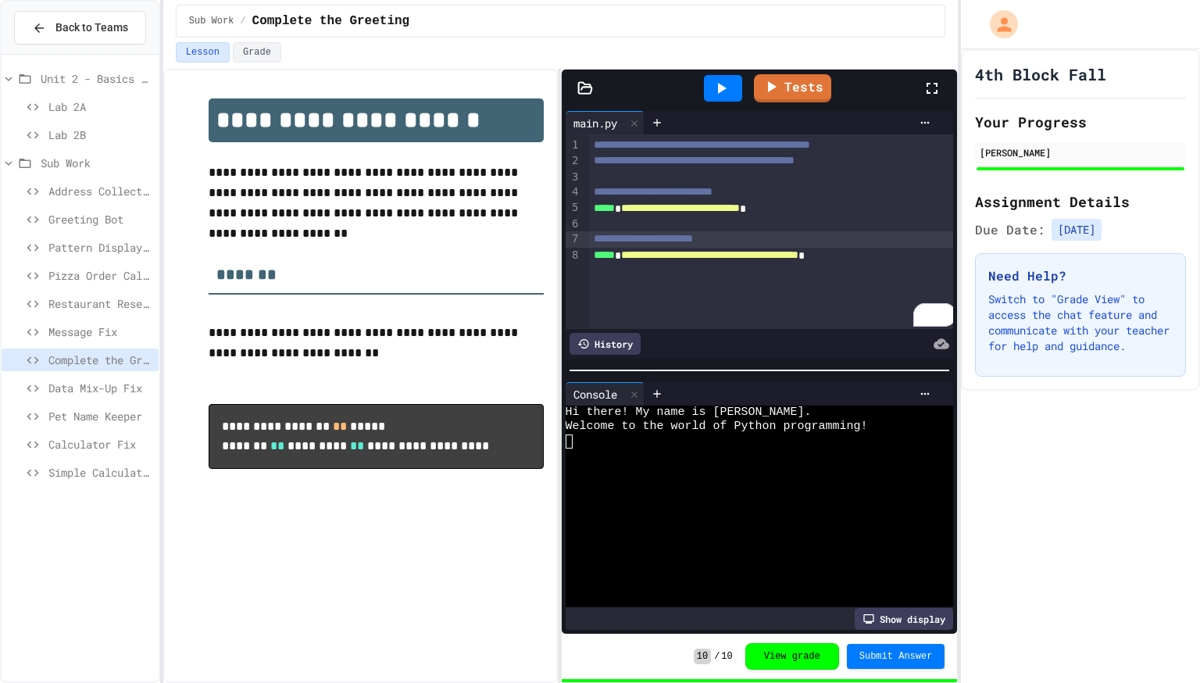
click at [922, 244] on div "**********" at bounding box center [772, 239] width 367 height 16
click at [798, 249] on span "**********" at bounding box center [709, 254] width 177 height 11
click at [687, 83] on div "Tests" at bounding box center [766, 88] width 315 height 42
click at [709, 91] on div at bounding box center [723, 88] width 38 height 27
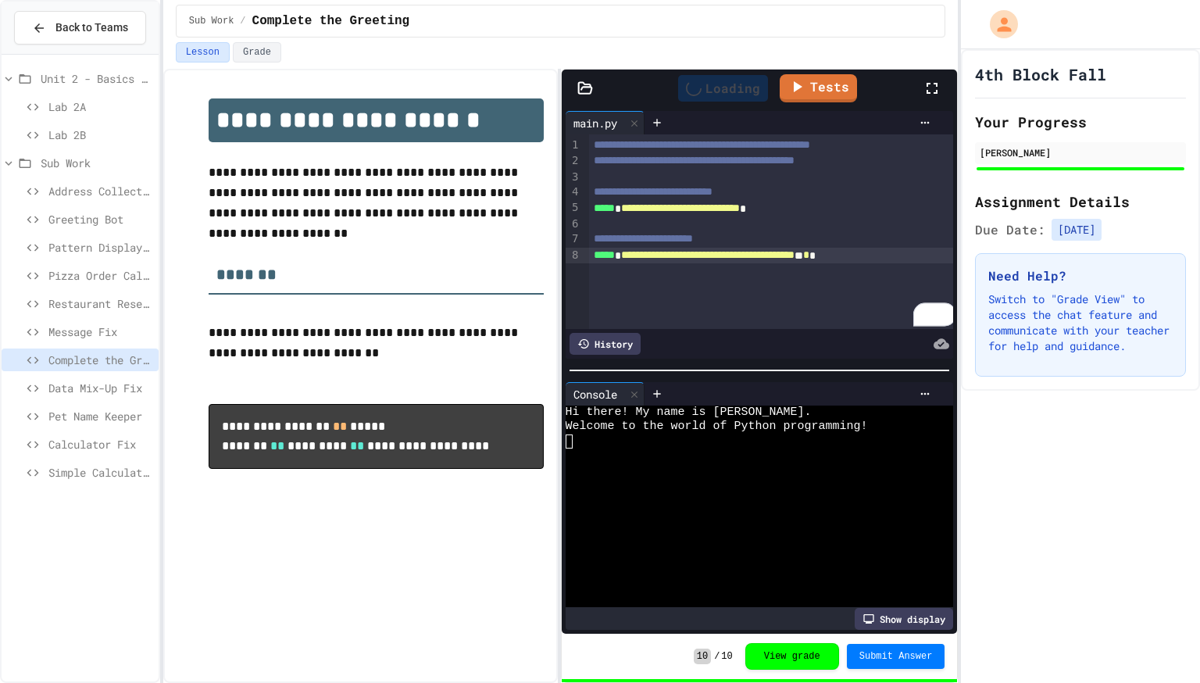
click at [719, 92] on div "Loading" at bounding box center [723, 88] width 90 height 27
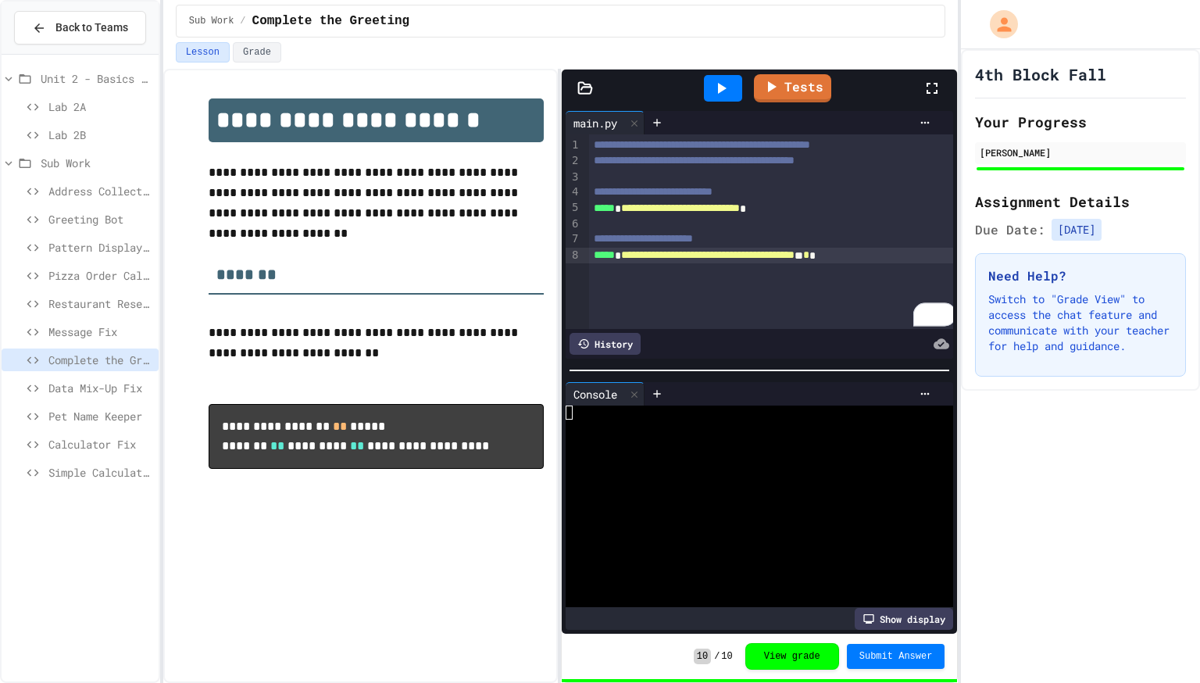
click at [725, 94] on icon at bounding box center [721, 88] width 19 height 19
click at [116, 406] on div "Pet Name Keeper" at bounding box center [80, 416] width 157 height 23
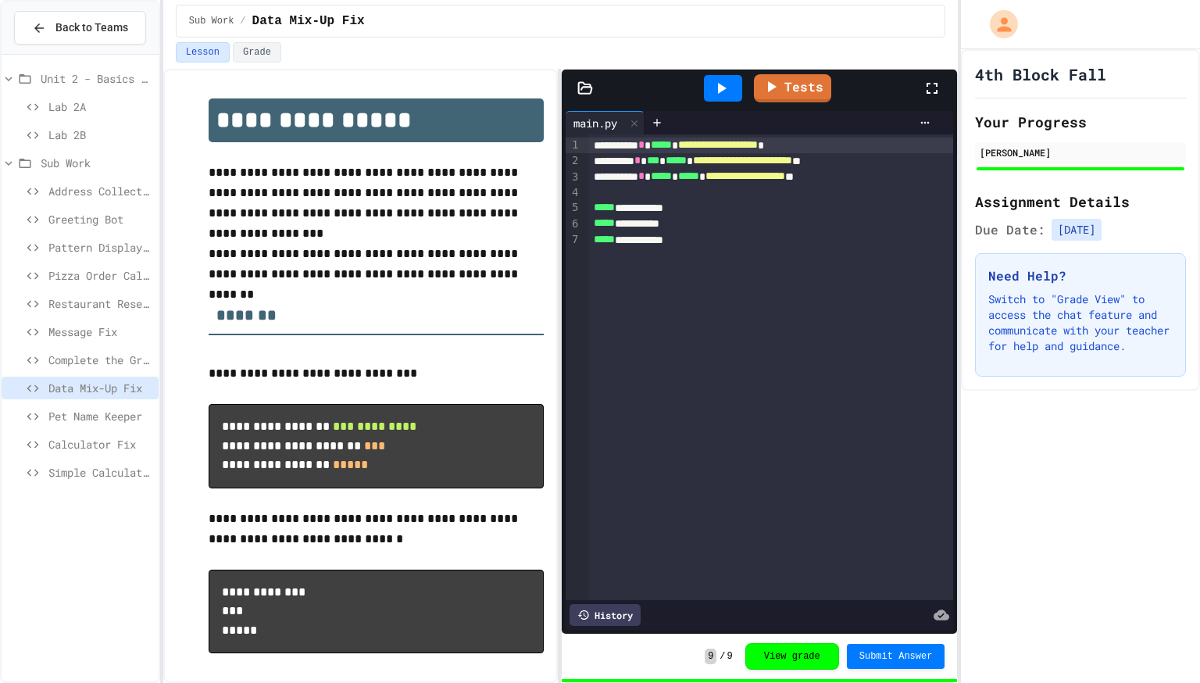
click at [919, 248] on div "**********" at bounding box center [771, 367] width 365 height 466
click at [736, 89] on div at bounding box center [723, 88] width 38 height 27
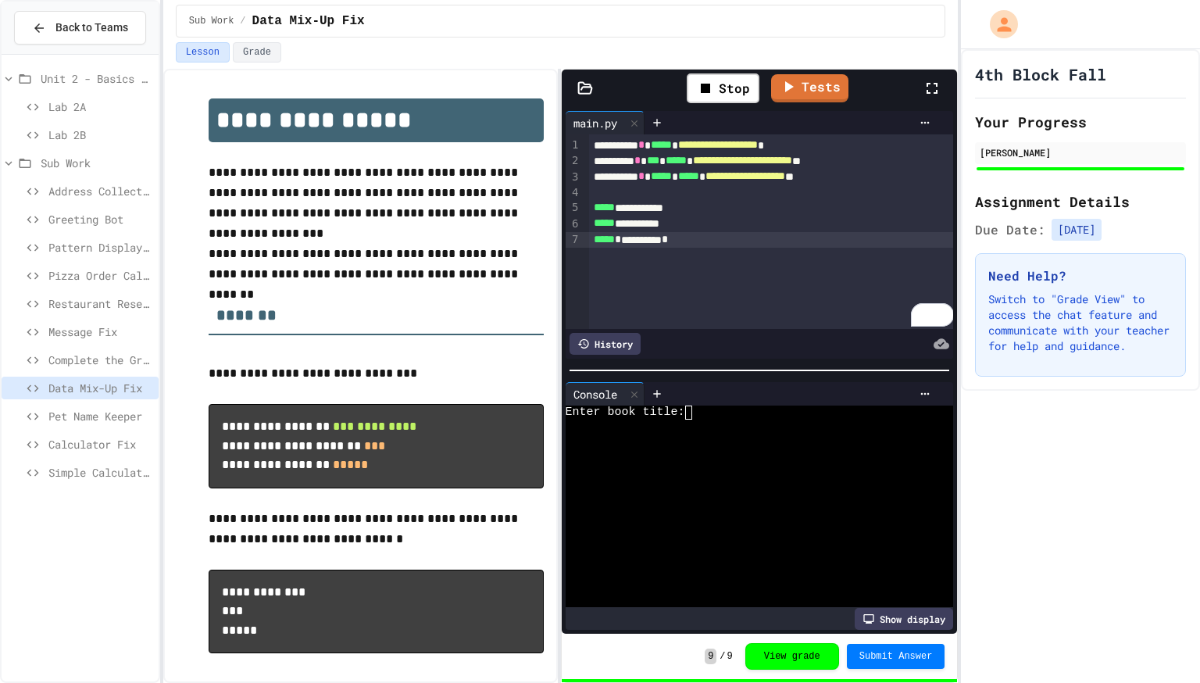
click at [764, 422] on div at bounding box center [752, 426] width 373 height 14
type textarea "****"
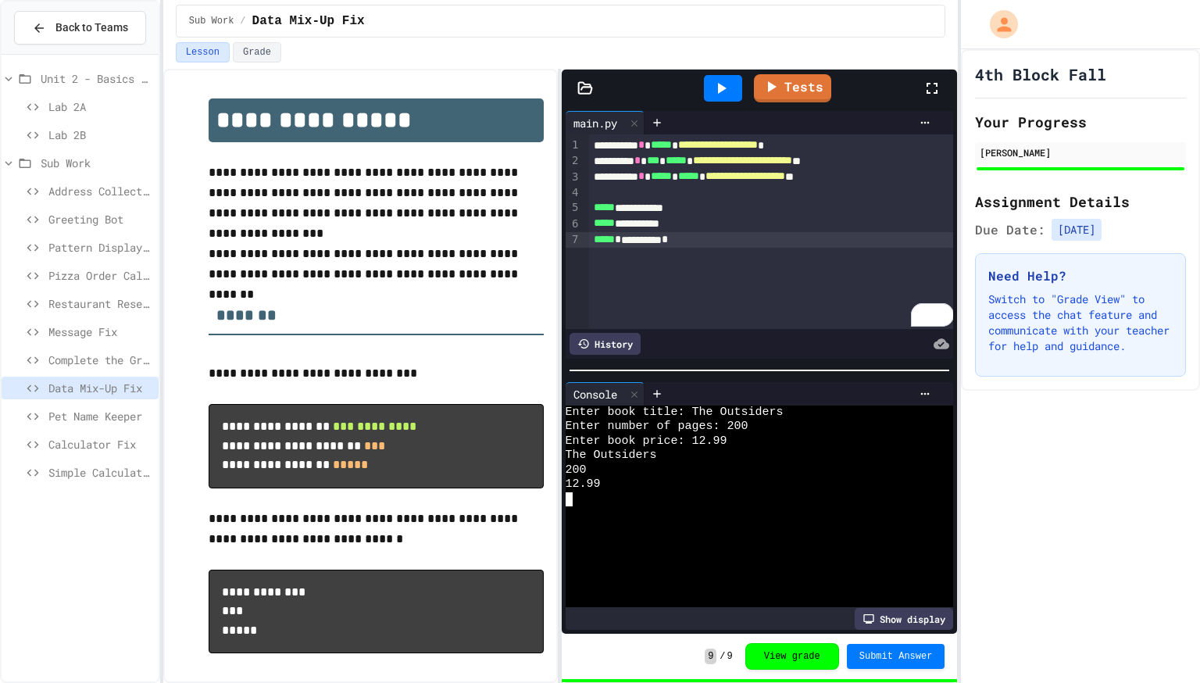
scroll to position [22, 0]
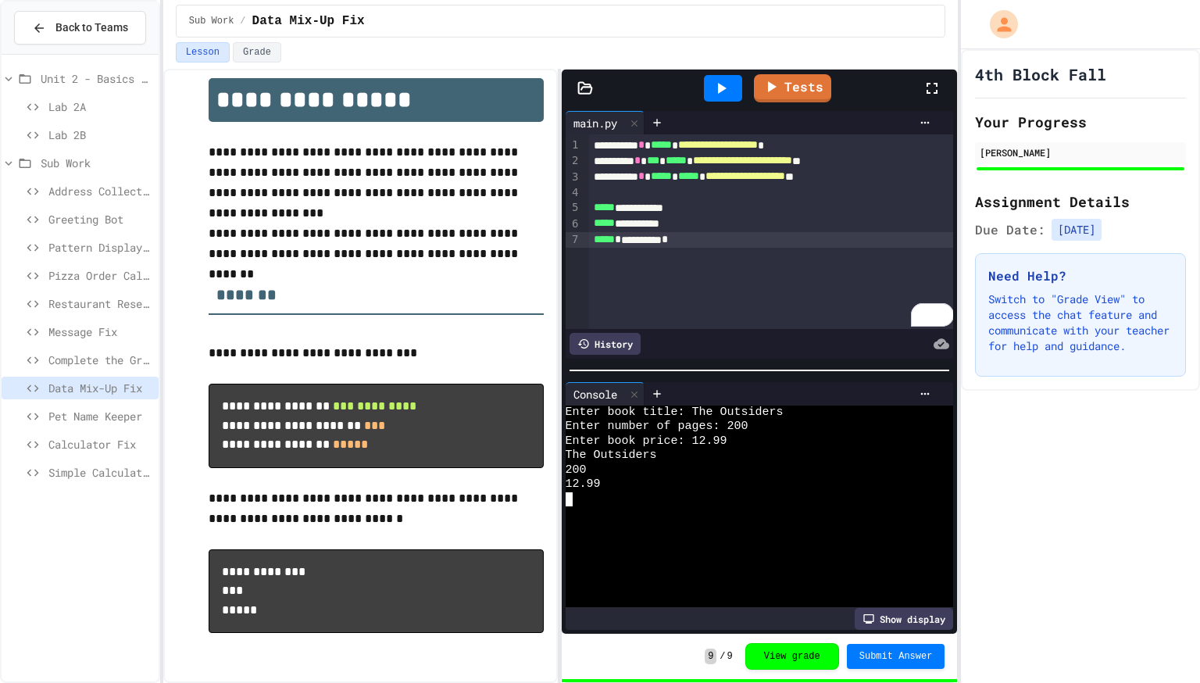
click at [91, 421] on span "Pet Name Keeper" at bounding box center [100, 416] width 104 height 16
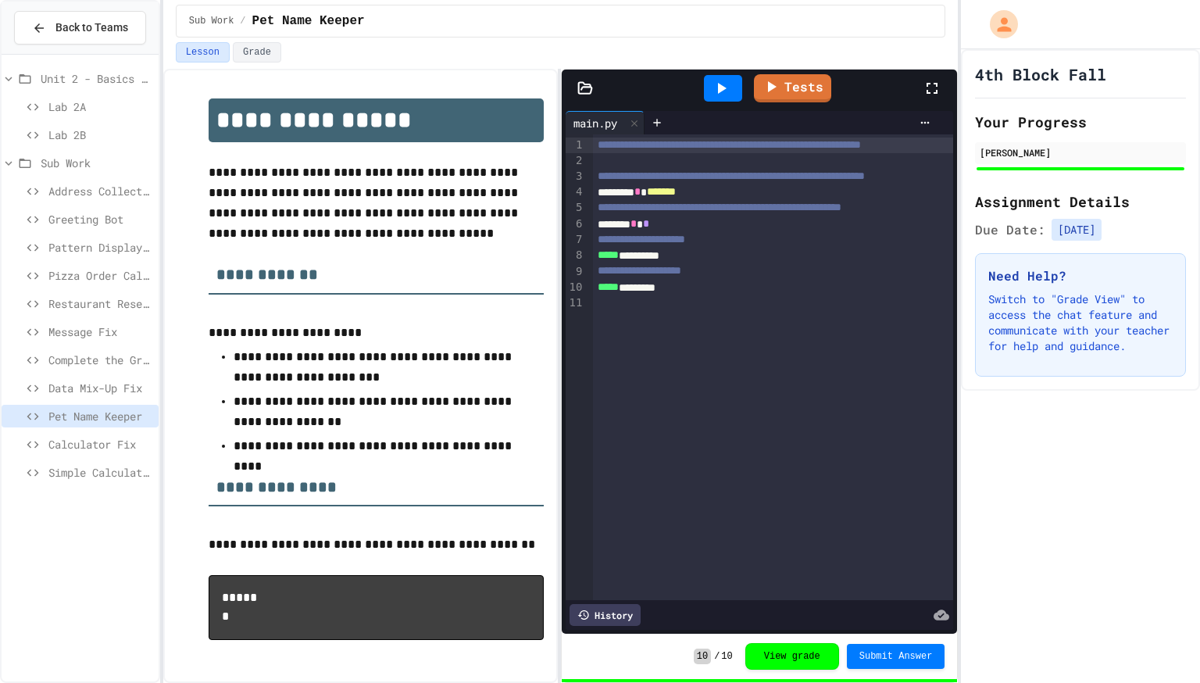
click at [68, 436] on span "Calculator Fix" at bounding box center [100, 444] width 104 height 16
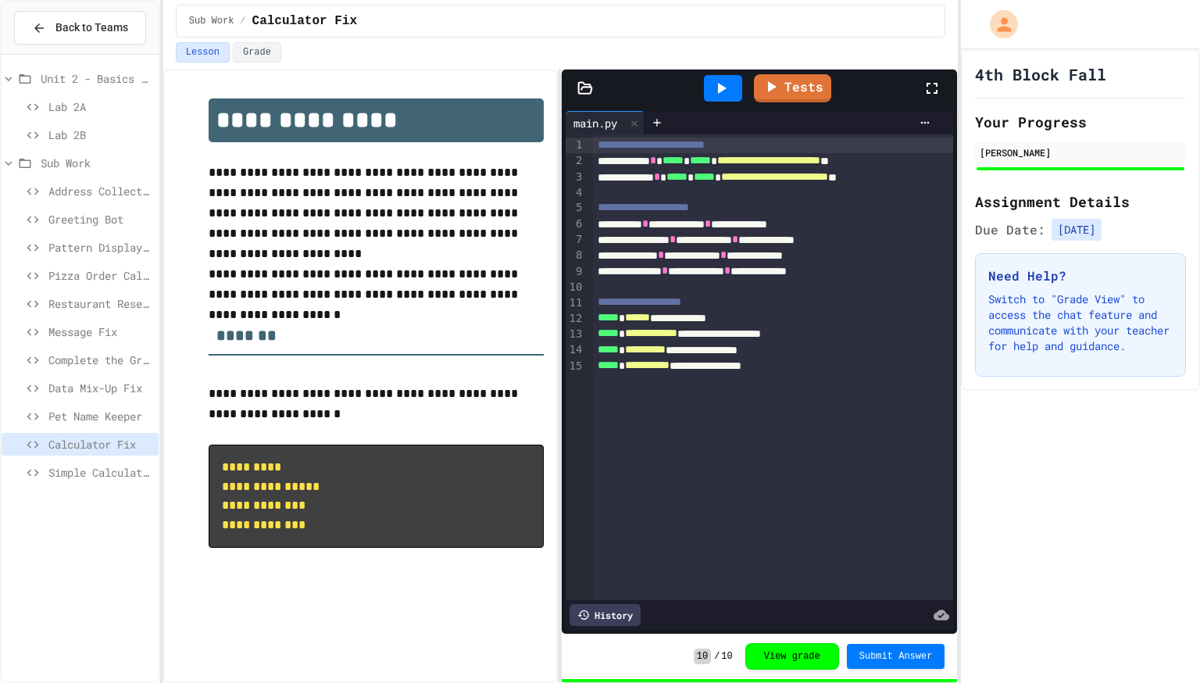
click at [84, 416] on span "Pet Name Keeper" at bounding box center [100, 416] width 104 height 16
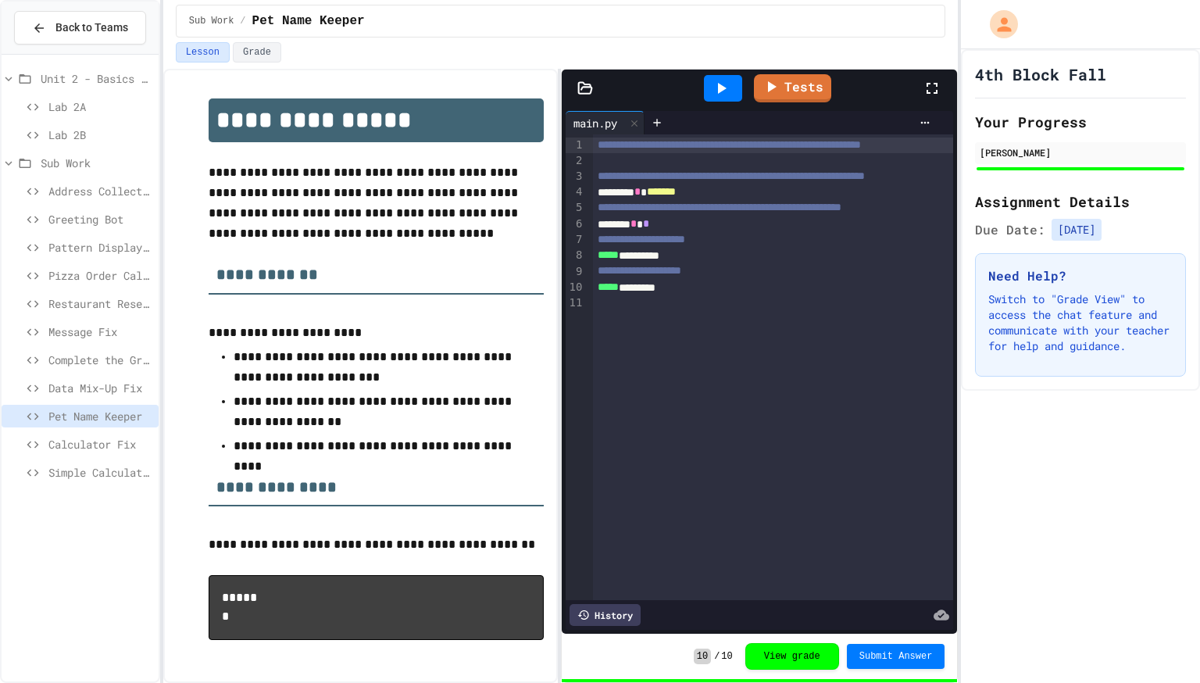
click at [711, 89] on div at bounding box center [723, 88] width 38 height 27
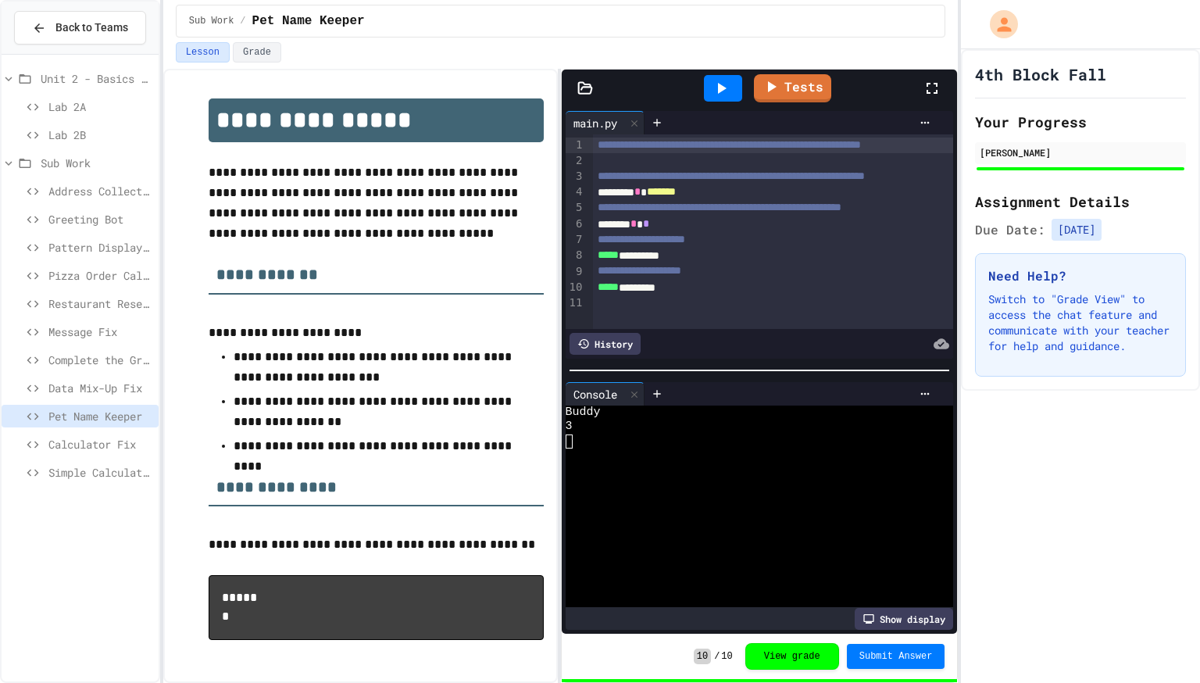
click at [75, 441] on span "Calculator Fix" at bounding box center [100, 444] width 104 height 16
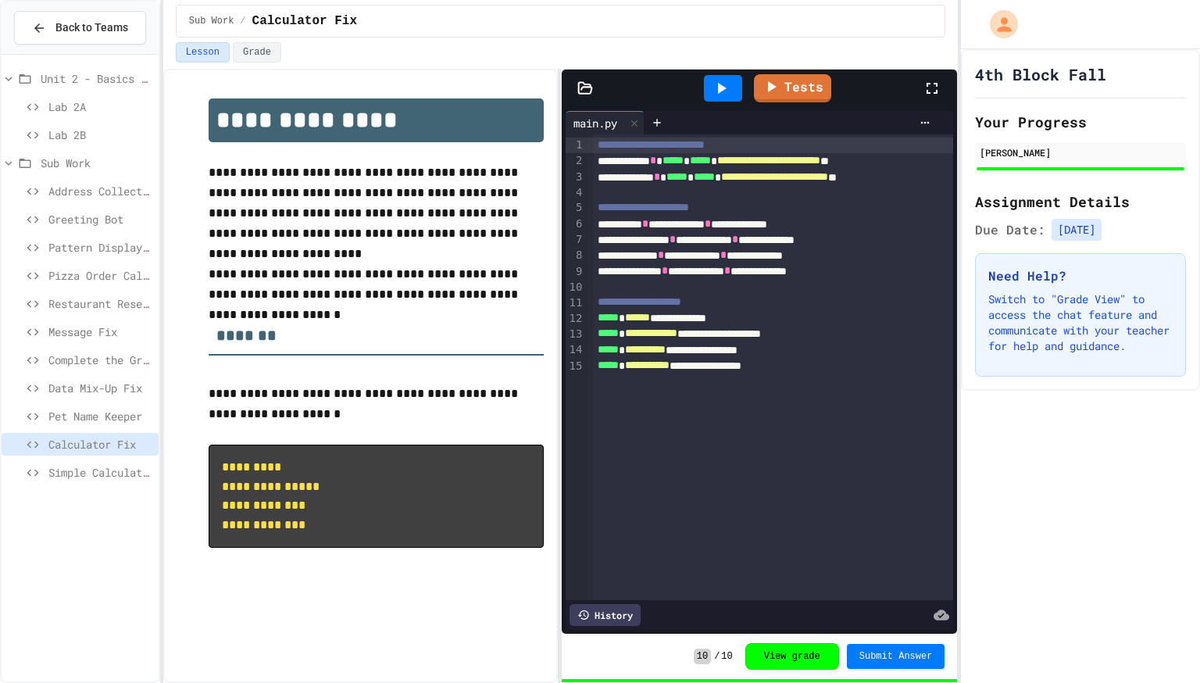
click at [709, 76] on div at bounding box center [723, 88] width 38 height 27
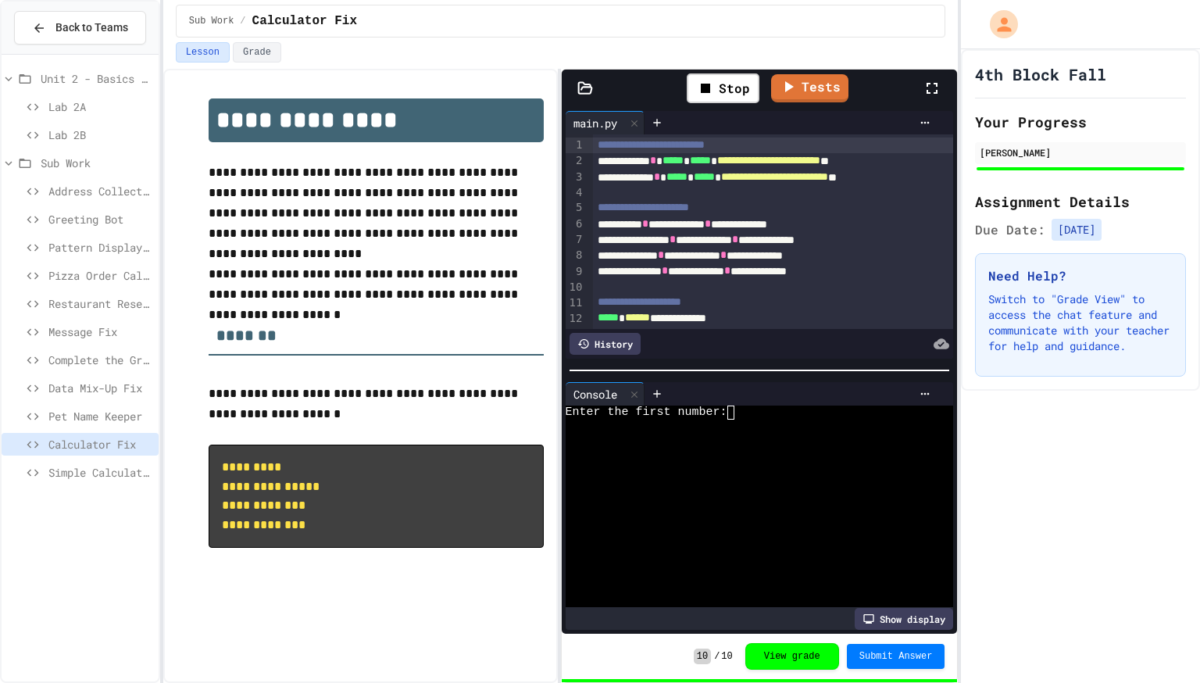
click at [828, 451] on div at bounding box center [752, 455] width 373 height 14
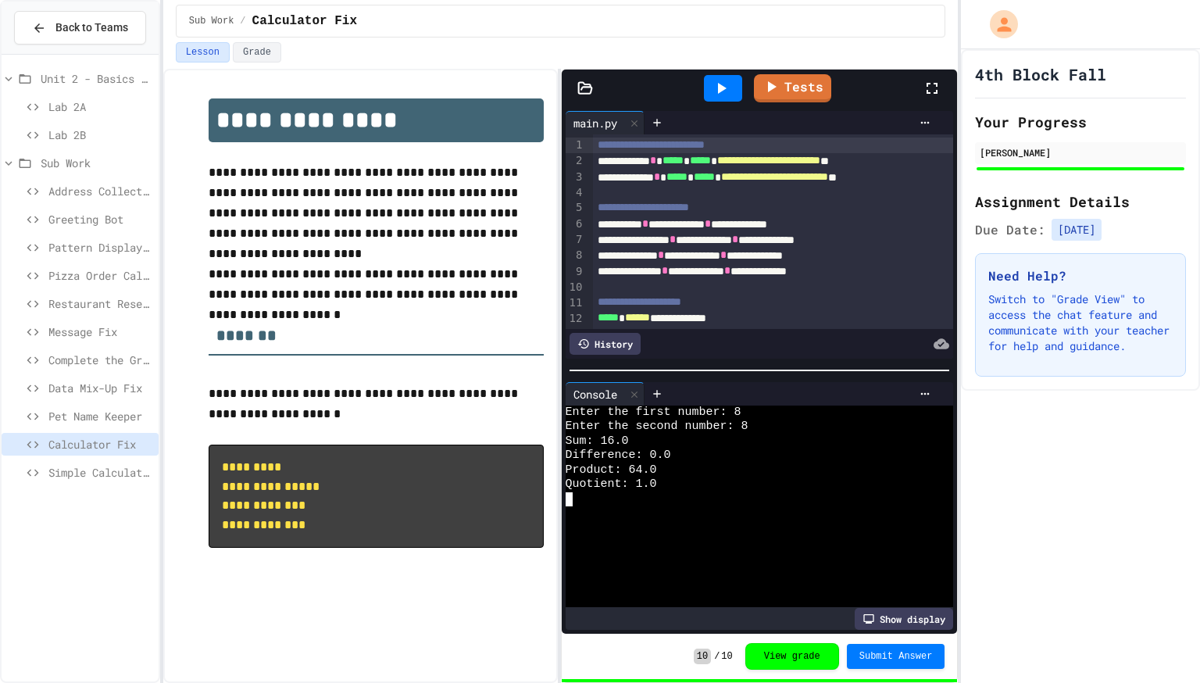
click at [1141, 424] on div "4th Block Fall Your Progress Joseph Clayborne Assignment Details Due Date: 8/29…" at bounding box center [1080, 366] width 239 height 634
click at [726, 75] on div at bounding box center [723, 88] width 38 height 27
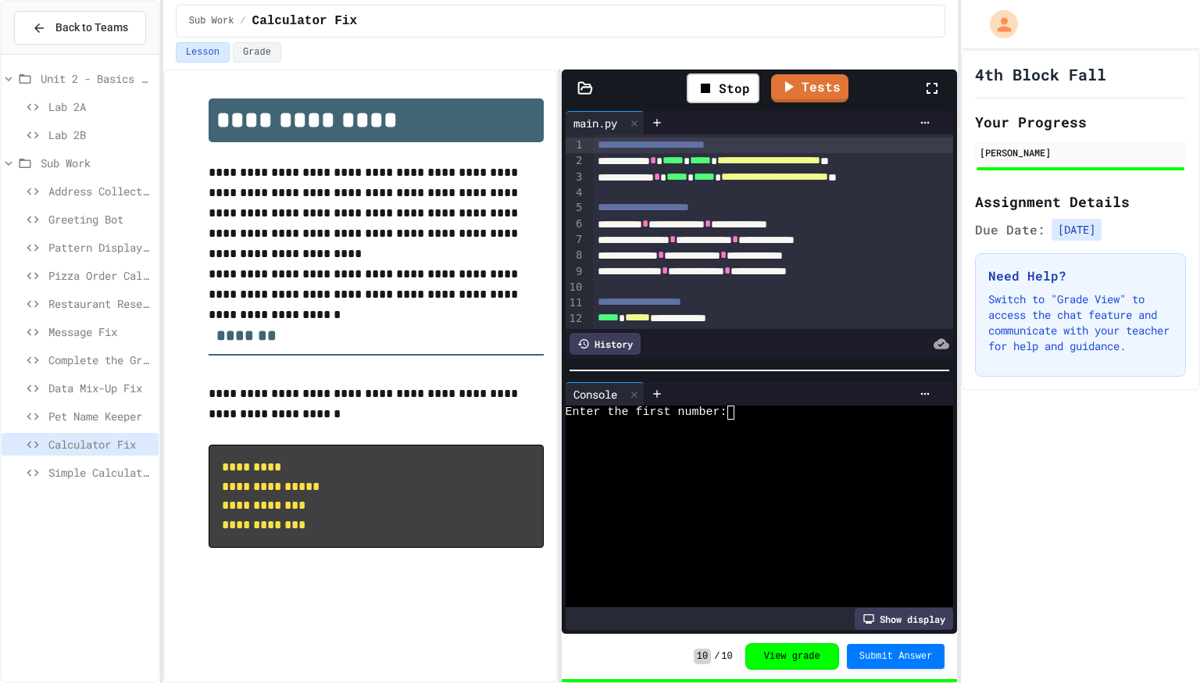
click at [687, 549] on div at bounding box center [752, 556] width 373 height 14
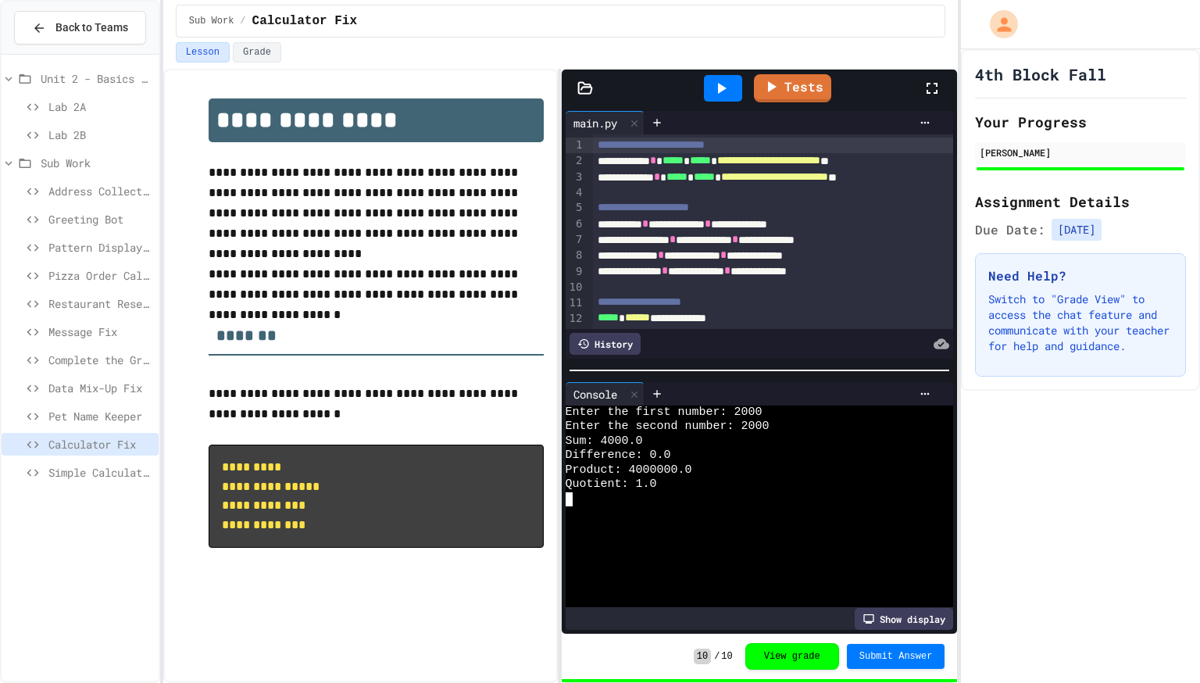
click at [719, 94] on icon at bounding box center [721, 88] width 19 height 19
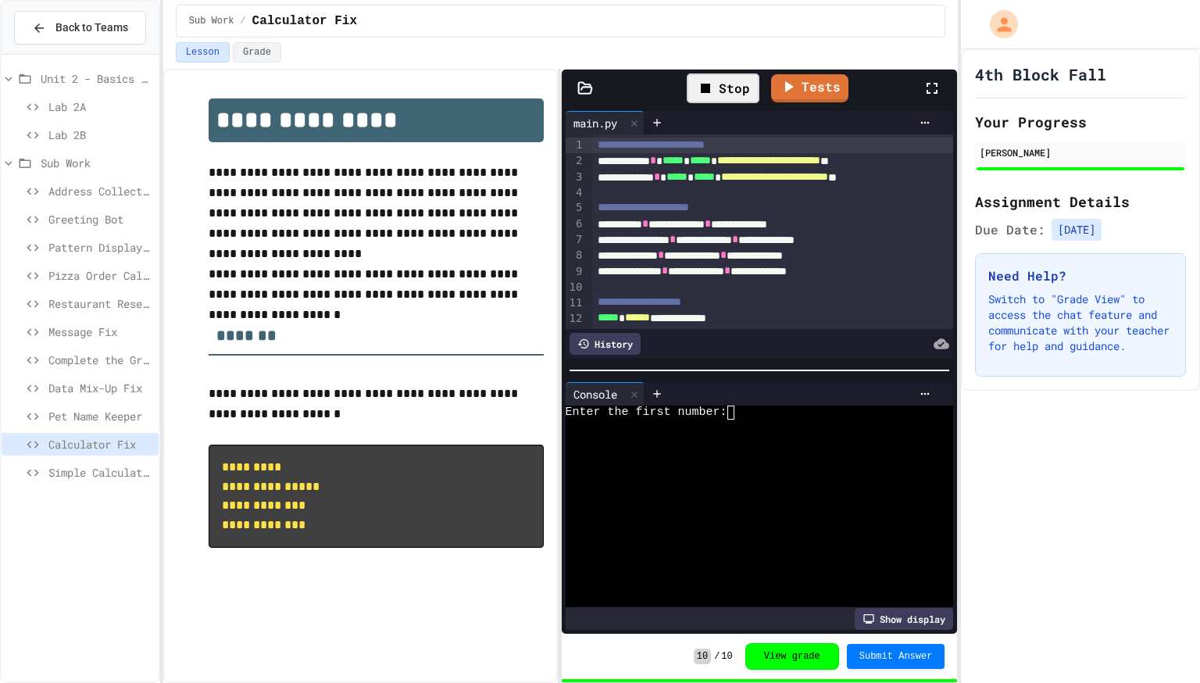
click at [694, 507] on div at bounding box center [752, 513] width 373 height 14
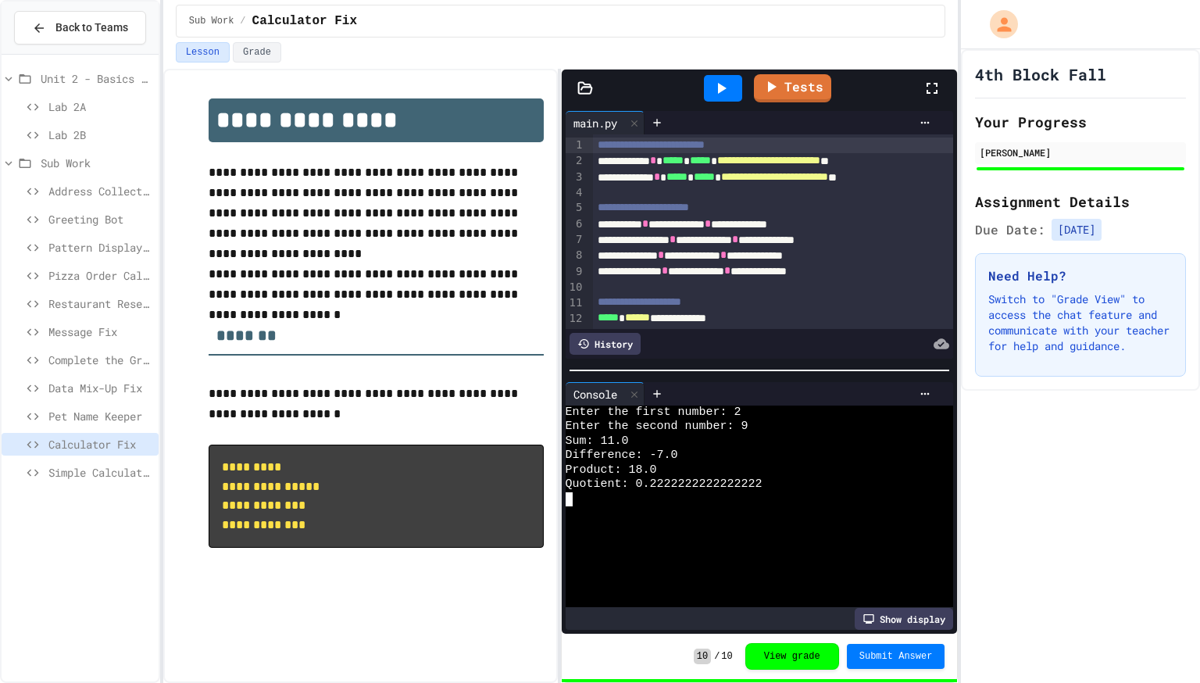
scroll to position [48, 0]
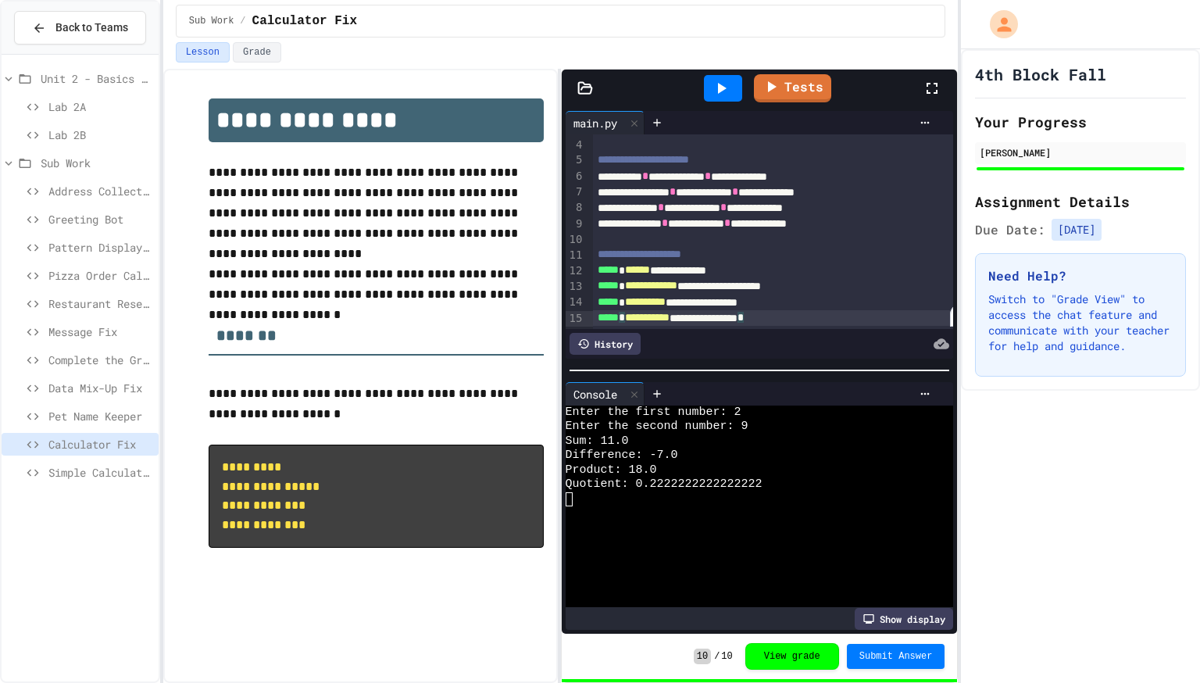
click at [822, 321] on div "**********" at bounding box center [783, 318] width 380 height 16
